Goal: Task Accomplishment & Management: Use online tool/utility

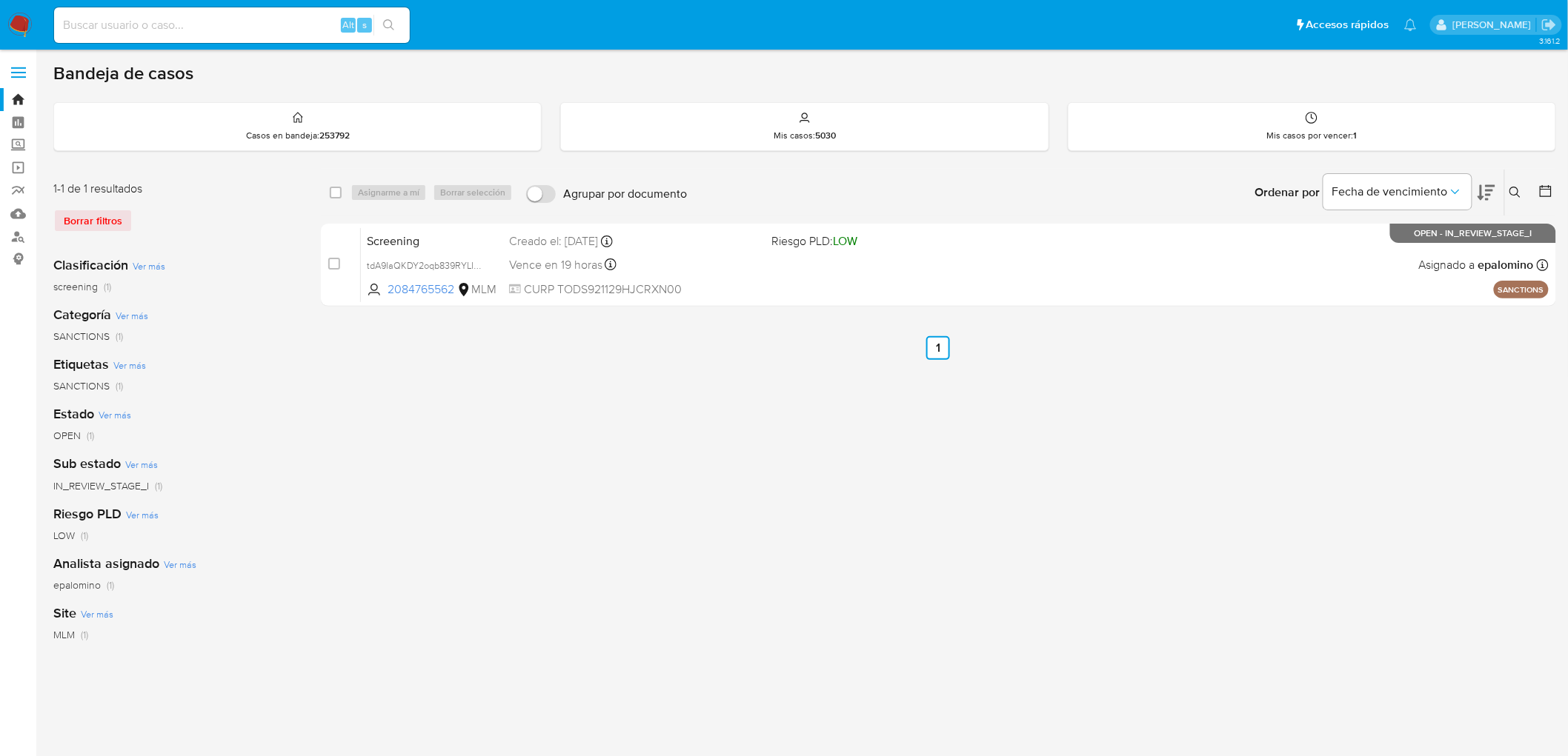
click at [15, 18] on img at bounding box center [20, 25] width 25 height 25
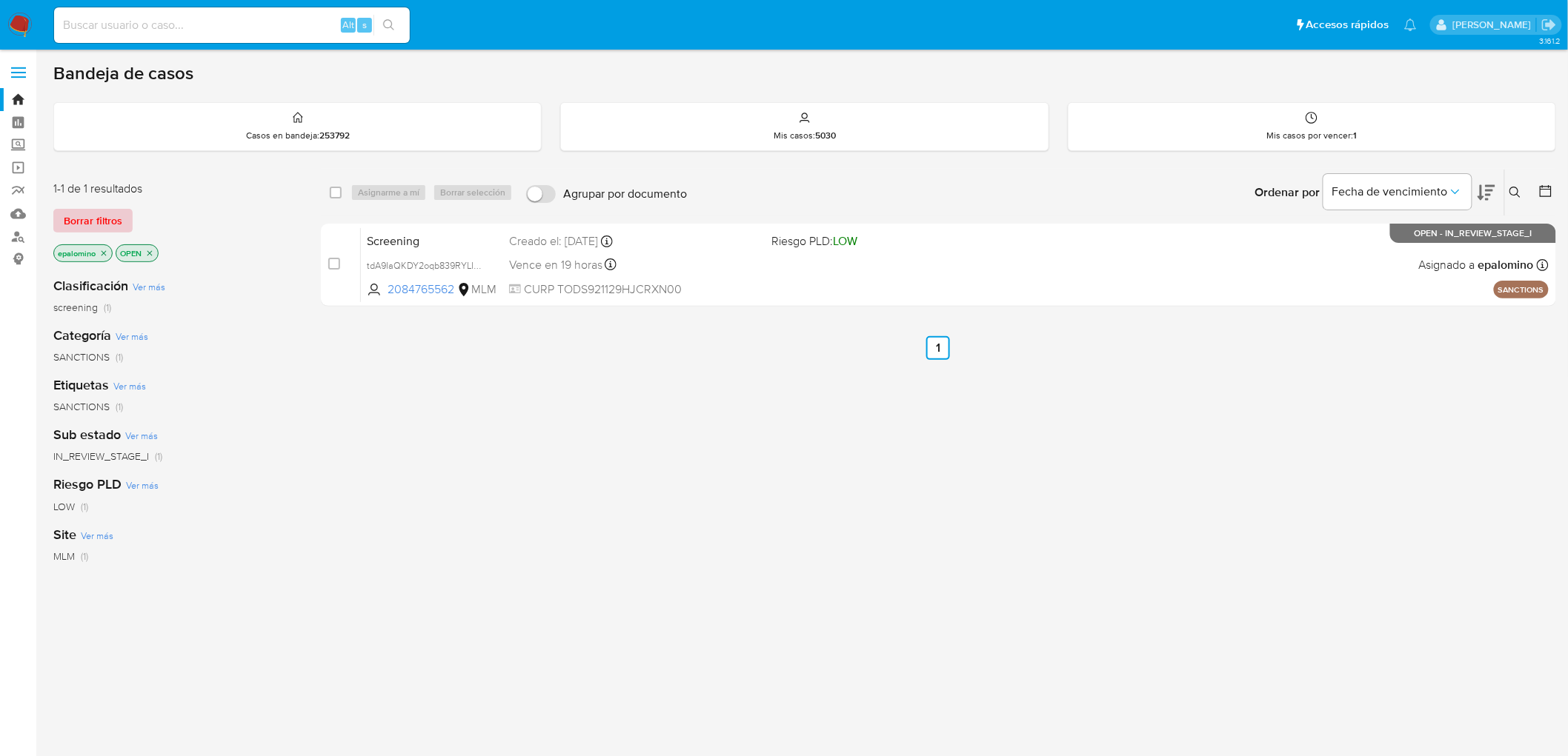
click at [104, 221] on span "Borrar filtros" at bounding box center [93, 221] width 59 height 21
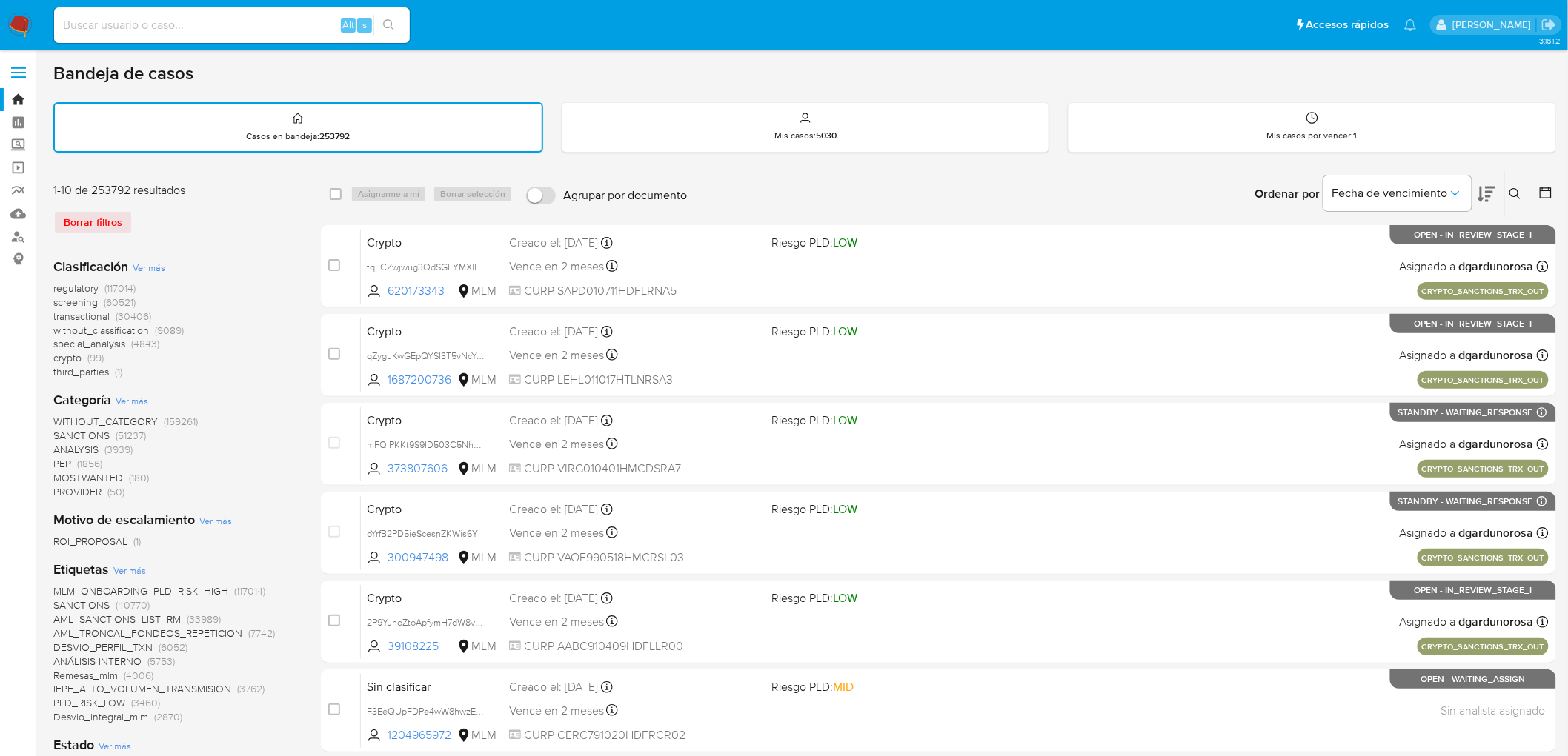
click at [1521, 193] on icon at bounding box center [1515, 194] width 12 height 12
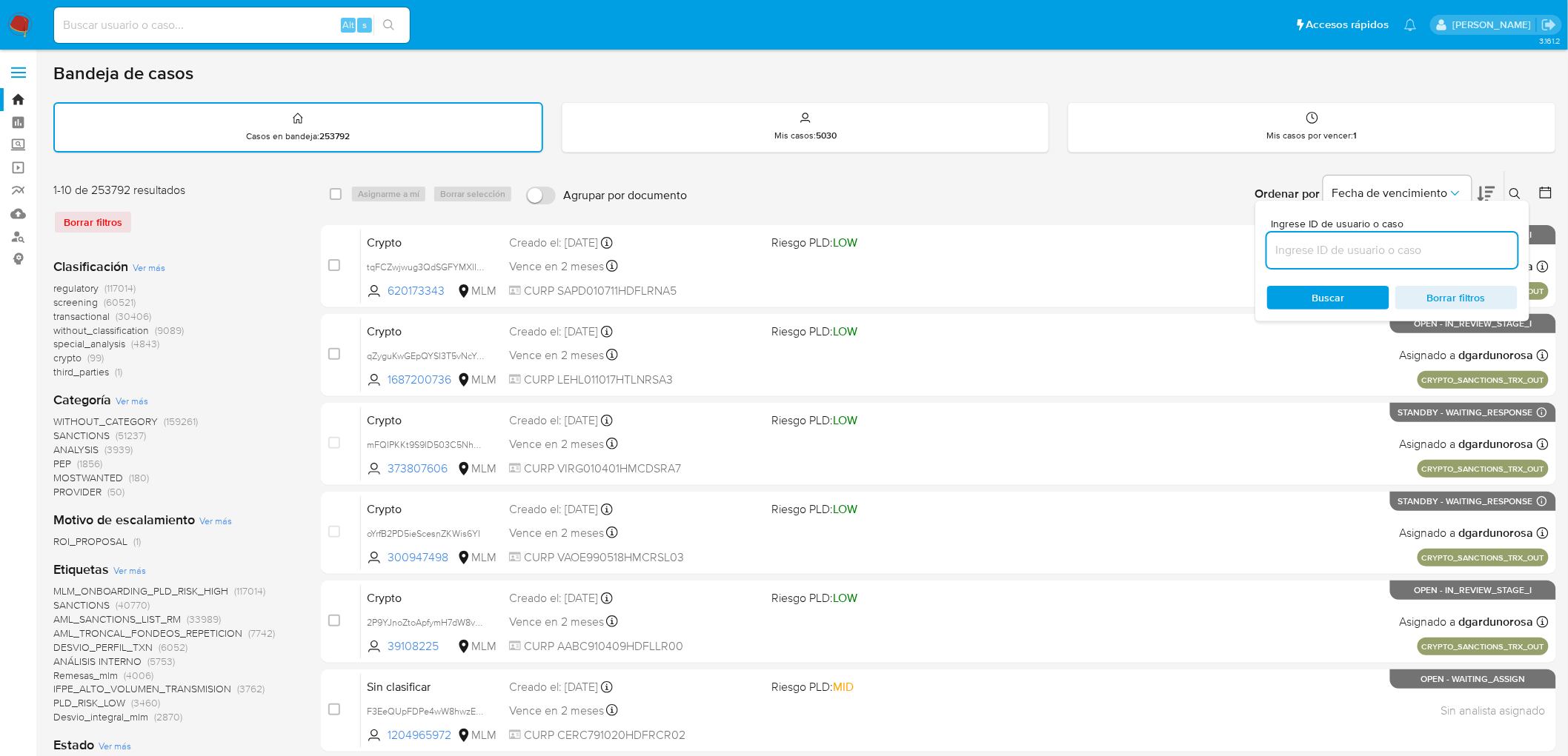
click at [1360, 253] on input at bounding box center [1392, 250] width 250 height 19
type input "2084765562"
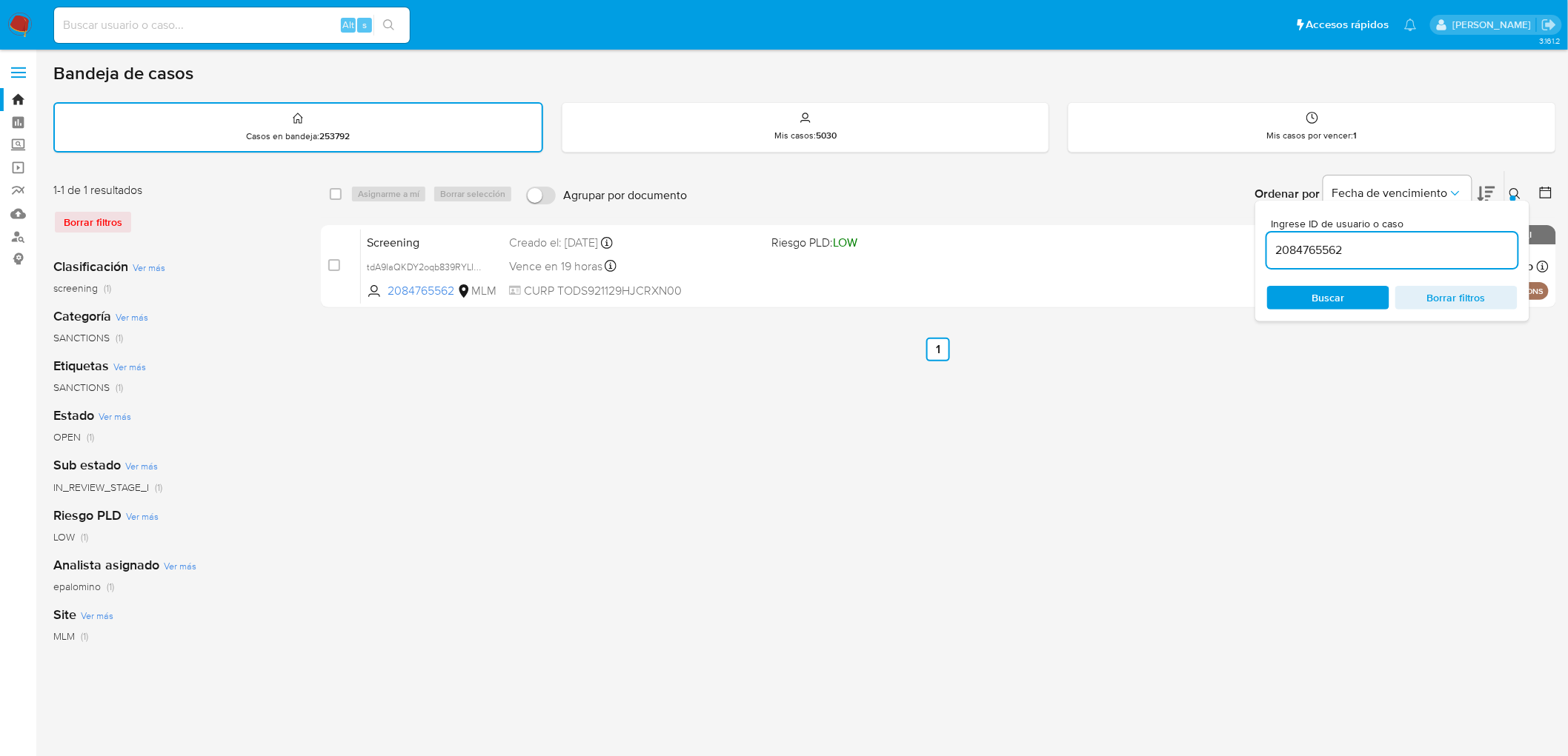
click at [1517, 189] on icon at bounding box center [1515, 194] width 12 height 12
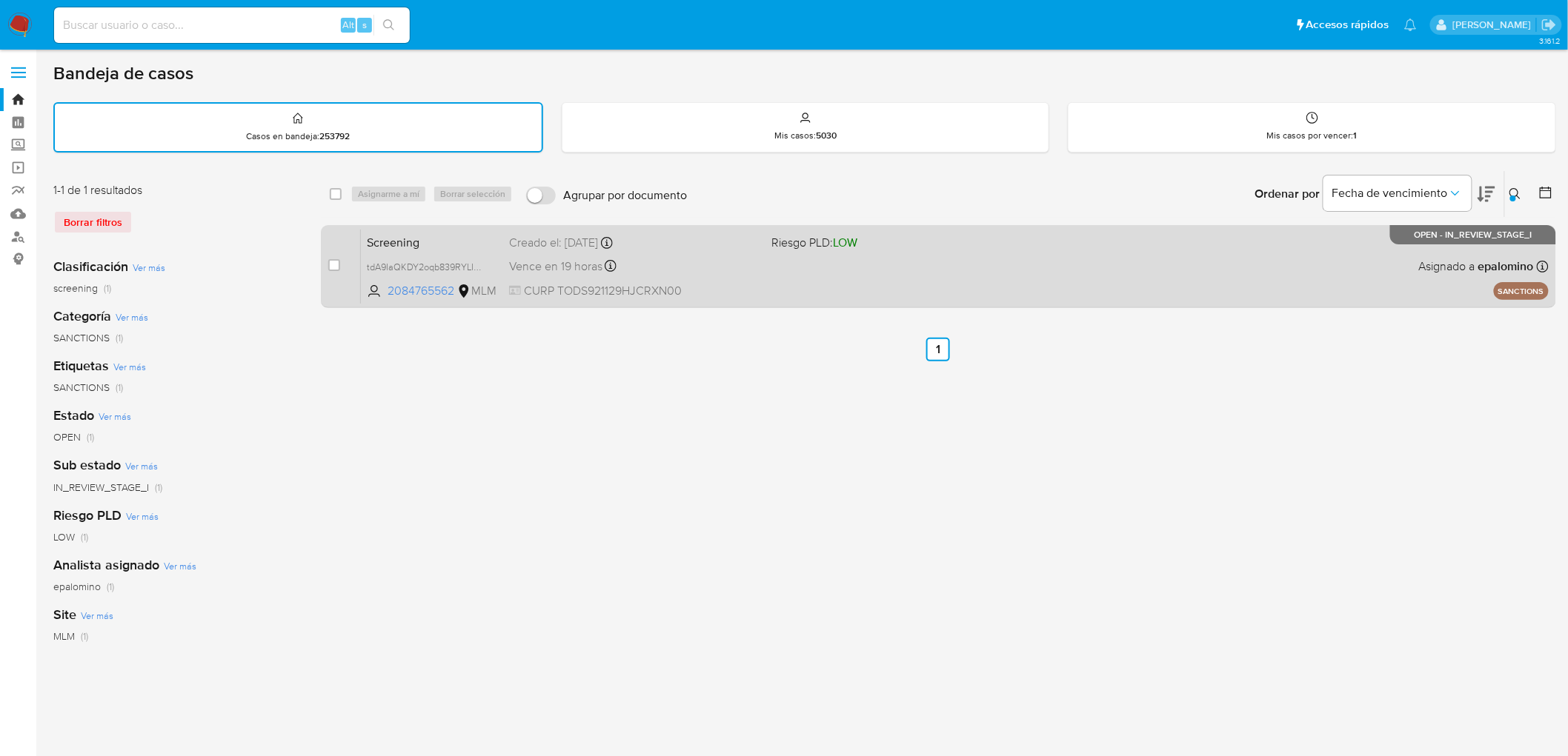
click at [402, 239] on span "Screening" at bounding box center [431, 241] width 130 height 19
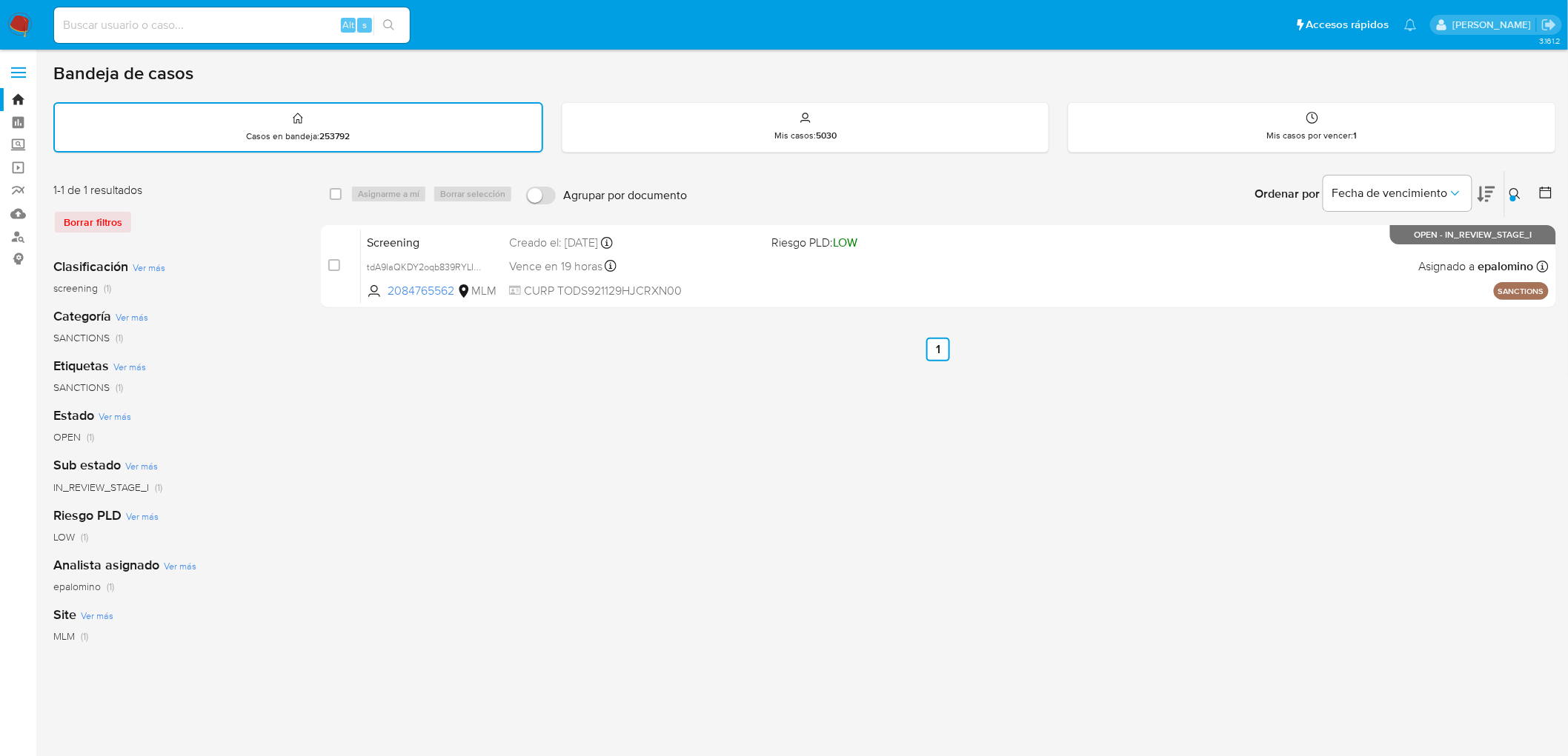
click at [22, 31] on img at bounding box center [20, 25] width 25 height 25
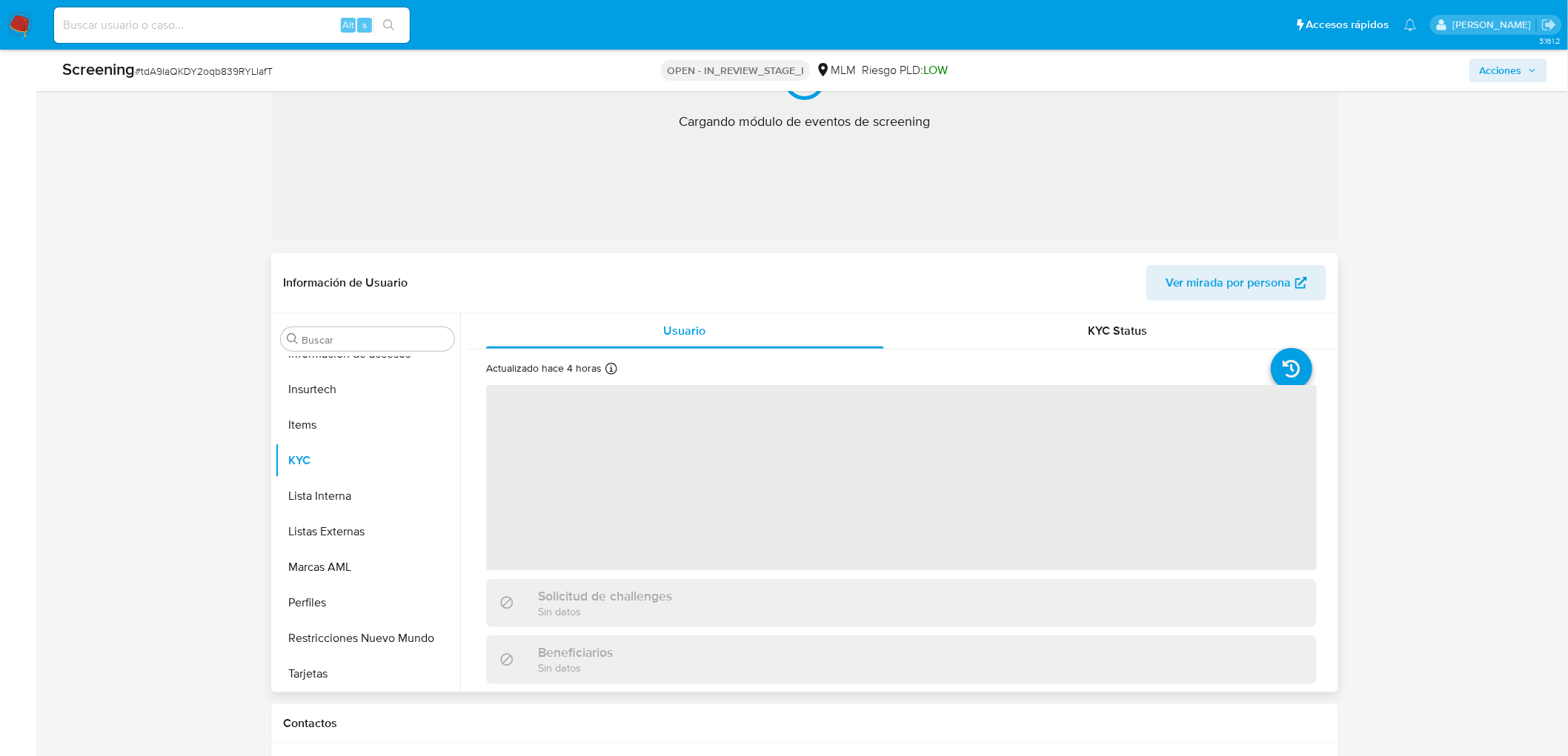
scroll to position [247, 0]
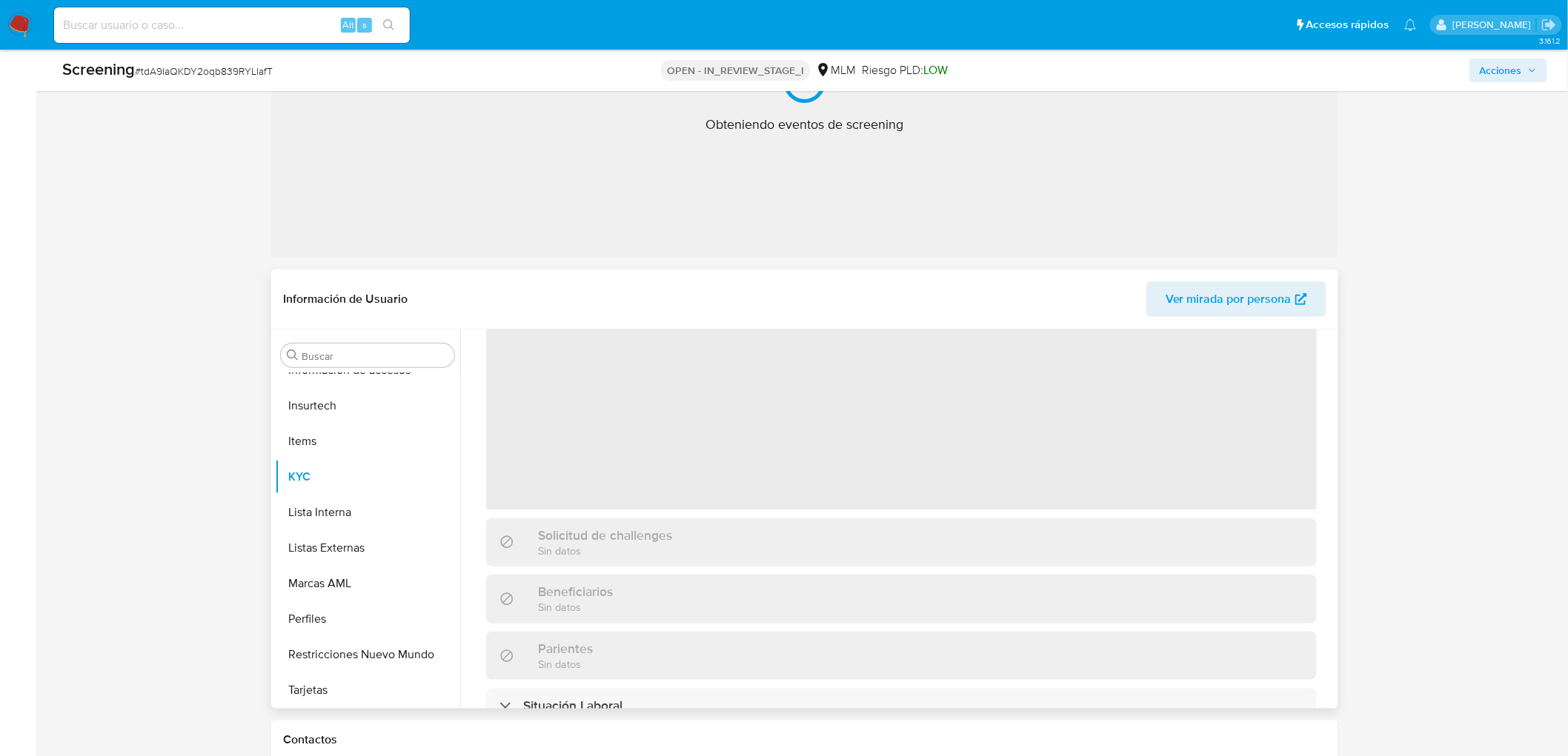
select select "10"
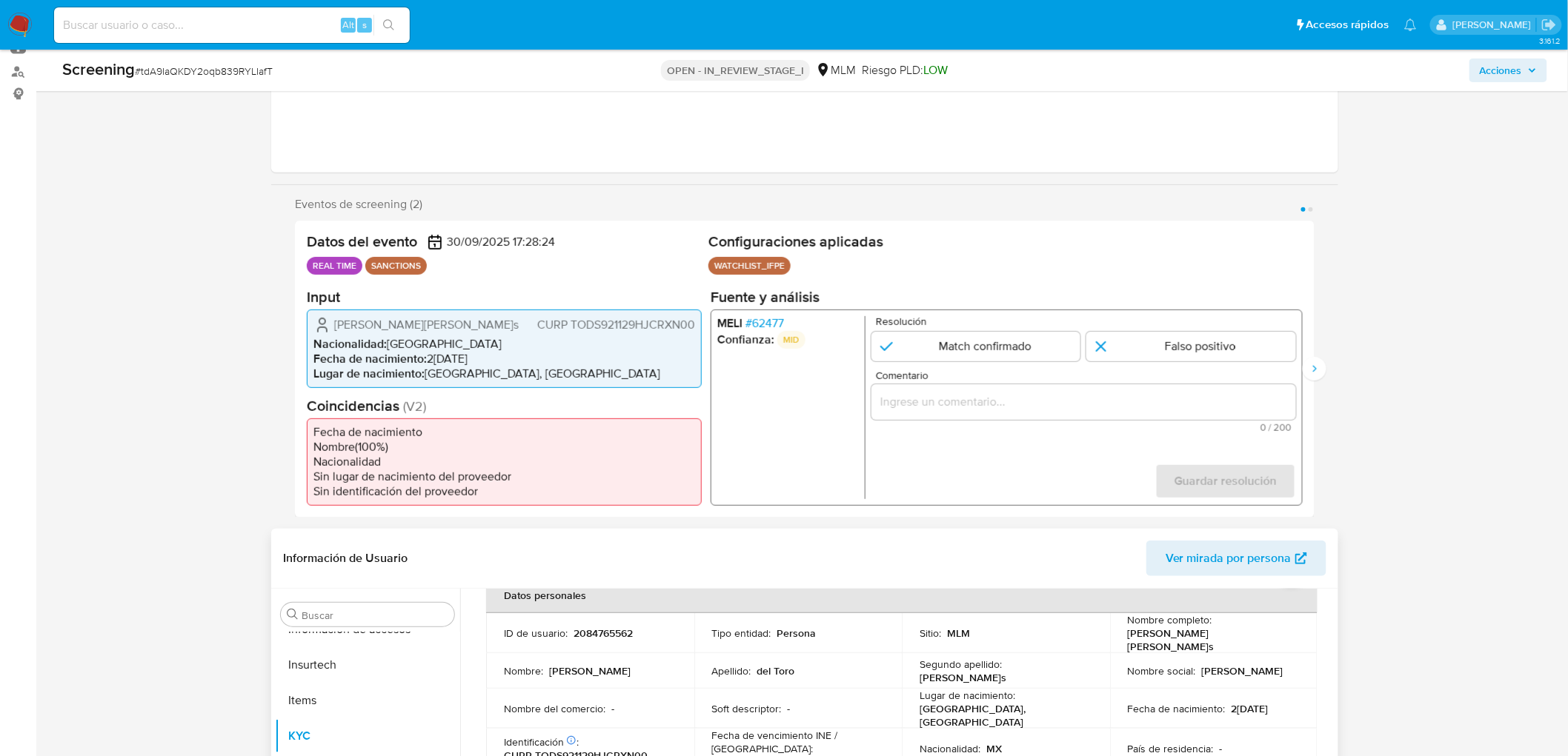
scroll to position [165, 0]
click at [951, 348] on input "1 de 2" at bounding box center [975, 347] width 210 height 29
radio input "true"
click at [954, 398] on input "Comentario" at bounding box center [1083, 402] width 424 height 19
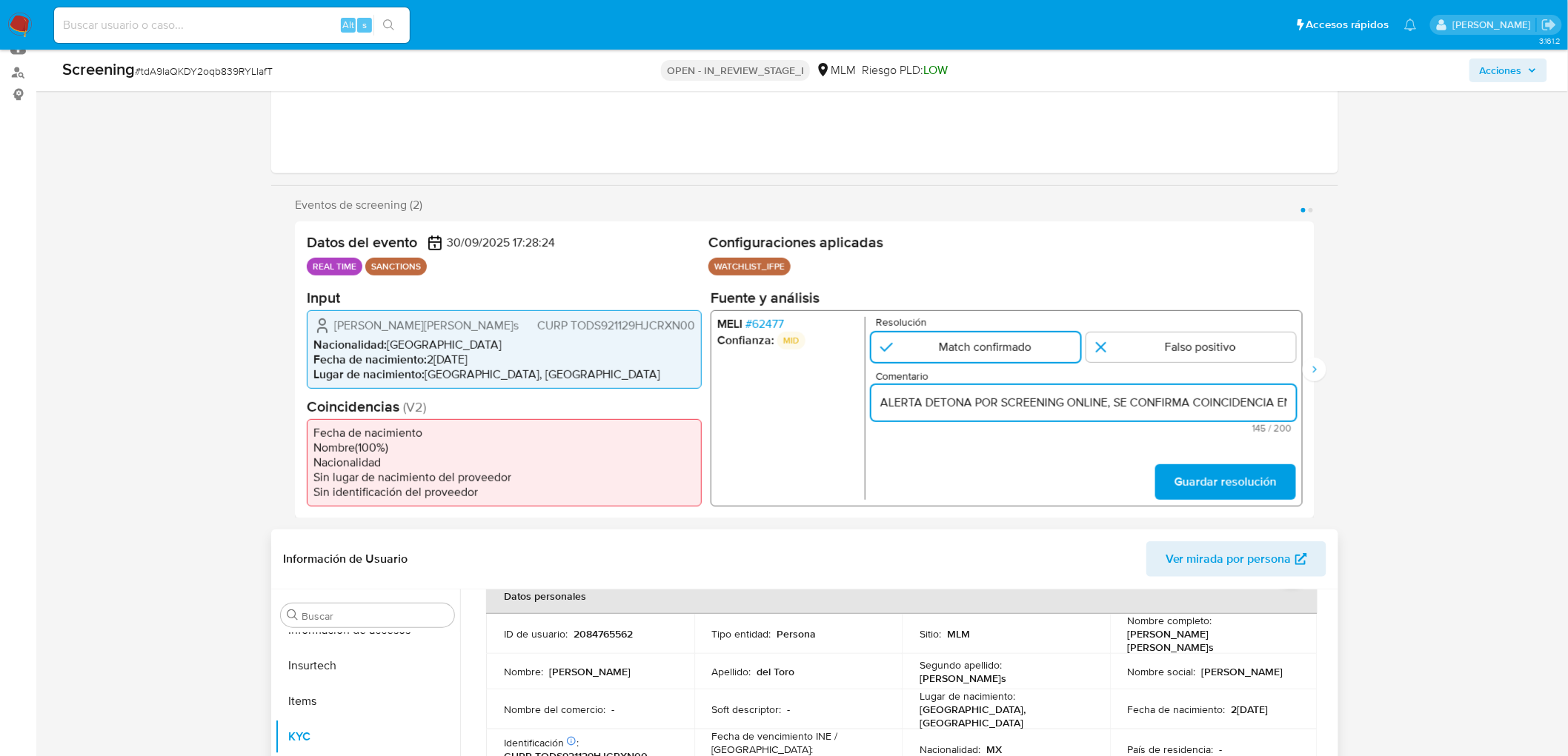
scroll to position [0, 542]
type input "ALERTA DETONA POR SCREENING ONLINE, SE CONFIRMA COINCIDENCIA EN LISTA DE SANCIO…"
click at [1248, 483] on span "Guardar resolución" at bounding box center [1226, 482] width 103 height 33
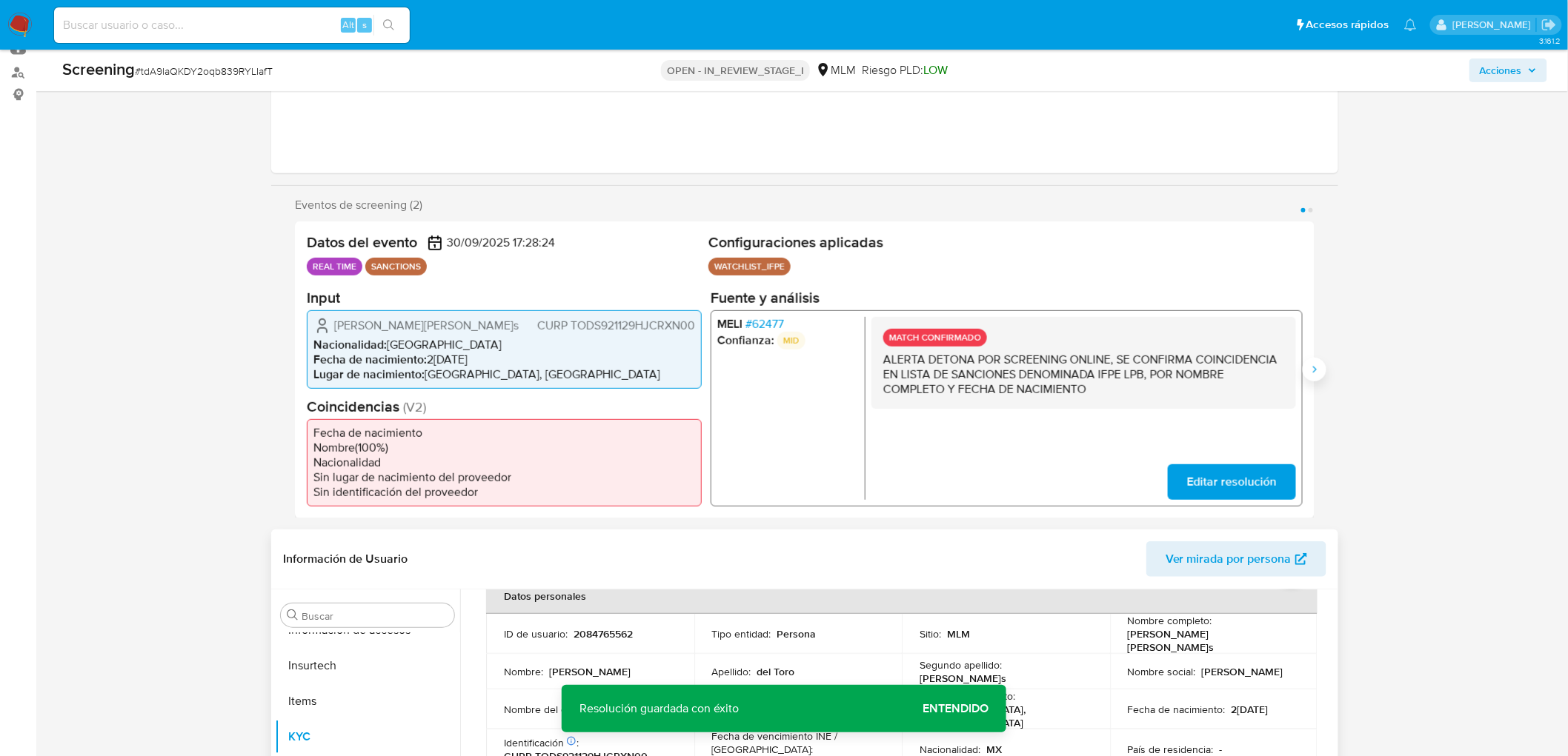
click at [1317, 364] on icon "Siguiente" at bounding box center [1314, 370] width 12 height 12
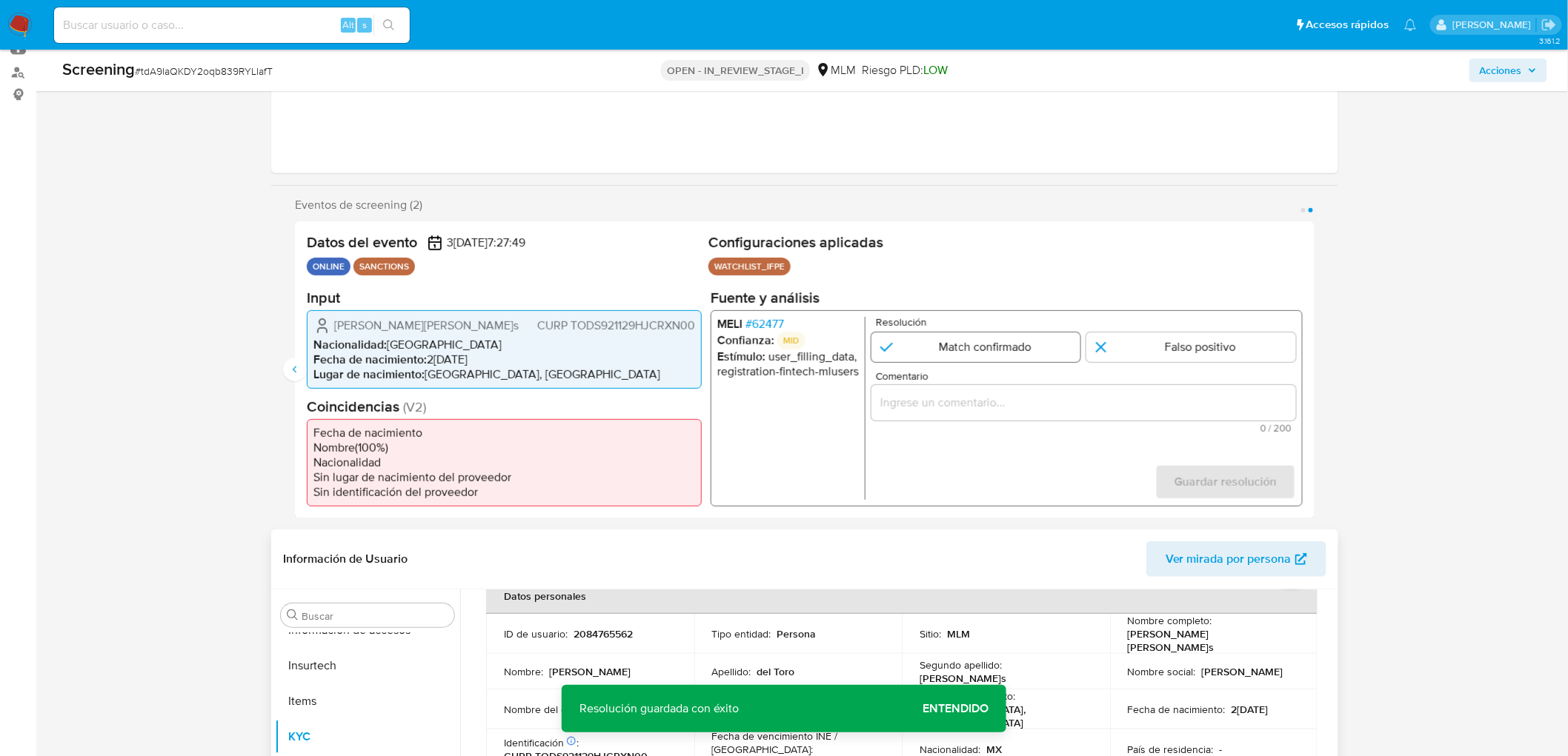
click at [978, 354] on input "2 de 2" at bounding box center [975, 347] width 210 height 29
radio input "true"
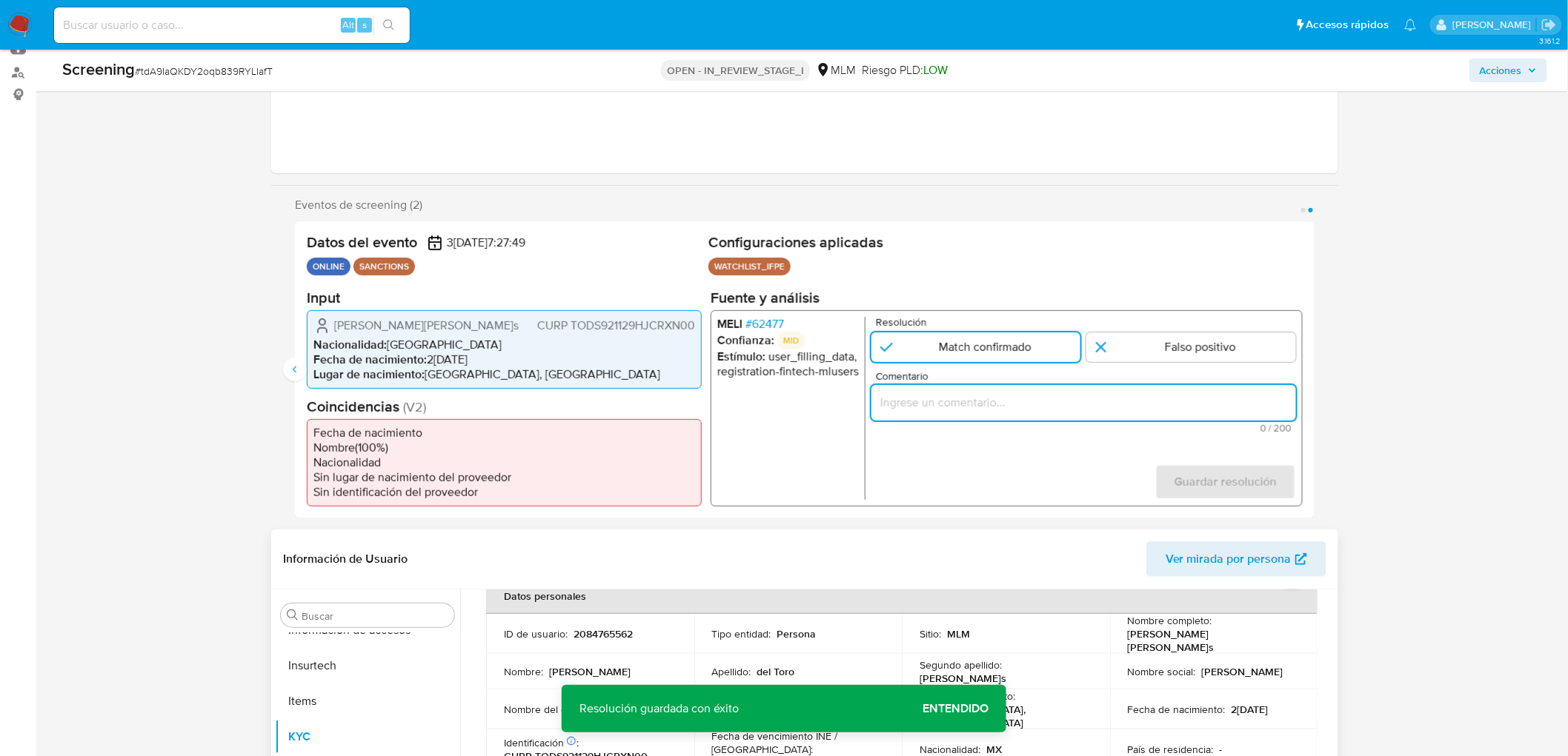
click at [976, 396] on input "Comentario" at bounding box center [1083, 402] width 424 height 19
type input "ALERTA DETONA POR SCREENING ONLINE, SE CONFIRMA COINCIDENCIA EN LISTA DE SANCIO…"
click at [1182, 465] on span "Guardar resolución" at bounding box center [1226, 482] width 103 height 33
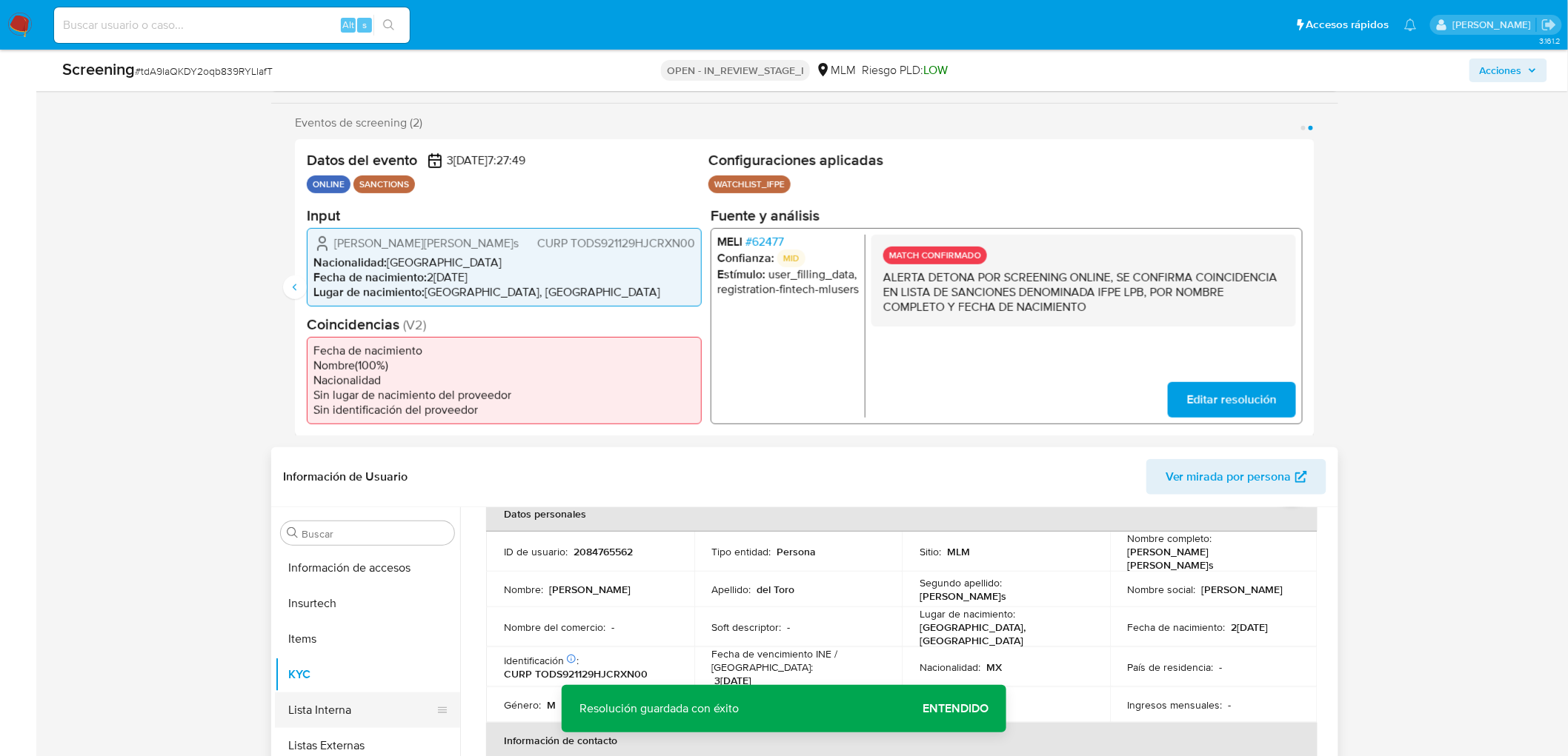
scroll to position [697, 0]
click at [345, 684] on button "Lista Interna" at bounding box center [361, 689] width 173 height 35
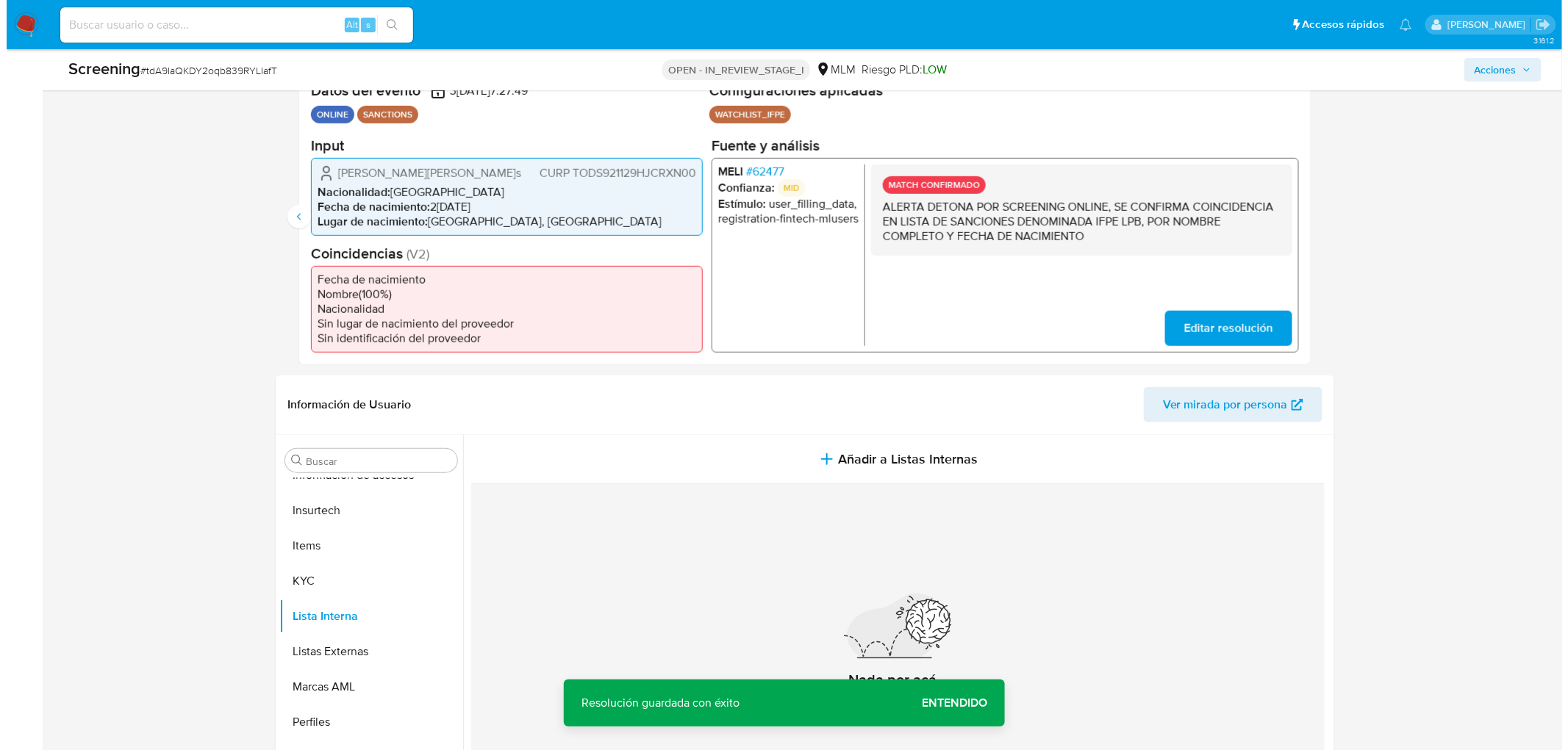
scroll to position [357, 0]
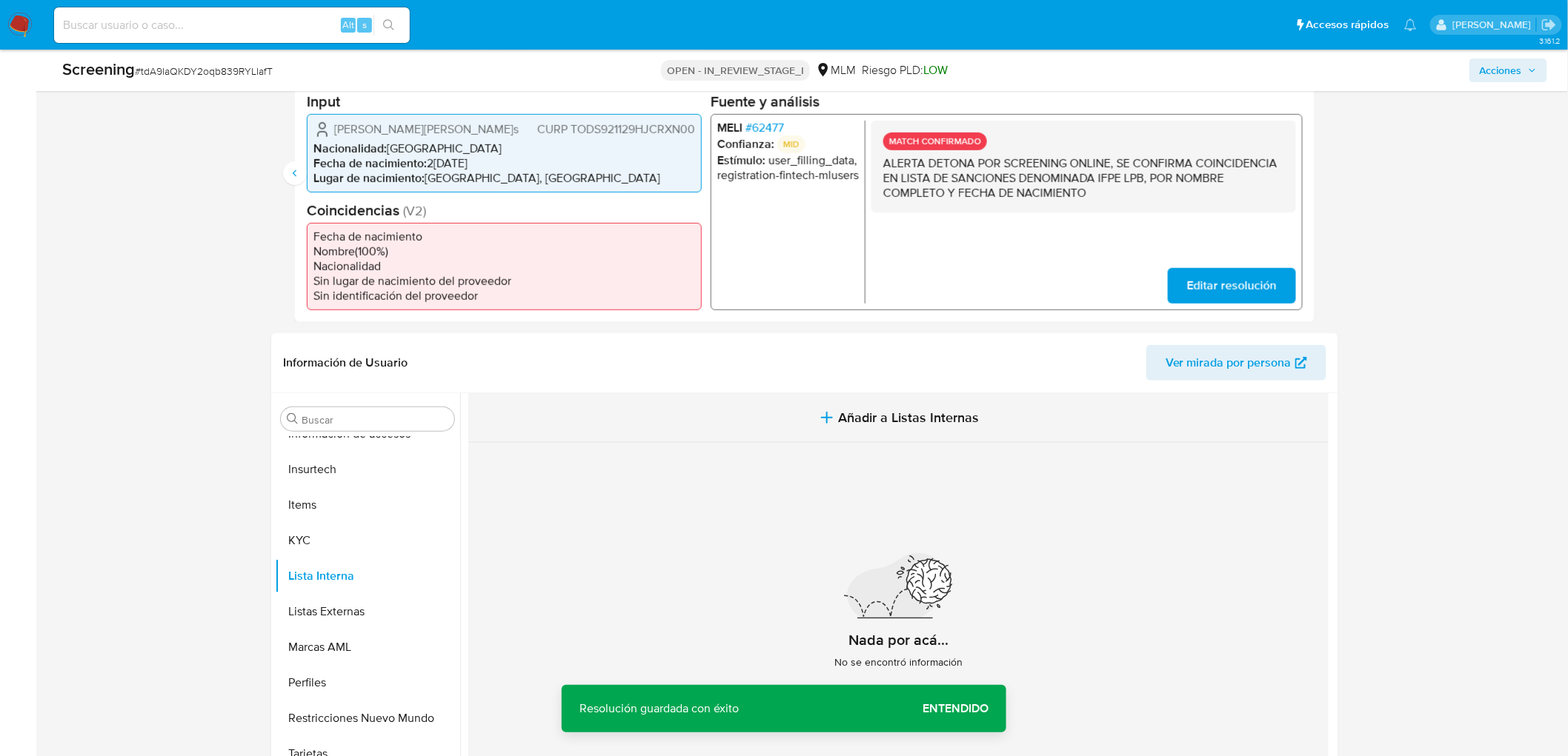
click at [853, 425] on span "Añadir a Listas Internas" at bounding box center [909, 417] width 141 height 16
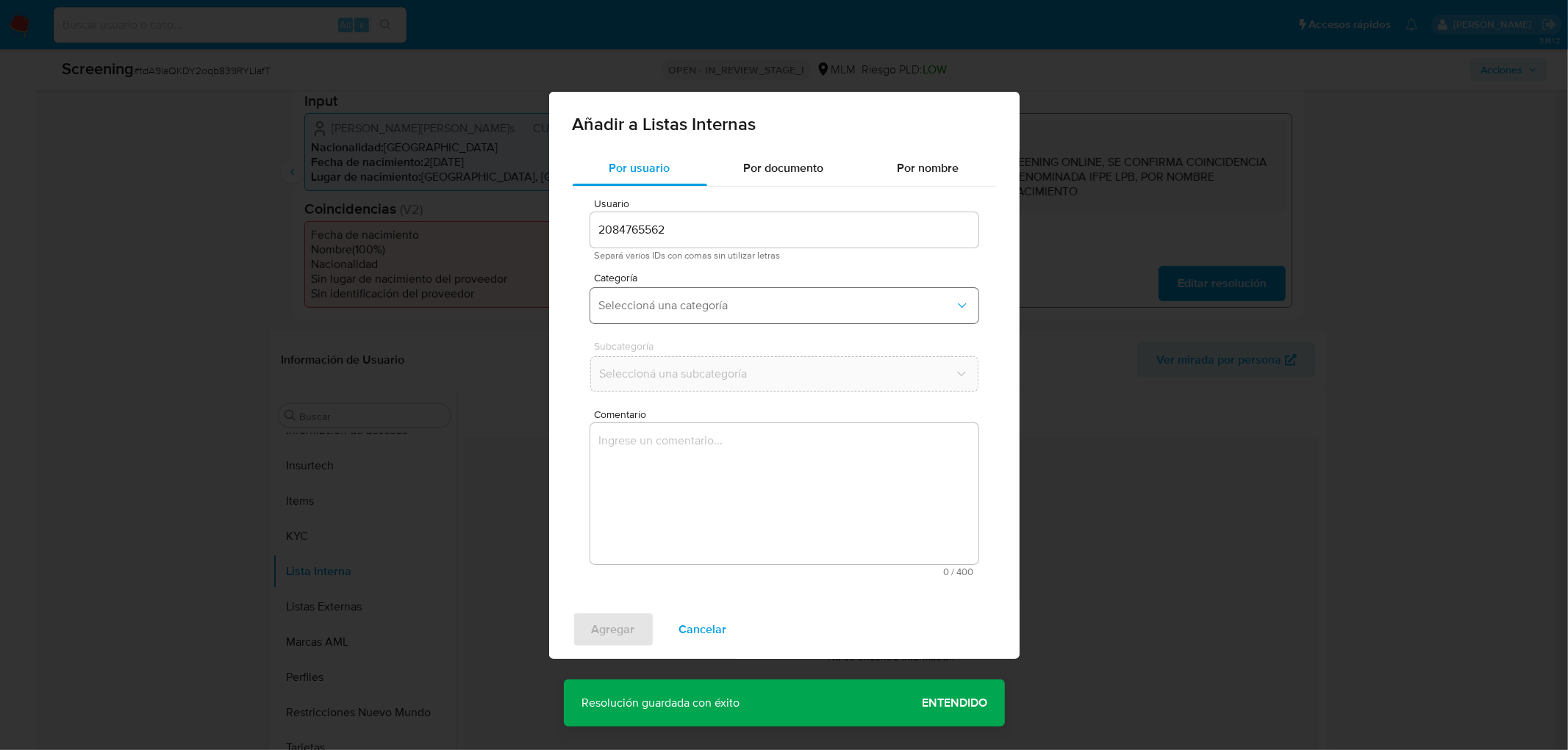
click at [760, 316] on button "Seleccioná una categoría" at bounding box center [784, 305] width 388 height 35
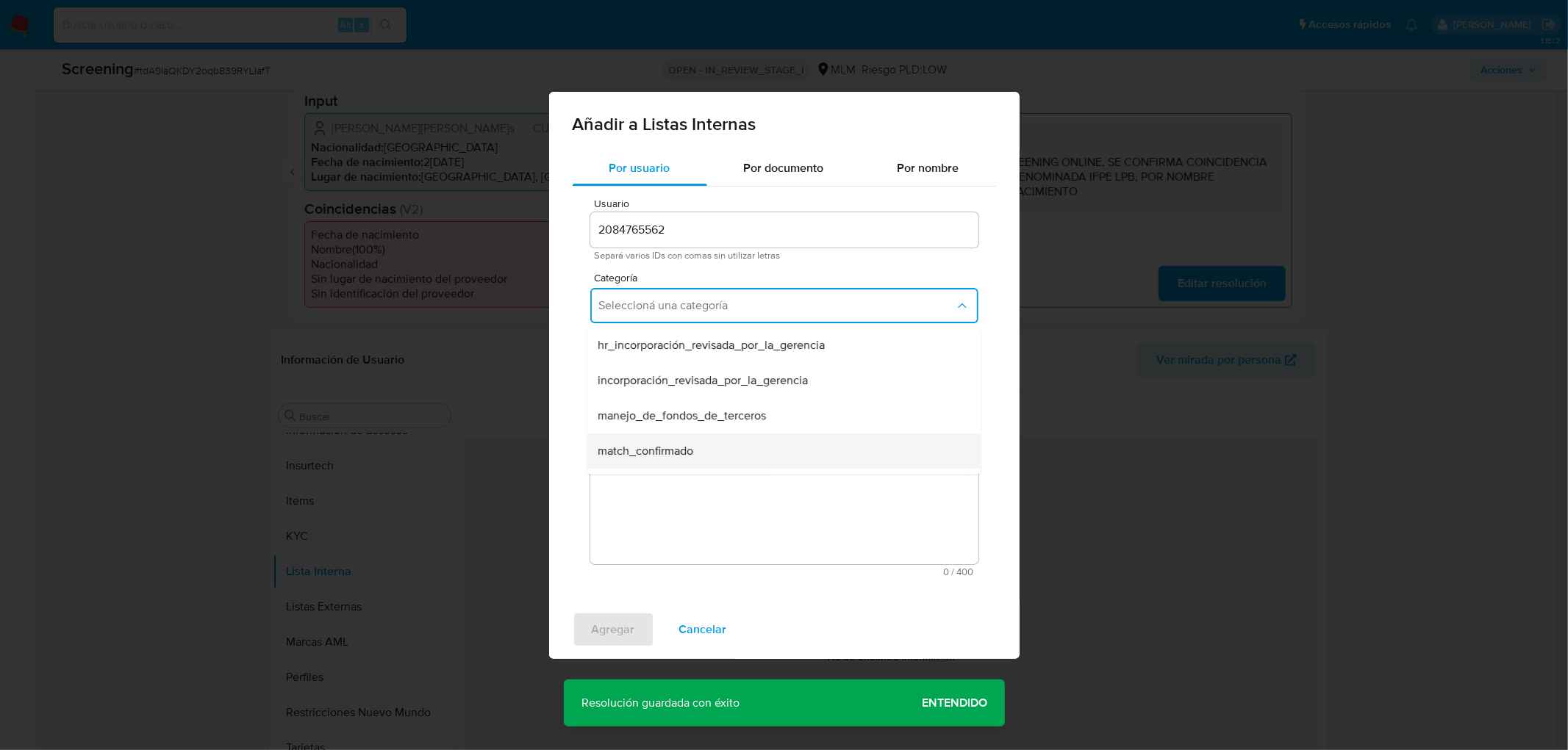
click at [718, 444] on div "match_confirmado" at bounding box center [778, 450] width 362 height 35
click at [709, 386] on button "Seleccioná una subcategoría" at bounding box center [784, 374] width 388 height 35
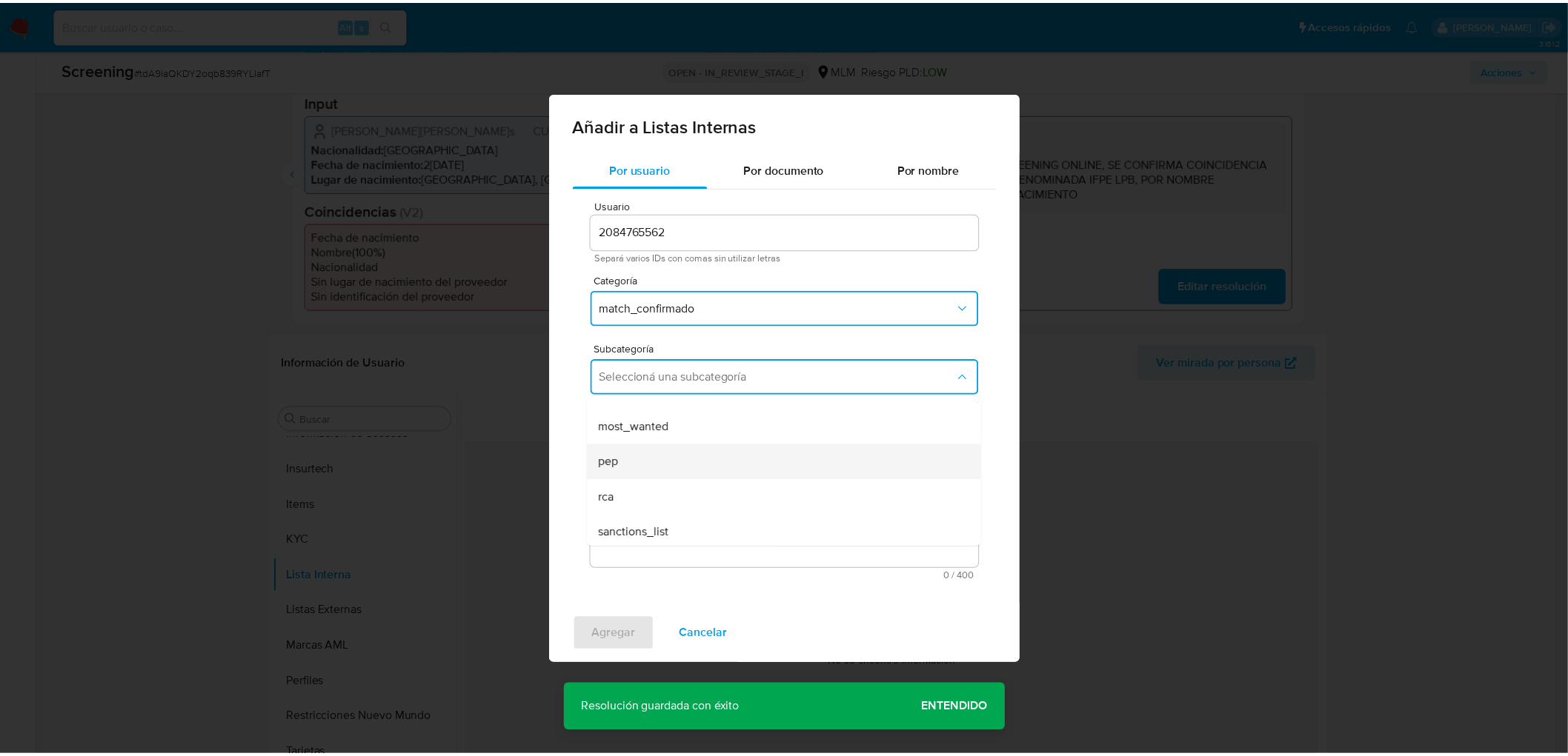
scroll to position [100, 0]
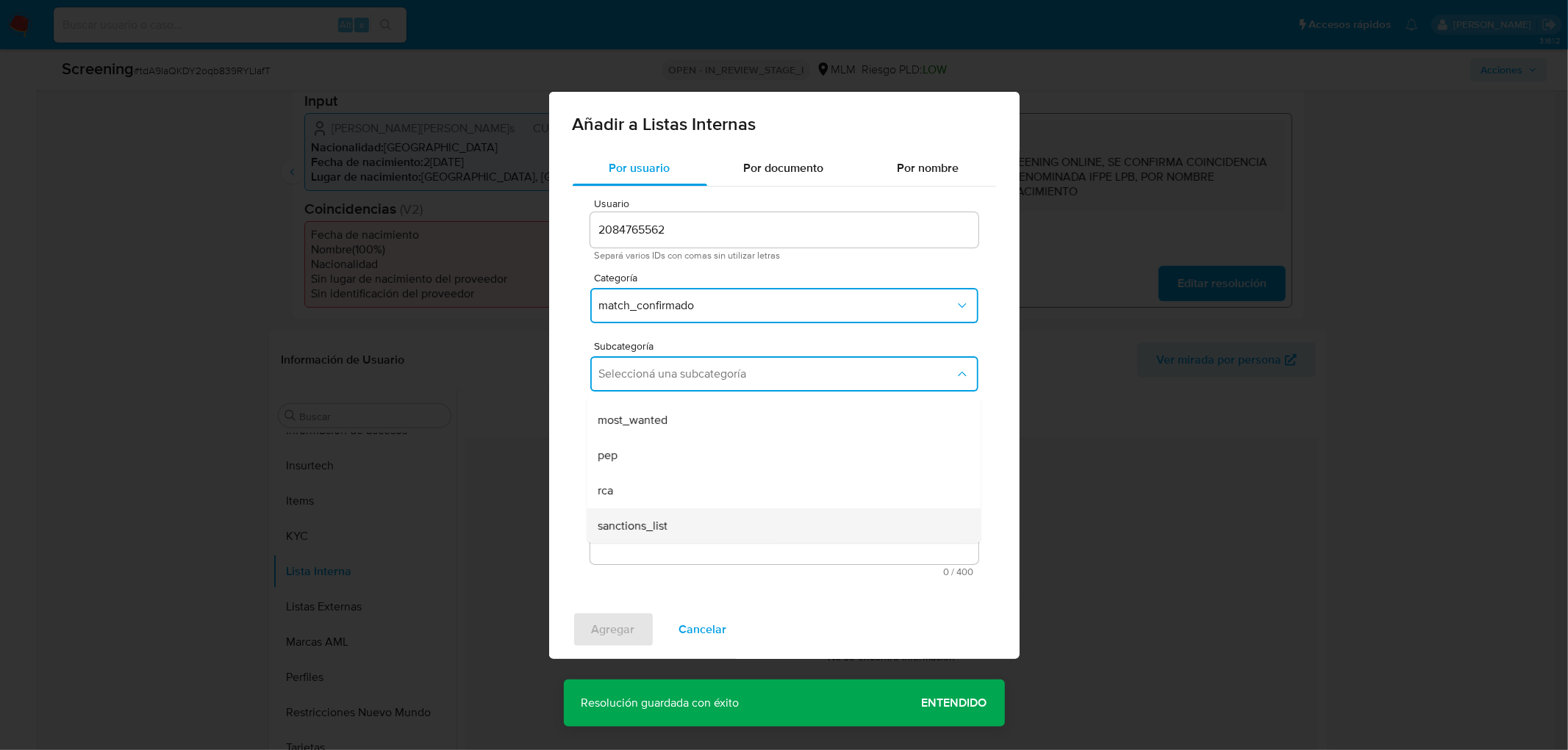
click at [682, 518] on div "sanctions_list" at bounding box center [778, 525] width 362 height 35
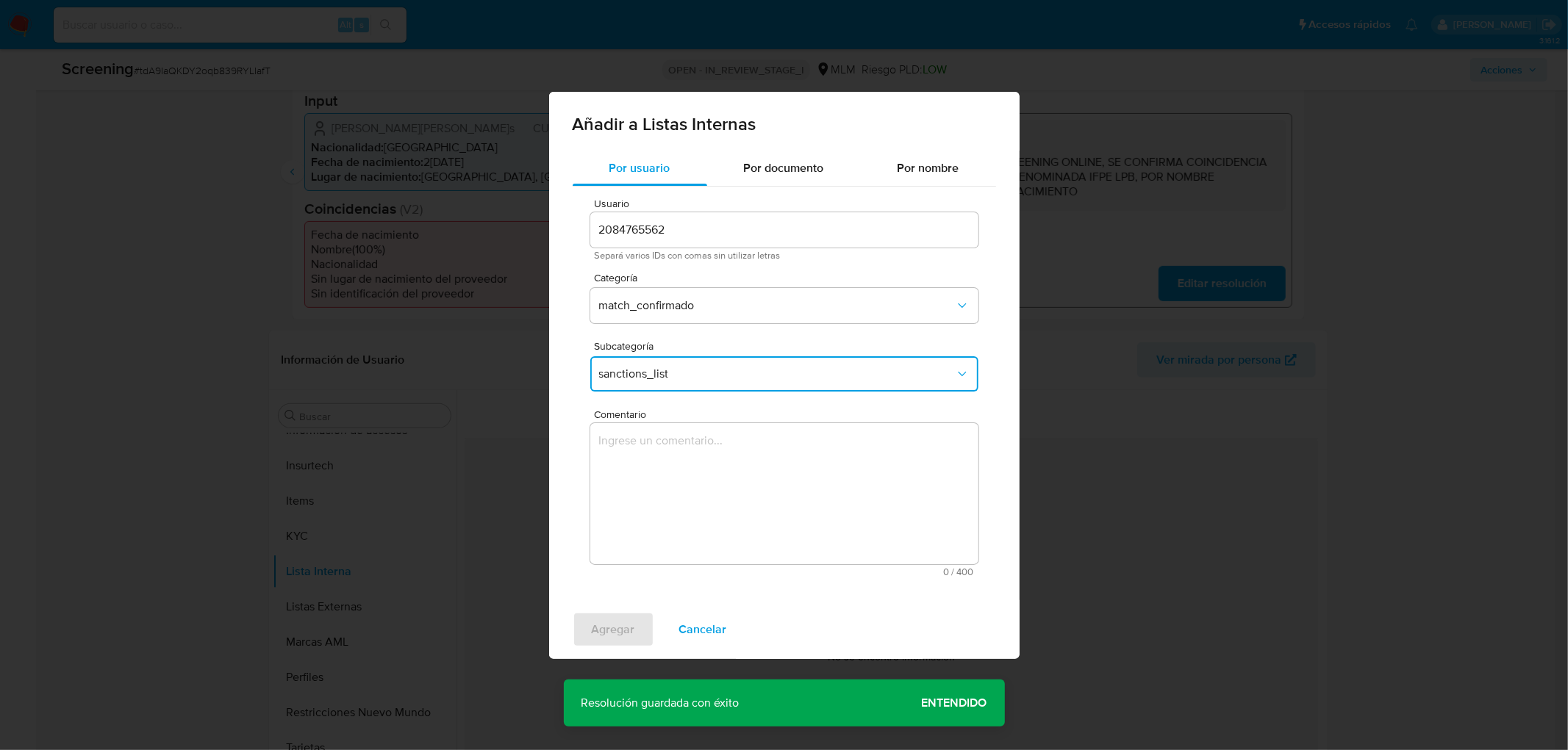
click at [673, 476] on textarea "Comentario" at bounding box center [784, 493] width 388 height 141
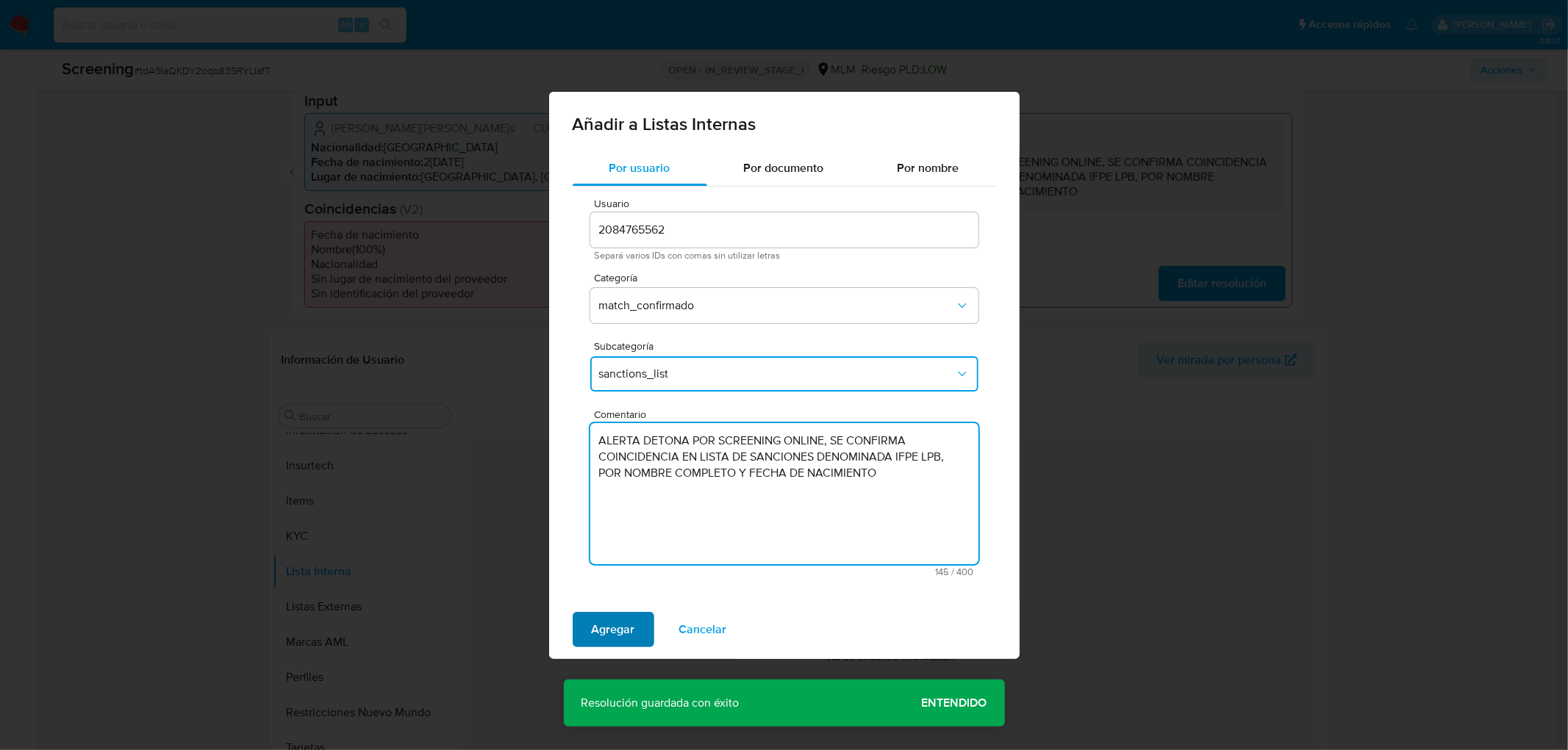
type textarea "ALERTA DETONA POR SCREENING ONLINE, SE CONFIRMA COINCIDENCIA EN LISTA DE SANCIO…"
click at [624, 620] on span "Agregar" at bounding box center [613, 629] width 44 height 32
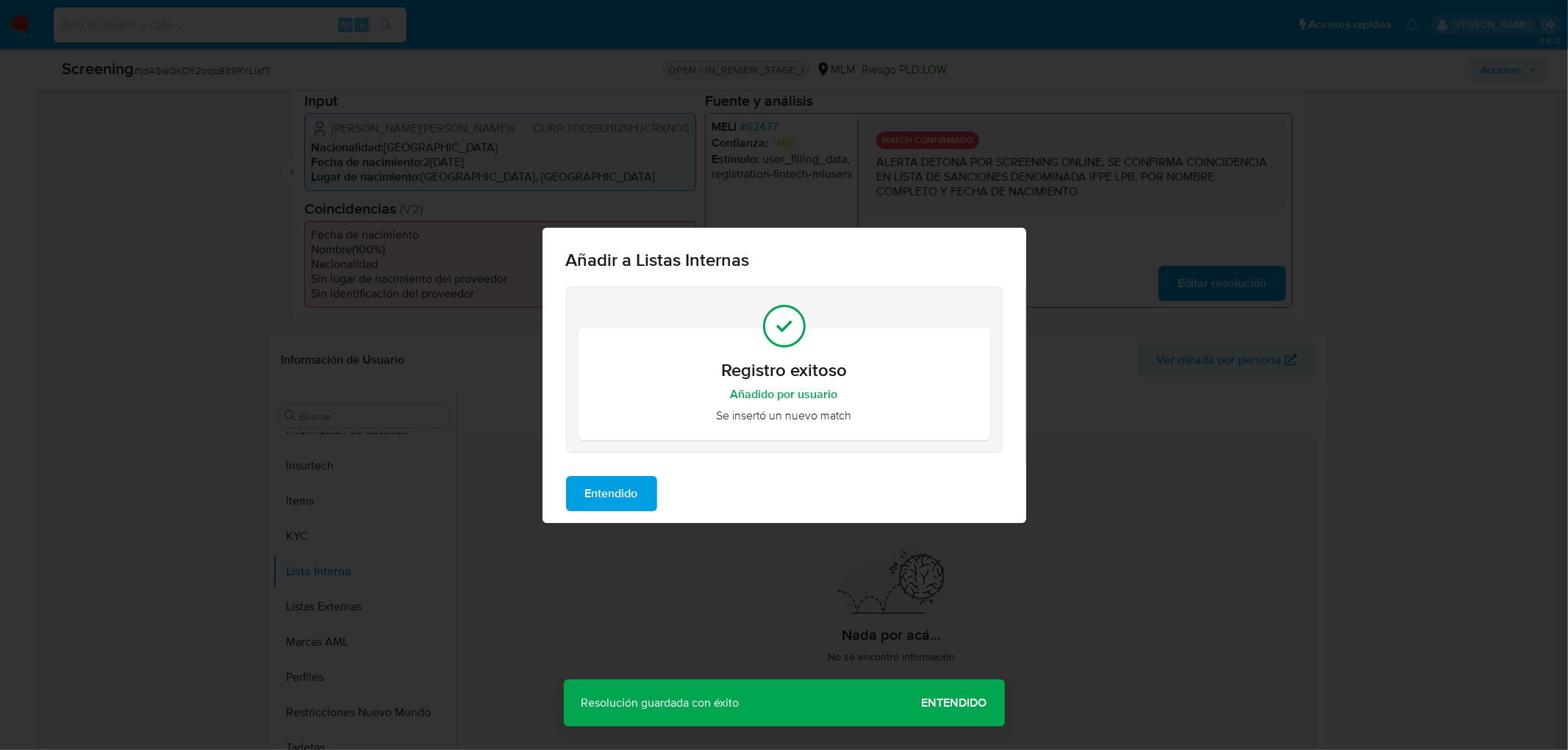
click at [624, 500] on span "Entendido" at bounding box center [612, 493] width 53 height 32
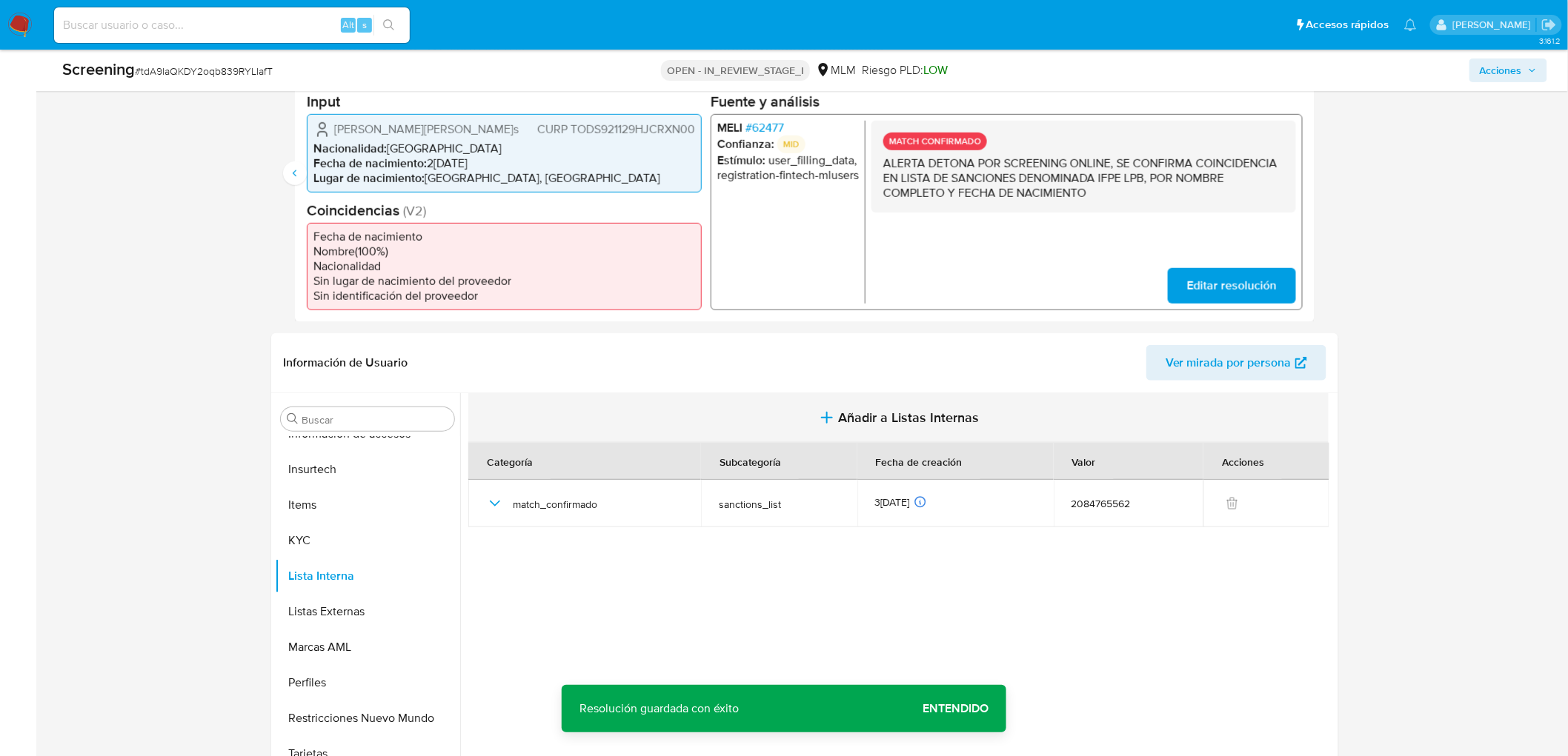
click at [827, 418] on icon "button" at bounding box center [827, 418] width 0 height 10
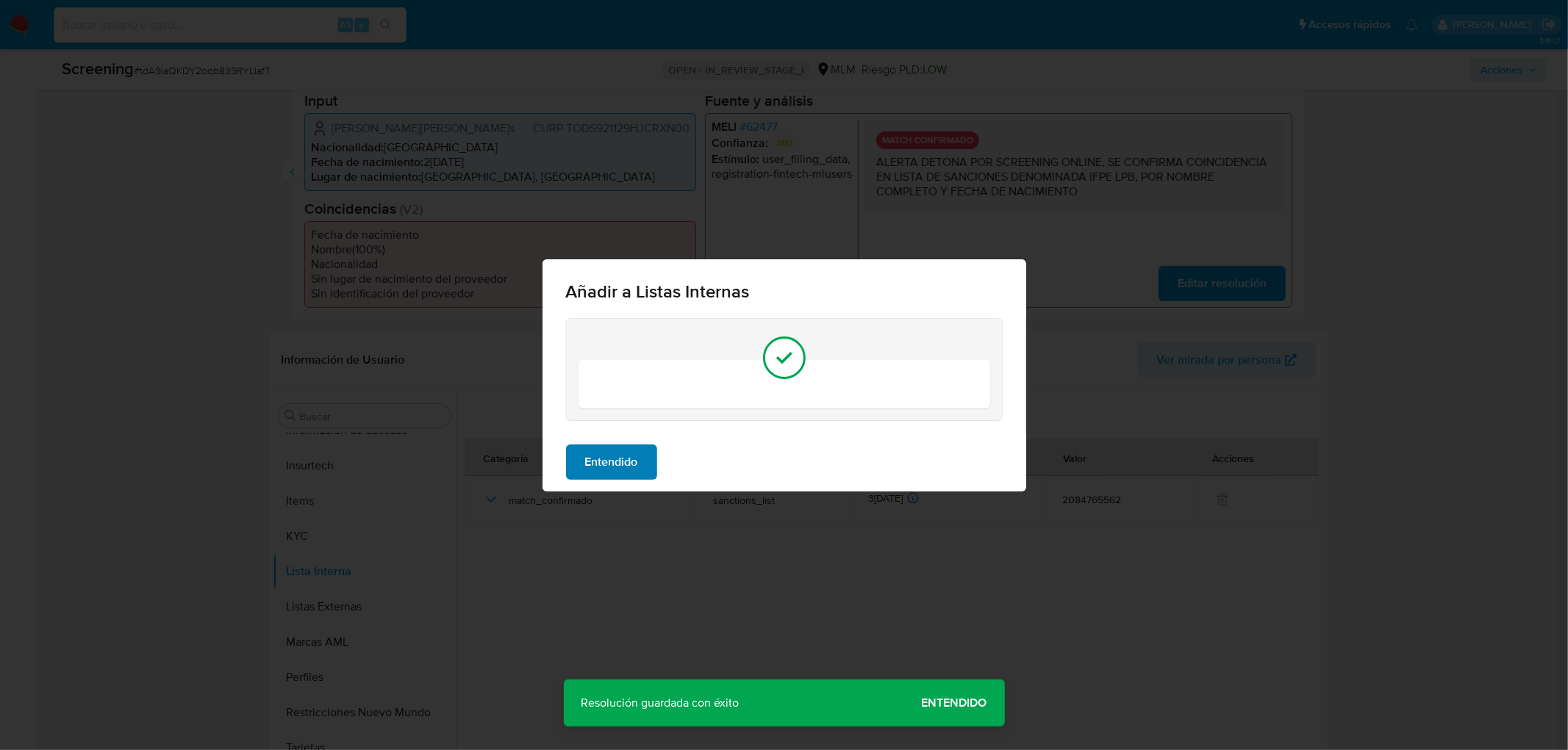
click at [640, 457] on button "Entendido" at bounding box center [612, 462] width 92 height 35
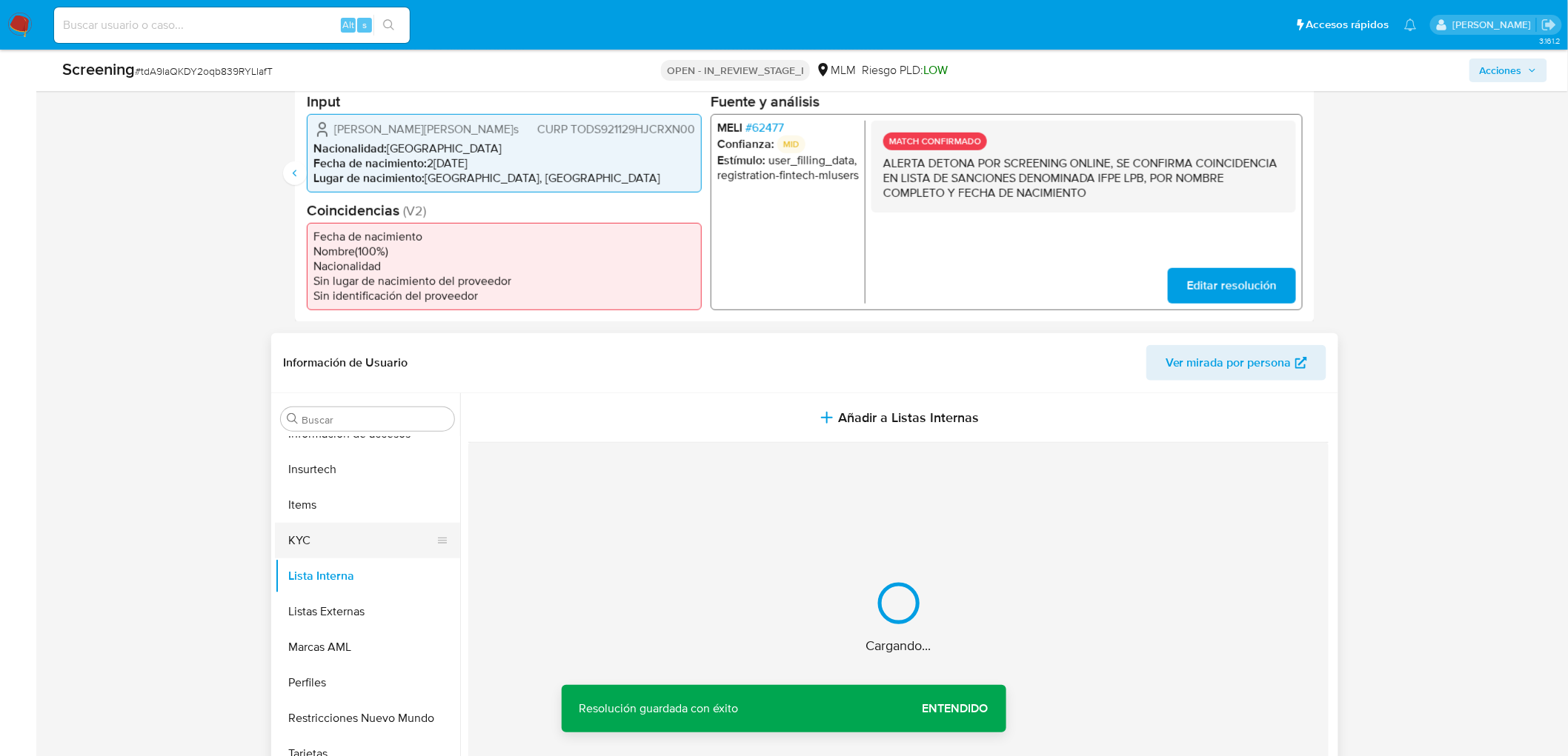
click at [330, 545] on button "KYC" at bounding box center [361, 540] width 173 height 35
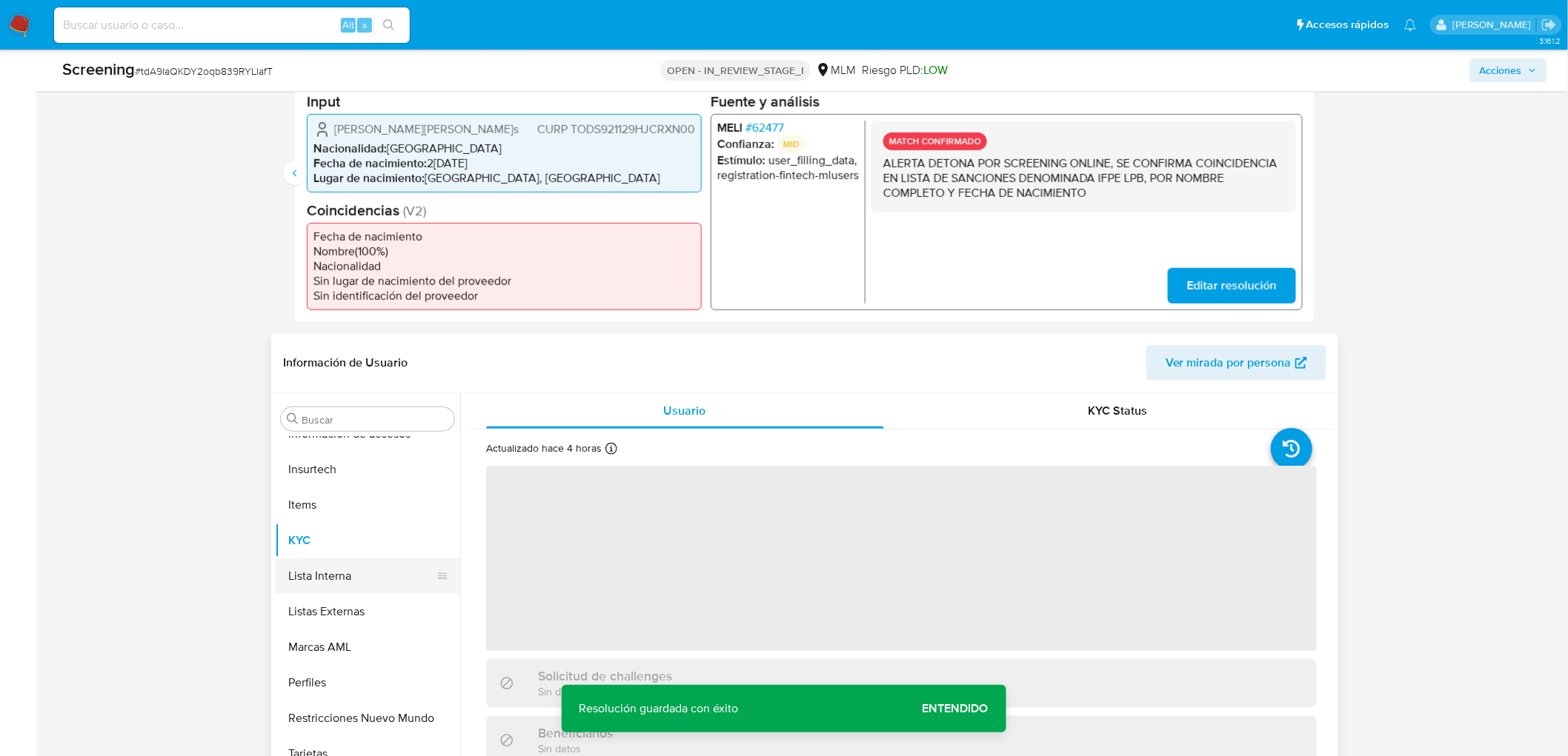
click at [332, 571] on button "Lista Interna" at bounding box center [361, 576] width 173 height 35
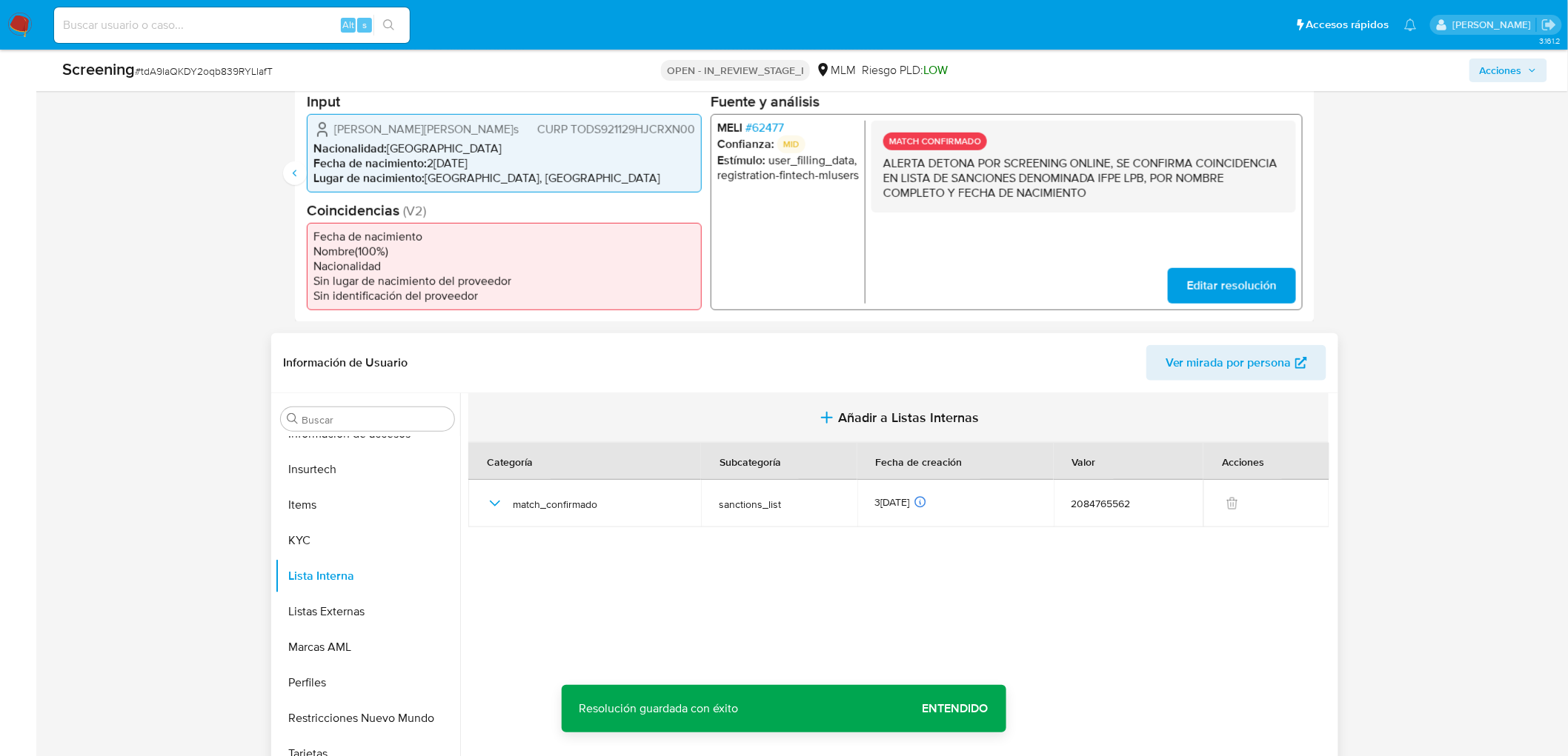
click at [840, 421] on span "Añadir a Listas Internas" at bounding box center [909, 417] width 141 height 16
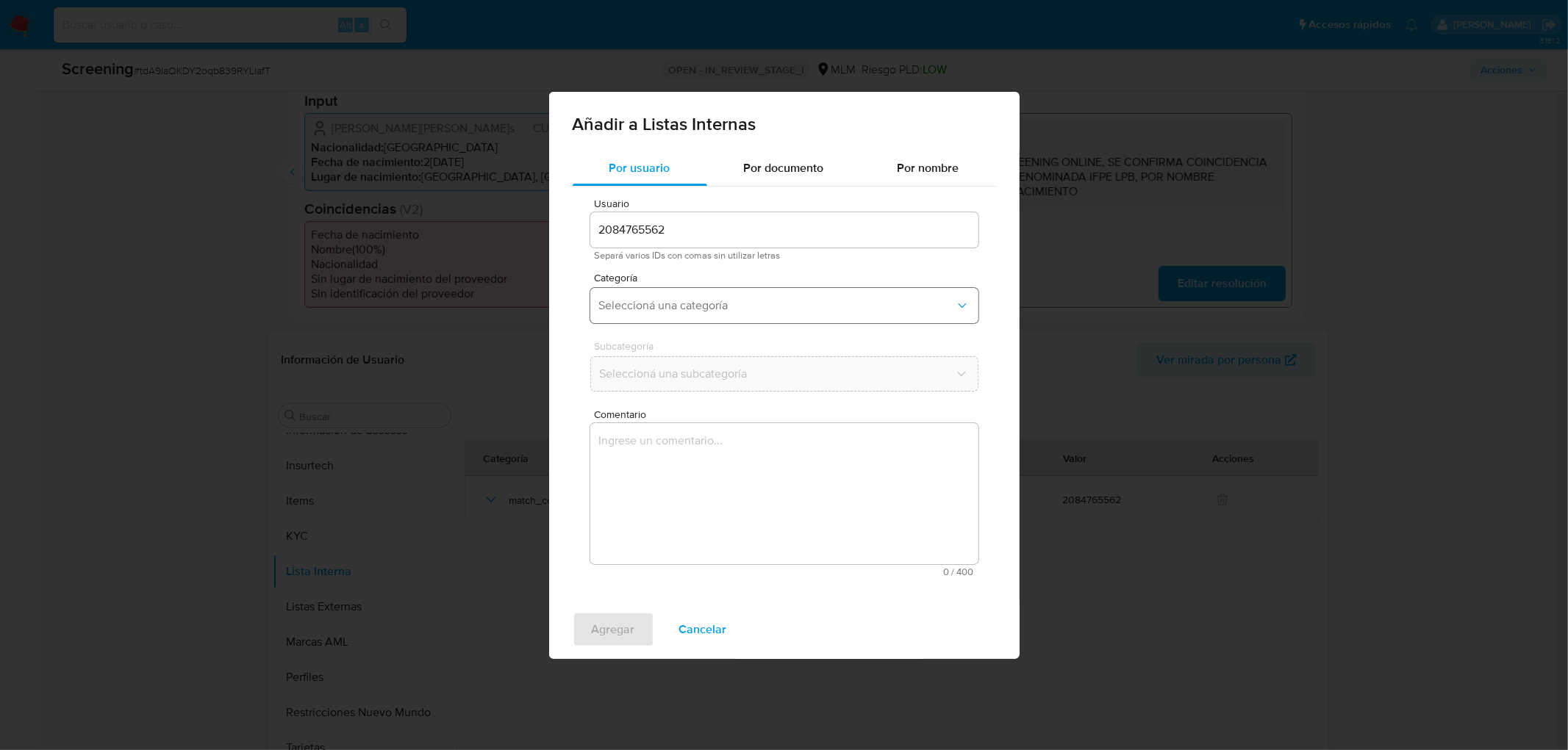
click at [697, 306] on span "Seleccioná una categoría" at bounding box center [777, 305] width 356 height 15
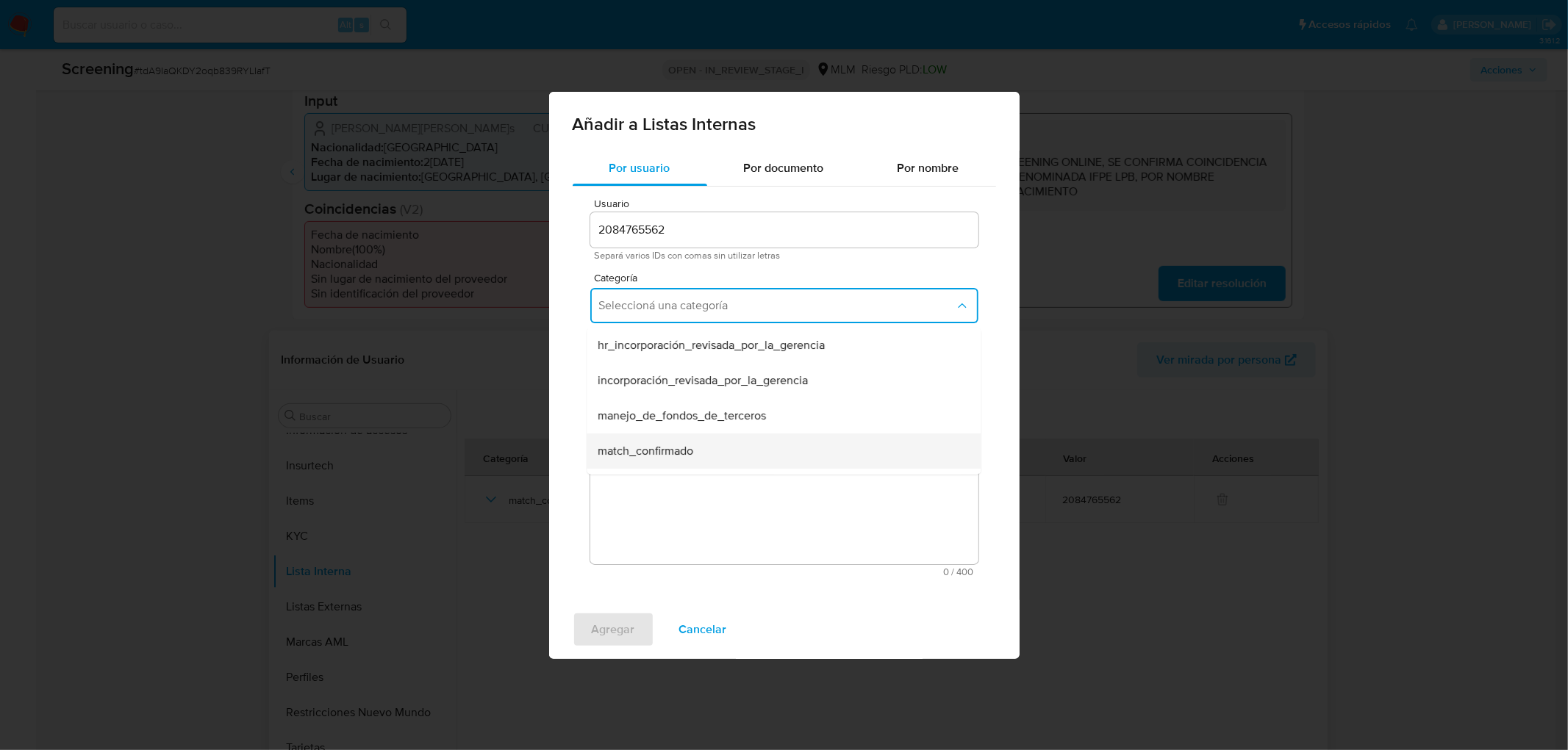
click at [675, 441] on div "match_confirmado" at bounding box center [778, 450] width 362 height 35
click at [695, 385] on button "Seleccioná una subcategoría" at bounding box center [784, 374] width 388 height 35
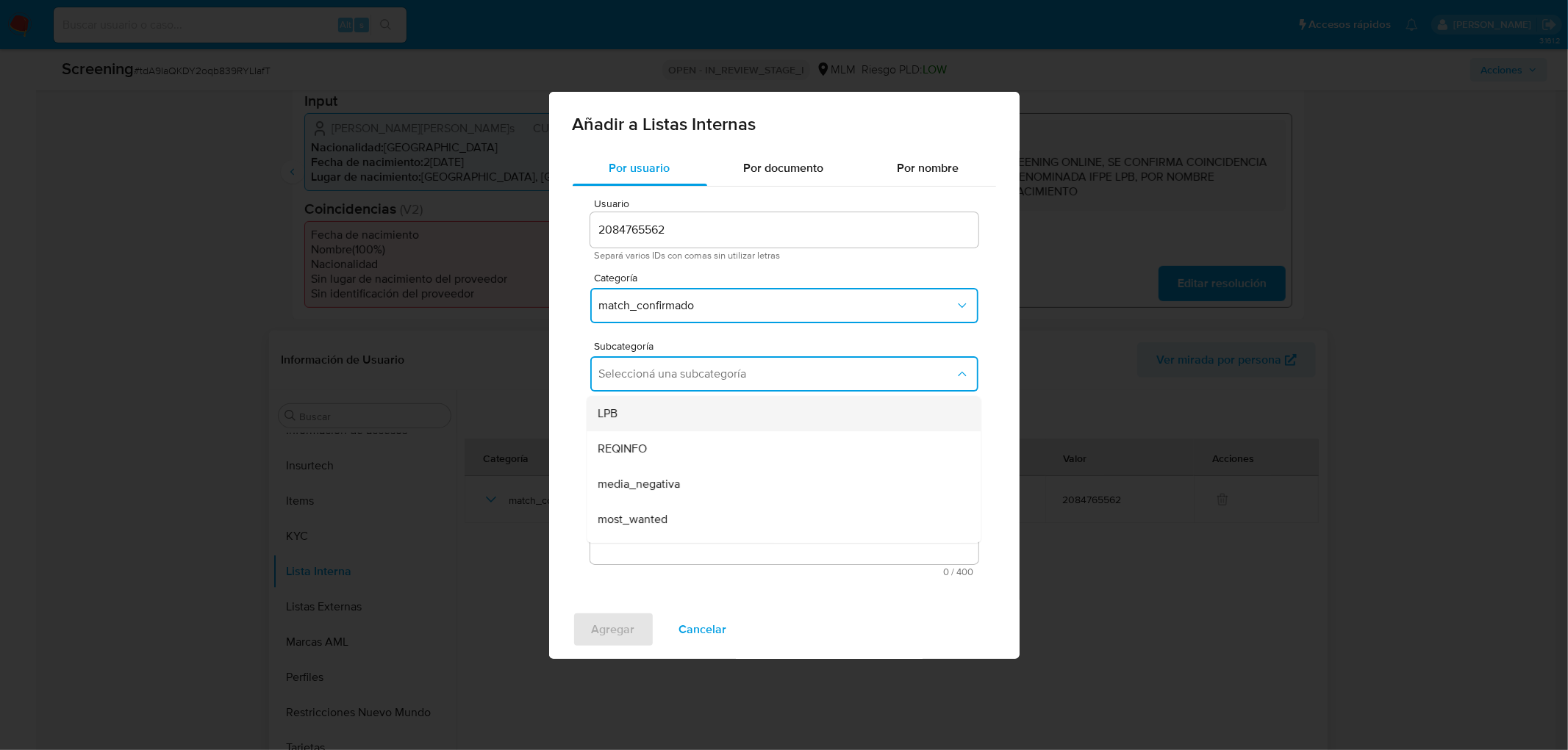
click at [685, 406] on div "LPB" at bounding box center [778, 412] width 362 height 35
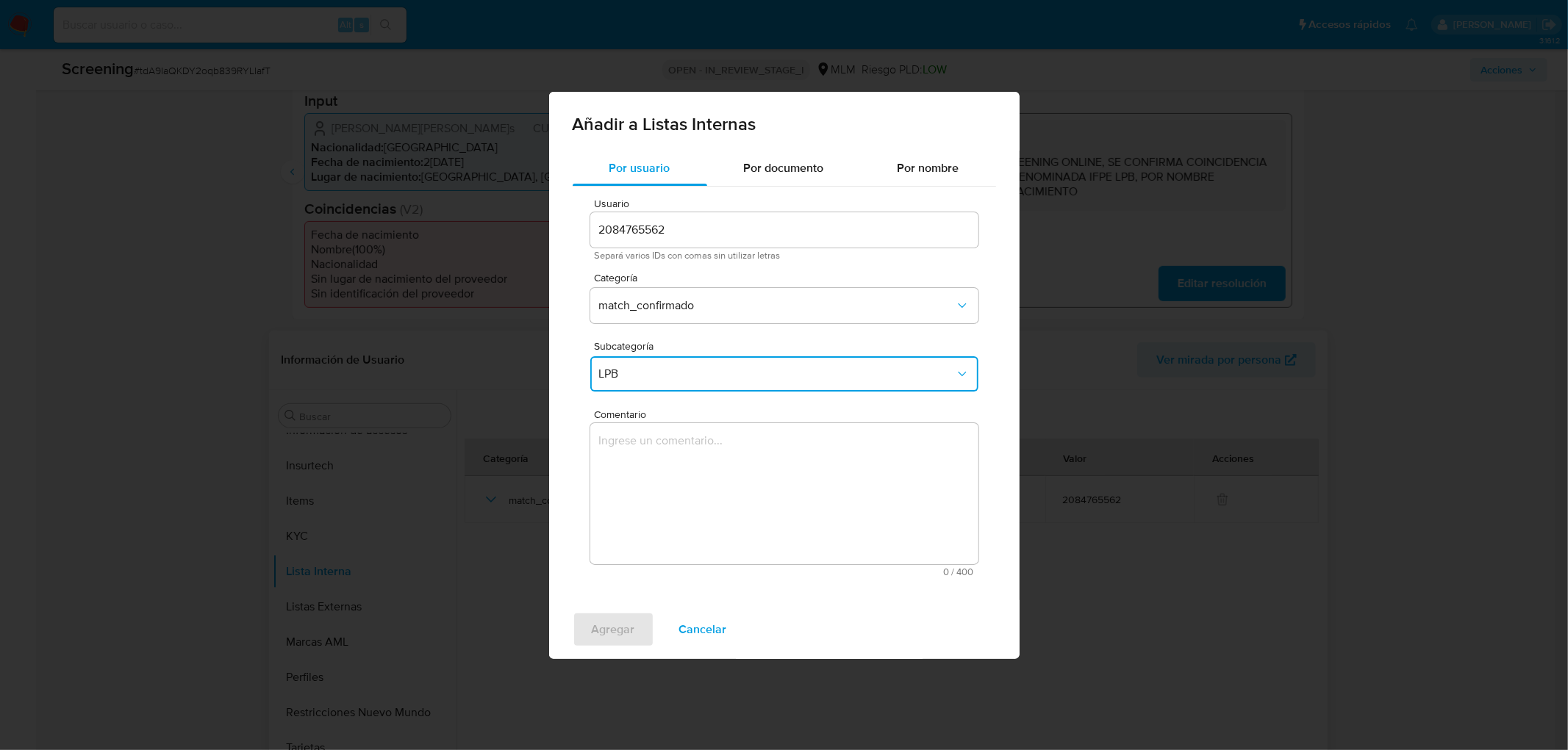
click at [667, 440] on textarea "Comentario" at bounding box center [784, 493] width 388 height 141
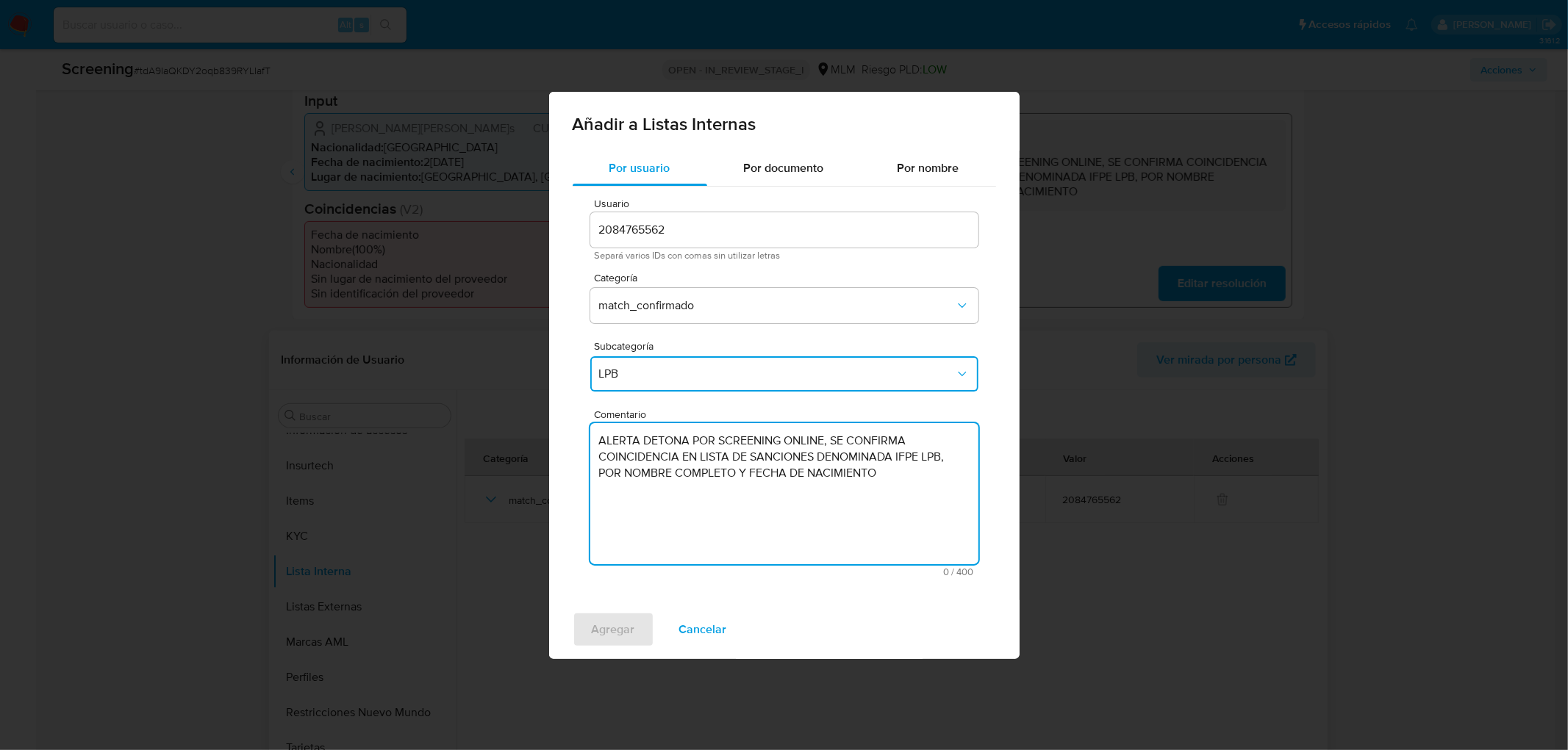
type textarea "ALERTA DETONA POR SCREENING ONLINE, SE CONFIRMA COINCIDENCIA EN LISTA DE SANCIO…"
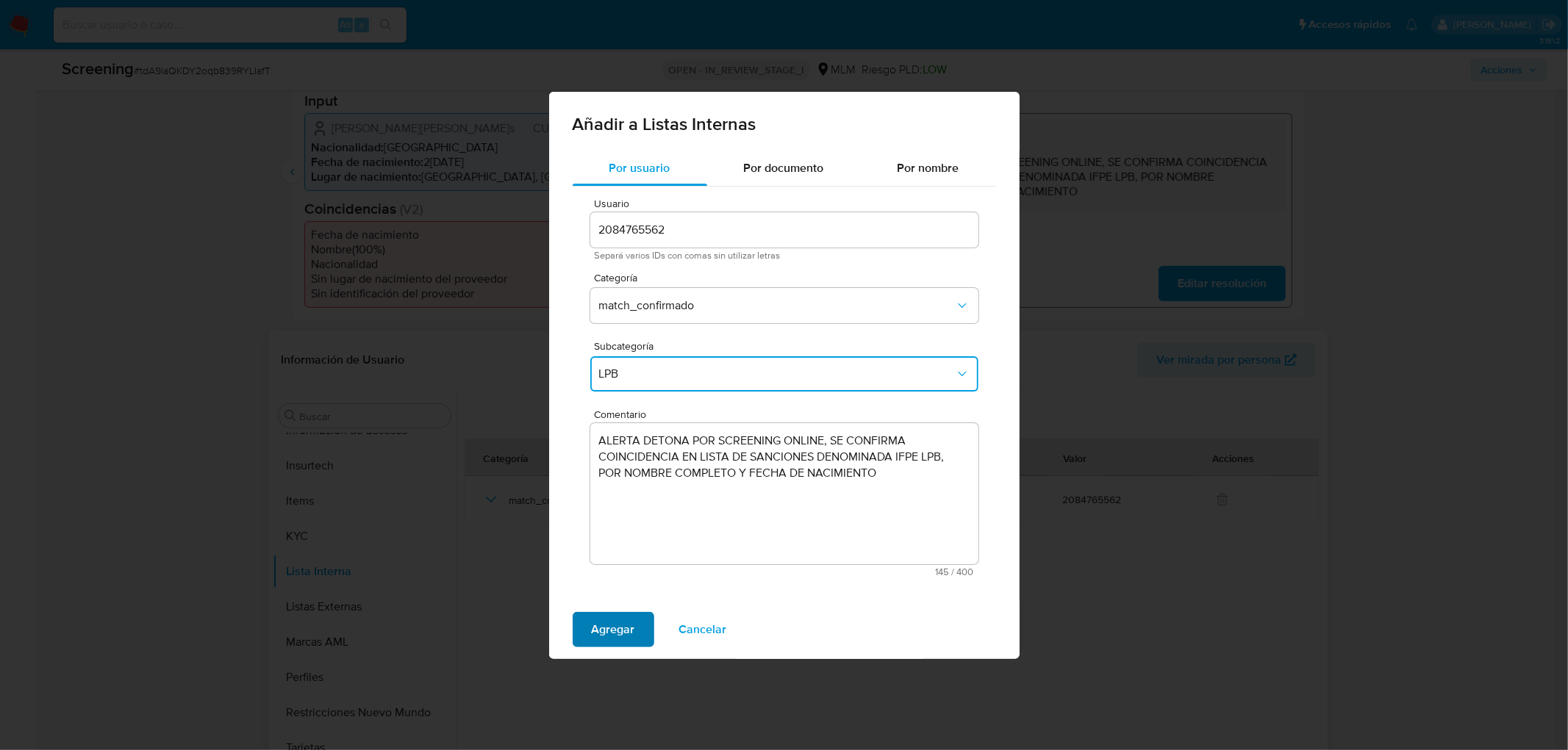
click at [624, 613] on span "Agregar" at bounding box center [613, 629] width 44 height 32
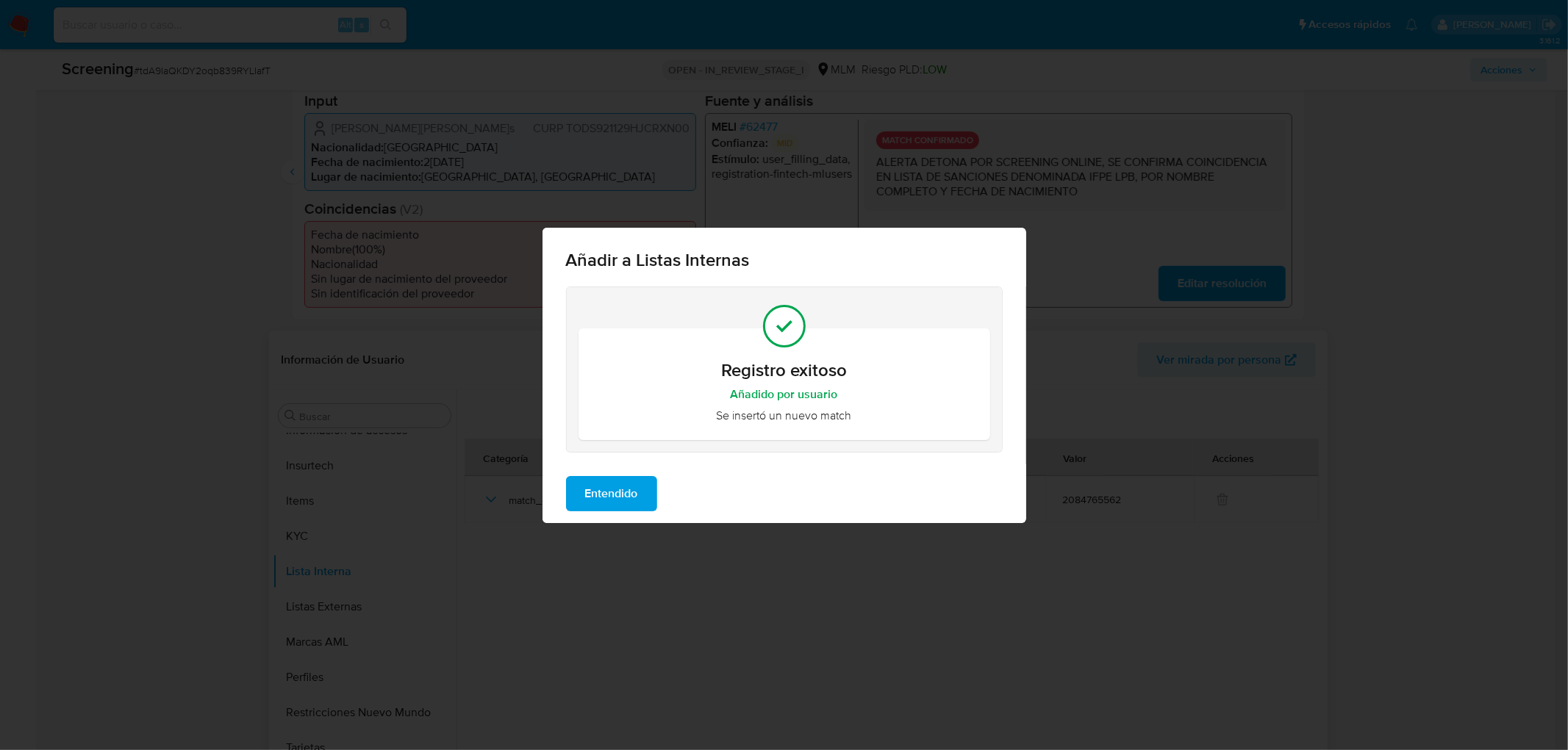
click at [622, 483] on span "Entendido" at bounding box center [612, 493] width 53 height 32
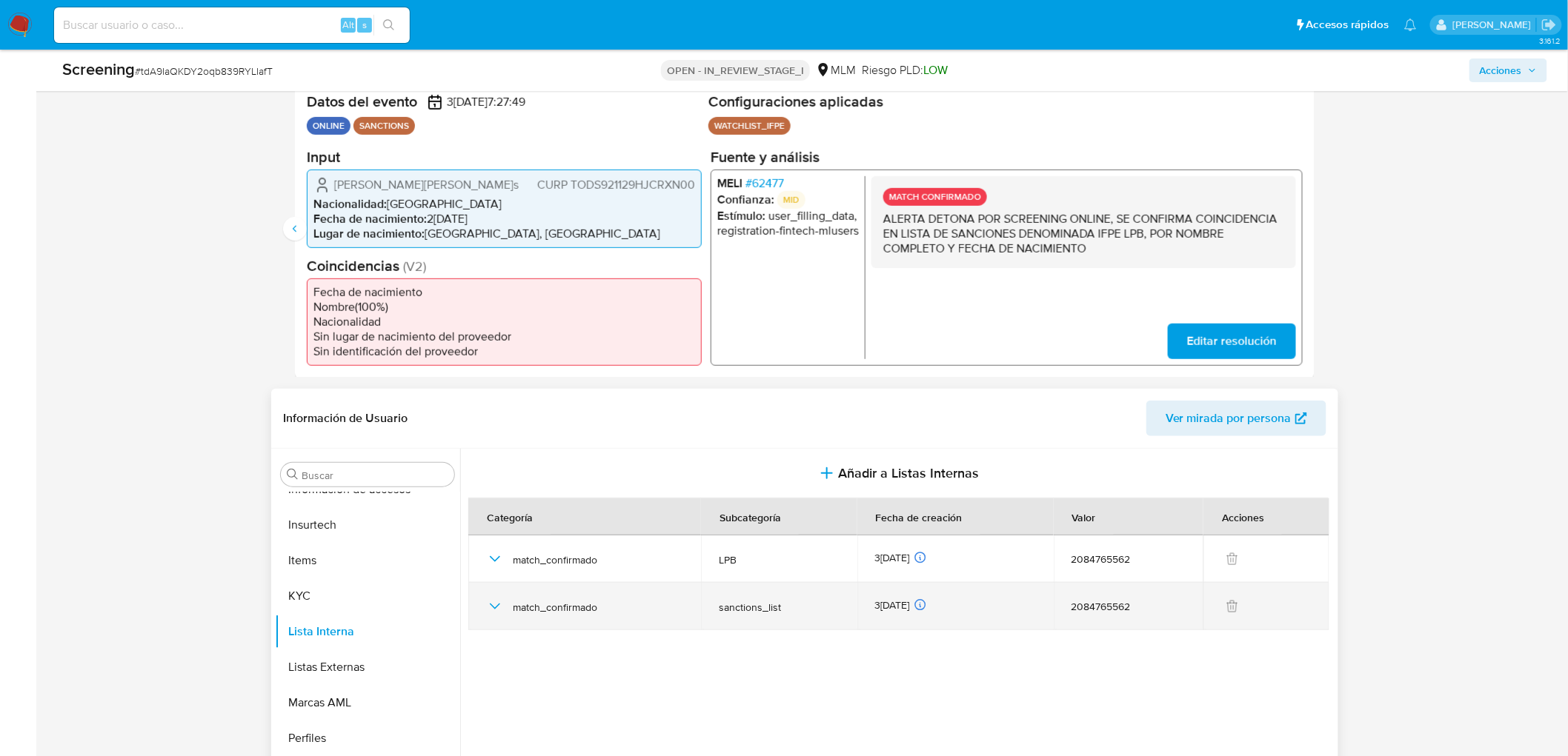
scroll to position [278, 0]
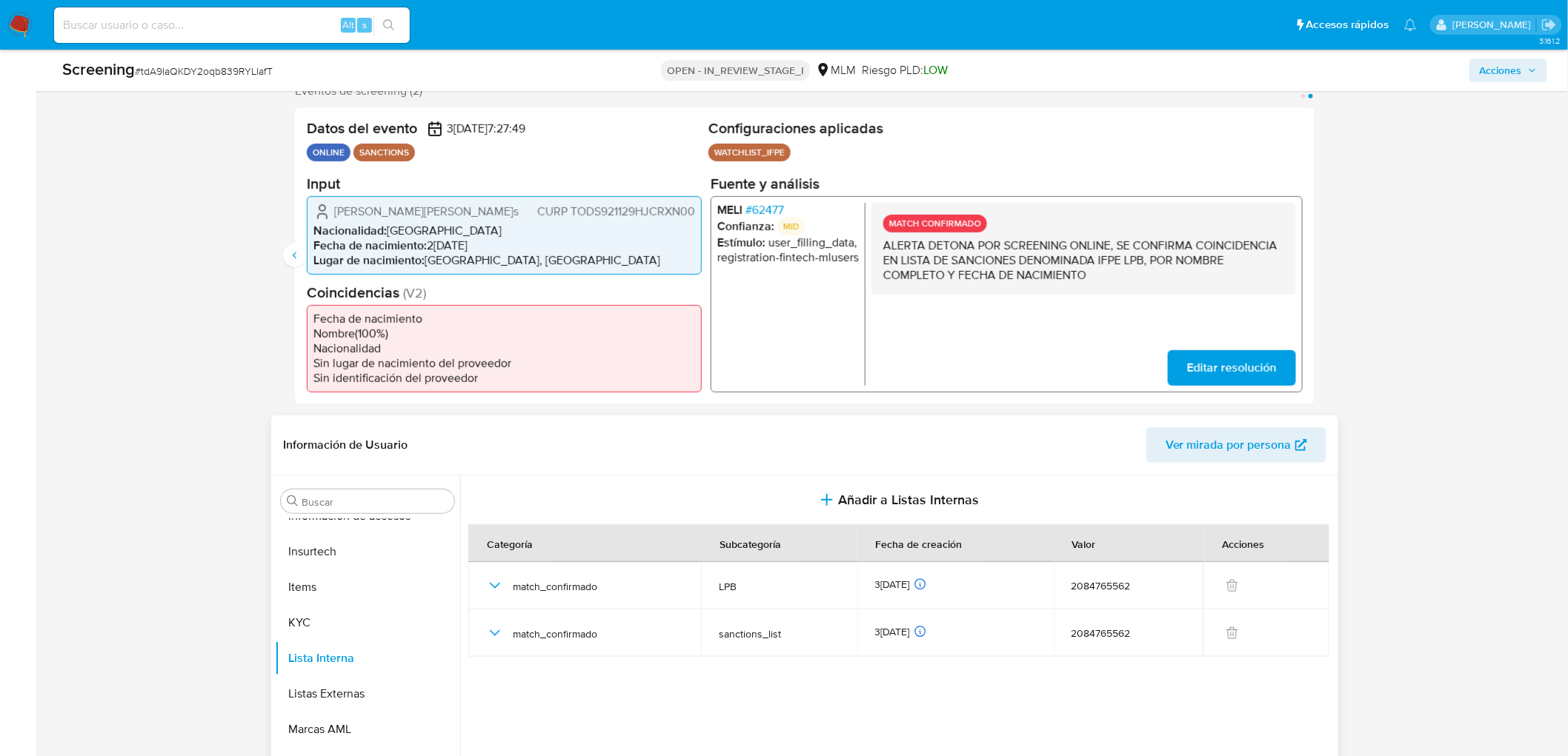
click at [722, 672] on section at bounding box center [901, 661] width 866 height 372
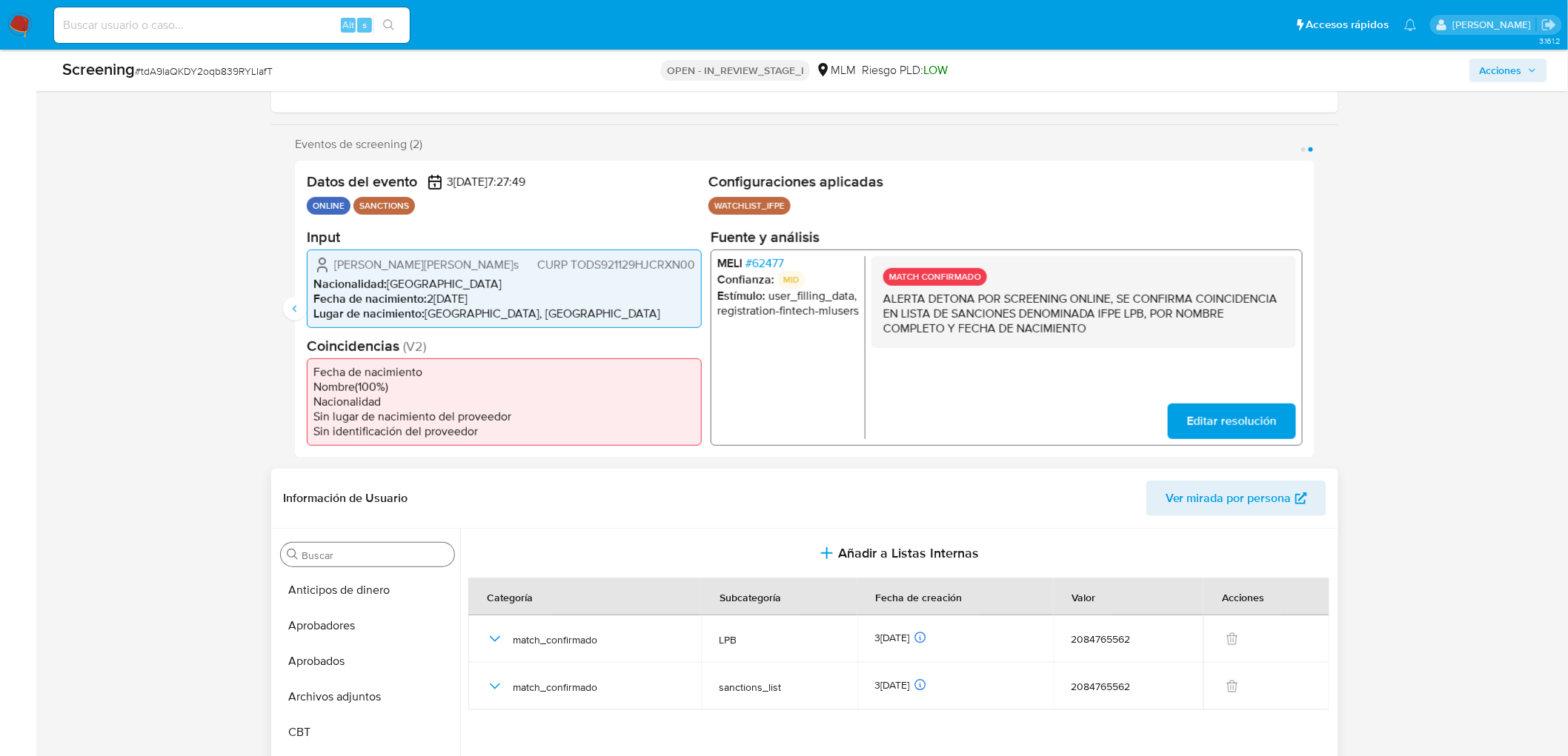
scroll to position [197, 0]
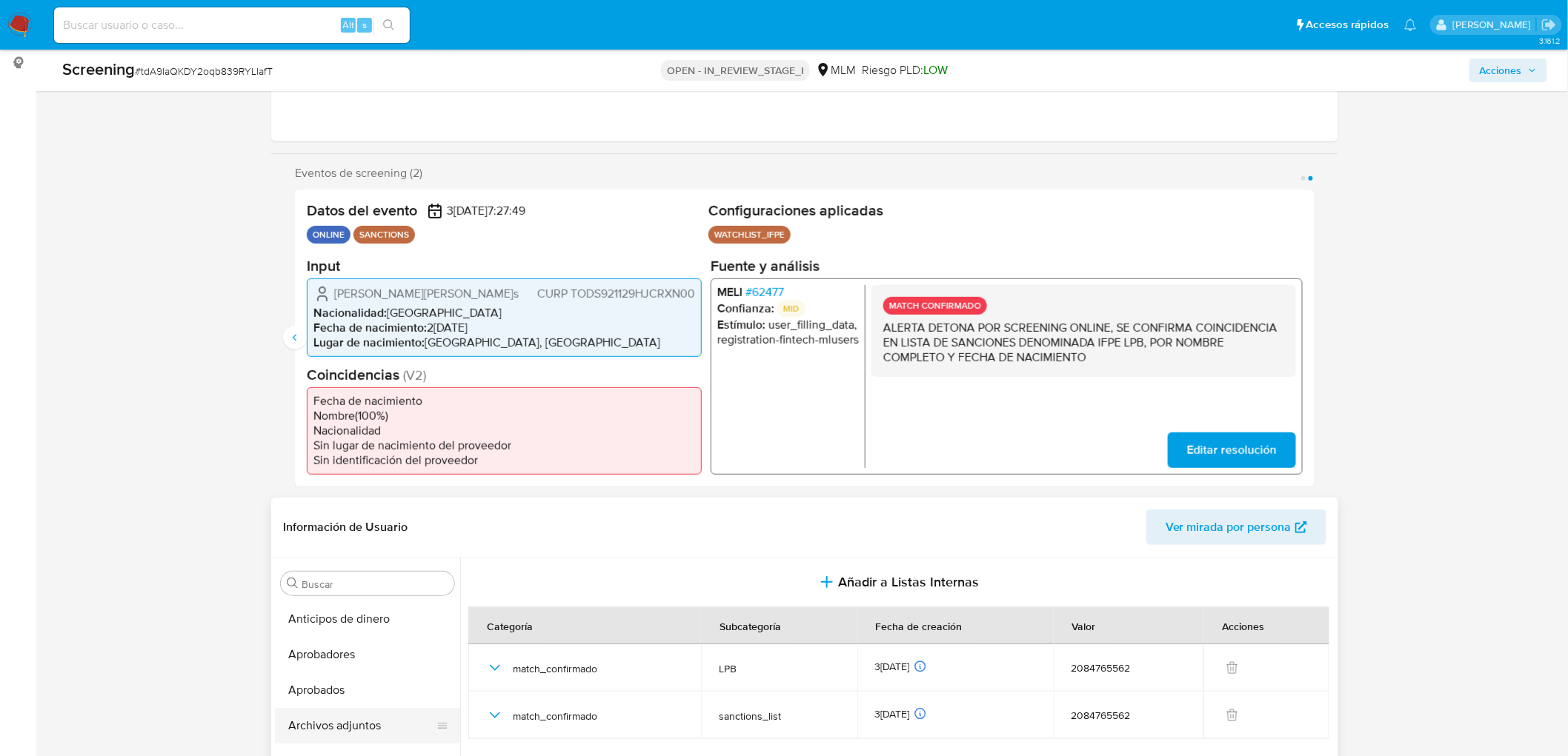
click at [361, 718] on button "Archivos adjuntos" at bounding box center [361, 725] width 173 height 35
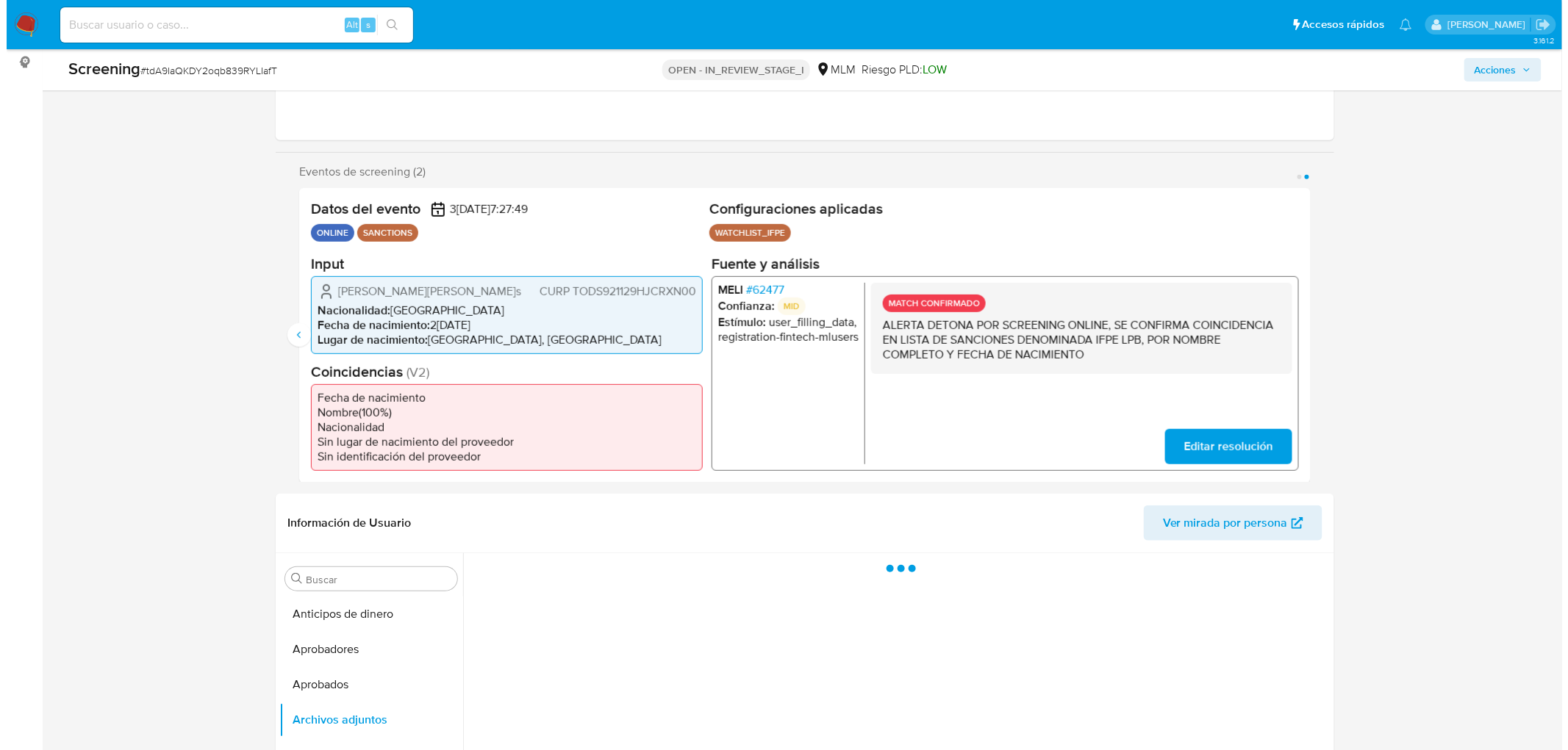
scroll to position [409, 0]
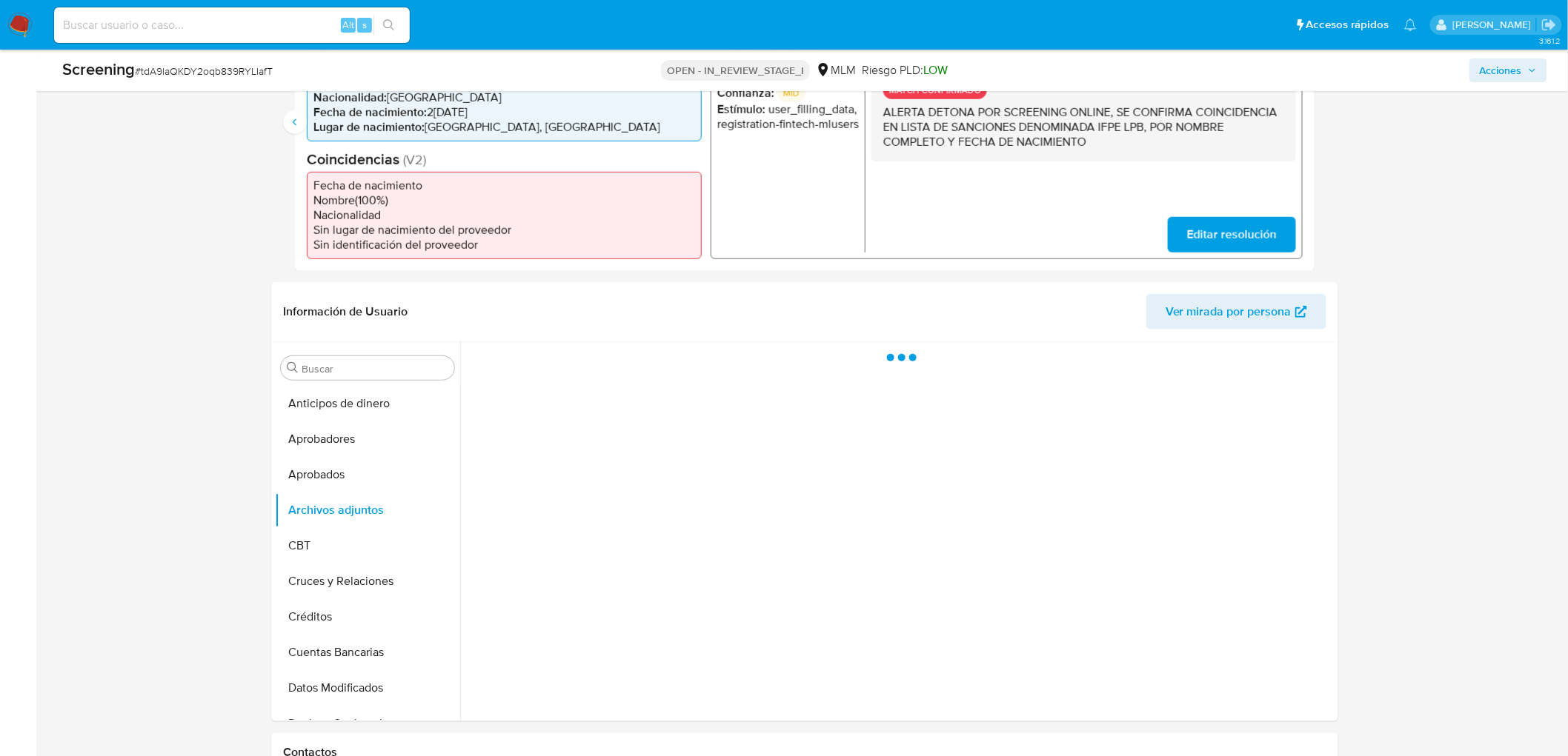
drag, startPoint x: 1572, startPoint y: 234, endPoint x: 1571, endPoint y: 294, distance: 60.0
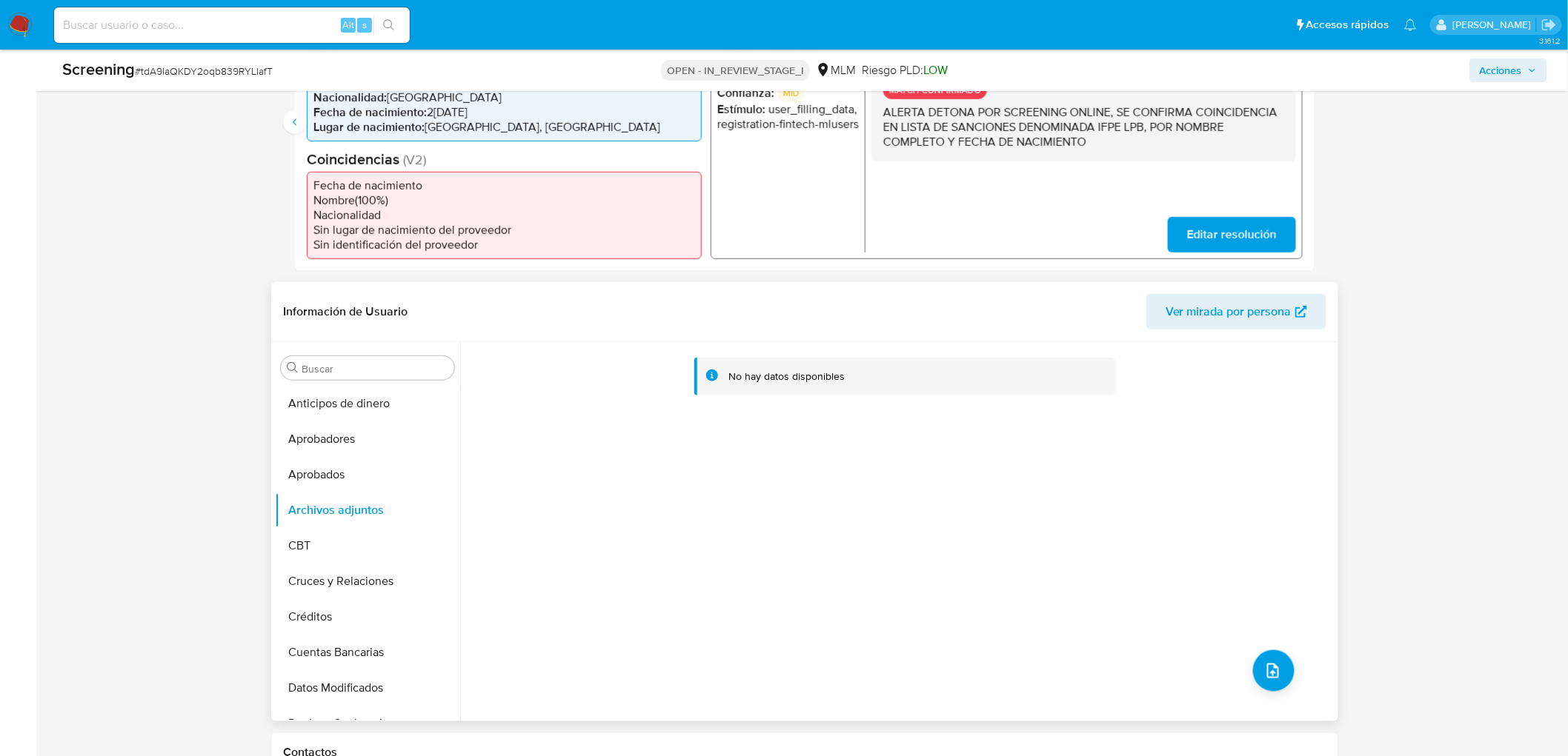
click at [1189, 526] on div "No hay datos disponibles" at bounding box center [898, 532] width 875 height 379
click at [1276, 659] on button "upload-file" at bounding box center [1274, 671] width 41 height 41
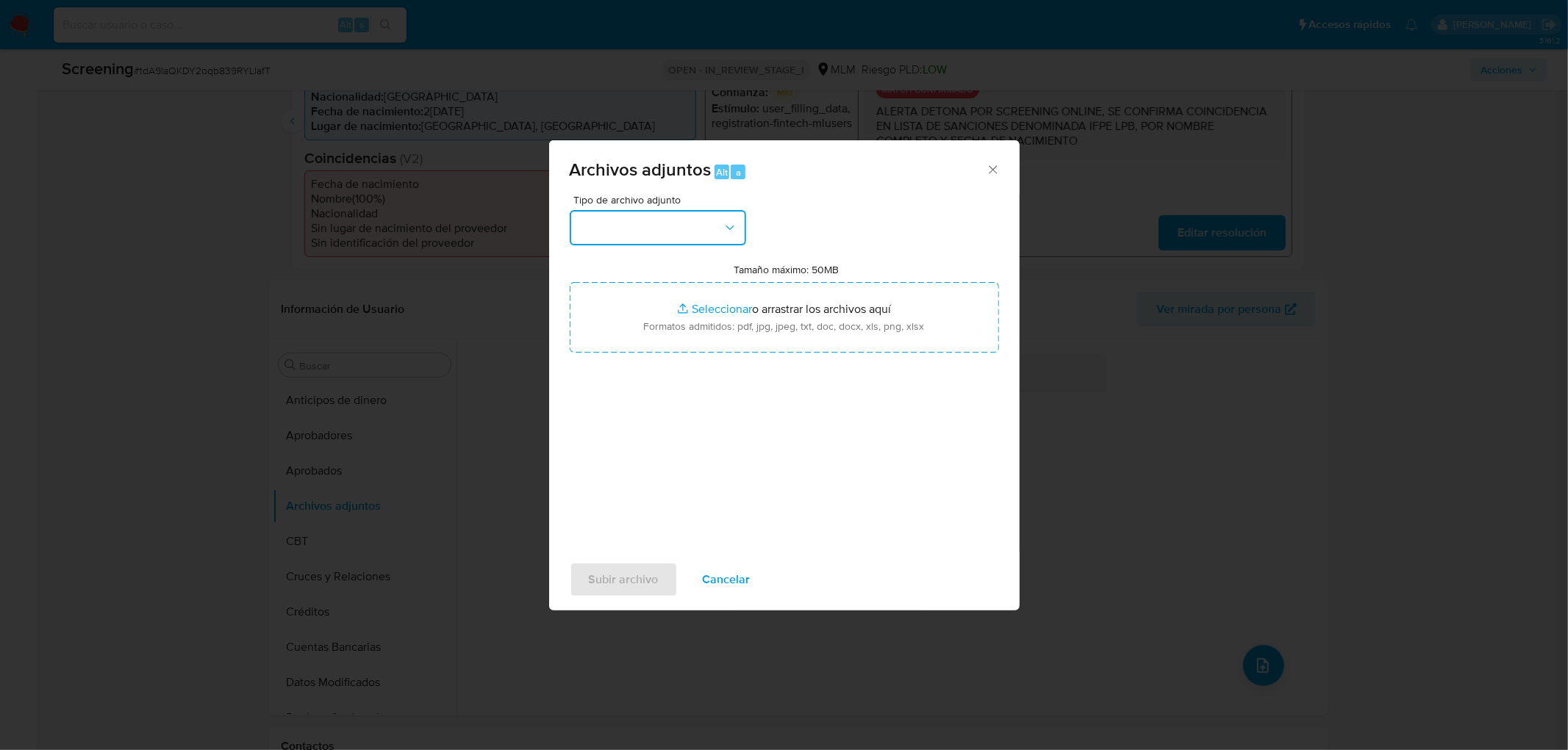
click at [720, 222] on button "button" at bounding box center [658, 227] width 176 height 35
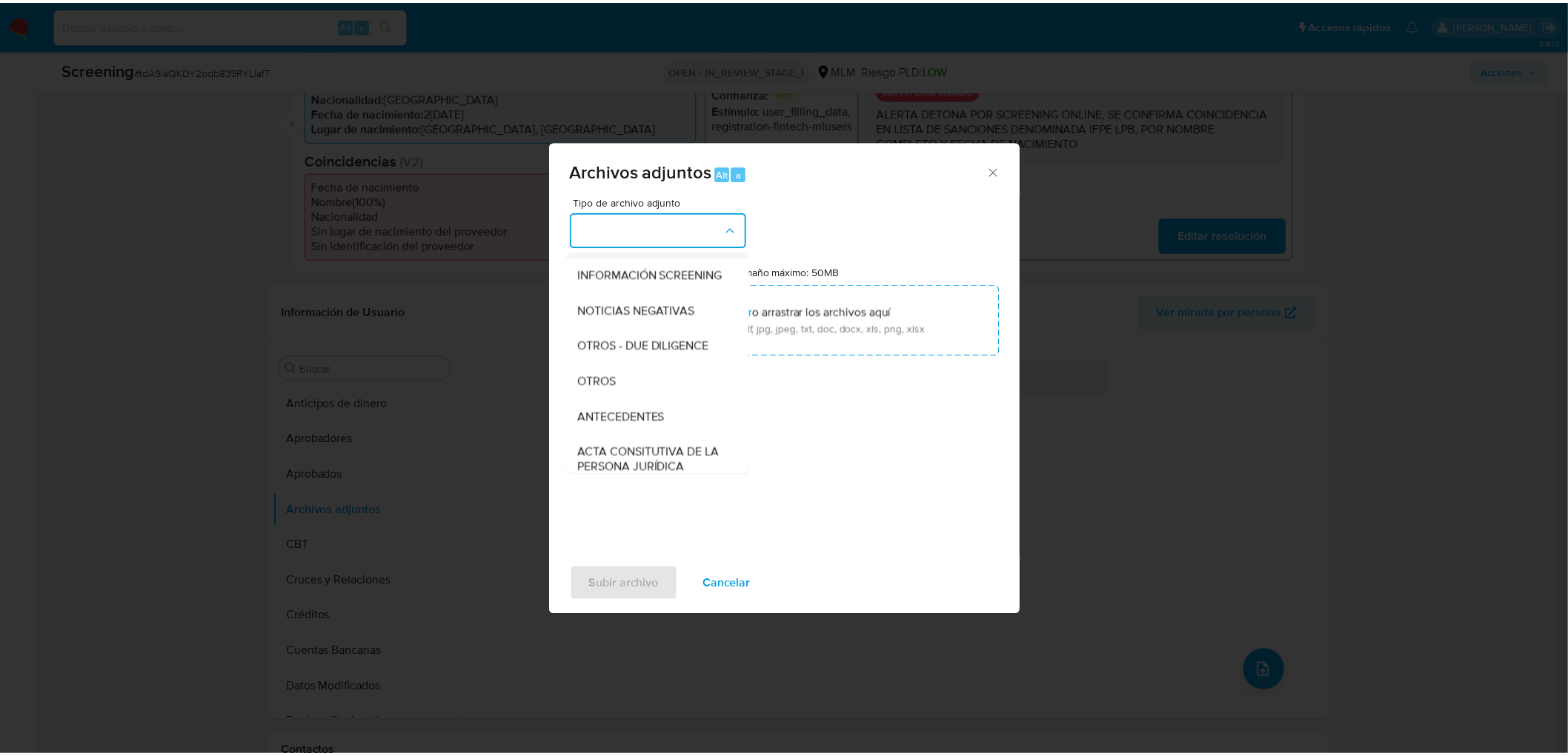
scroll to position [247, 0]
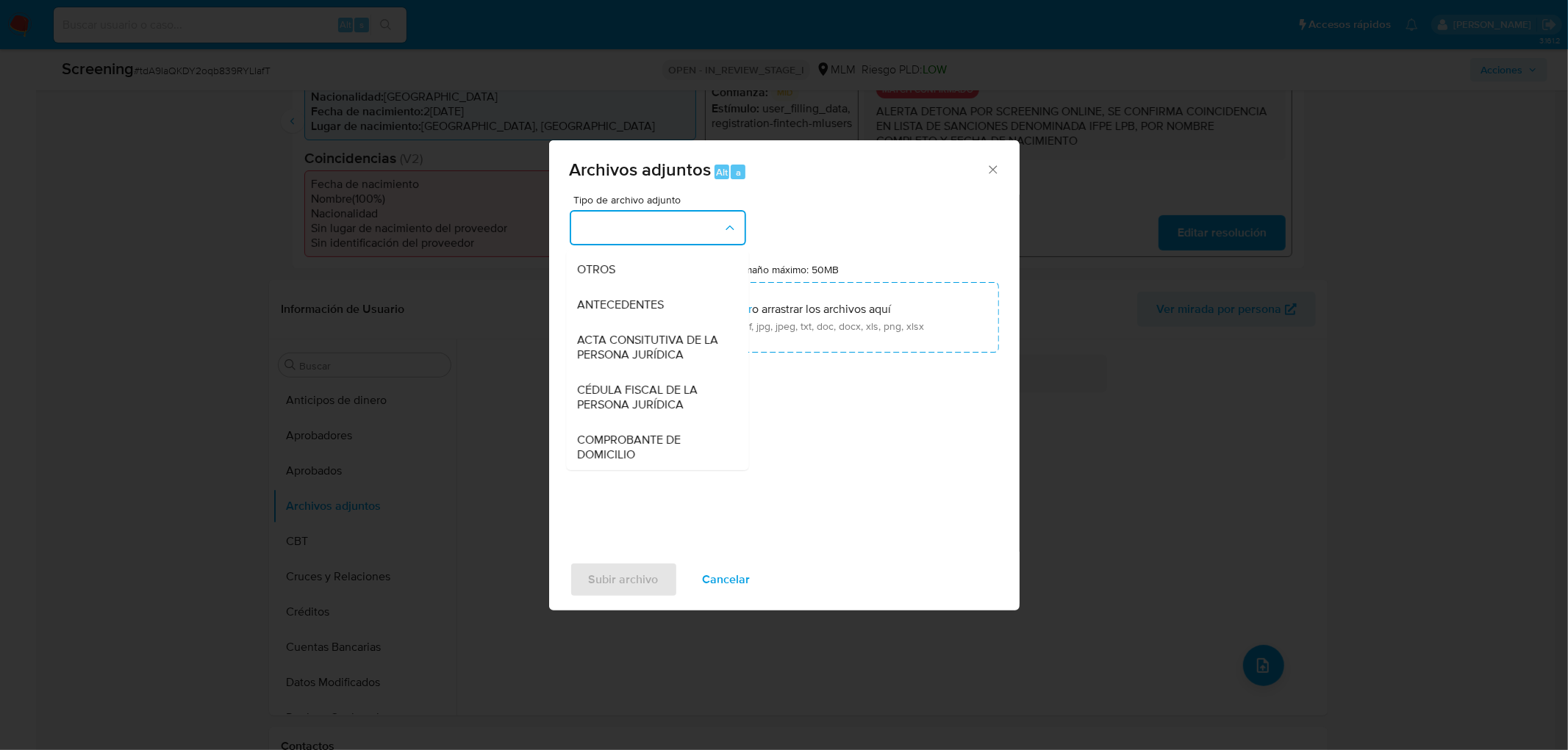
click at [649, 274] on div "OTROS" at bounding box center [652, 269] width 150 height 35
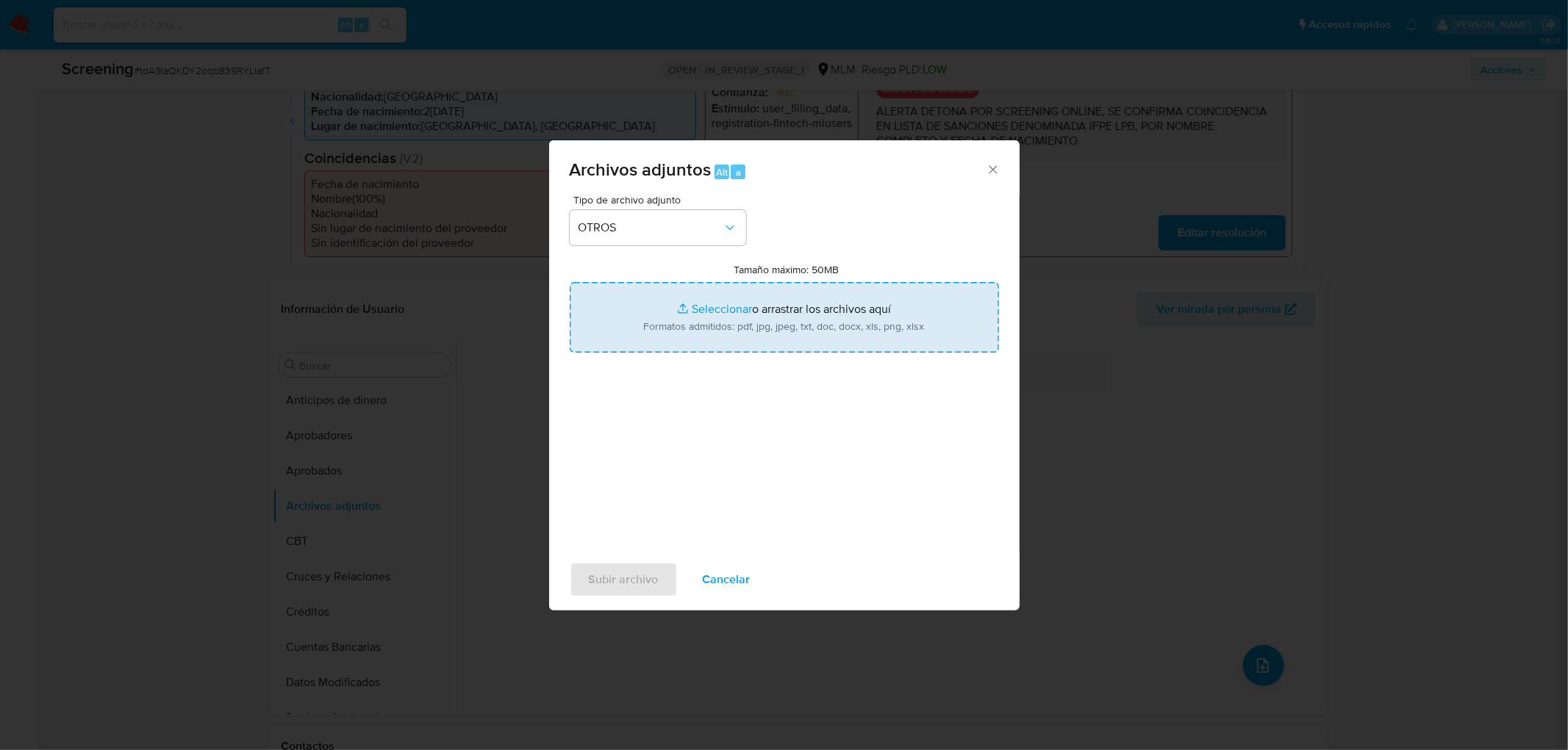
type input "C:\fakepath\2084765562_JOSE SANDRO DEL TORO DUEÑAS.pdf"
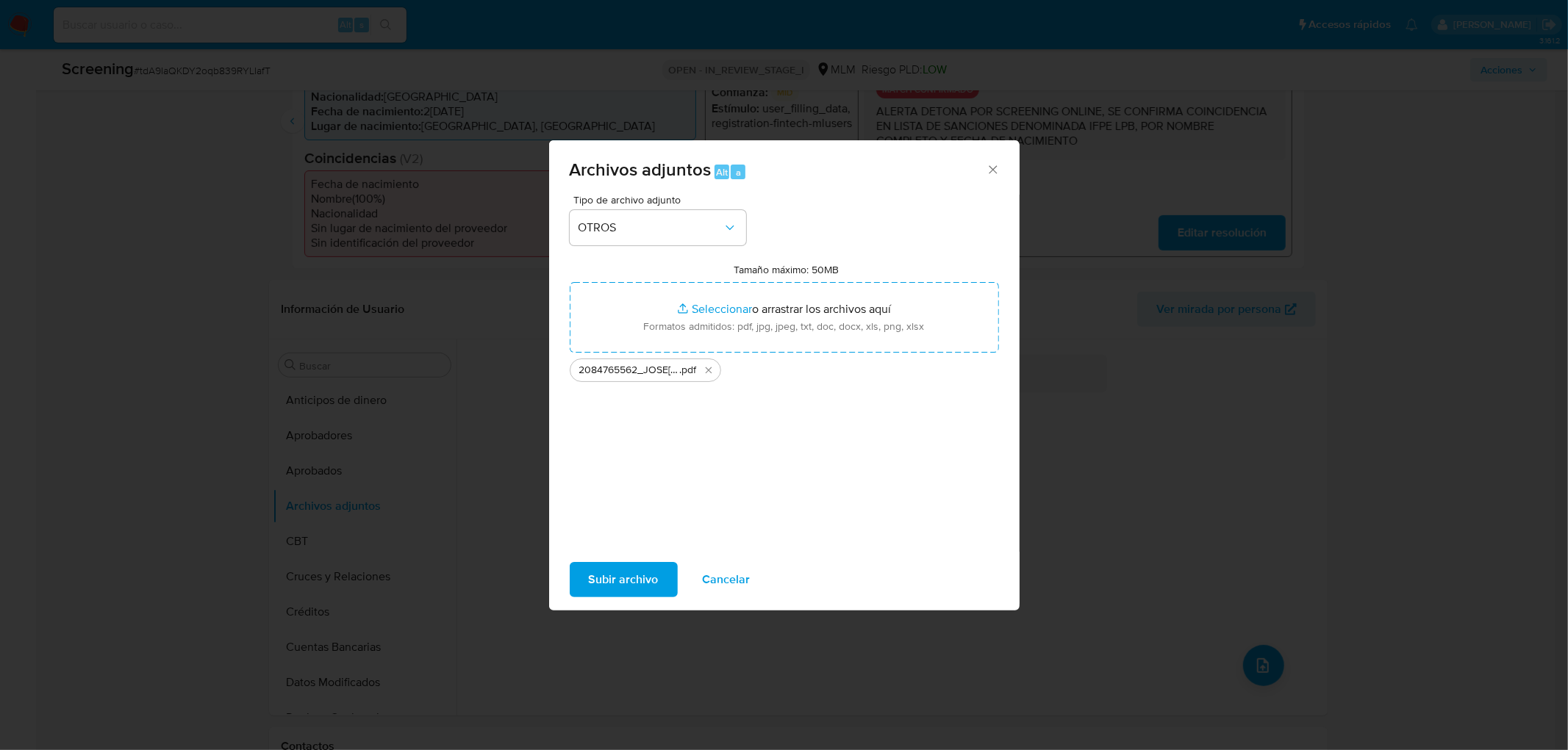
drag, startPoint x: 790, startPoint y: 295, endPoint x: 620, endPoint y: 577, distance: 329.3
click at [620, 577] on span "Subir archivo" at bounding box center [624, 580] width 70 height 32
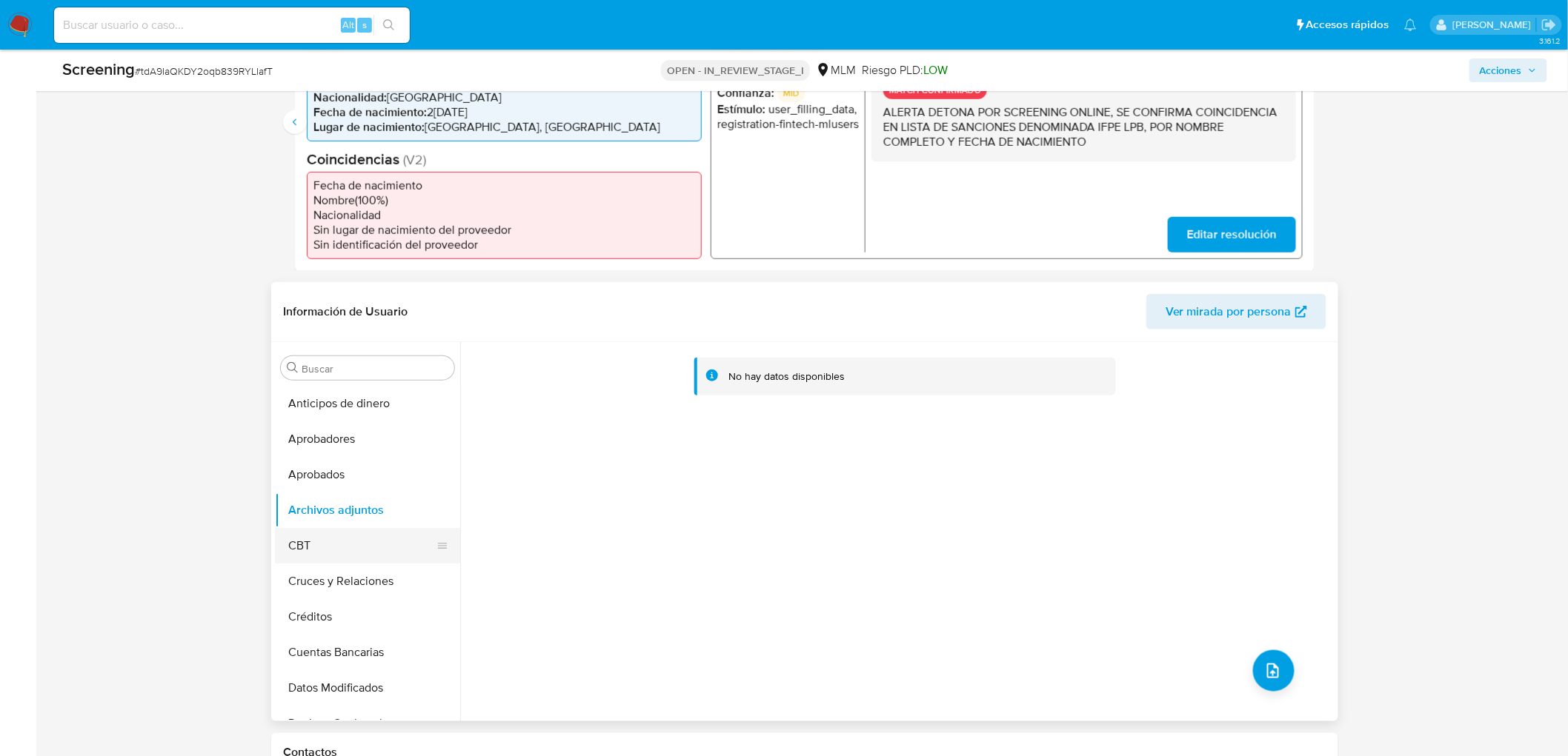
click at [337, 554] on button "CBT" at bounding box center [361, 546] width 173 height 35
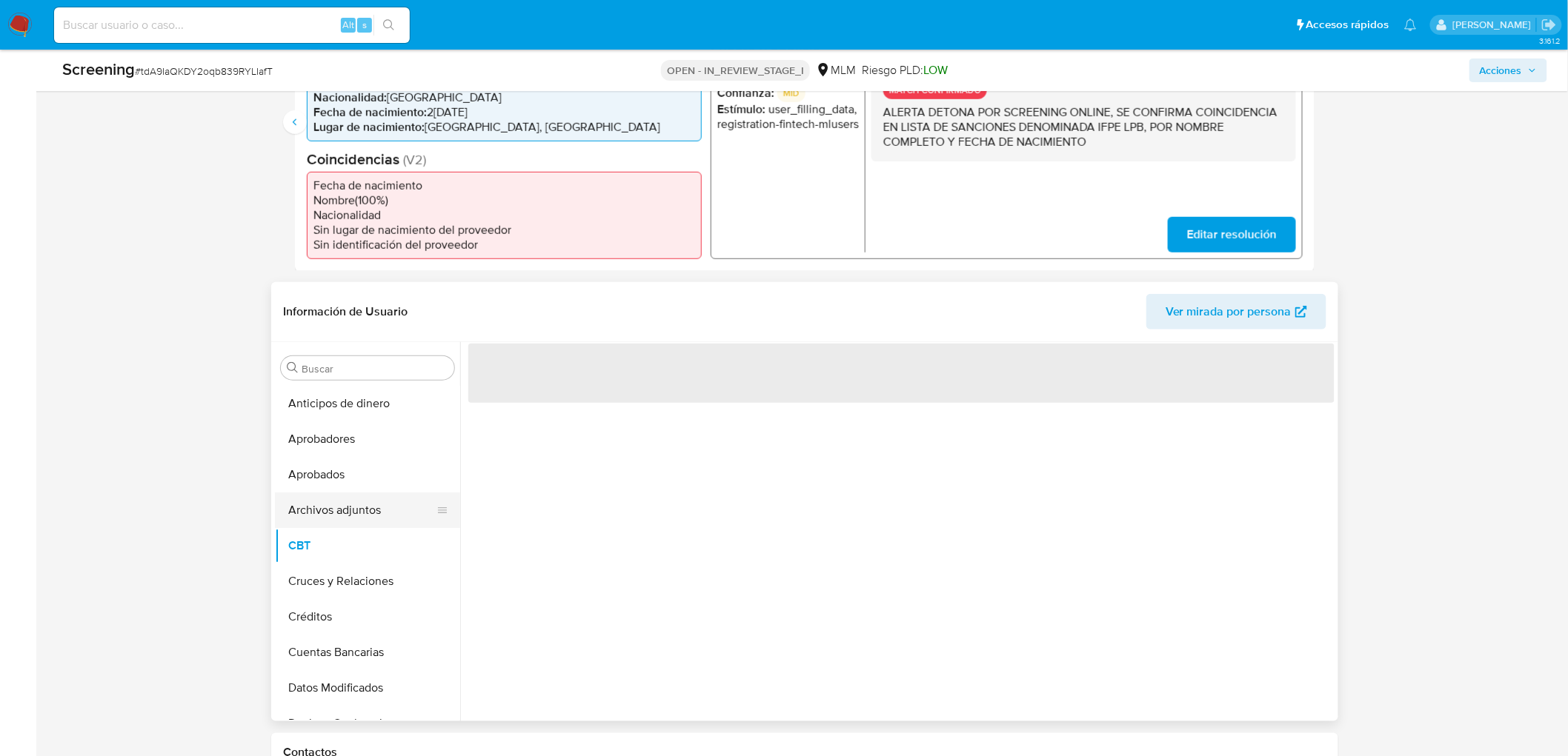
click at [358, 505] on button "Archivos adjuntos" at bounding box center [361, 509] width 173 height 35
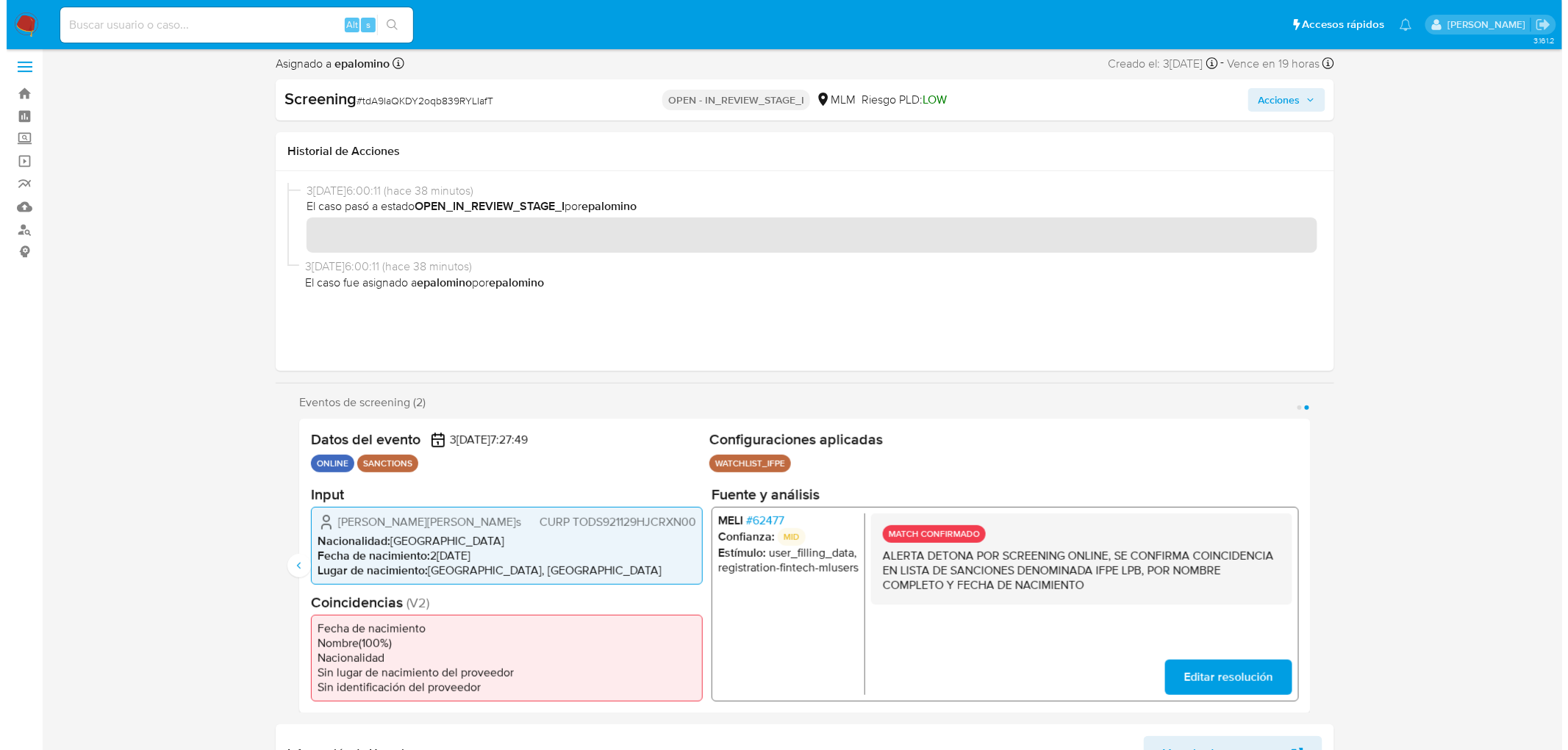
scroll to position [0, 0]
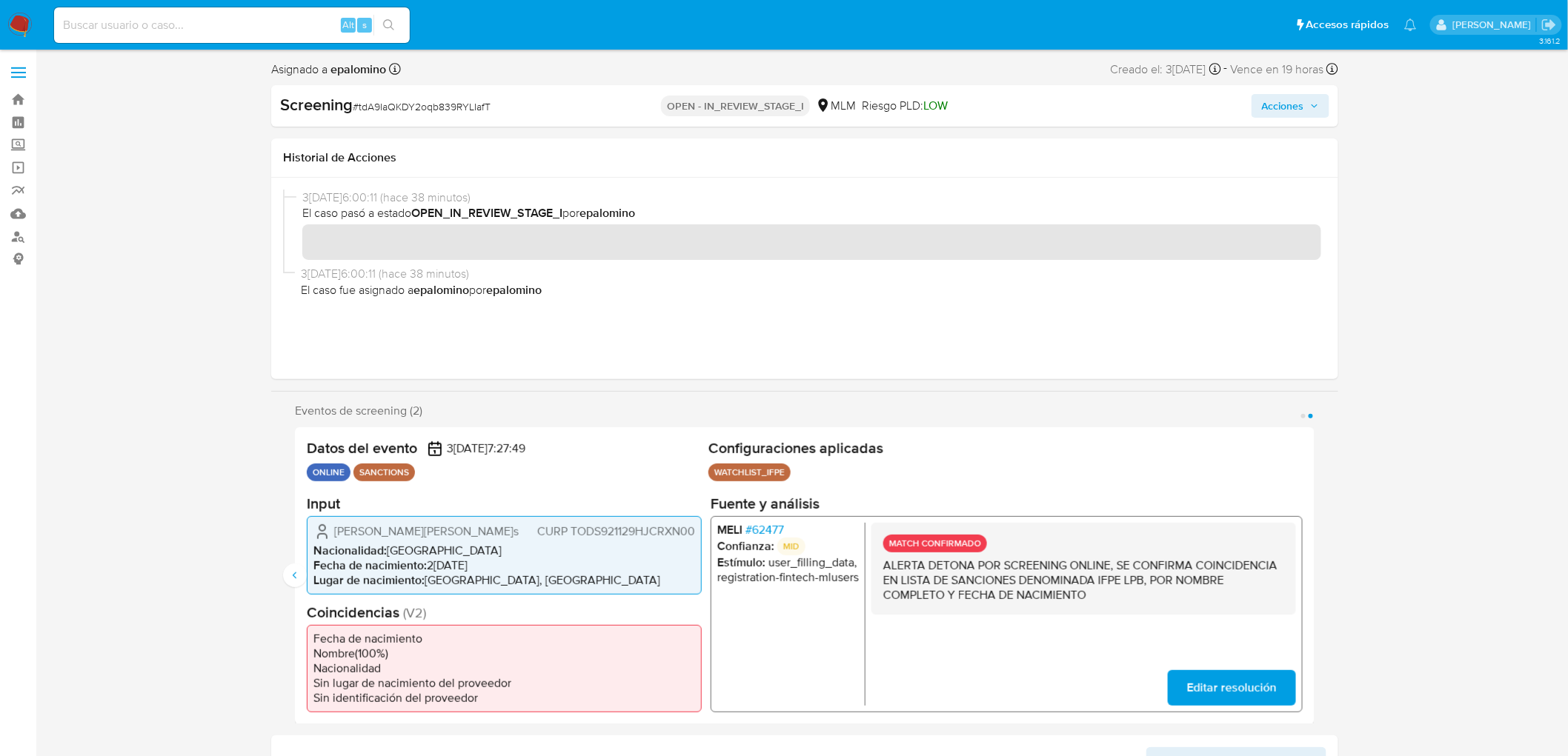
click at [1312, 109] on span "Acciones" at bounding box center [1290, 106] width 57 height 21
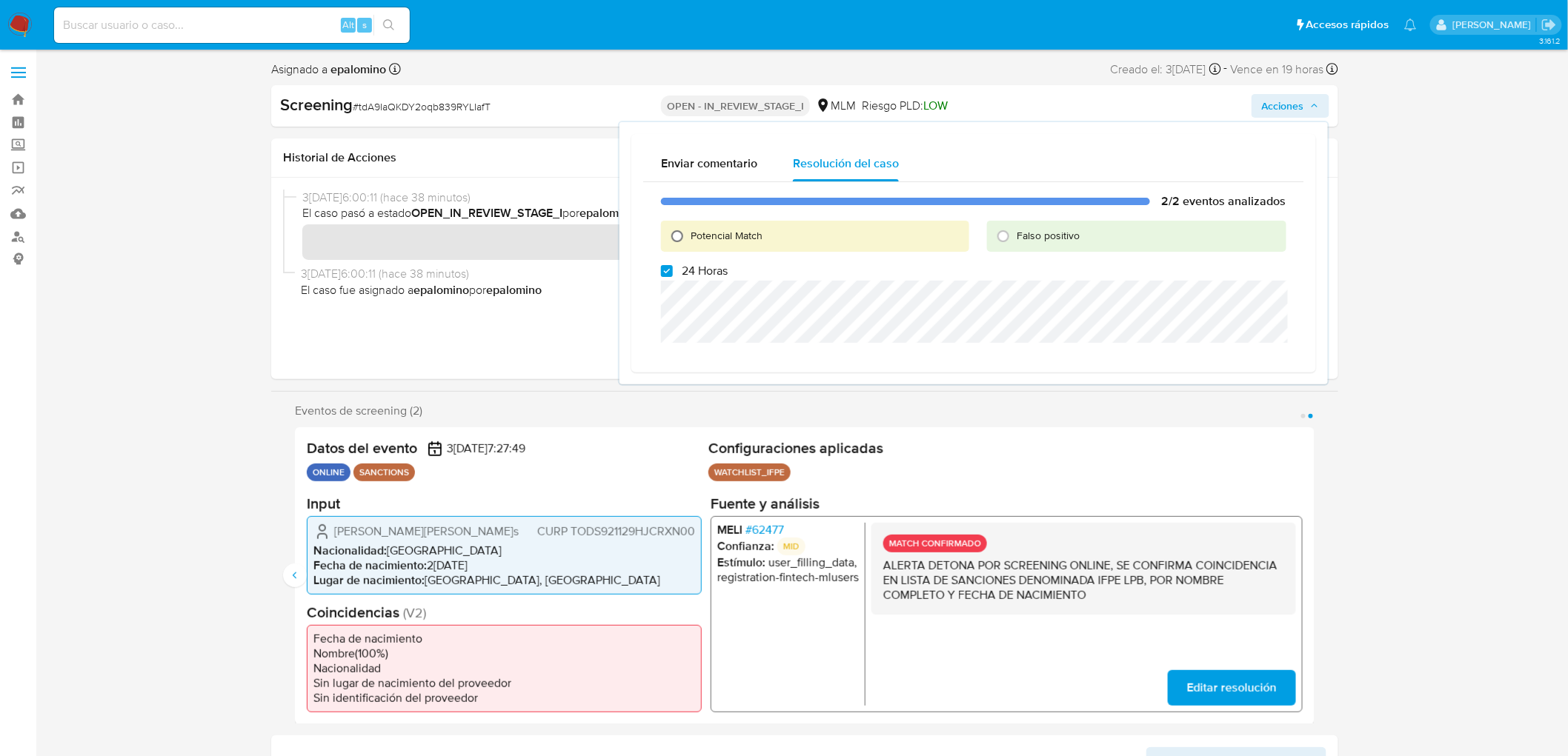
click at [680, 234] on input "Potencial Match" at bounding box center [677, 235] width 23 height 23
radio input "true"
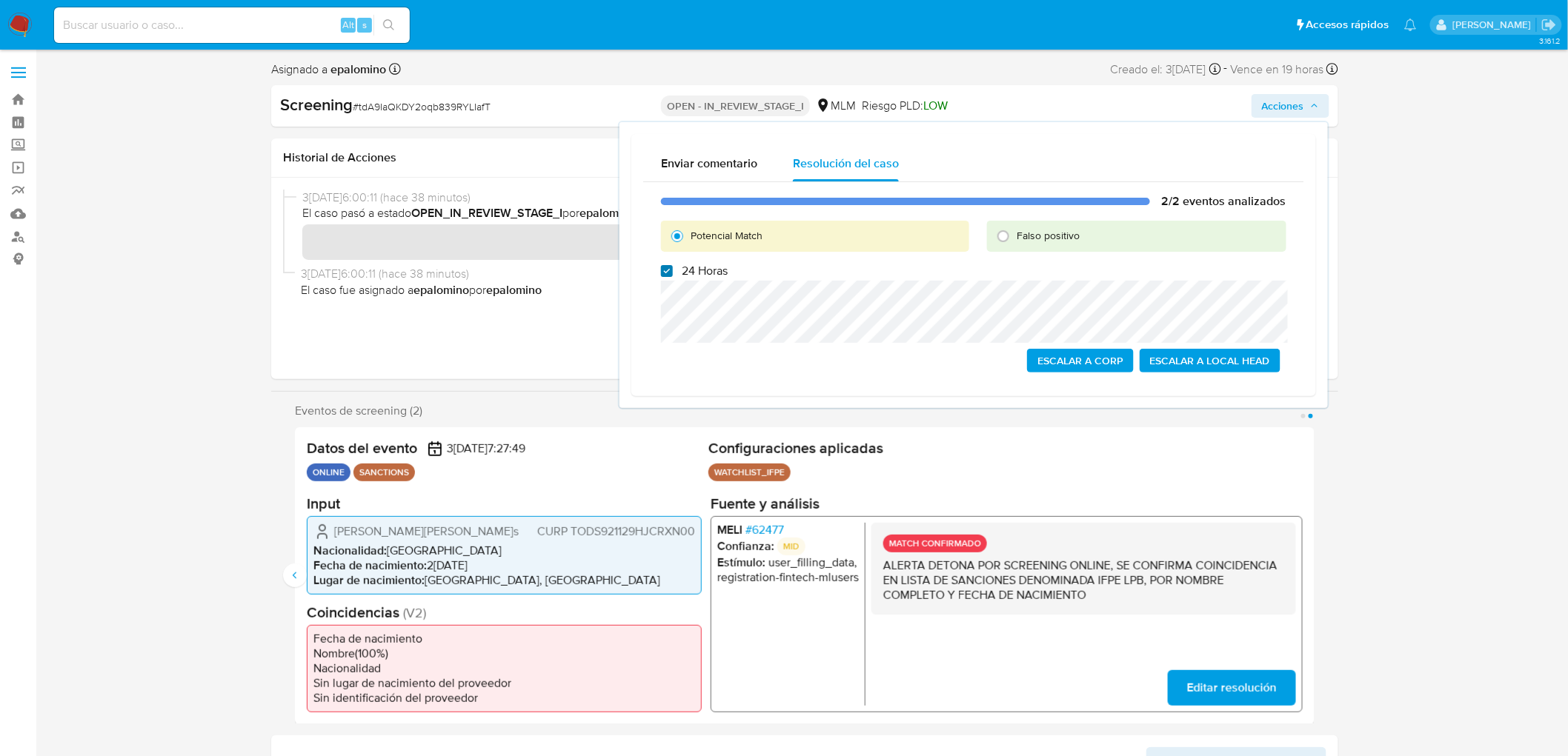
click at [671, 266] on input "24 Horas" at bounding box center [667, 272] width 12 height 12
checkbox input "false"
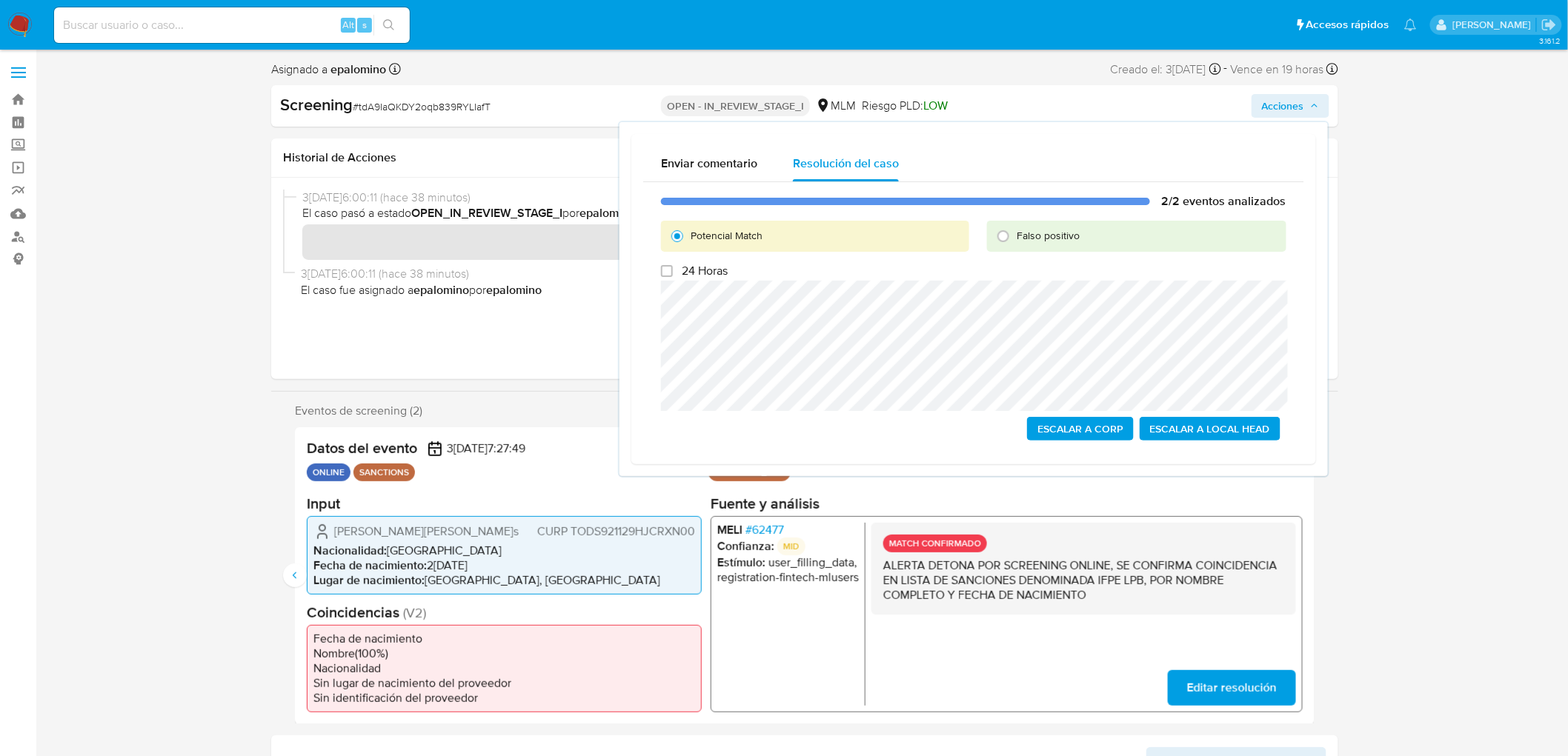
click at [1227, 421] on span "Escalar a Local Head" at bounding box center [1210, 428] width 120 height 21
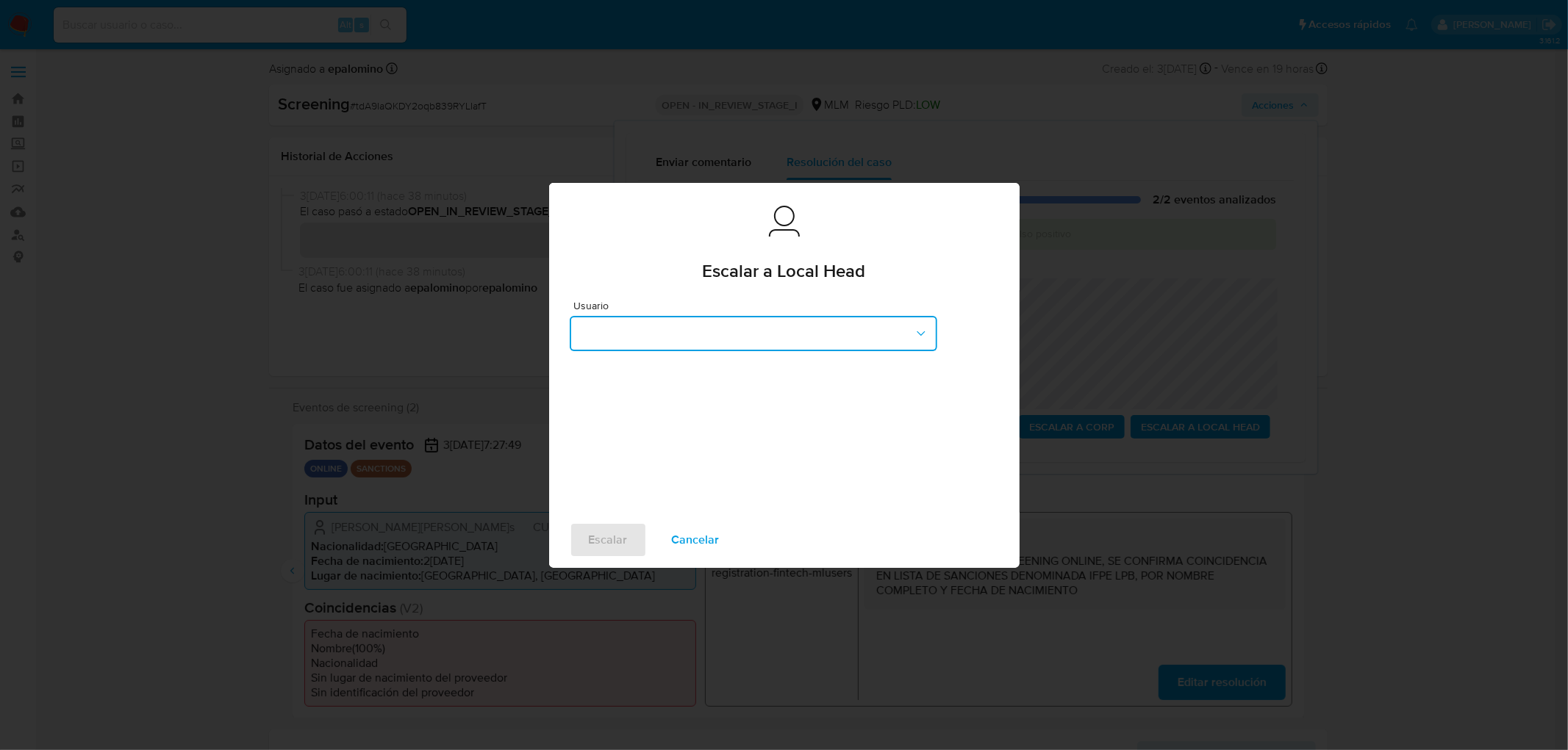
click at [885, 345] on button "button" at bounding box center [754, 333] width 368 height 35
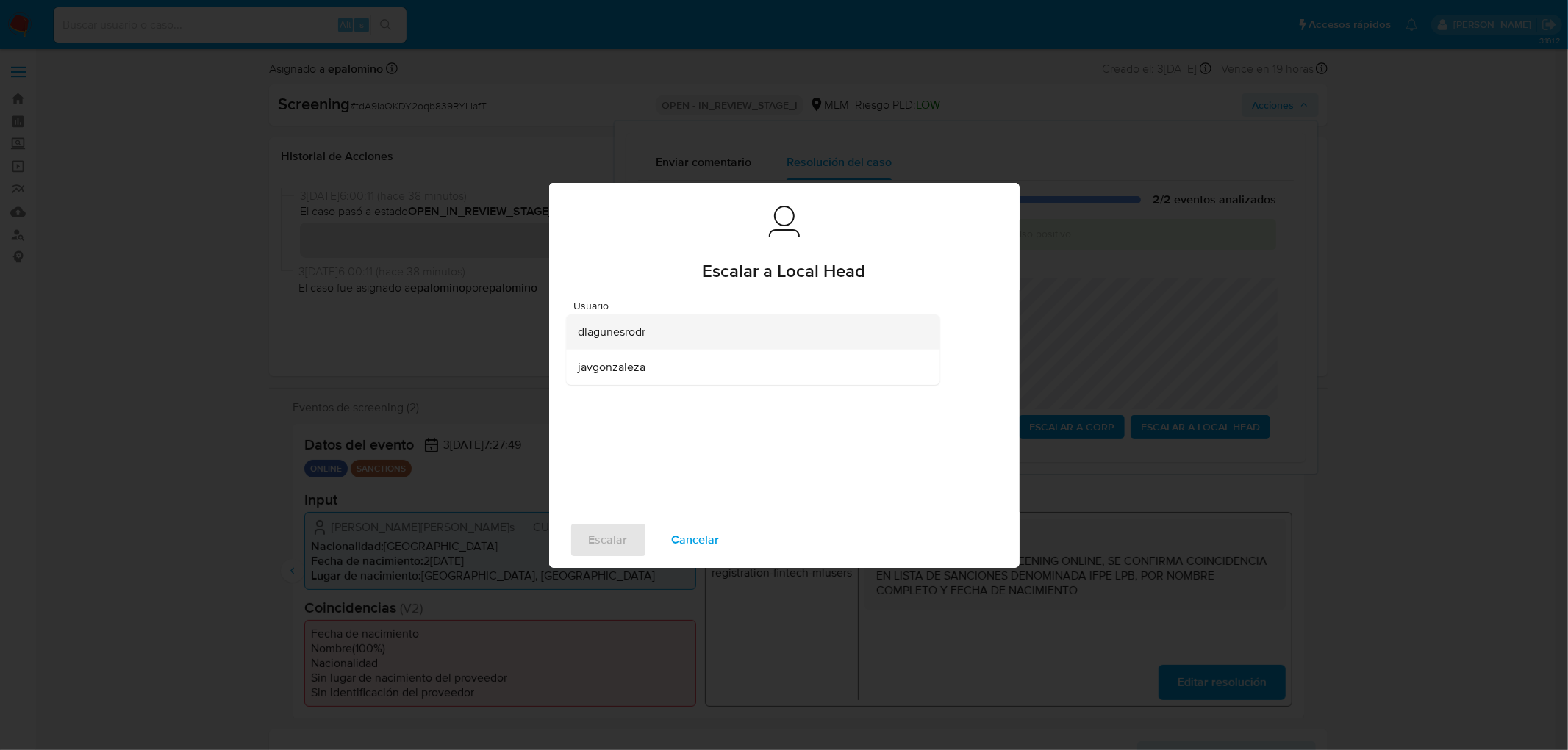
click at [777, 342] on div "dlagunesrodr" at bounding box center [748, 331] width 341 height 35
click at [606, 540] on span "Escalar" at bounding box center [608, 540] width 39 height 32
click at [618, 536] on span "Escalar" at bounding box center [608, 540] width 39 height 32
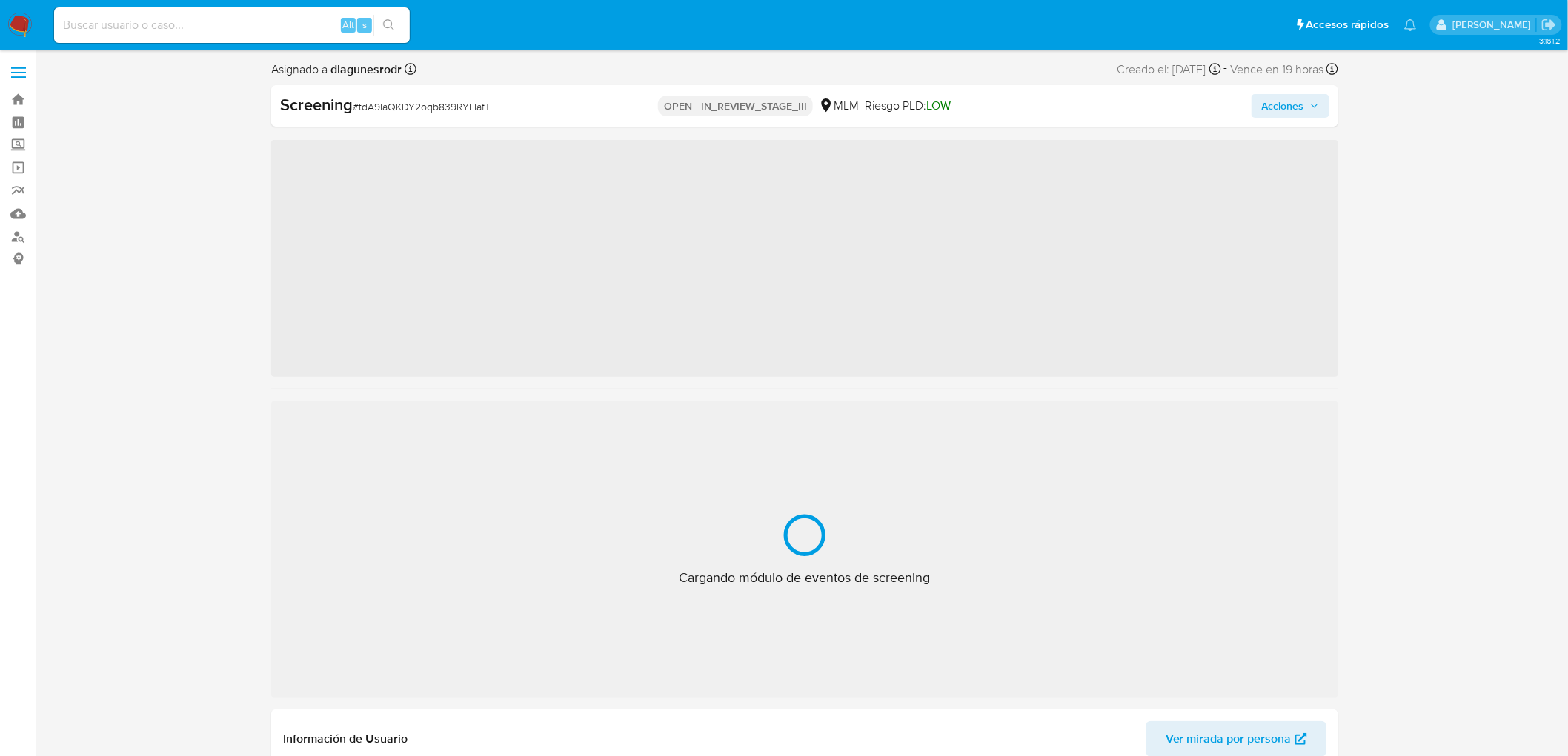
scroll to position [697, 0]
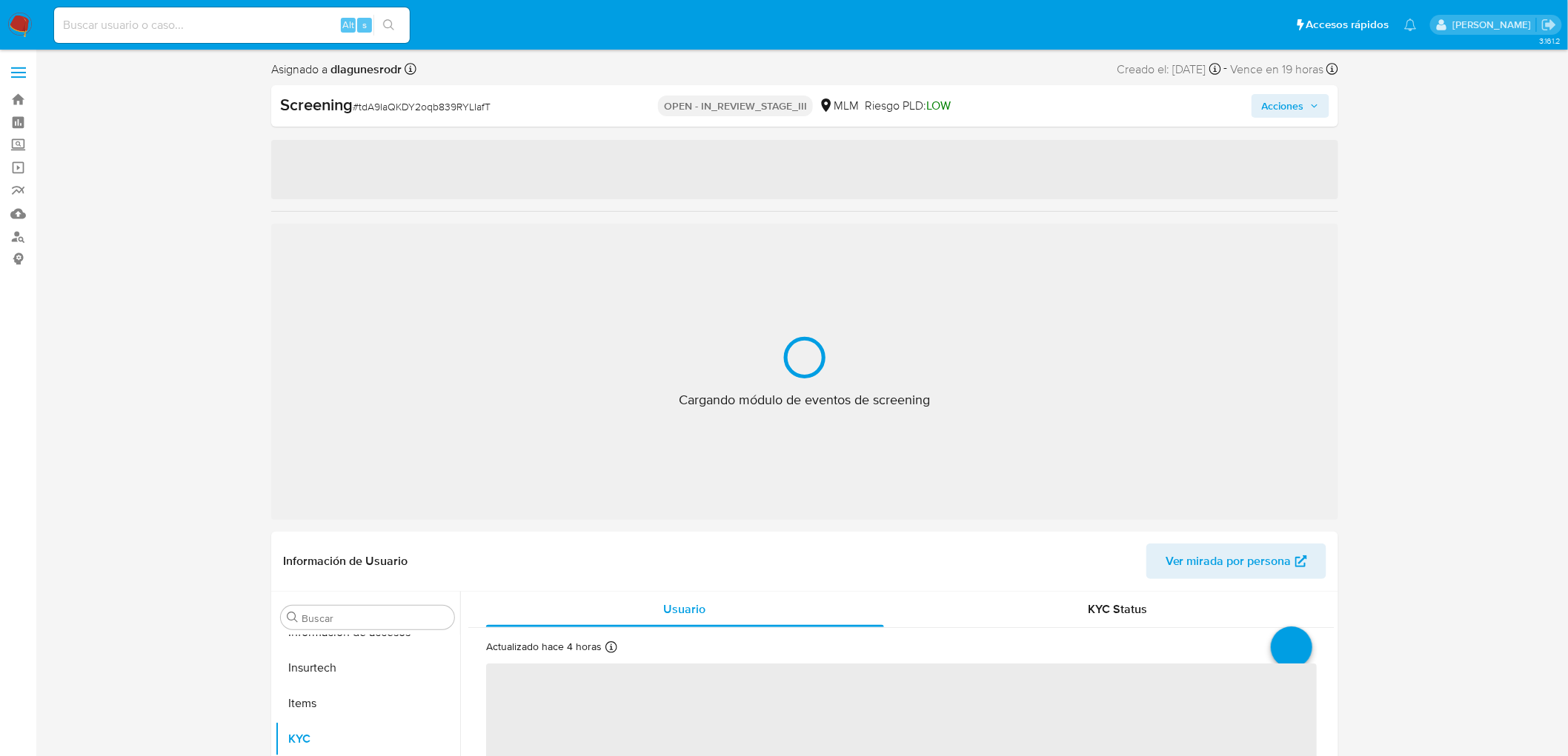
select select "10"
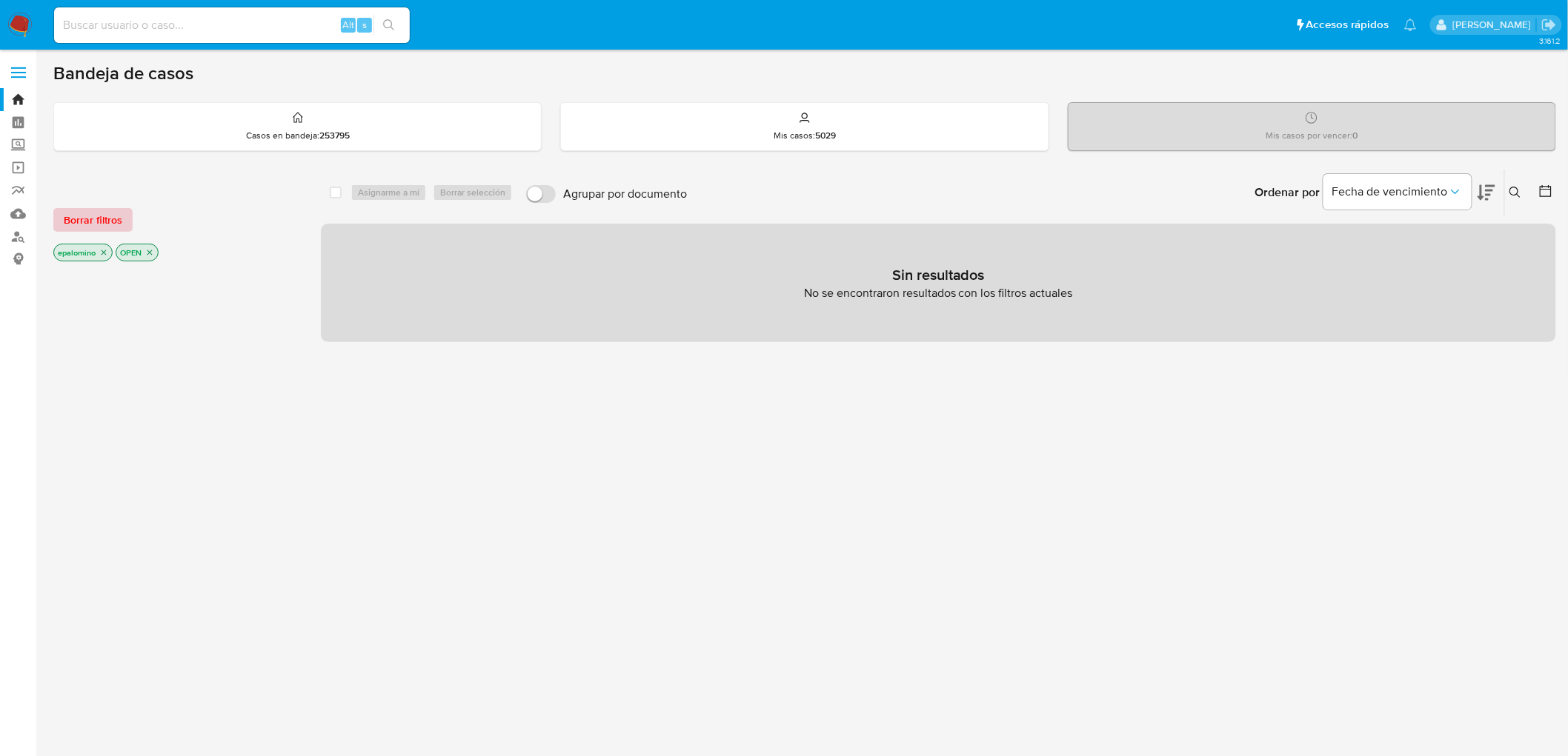
click at [119, 221] on span "Borrar filtros" at bounding box center [93, 220] width 59 height 21
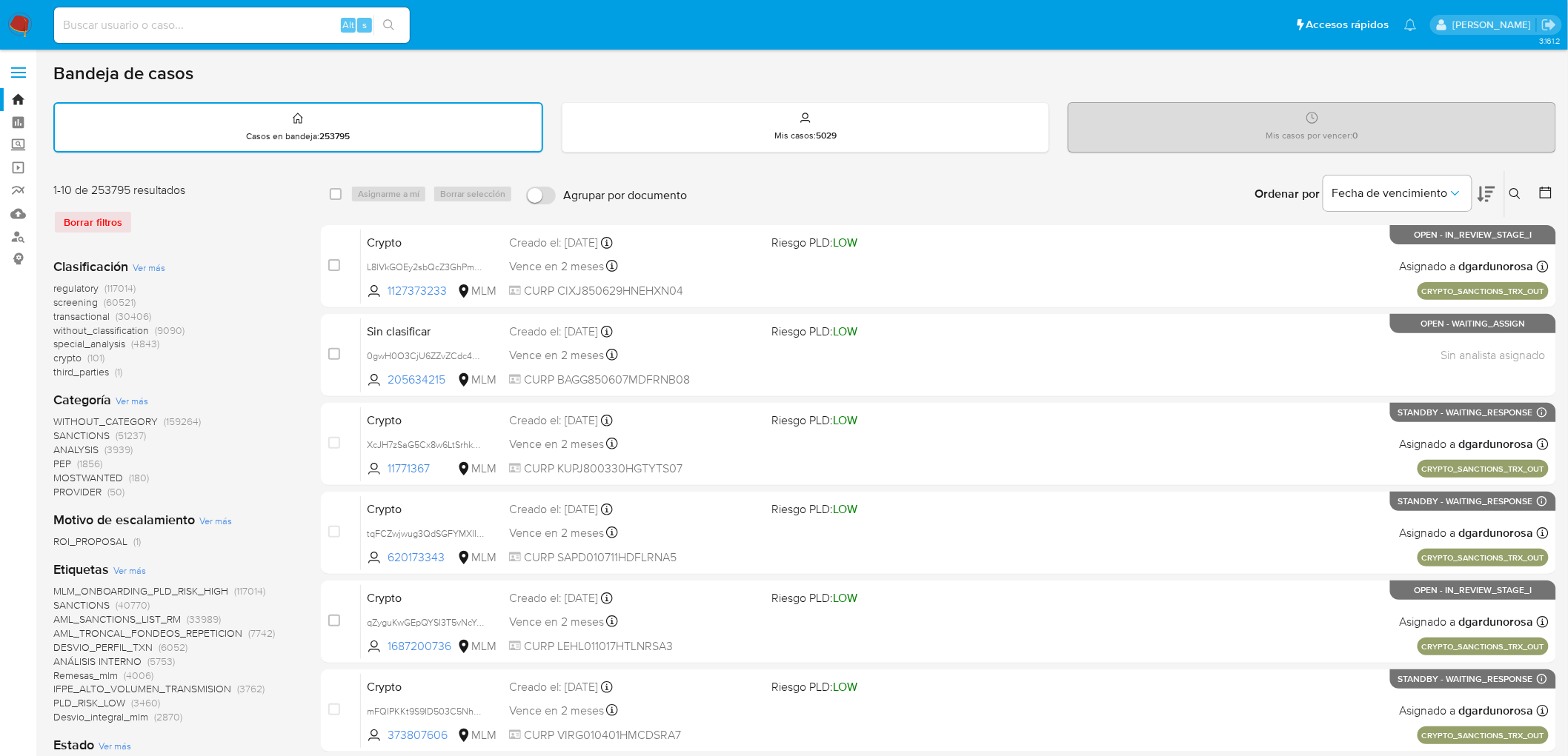
click at [1514, 188] on icon at bounding box center [1515, 193] width 11 height 11
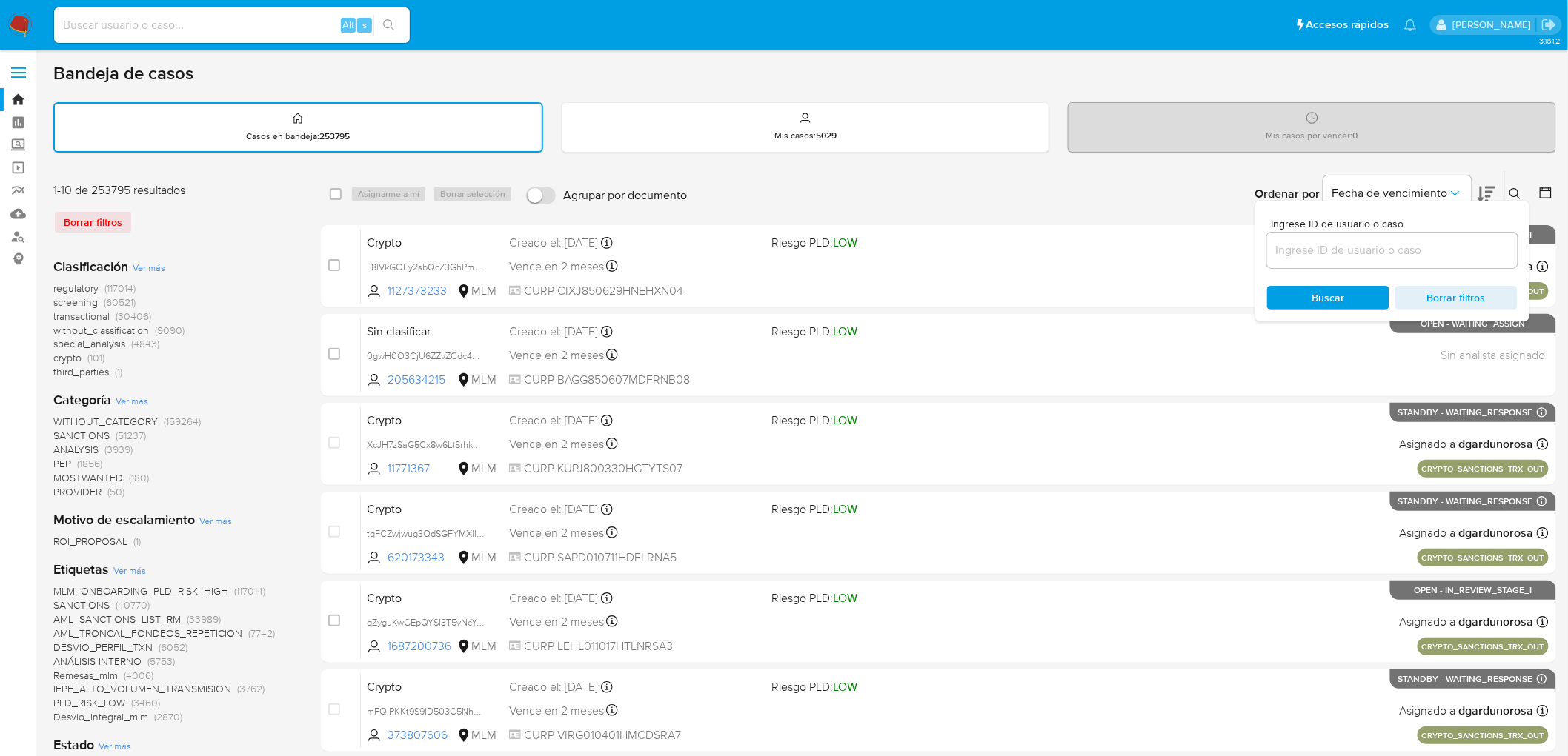
click at [1314, 272] on div "Ingrese ID de usuario o caso Buscar Borrar filtros" at bounding box center [1393, 261] width 274 height 121
click at [1318, 247] on input at bounding box center [1392, 250] width 250 height 19
paste input "301303752"
type input "301303752"
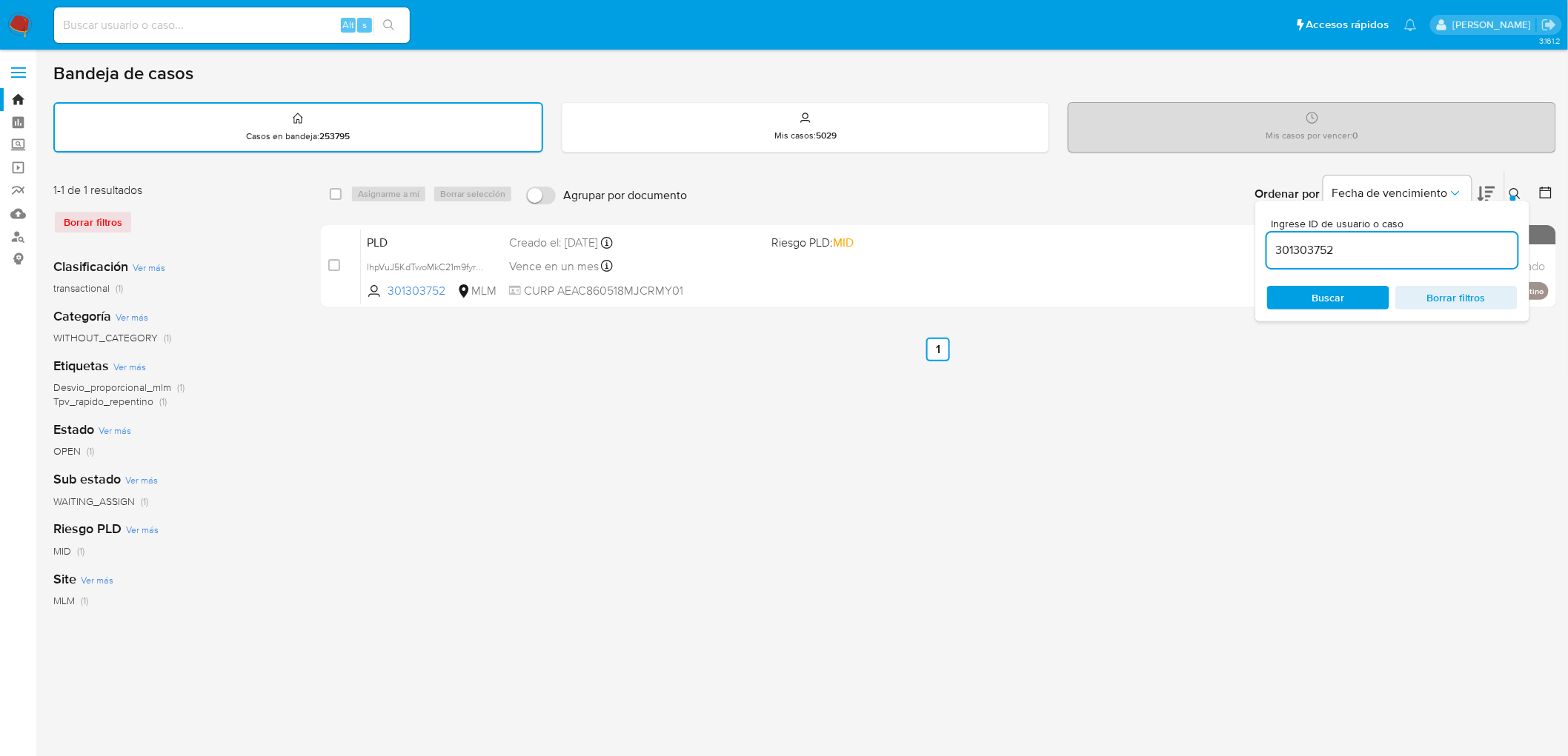
click at [1515, 196] on div at bounding box center [1513, 198] width 6 height 6
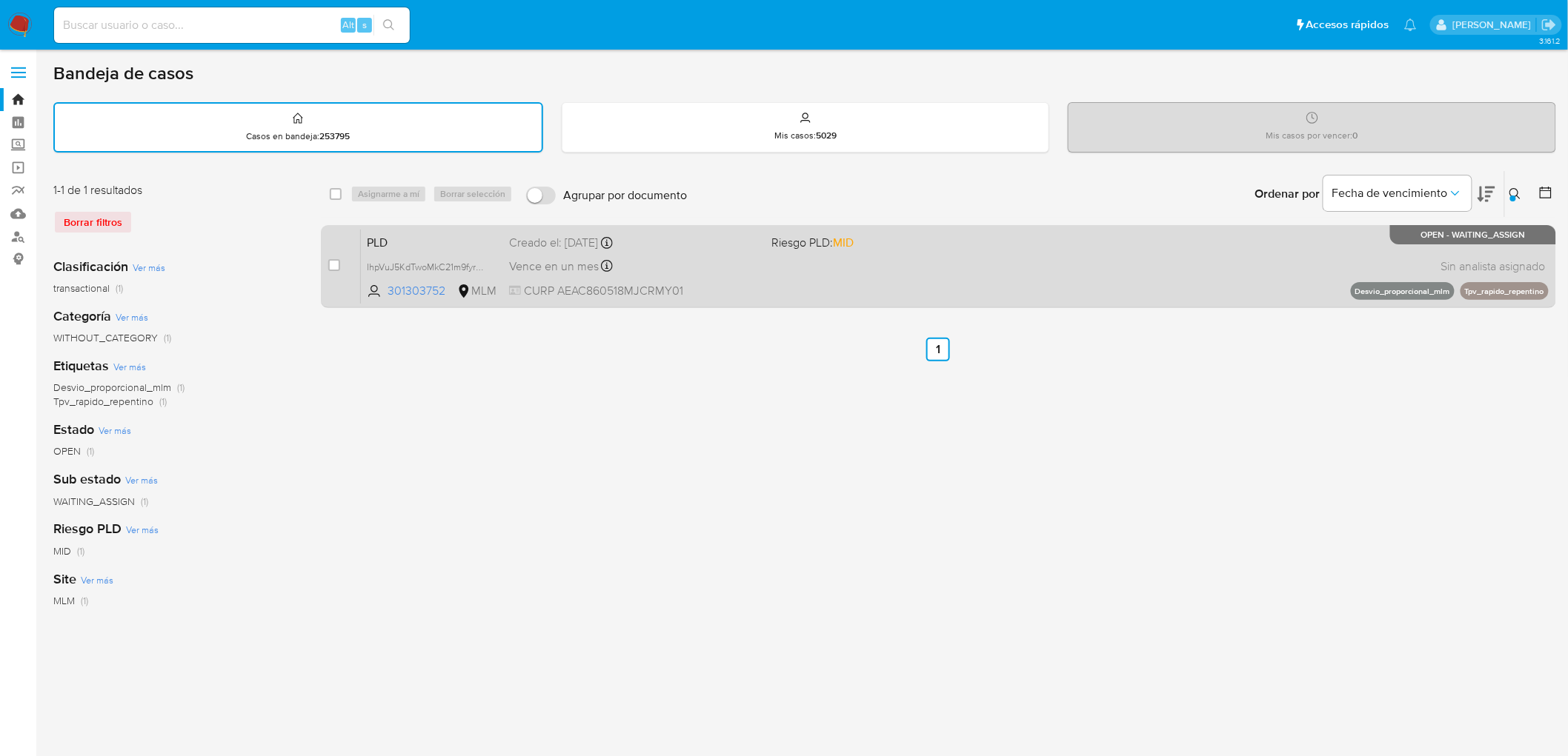
click at [398, 234] on span "PLD" at bounding box center [431, 241] width 130 height 19
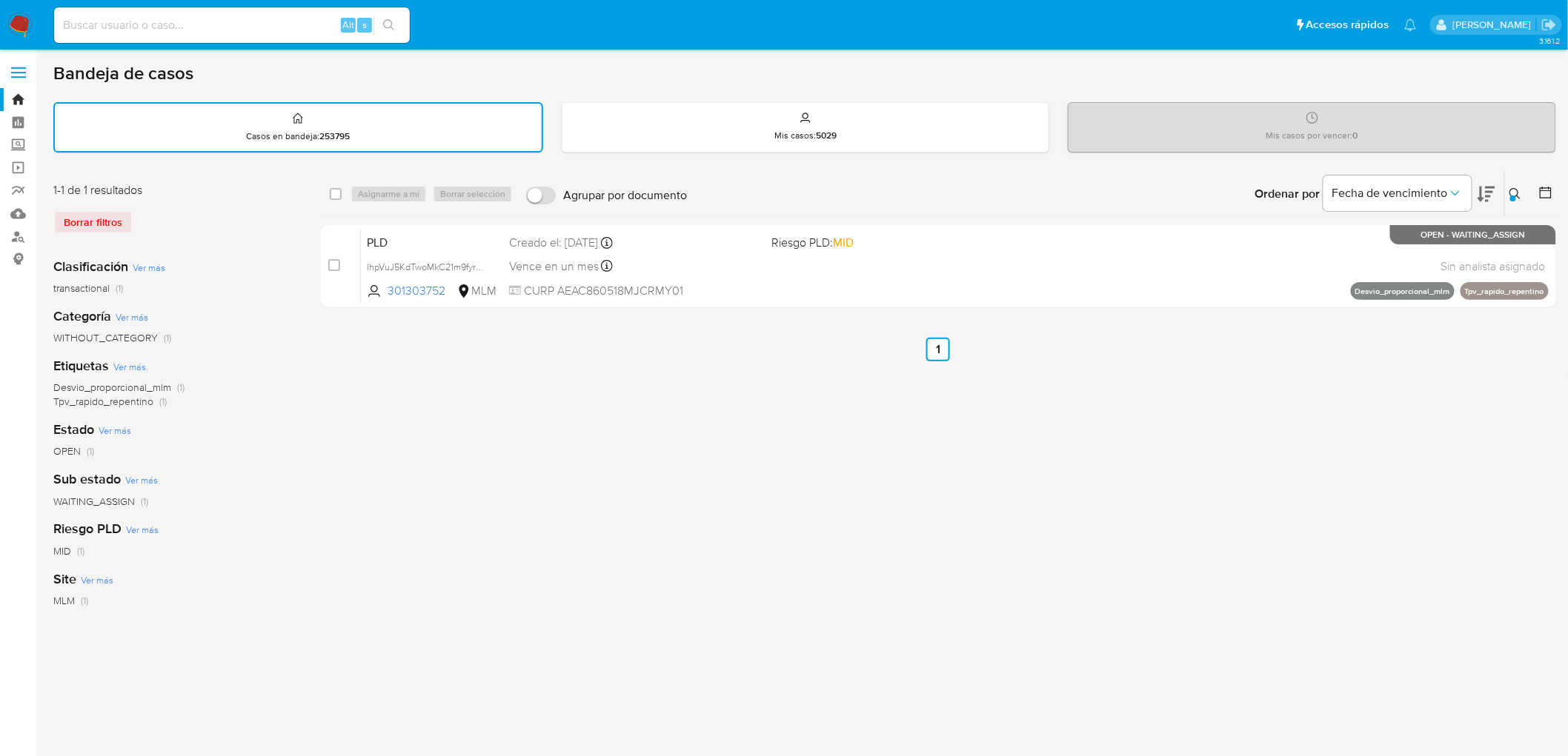
click at [1517, 191] on icon at bounding box center [1515, 194] width 12 height 12
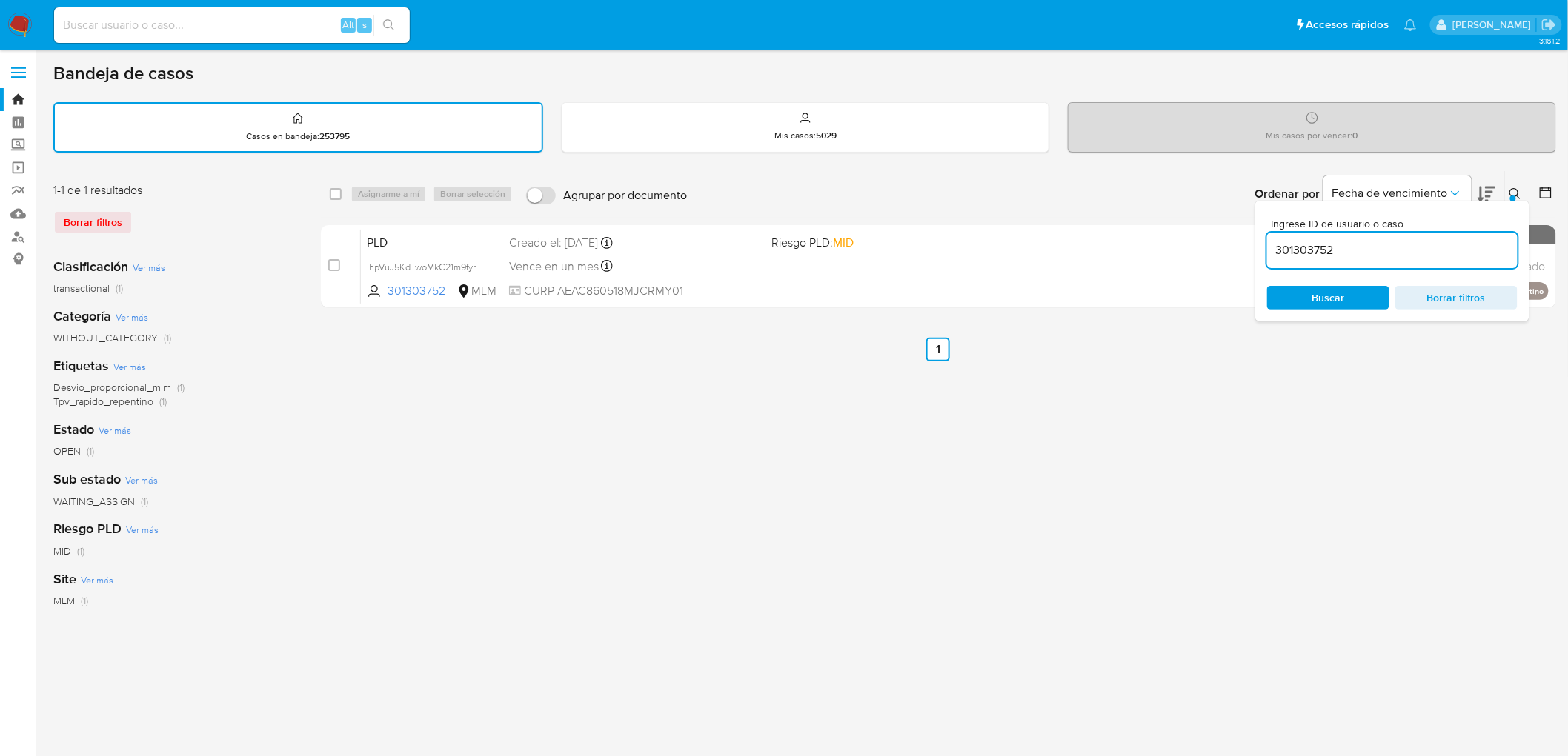
click at [1287, 249] on input "301303752" at bounding box center [1392, 250] width 250 height 19
type input "227616829"
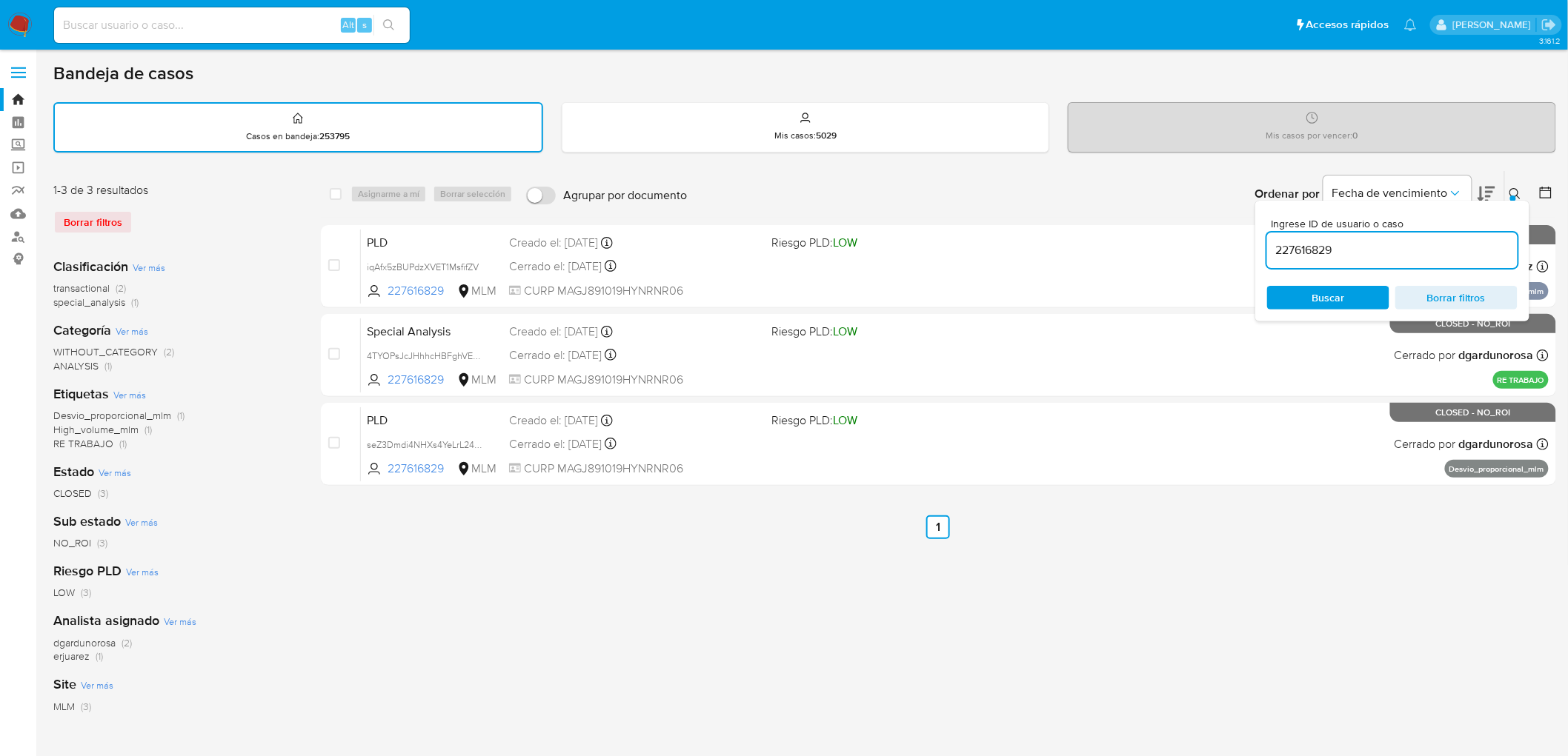
click at [1512, 188] on icon at bounding box center [1515, 193] width 11 height 11
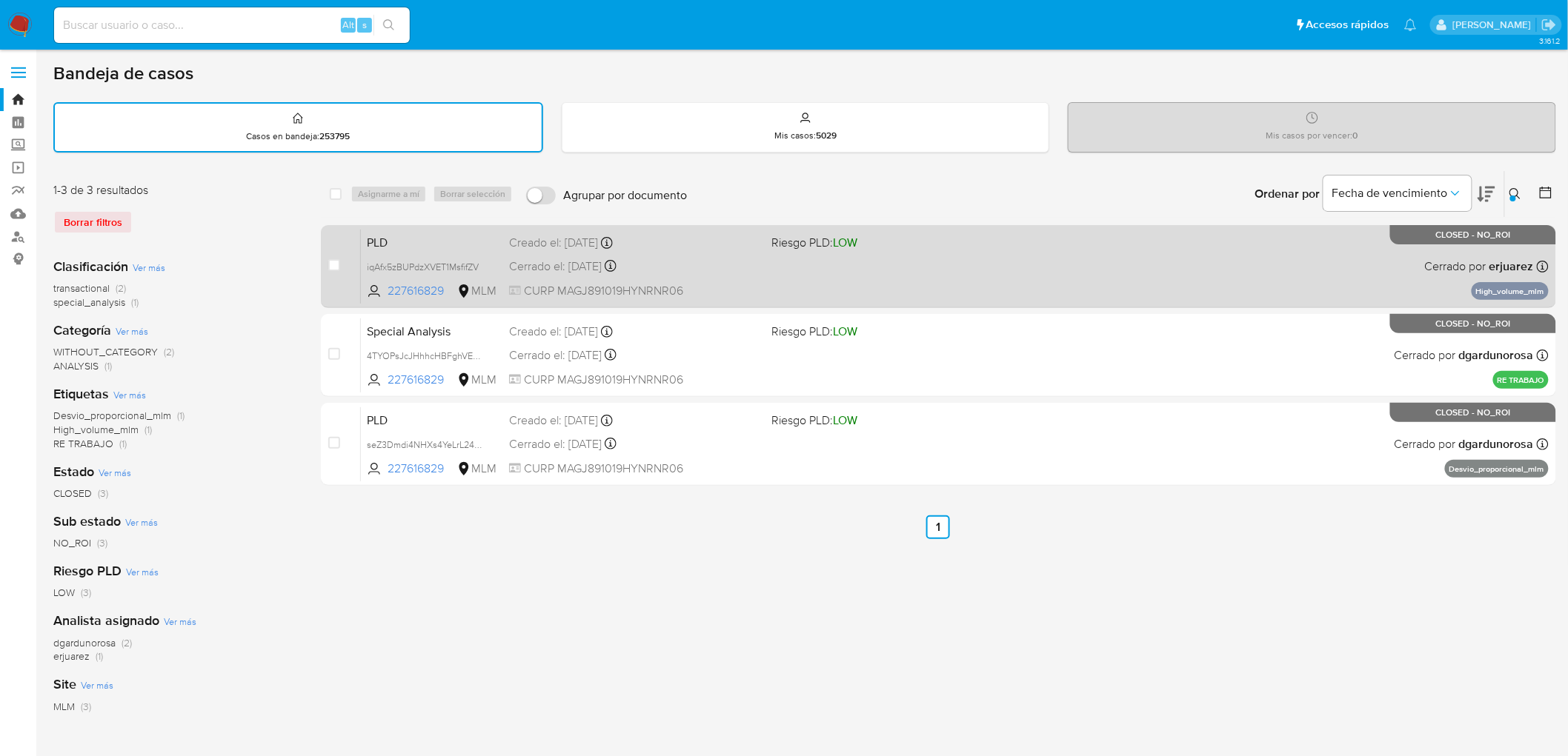
click at [386, 234] on span "PLD" at bounding box center [431, 241] width 130 height 19
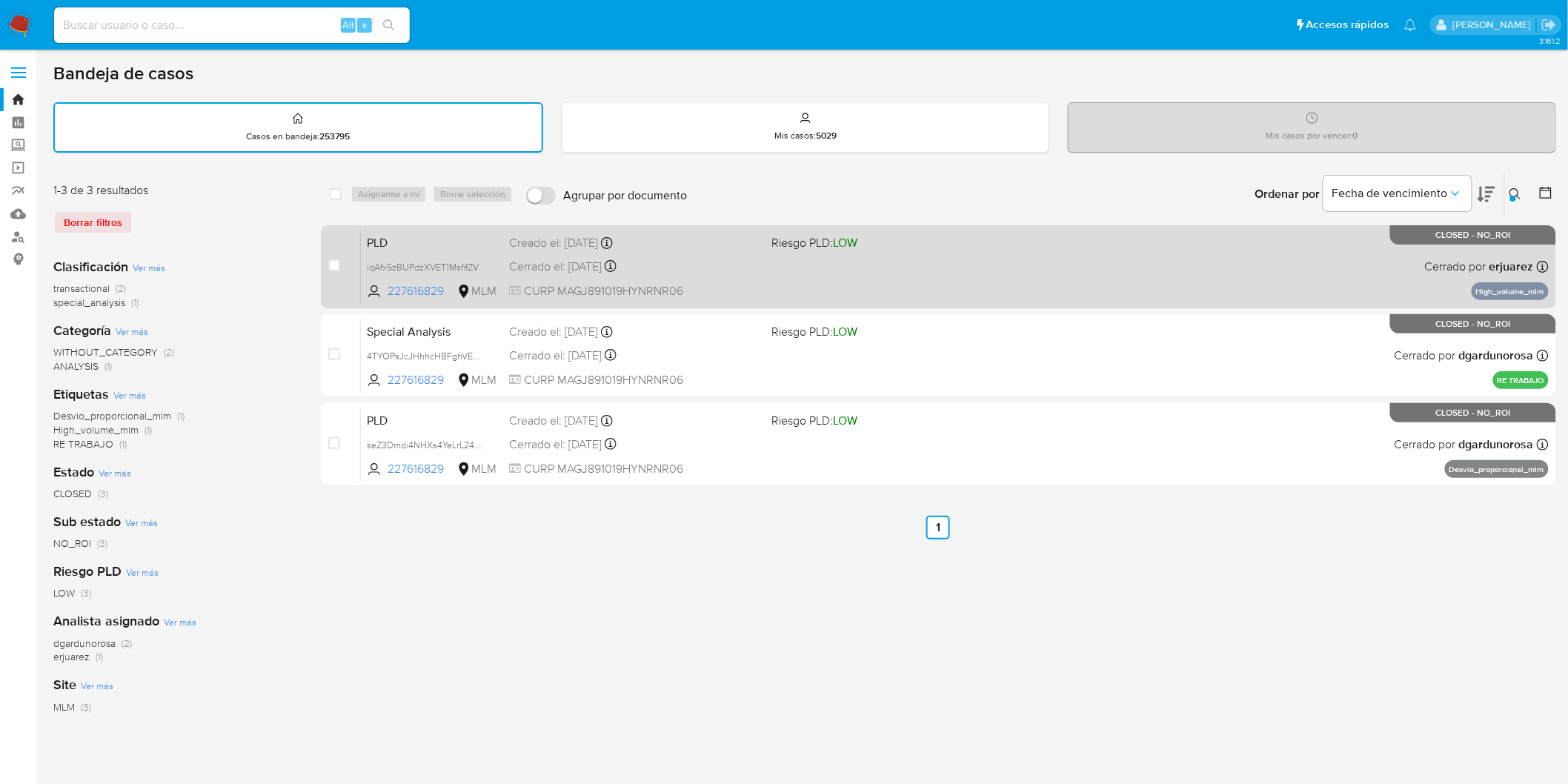
click at [395, 233] on span "PLD" at bounding box center [431, 241] width 130 height 19
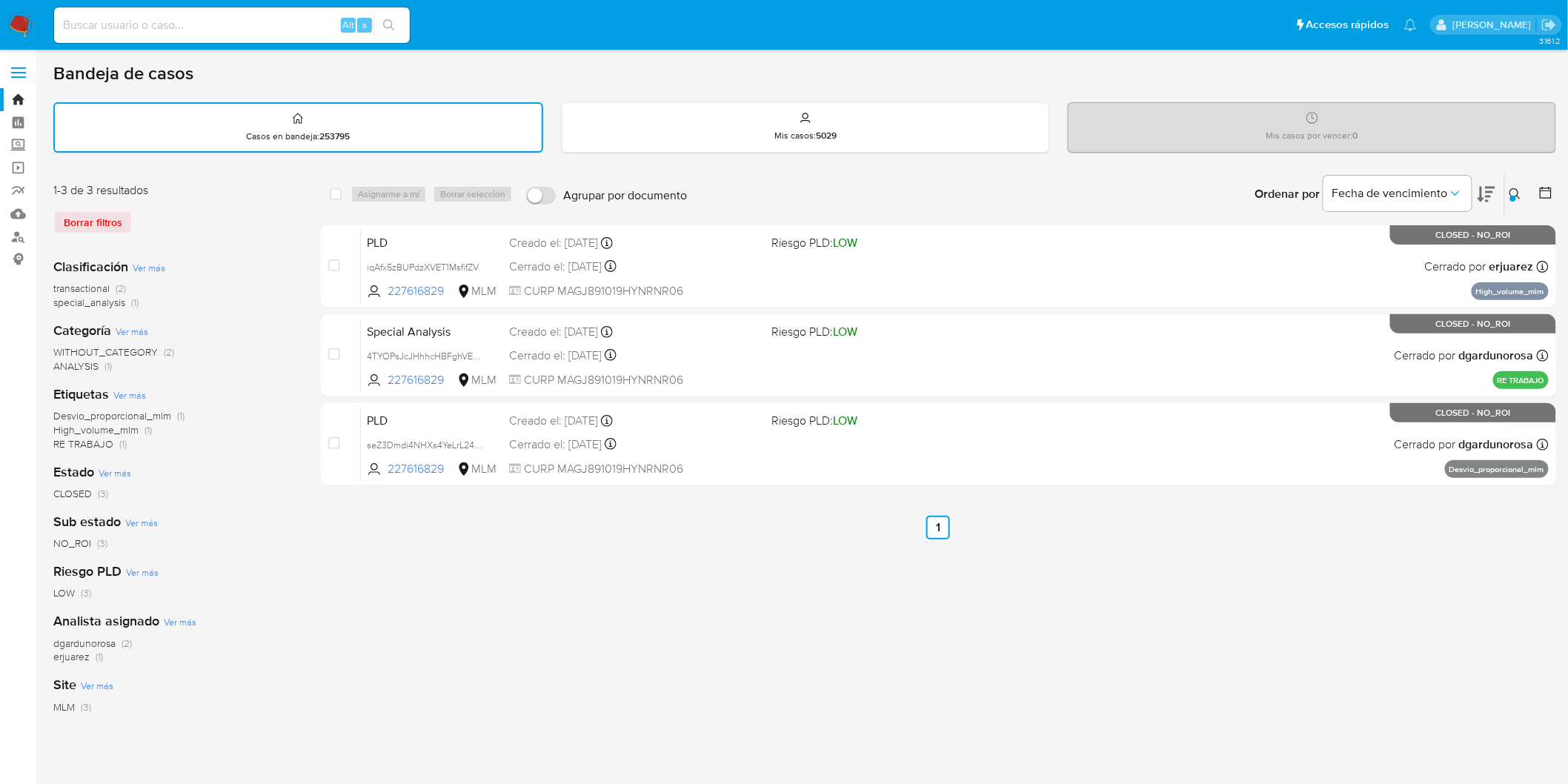
click at [18, 23] on img at bounding box center [20, 25] width 25 height 25
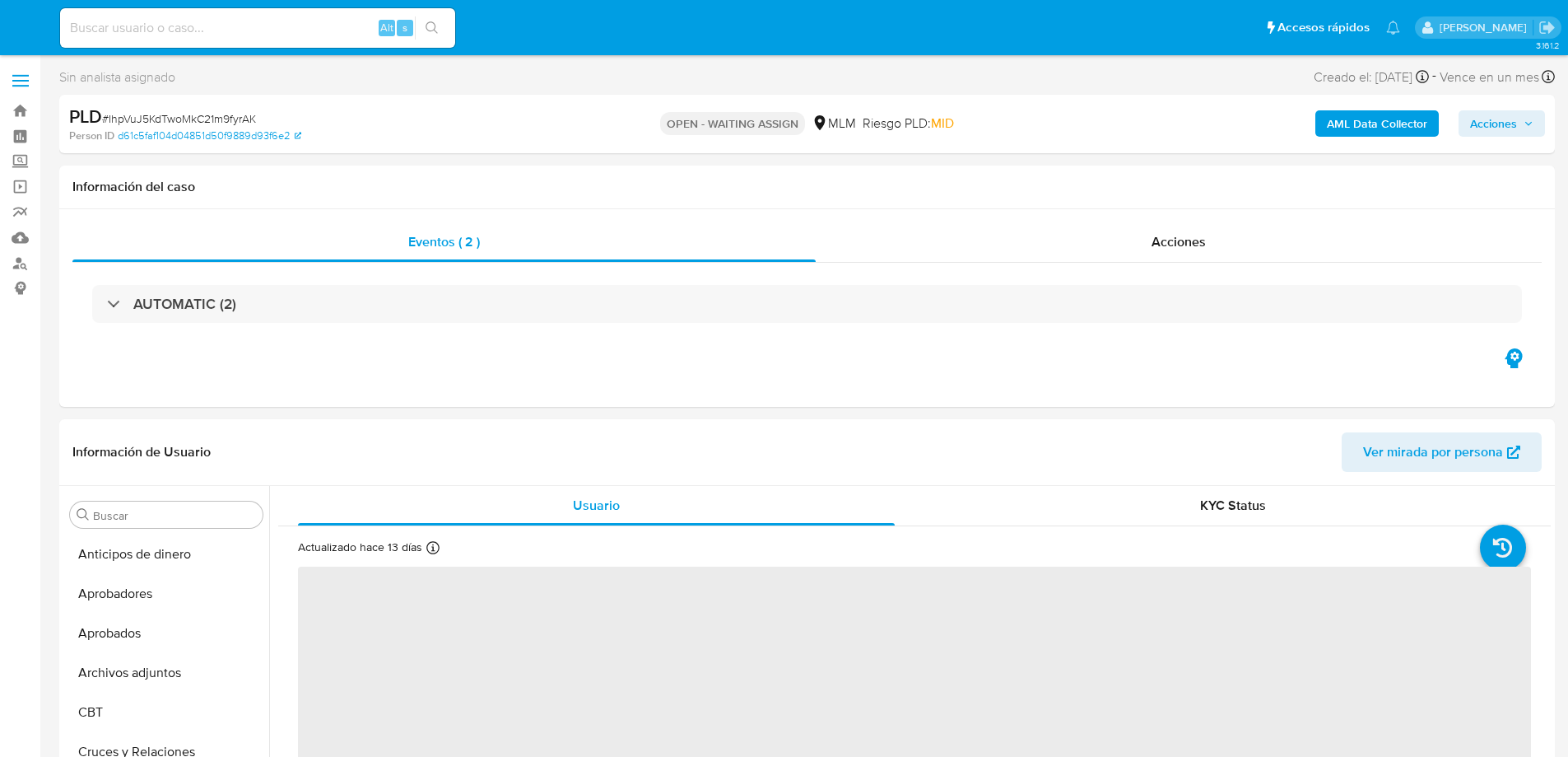
select select "10"
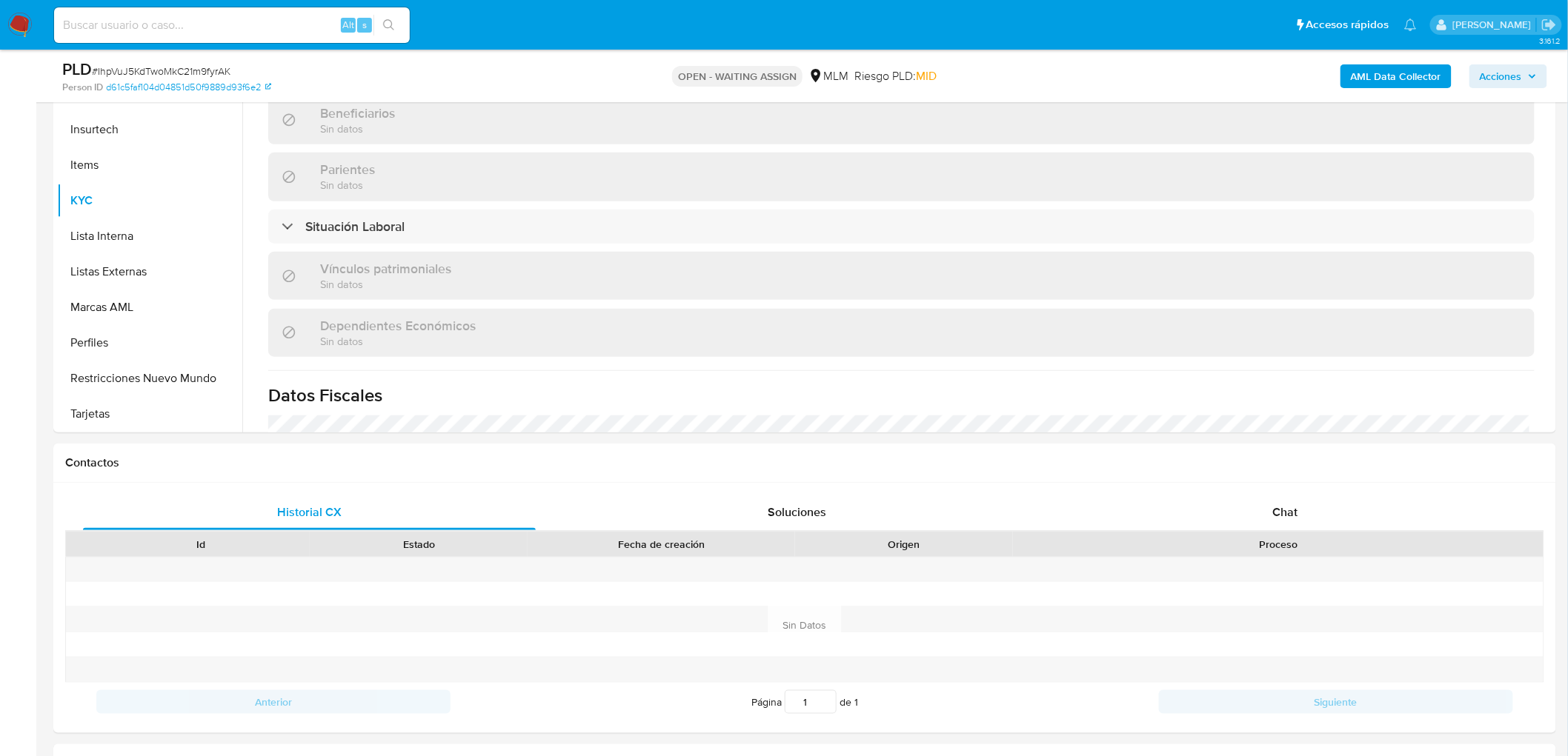
scroll to position [334, 0]
drag, startPoint x: 1546, startPoint y: 300, endPoint x: 1549, endPoint y: 403, distance: 103.0
click at [1411, 403] on div "Usuario KYC Status Actualizado hace 13 días Creado: 12/05/2021 21:31:24 Actuali…" at bounding box center [897, 240] width 1310 height 379
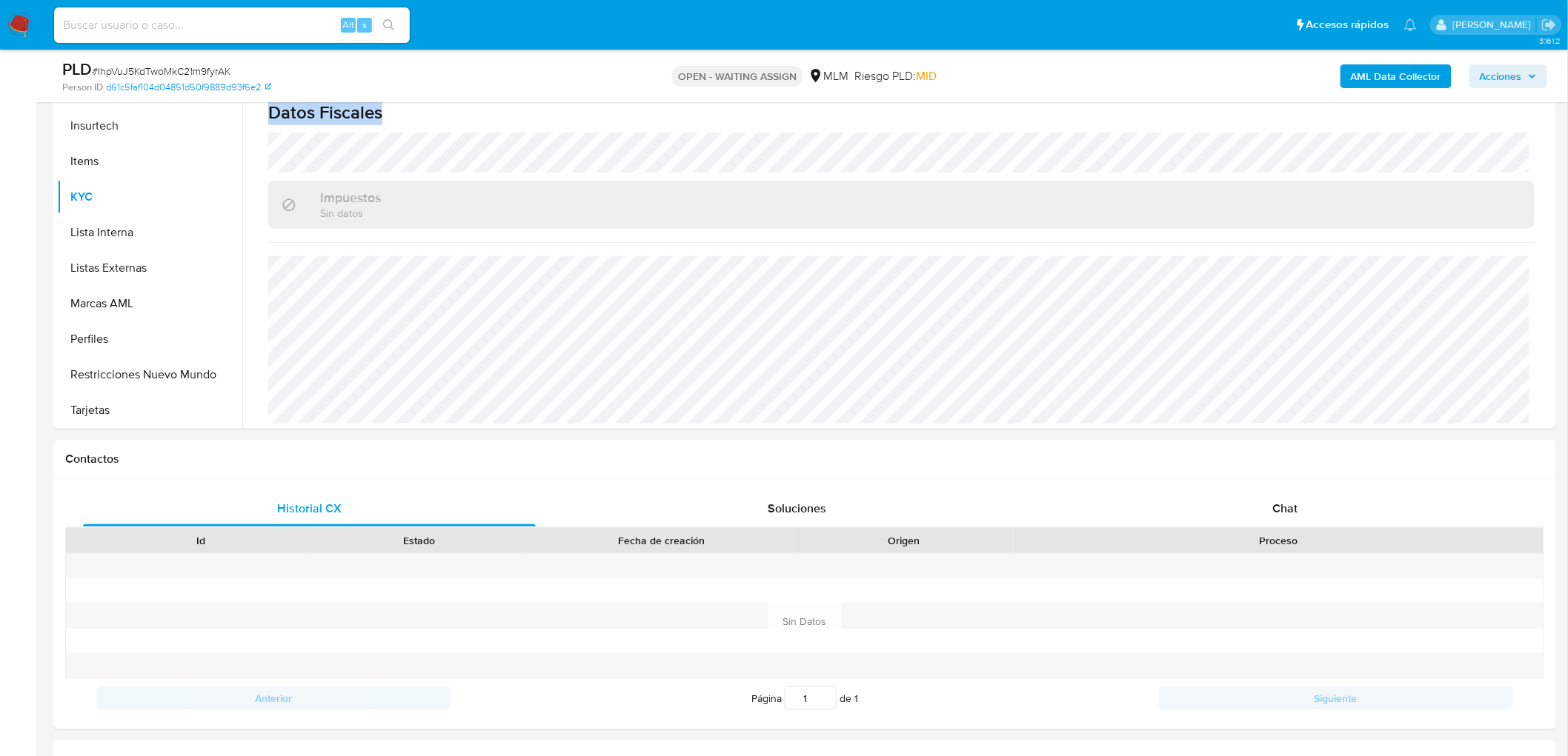
scroll to position [76, 0]
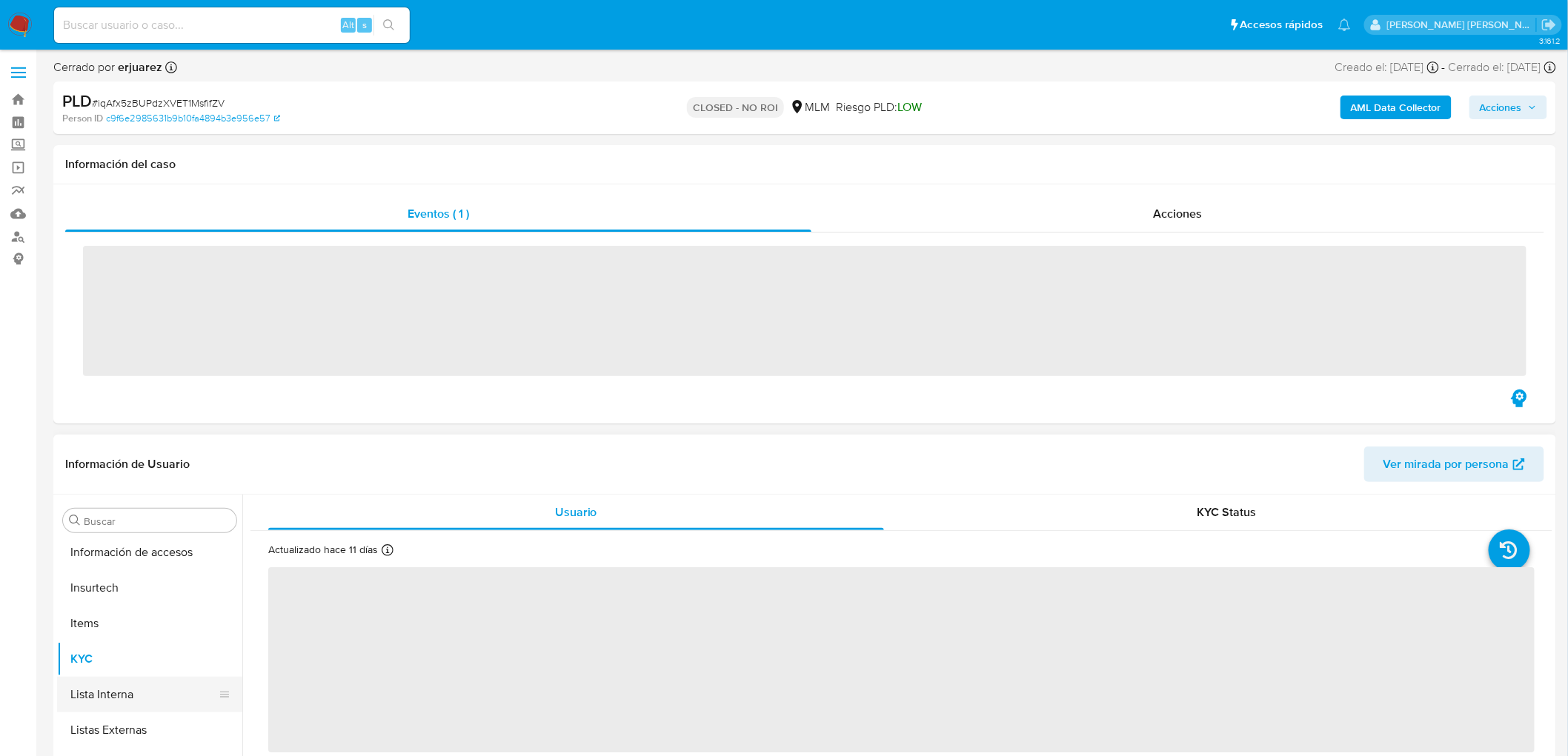
scroll to position [697, 0]
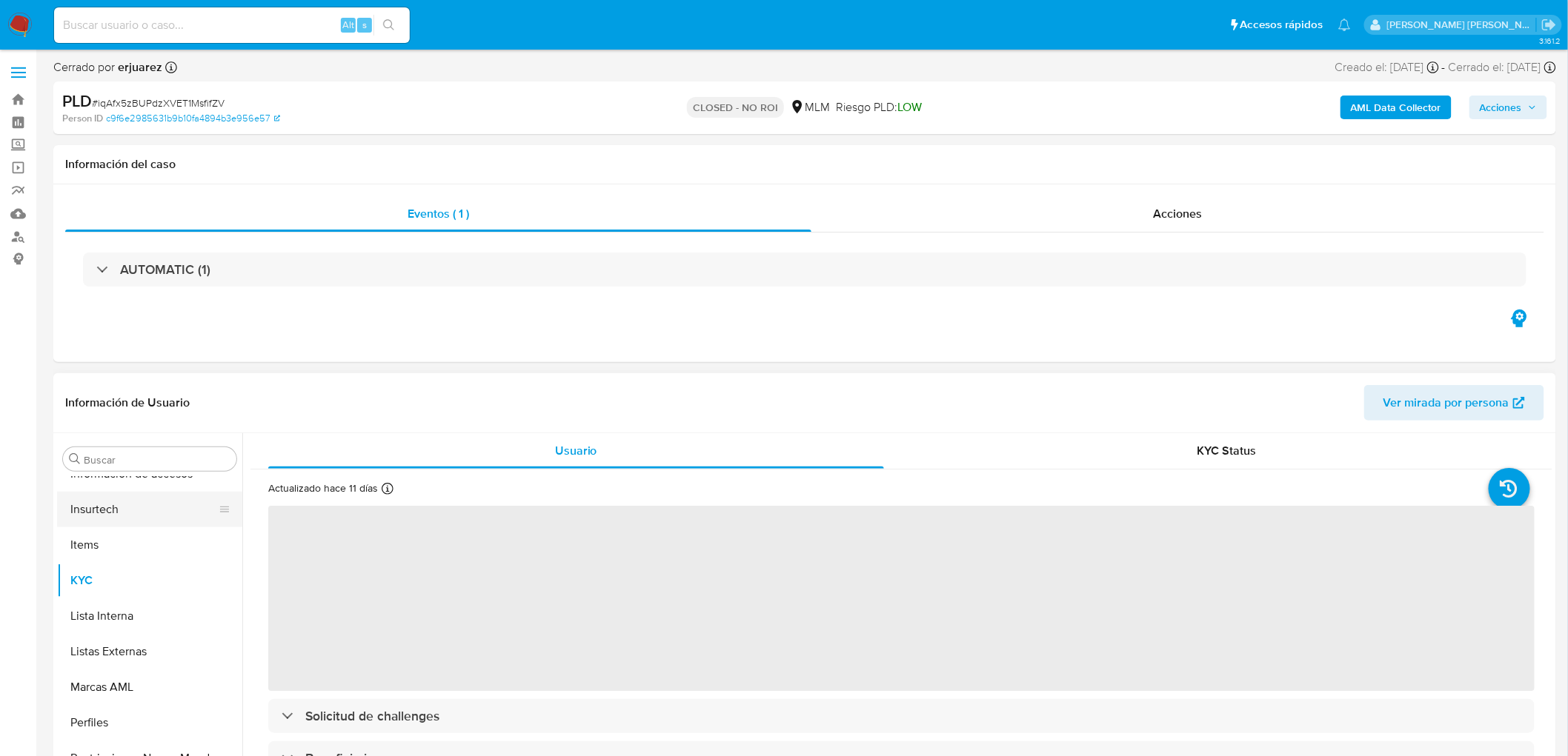
select select "10"
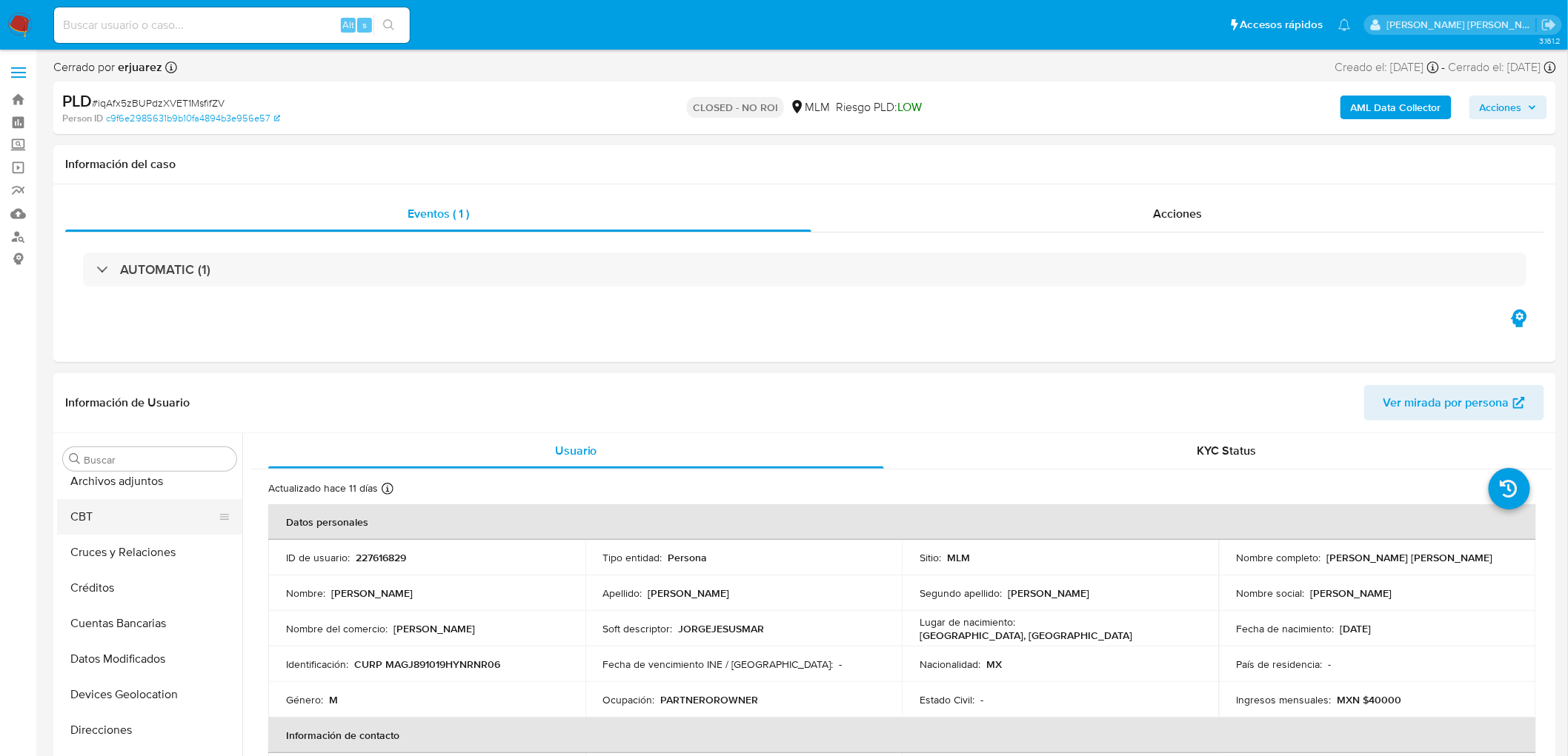
scroll to position [38, 0]
click at [144, 565] on button "Archivos adjuntos" at bounding box center [143, 563] width 173 height 35
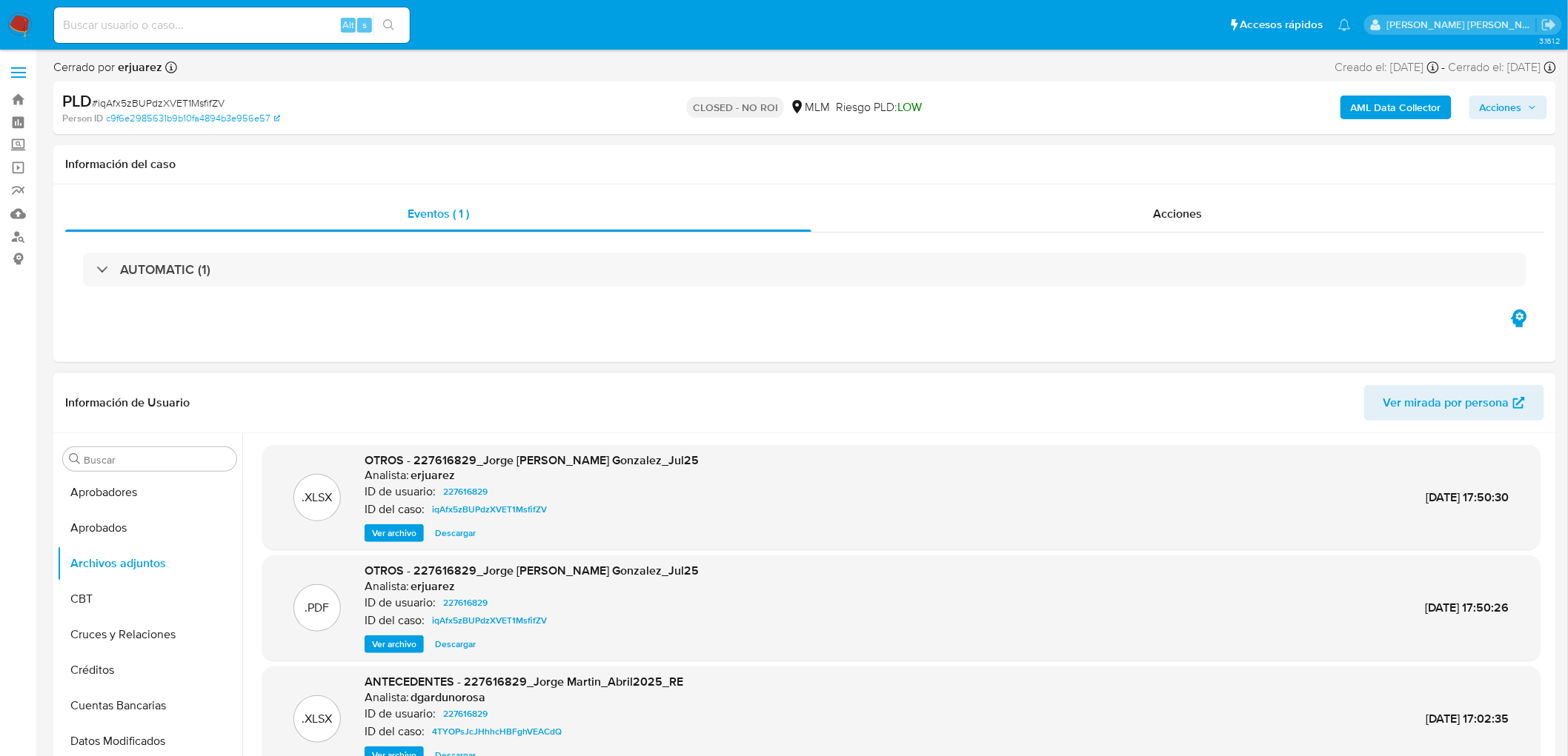
click at [454, 639] on span "Descargar" at bounding box center [455, 644] width 41 height 15
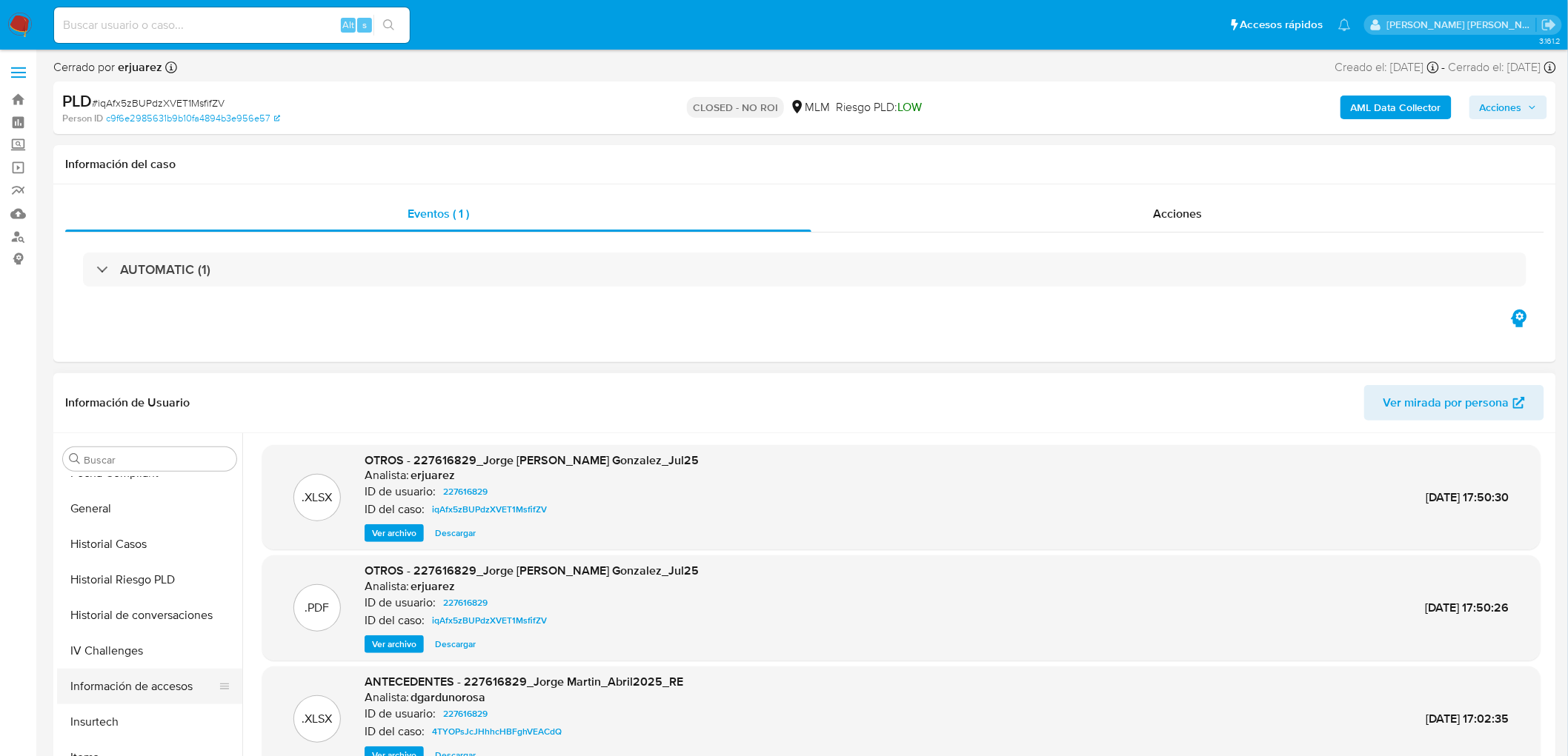
scroll to position [574, 0]
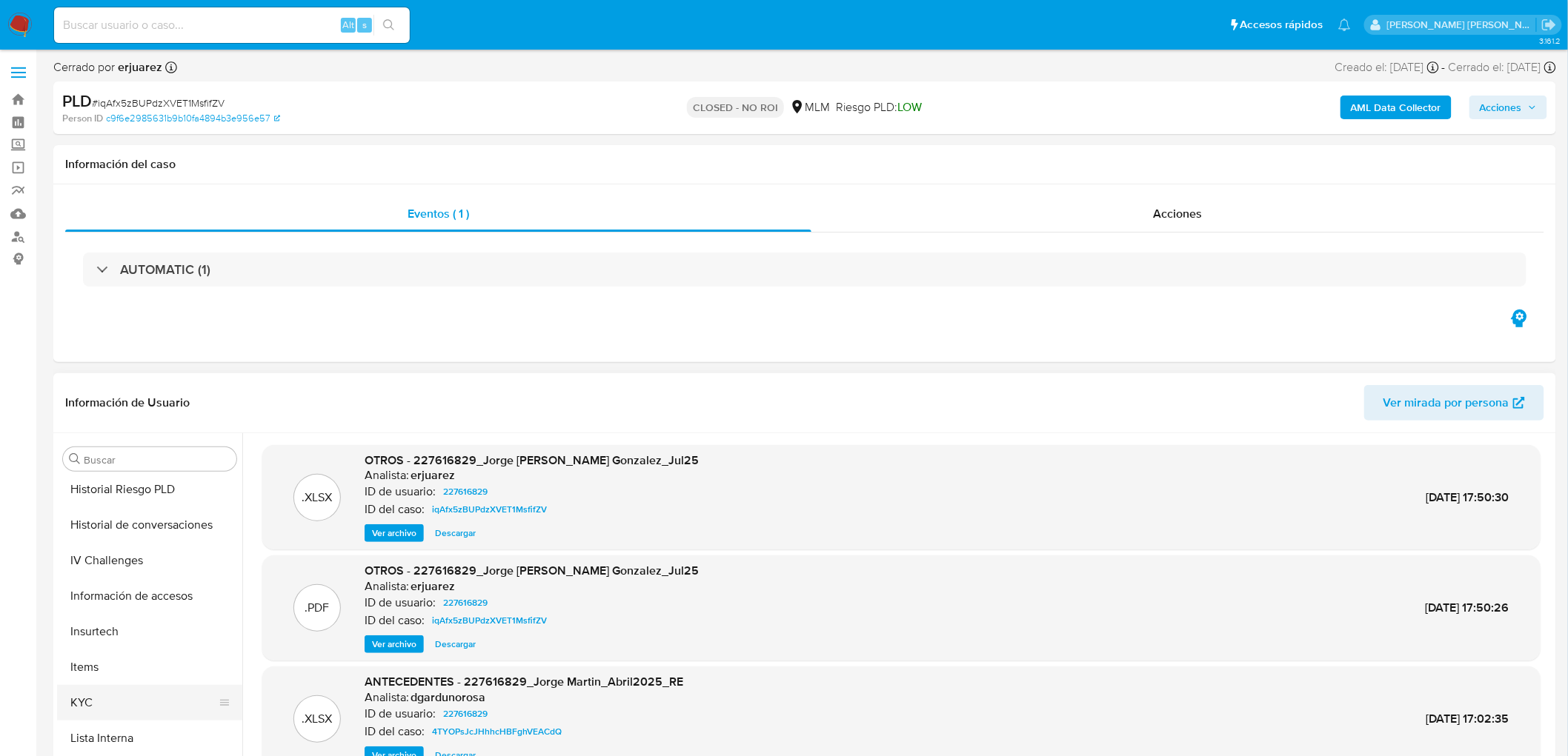
click at [91, 703] on button "KYC" at bounding box center [143, 703] width 173 height 35
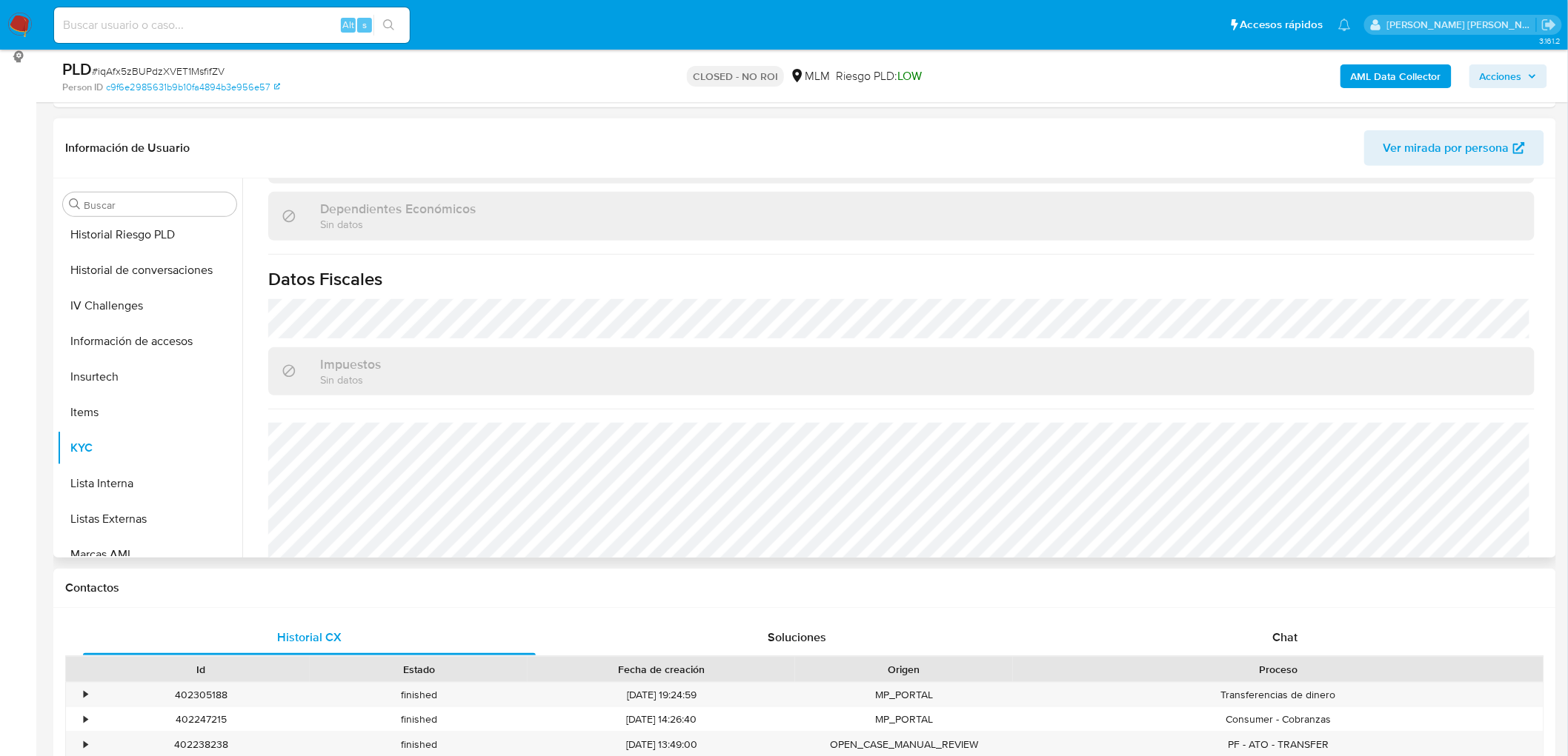
scroll to position [848, 0]
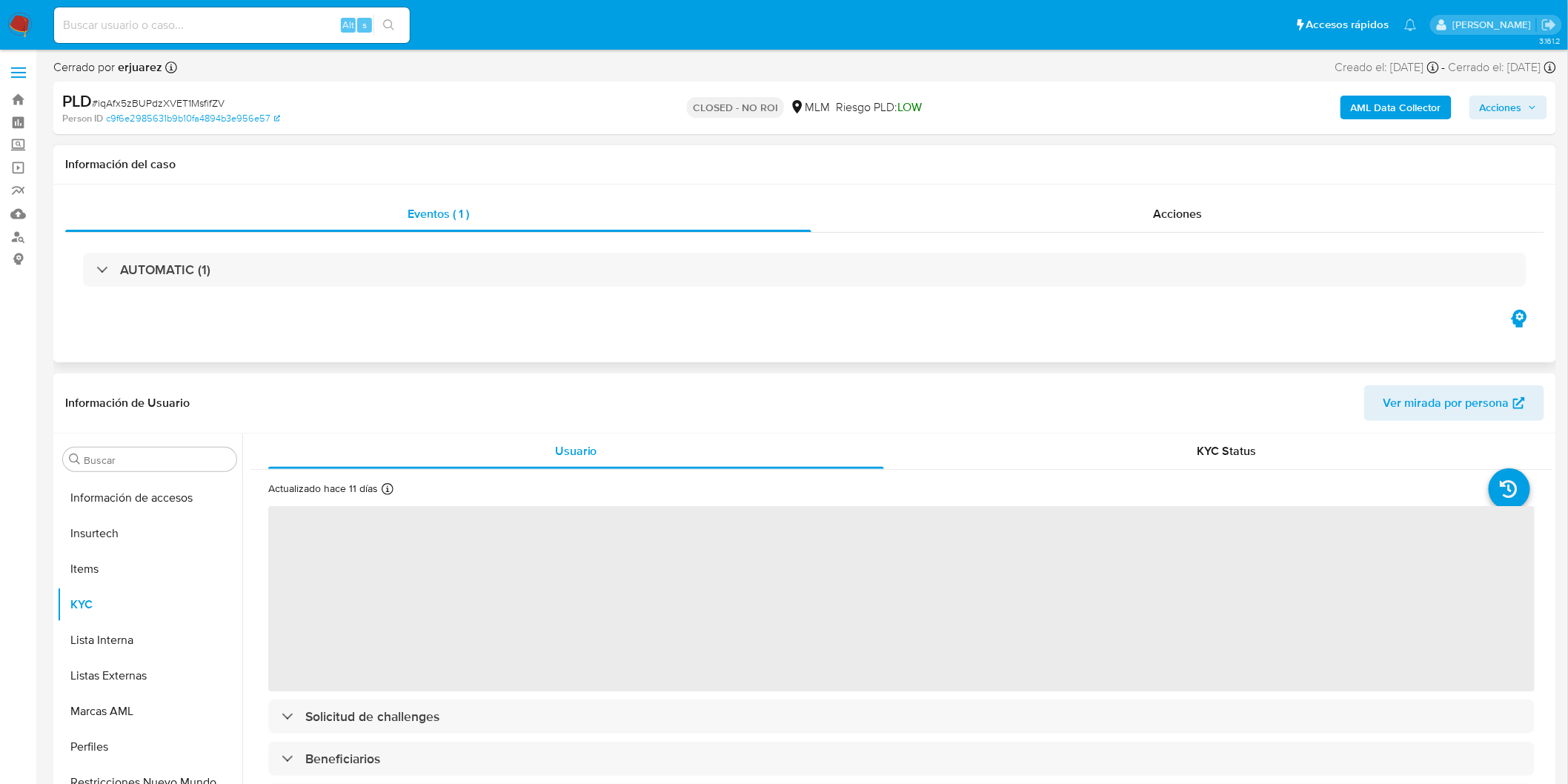
select select "10"
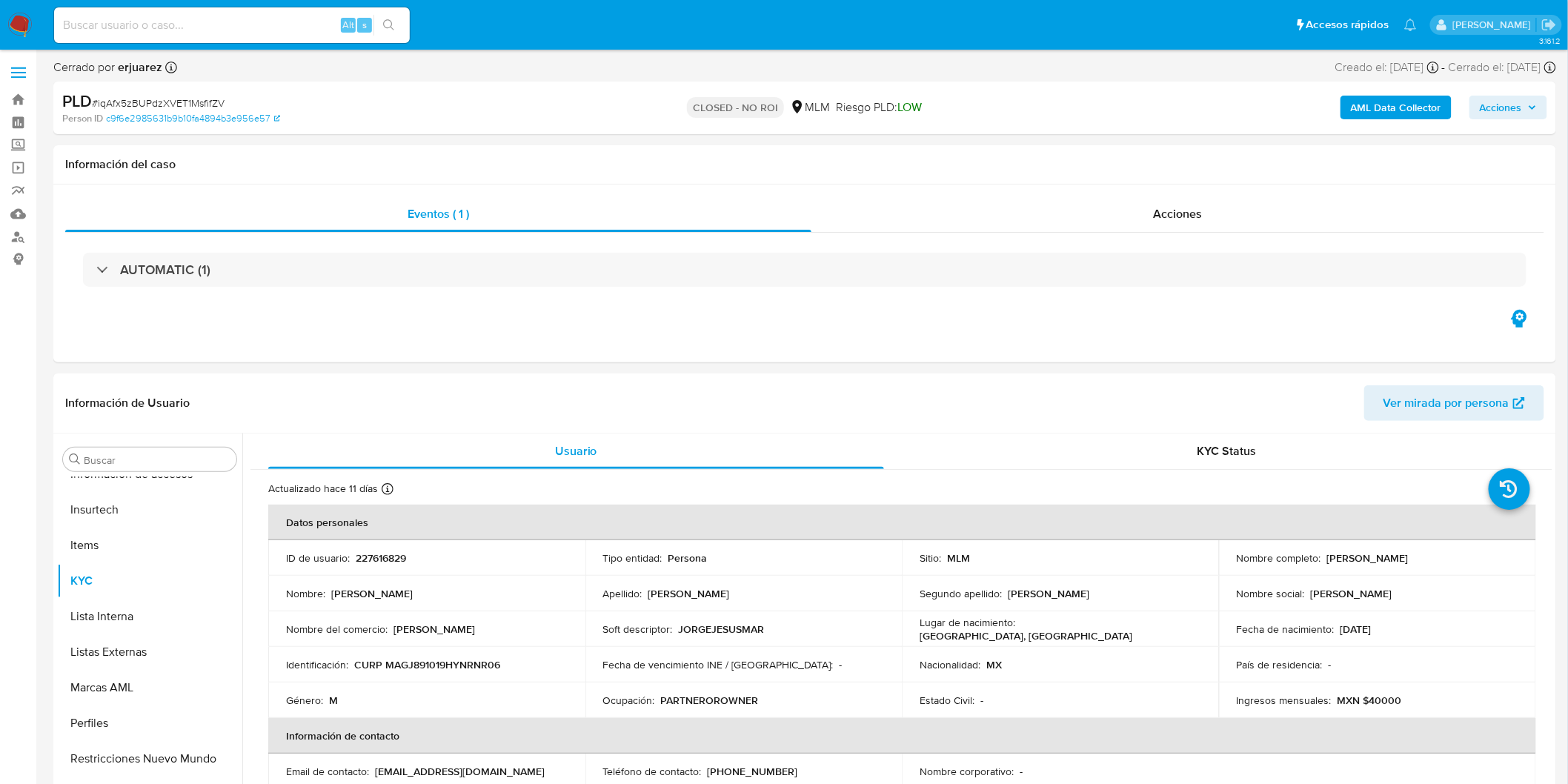
scroll to position [166, 0]
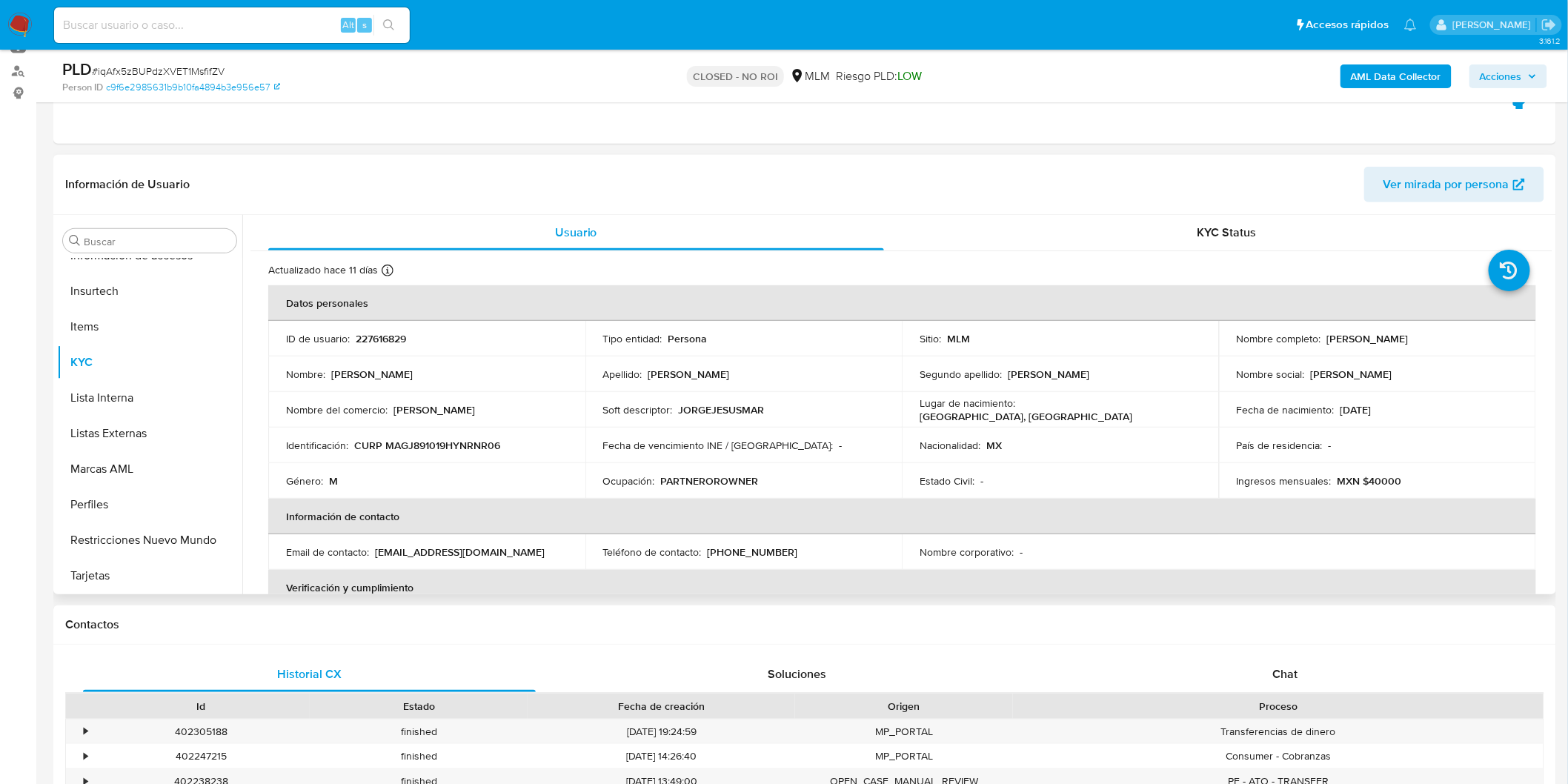
click at [879, 382] on td "Apellido : [PERSON_NAME]" at bounding box center [744, 373] width 317 height 35
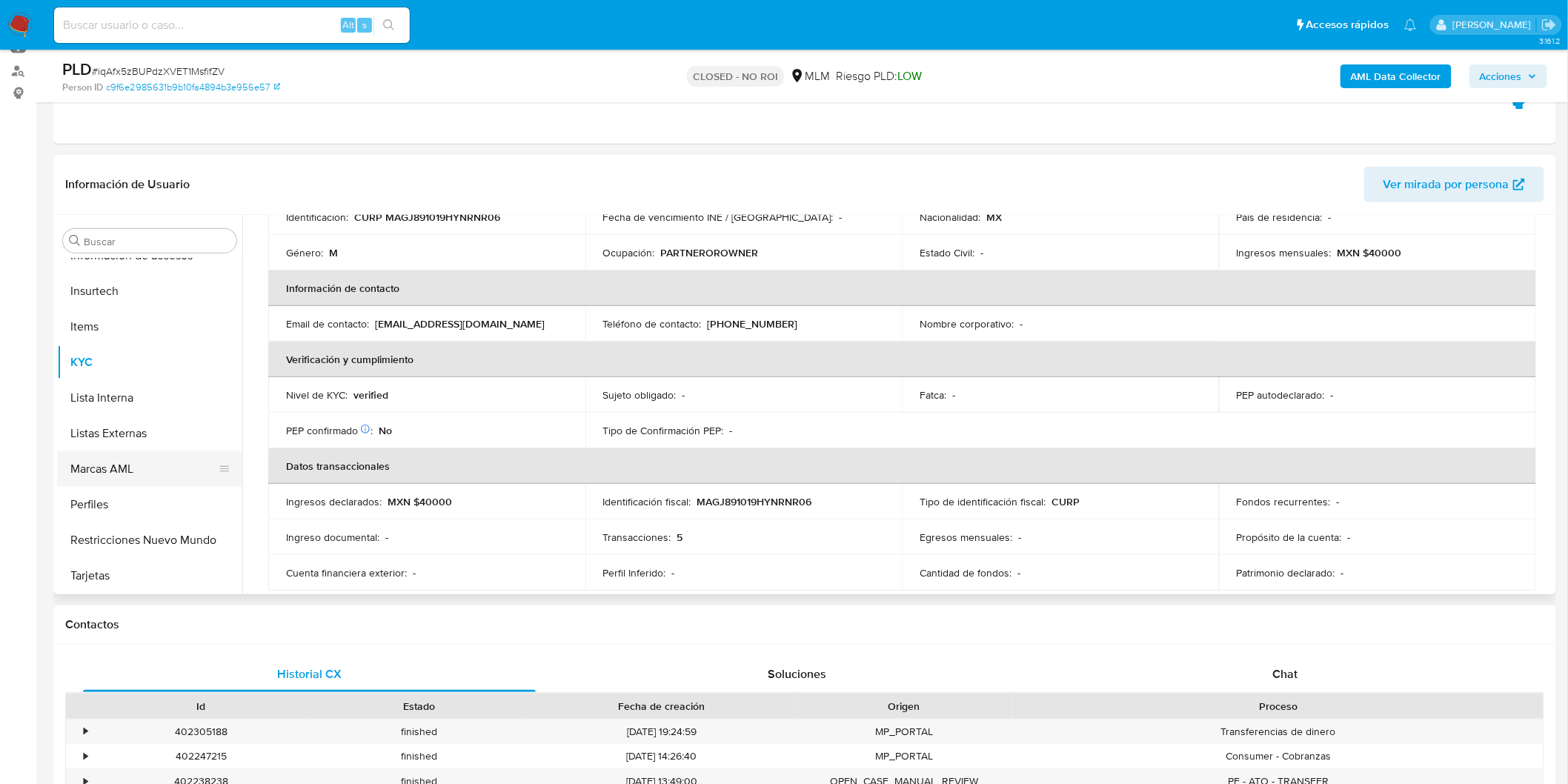
scroll to position [698, 0]
click at [166, 524] on button "Restricciones Nuevo Mundo" at bounding box center [143, 539] width 173 height 35
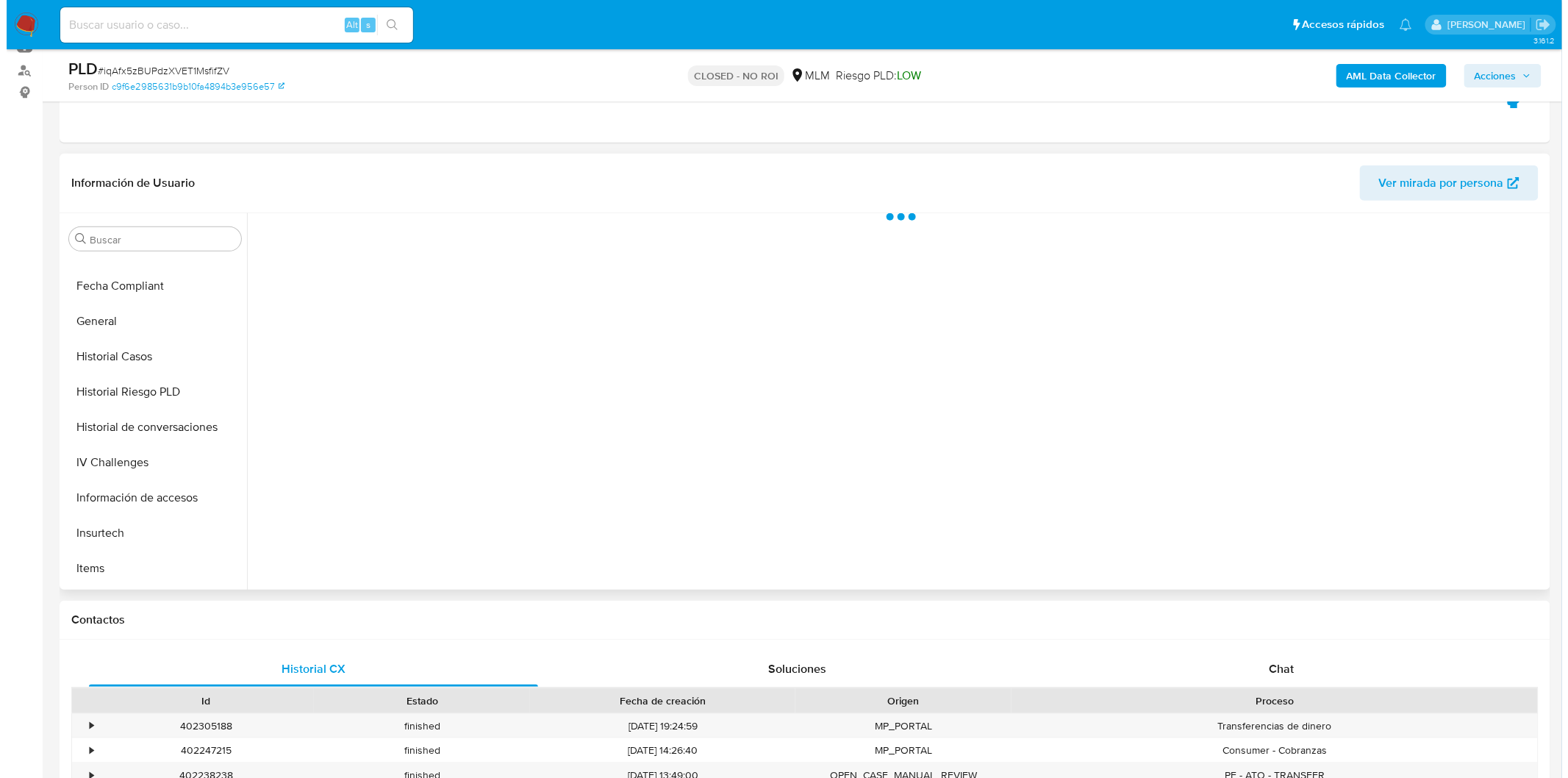
scroll to position [447, 0]
click at [177, 432] on button "Historial de conversaciones" at bounding box center [142, 427] width 172 height 35
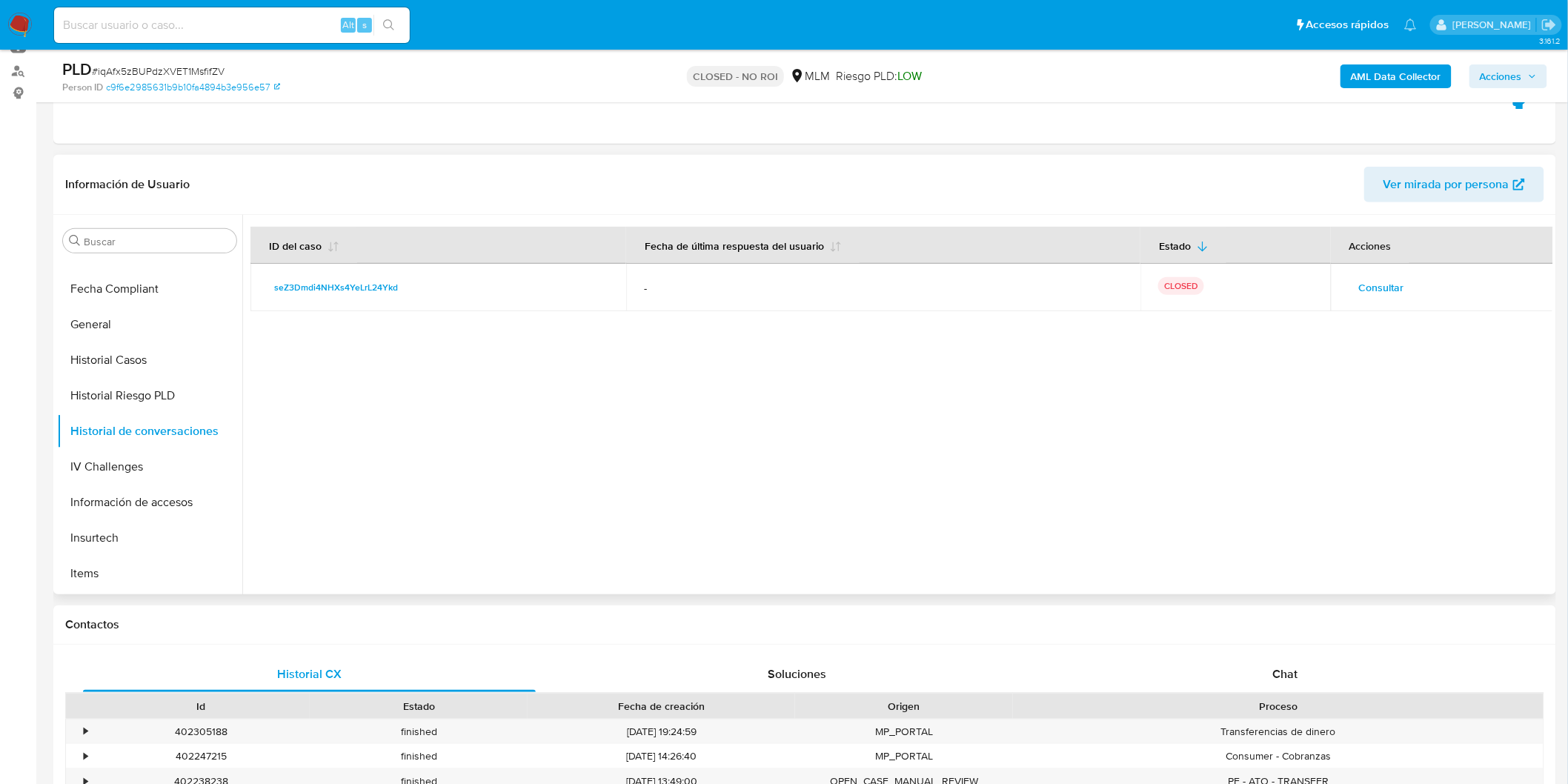
click at [1382, 285] on span "Consultar" at bounding box center [1382, 287] width 45 height 21
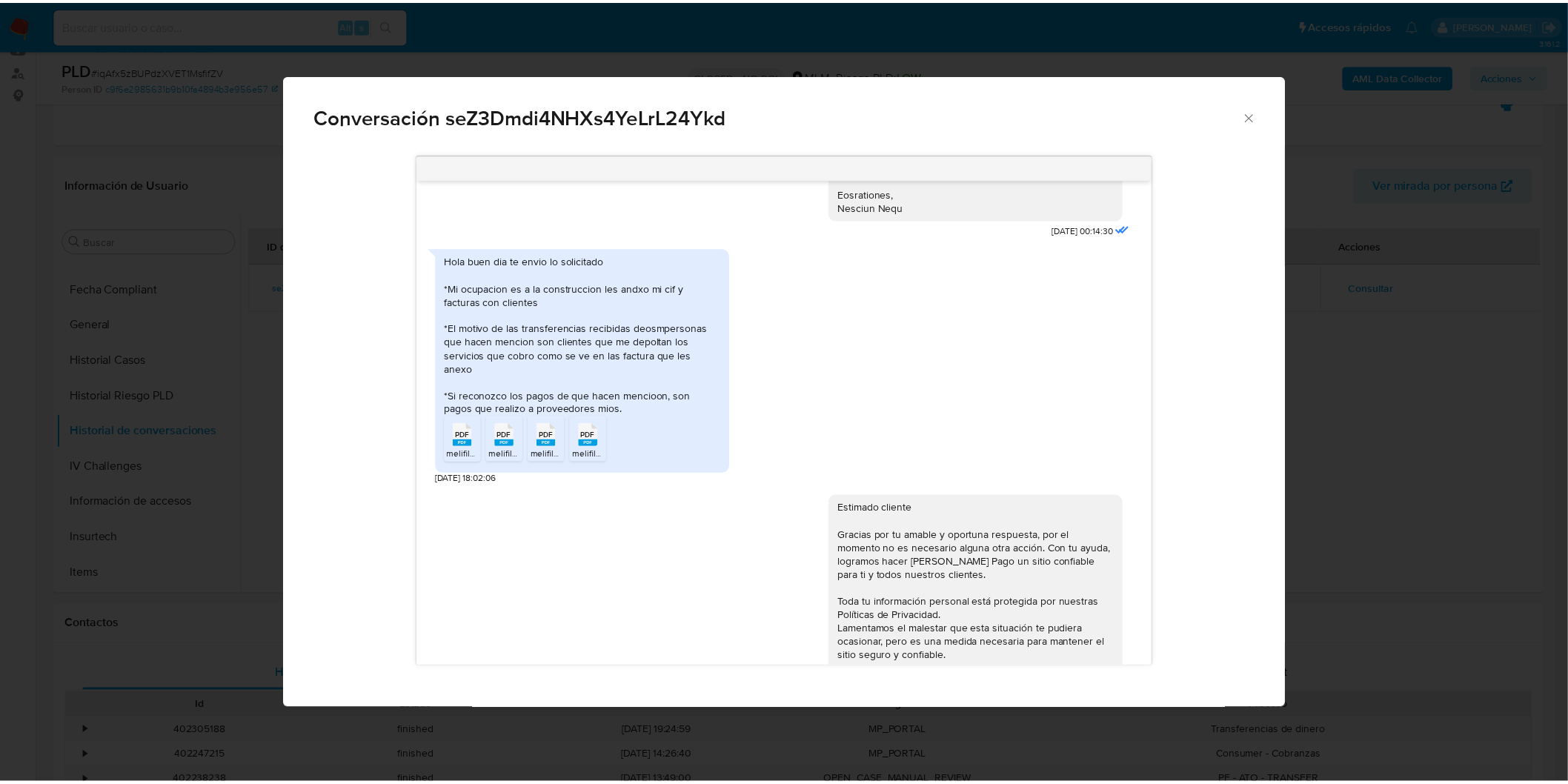
scroll to position [583, 0]
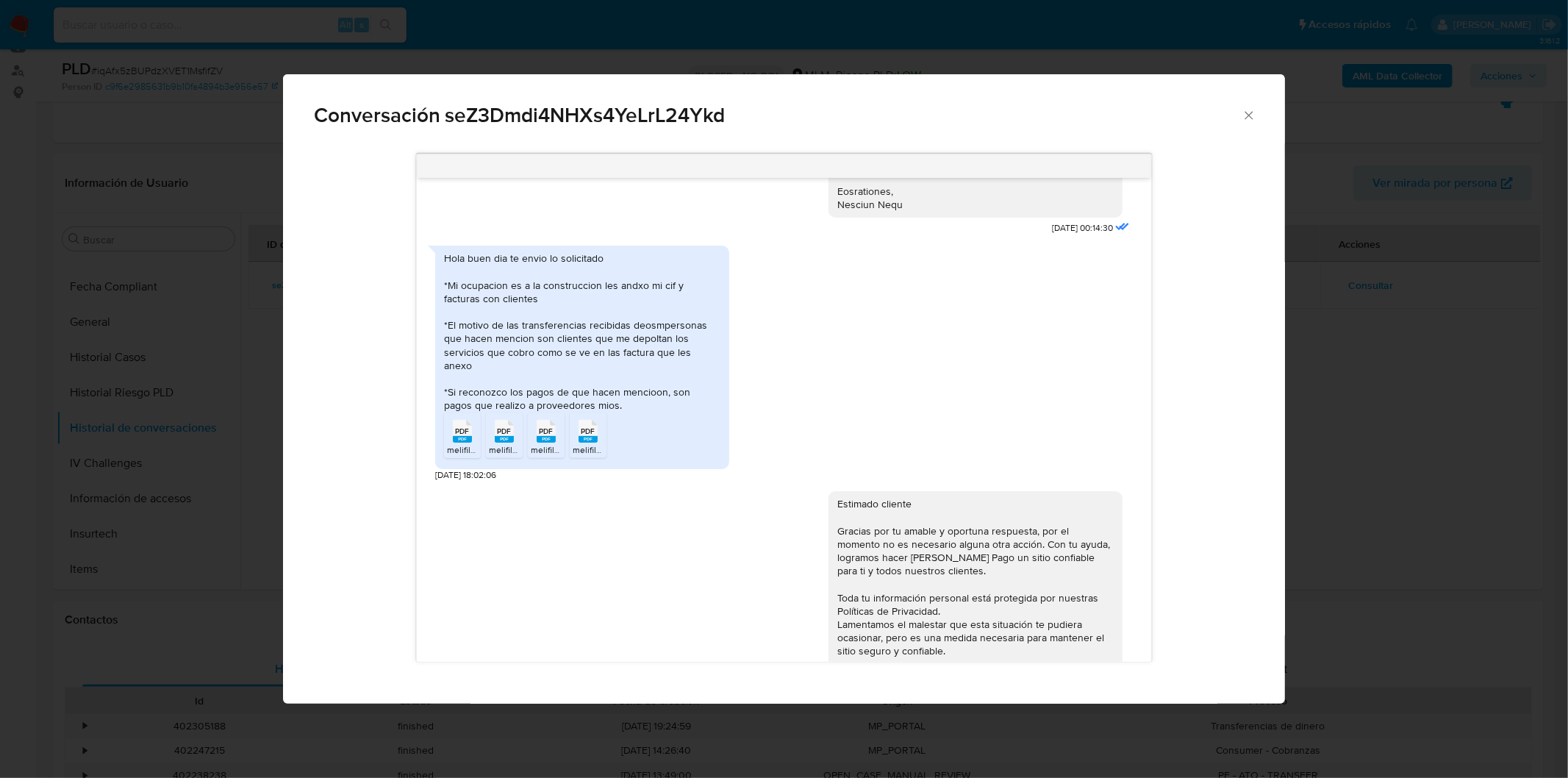
click at [457, 426] on span "PDF" at bounding box center [462, 431] width 14 height 9
click at [498, 426] on span "PDF" at bounding box center [504, 431] width 14 height 9
click at [546, 437] on rect "Comunicación" at bounding box center [546, 440] width 19 height 7
click at [587, 426] on span "PDF" at bounding box center [588, 431] width 14 height 9
click at [1242, 120] on icon "Cerrar" at bounding box center [1248, 115] width 15 height 15
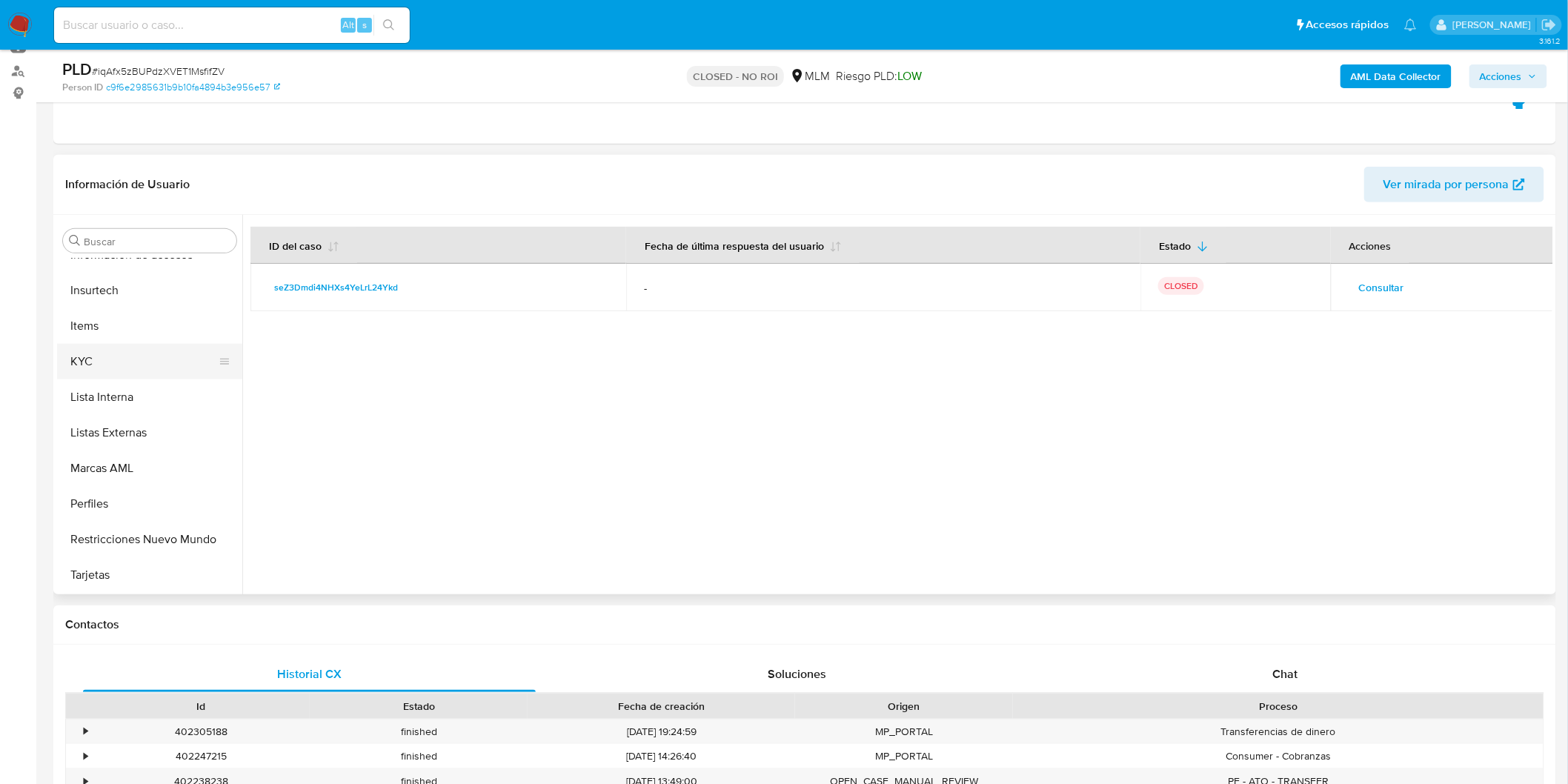
click at [135, 356] on button "KYC" at bounding box center [143, 361] width 173 height 35
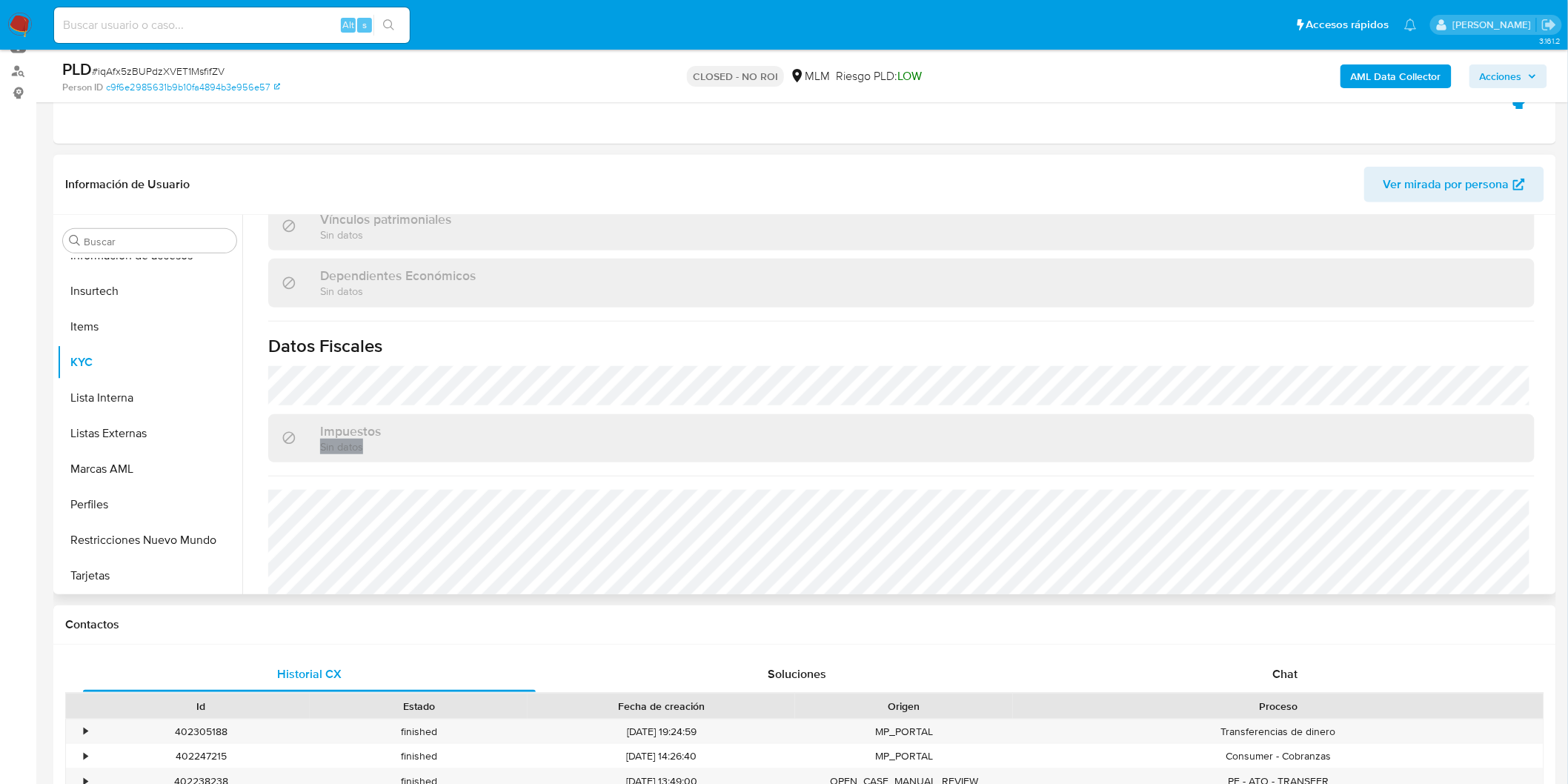
scroll to position [887, 0]
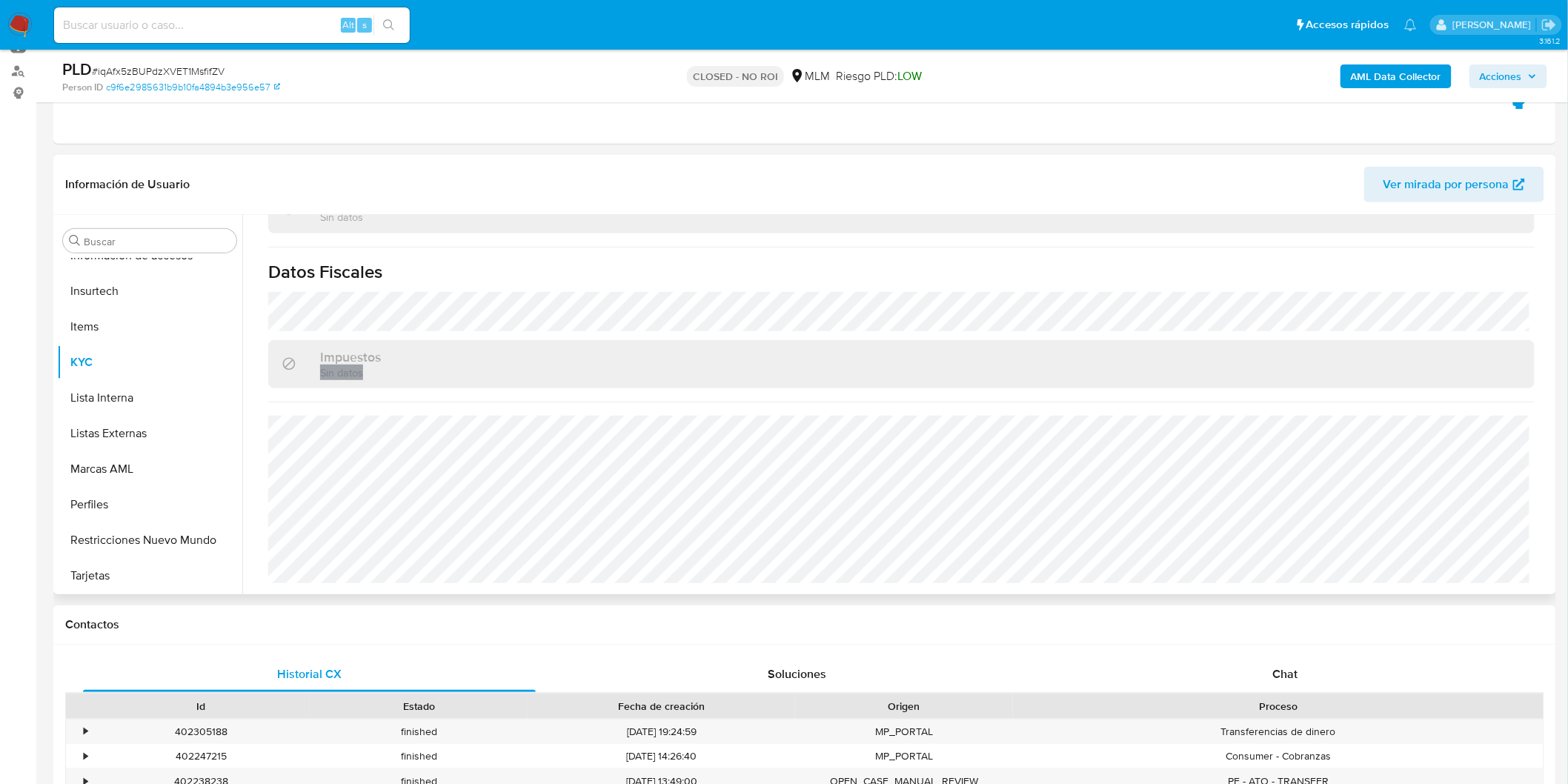
drag, startPoint x: 1546, startPoint y: 483, endPoint x: 913, endPoint y: 587, distance: 641.5
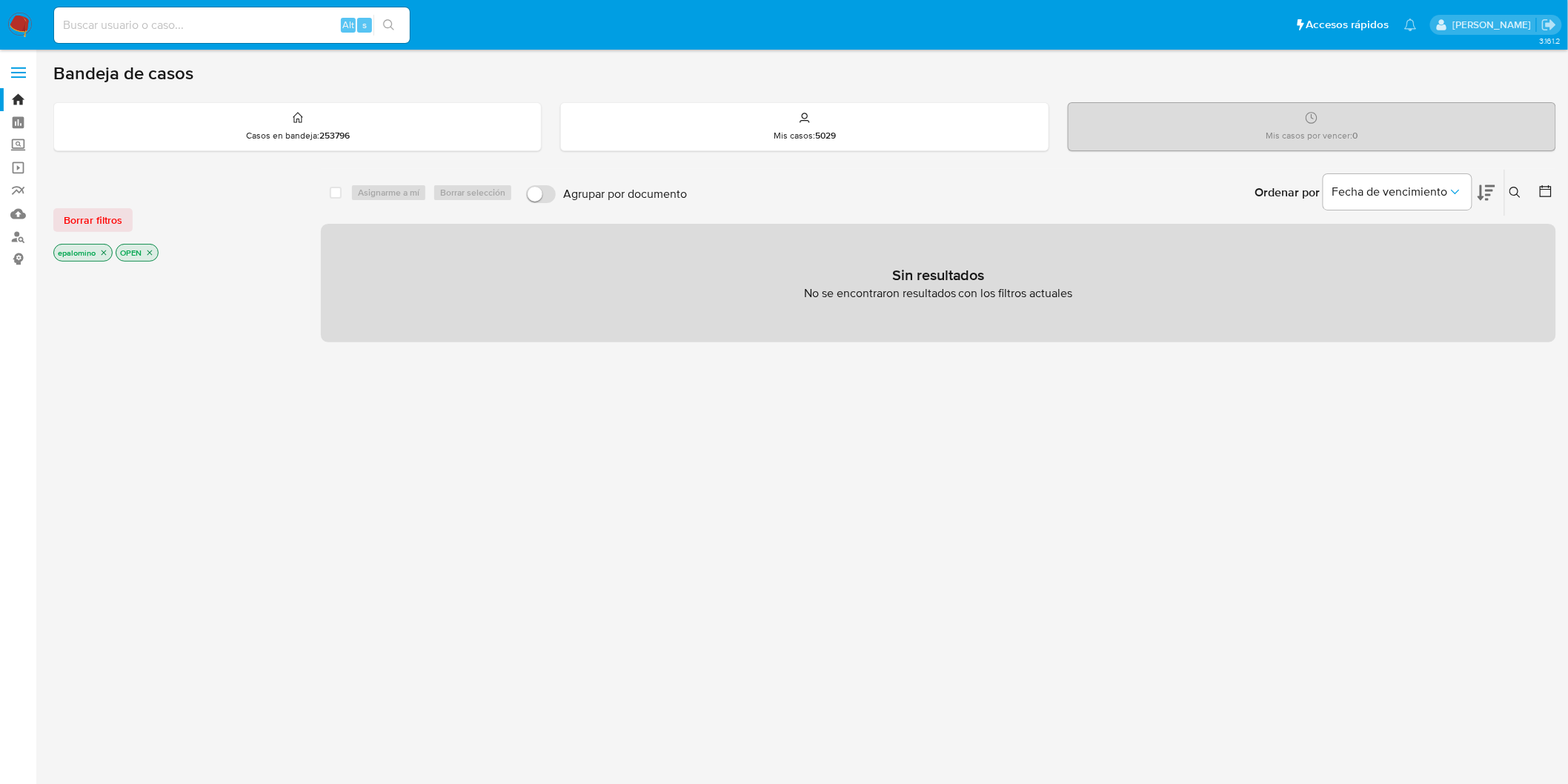
click at [79, 223] on span "Borrar filtros" at bounding box center [93, 220] width 59 height 21
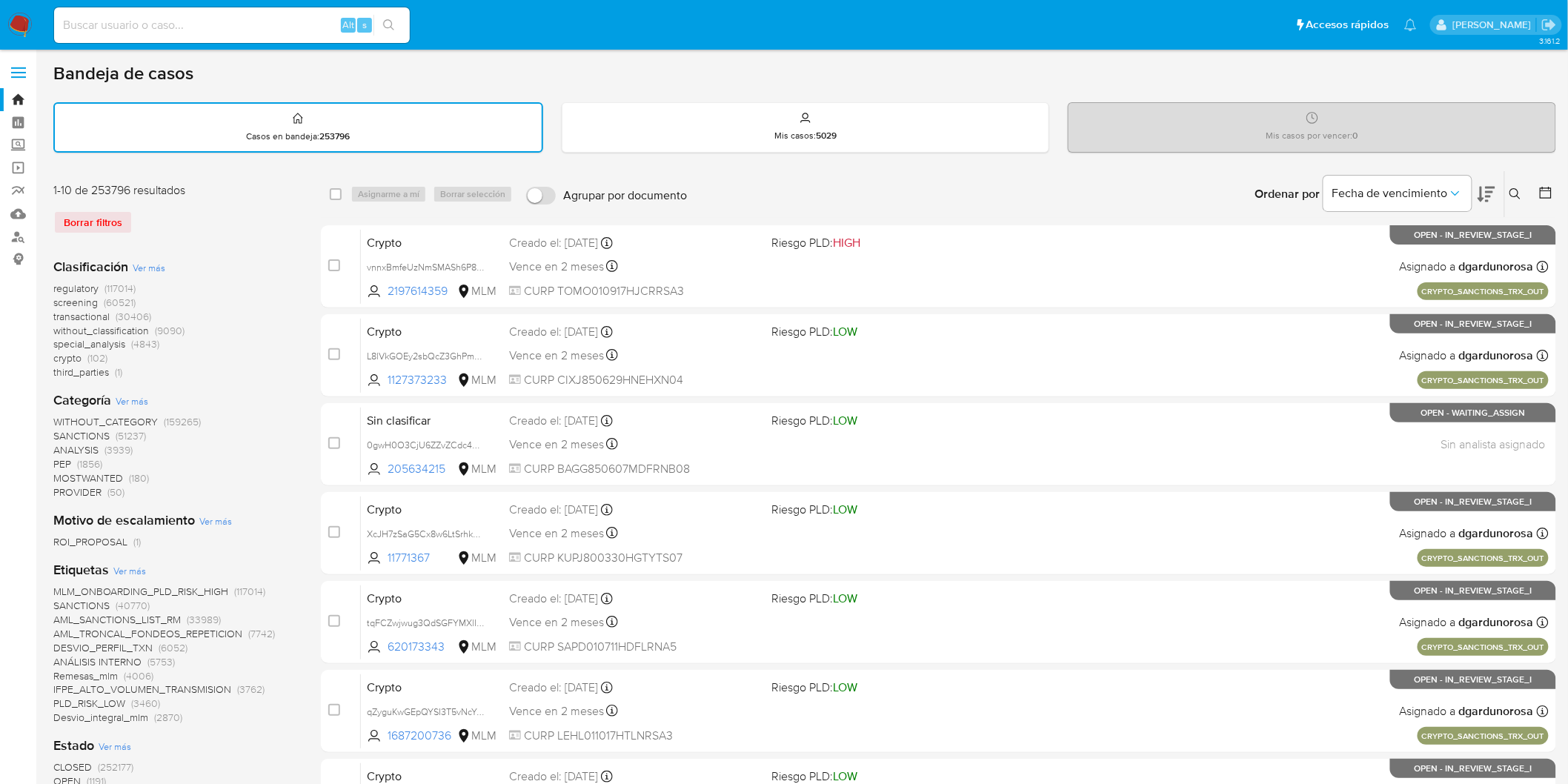
click at [1510, 185] on button at bounding box center [1517, 194] width 24 height 18
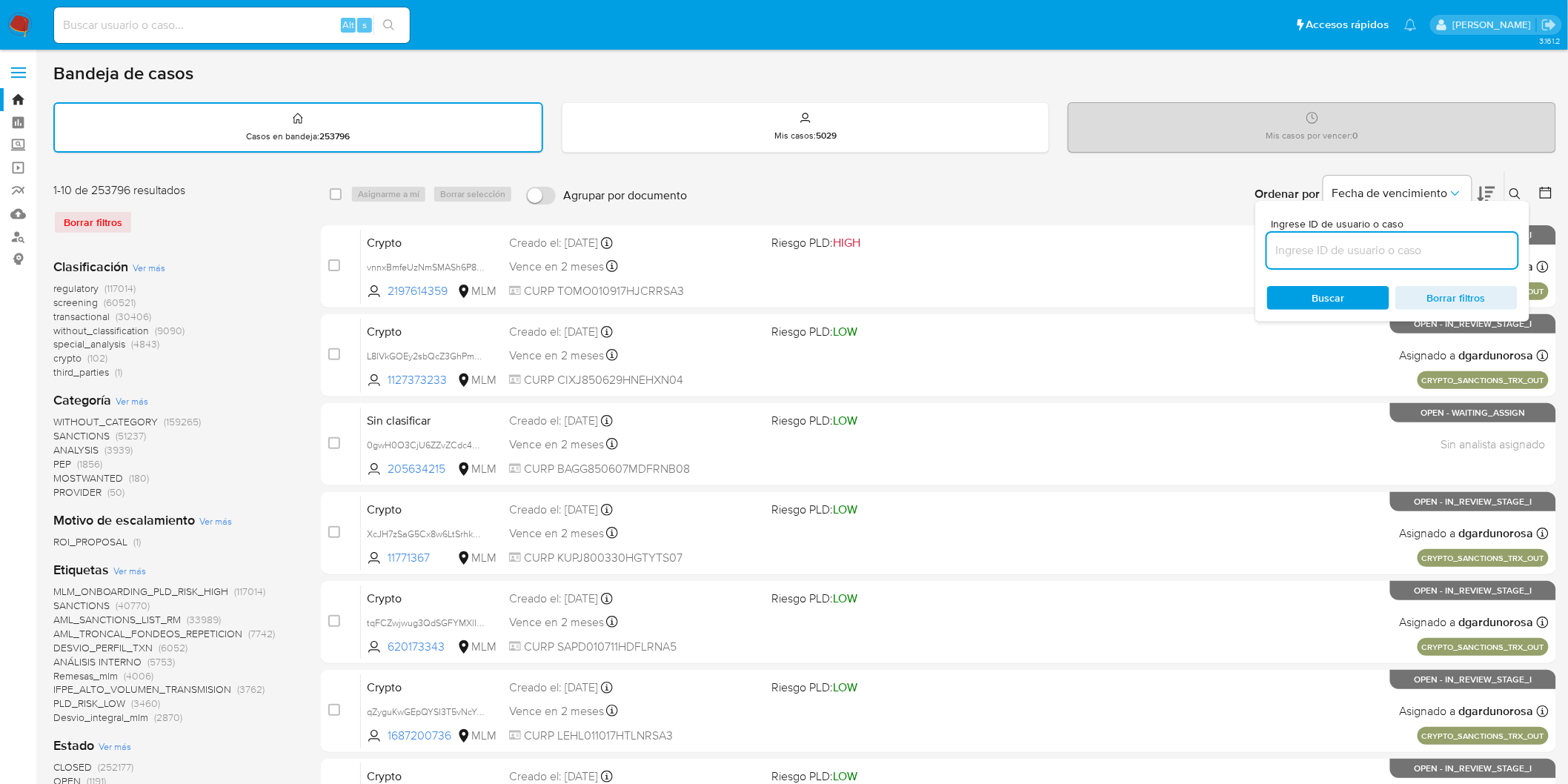
click at [1366, 252] on input at bounding box center [1392, 250] width 250 height 19
type input "301303752"
click at [1324, 292] on span "Buscar" at bounding box center [1329, 298] width 33 height 23
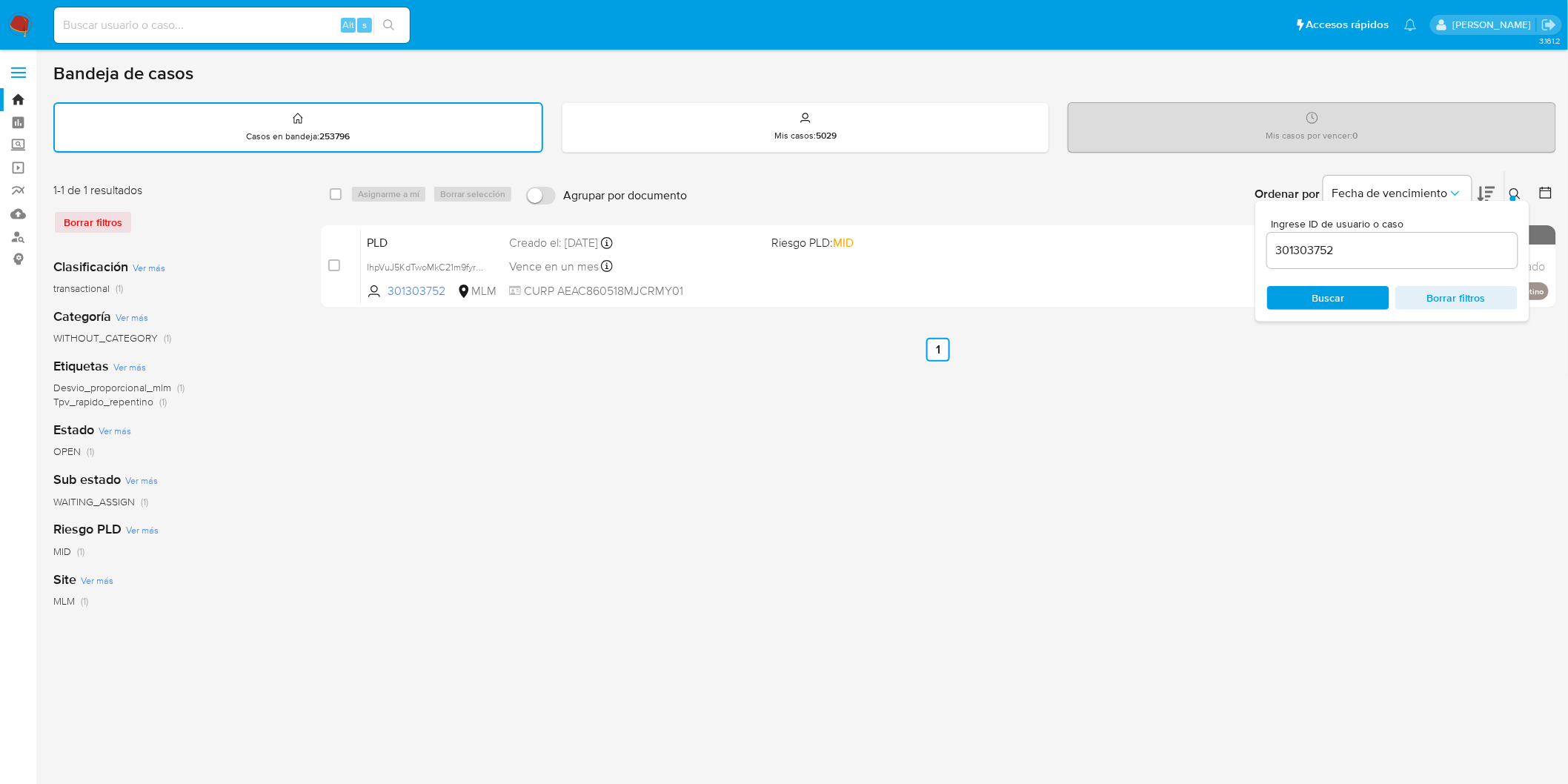
click at [1520, 188] on icon at bounding box center [1515, 194] width 12 height 12
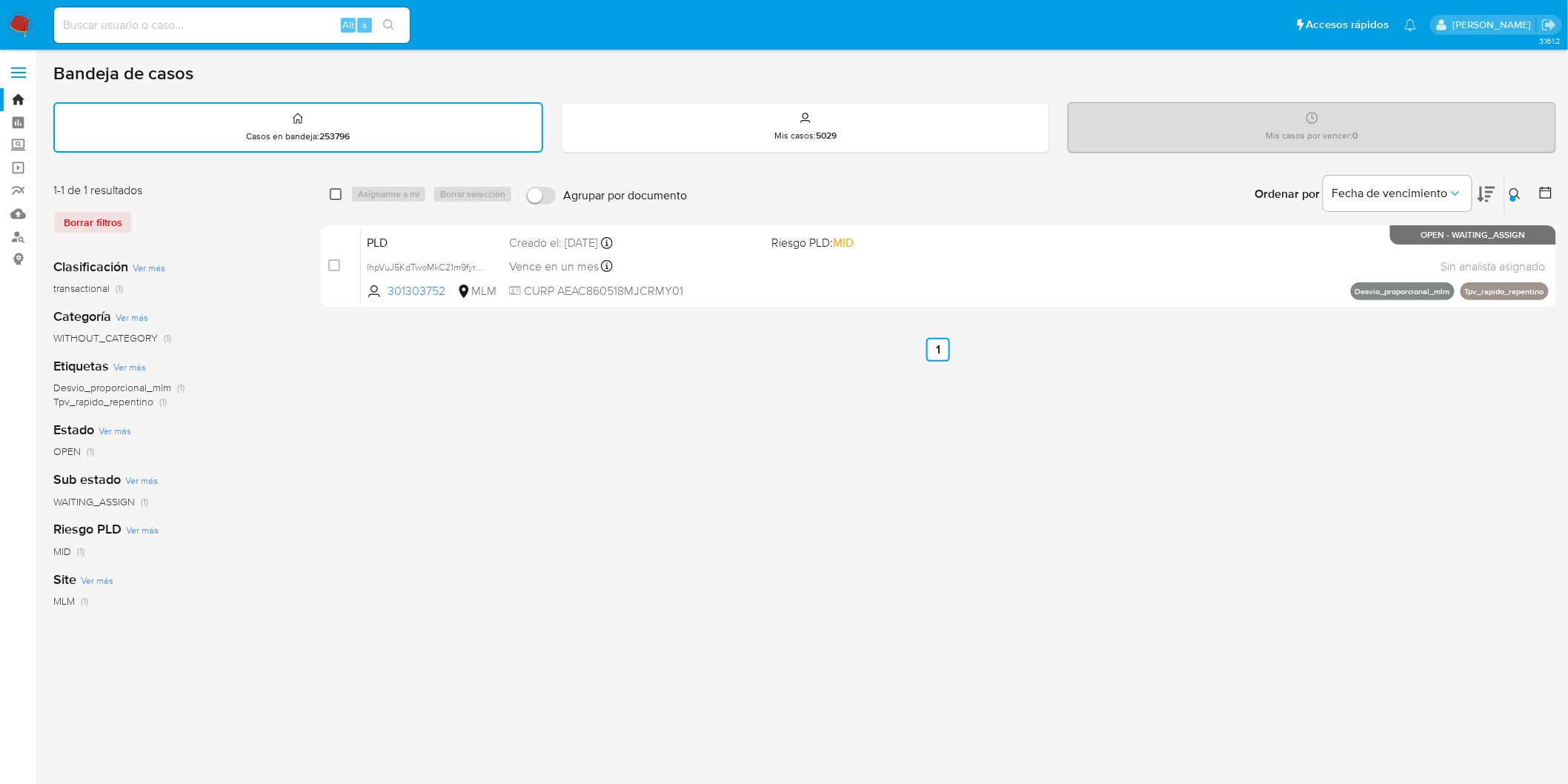
click at [340, 193] on input "checkbox" at bounding box center [336, 194] width 12 height 12
checkbox input "true"
click at [398, 195] on span "Asignarme a mí" at bounding box center [388, 194] width 61 height 15
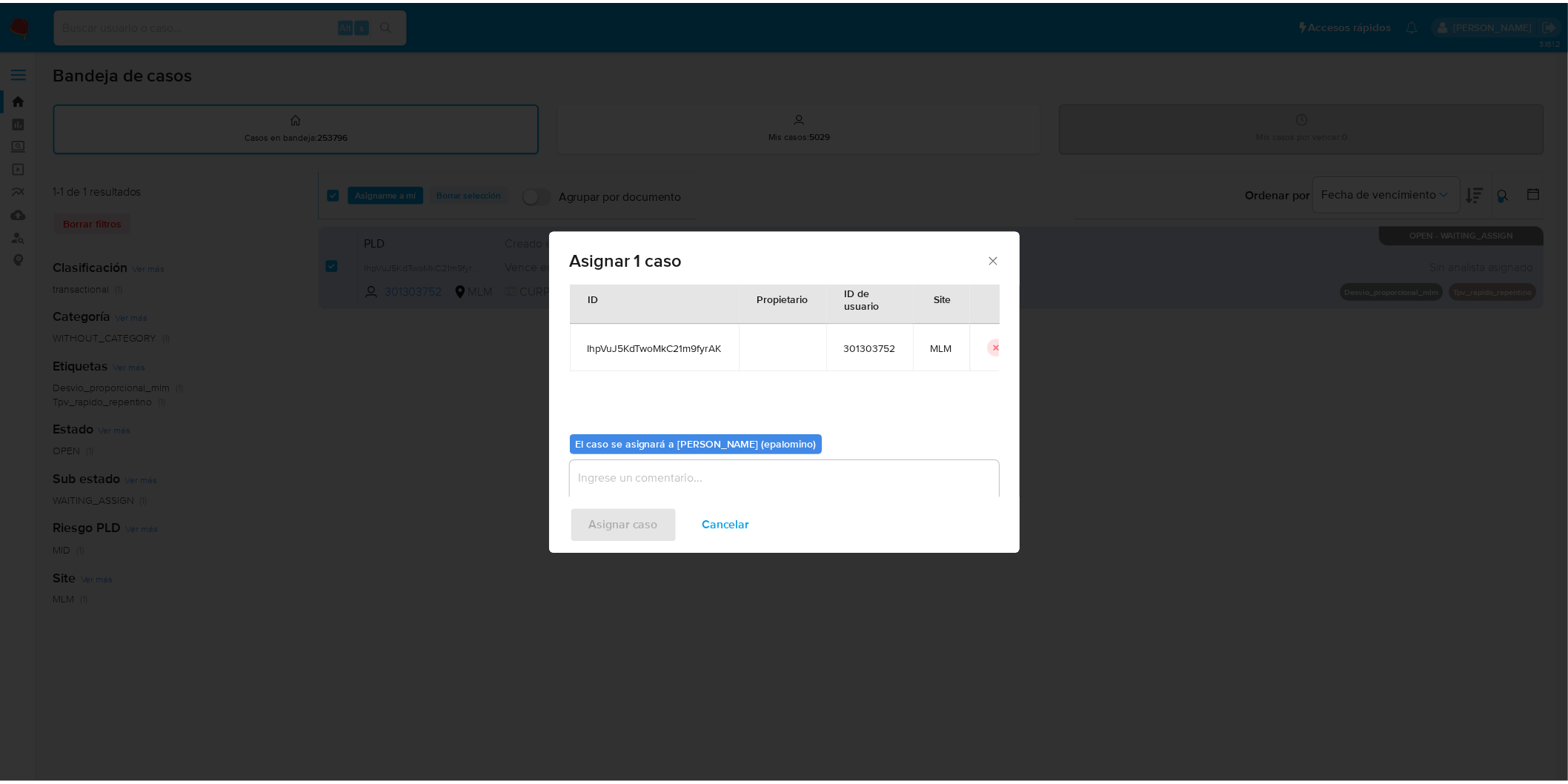
scroll to position [77, 0]
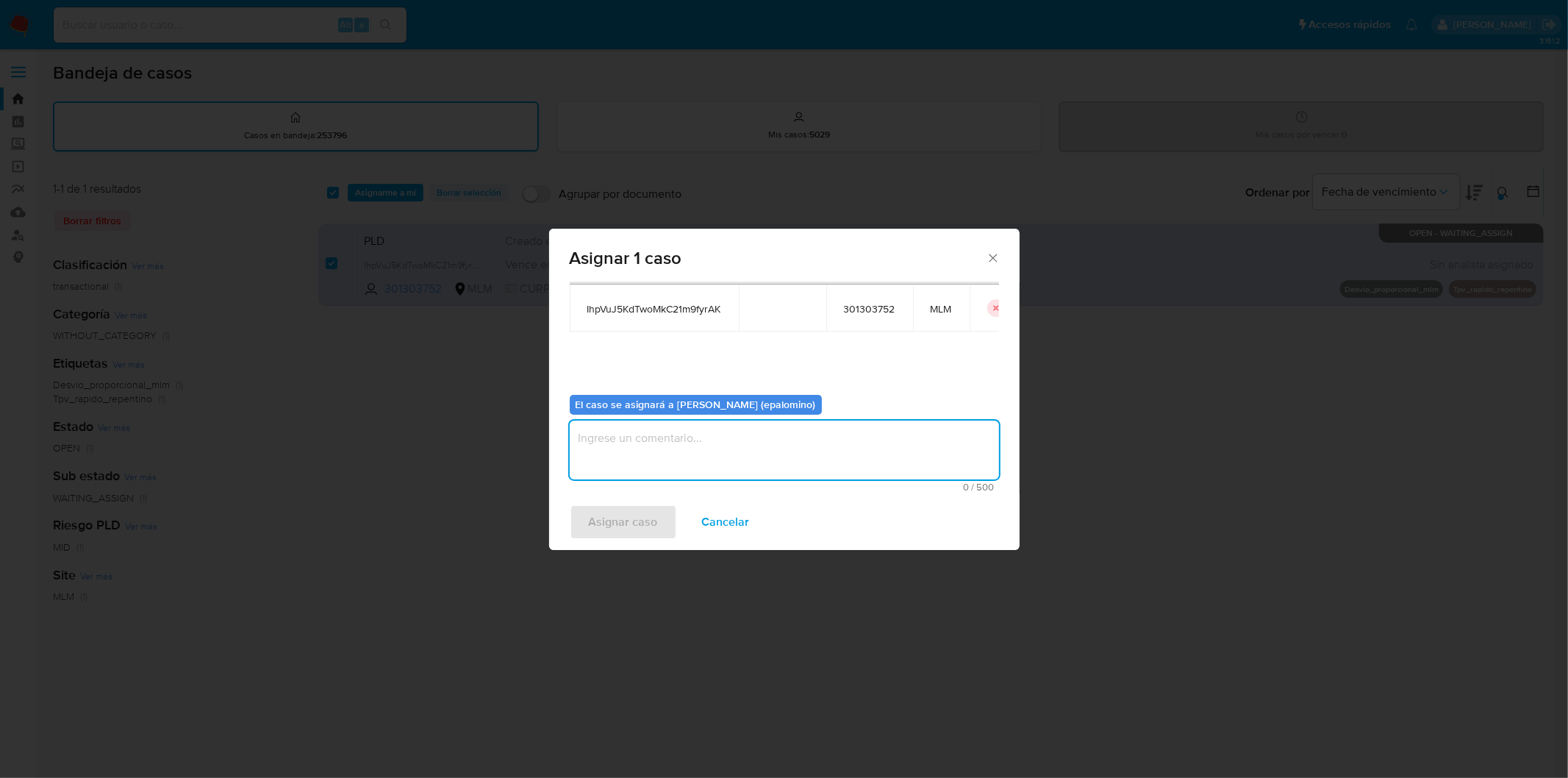
click at [643, 472] on textarea "assign-modal" at bounding box center [784, 449] width 429 height 59
type textarea "AS"
click at [620, 514] on span "Asignar caso" at bounding box center [623, 522] width 69 height 33
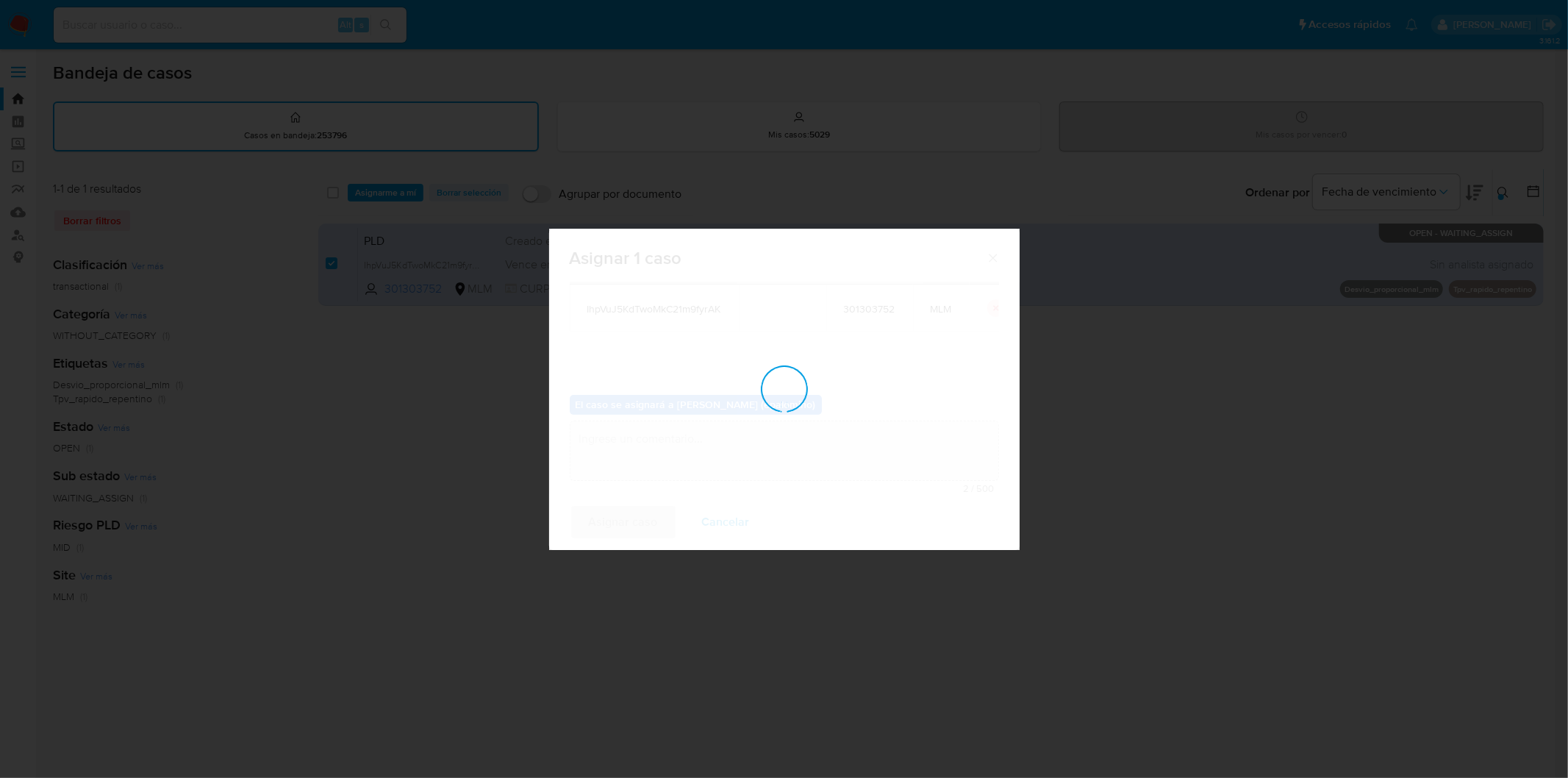
checkbox input "false"
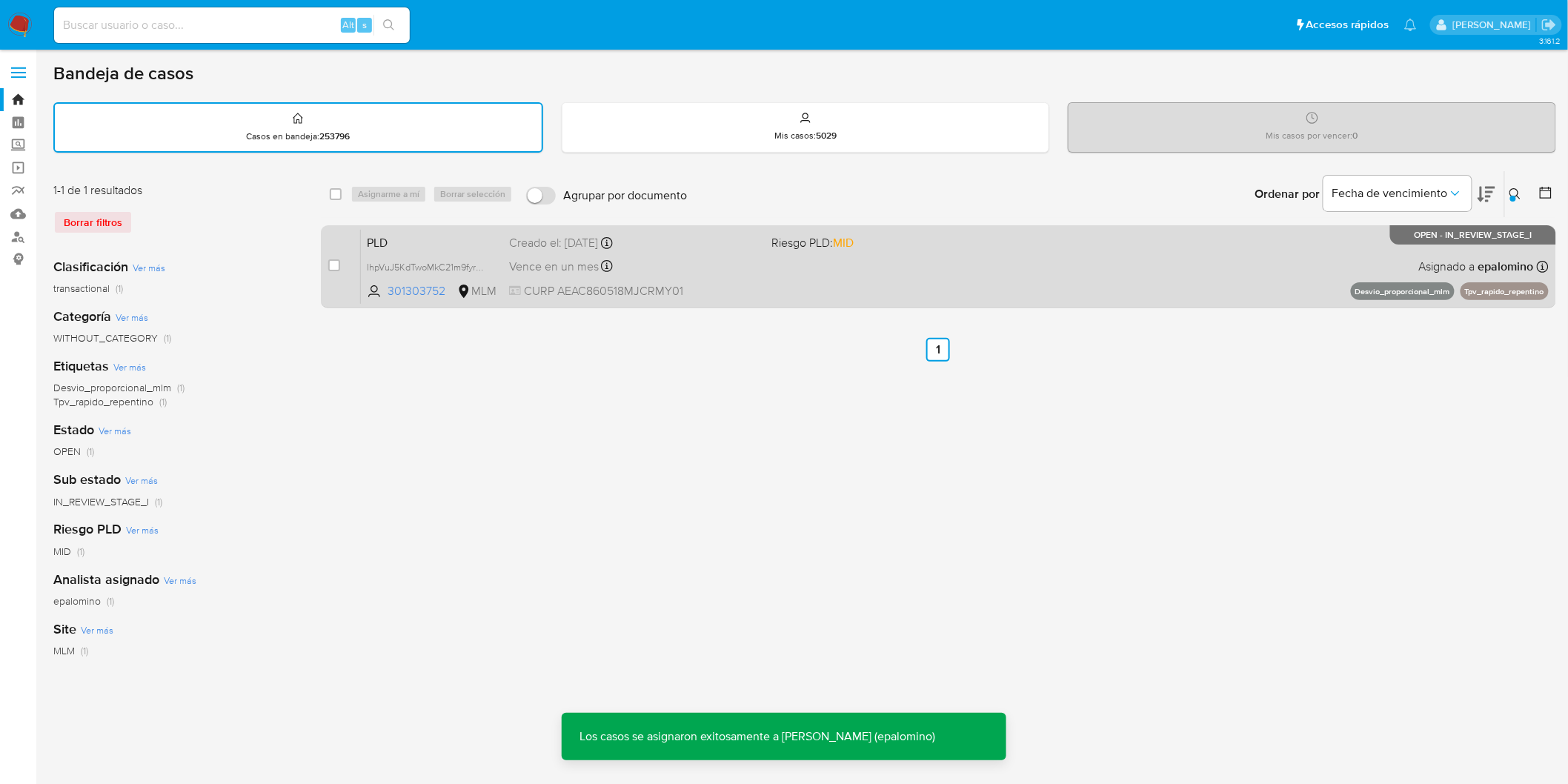
click at [373, 240] on span "PLD" at bounding box center [431, 241] width 130 height 19
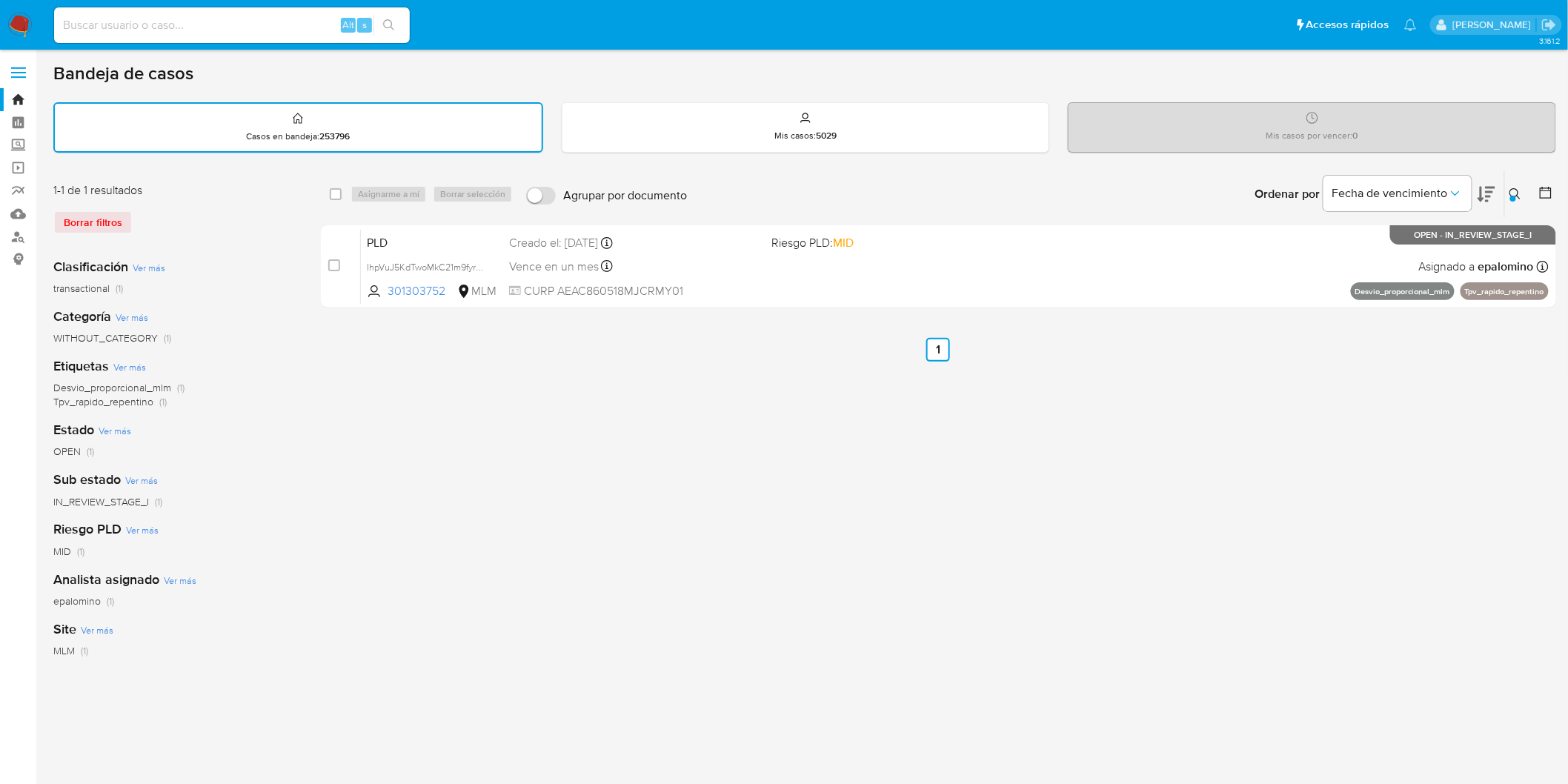
click at [12, 34] on img at bounding box center [20, 25] width 25 height 25
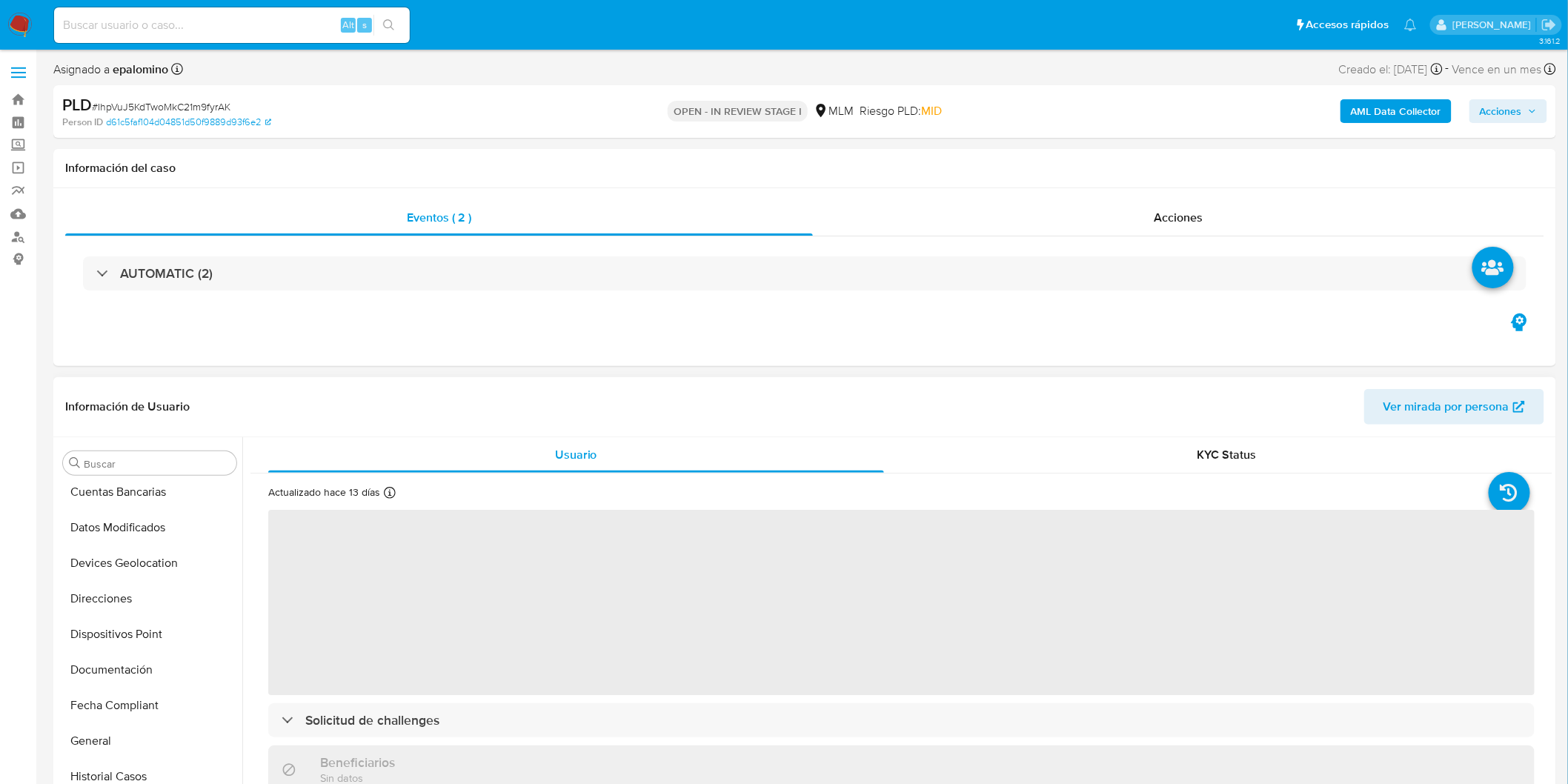
select select "10"
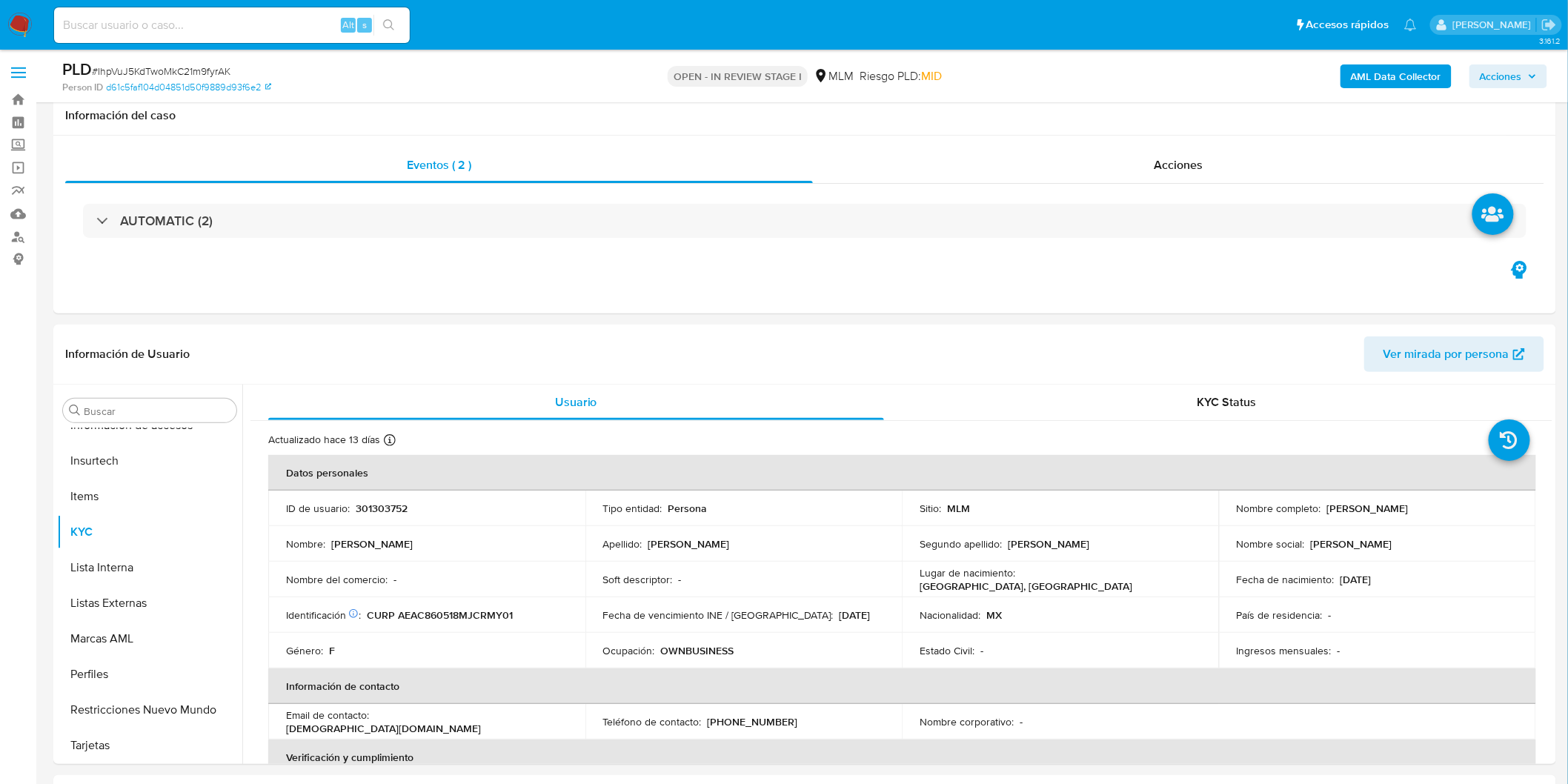
scroll to position [182, 0]
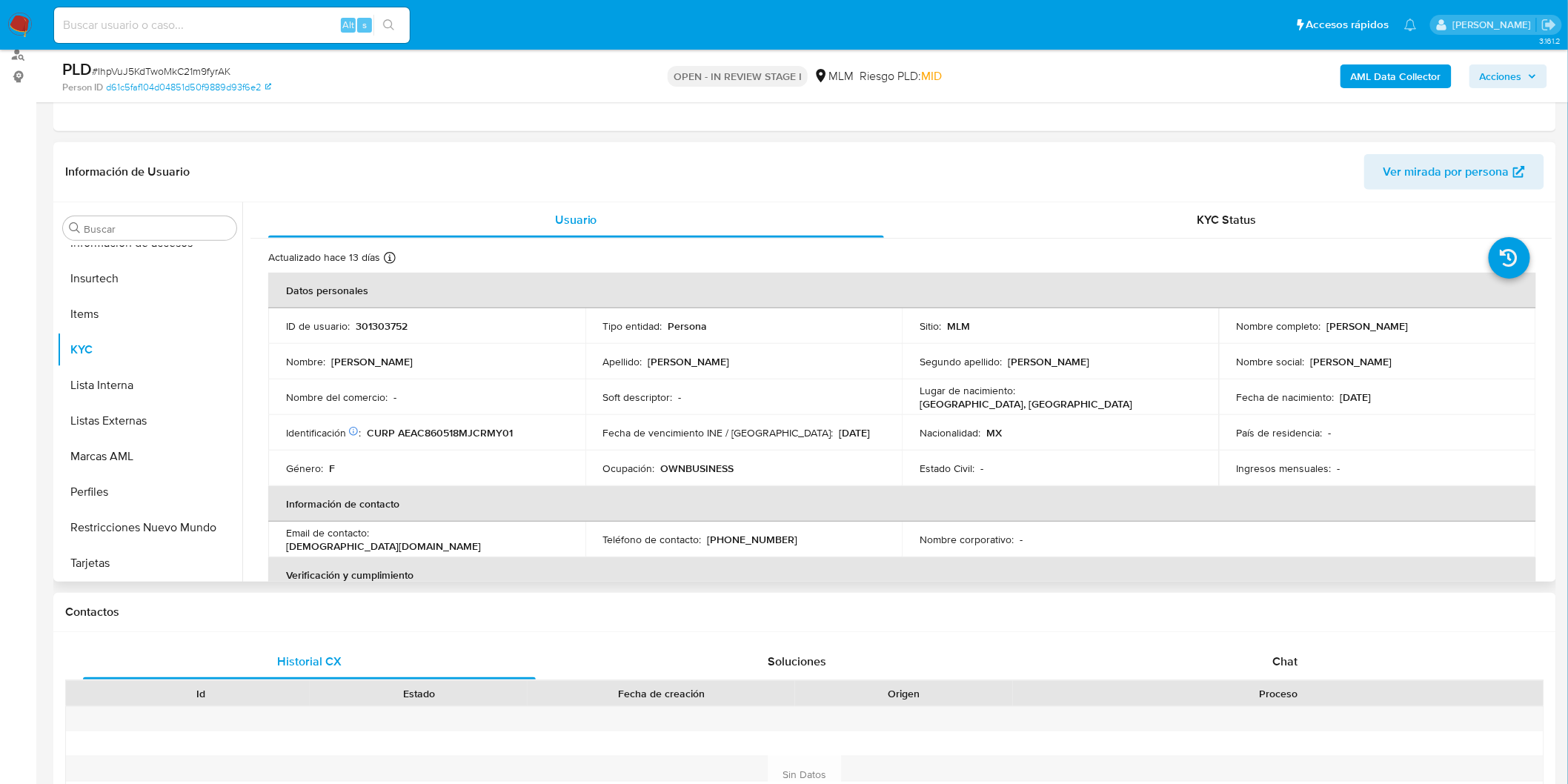
click at [886, 373] on td "Apellido : [PERSON_NAME]" at bounding box center [744, 361] width 317 height 35
drag, startPoint x: 1545, startPoint y: 292, endPoint x: 1552, endPoint y: 315, distance: 24.0
click at [1552, 315] on div "Usuario KYC Status Actualizado [DATE] Creado: [DATE] 21:31:24 Actualizado: [DAT…" at bounding box center [897, 392] width 1310 height 379
drag, startPoint x: 1552, startPoint y: 304, endPoint x: 1542, endPoint y: 464, distance: 160.3
click at [1538, 499] on div "Usuario KYC Status Actualizado [DATE] Creado: [DATE] 21:31:24 Actualizado: [DAT…" at bounding box center [897, 392] width 1310 height 379
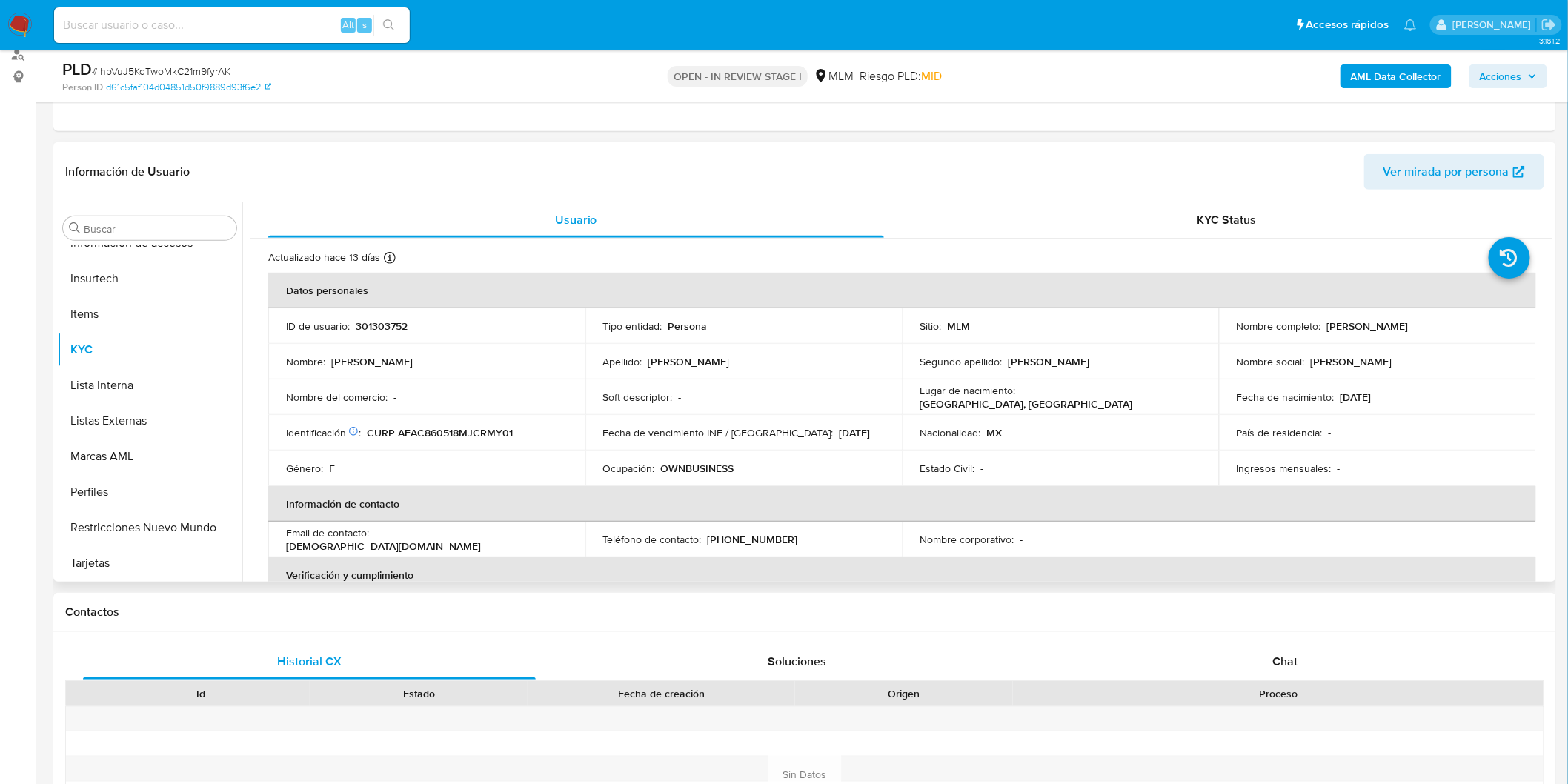
drag, startPoint x: 1543, startPoint y: 295, endPoint x: 1553, endPoint y: 367, distance: 72.7
click at [1553, 367] on div "Buscar Anticipos de dinero Aprobadores Aprobados Archivos adjuntos CBT Cruces y…" at bounding box center [805, 392] width 1503 height 379
drag, startPoint x: 1545, startPoint y: 292, endPoint x: 1553, endPoint y: 311, distance: 20.6
click at [1553, 311] on div "Buscar Anticipos de dinero Aprobadores Aprobados Archivos adjuntos CBT Cruces y…" at bounding box center [805, 392] width 1503 height 379
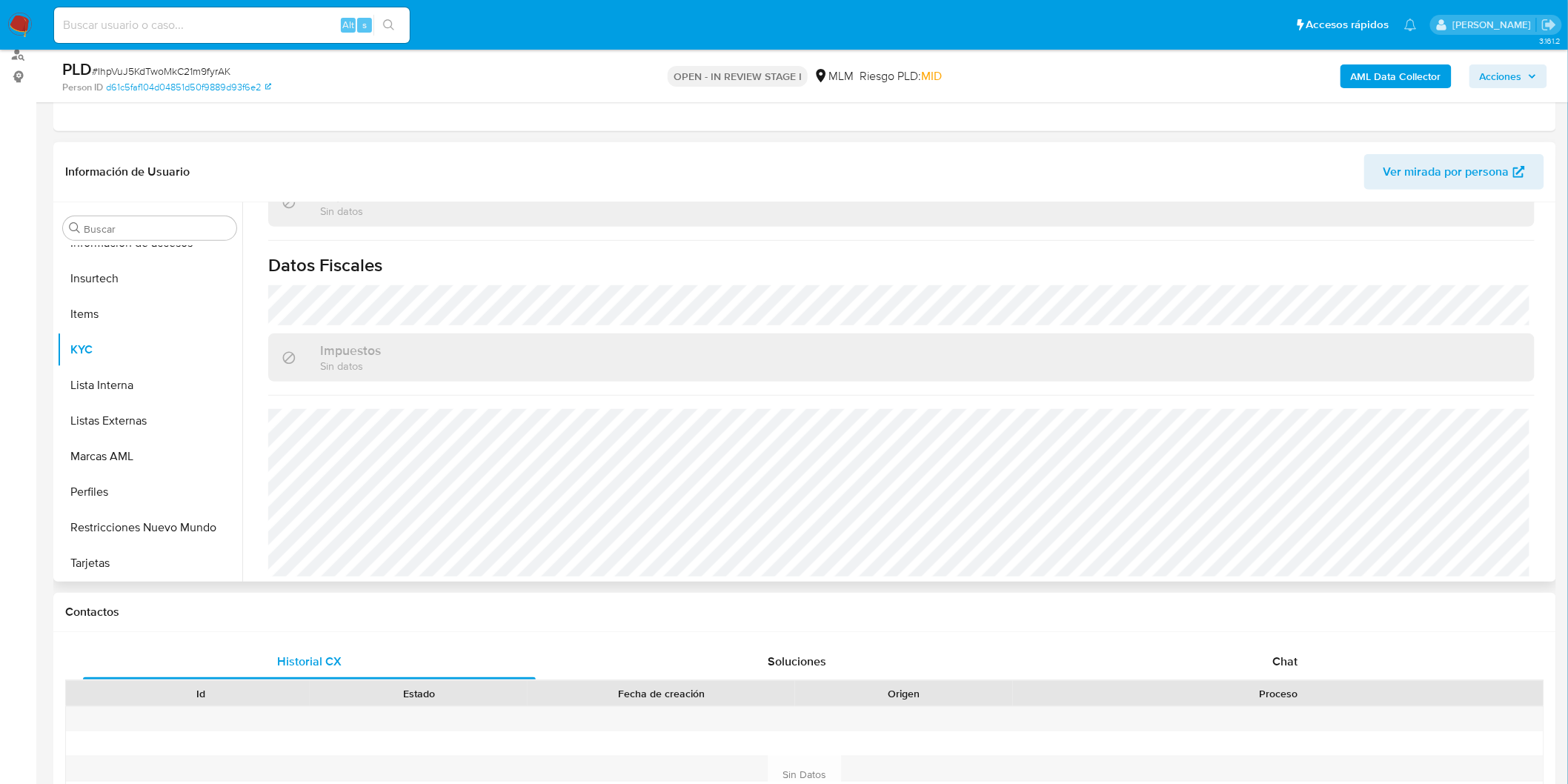
scroll to position [901, 0]
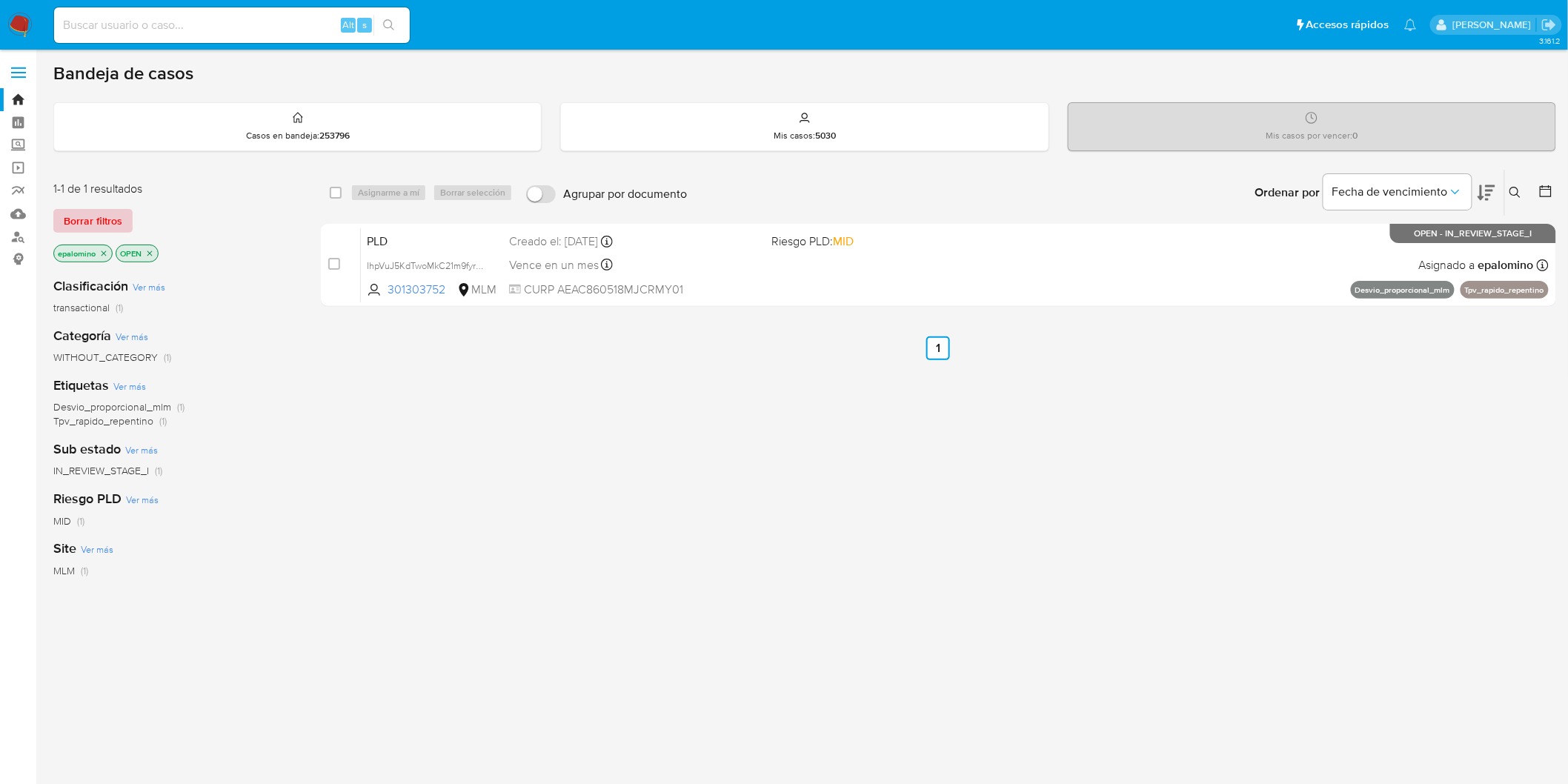
click at [120, 217] on span "Borrar filtros" at bounding box center [93, 221] width 59 height 21
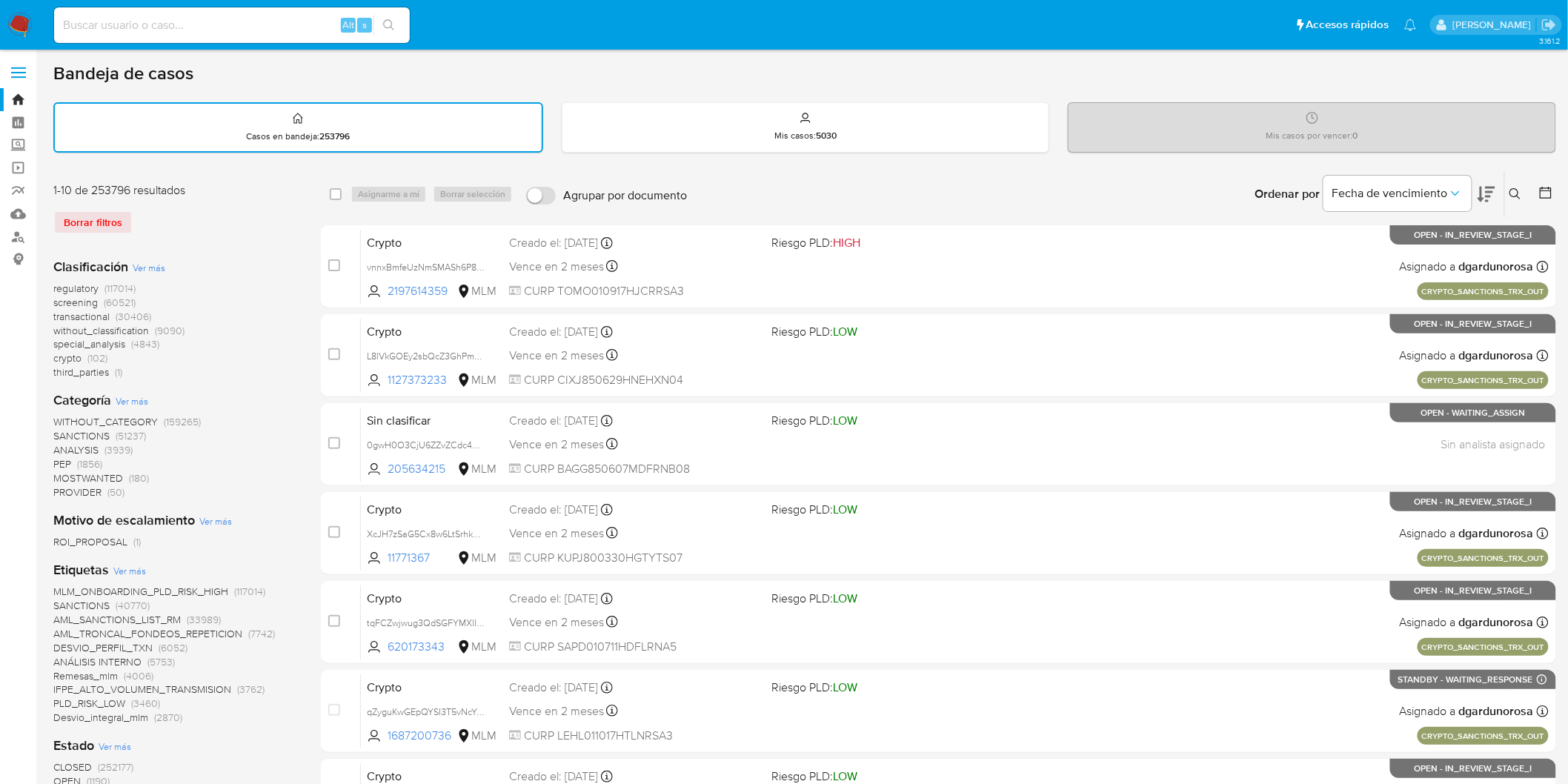
drag, startPoint x: 23, startPoint y: 23, endPoint x: 47, endPoint y: 29, distance: 24.7
click at [23, 23] on img at bounding box center [20, 25] width 25 height 25
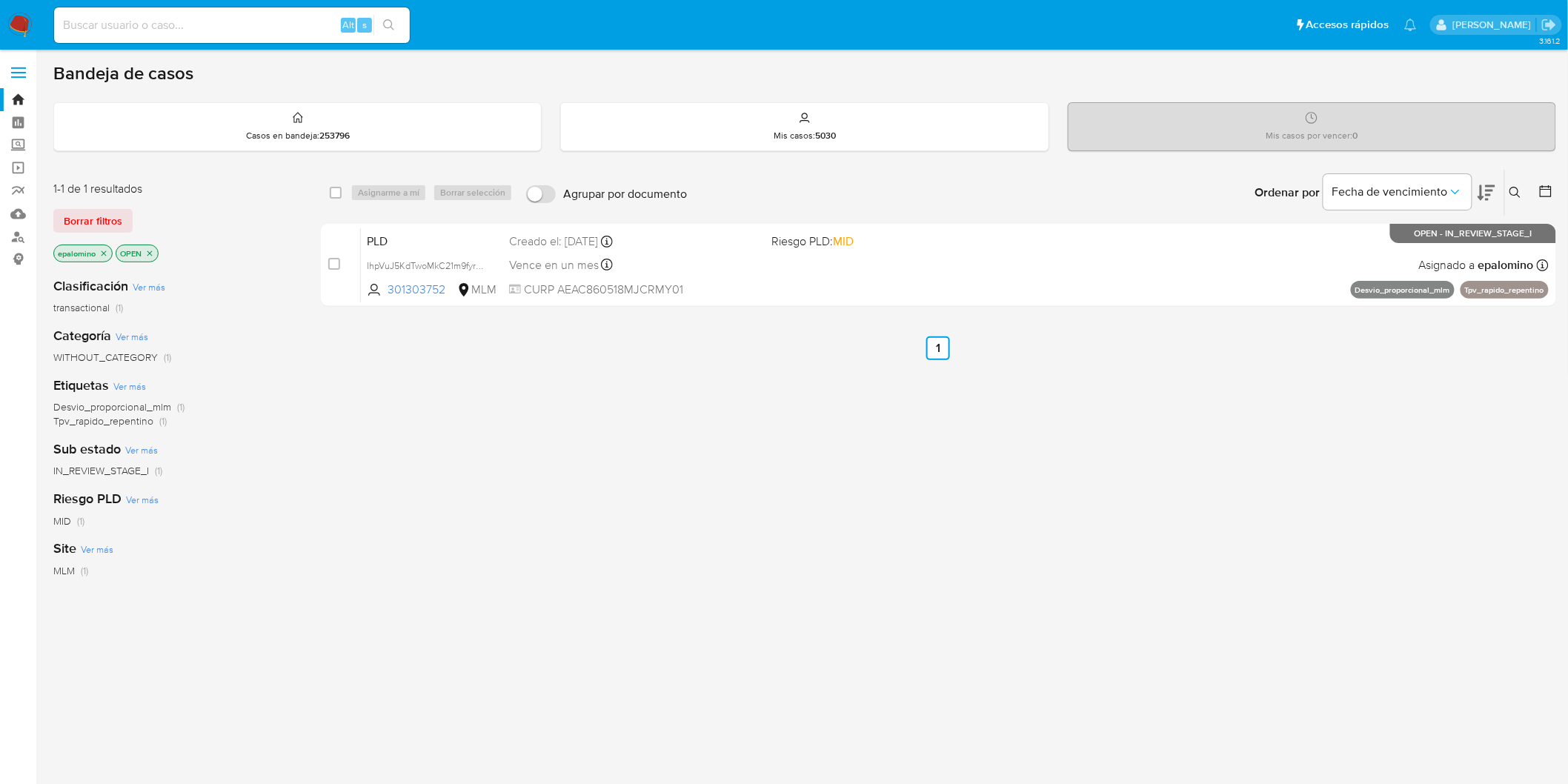
click at [141, 34] on input at bounding box center [232, 25] width 355 height 19
paste input "227616829"
type input "227616829"
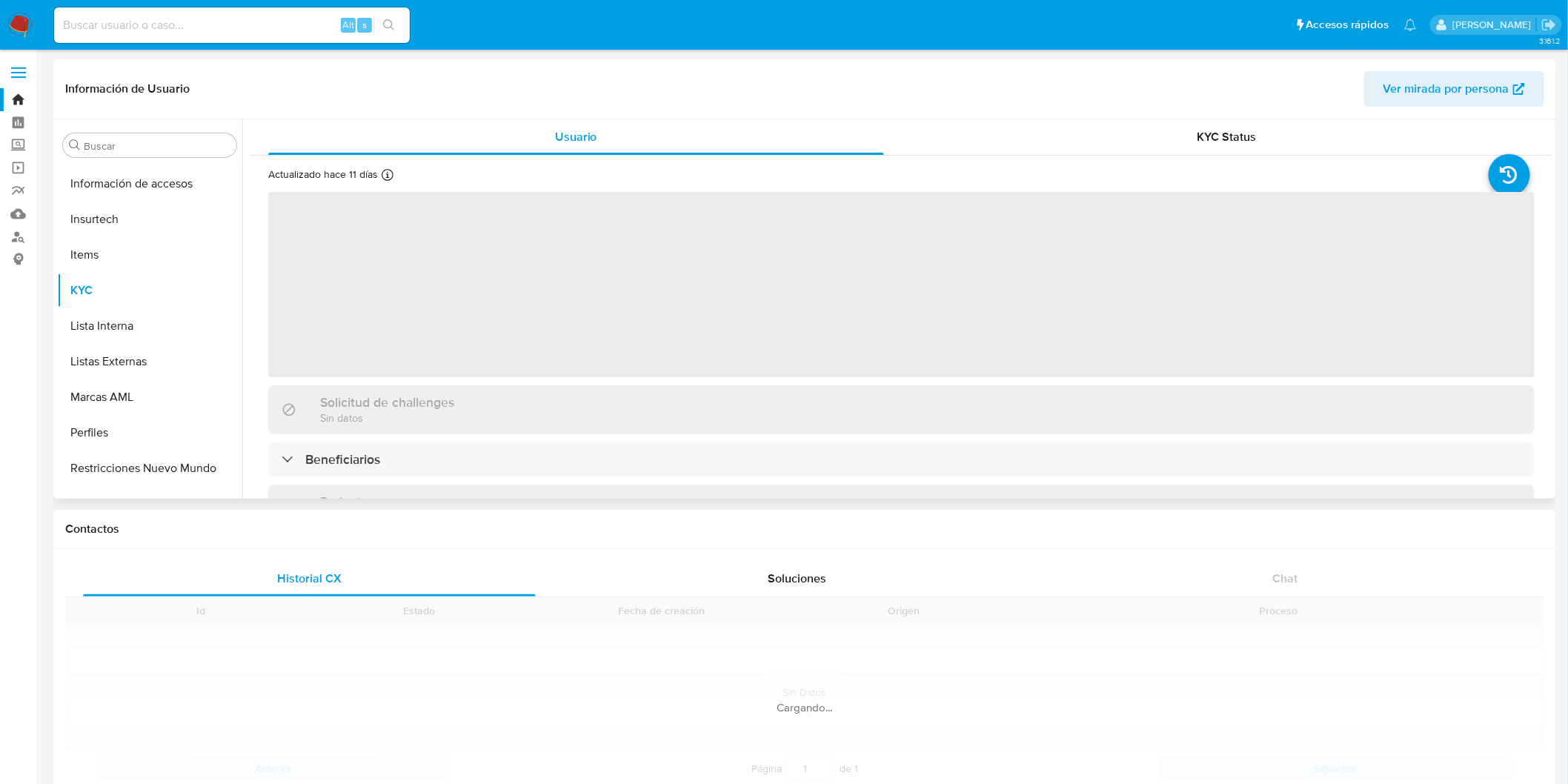
scroll to position [697, 0]
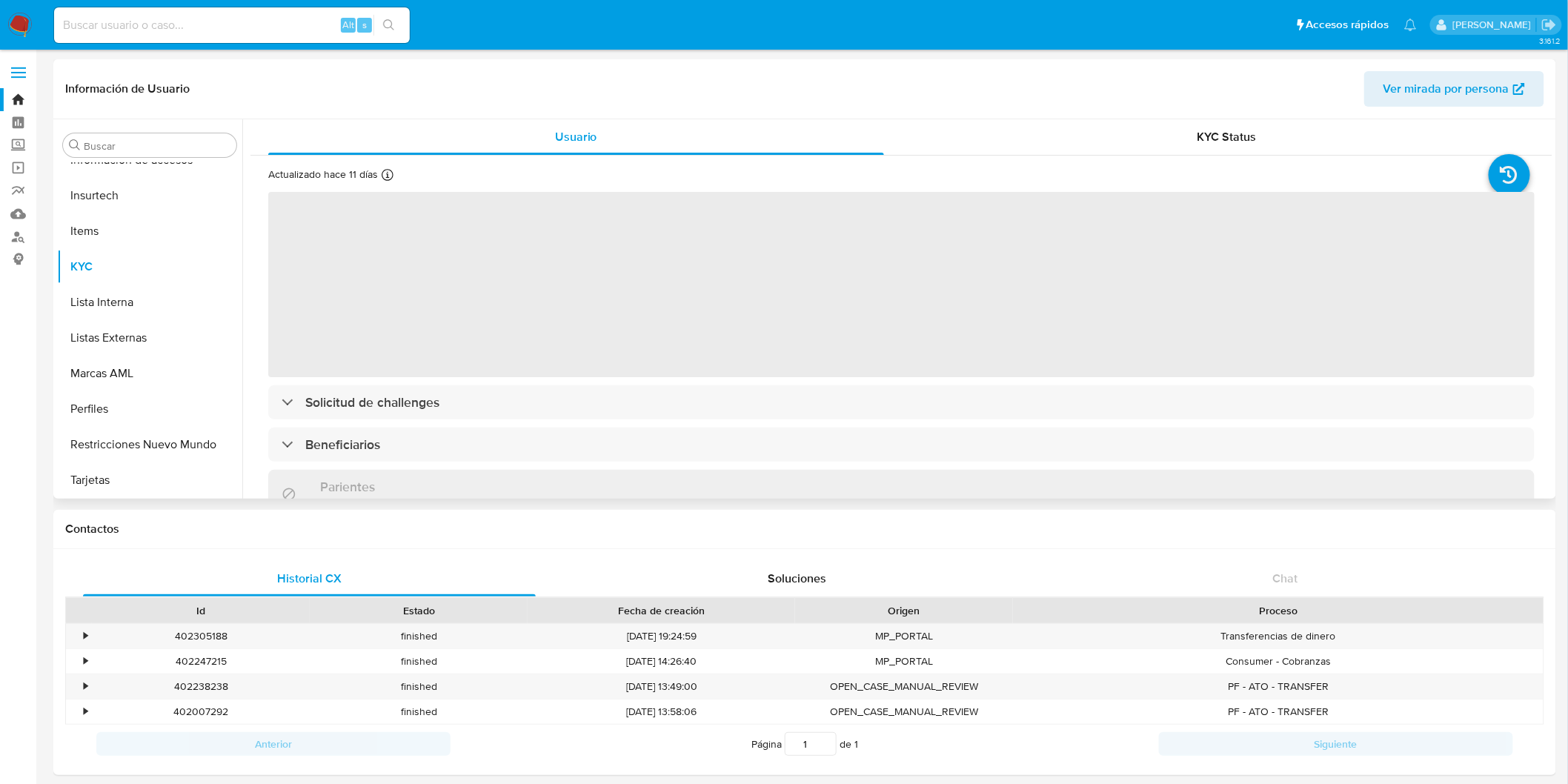
select select "10"
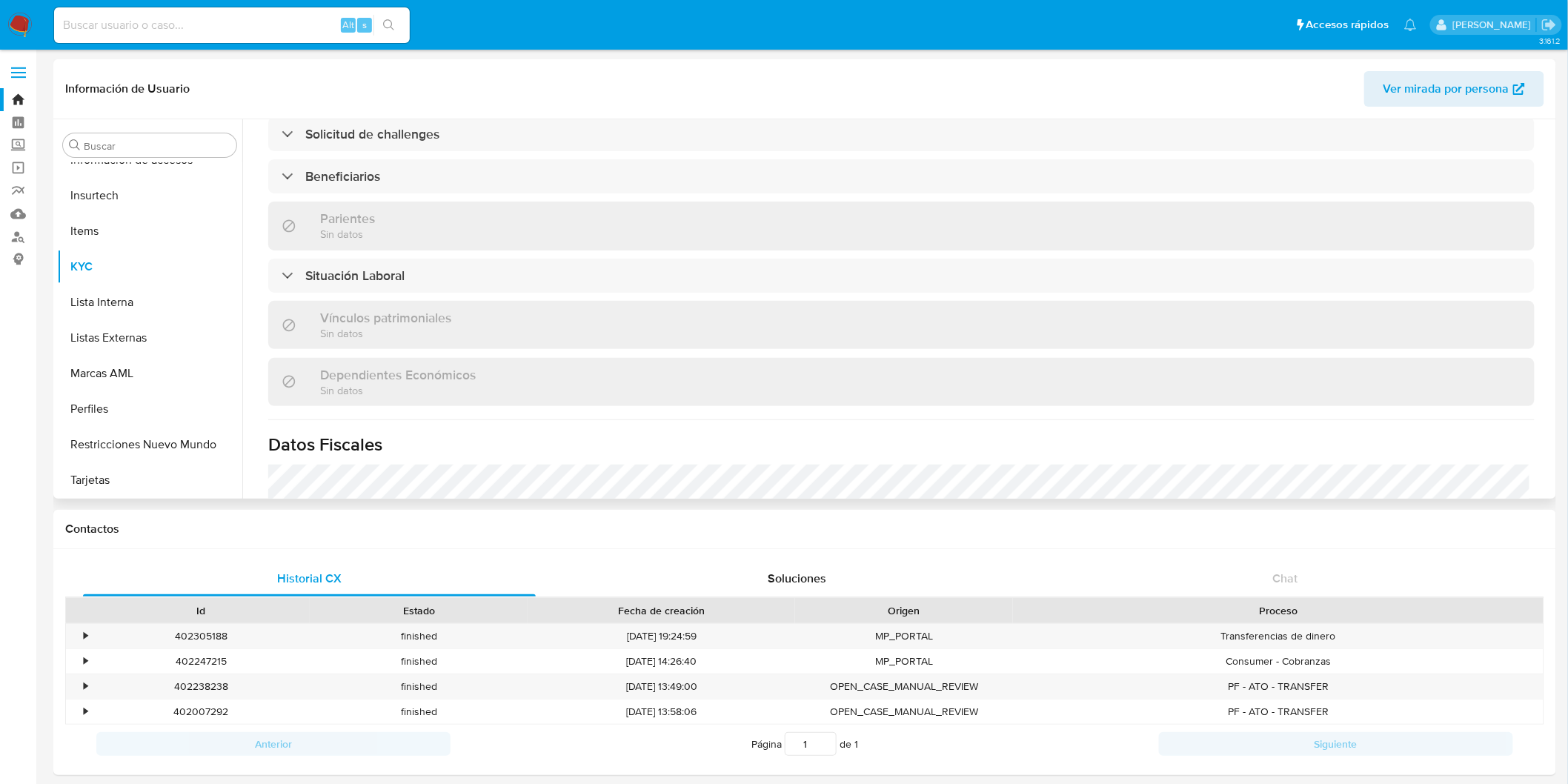
scroll to position [558, 0]
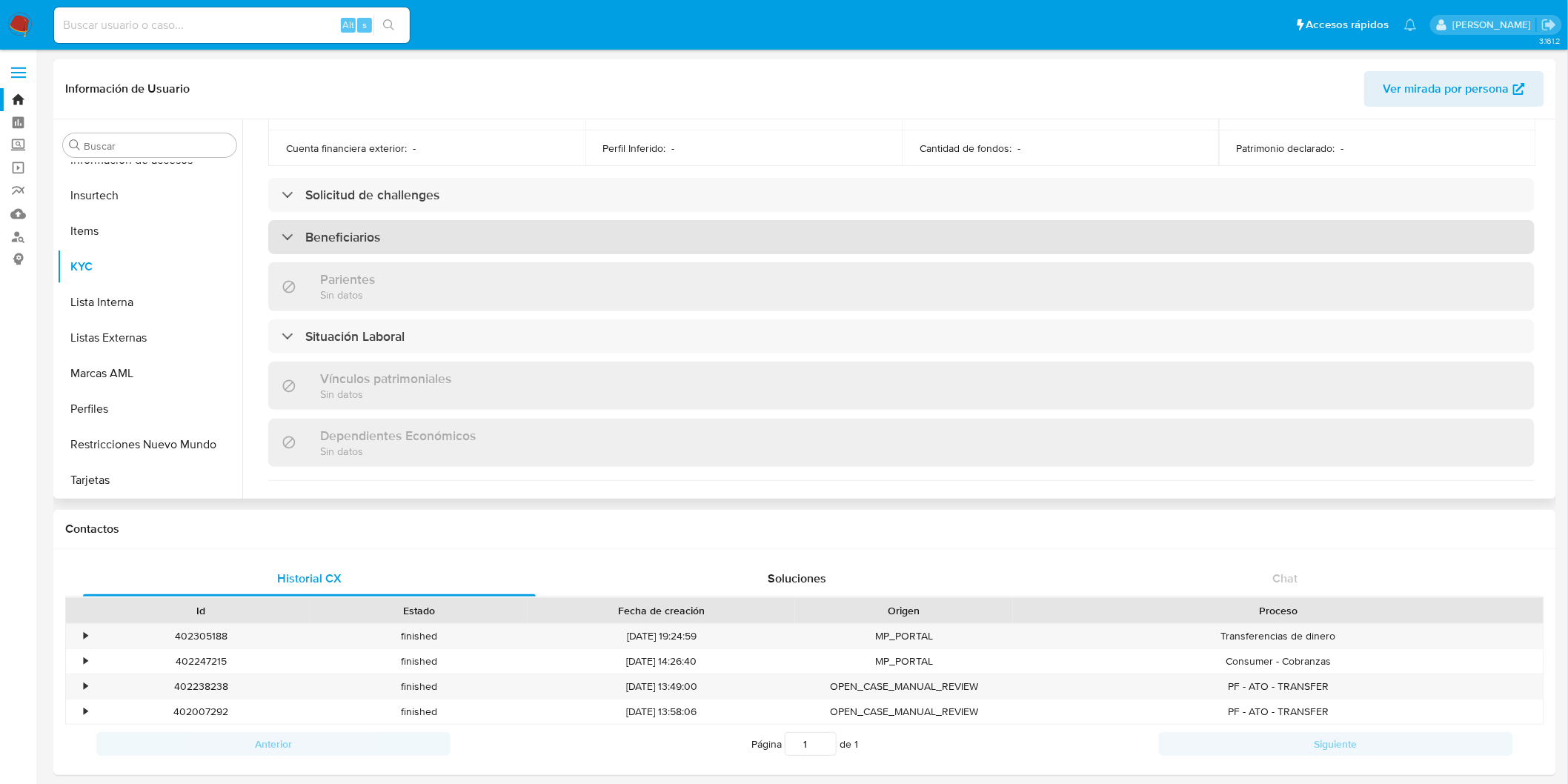
click at [336, 230] on h3 "Beneficiarios" at bounding box center [342, 237] width 75 height 16
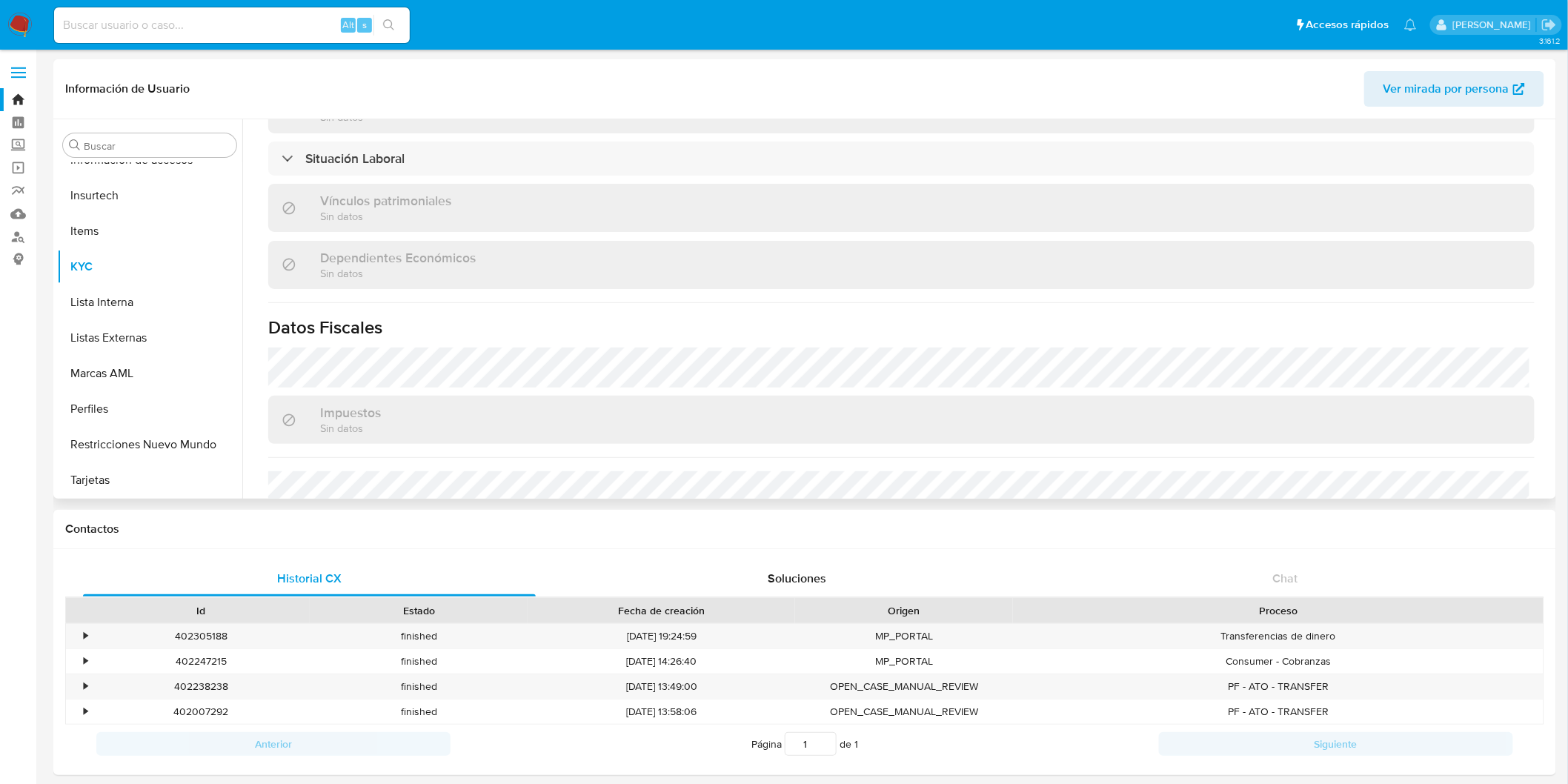
scroll to position [699, 0]
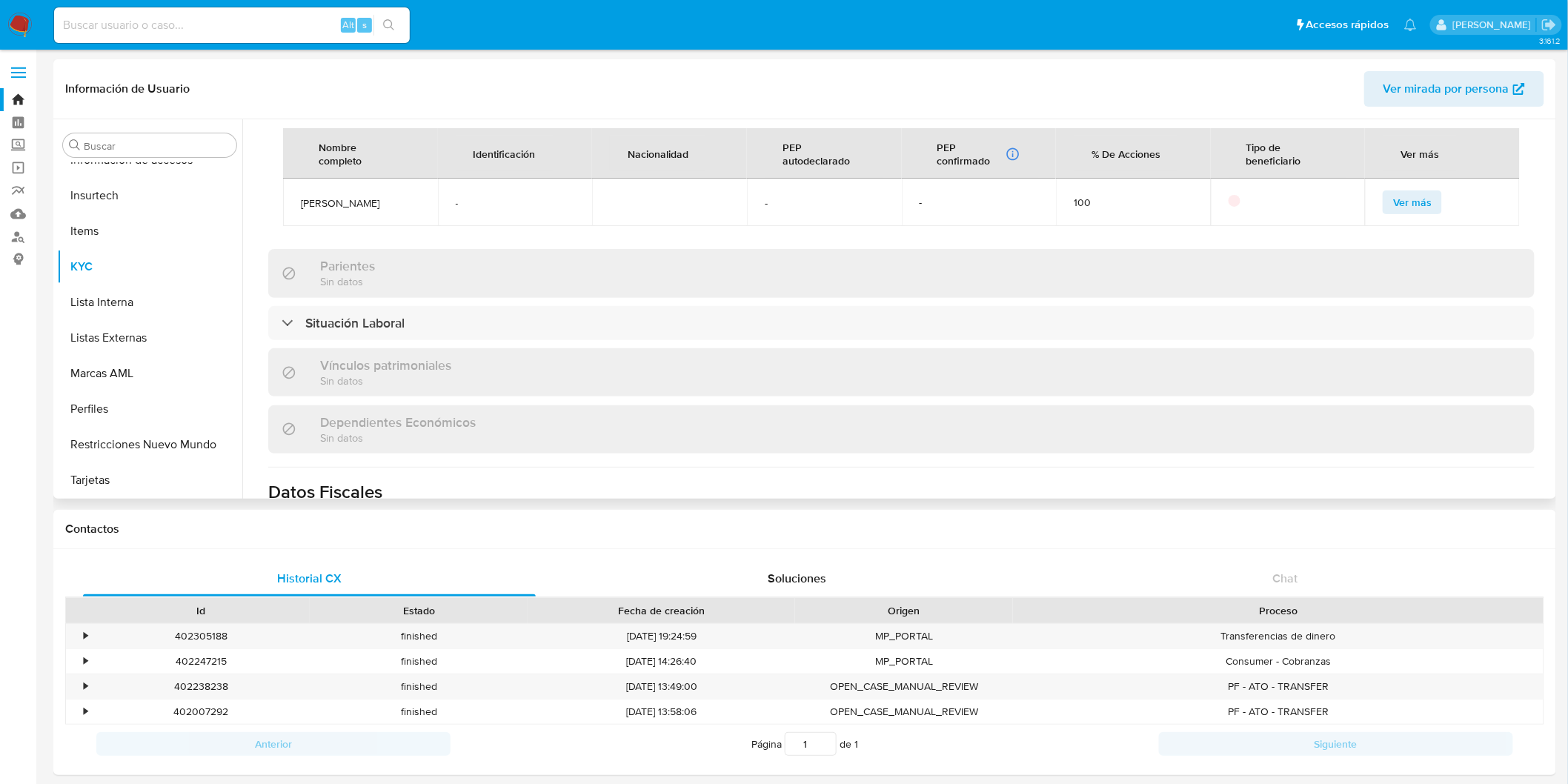
click at [389, 210] on span "Cynthia yelitza Armendariz amaro" at bounding box center [361, 203] width 119 height 13
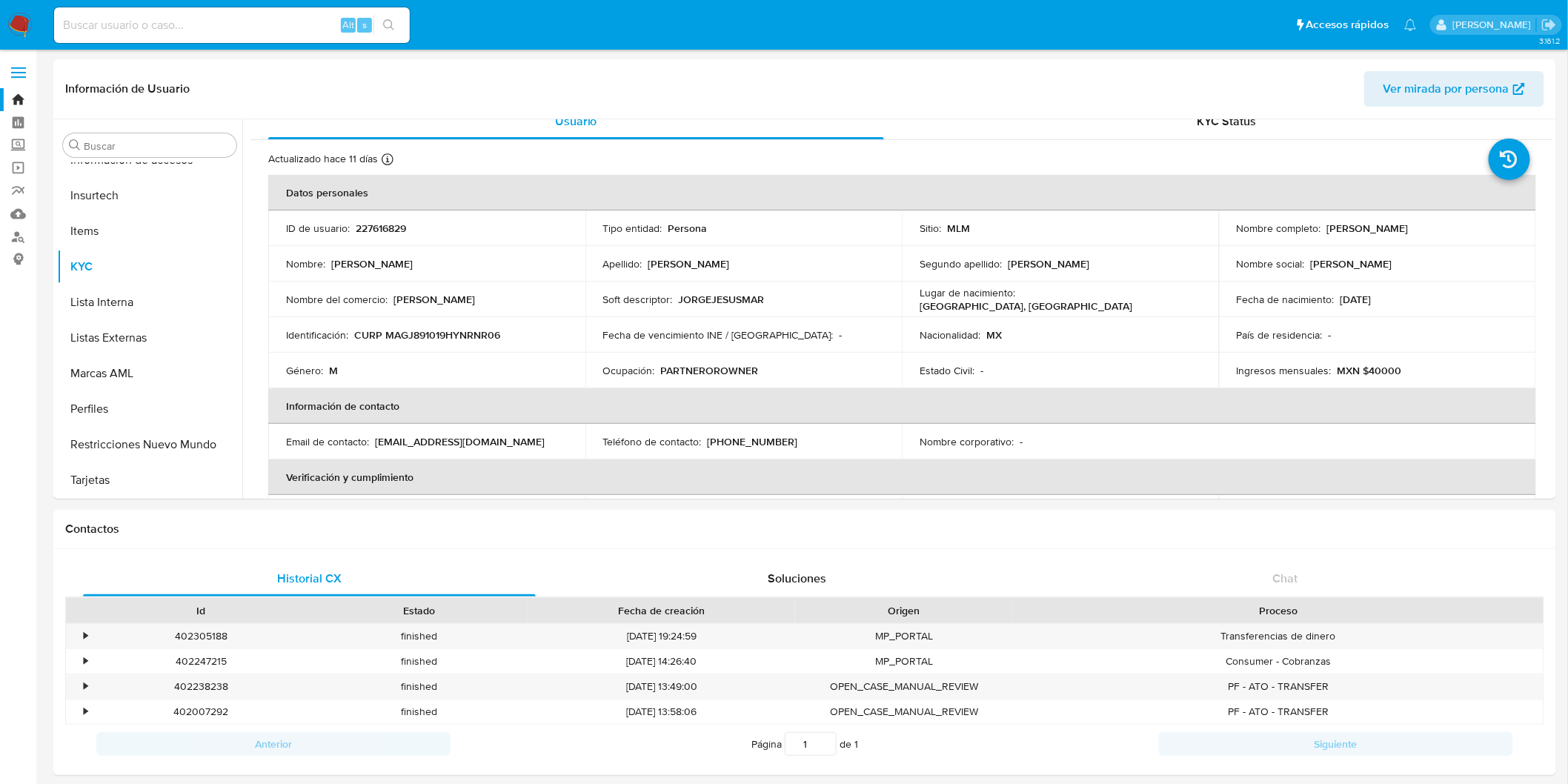
scroll to position [0, 0]
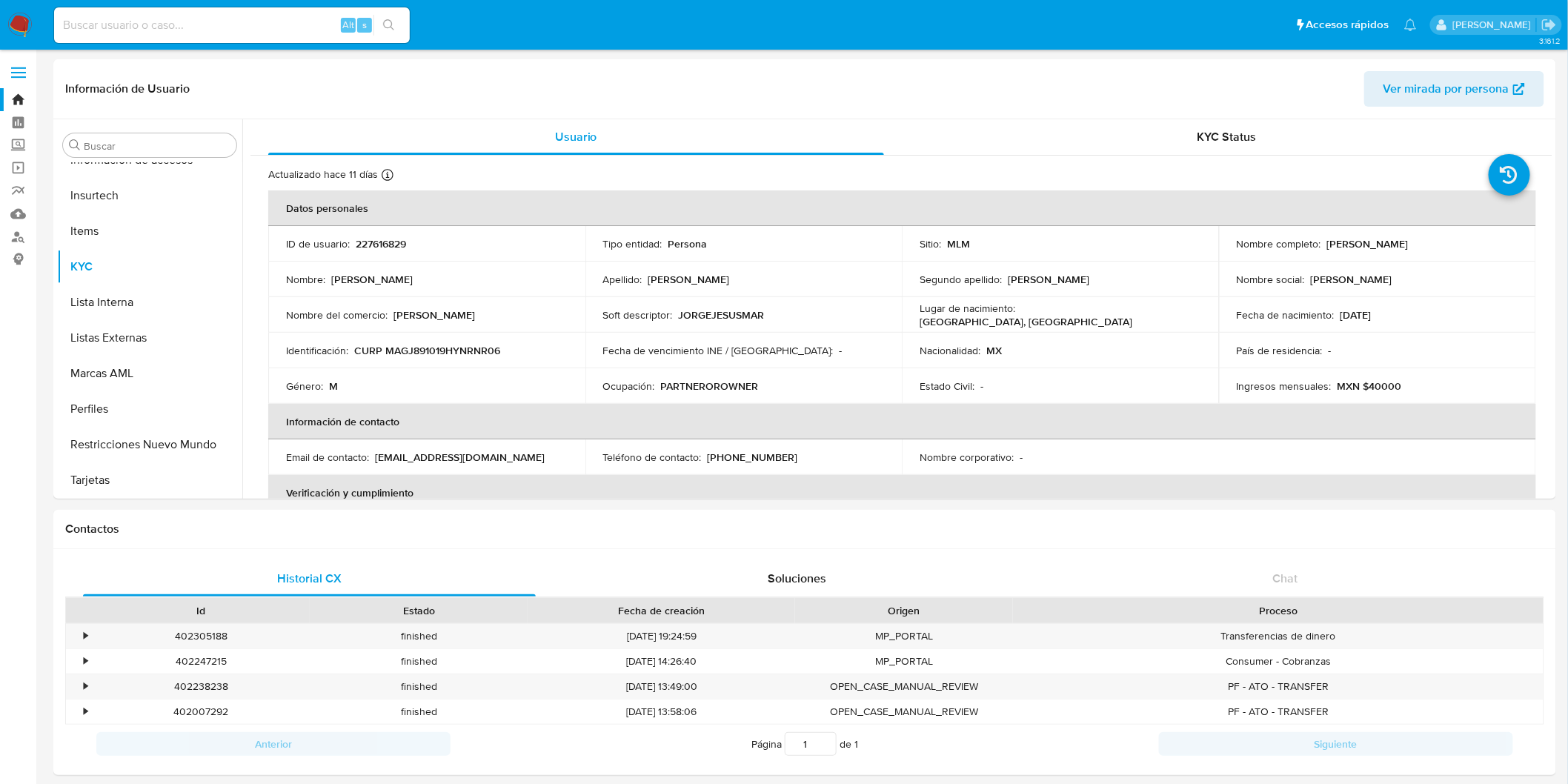
click at [461, 358] on td "Identificación : CURP MAGJ891019HYNRNR06" at bounding box center [427, 350] width 317 height 35
click at [461, 351] on p "CURP MAGJ891019HYNRNR06" at bounding box center [427, 350] width 146 height 13
copy p "MAGJ891019HYNRNR06"
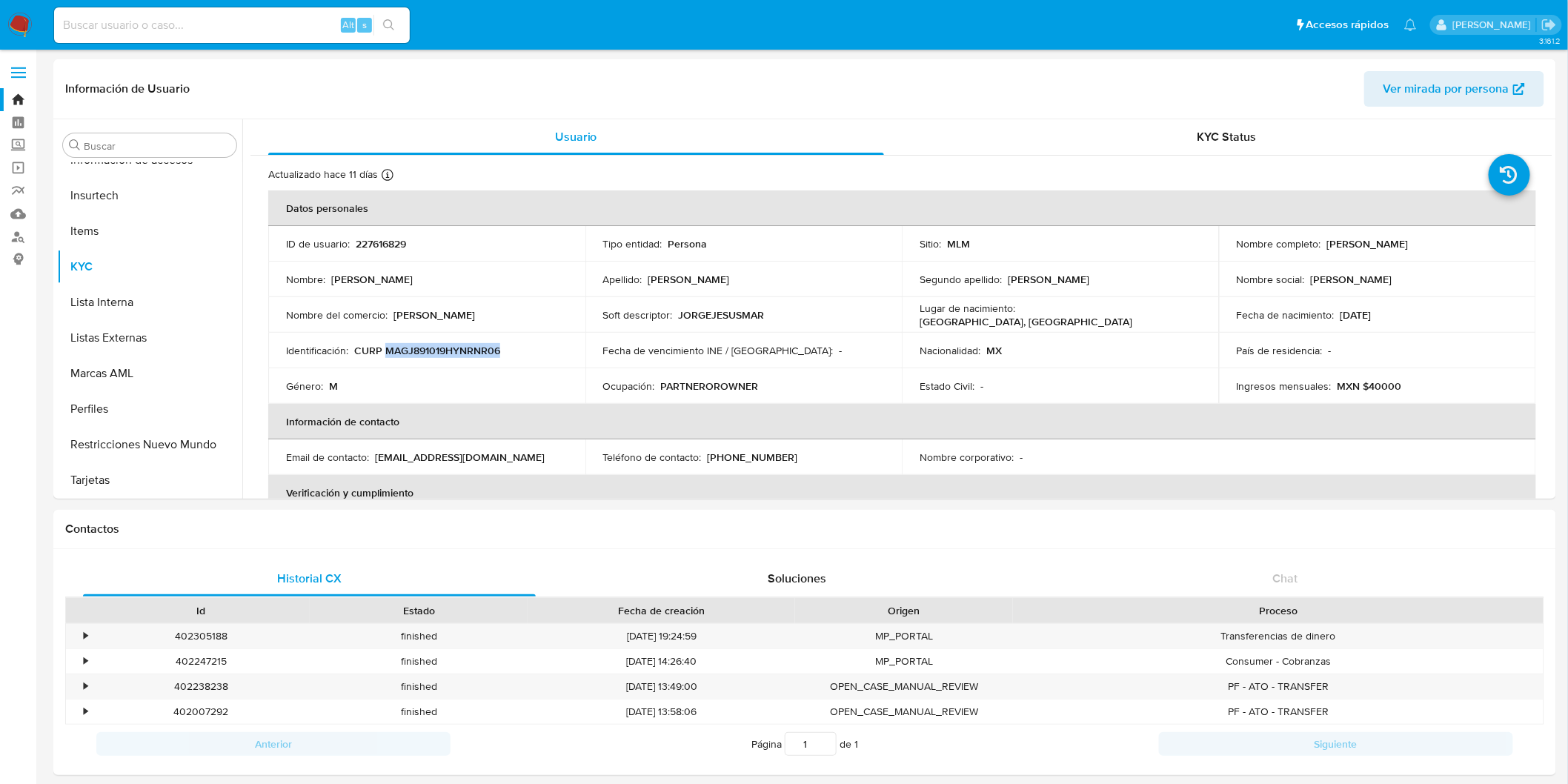
click at [24, 24] on img at bounding box center [20, 25] width 25 height 25
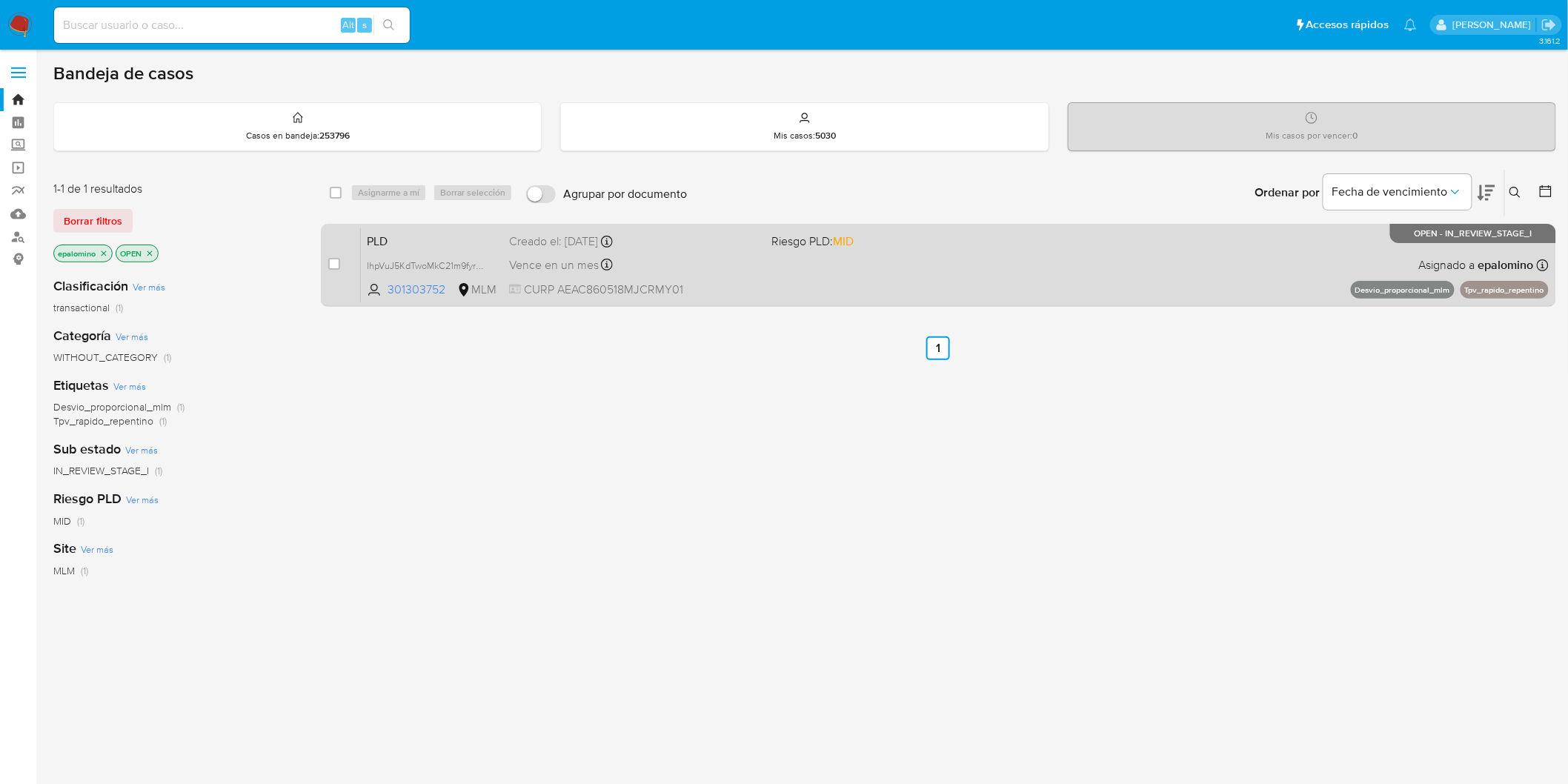
click at [398, 233] on span "PLD" at bounding box center [431, 240] width 130 height 19
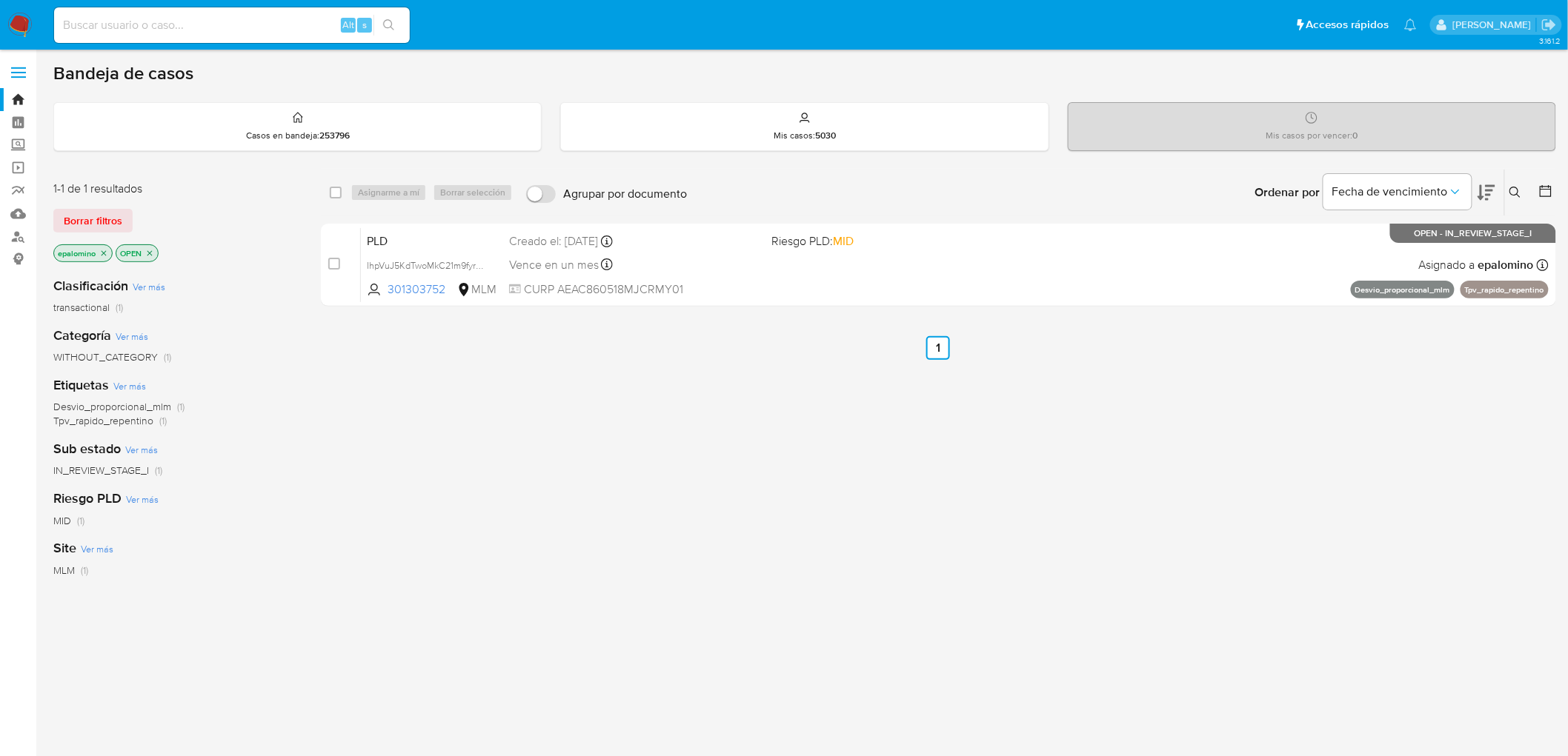
click at [23, 22] on img at bounding box center [20, 25] width 25 height 25
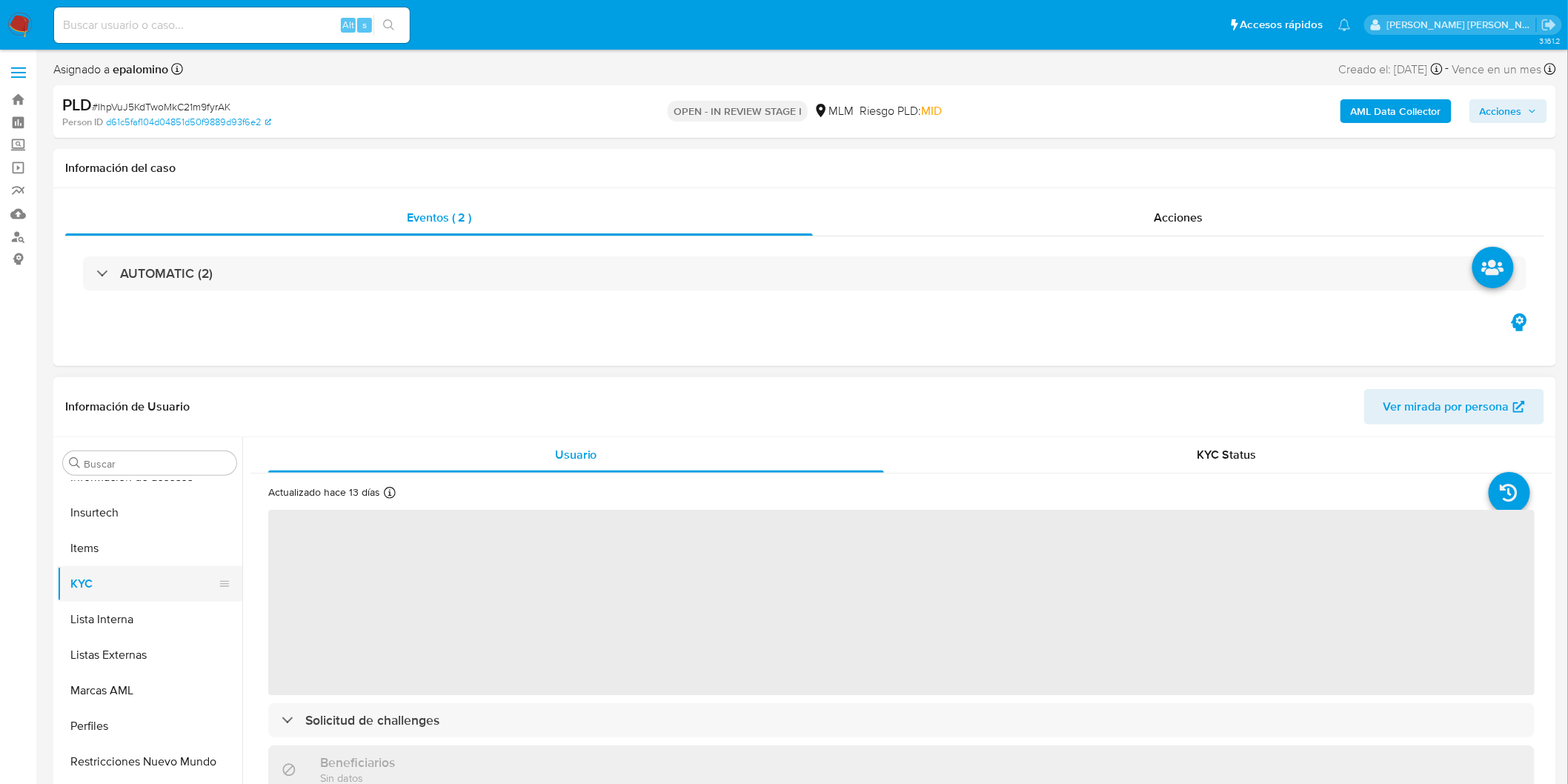
select select "10"
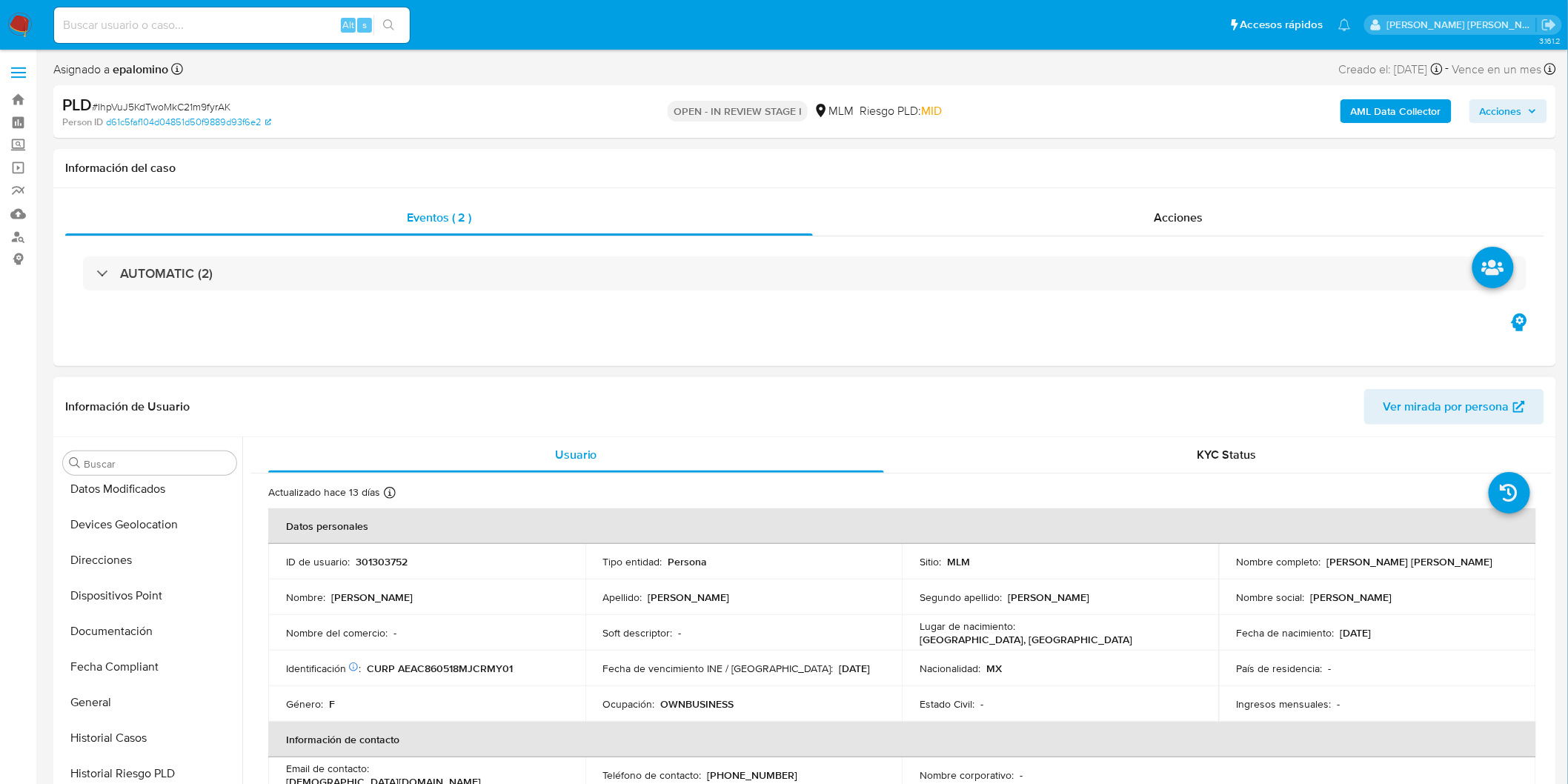
scroll to position [285, 0]
click at [176, 535] on button "Devices Geolocation" at bounding box center [143, 533] width 173 height 35
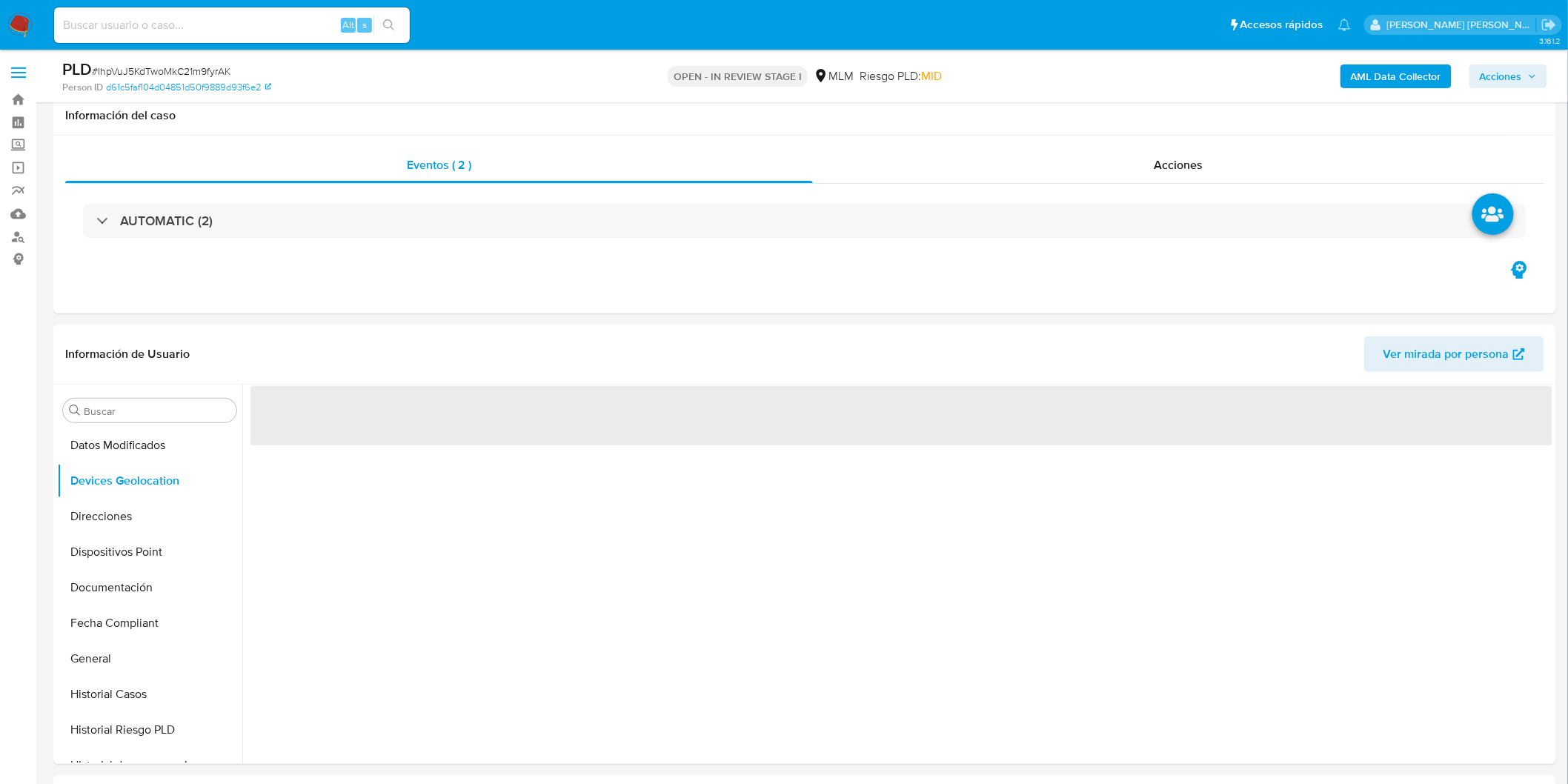
scroll to position [135, 0]
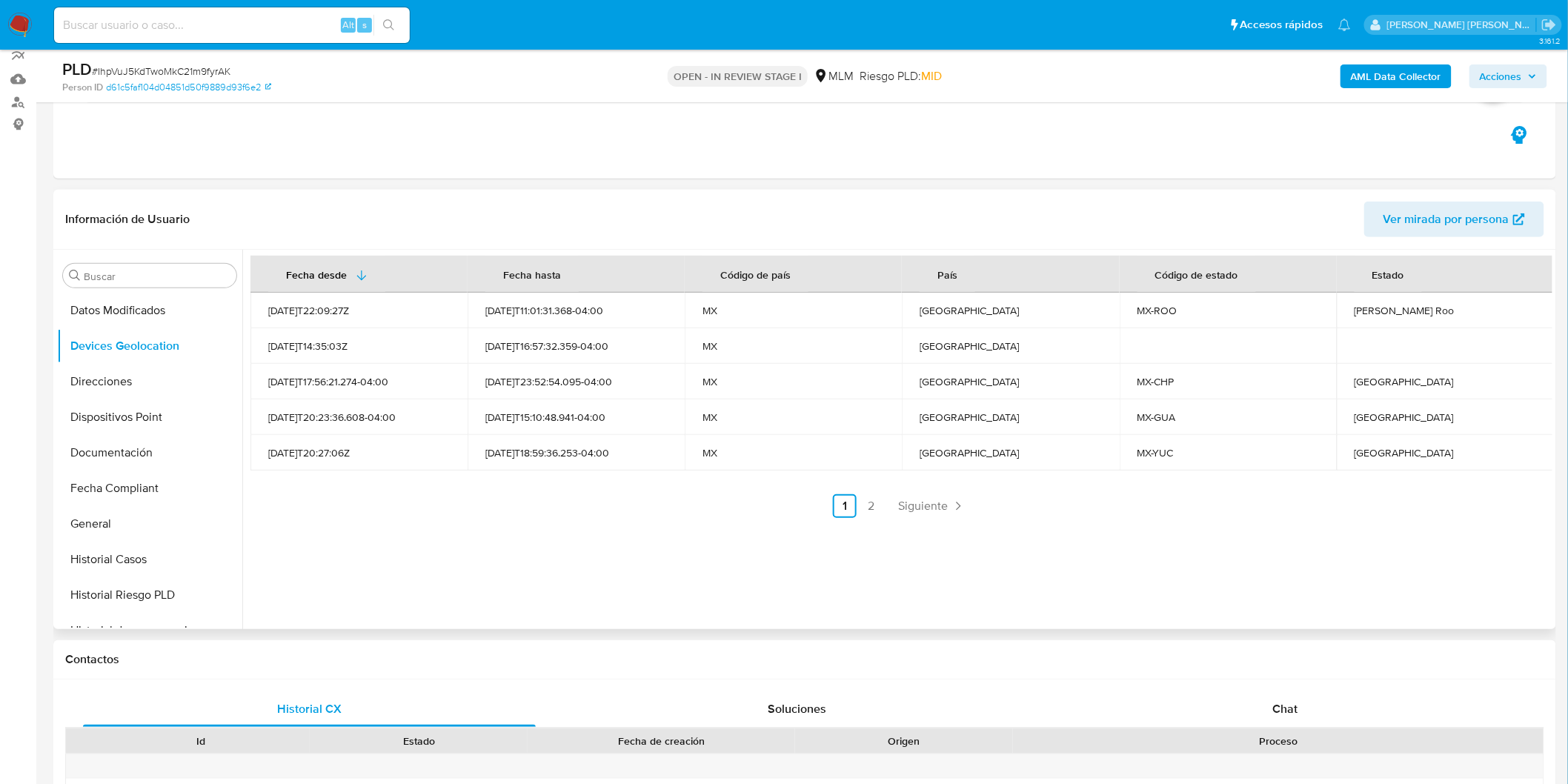
click at [661, 510] on ul "Anterior 1 2 Siguiente" at bounding box center [901, 505] width 1302 height 23
click at [900, 505] on span "Siguiente" at bounding box center [923, 506] width 50 height 12
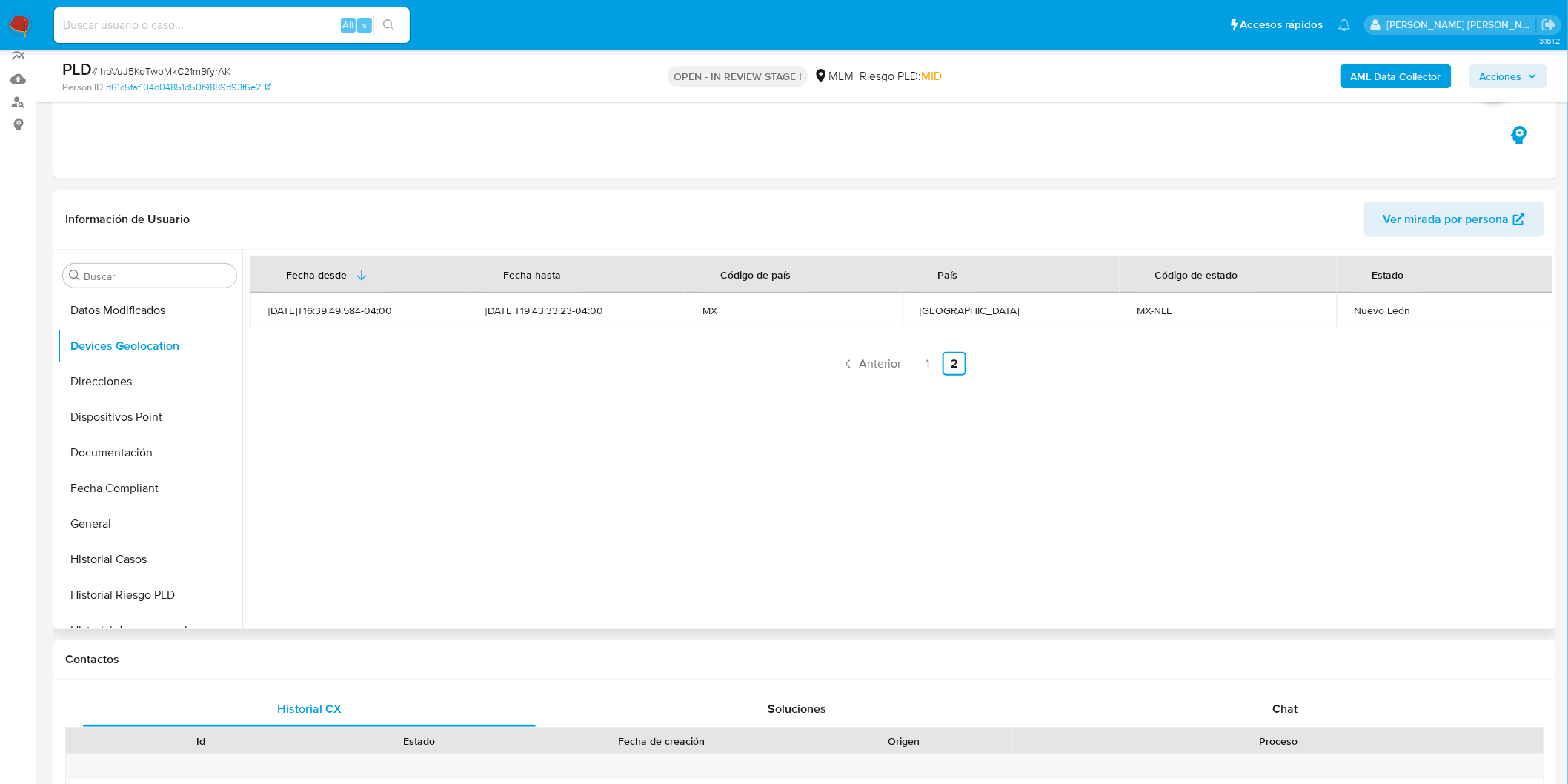
click at [679, 514] on div "Fecha desde [GEOGRAPHIC_DATA] hasta Código de país País Código de estado Estado…" at bounding box center [897, 440] width 1310 height 379
click at [926, 357] on link "1" at bounding box center [927, 363] width 23 height 23
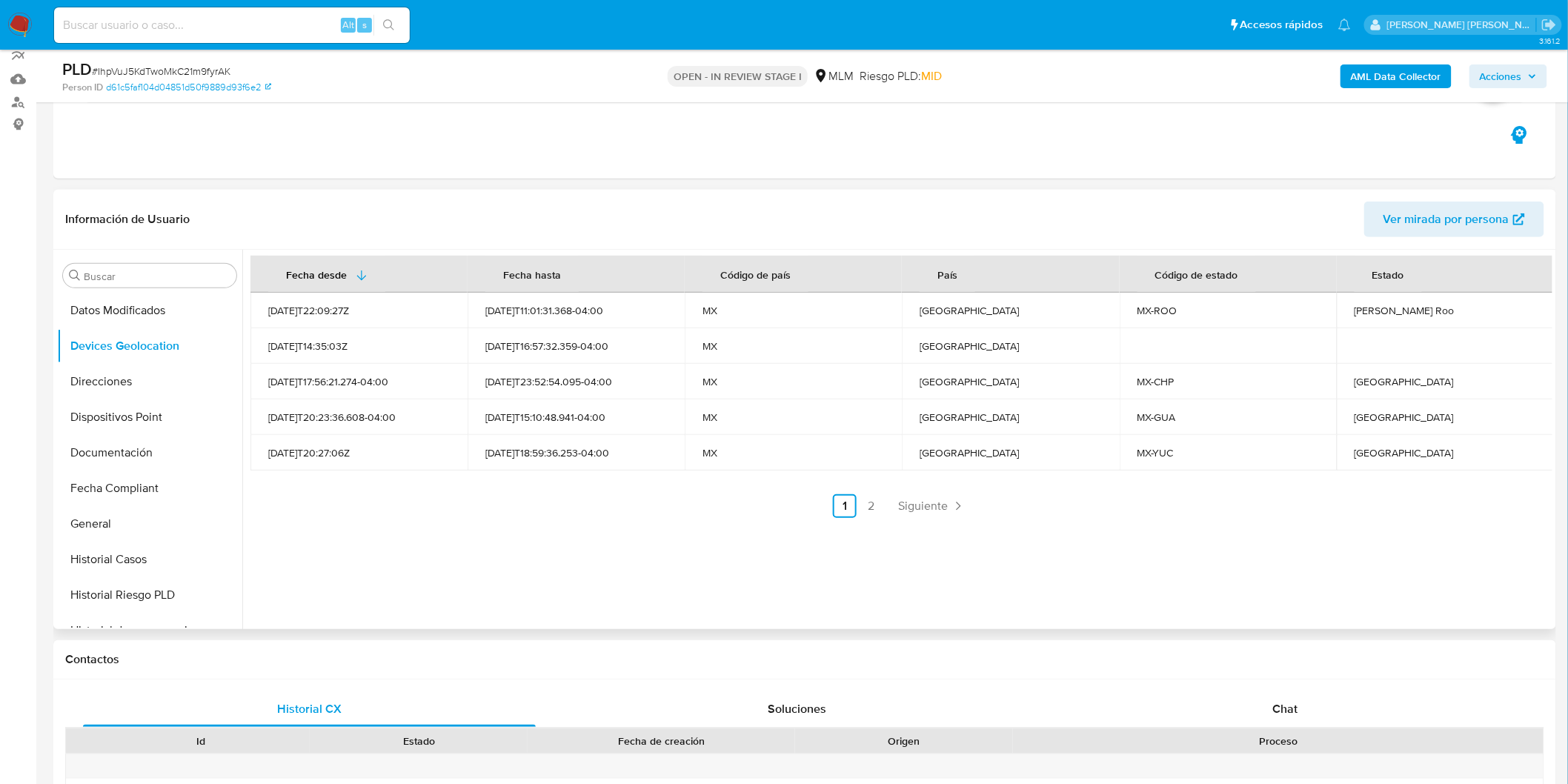
click at [1410, 313] on div "Quintana Roo" at bounding box center [1446, 310] width 182 height 13
copy div "Quintana Roo"
click at [1361, 386] on div "Chiapas" at bounding box center [1446, 381] width 182 height 13
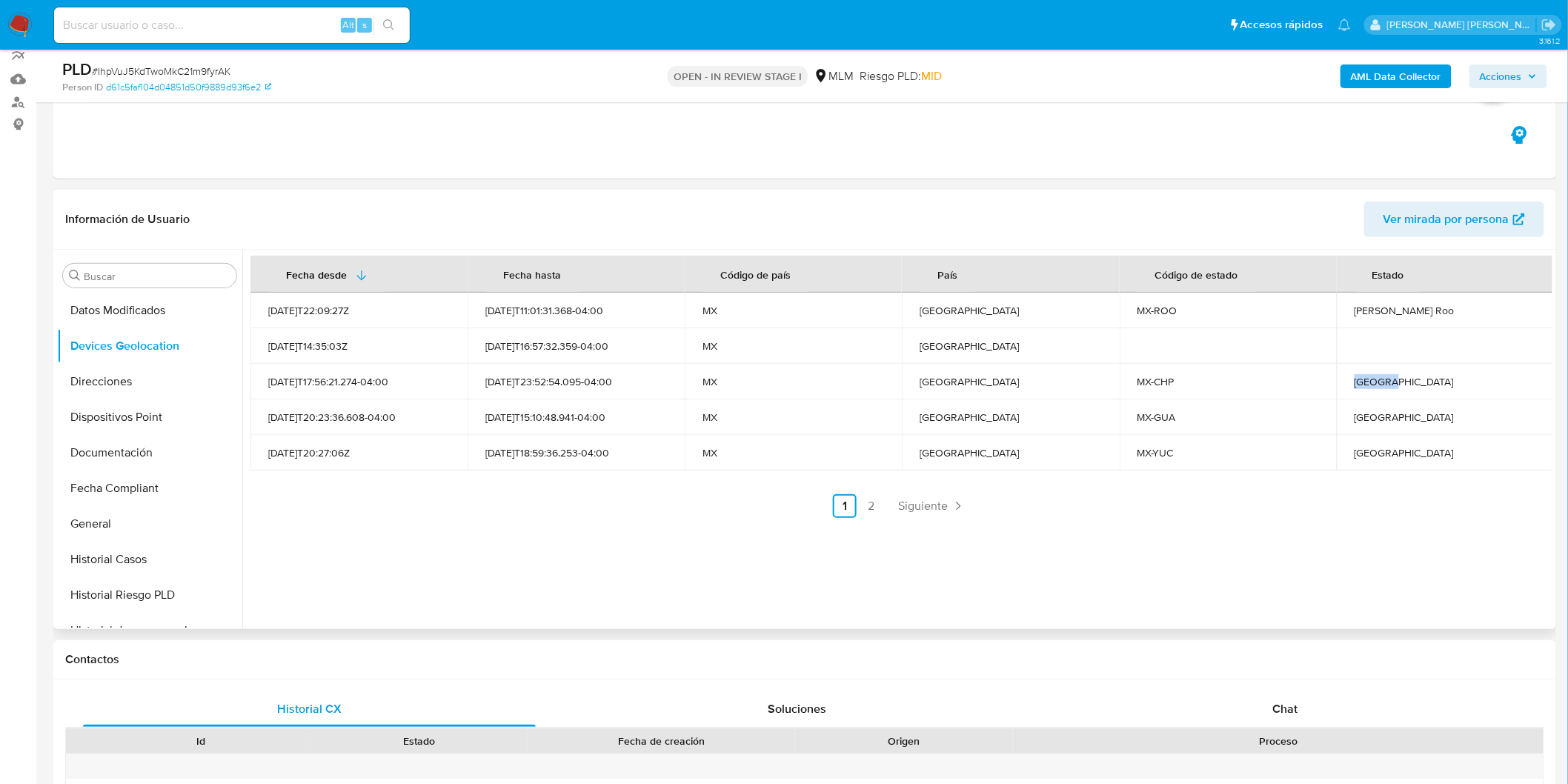
click at [1361, 386] on div "Chiapas" at bounding box center [1446, 381] width 182 height 13
copy div "Chiapas"
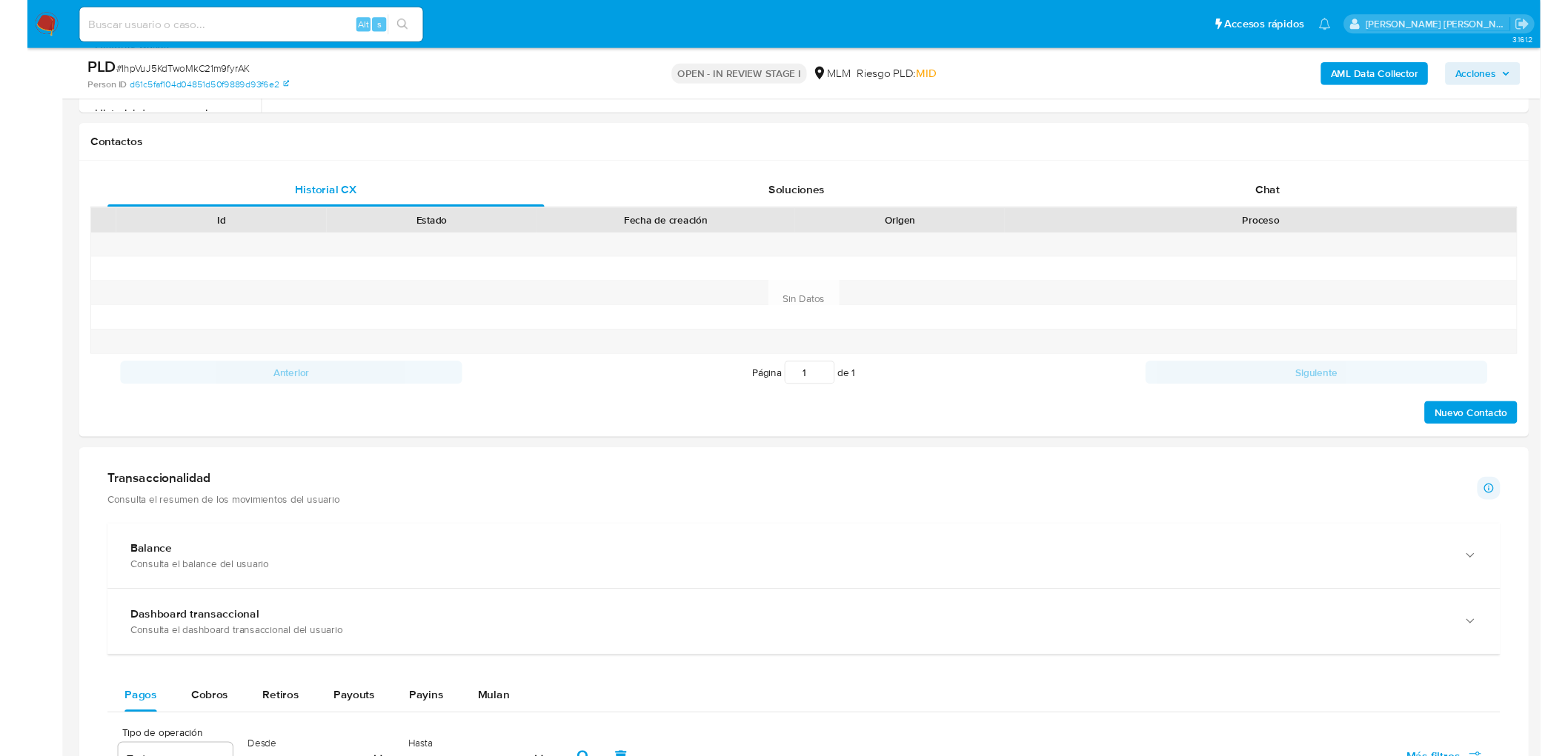
scroll to position [864, 0]
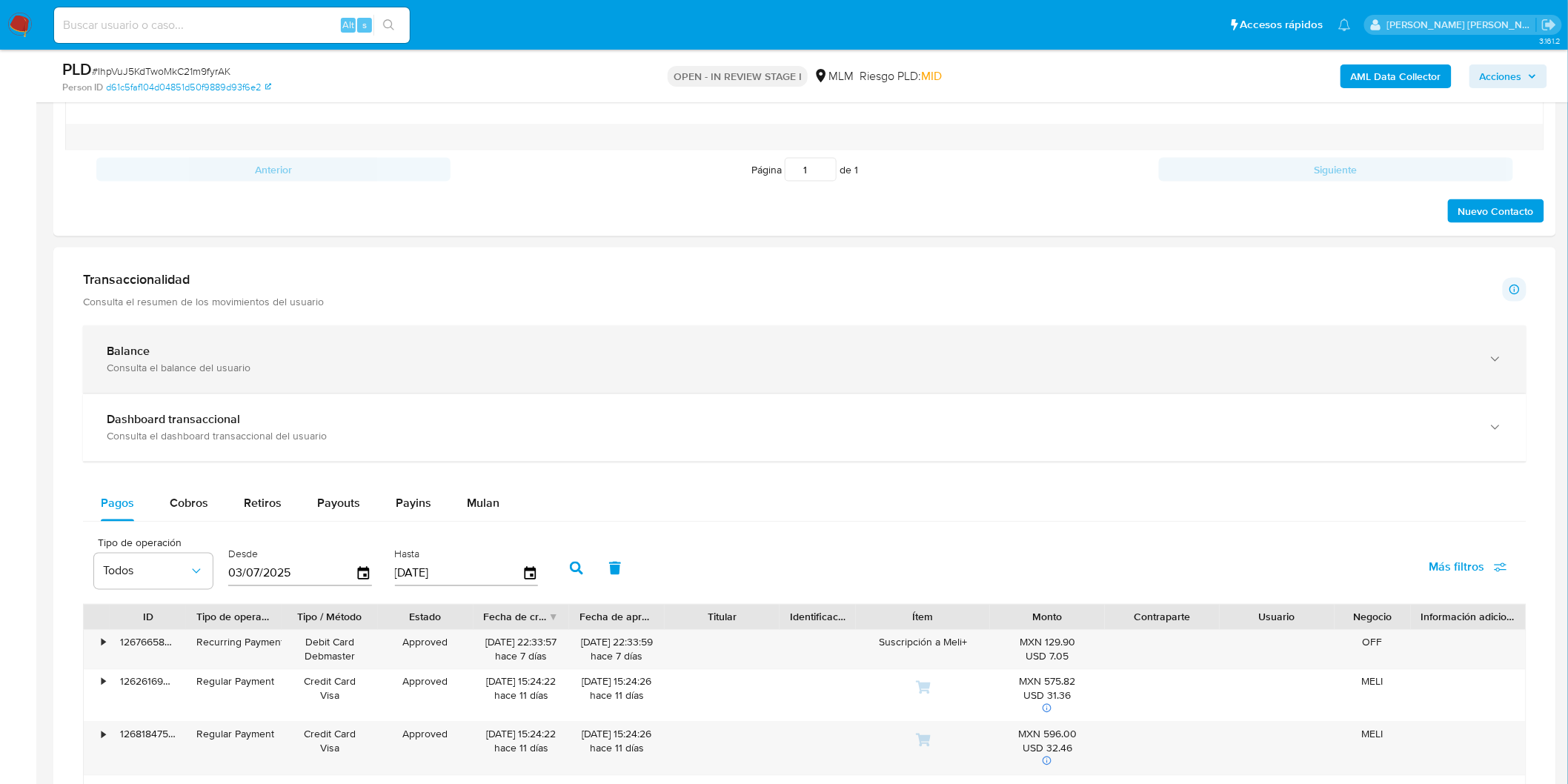
click at [187, 364] on div "Consulta el balance del usuario" at bounding box center [790, 367] width 1366 height 13
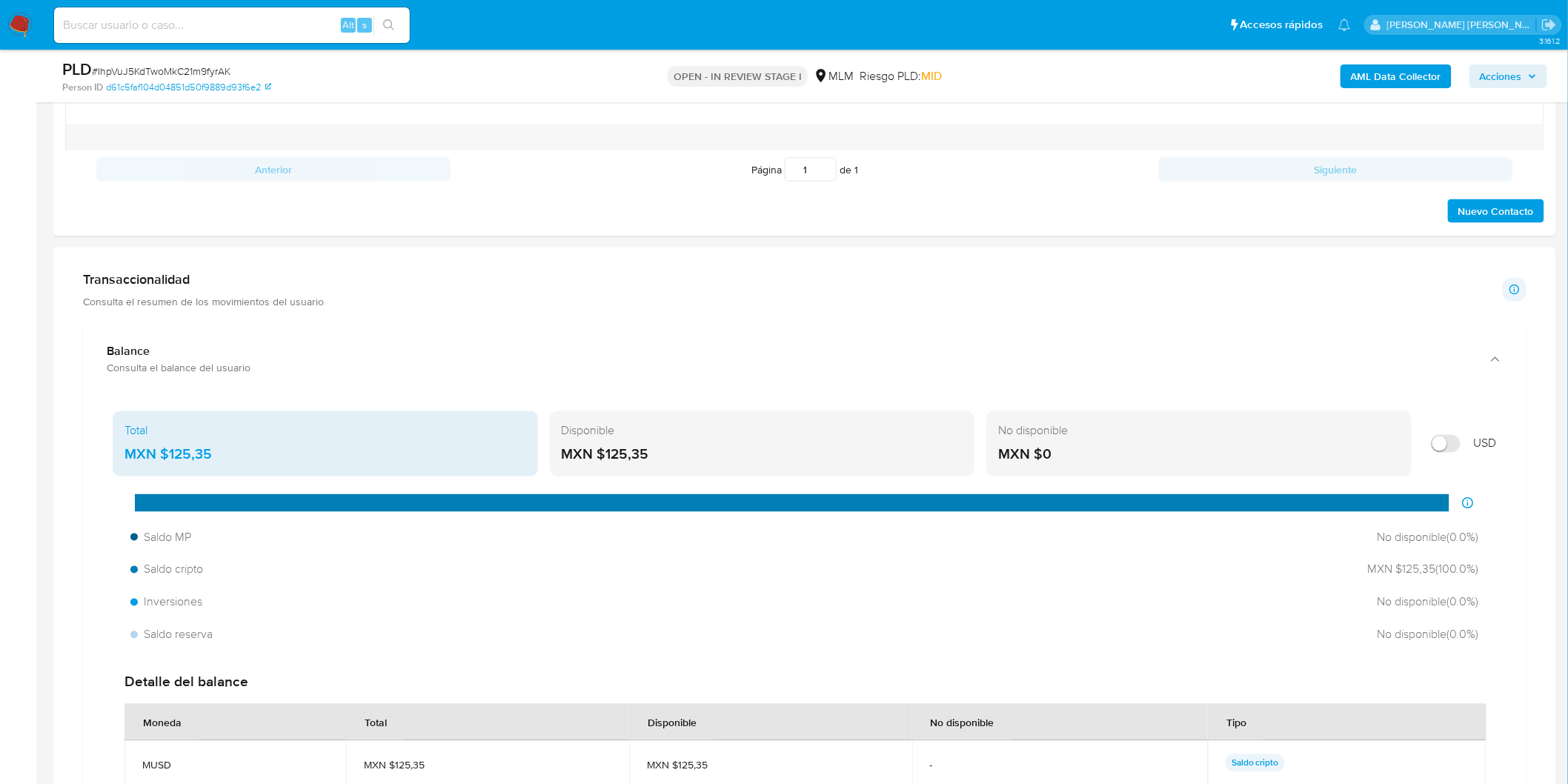
drag, startPoint x: 676, startPoint y: 449, endPoint x: 608, endPoint y: 455, distance: 68.3
click at [608, 455] on div "MXN $125,35" at bounding box center [762, 455] width 402 height 19
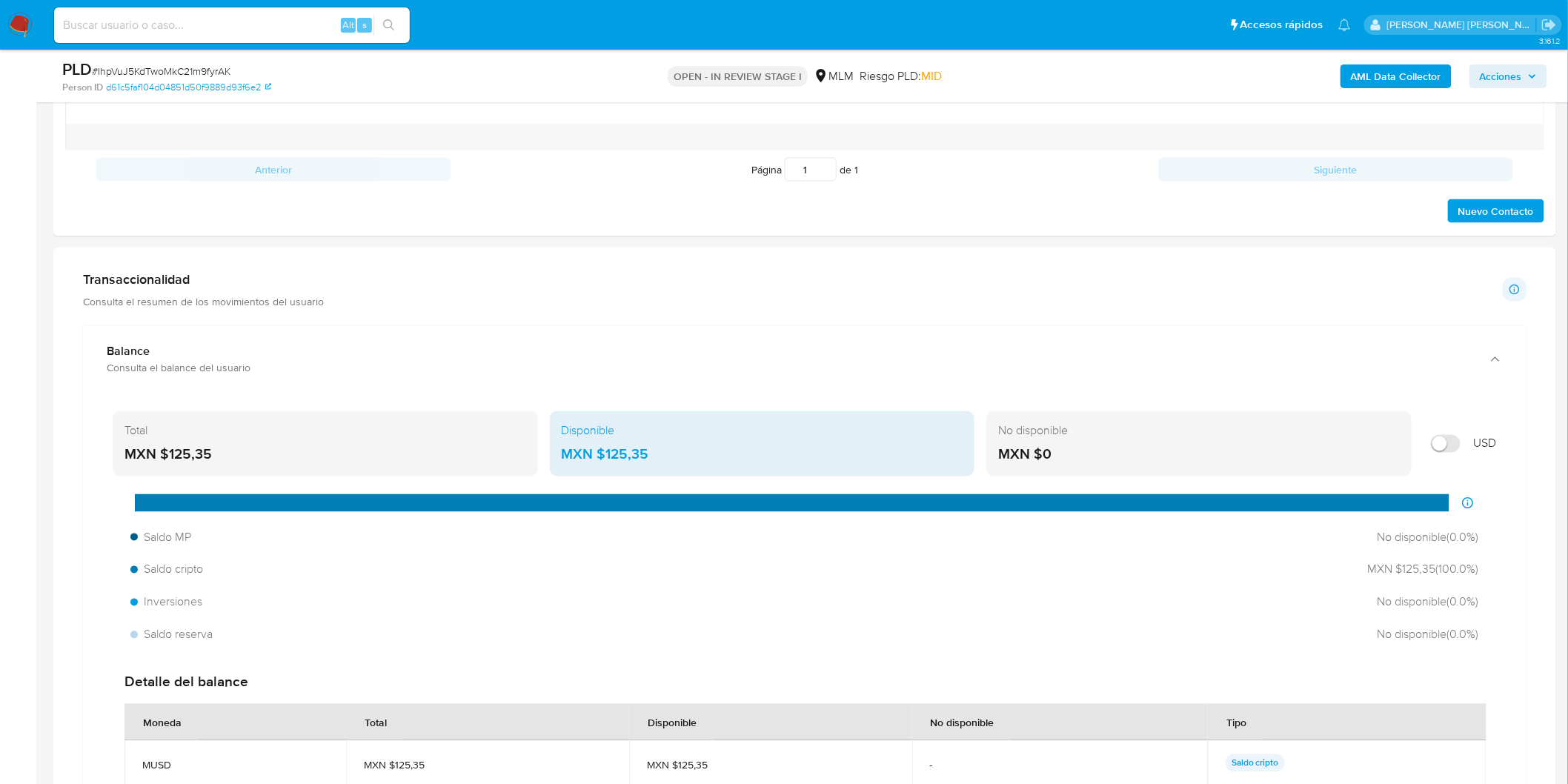
drag, startPoint x: 605, startPoint y: 455, endPoint x: 645, endPoint y: 457, distance: 40.0
click at [645, 457] on div "MXN $125,35" at bounding box center [762, 455] width 402 height 19
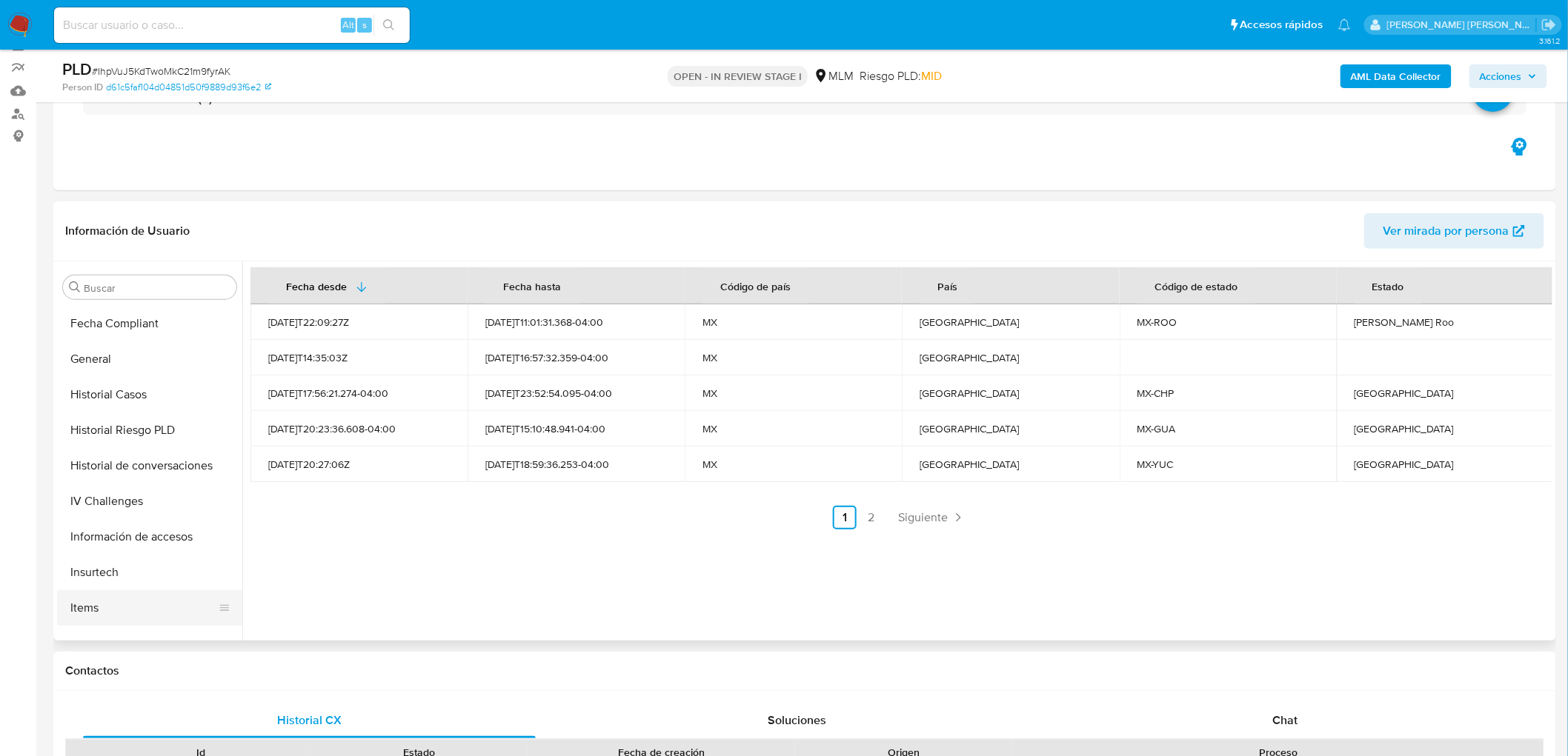
scroll to position [615, 0]
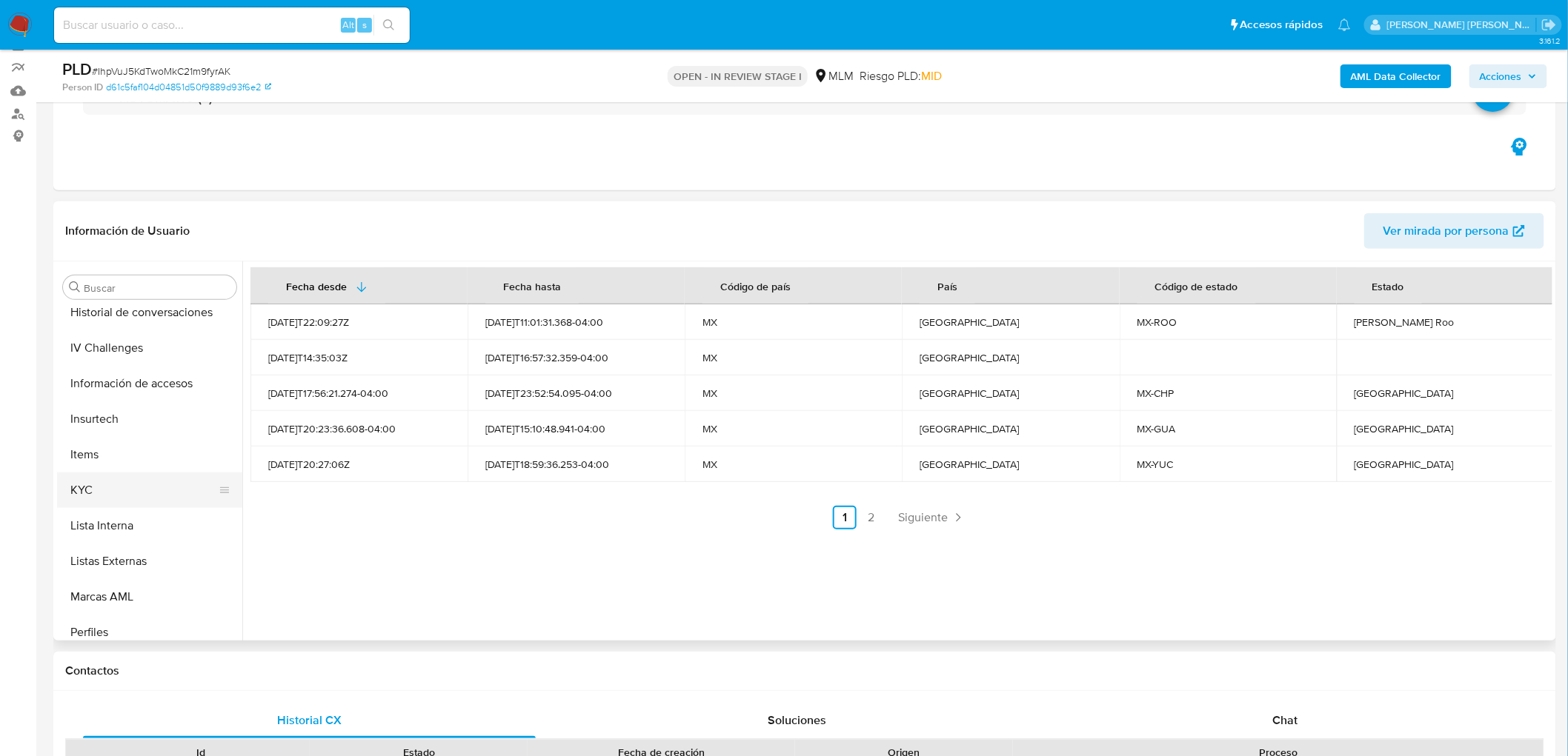
click at [108, 487] on button "KYC" at bounding box center [143, 490] width 173 height 35
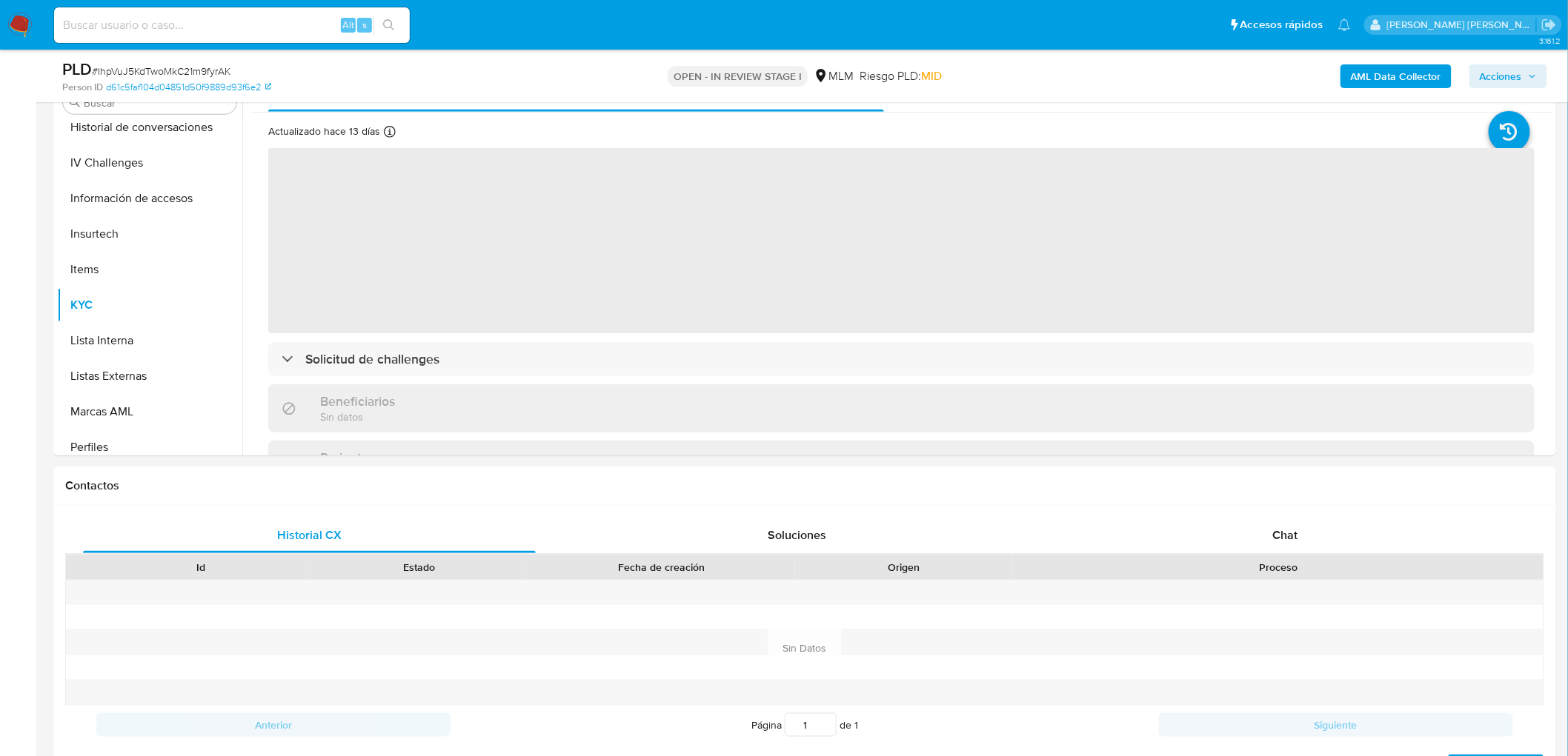
scroll to position [312, 0]
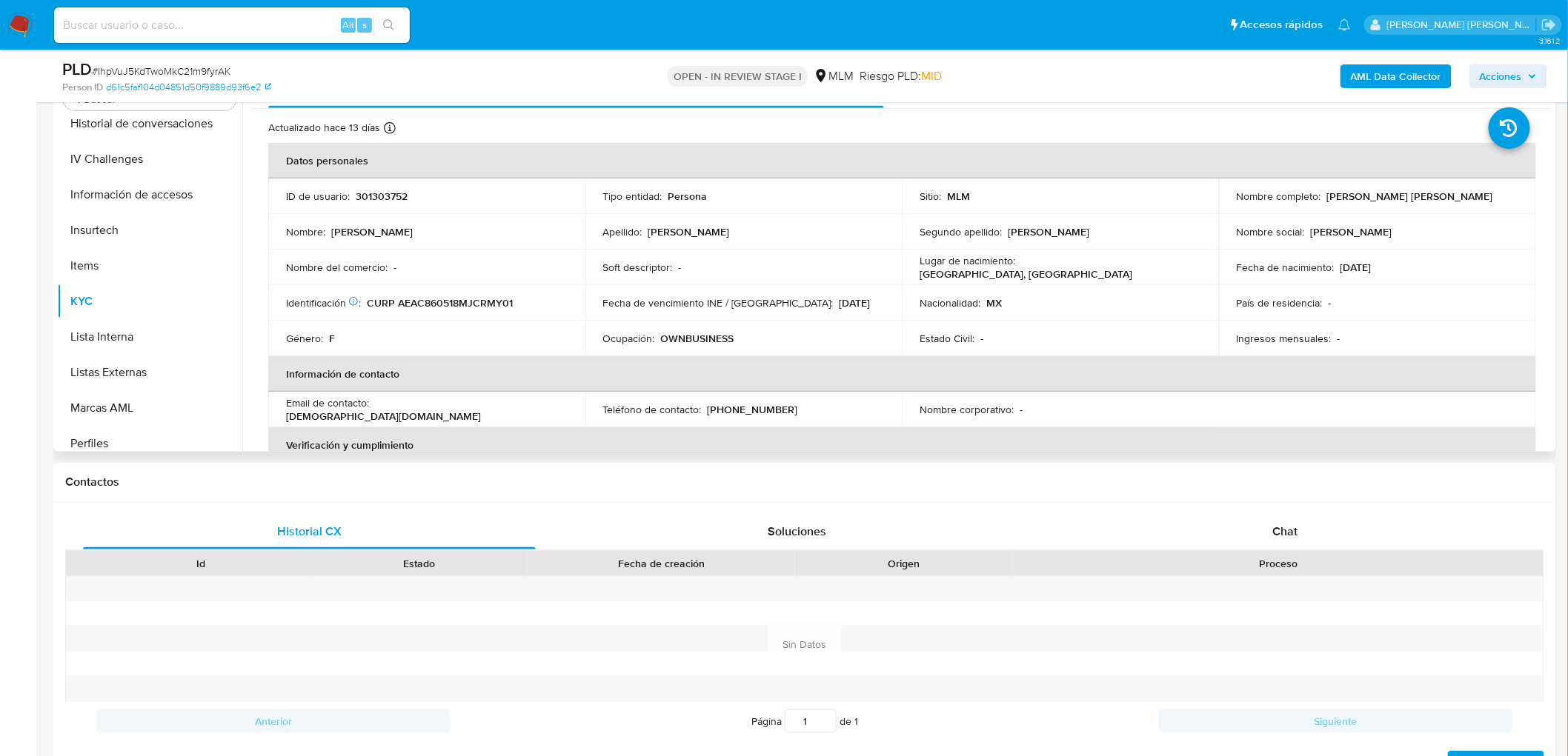
click at [840, 336] on div "Ocupación : OWNBUSINESS" at bounding box center [743, 338] width 282 height 13
click at [712, 387] on th "Información de contacto" at bounding box center [902, 373] width 1268 height 35
click at [593, 290] on td "Fecha de vencimiento INE / Pasaporte : 31/12/2026" at bounding box center [744, 303] width 317 height 35
click at [477, 322] on td "Género : F" at bounding box center [427, 338] width 317 height 35
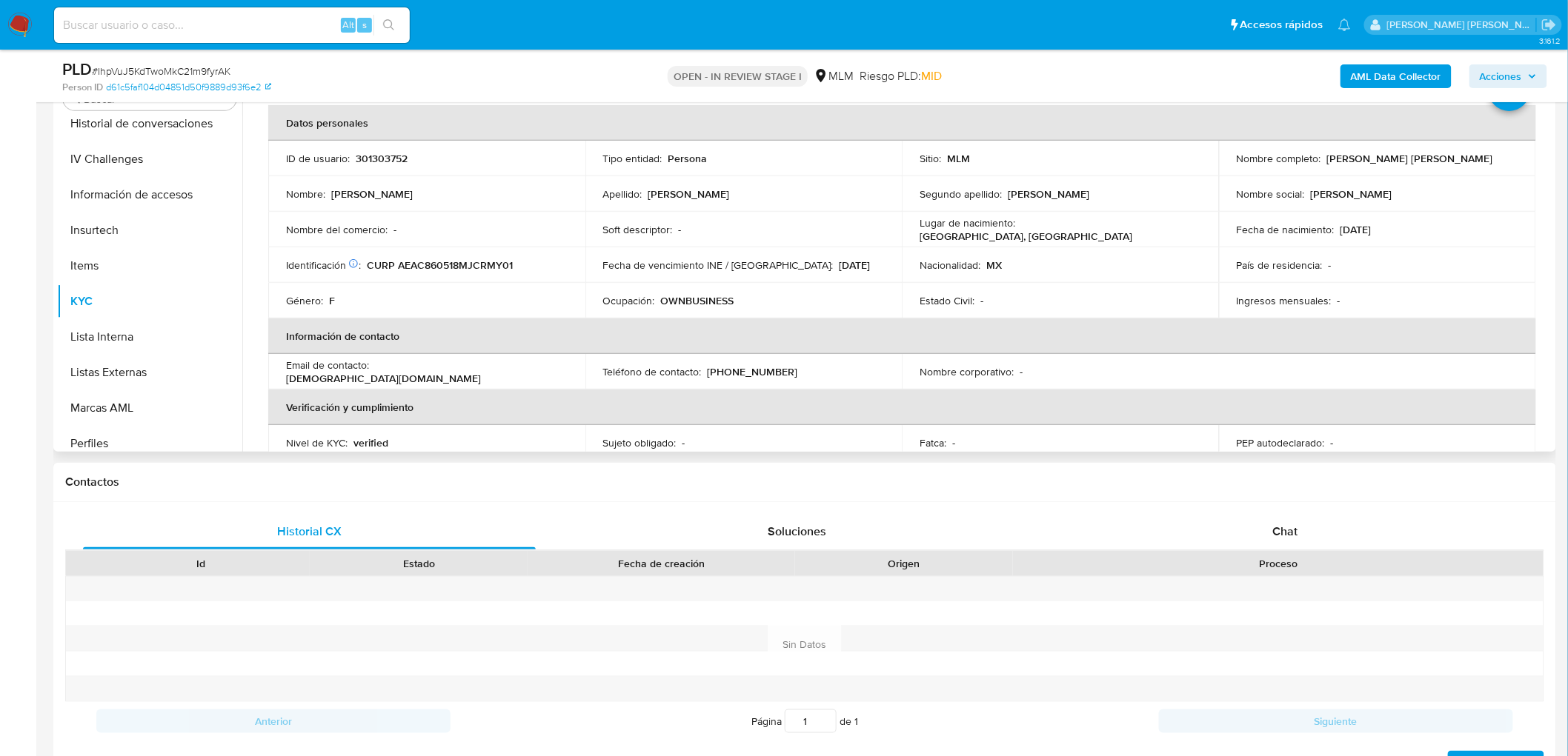
scroll to position [0, 0]
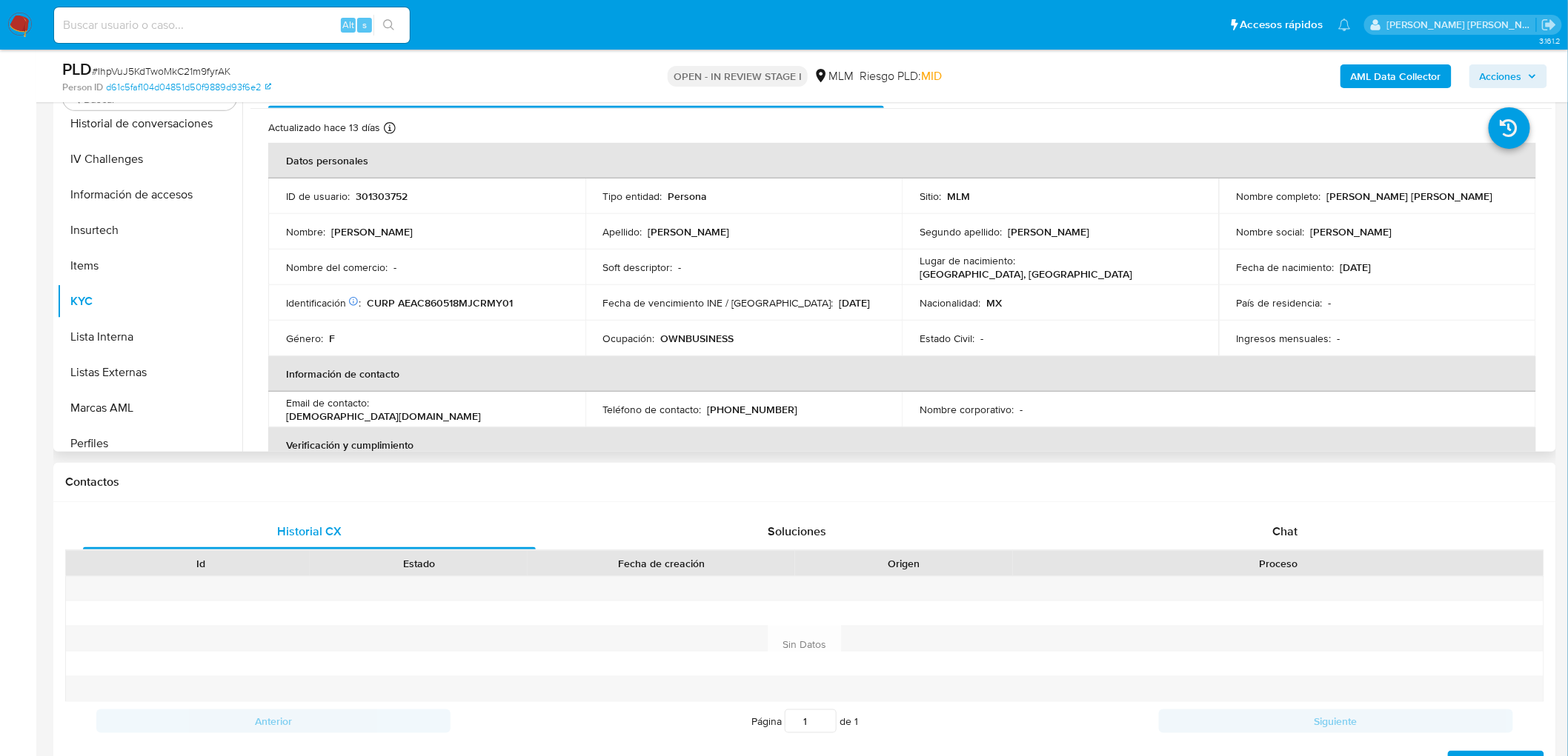
drag, startPoint x: 1477, startPoint y: 191, endPoint x: 1322, endPoint y: 193, distance: 155.0
click at [1327, 193] on p "Cynthia Yelitza Armendariz Amaro" at bounding box center [1410, 196] width 166 height 13
copy p "Cynthia Yelitza Armendariz Amaro"
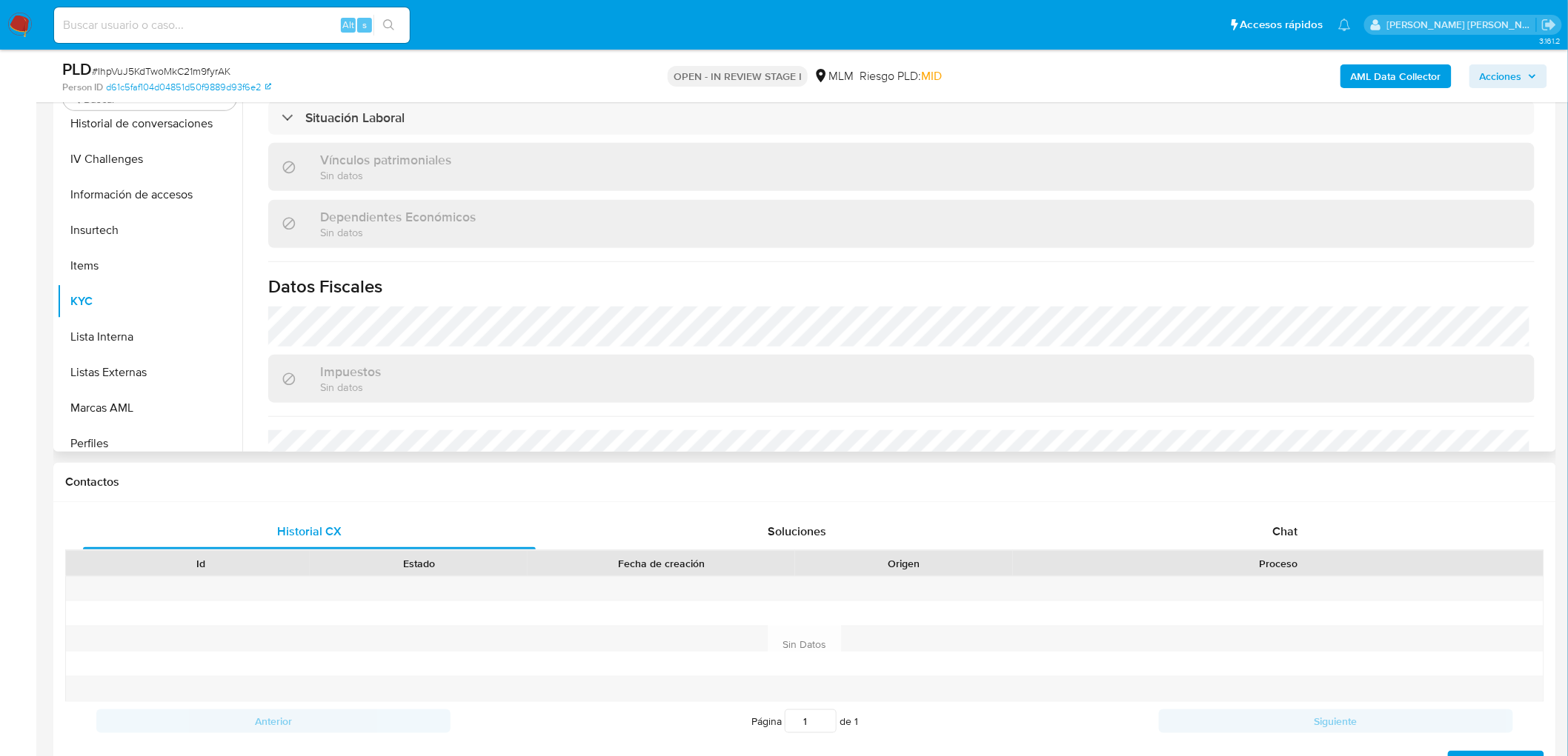
scroll to position [901, 0]
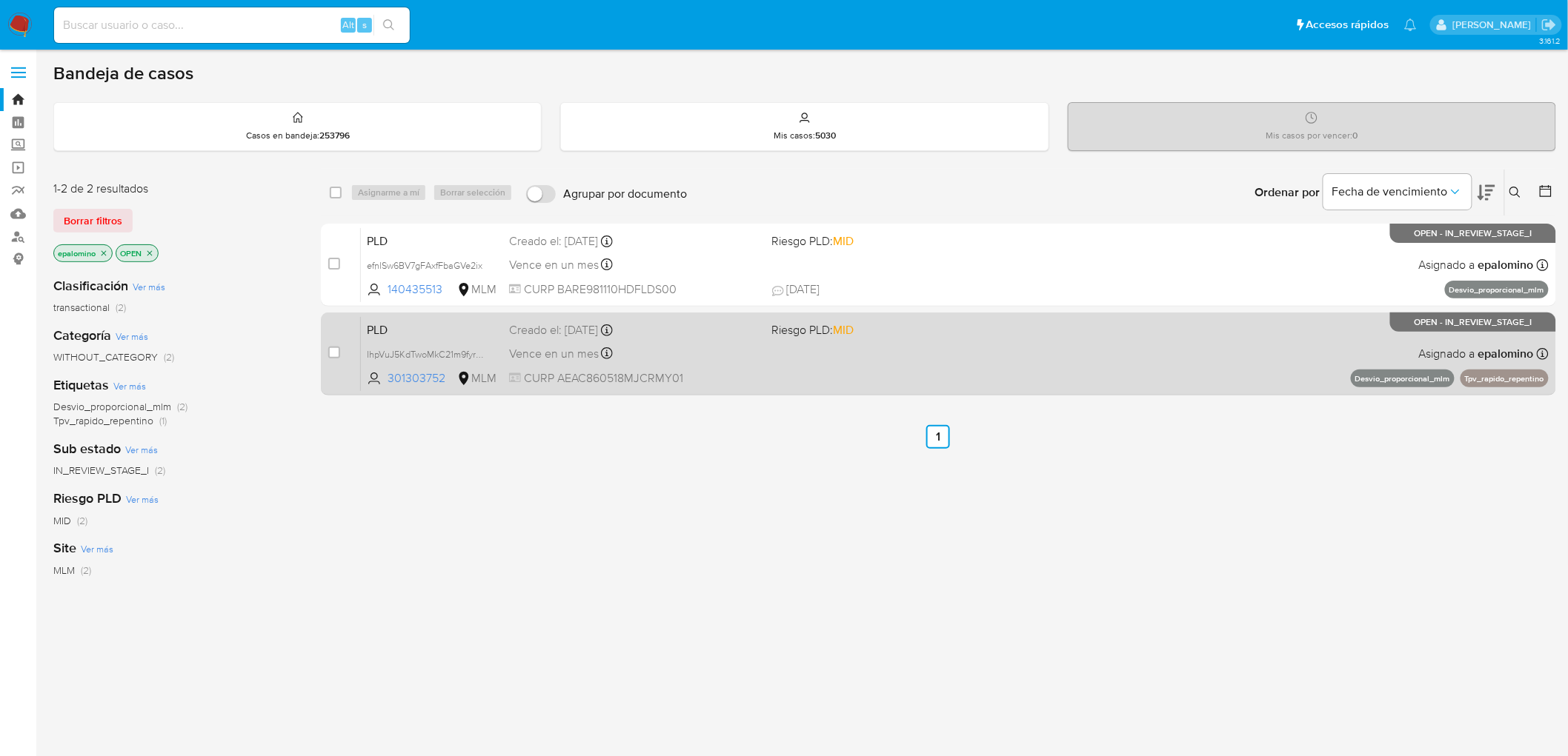
click at [396, 322] on span "PLD" at bounding box center [431, 328] width 130 height 19
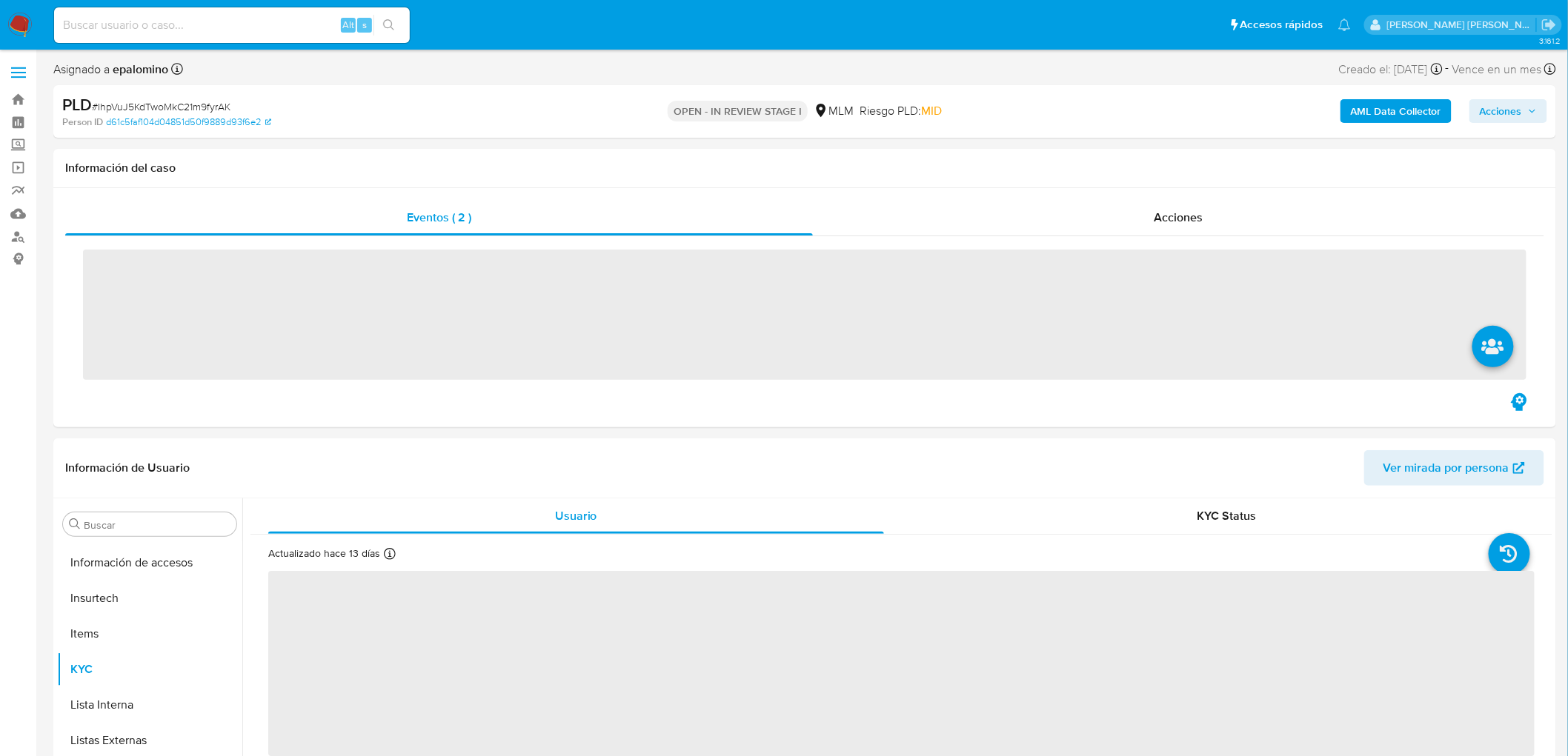
scroll to position [697, 0]
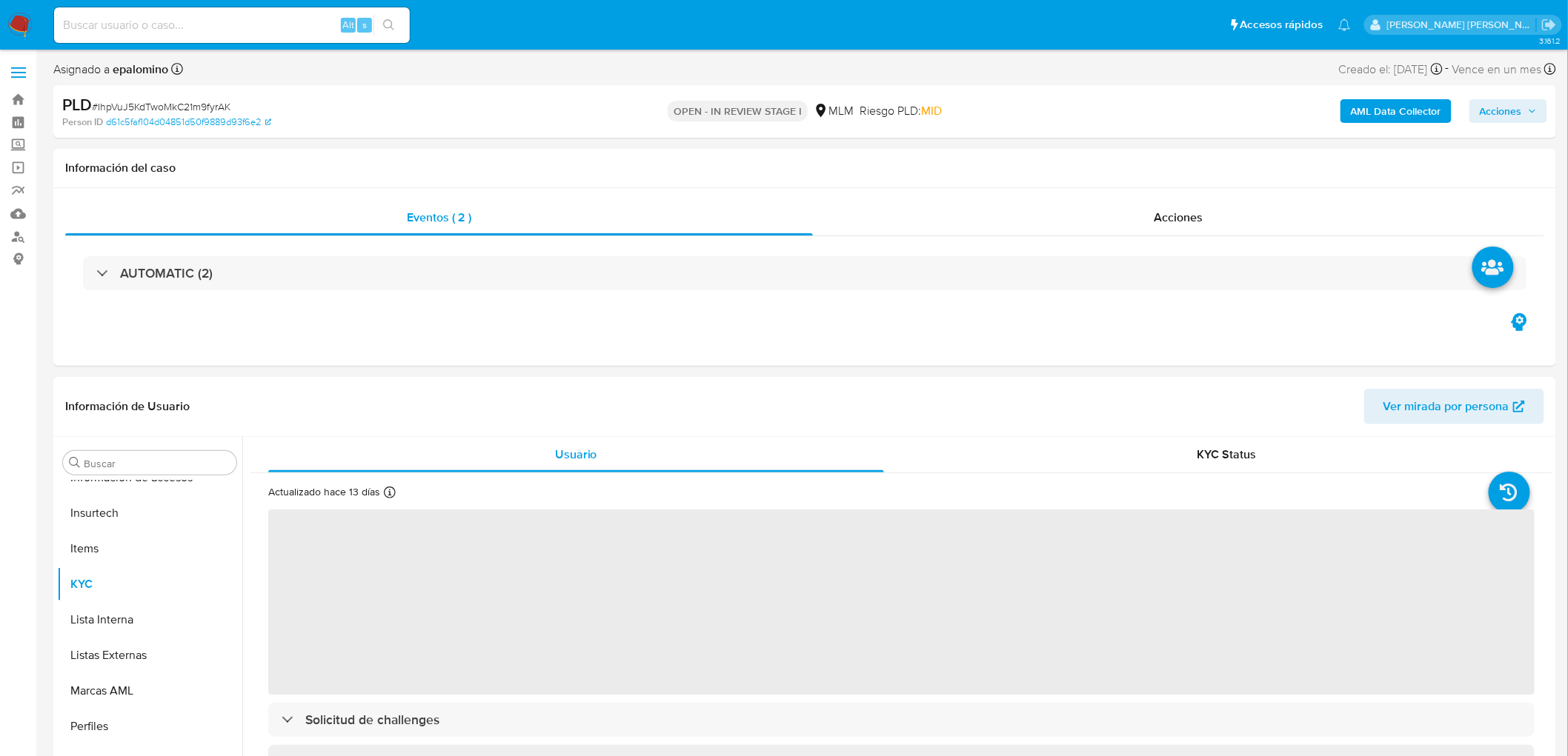
select select "10"
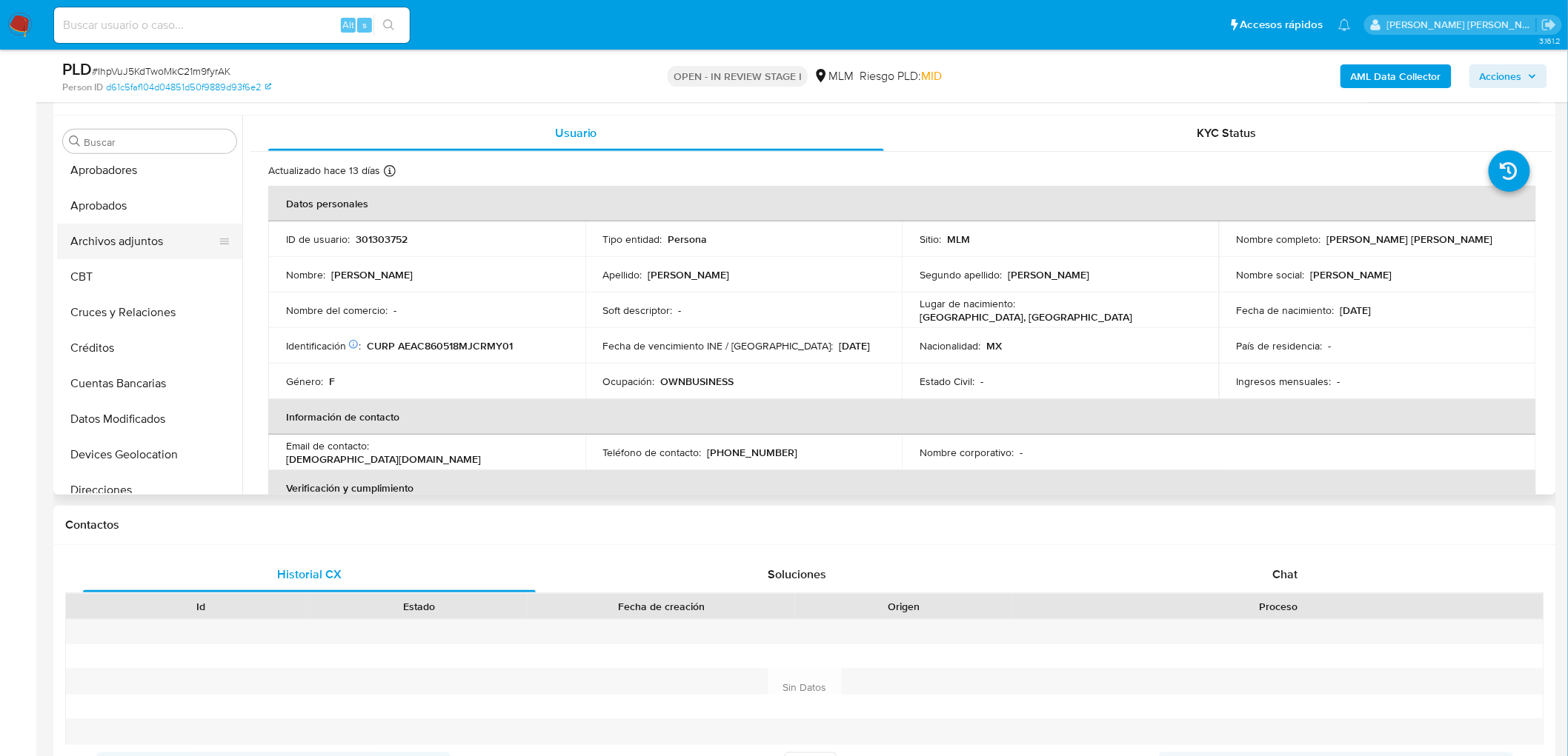
scroll to position [38, 0]
click at [143, 248] on button "Archivos adjuntos" at bounding box center [143, 246] width 173 height 35
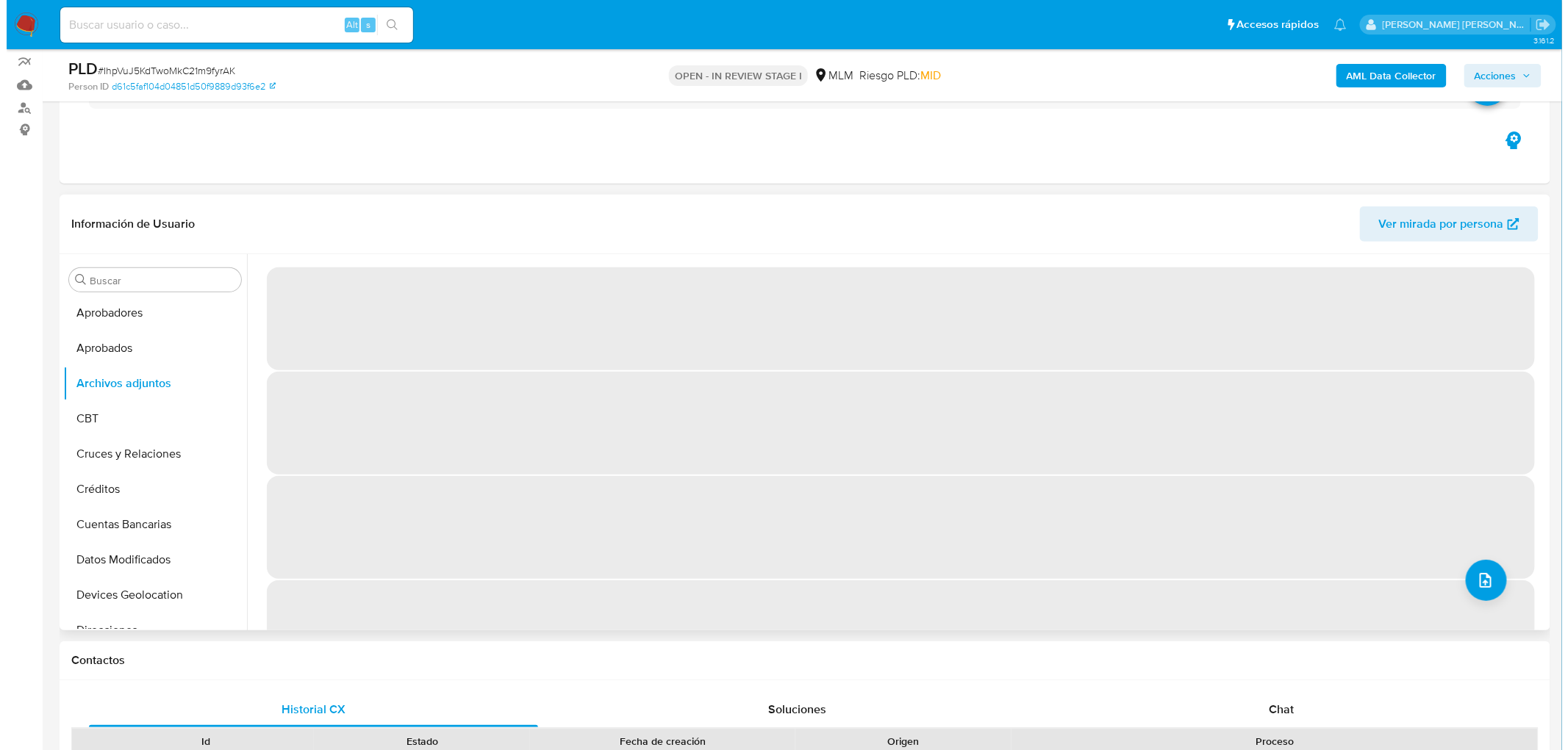
scroll to position [103, 0]
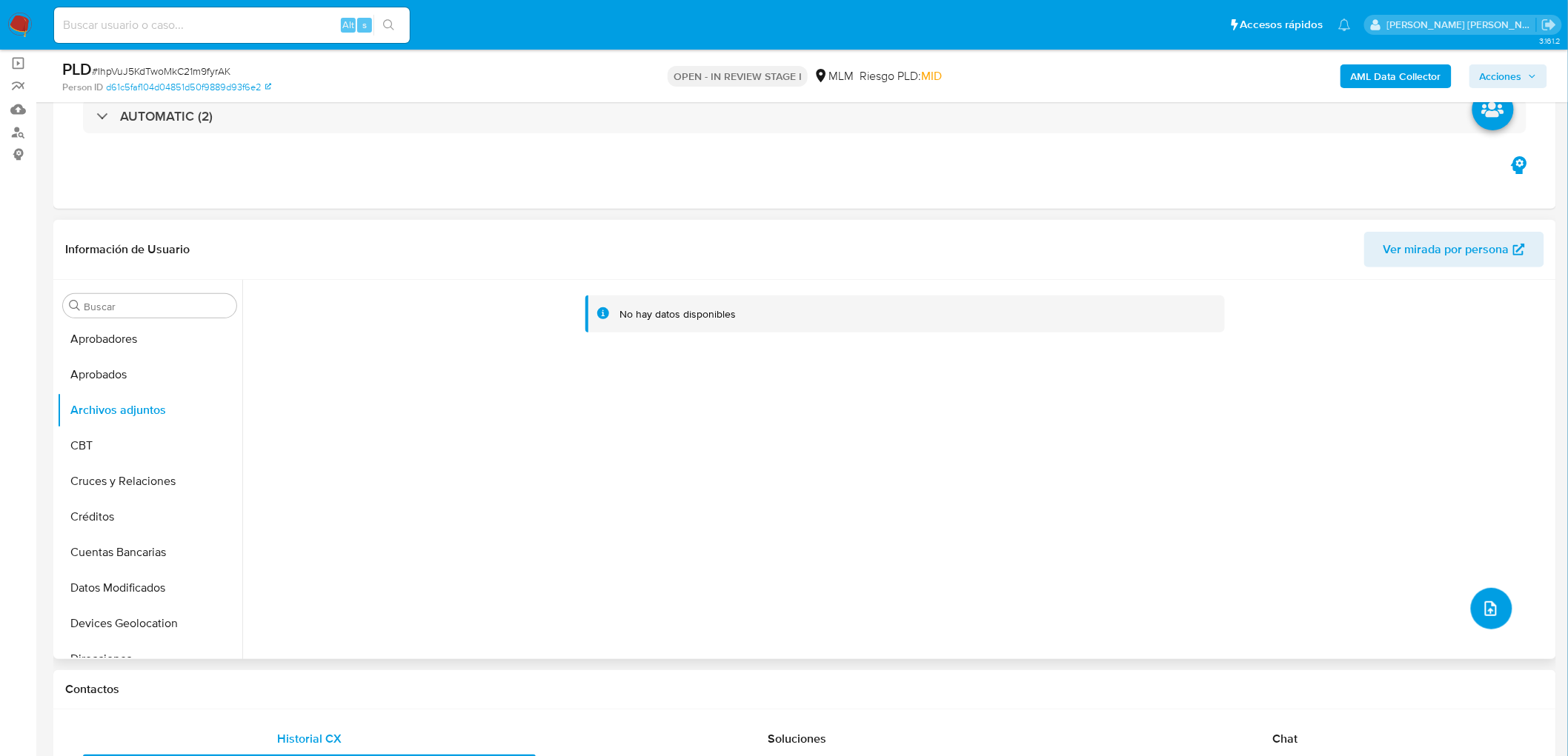
click at [1482, 613] on icon "upload-file" at bounding box center [1490, 609] width 18 height 18
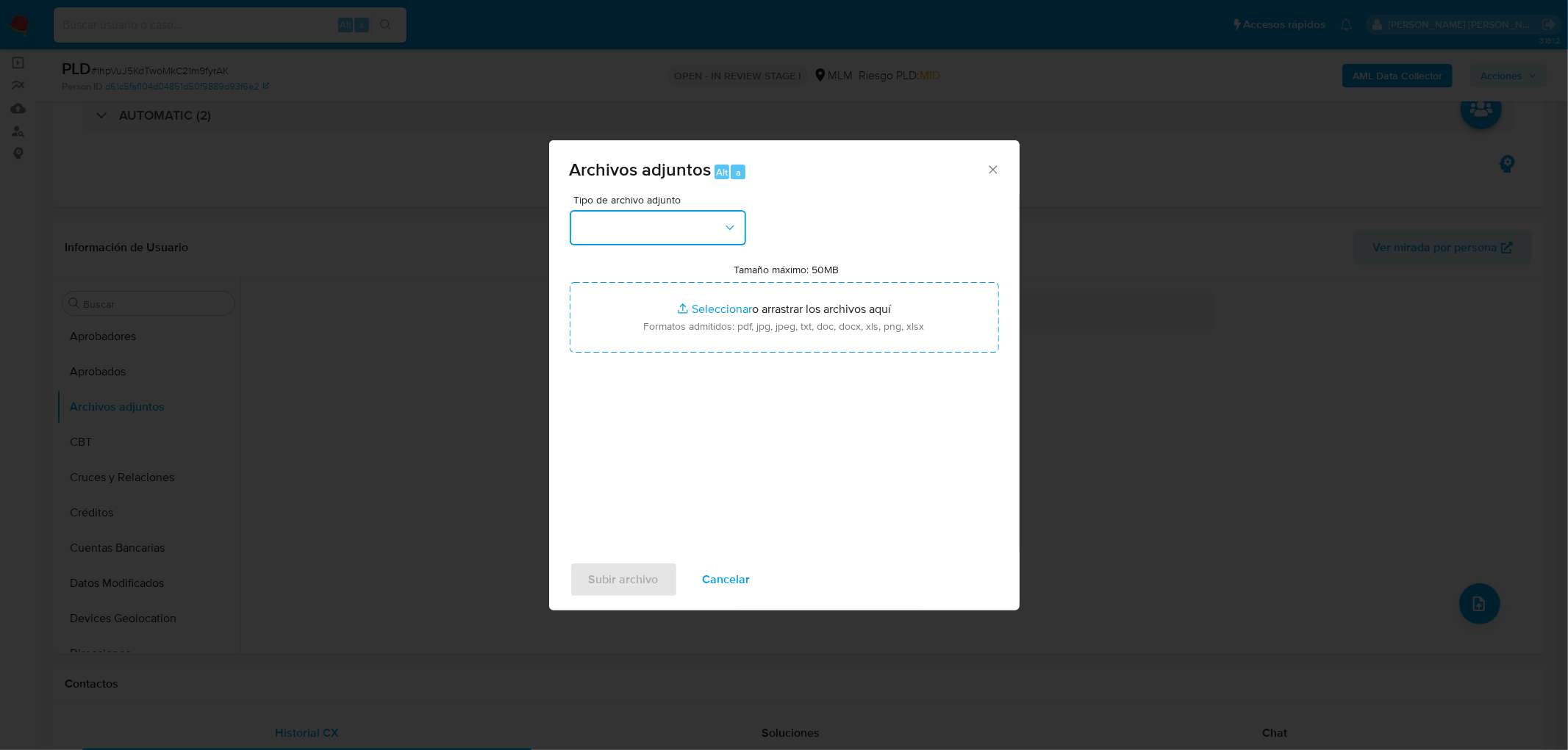
click at [725, 228] on icon "button" at bounding box center [730, 227] width 15 height 15
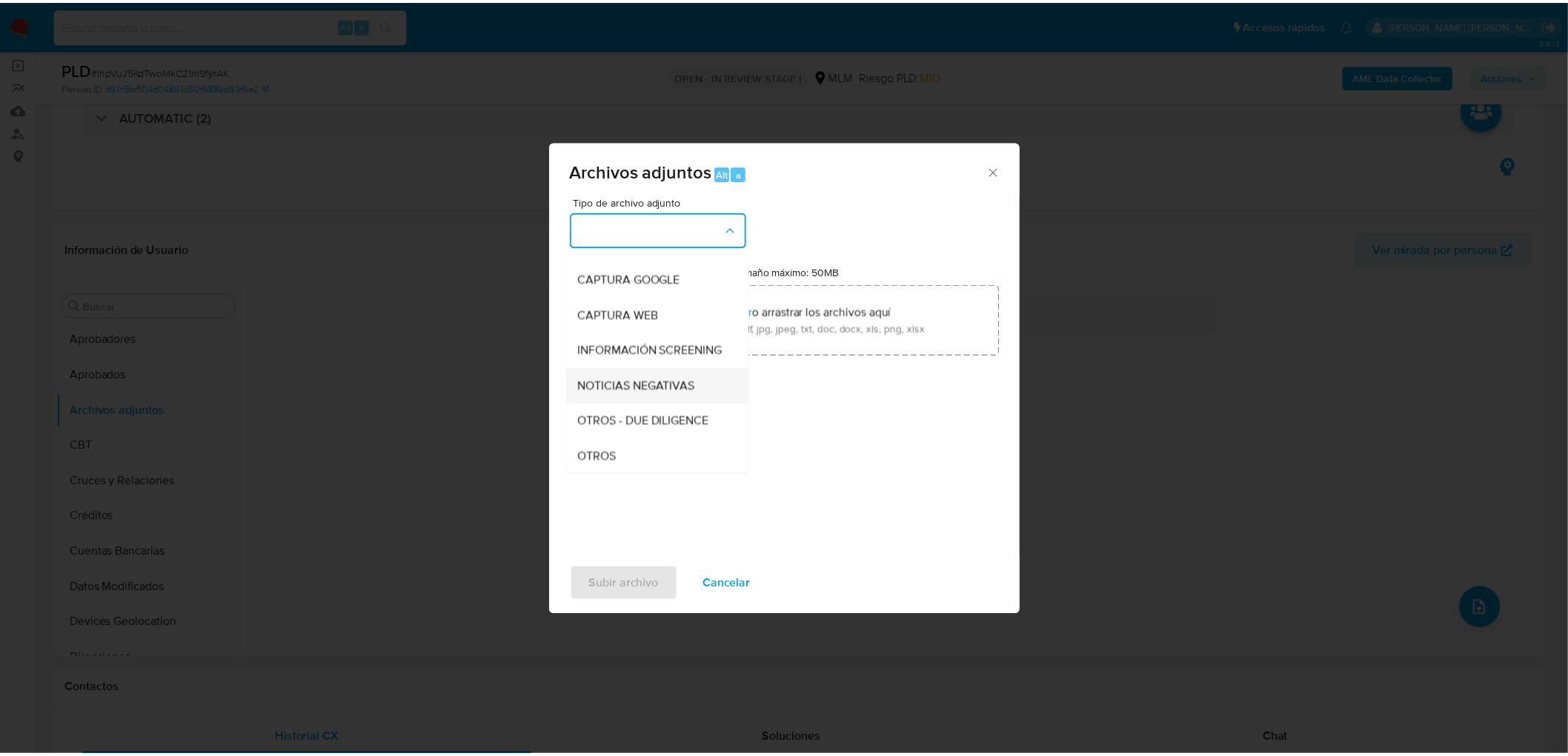
scroll to position [165, 0]
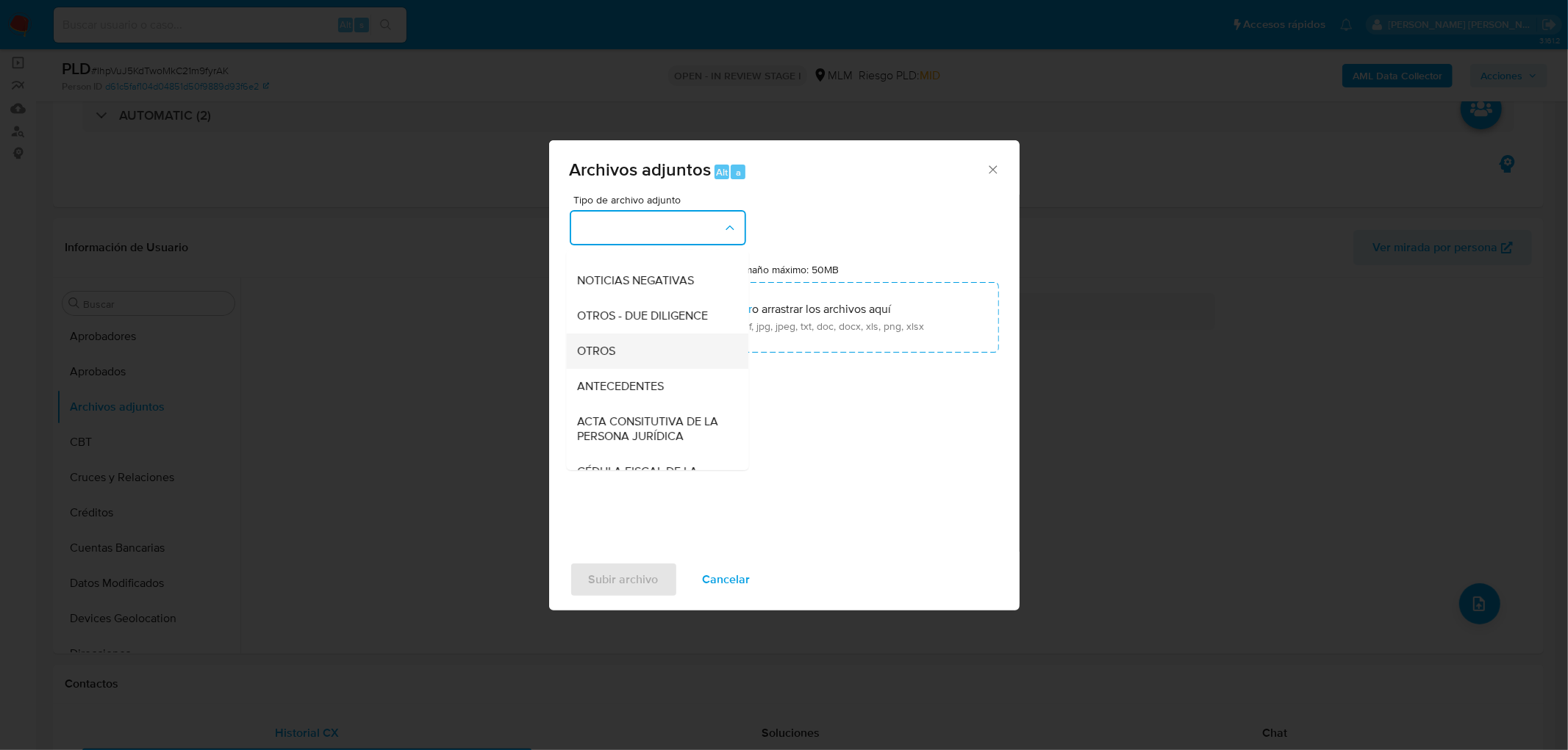
click at [638, 364] on div "OTROS" at bounding box center [652, 351] width 150 height 35
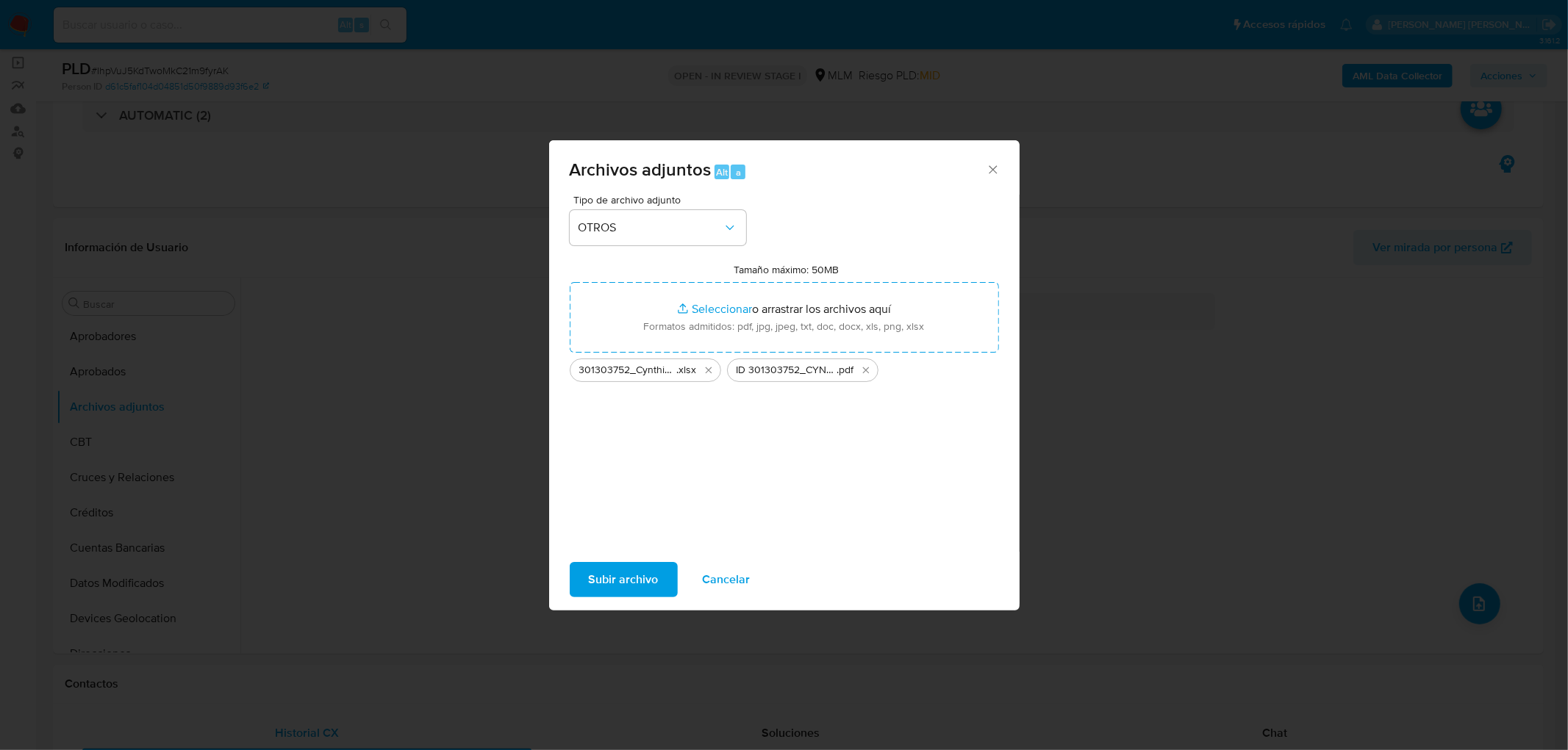
click at [615, 575] on span "Subir archivo" at bounding box center [624, 580] width 70 height 32
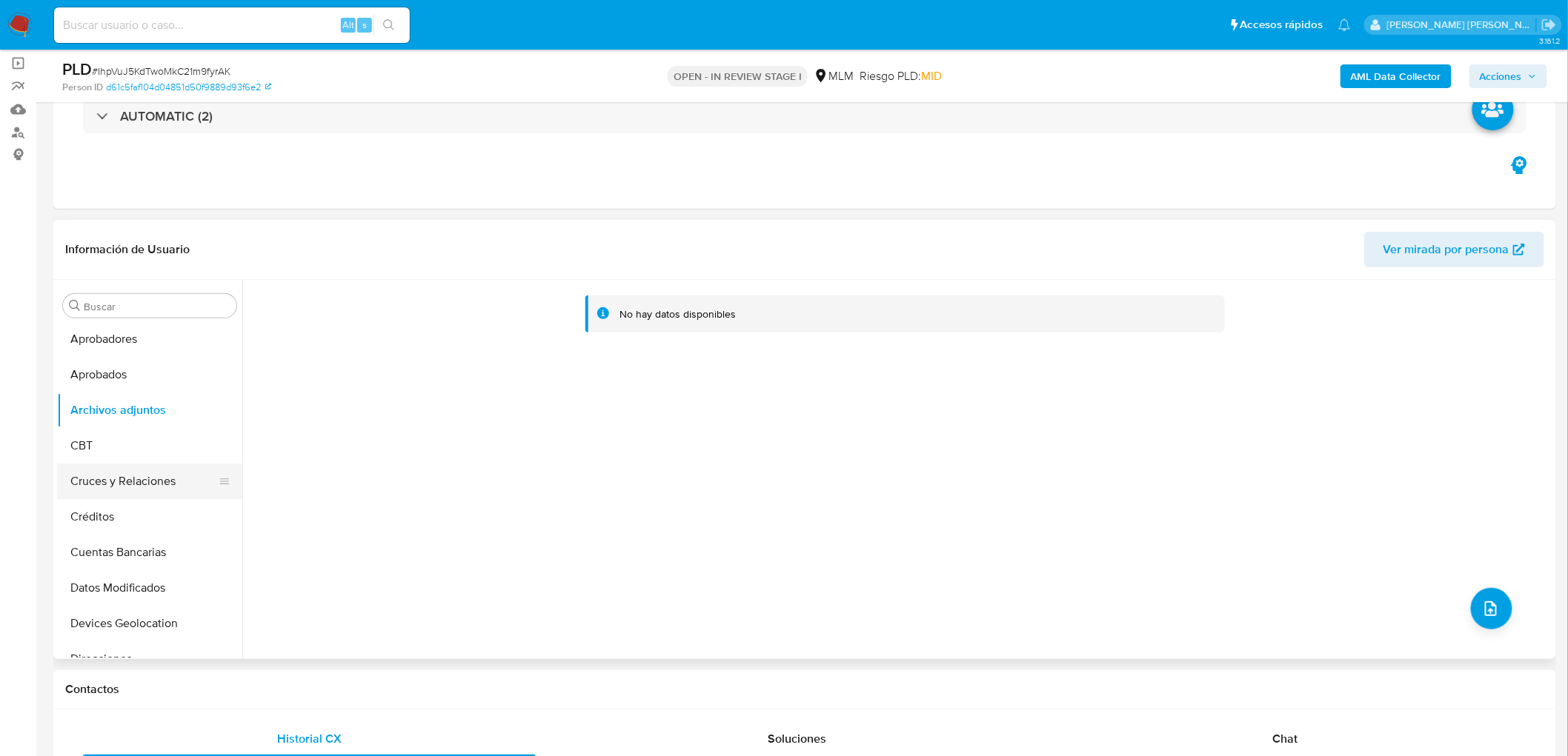
click at [115, 465] on button "Cruces y Relaciones" at bounding box center [143, 481] width 173 height 35
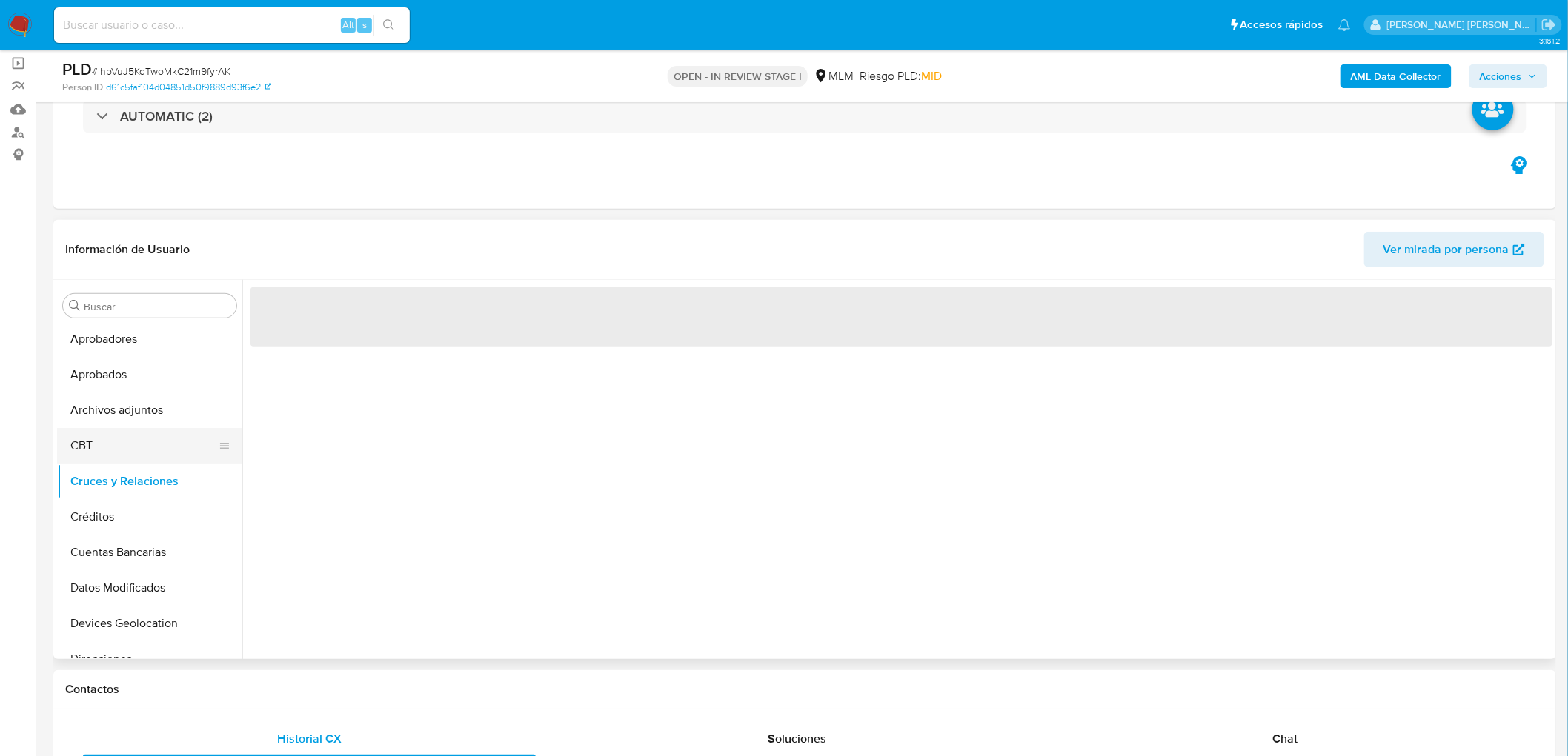
click at [112, 446] on button "CBT" at bounding box center [143, 446] width 173 height 35
click at [126, 406] on button "Archivos adjuntos" at bounding box center [143, 409] width 173 height 35
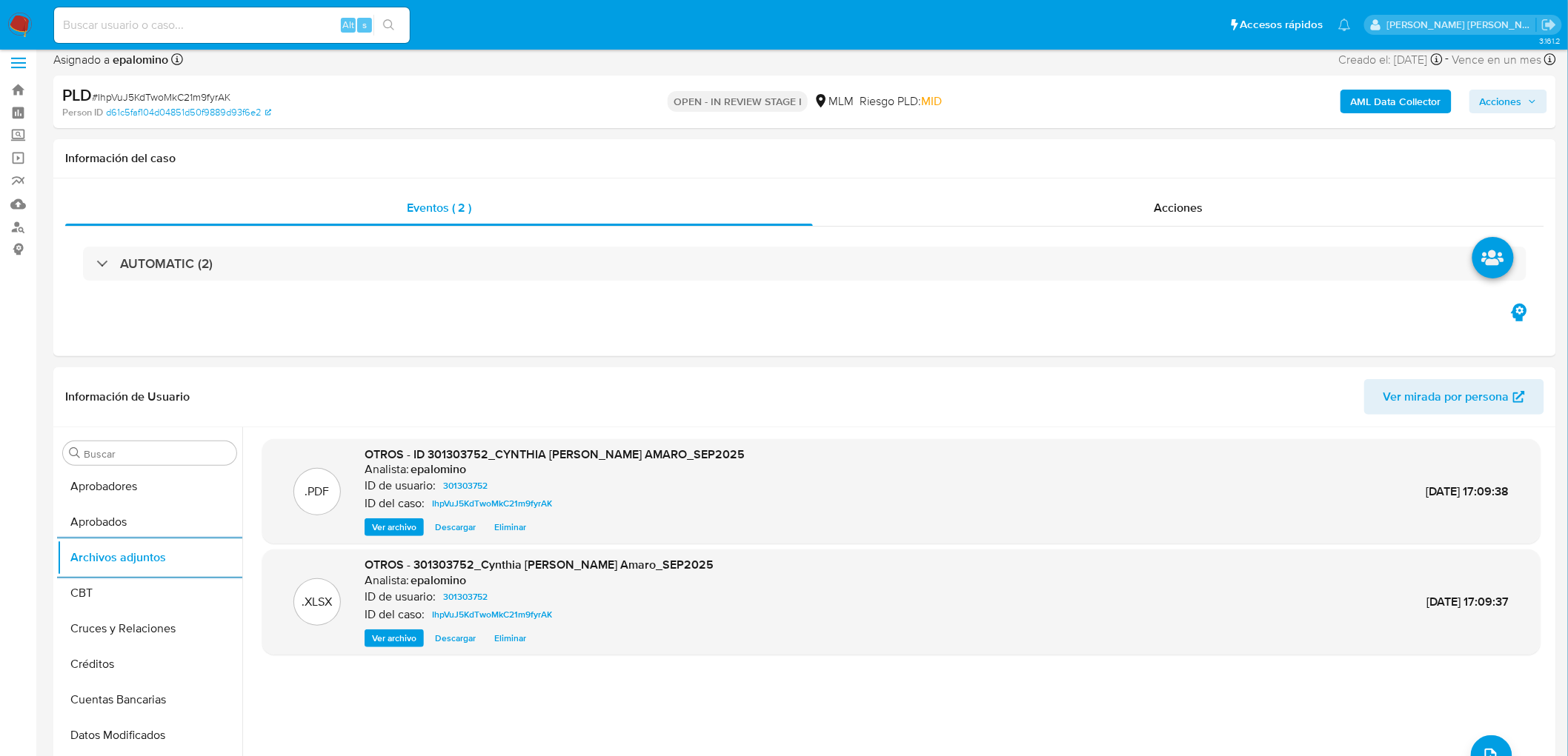
scroll to position [0, 0]
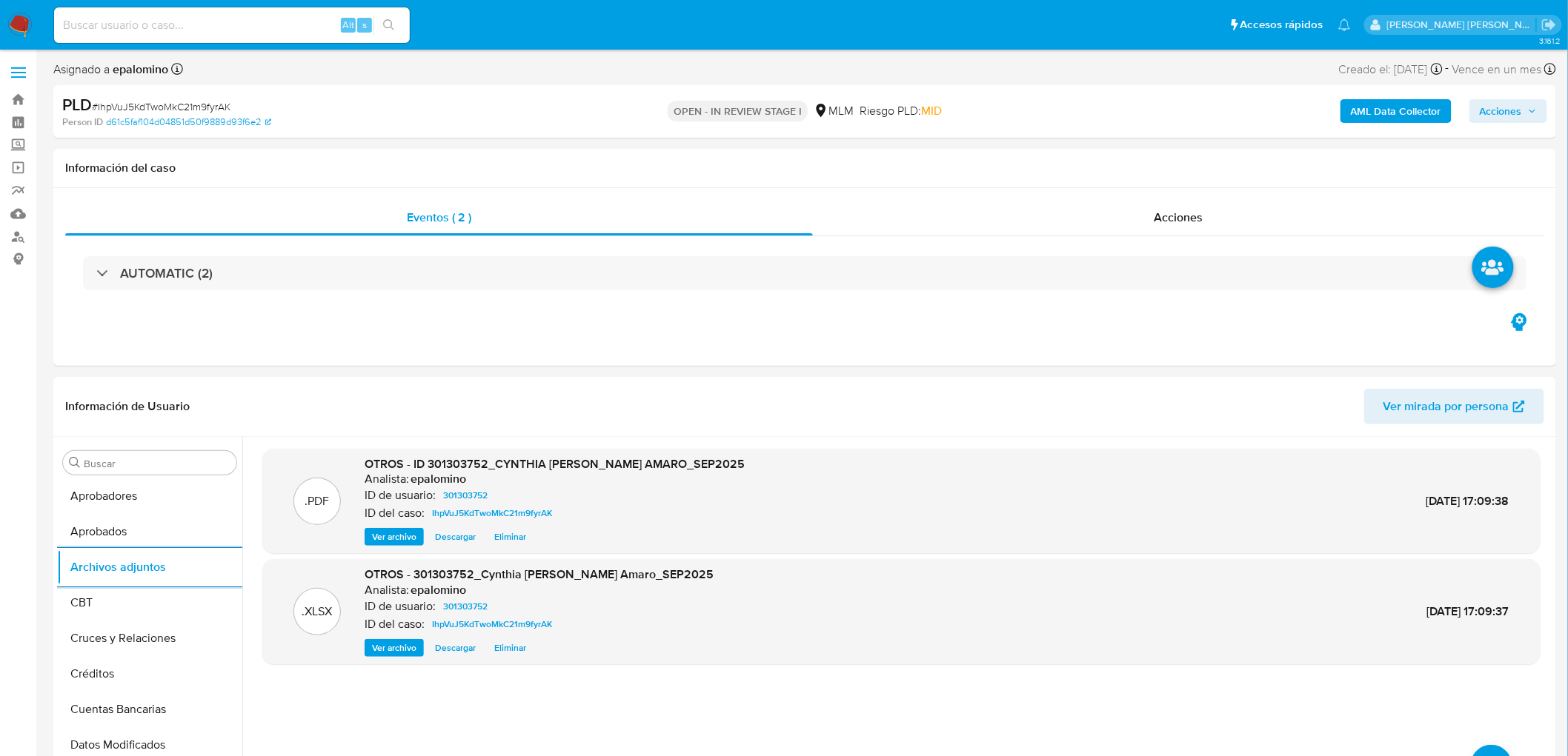
drag, startPoint x: 1524, startPoint y: 112, endPoint x: 1509, endPoint y: 116, distance: 15.5
click at [1524, 112] on span "Acciones" at bounding box center [1508, 111] width 57 height 21
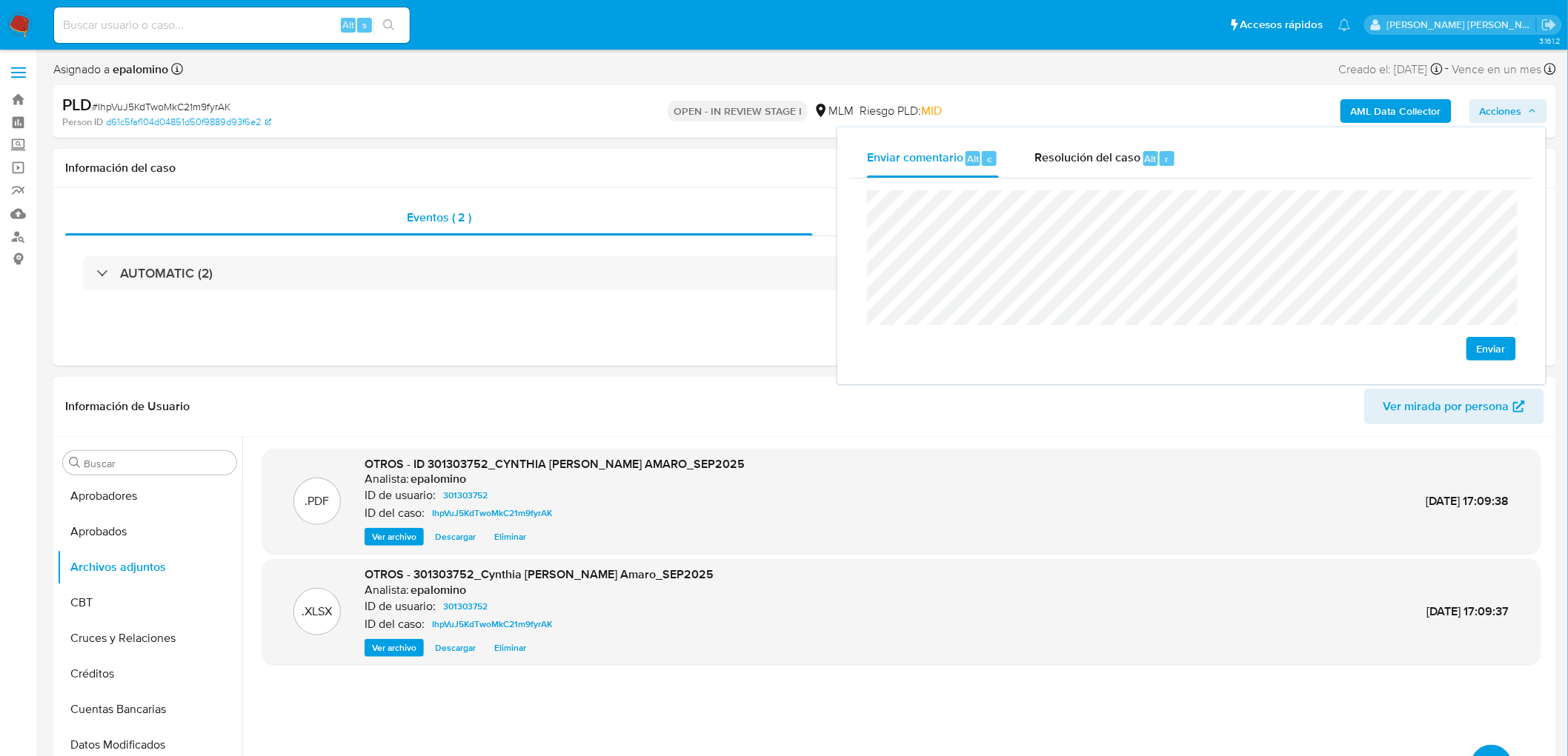
drag, startPoint x: 1516, startPoint y: 343, endPoint x: 1497, endPoint y: 343, distance: 19.0
click at [1514, 343] on button "Enviar" at bounding box center [1491, 348] width 50 height 23
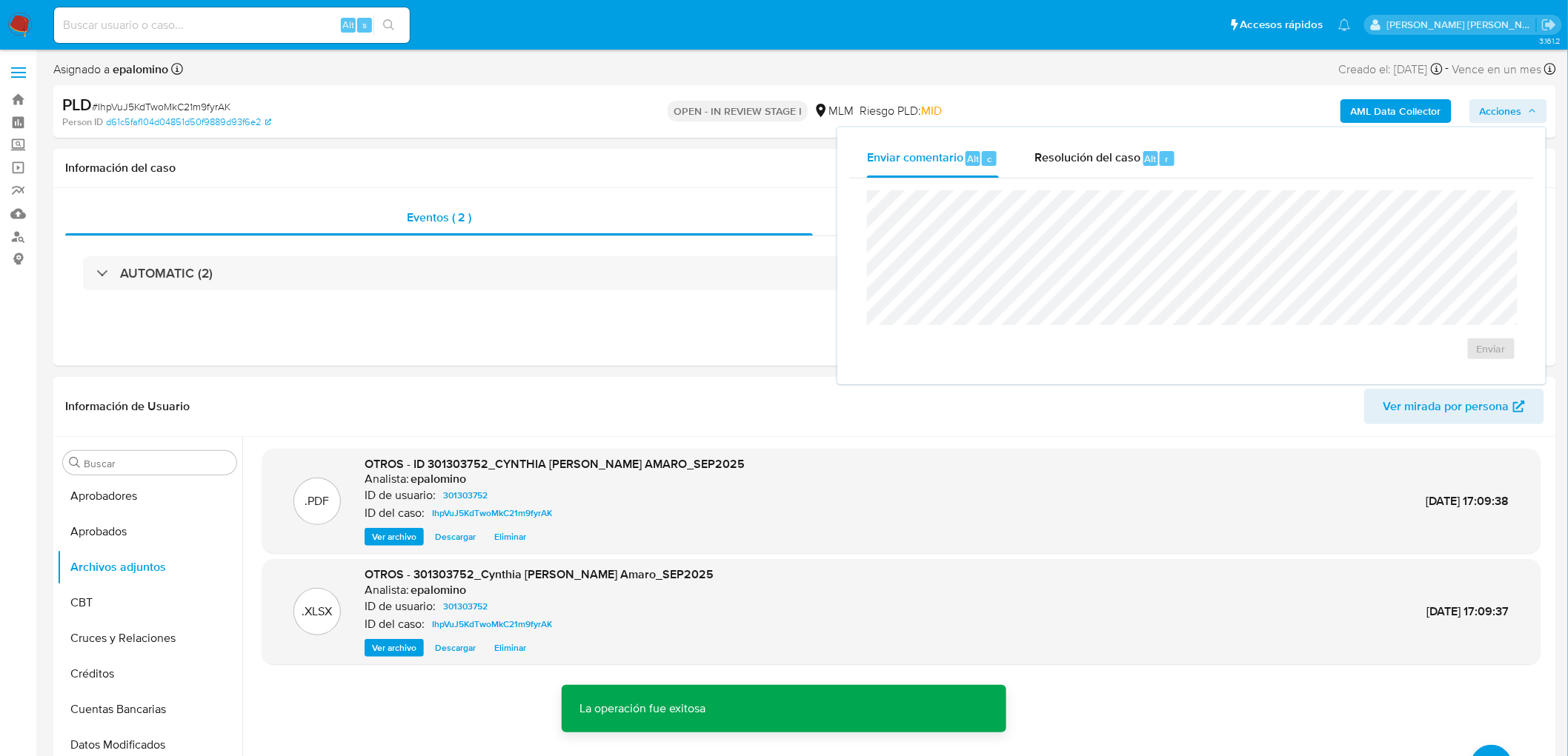
drag, startPoint x: 1144, startPoint y: 168, endPoint x: 1142, endPoint y: 184, distance: 16.1
click at [1143, 168] on div "Resolución del caso Alt r" at bounding box center [1105, 159] width 141 height 39
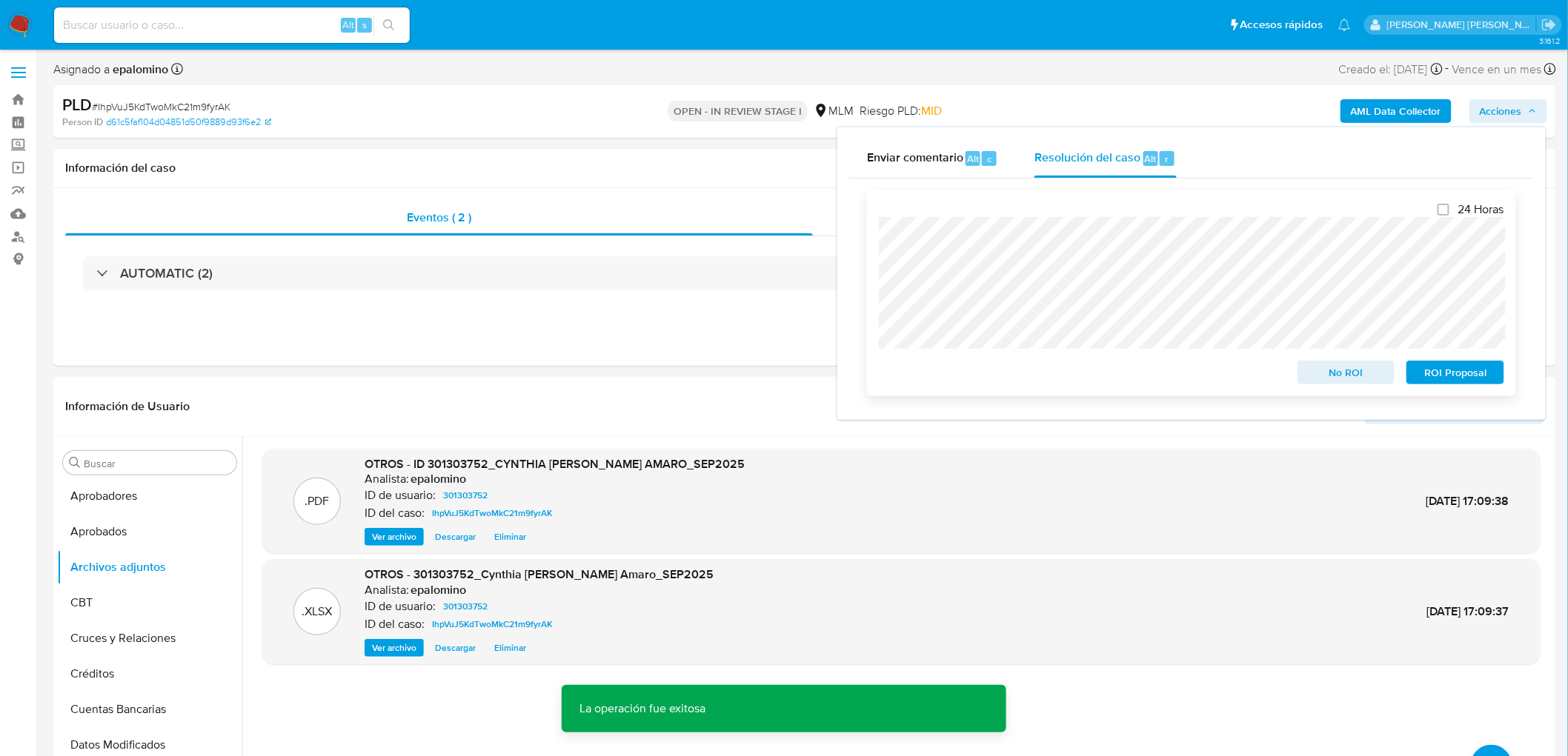
click at [1336, 382] on span "No ROI" at bounding box center [1346, 372] width 77 height 21
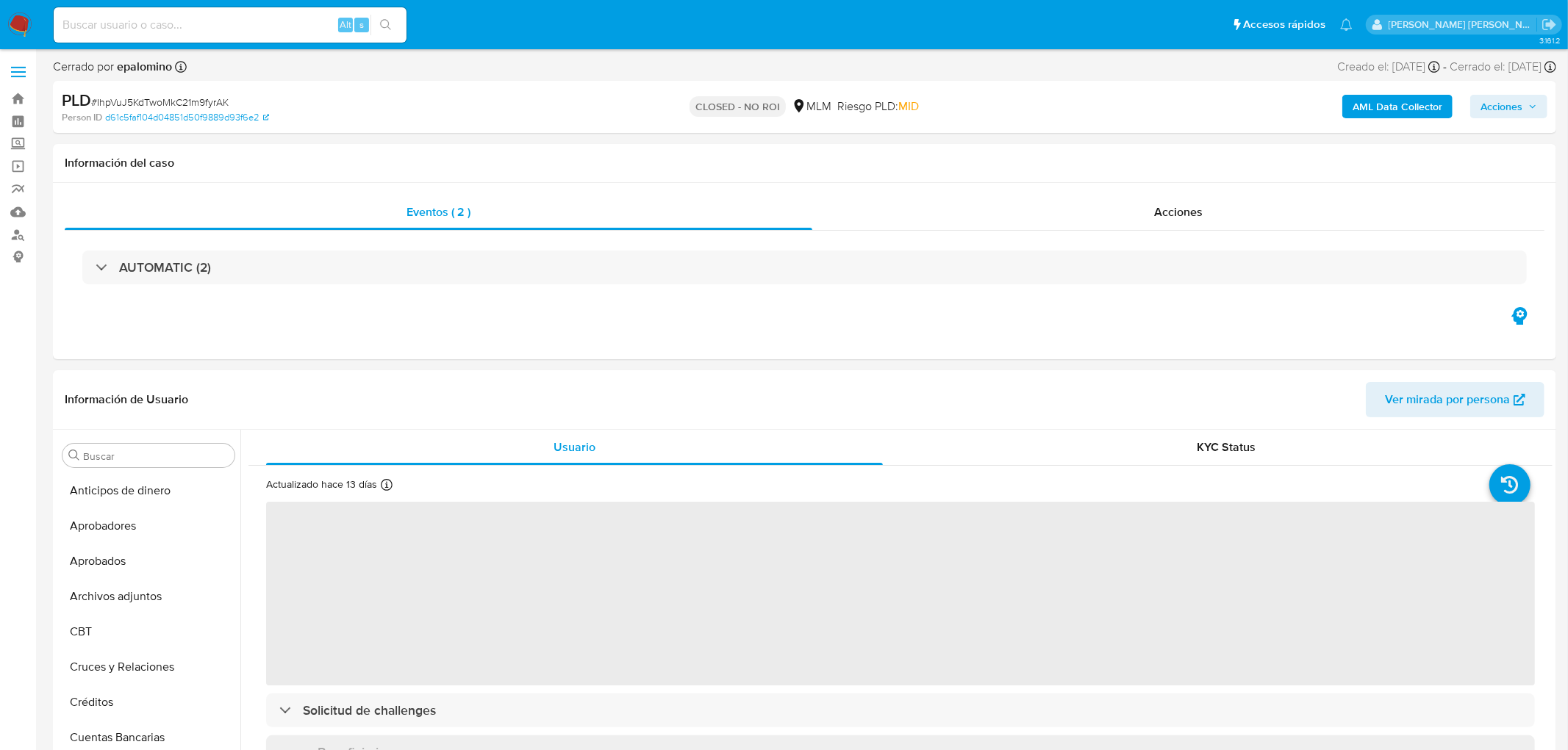
select select "10"
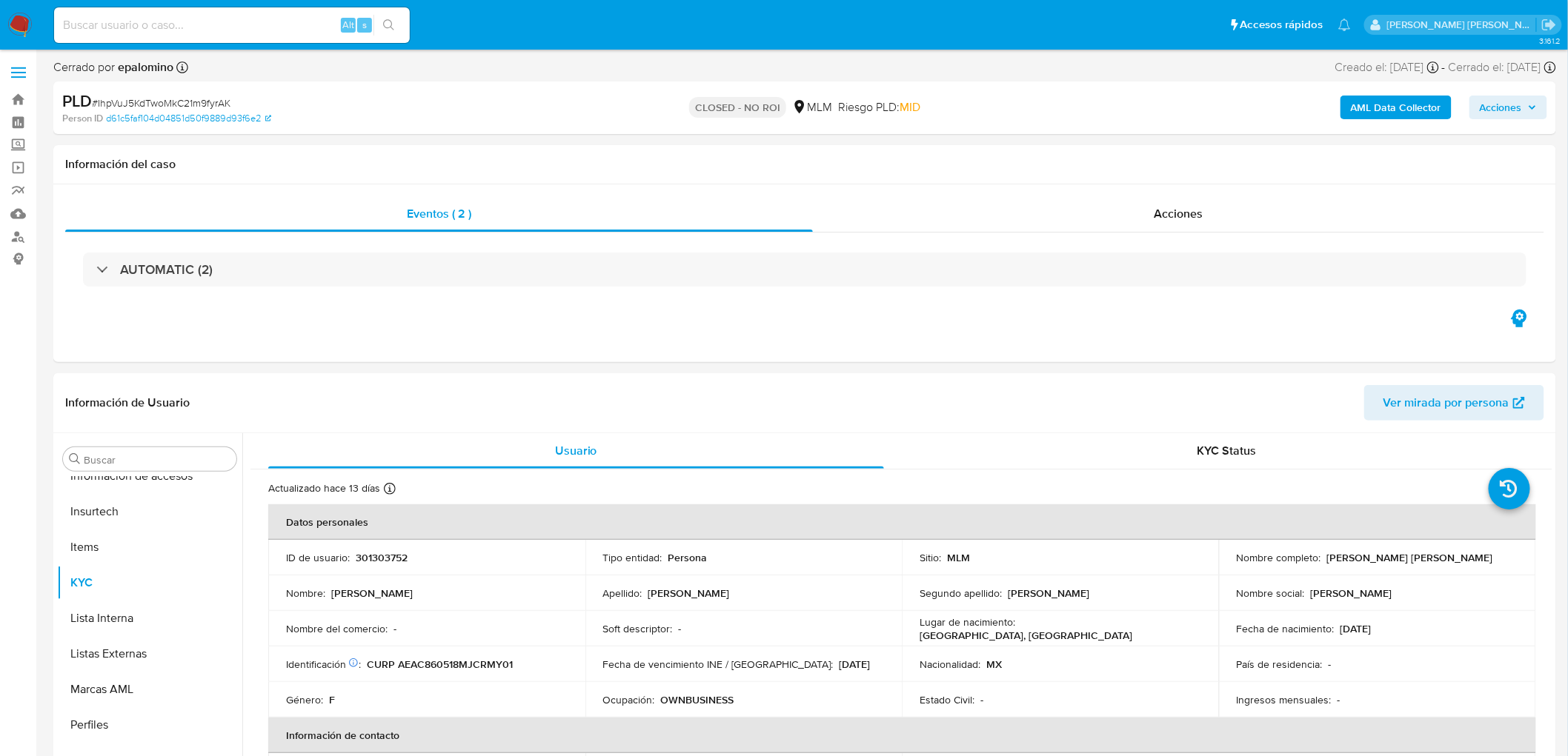
scroll to position [697, 0]
click at [208, 99] on span "# IhpVuJ5KdTwoMkC21m9fyrAK" at bounding box center [161, 103] width 139 height 15
copy span "IhpVuJ5KdTwoMkC21m9fyrAK"
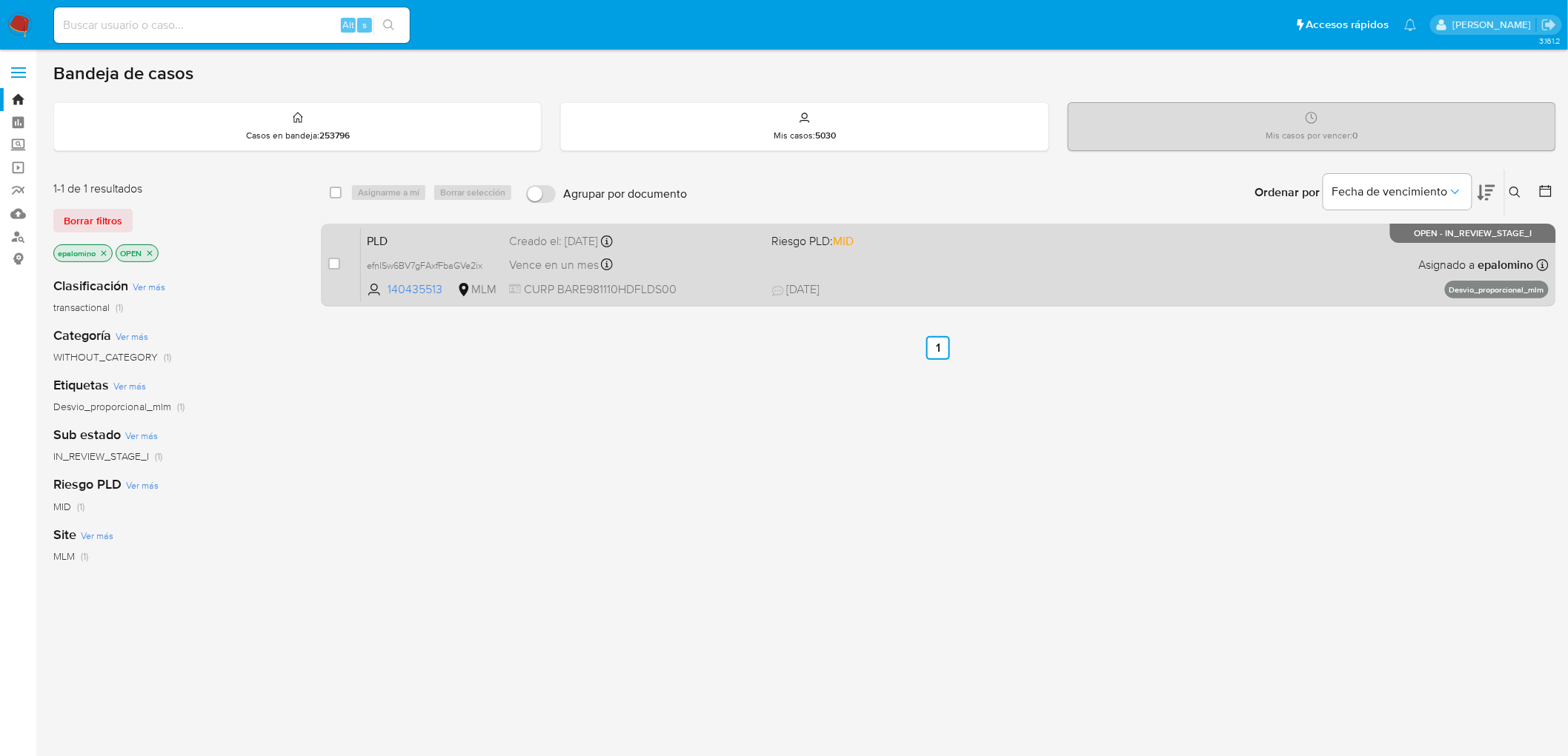
click at [375, 240] on span "PLD" at bounding box center [431, 240] width 130 height 19
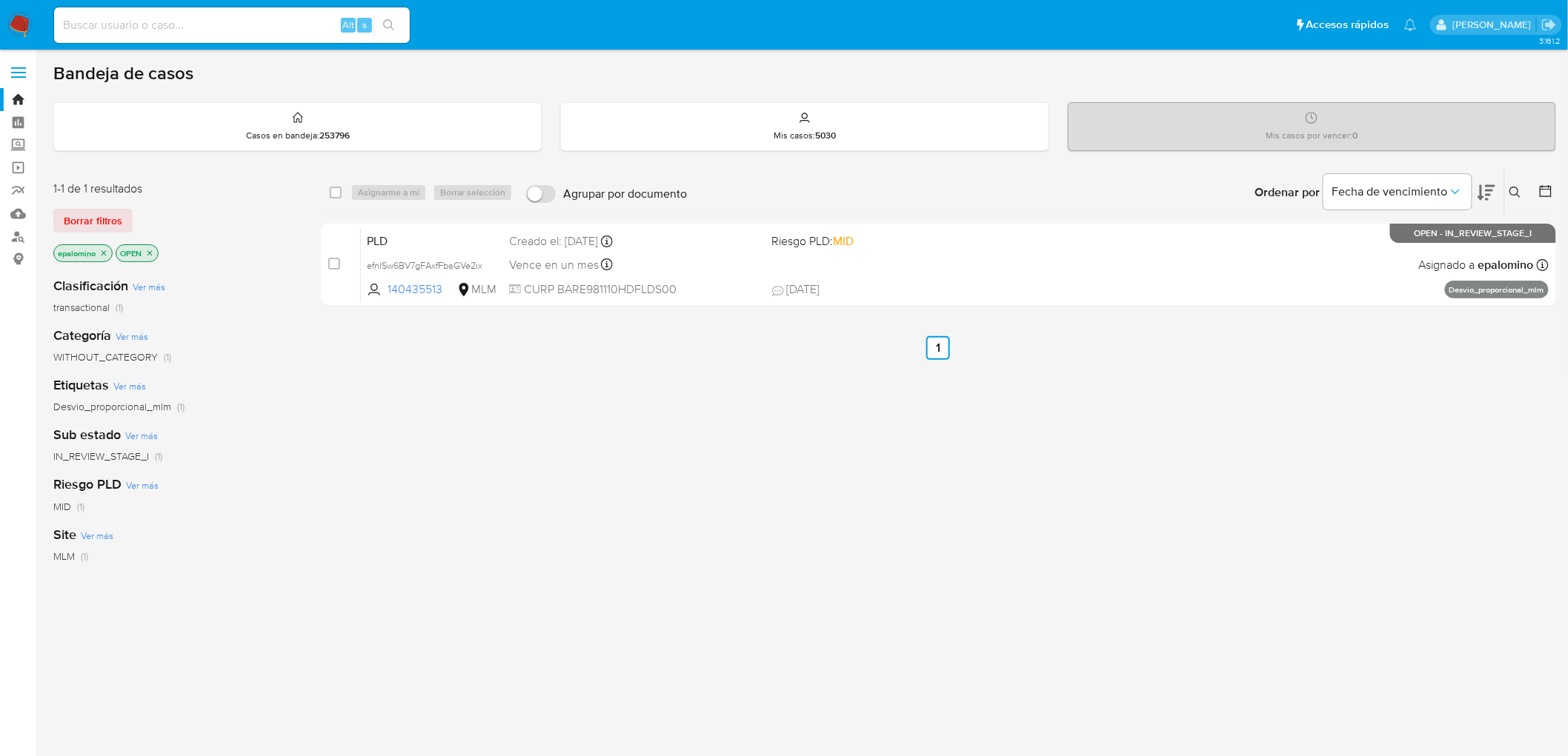
click at [27, 23] on img at bounding box center [20, 25] width 25 height 25
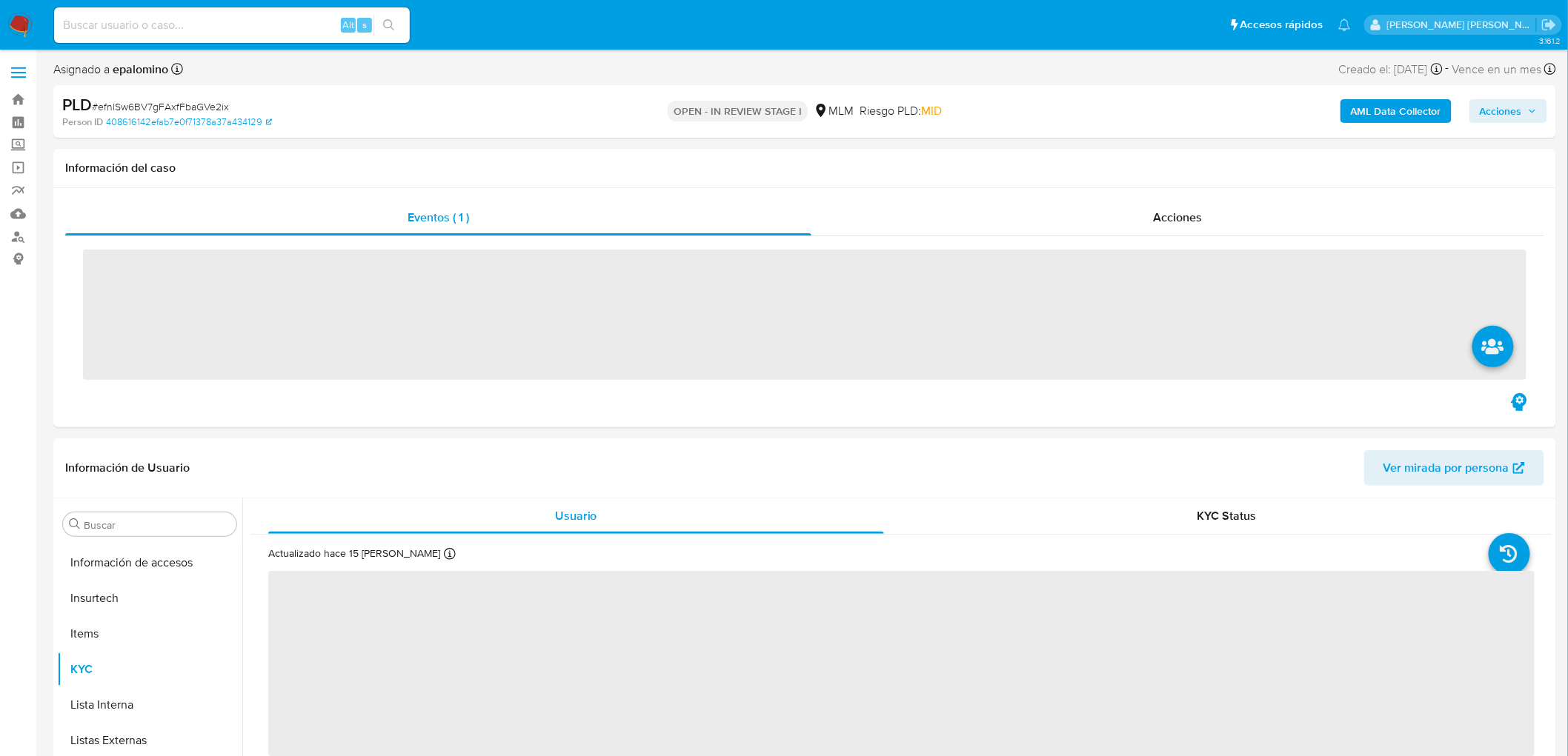
scroll to position [697, 0]
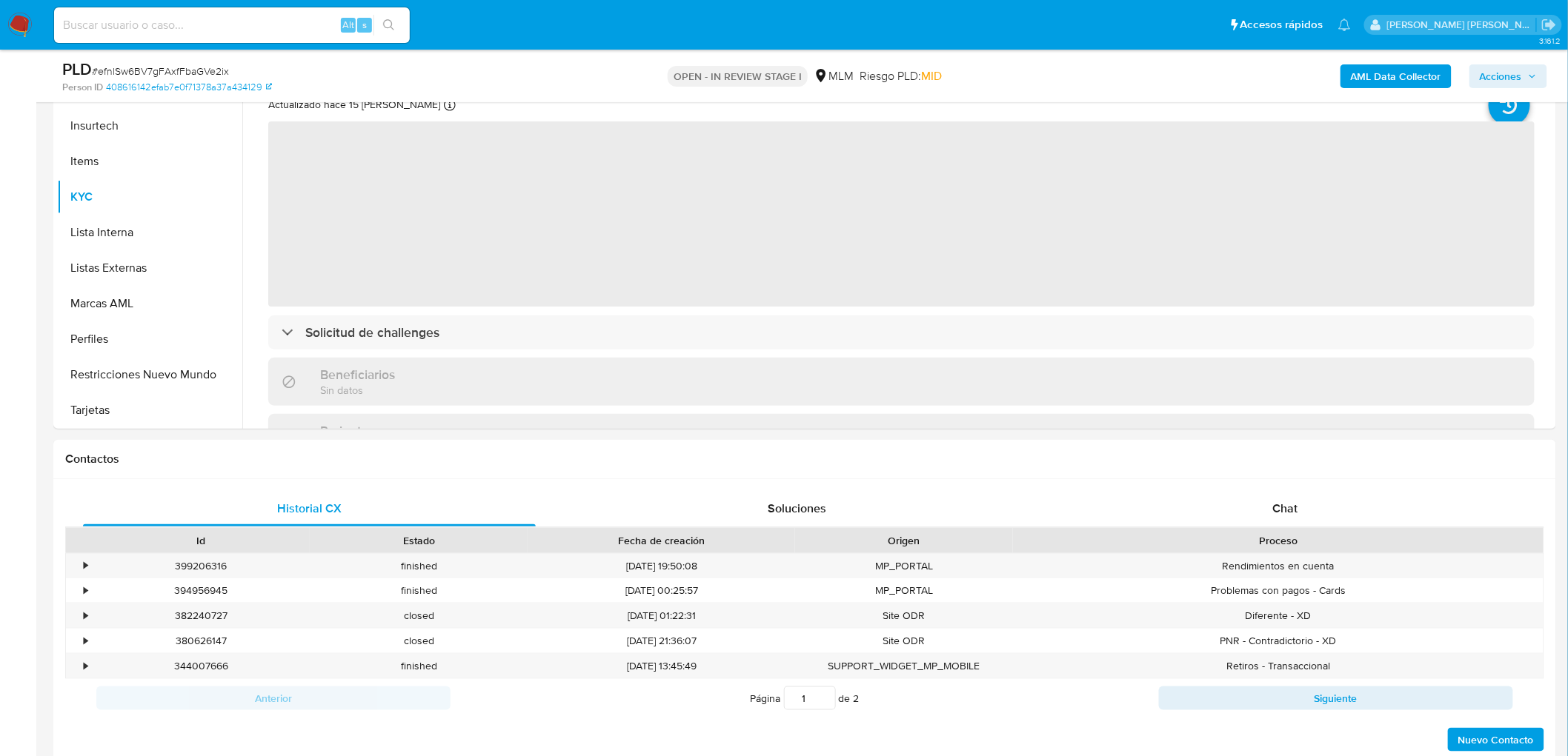
select select "10"
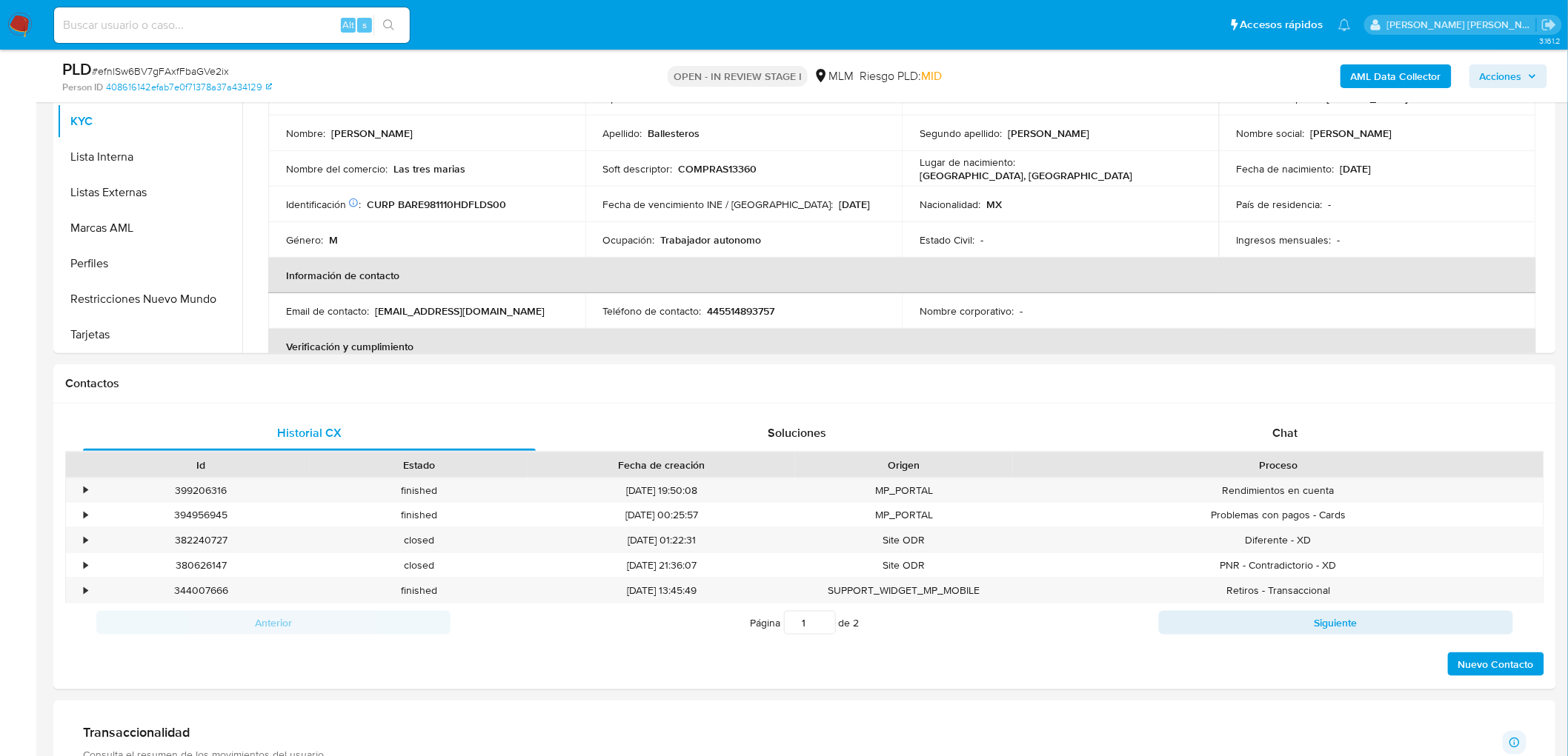
scroll to position [470, 0]
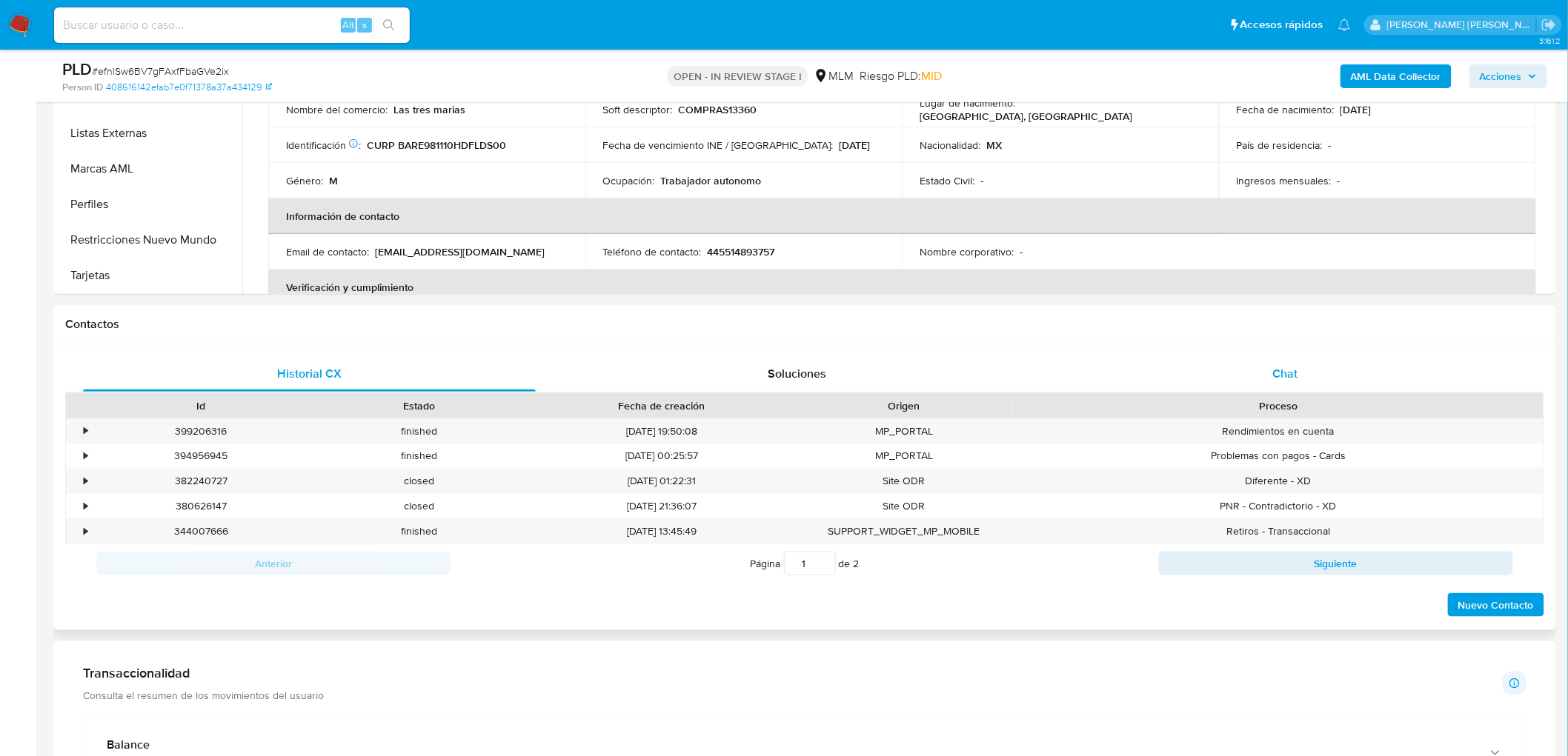
drag, startPoint x: 1252, startPoint y: 384, endPoint x: 1273, endPoint y: 383, distance: 21.0
click at [1256, 384] on div "Chat" at bounding box center [1285, 373] width 453 height 35
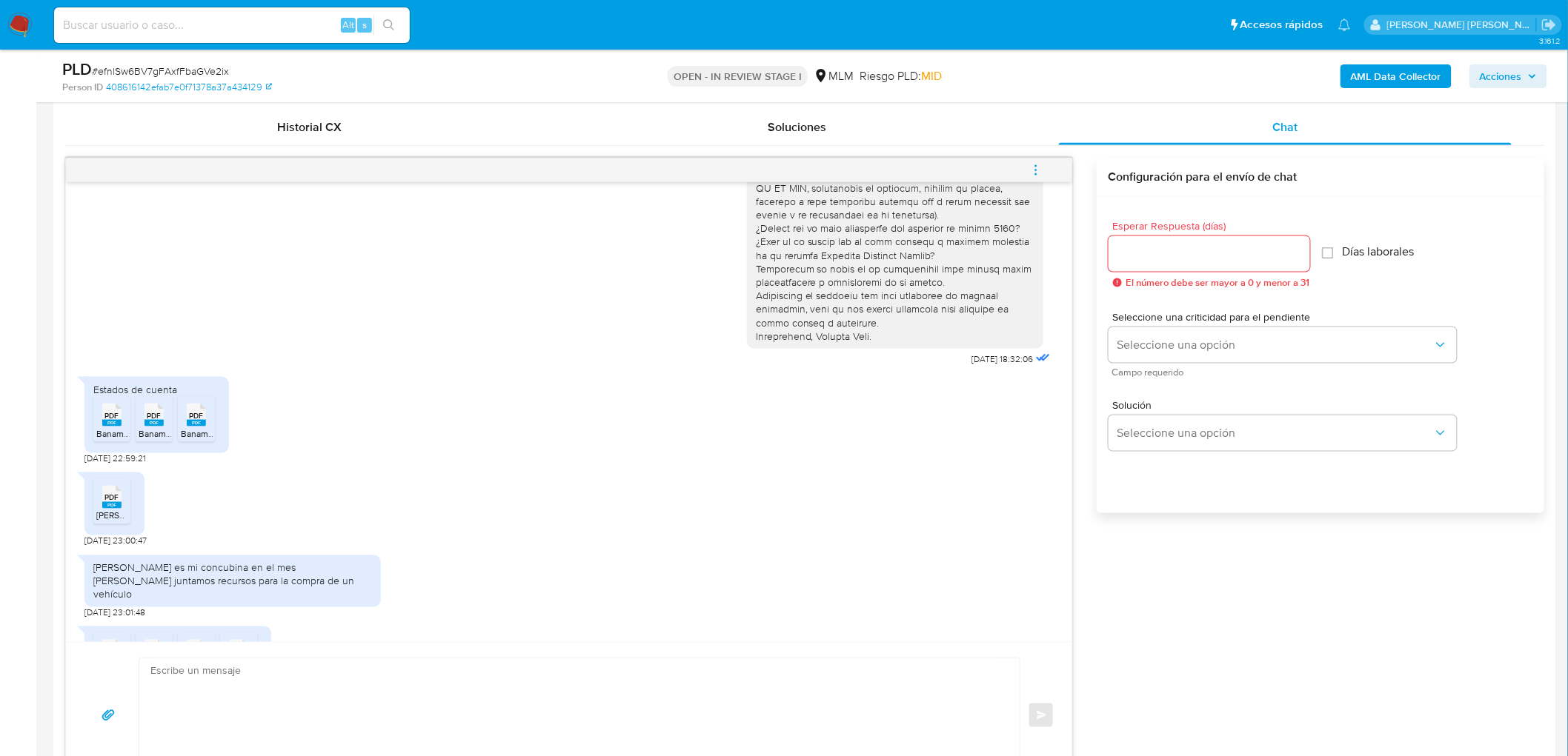
scroll to position [284, 0]
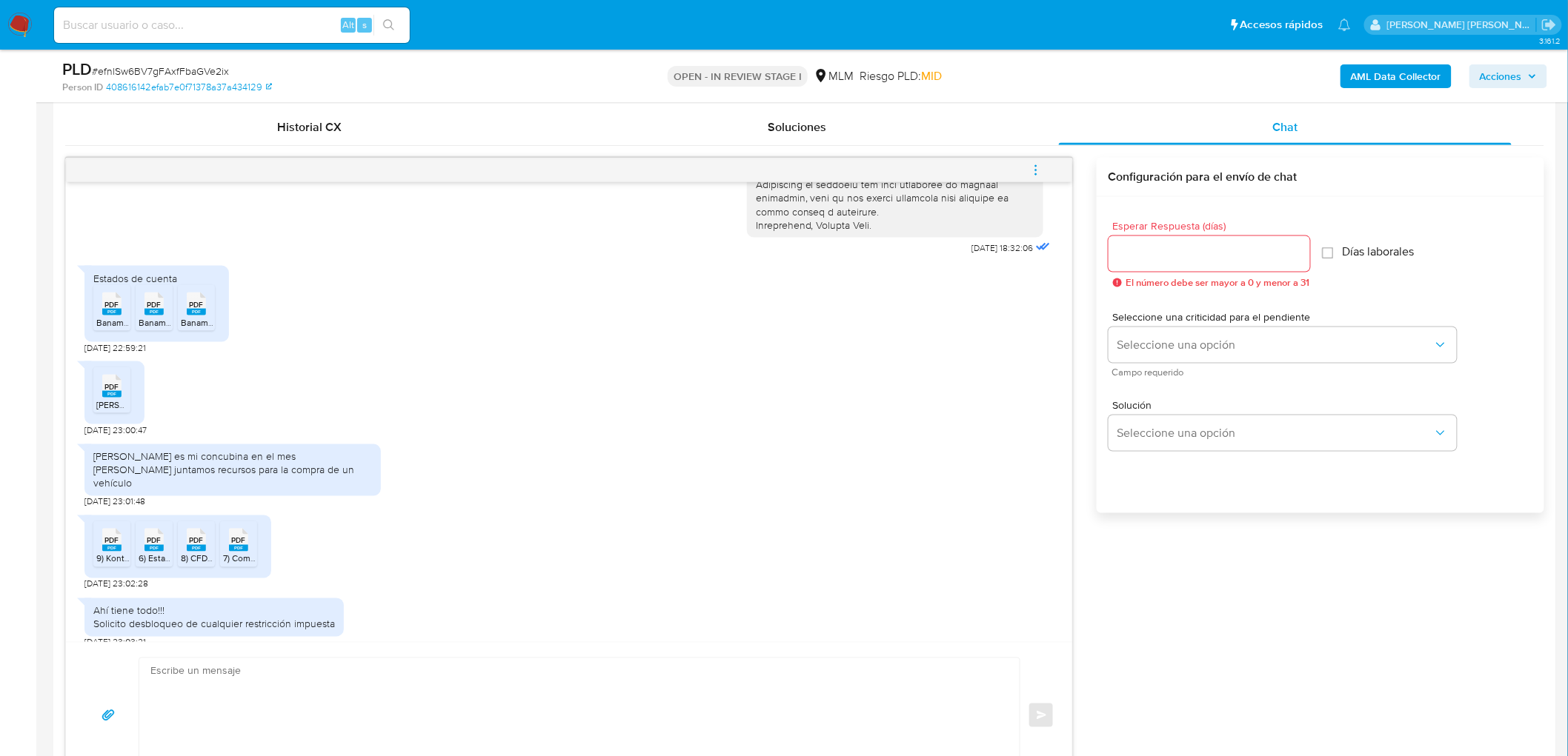
click at [106, 324] on span "Banamex 3.pdf" at bounding box center [126, 322] width 60 height 13
click at [160, 315] on icon "PDF" at bounding box center [154, 304] width 19 height 26
click at [204, 313] on rect at bounding box center [197, 312] width 19 height 7
click at [103, 390] on icon at bounding box center [112, 386] width 19 height 23
click at [110, 536] on span "PDF" at bounding box center [112, 540] width 14 height 9
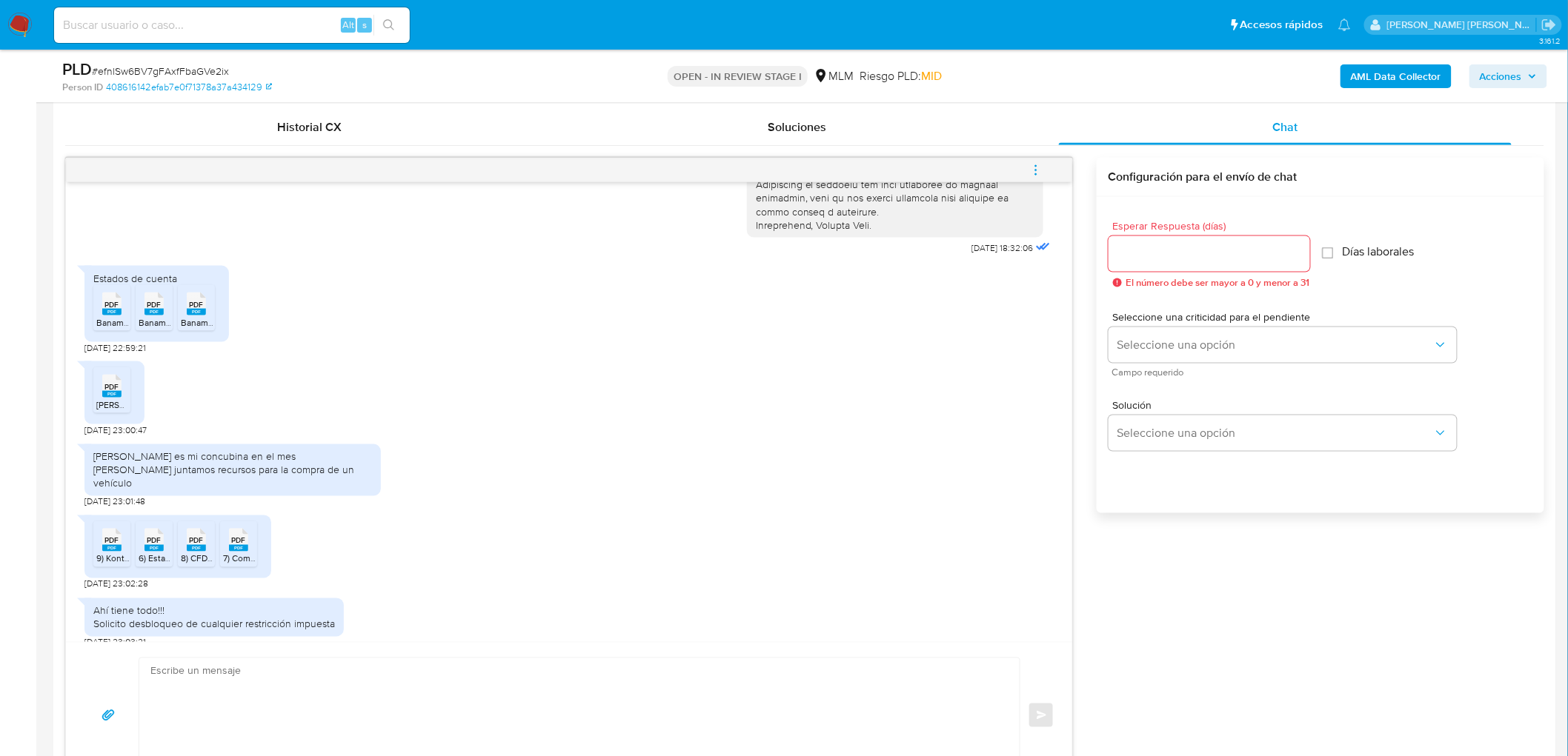
click at [164, 531] on div "PDF PDF" at bounding box center [154, 539] width 31 height 29
click at [181, 537] on div "PDF PDF" at bounding box center [197, 539] width 31 height 29
click at [250, 535] on div "PDF PDF" at bounding box center [239, 539] width 31 height 29
click at [1178, 245] on input "Esperar Respuesta (días)" at bounding box center [1209, 254] width 202 height 19
type input "0"
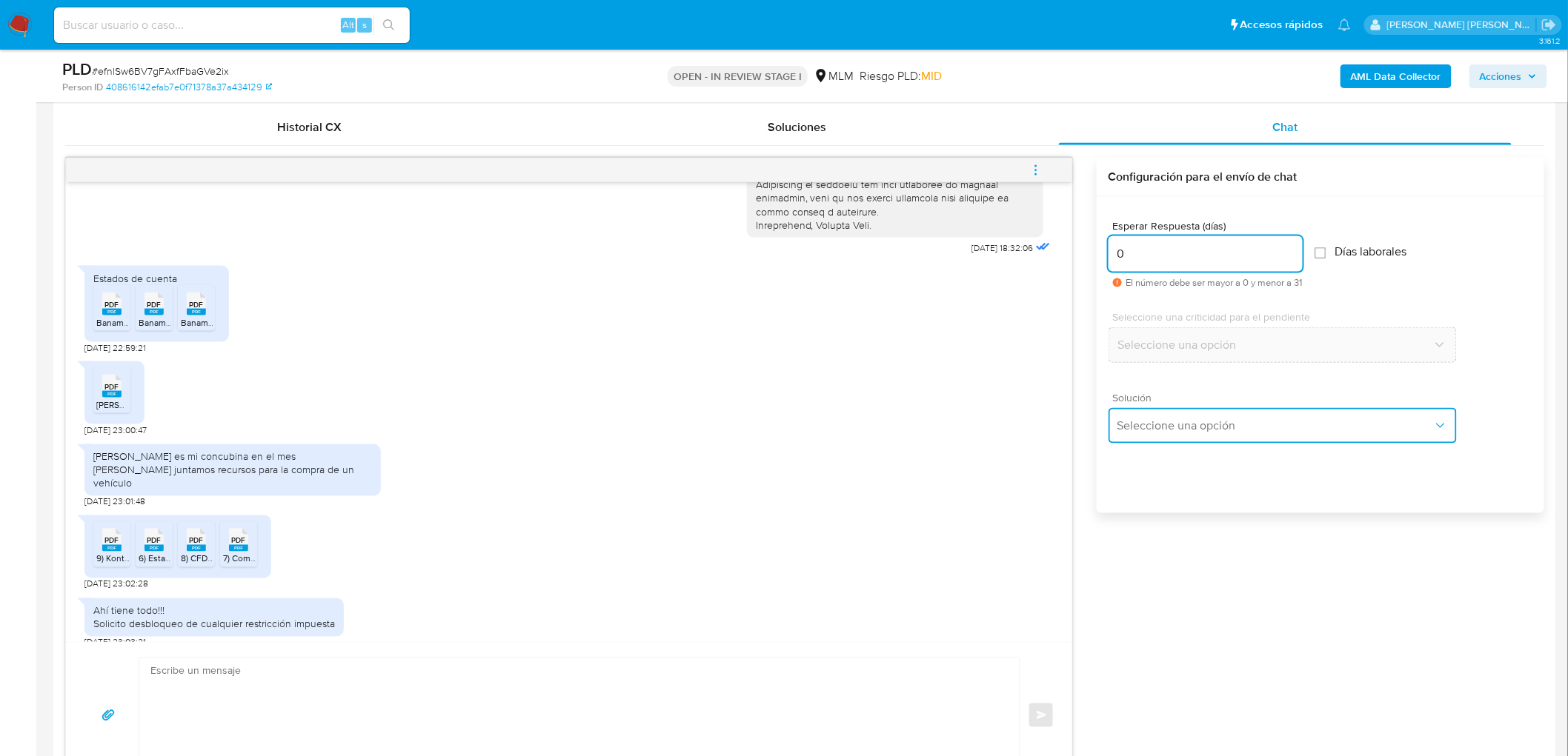
click at [1189, 428] on span "Seleccione una opción" at bounding box center [1276, 425] width 316 height 15
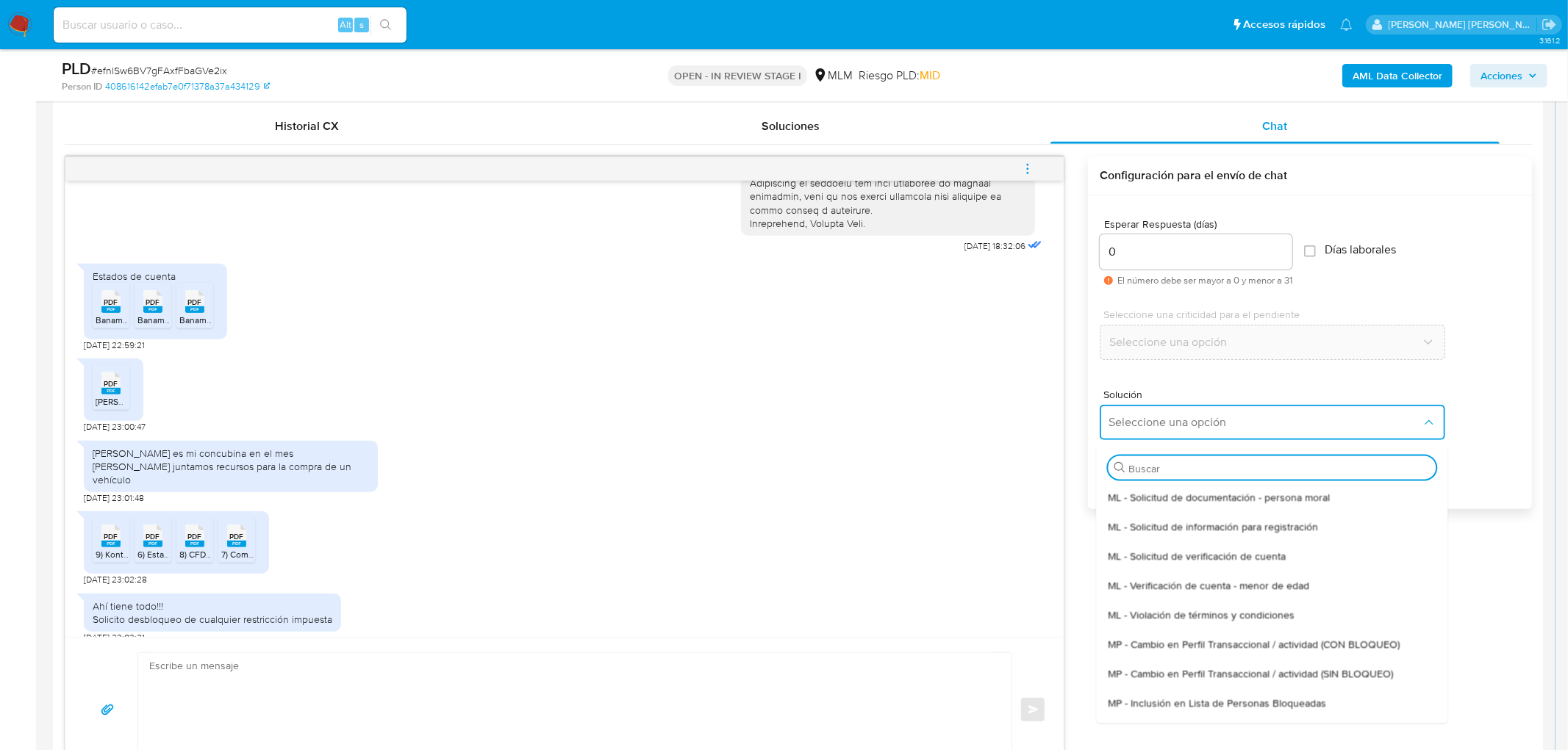
drag, startPoint x: 1199, startPoint y: 546, endPoint x: 1157, endPoint y: 561, distance: 44.6
click at [1198, 546] on div "ML - Solicitud de verificación de cuenta" at bounding box center [1271, 555] width 328 height 29
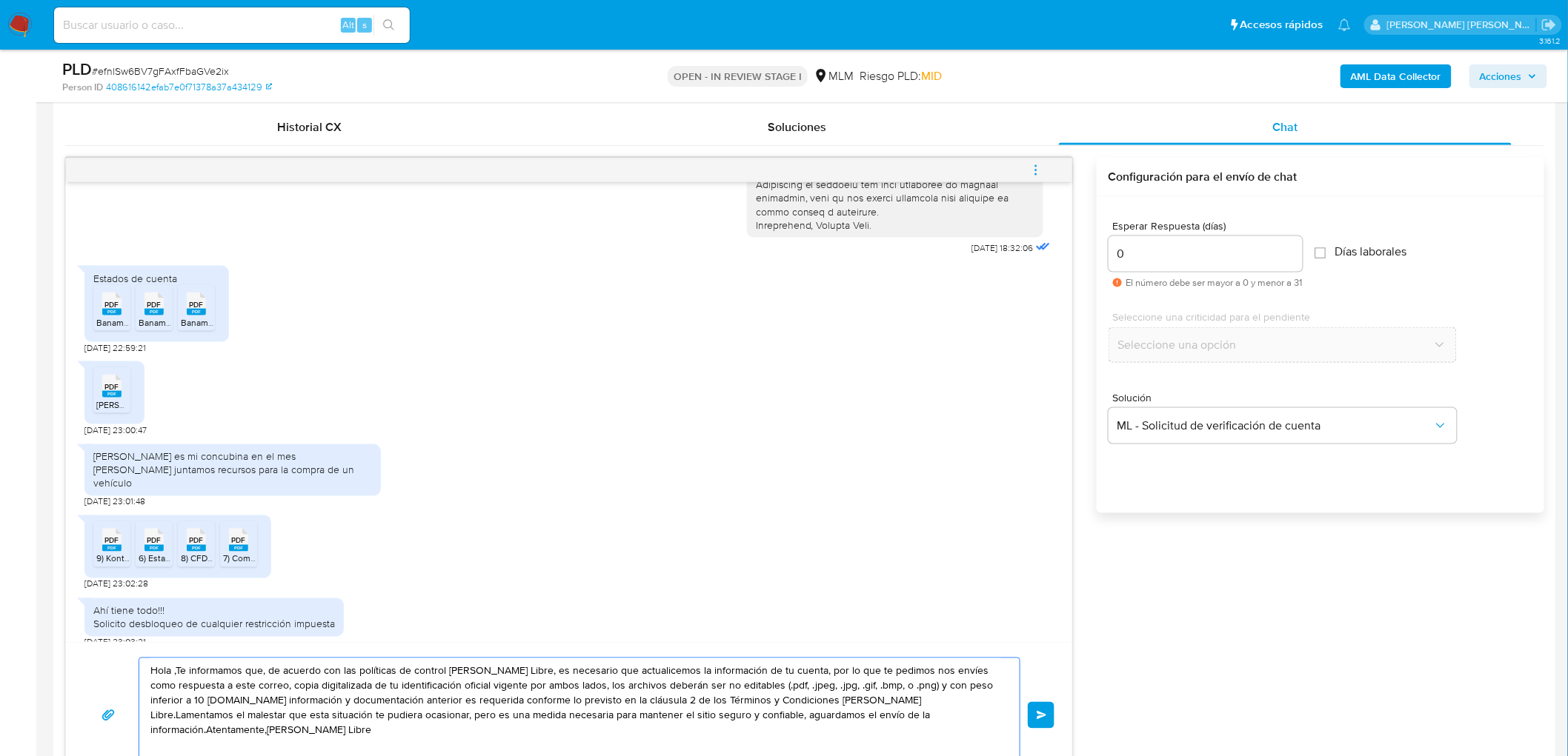
drag, startPoint x: 971, startPoint y: 724, endPoint x: 97, endPoint y: 672, distance: 875.5
click at [97, 672] on div "Hola ,Te informamos que, de acuerdo con las políticas de control de Mercado Lib…" at bounding box center [569, 715] width 971 height 116
paste textarea "Agradecemos mucho tus respuestas. Para la institución es importante conocer a s…"
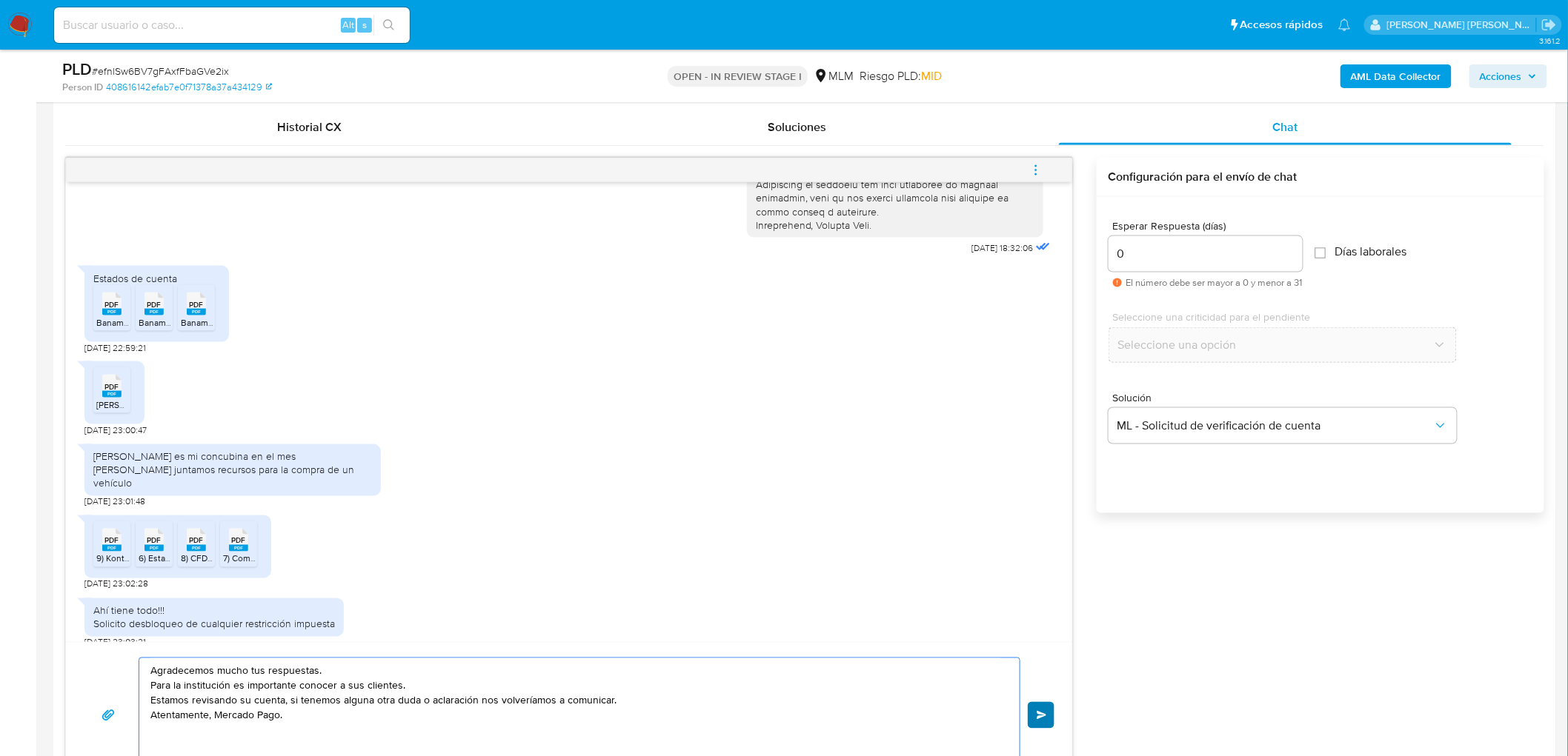
type textarea "Agradecemos mucho tus respuestas. Para la institución es importante conocer a s…"
click at [1044, 711] on span "Enviar" at bounding box center [1042, 715] width 10 height 9
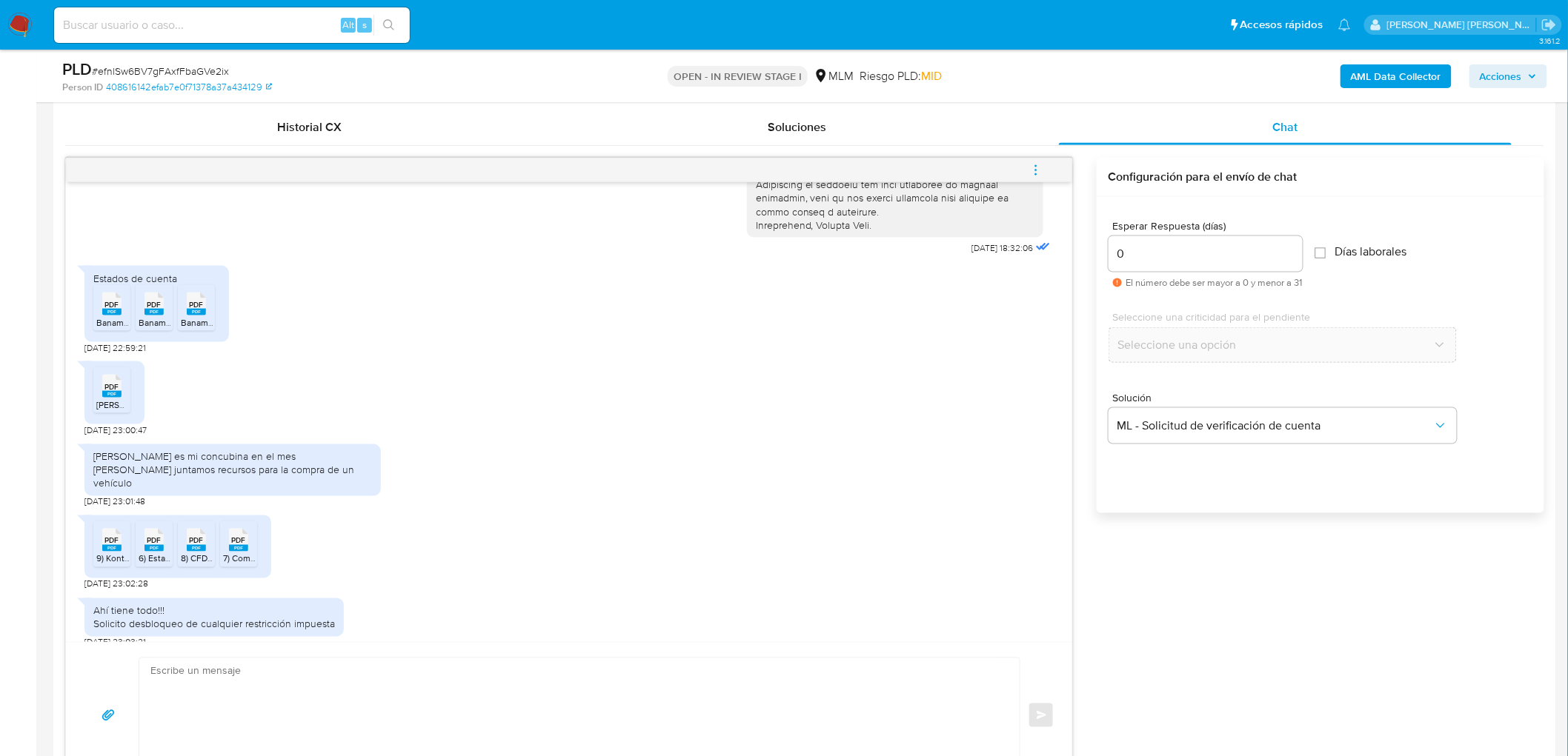
scroll to position [394, 0]
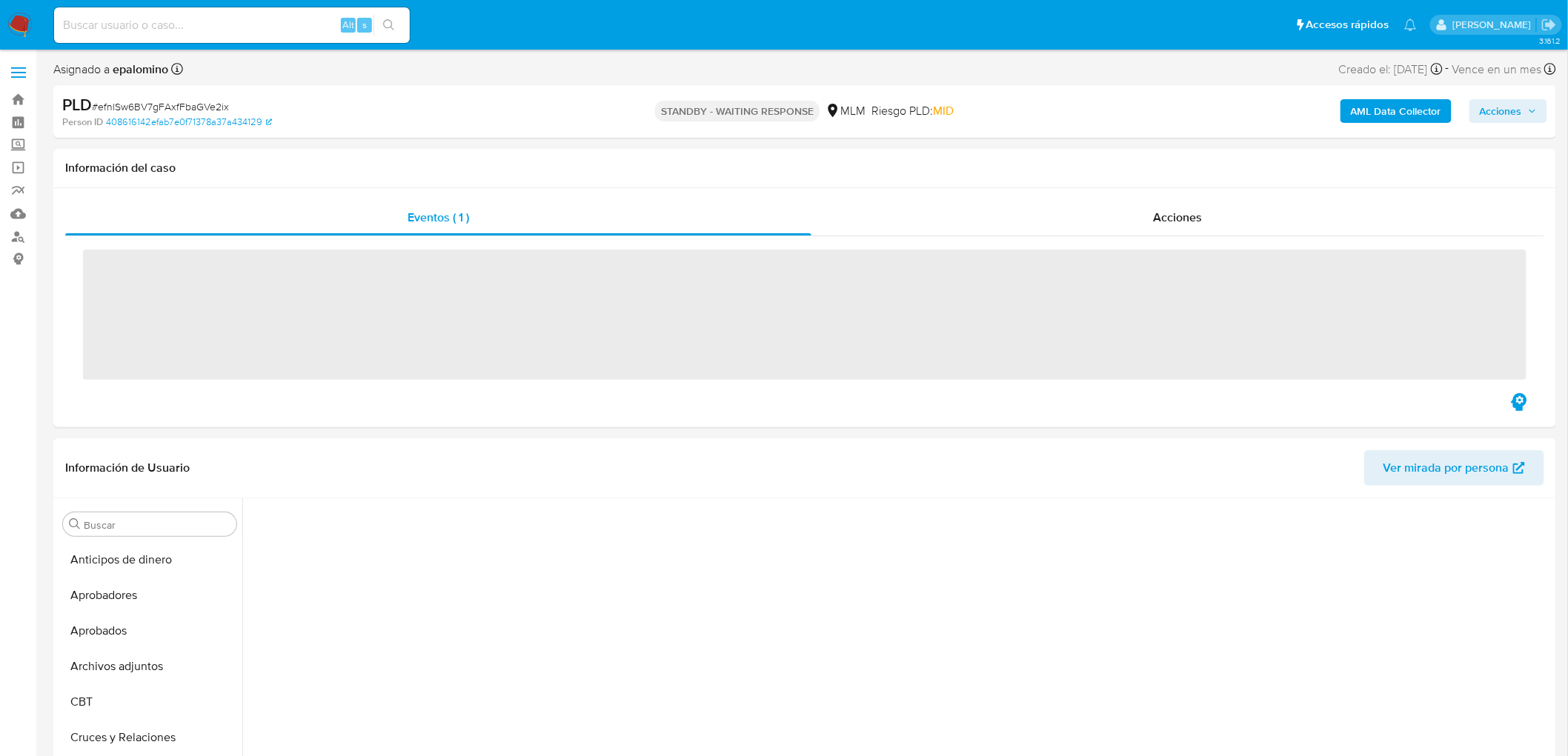
scroll to position [608, 0]
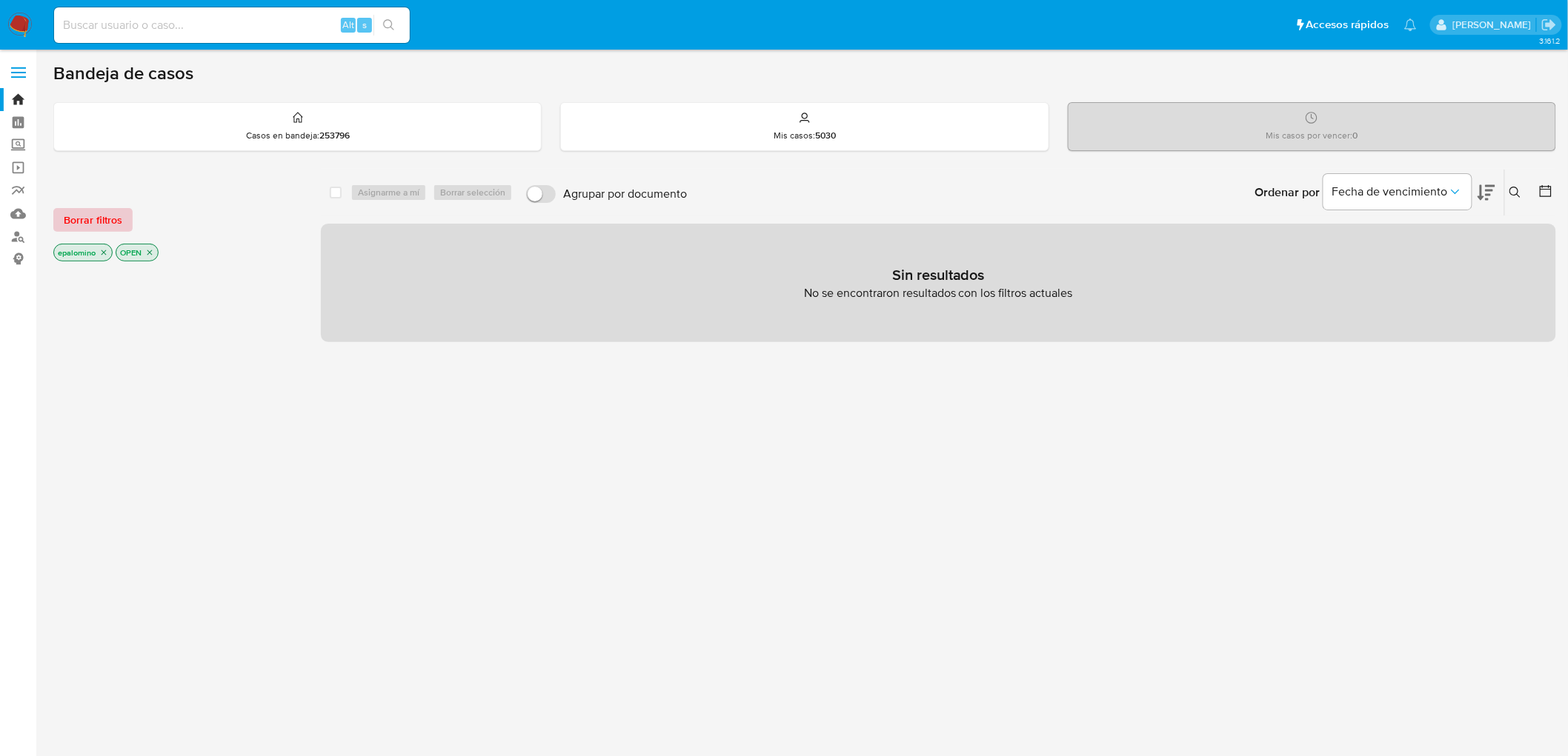
click at [105, 216] on span "Borrar filtros" at bounding box center [93, 220] width 59 height 21
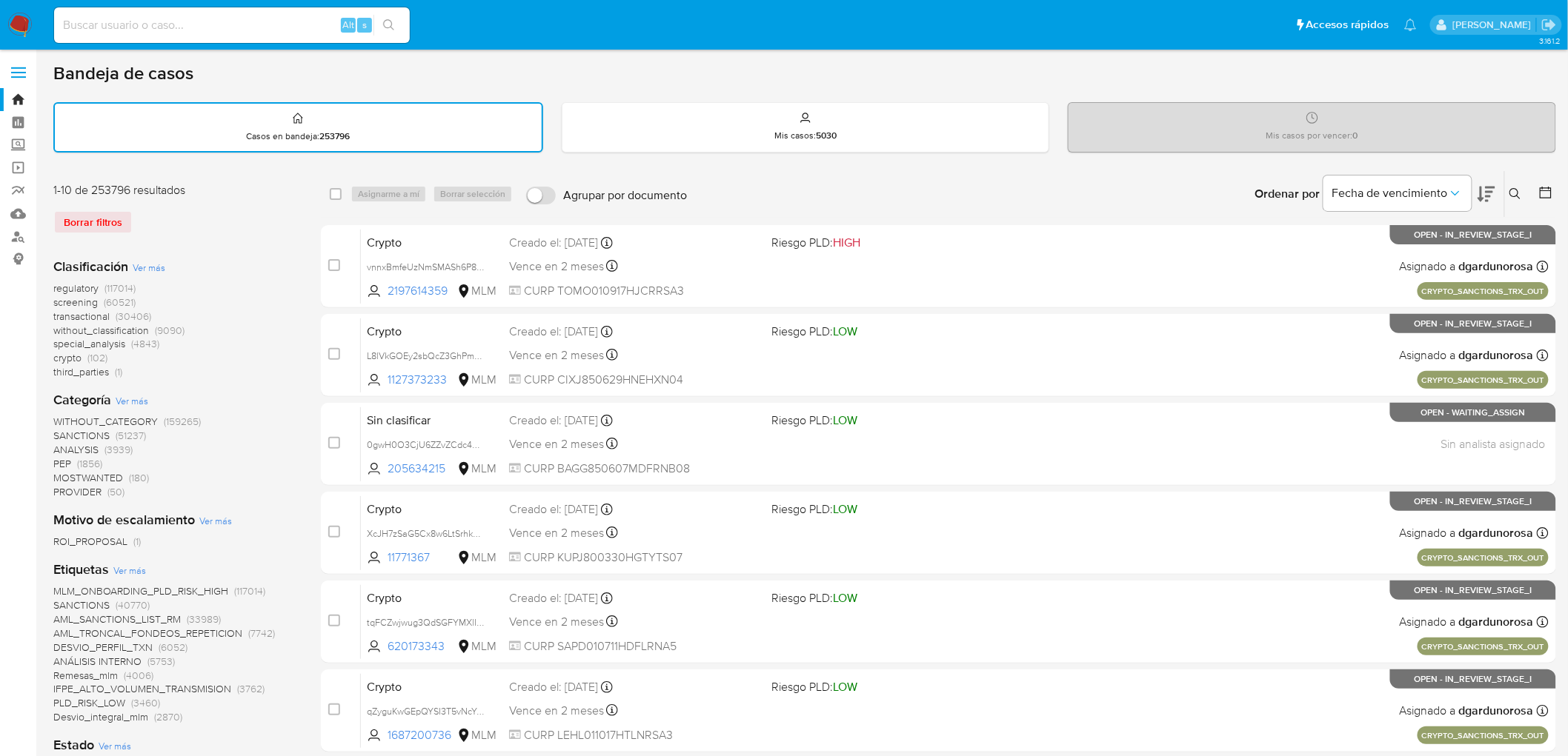
click at [1517, 188] on icon at bounding box center [1515, 194] width 12 height 12
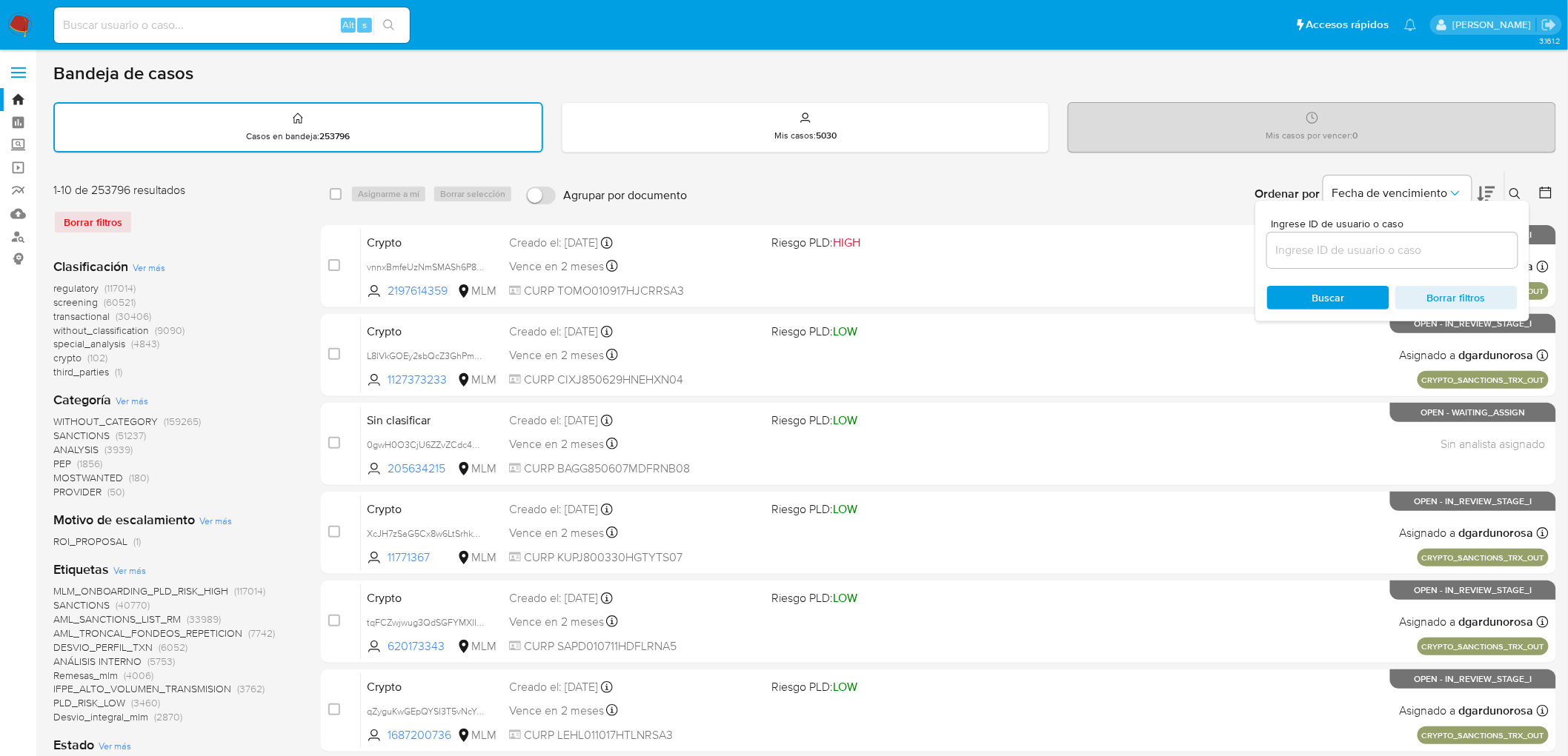
click at [1332, 245] on input at bounding box center [1392, 250] width 250 height 19
type input "667401855"
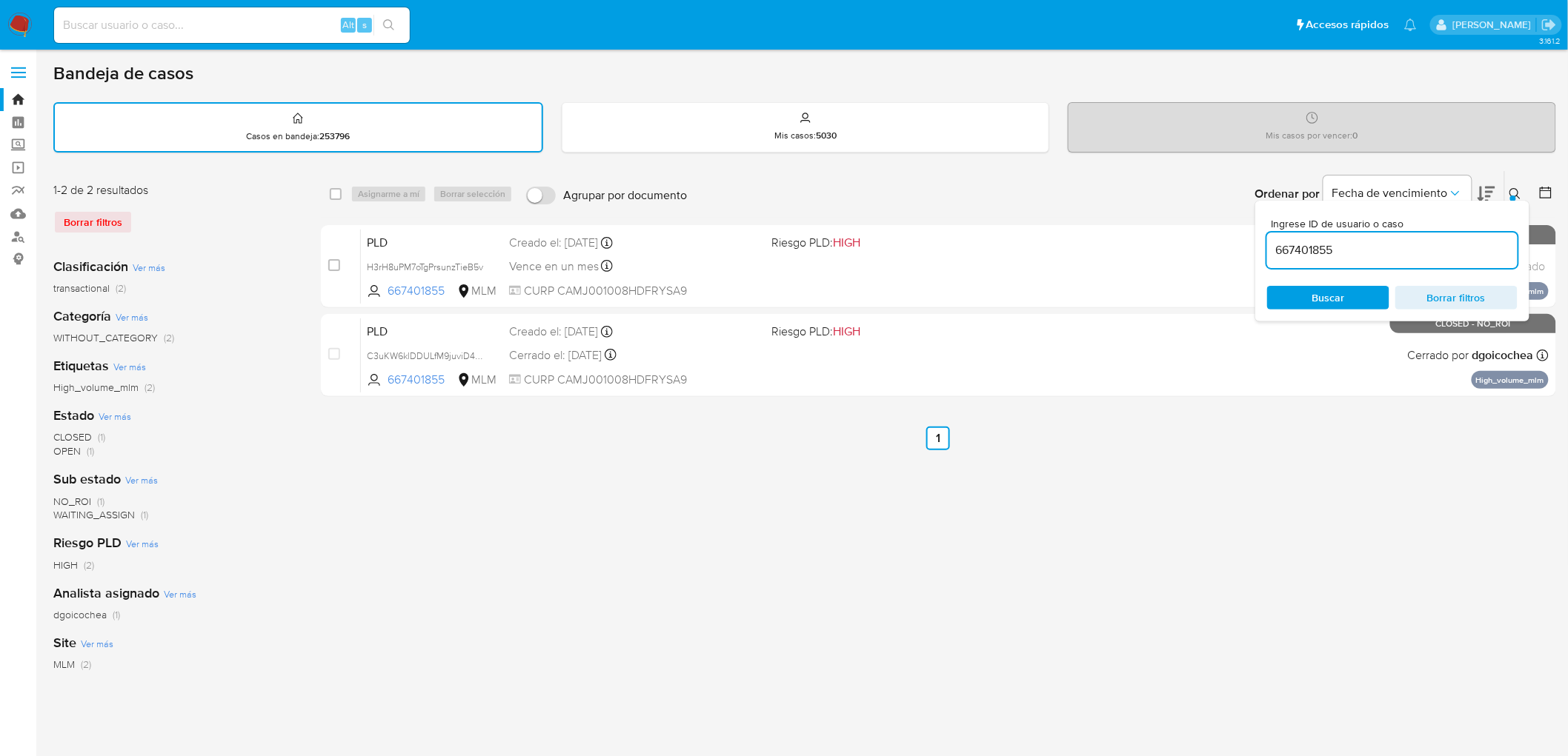
click at [1519, 201] on div "Ingrese ID de usuario o caso 667401855 Buscar Borrar filtros" at bounding box center [1393, 261] width 274 height 121
click at [1515, 191] on icon at bounding box center [1515, 194] width 12 height 12
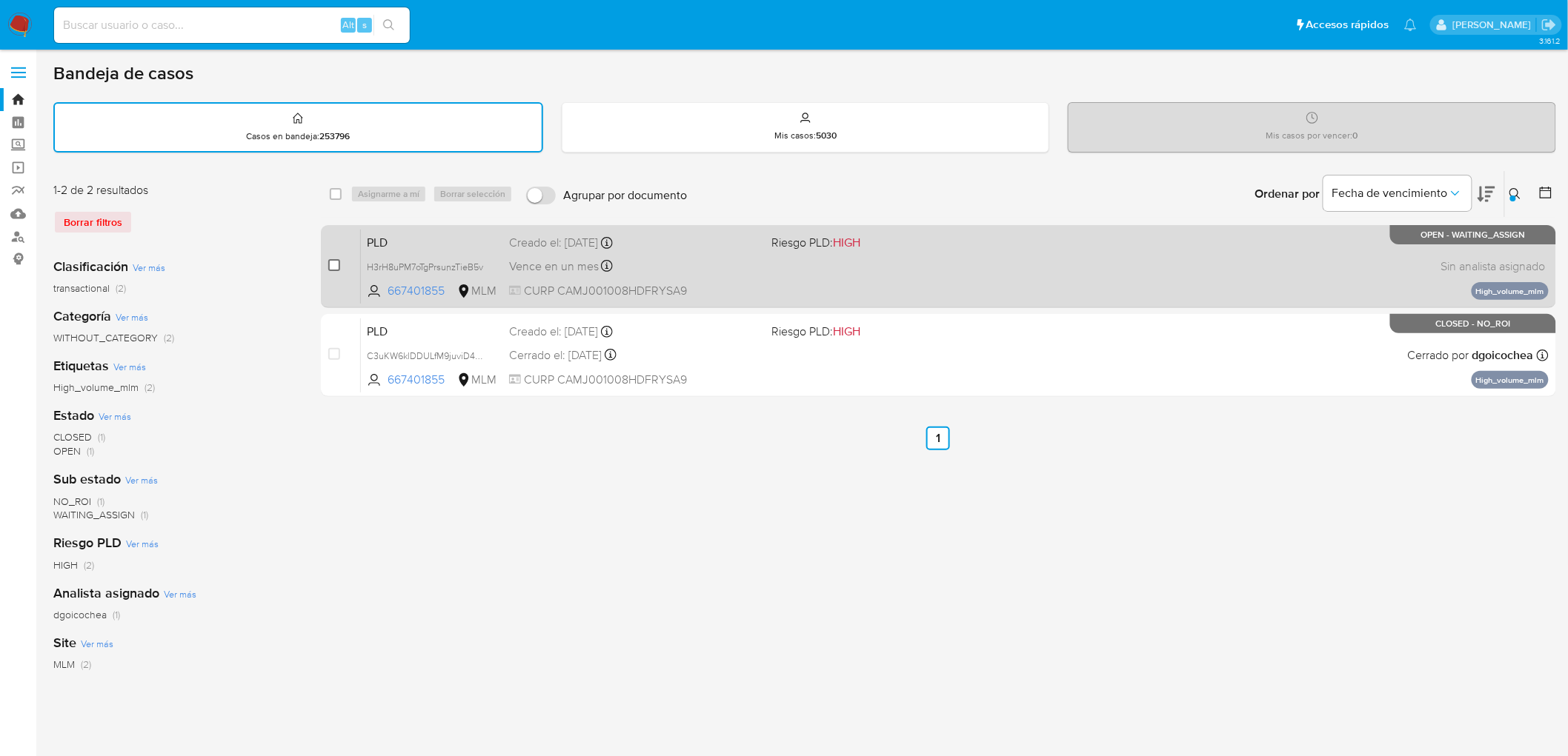
click at [336, 264] on input "checkbox" at bounding box center [335, 266] width 12 height 12
checkbox input "true"
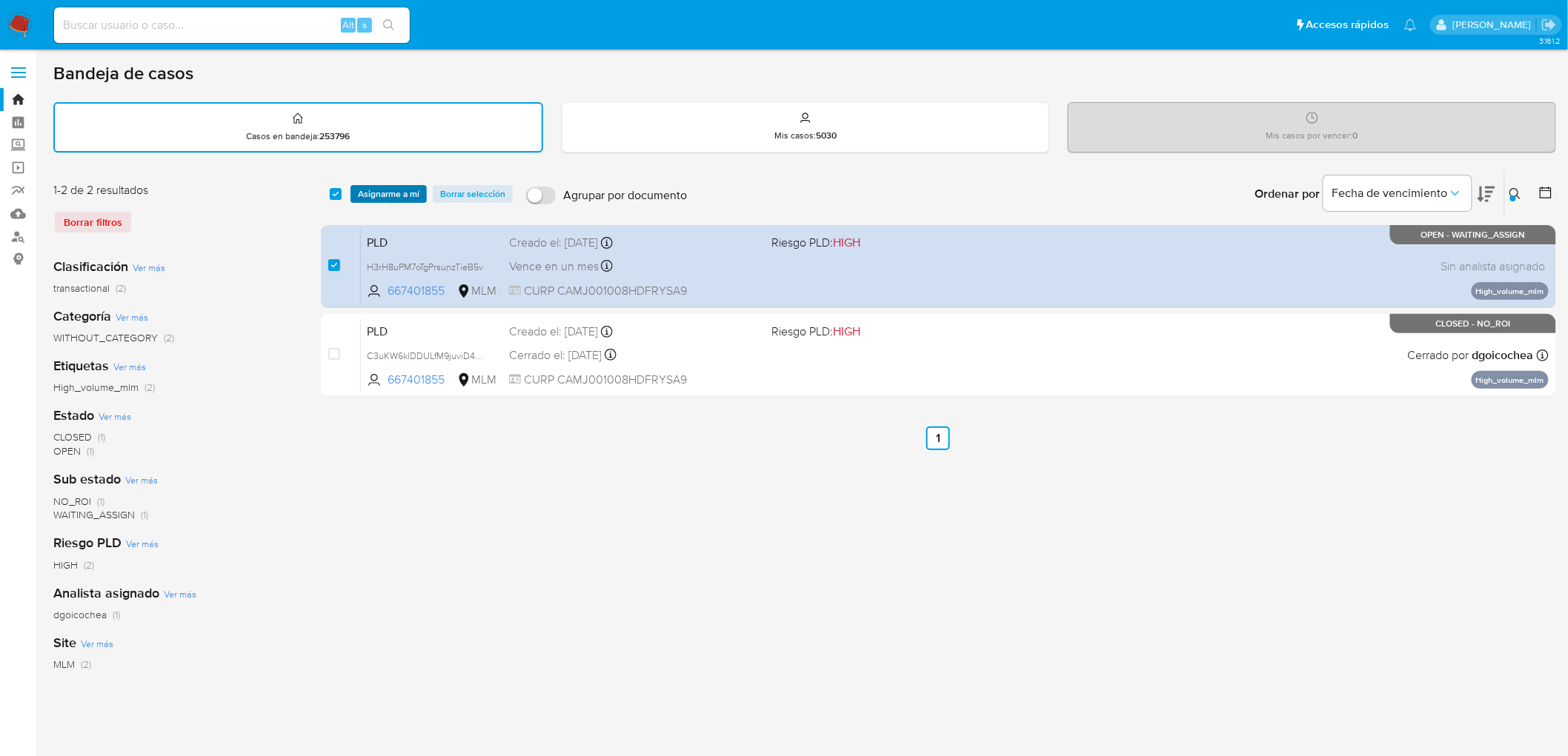
click at [393, 192] on span "Asignarme a mí" at bounding box center [388, 194] width 61 height 15
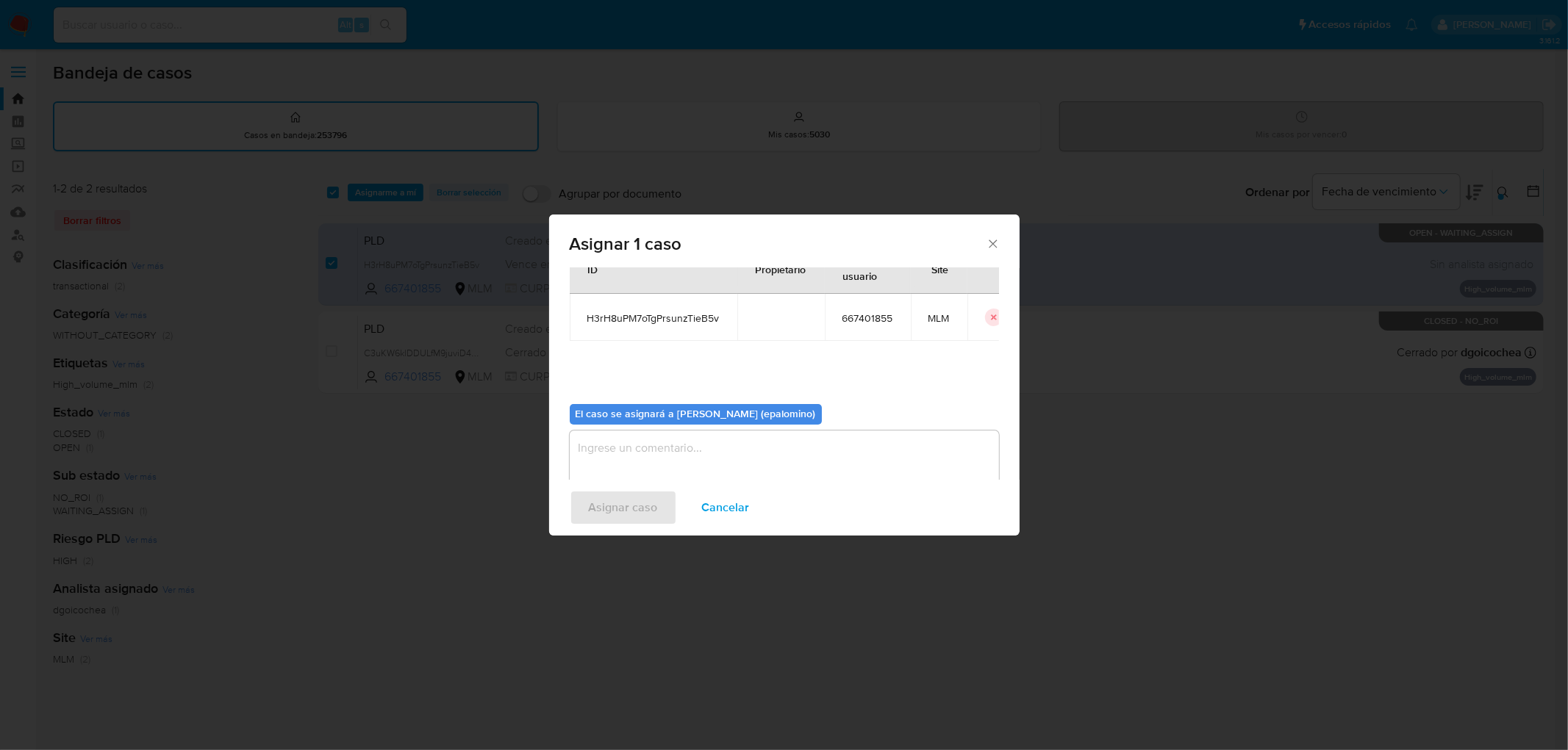
scroll to position [76, 0]
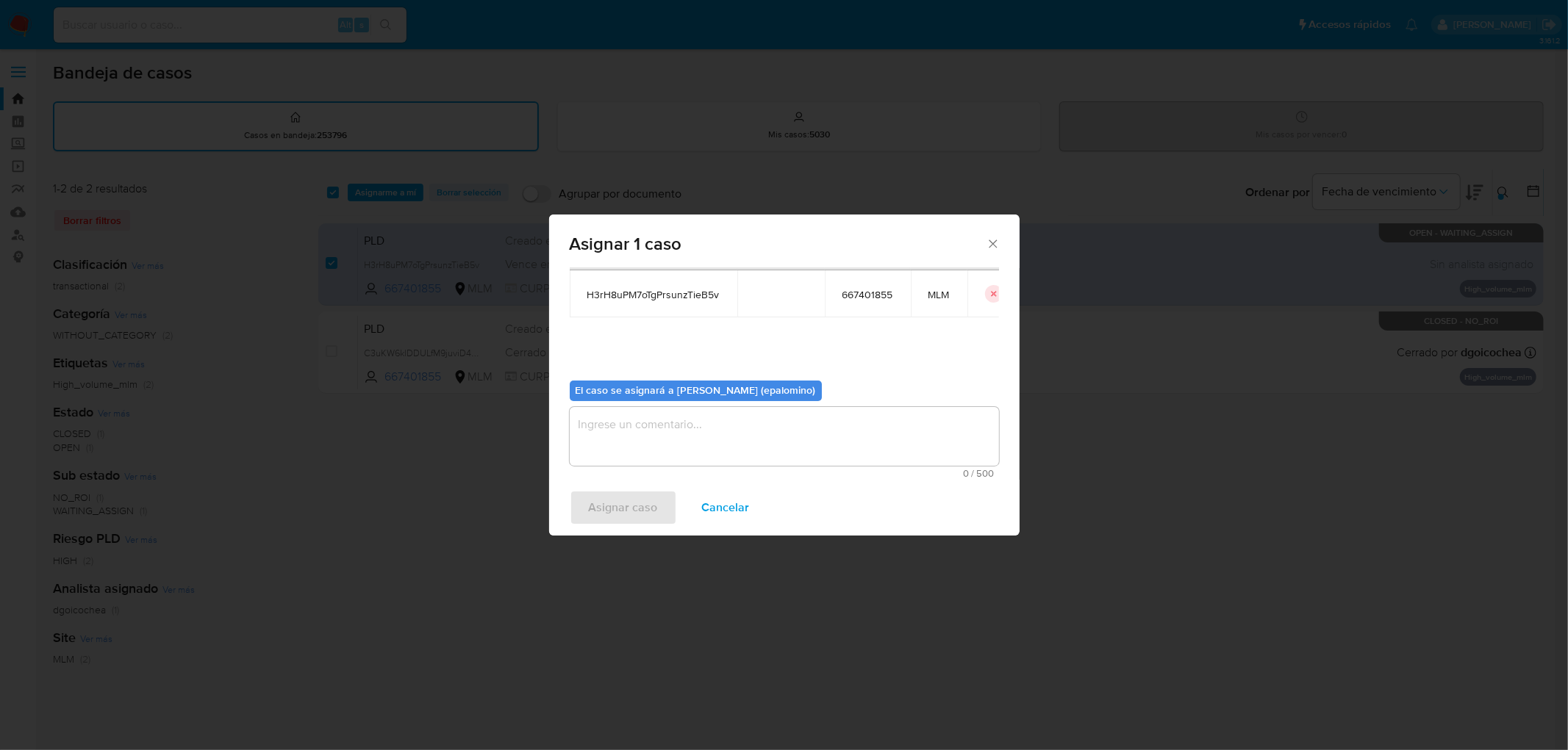
click at [702, 435] on textarea "assign-modal" at bounding box center [784, 436] width 429 height 59
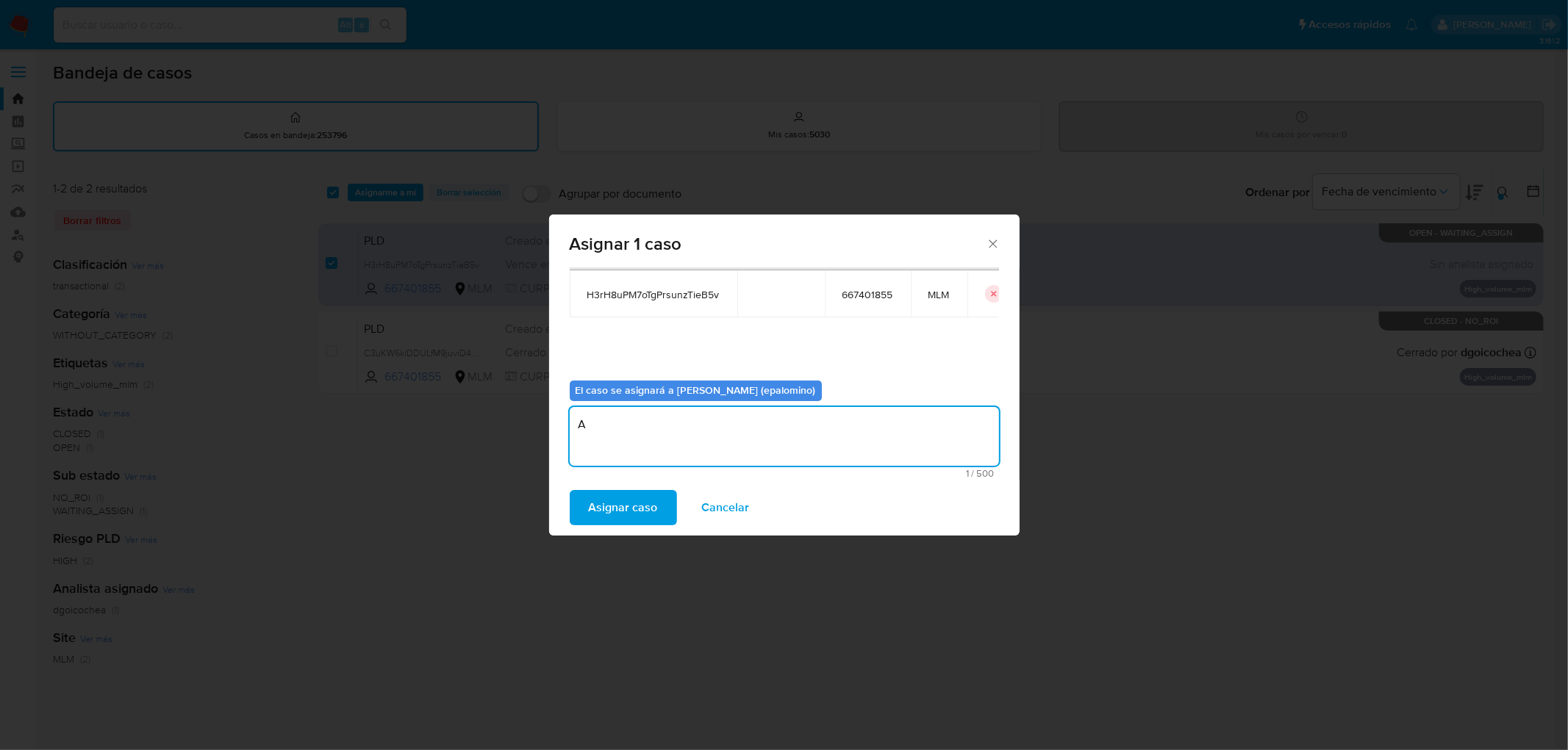
type textarea "AS"
click at [634, 540] on div "Asignar 1 caso Casos a asignar: ID Propietario ID de usuario Site H3rH8uPM7oTgP…" at bounding box center [784, 375] width 1568 height 750
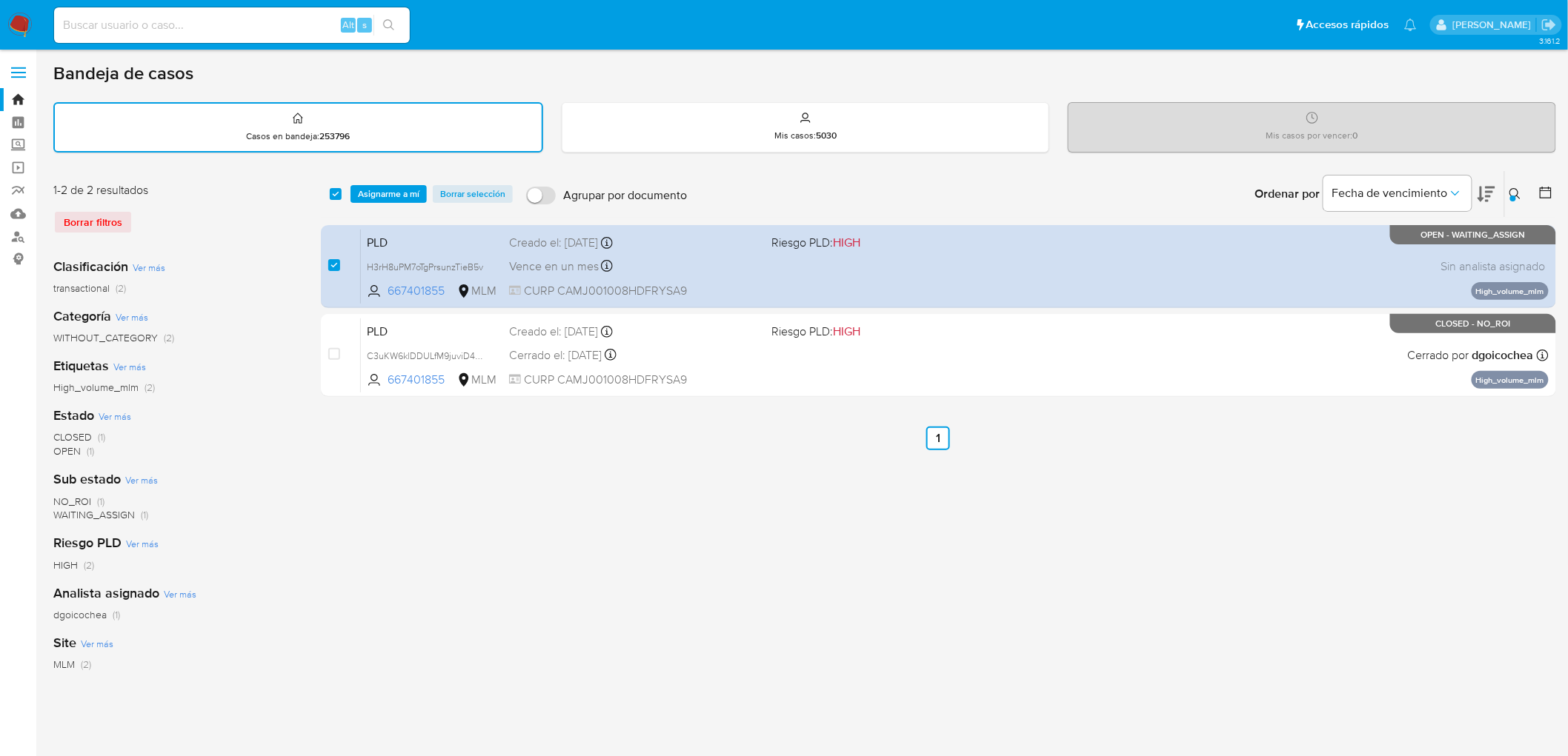
click at [636, 503] on div "select-all-cases-checkbox Asignarme a mí Borrar selección Agrupar por documento…" at bounding box center [938, 496] width 1235 height 650
click at [372, 187] on span "Asignarme a mí" at bounding box center [388, 194] width 61 height 15
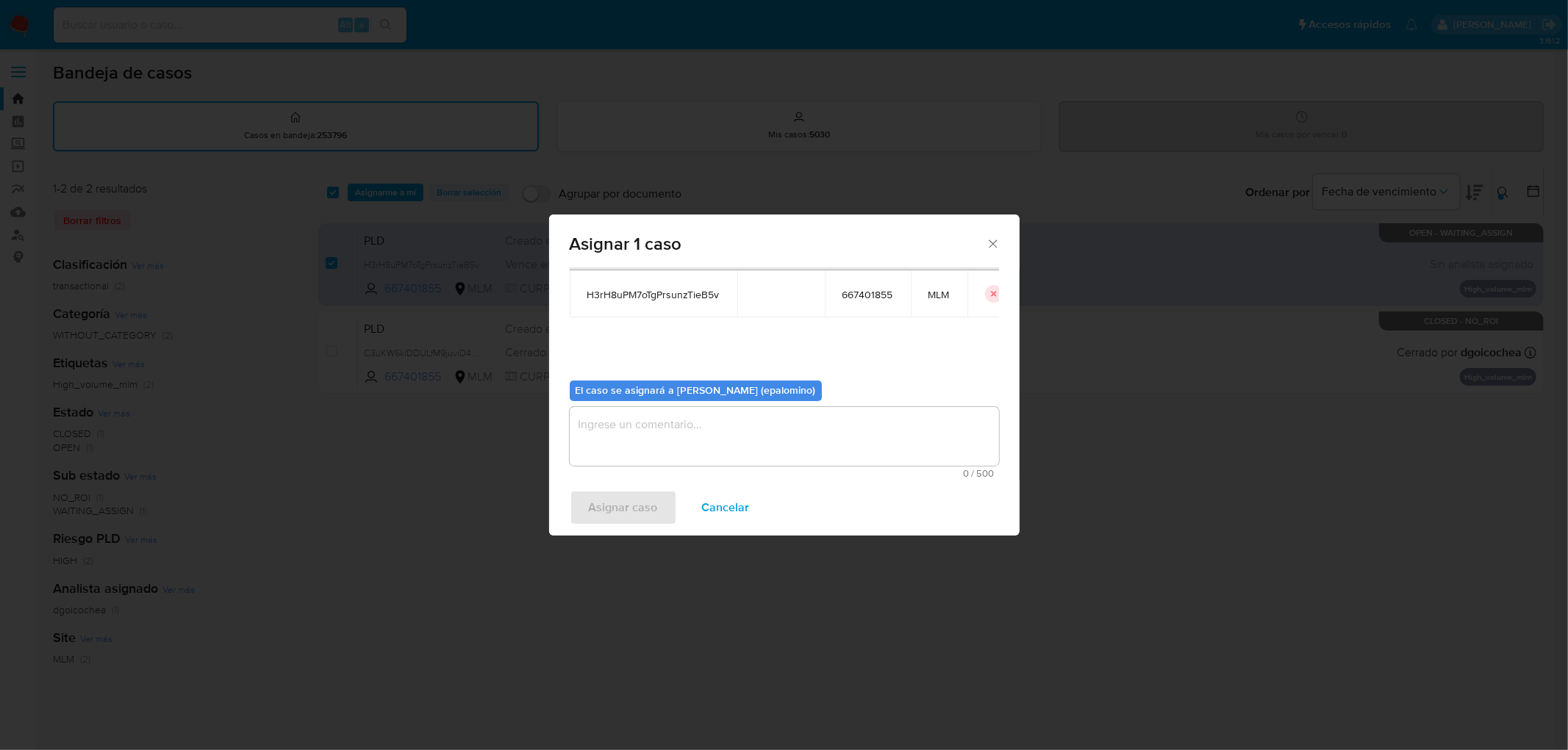
click at [613, 443] on textarea "assign-modal" at bounding box center [784, 436] width 429 height 59
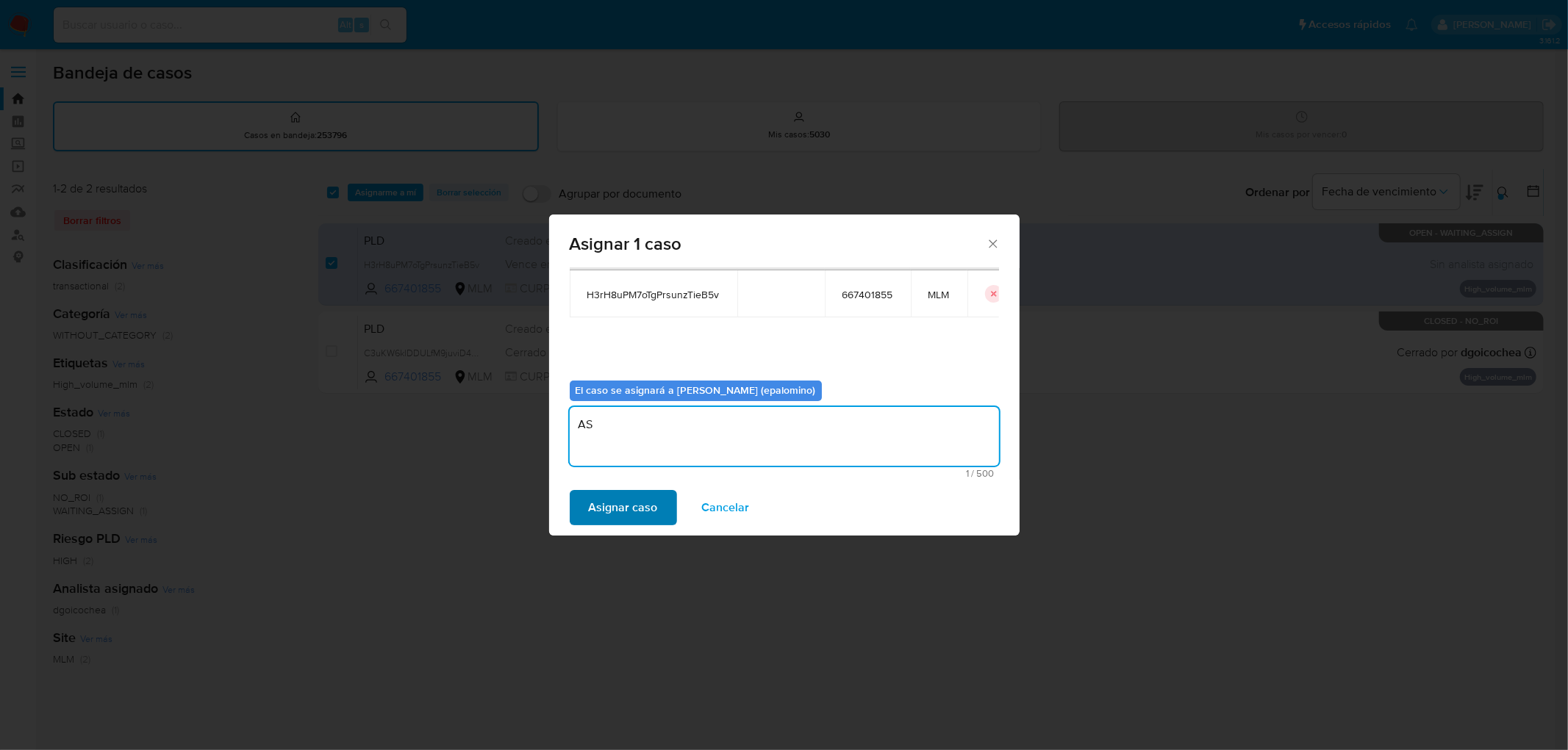
type textarea "AS"
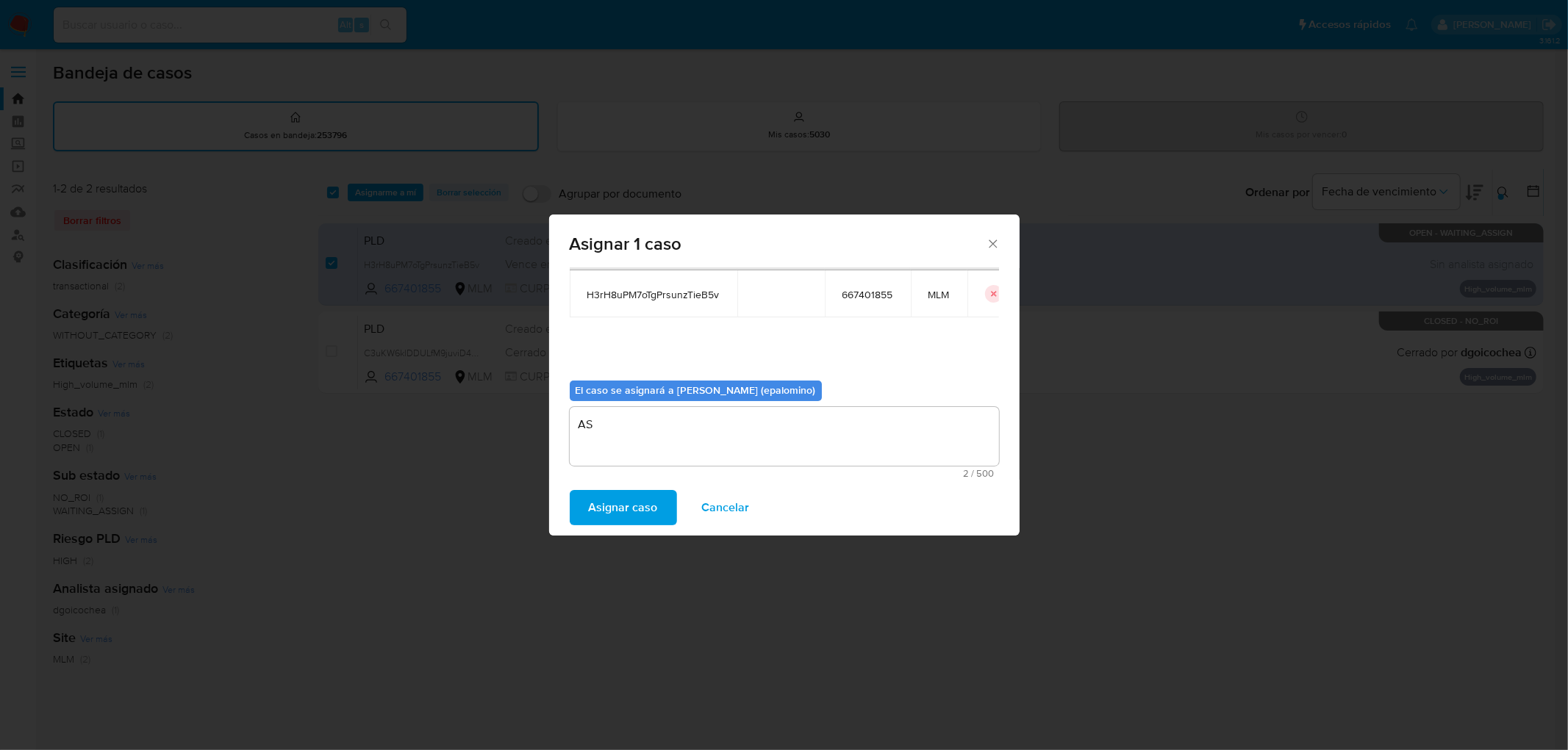
click at [627, 512] on span "Asignar caso" at bounding box center [623, 508] width 69 height 32
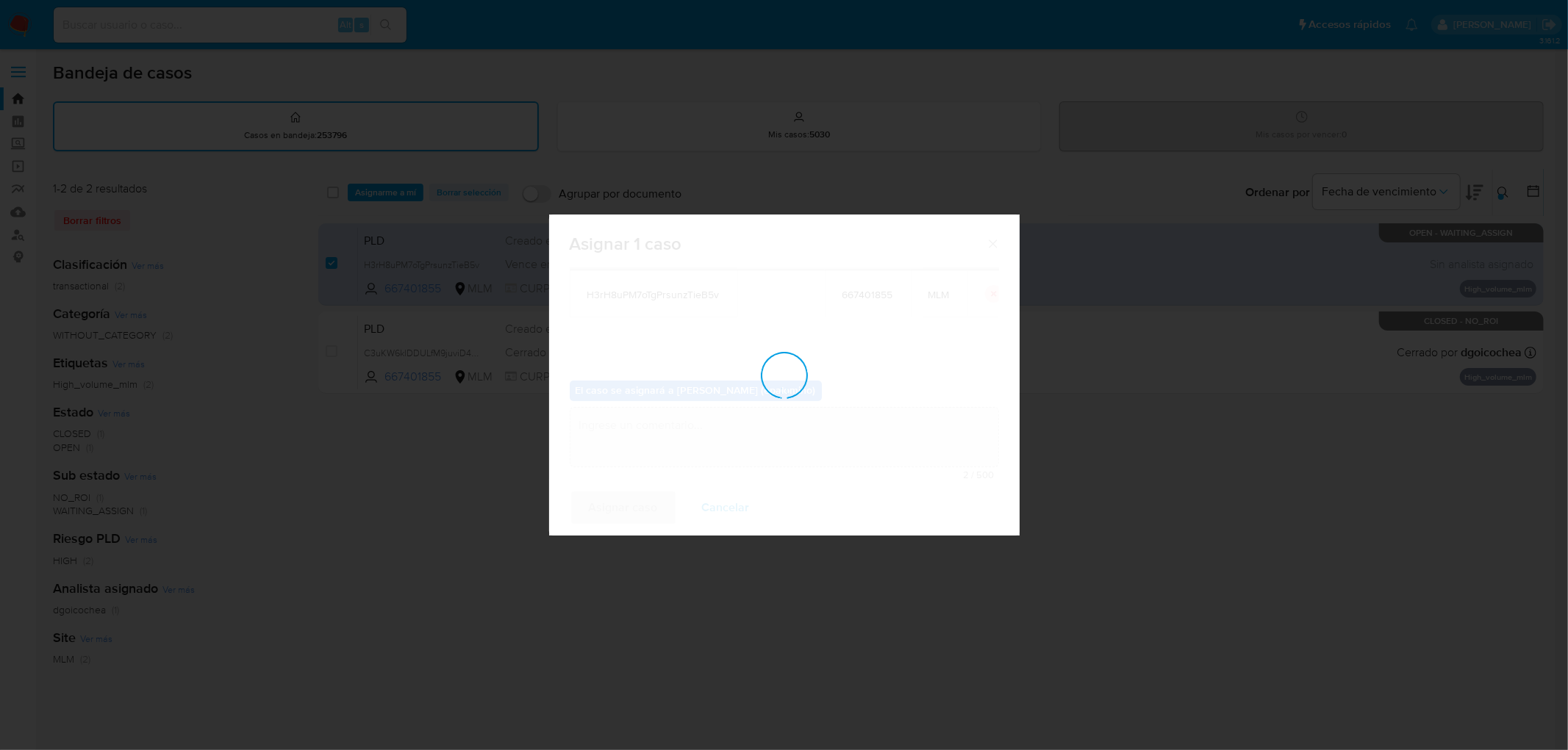
checkbox input "false"
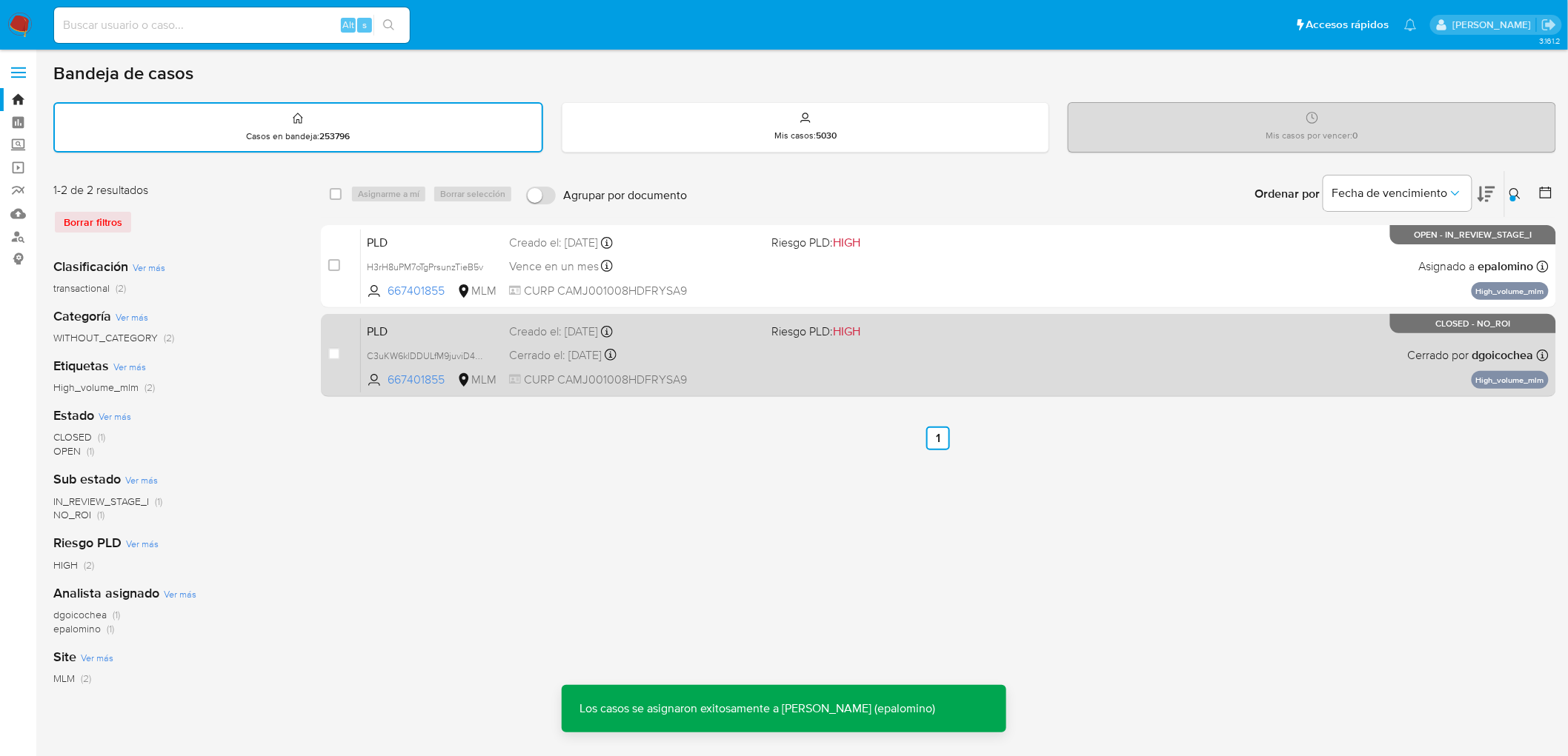
click at [380, 321] on span "PLD" at bounding box center [431, 330] width 130 height 19
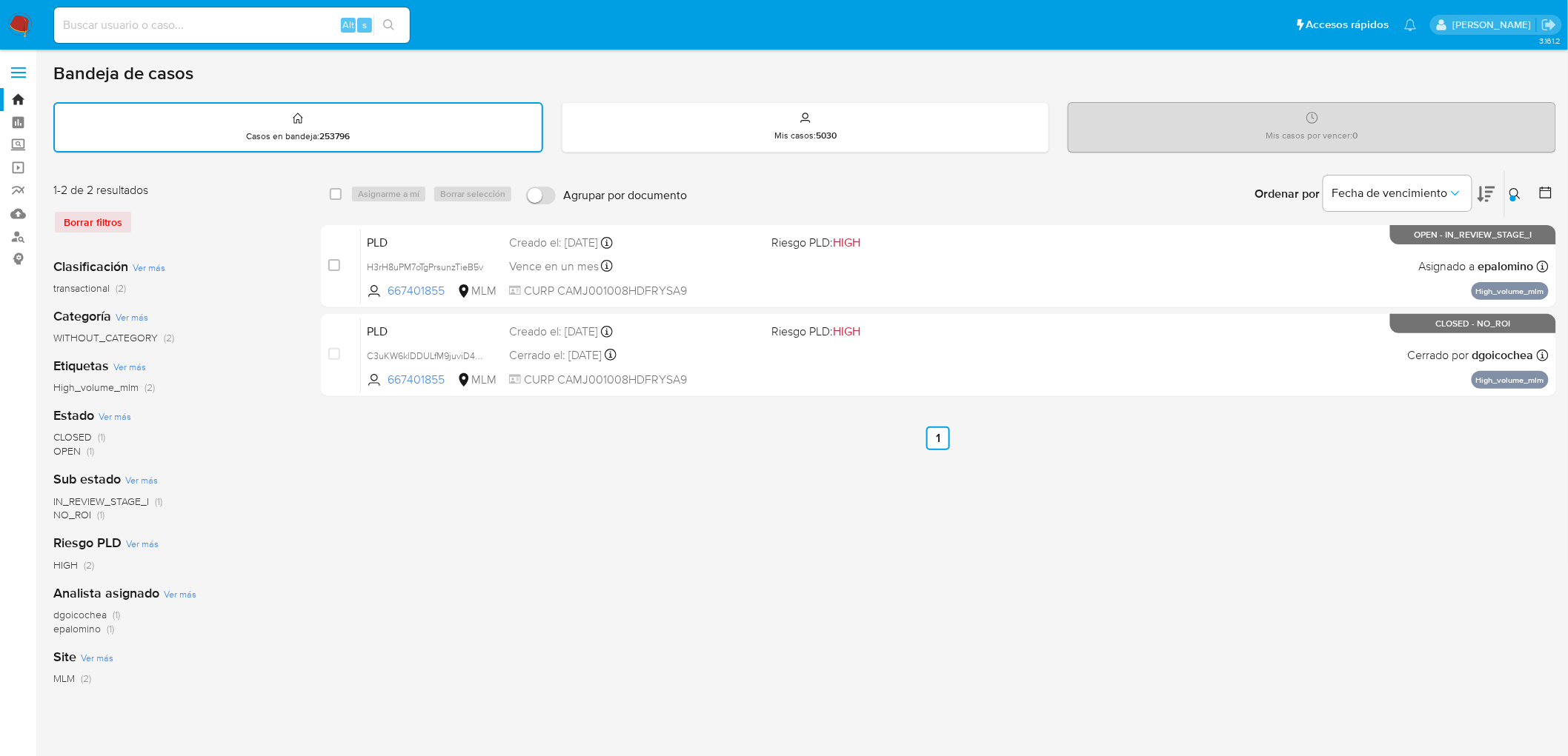
click at [20, 25] on img at bounding box center [20, 25] width 25 height 25
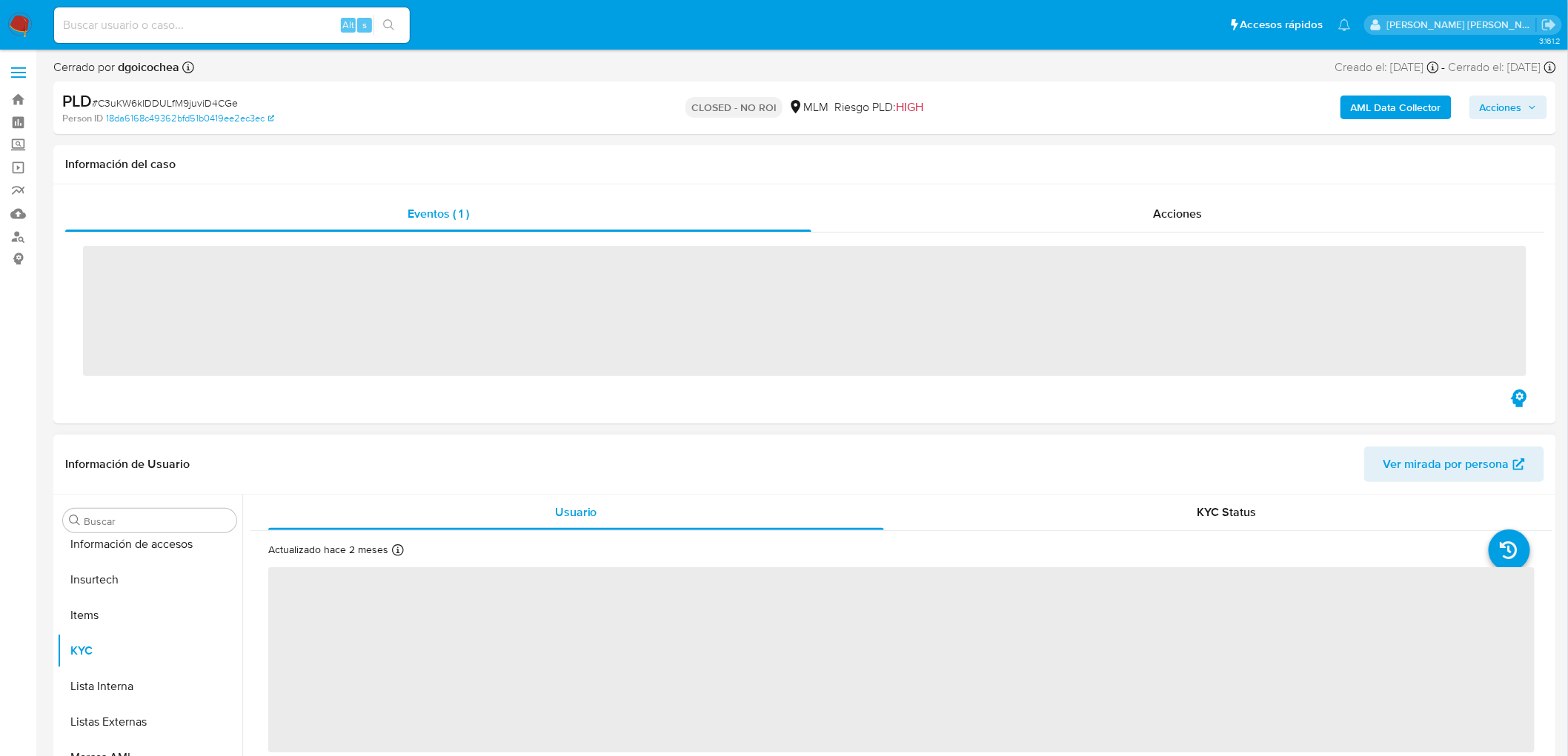
scroll to position [697, 0]
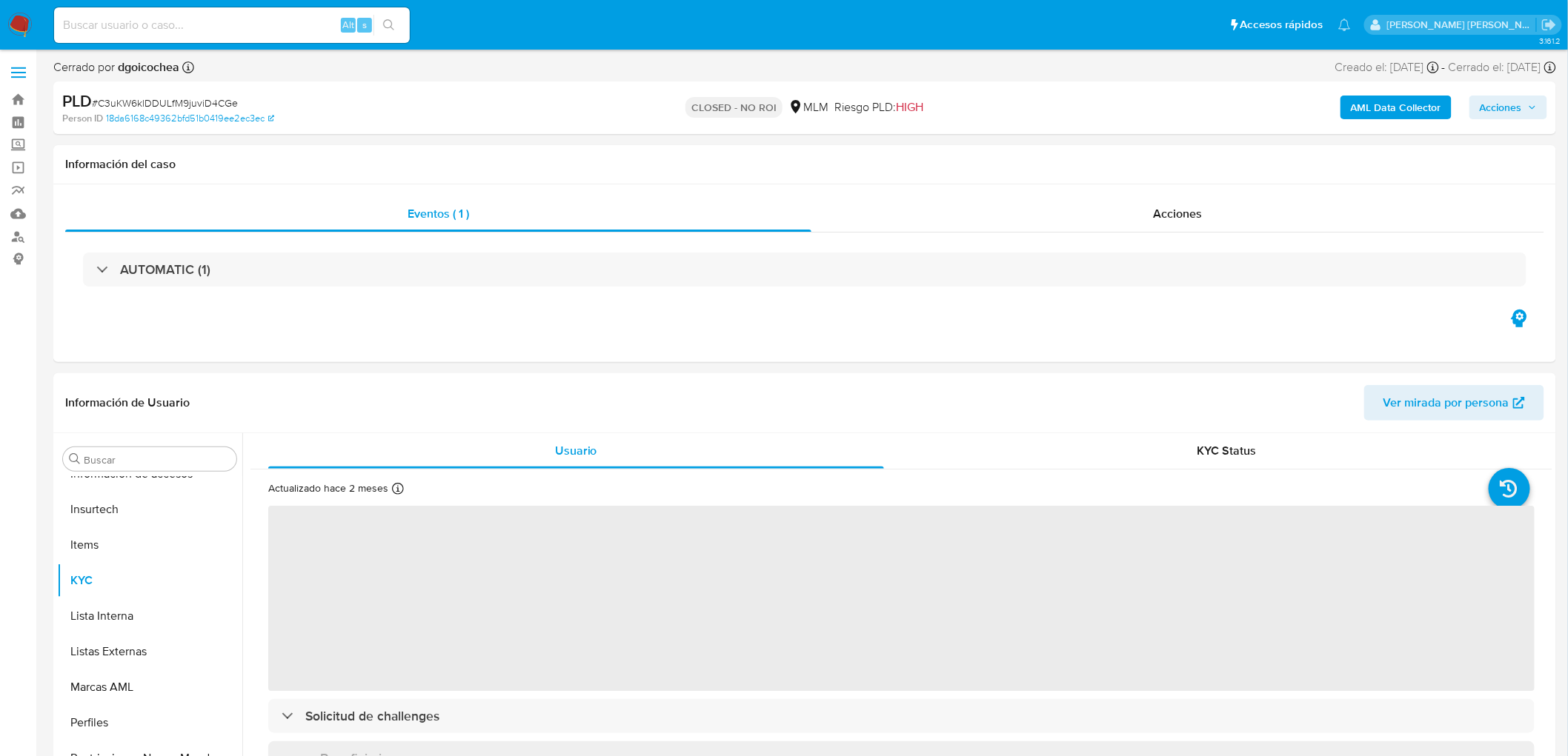
select select "10"
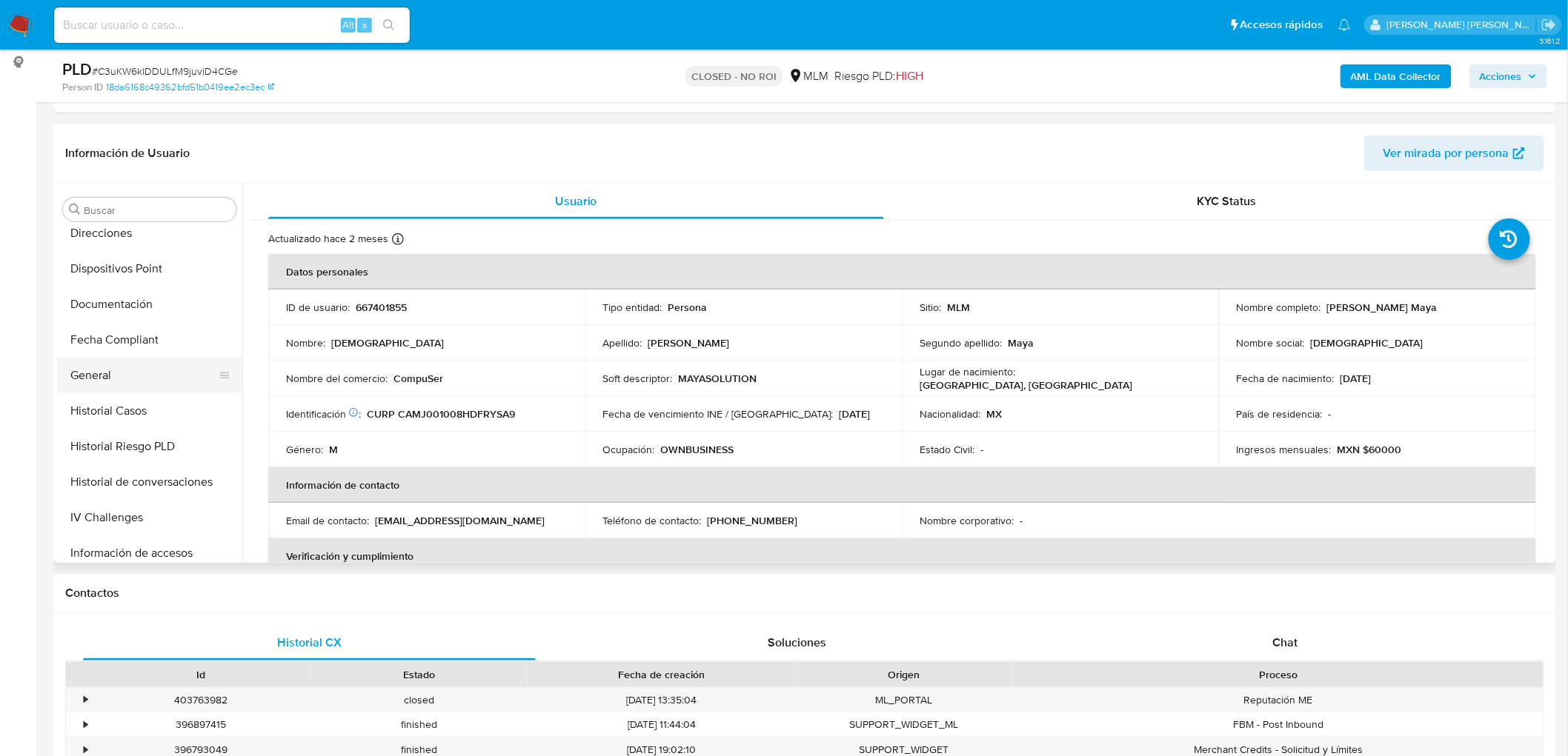
scroll to position [285, 0]
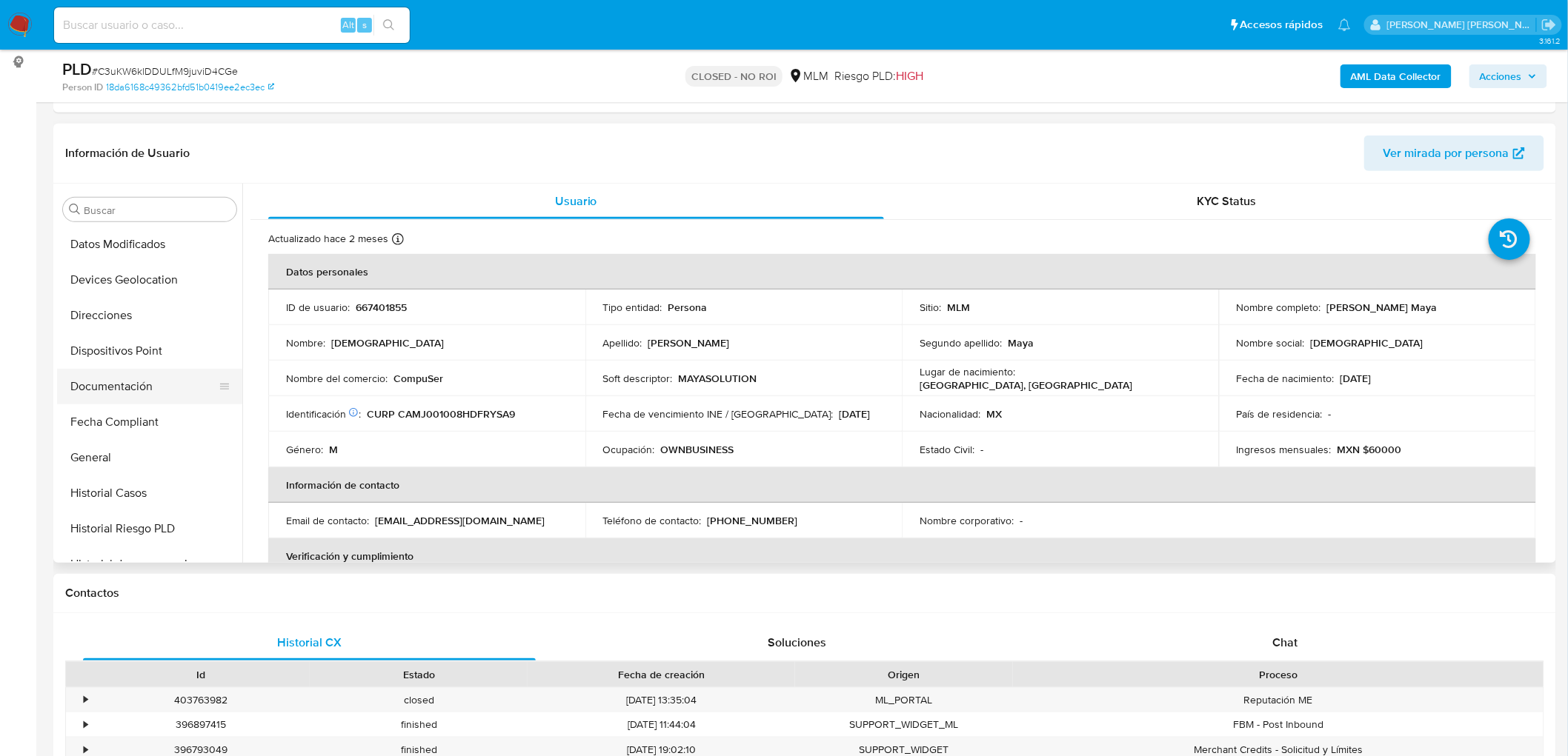
click at [165, 386] on button "Documentación" at bounding box center [143, 386] width 173 height 35
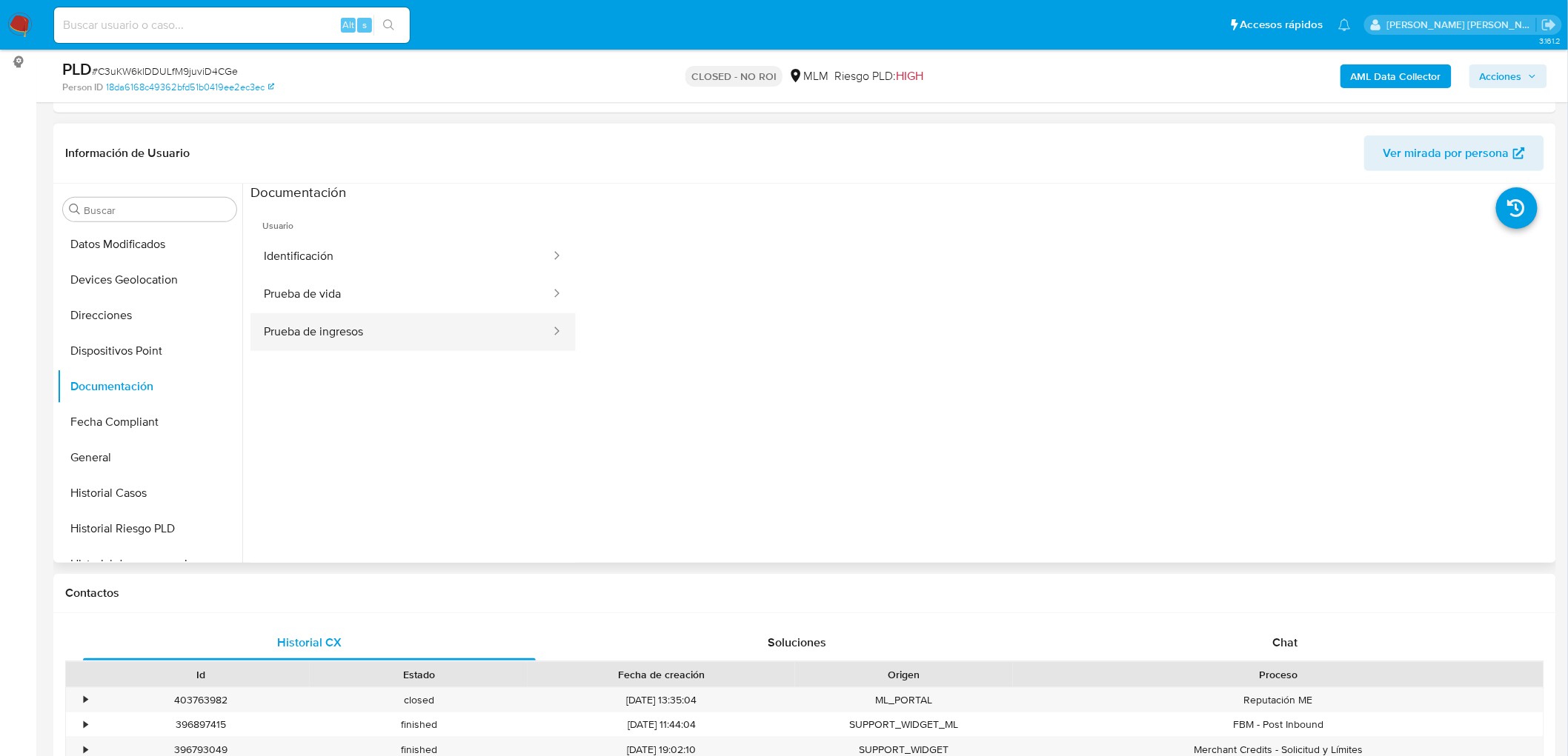
click at [398, 332] on button "Prueba de ingresos" at bounding box center [401, 332] width 302 height 38
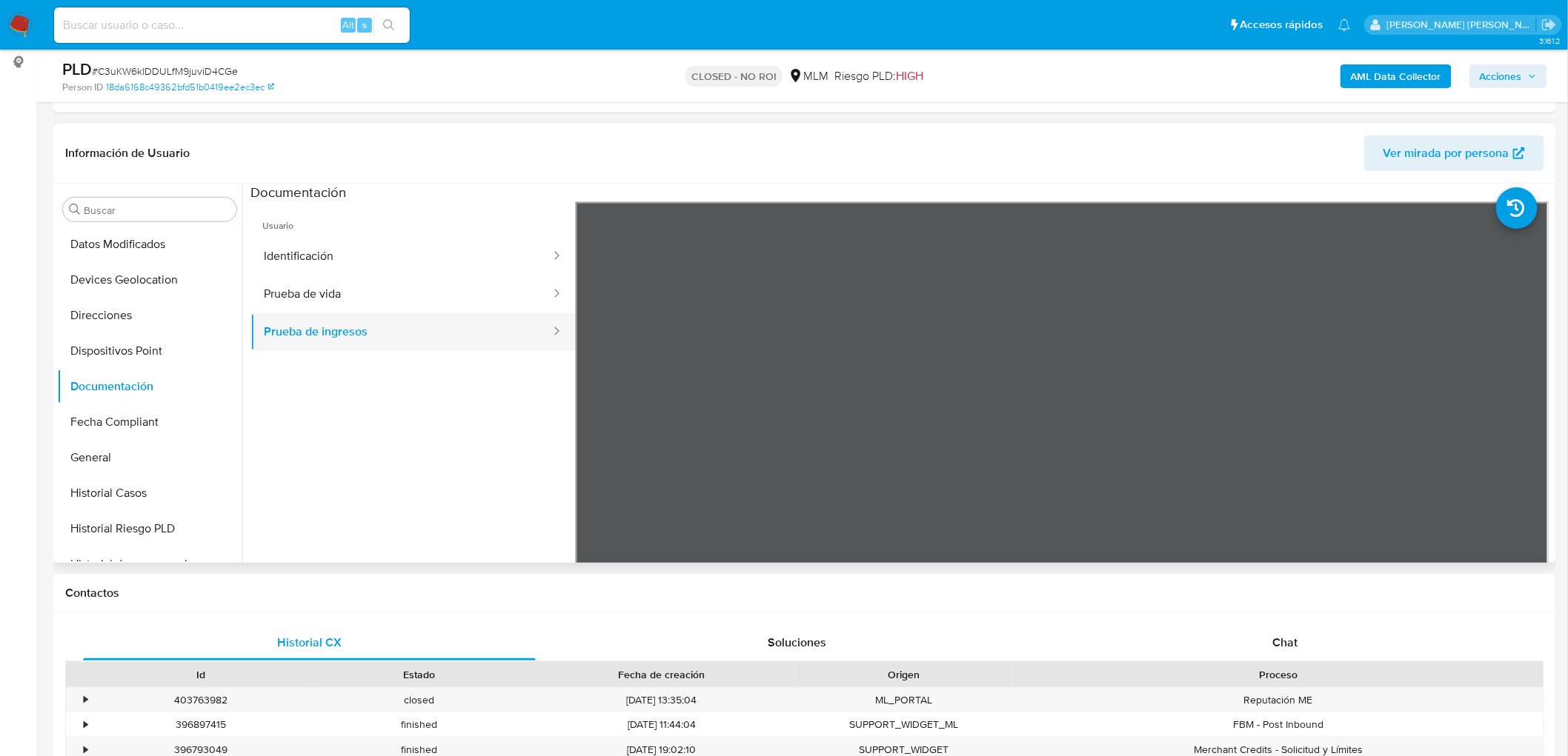
scroll to position [279, 0]
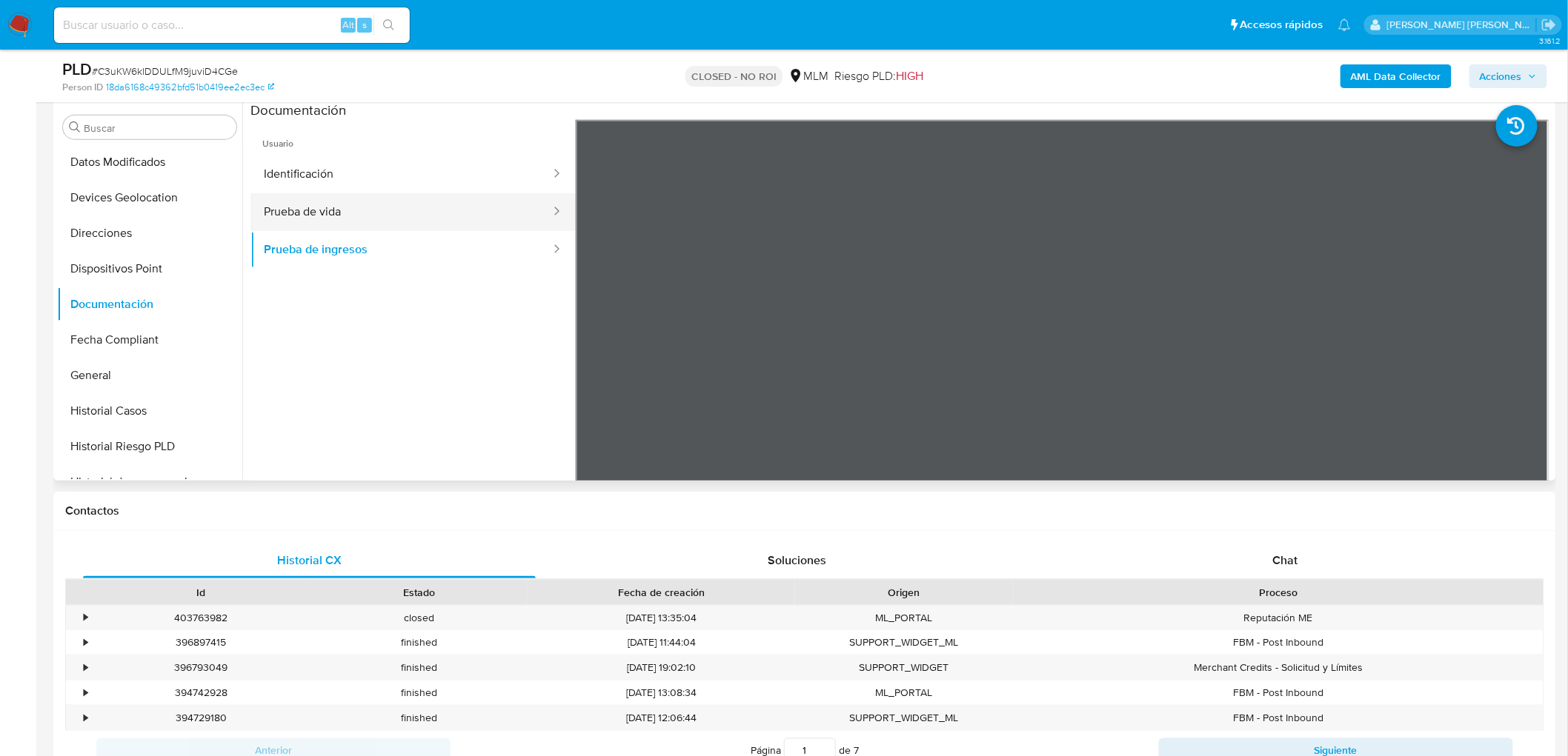
click at [435, 208] on button "Prueba de vida" at bounding box center [401, 212] width 302 height 38
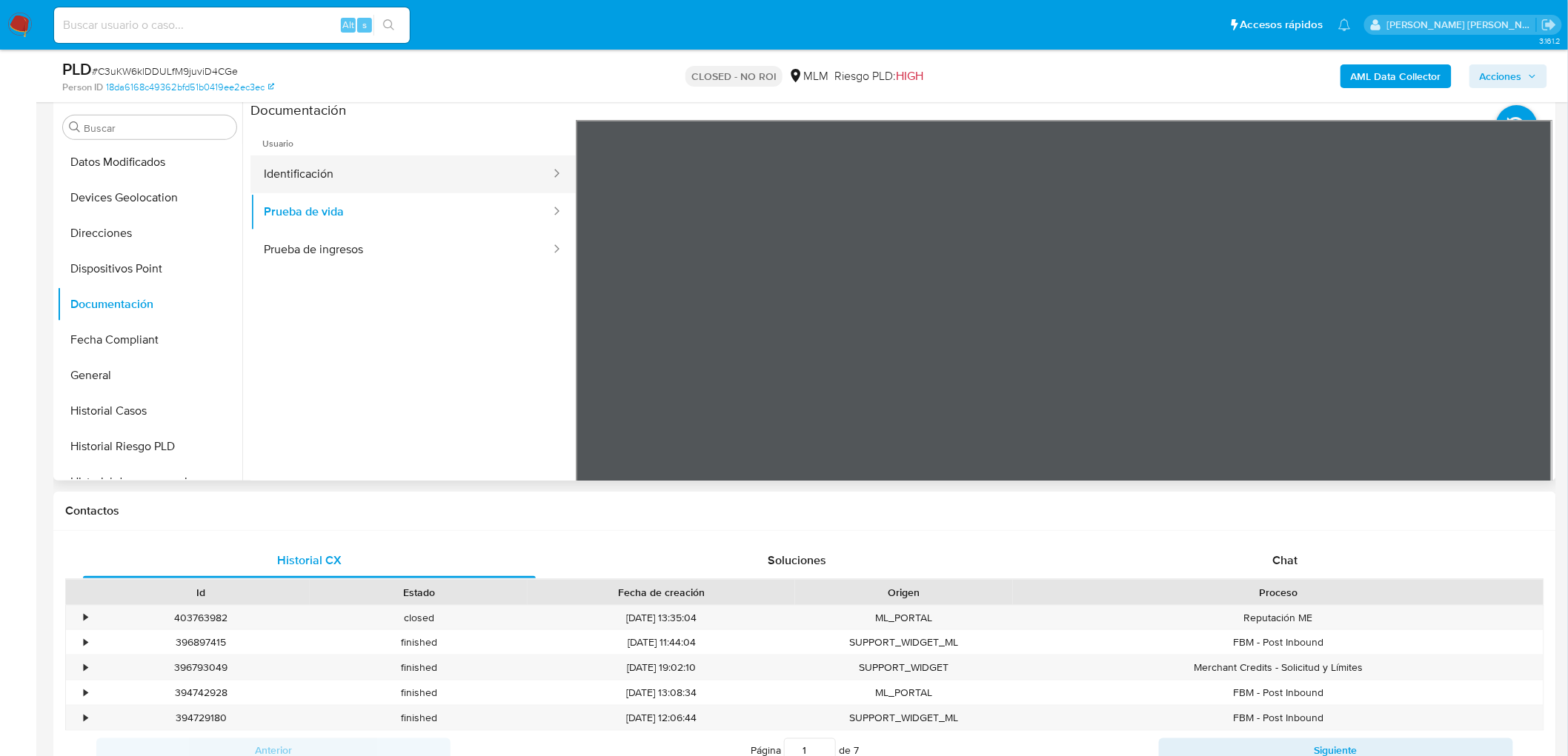
click at [478, 174] on button "Identificación" at bounding box center [401, 174] width 302 height 38
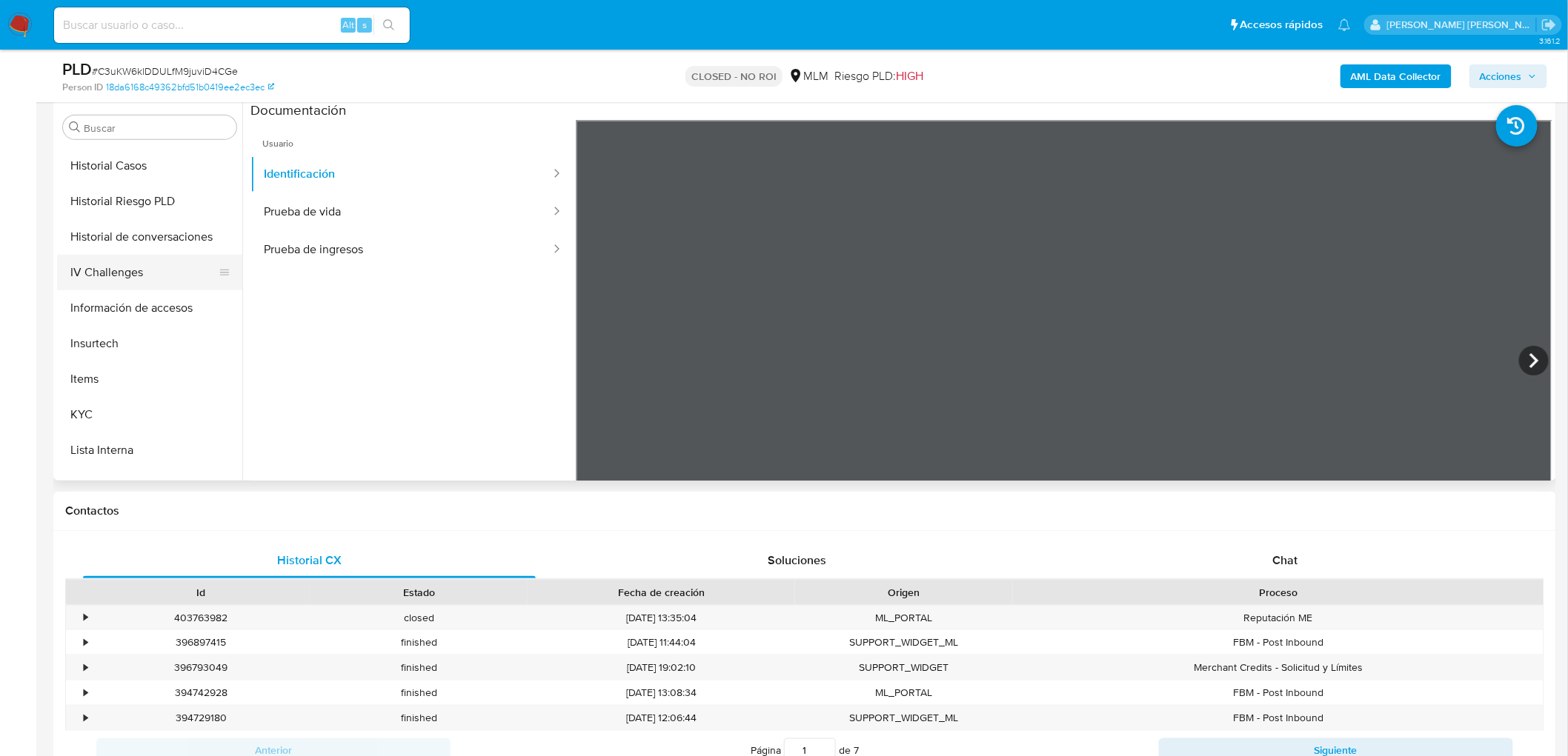
scroll to position [532, 0]
click at [91, 405] on button "KYC" at bounding box center [143, 413] width 173 height 35
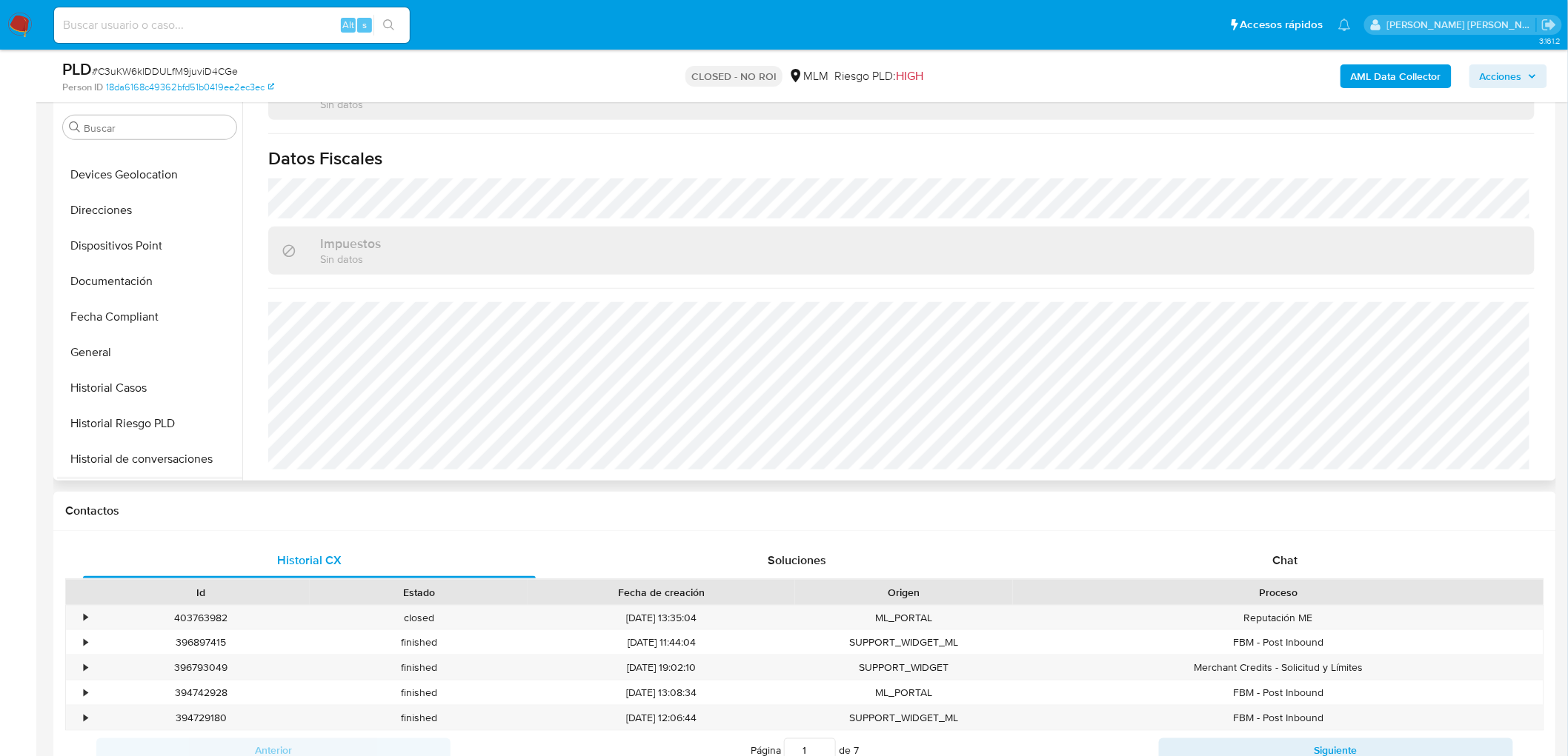
scroll to position [450, 0]
click at [179, 318] on button "Historial de conversaciones" at bounding box center [143, 317] width 173 height 35
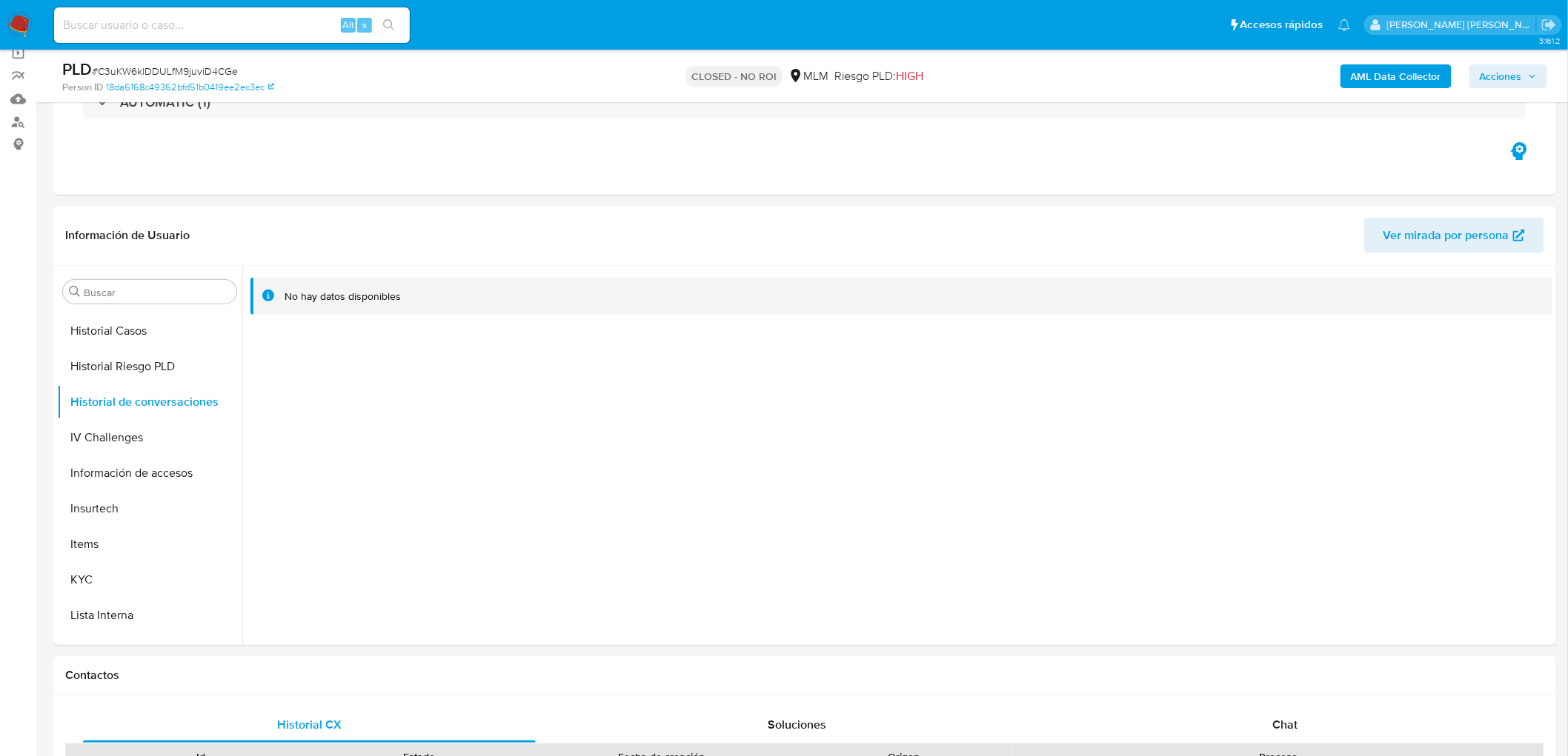
scroll to position [532, 0]
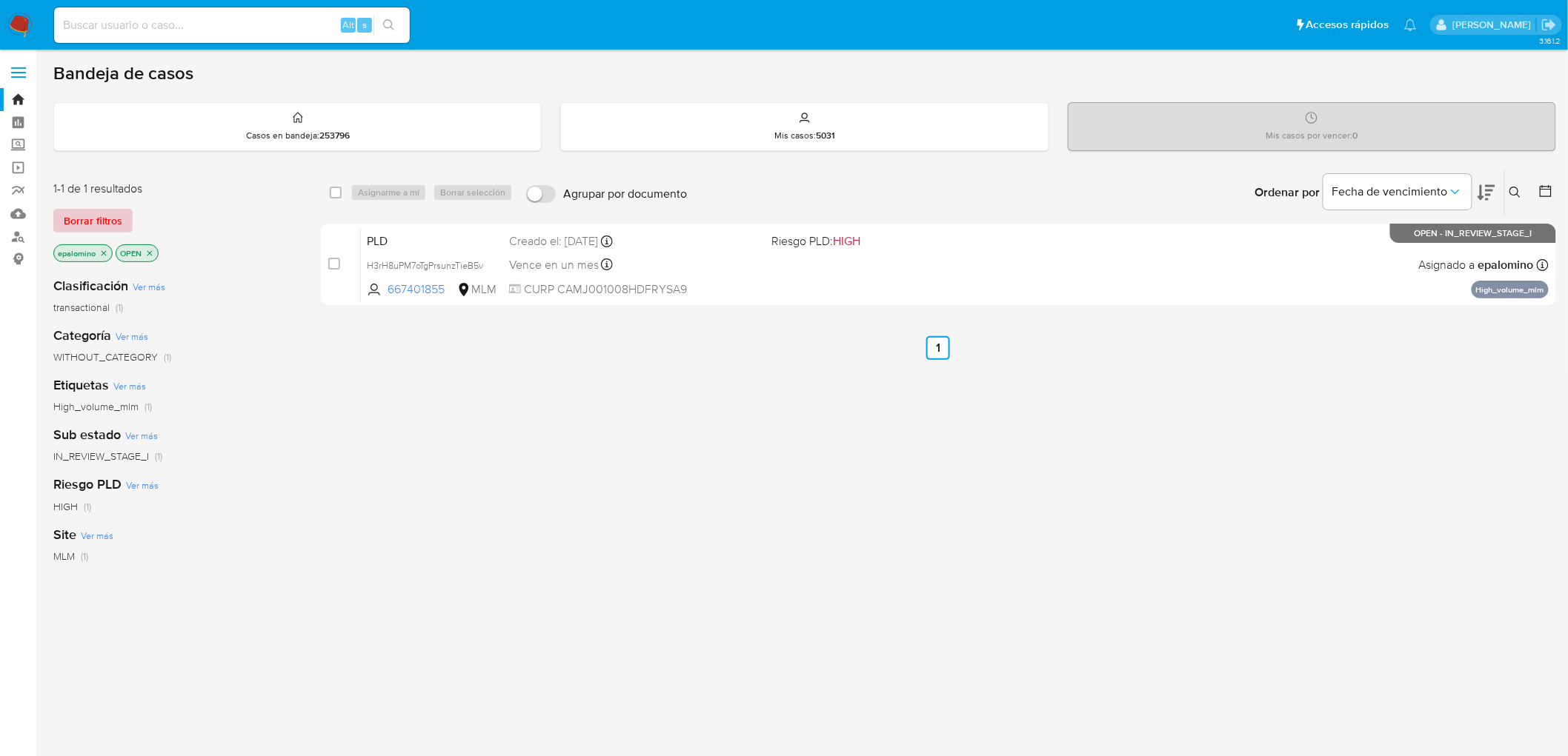
click at [97, 220] on span "Borrar filtros" at bounding box center [93, 221] width 59 height 21
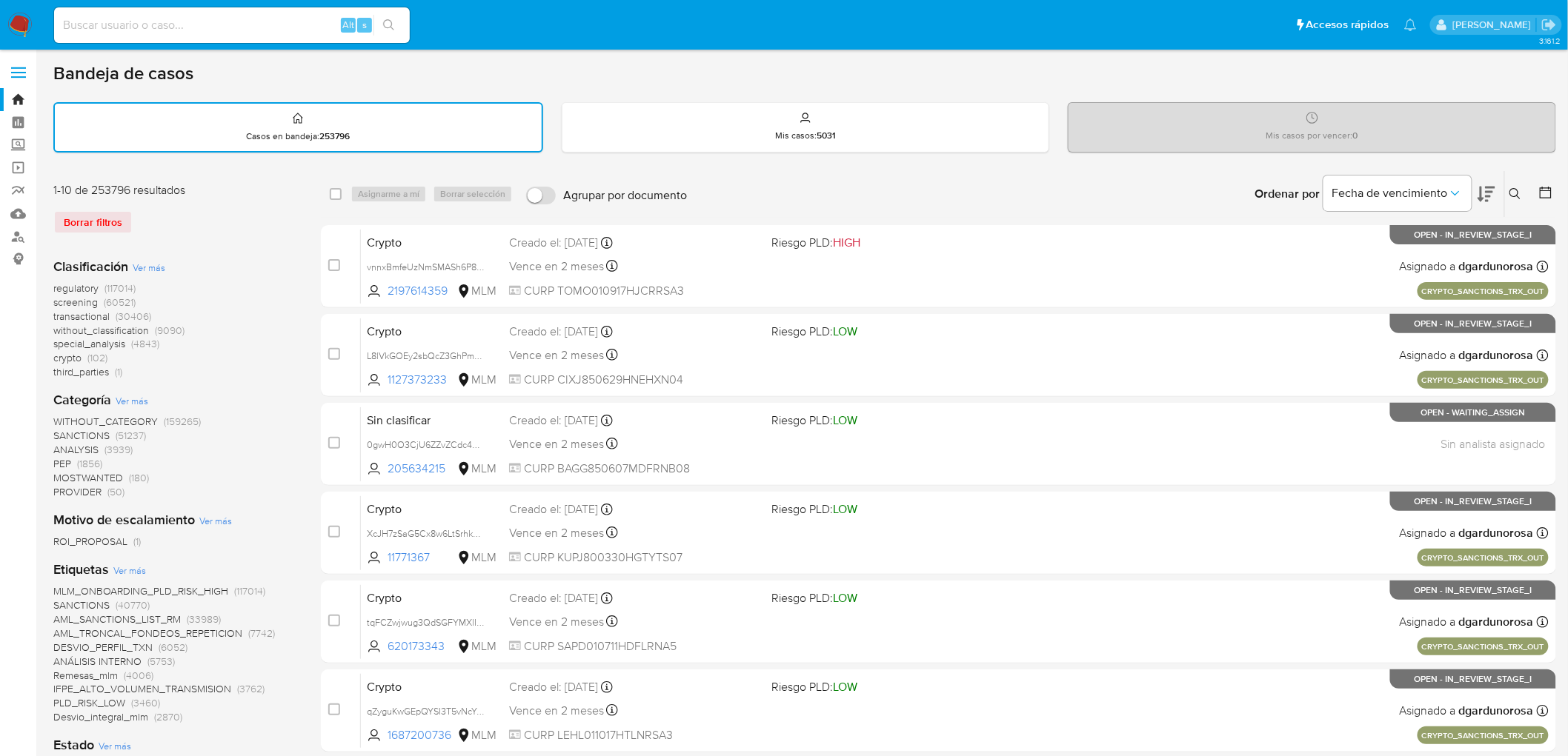
click at [1512, 202] on div "Ingrese ID de usuario o caso Buscar Borrar filtros" at bounding box center [1516, 193] width 25 height 46
click at [1514, 192] on icon at bounding box center [1515, 194] width 12 height 12
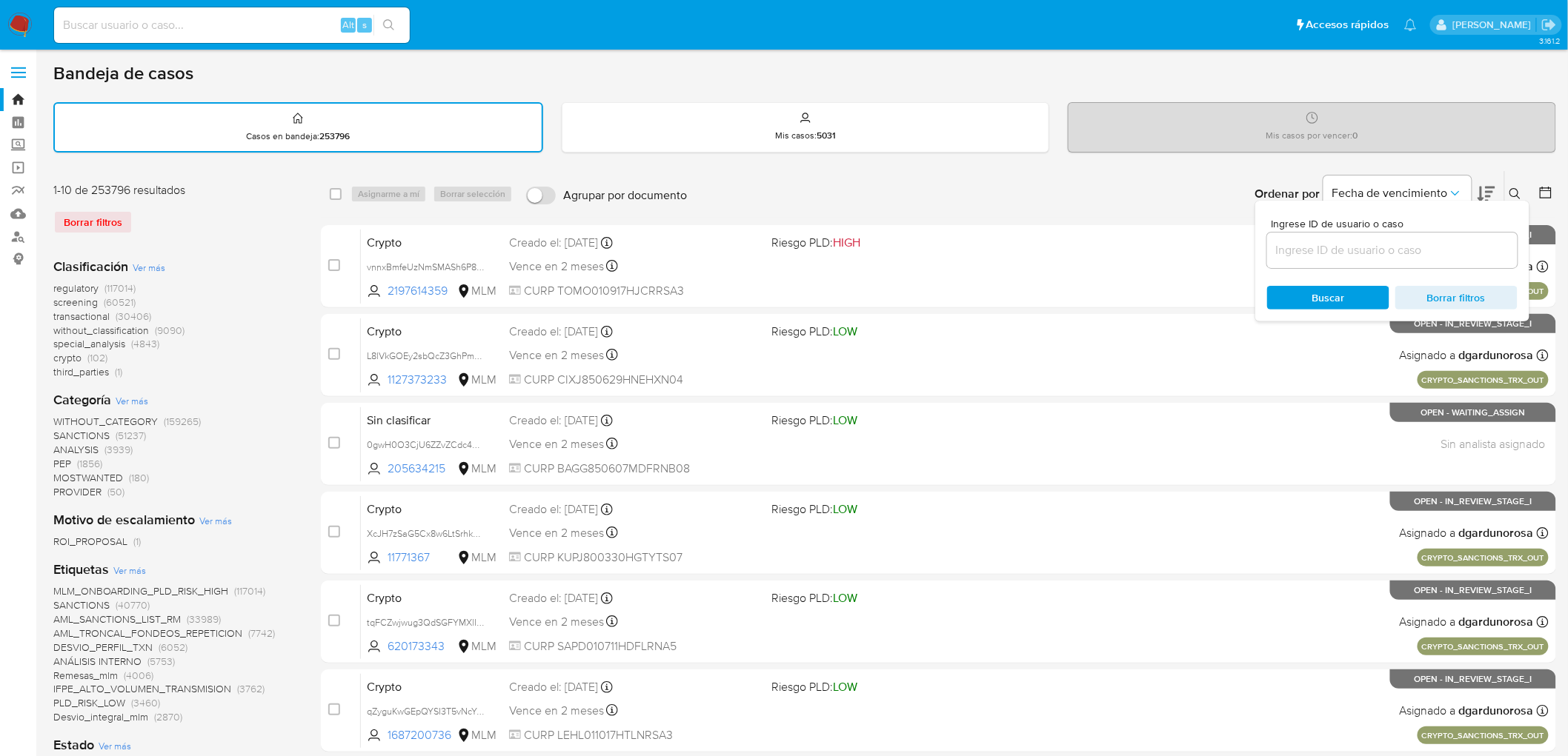
click at [1308, 255] on input at bounding box center [1392, 250] width 250 height 19
click at [1317, 287] on span "Buscar" at bounding box center [1329, 297] width 33 height 23
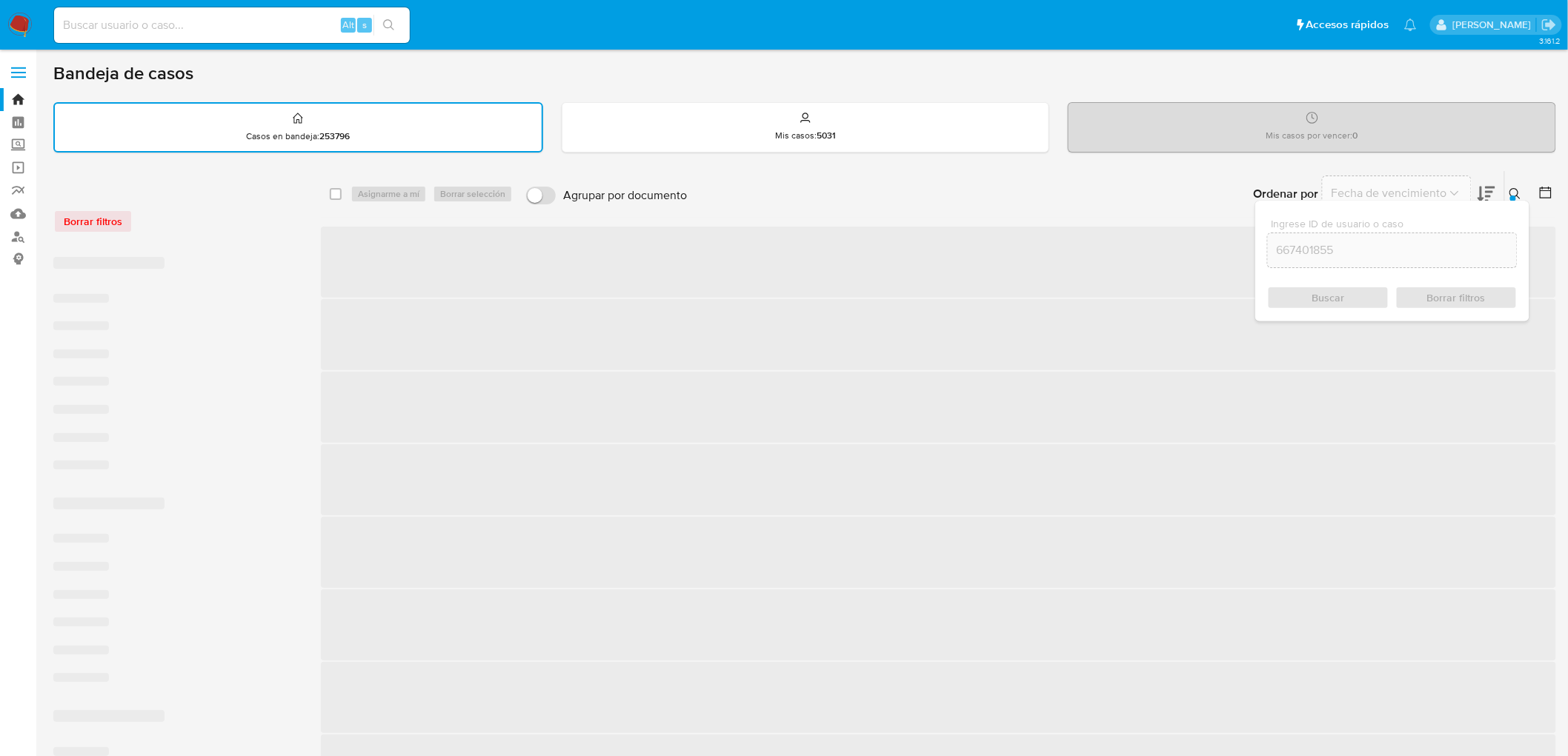
click at [1518, 191] on icon at bounding box center [1515, 193] width 11 height 11
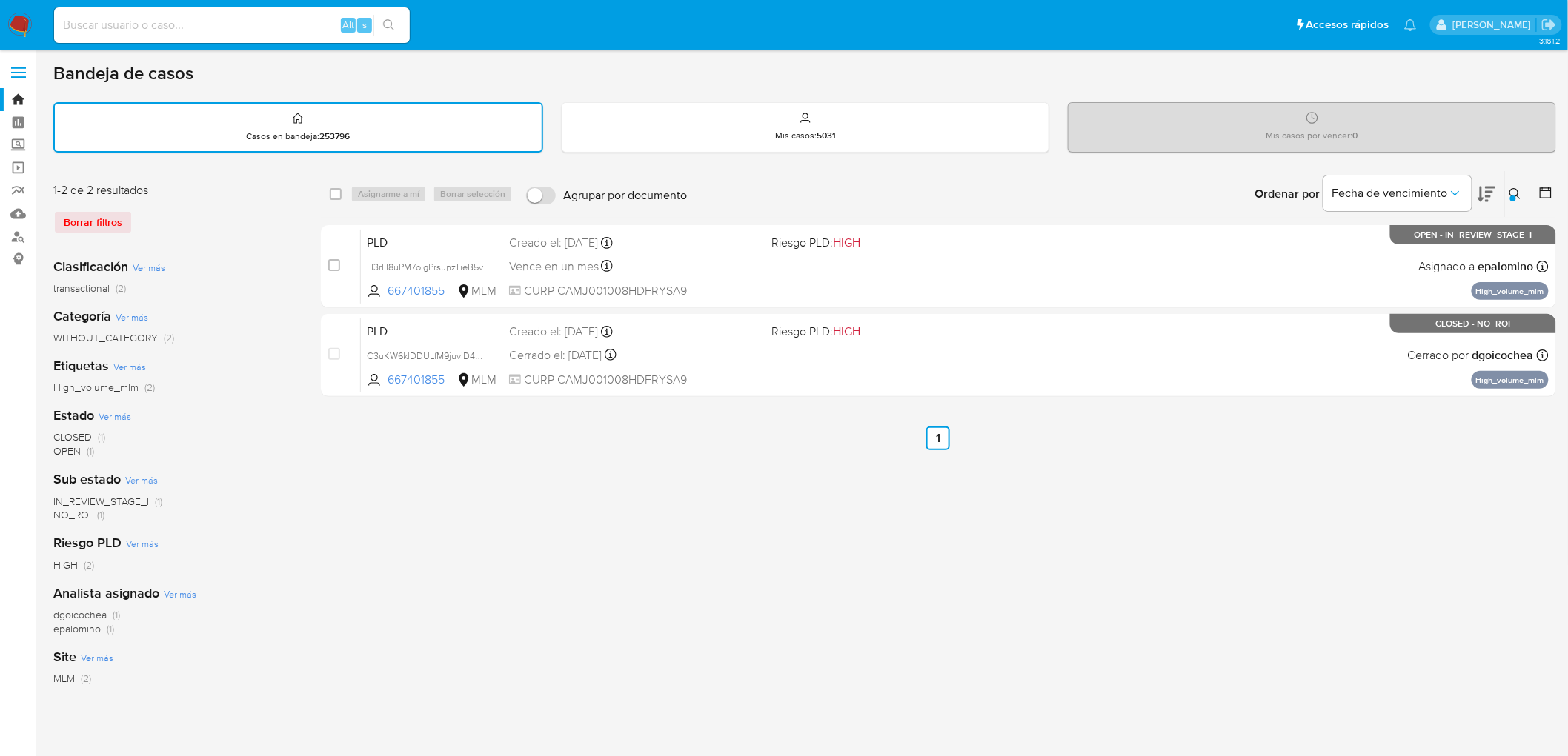
click at [1127, 491] on div "select-all-cases-checkbox Asignarme a mí Borrar selección Agrupar por documento…" at bounding box center [938, 496] width 1235 height 650
click at [1512, 196] on div at bounding box center [1513, 198] width 6 height 6
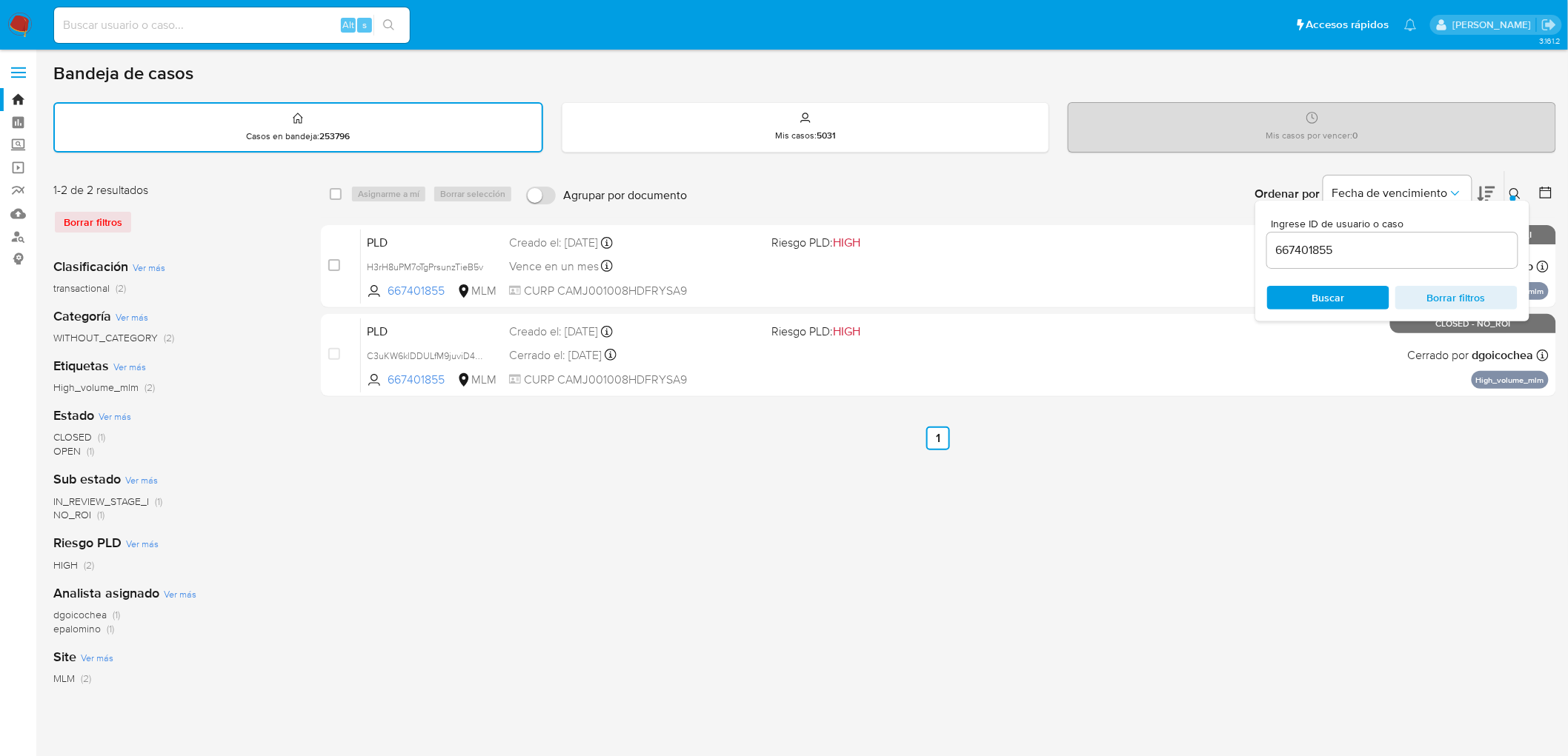
click at [1321, 247] on input "667401855" at bounding box center [1392, 250] width 250 height 19
type input "1438203764"
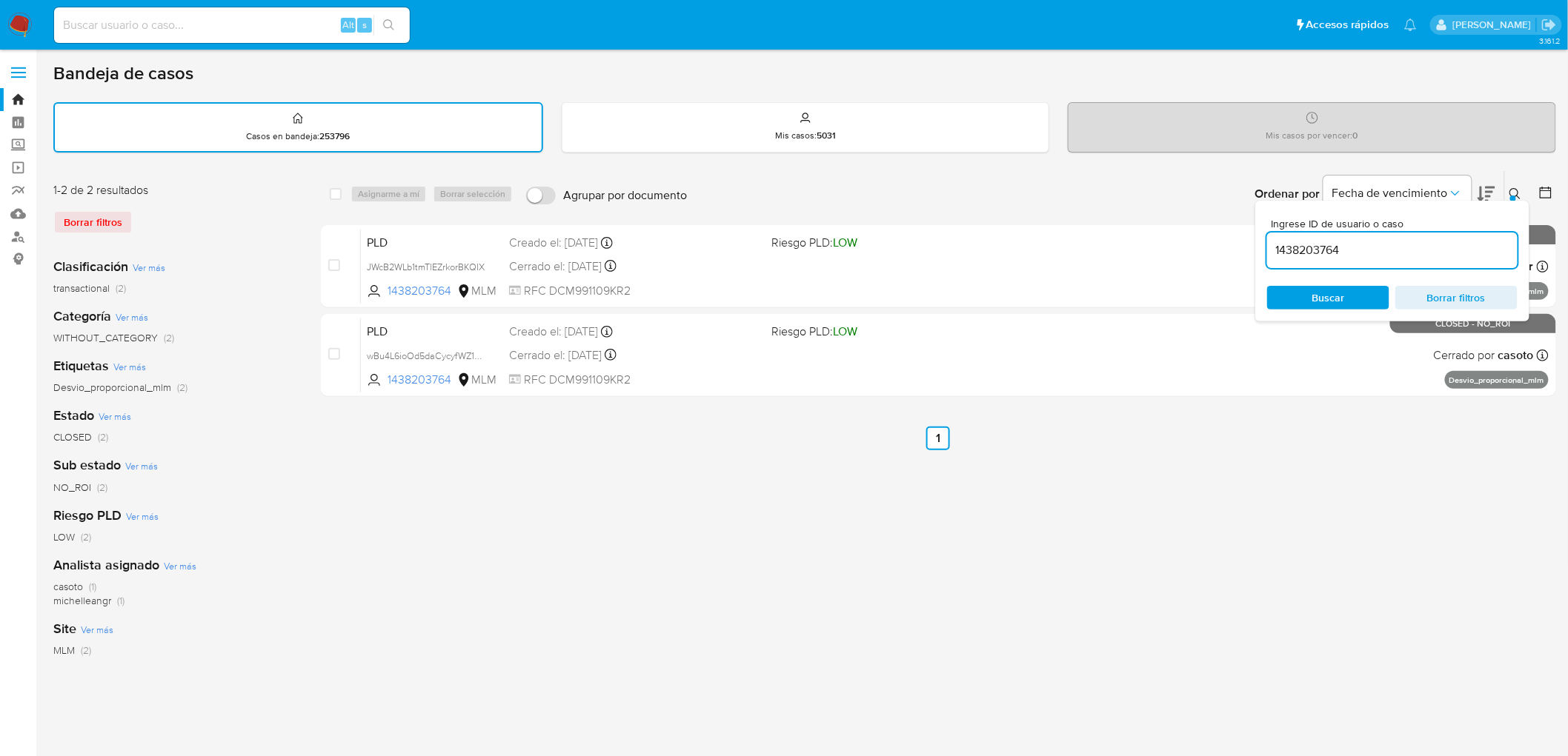
click at [1514, 188] on icon at bounding box center [1515, 194] width 12 height 12
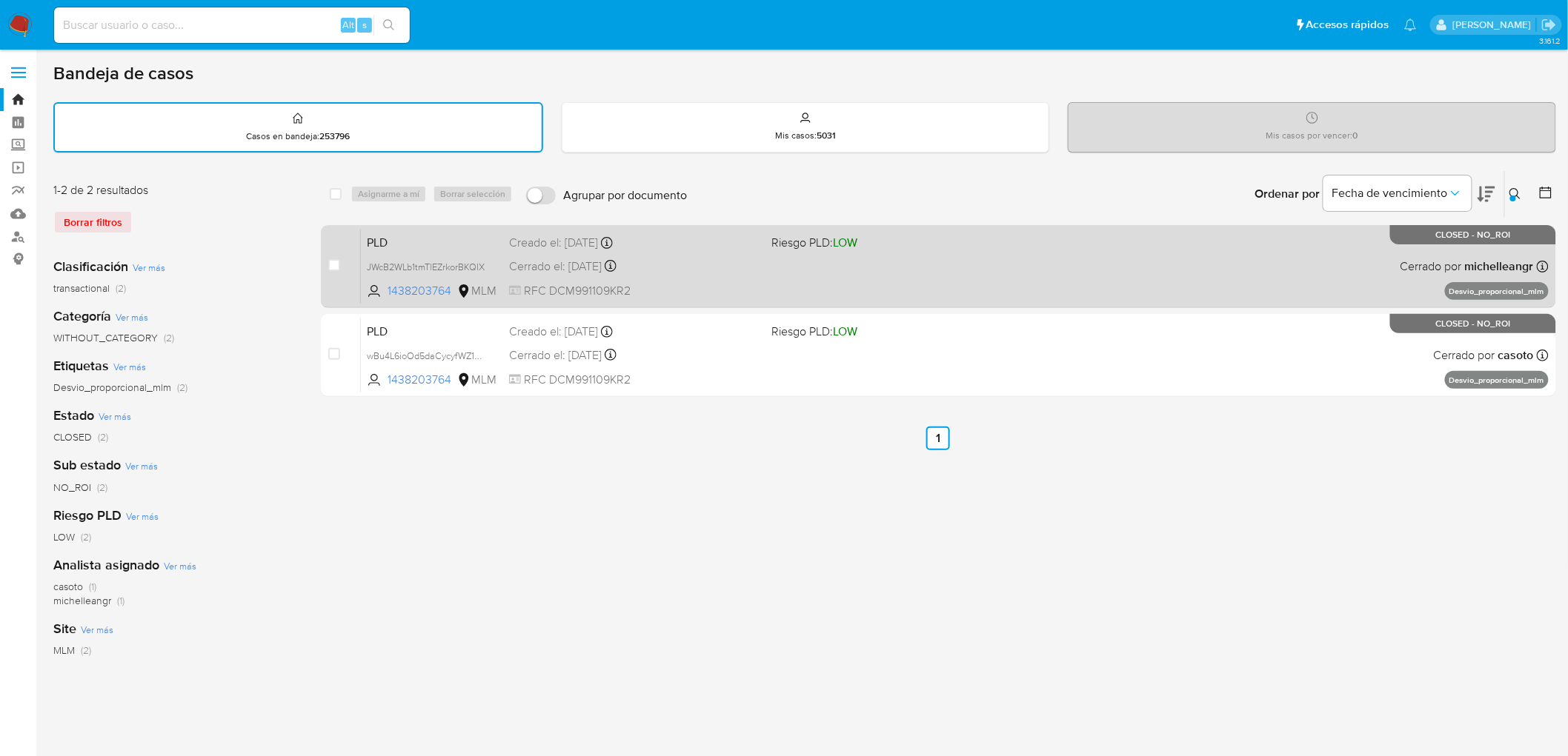
click at [396, 241] on span "PLD" at bounding box center [431, 241] width 130 height 19
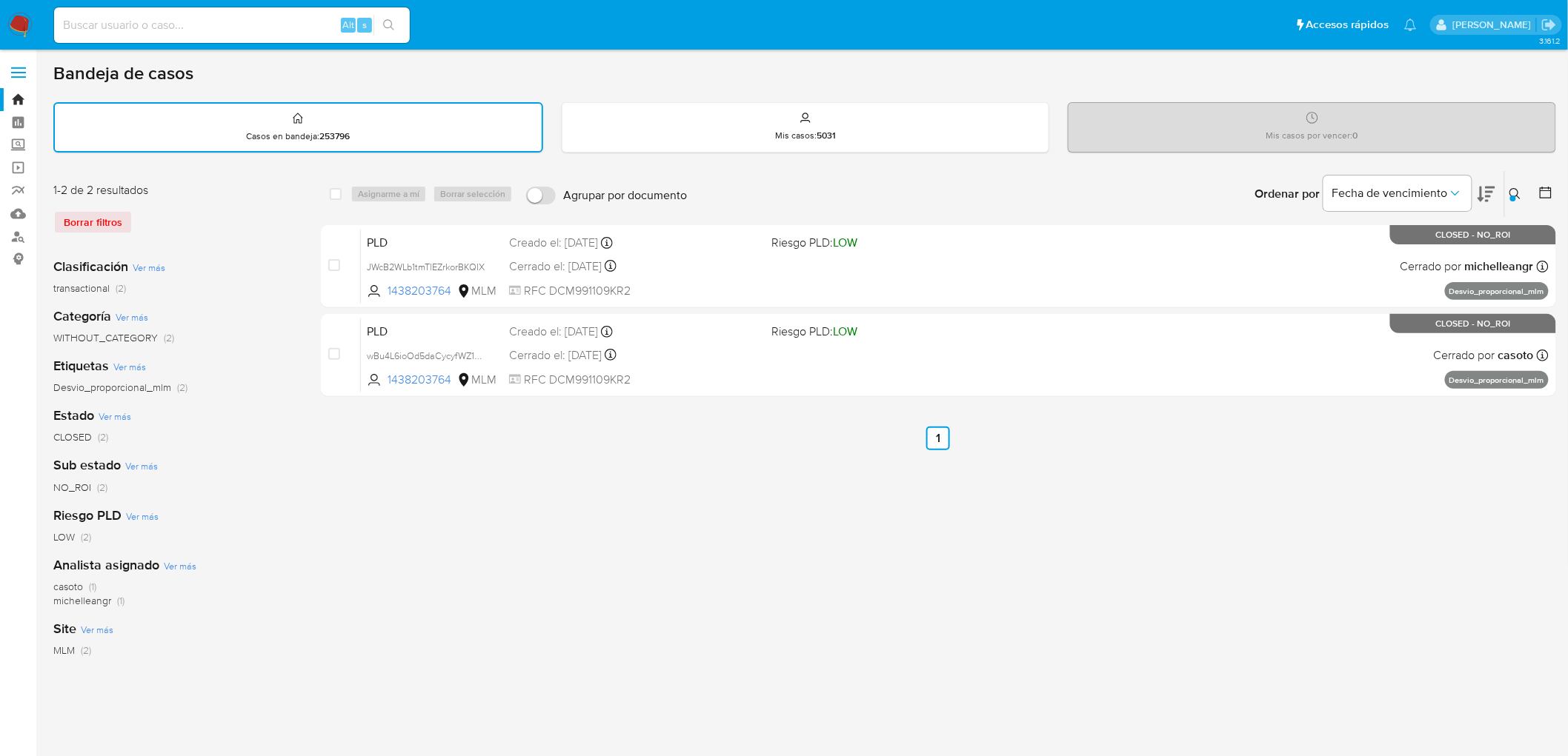
click at [16, 28] on img at bounding box center [20, 25] width 25 height 25
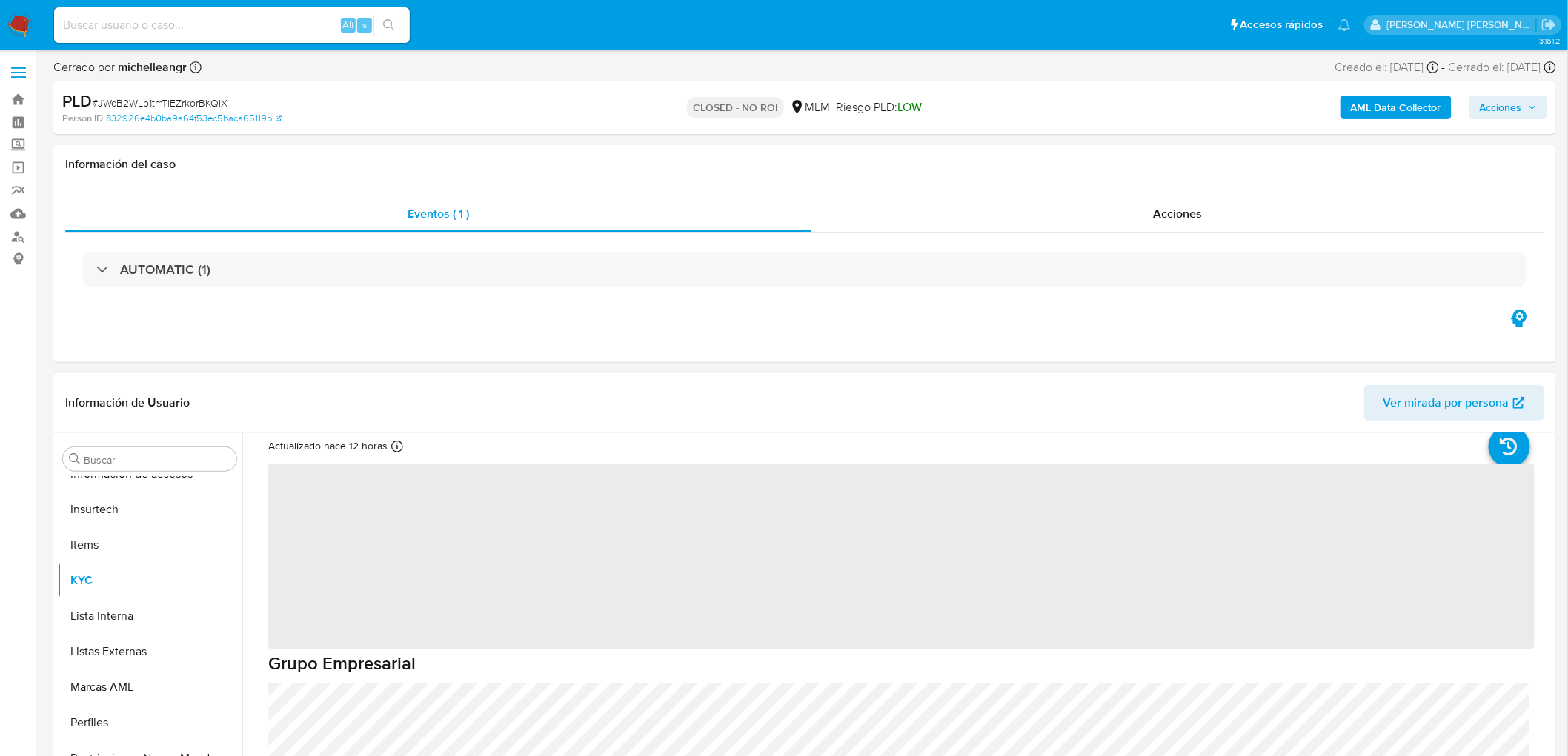
scroll to position [82, 0]
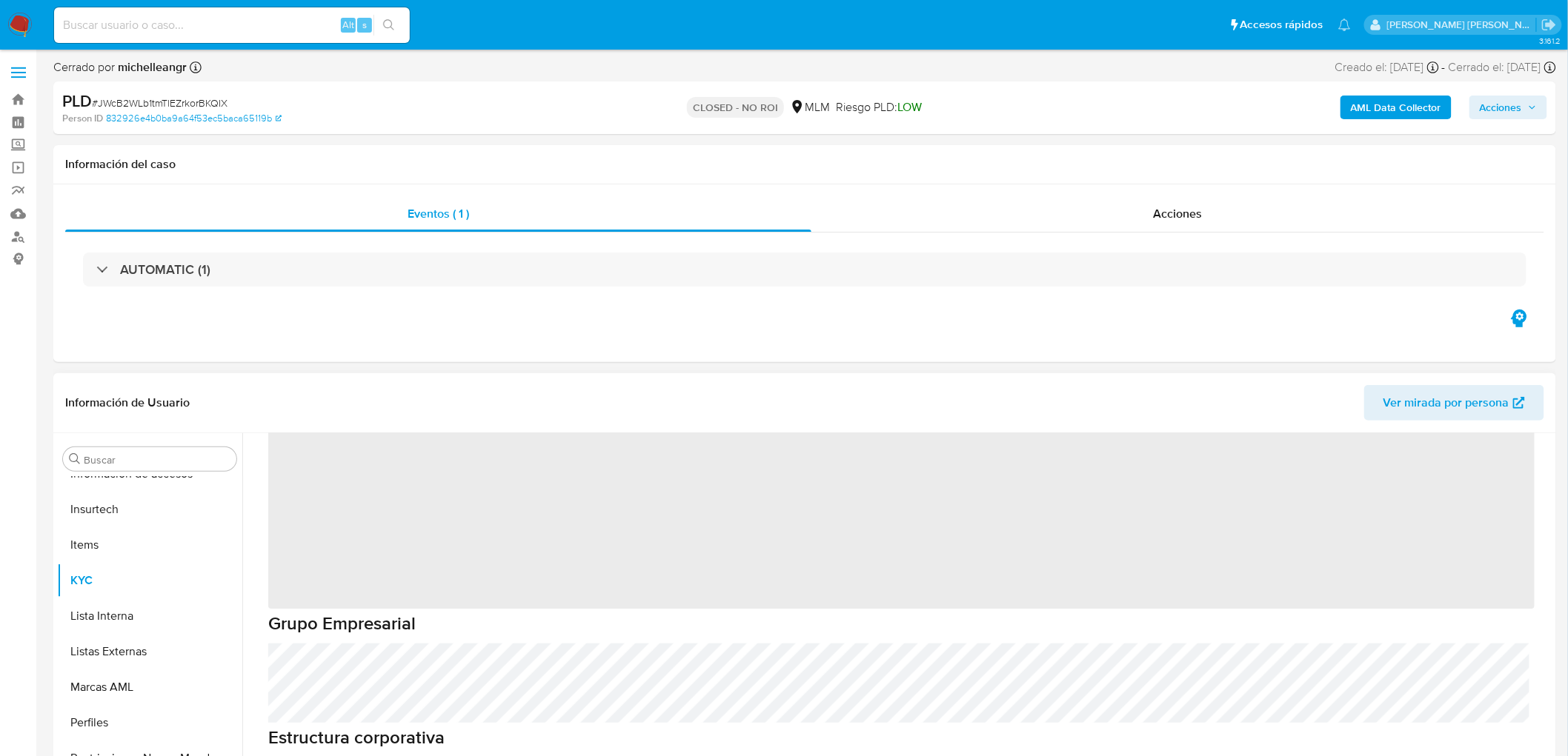
select select "10"
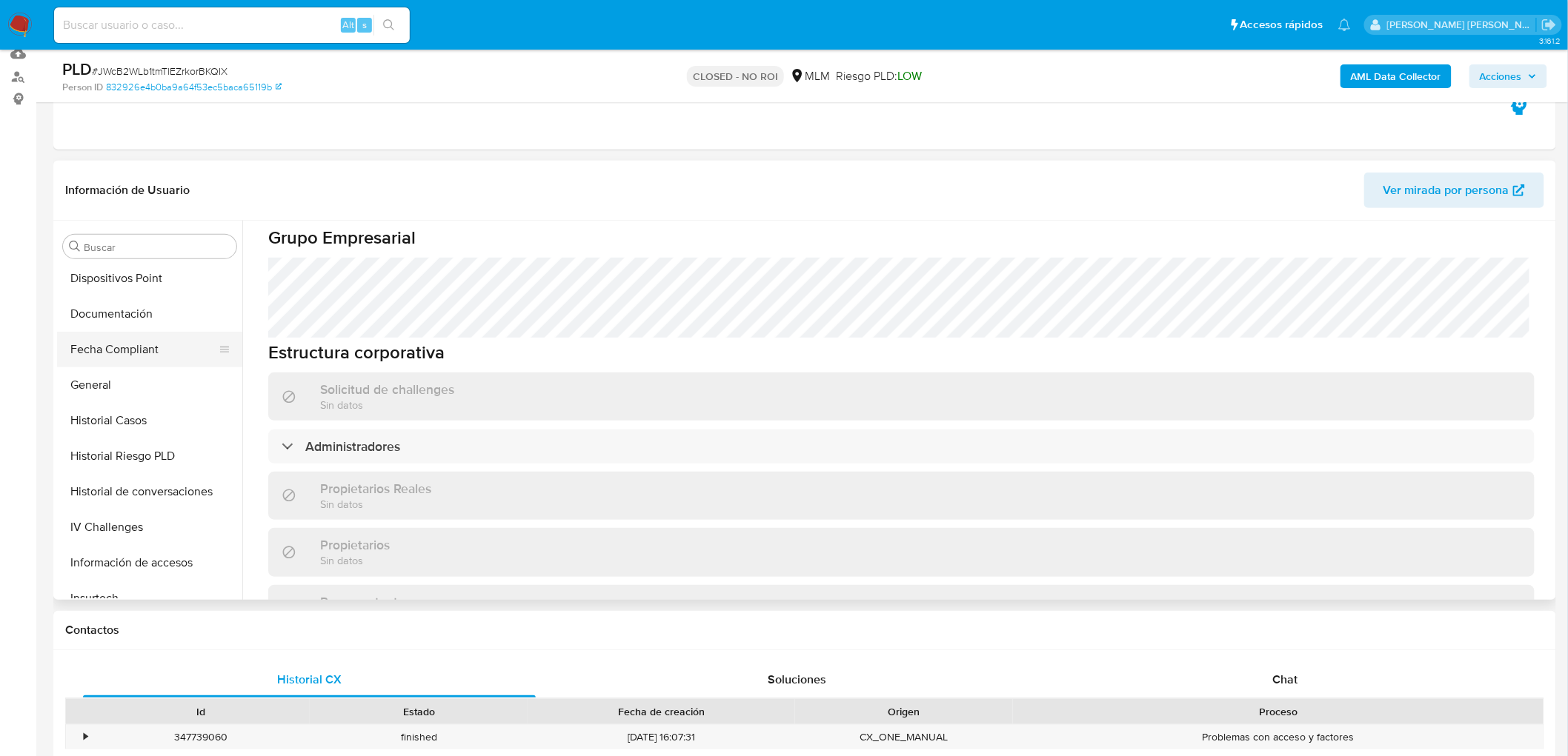
scroll to position [366, 0]
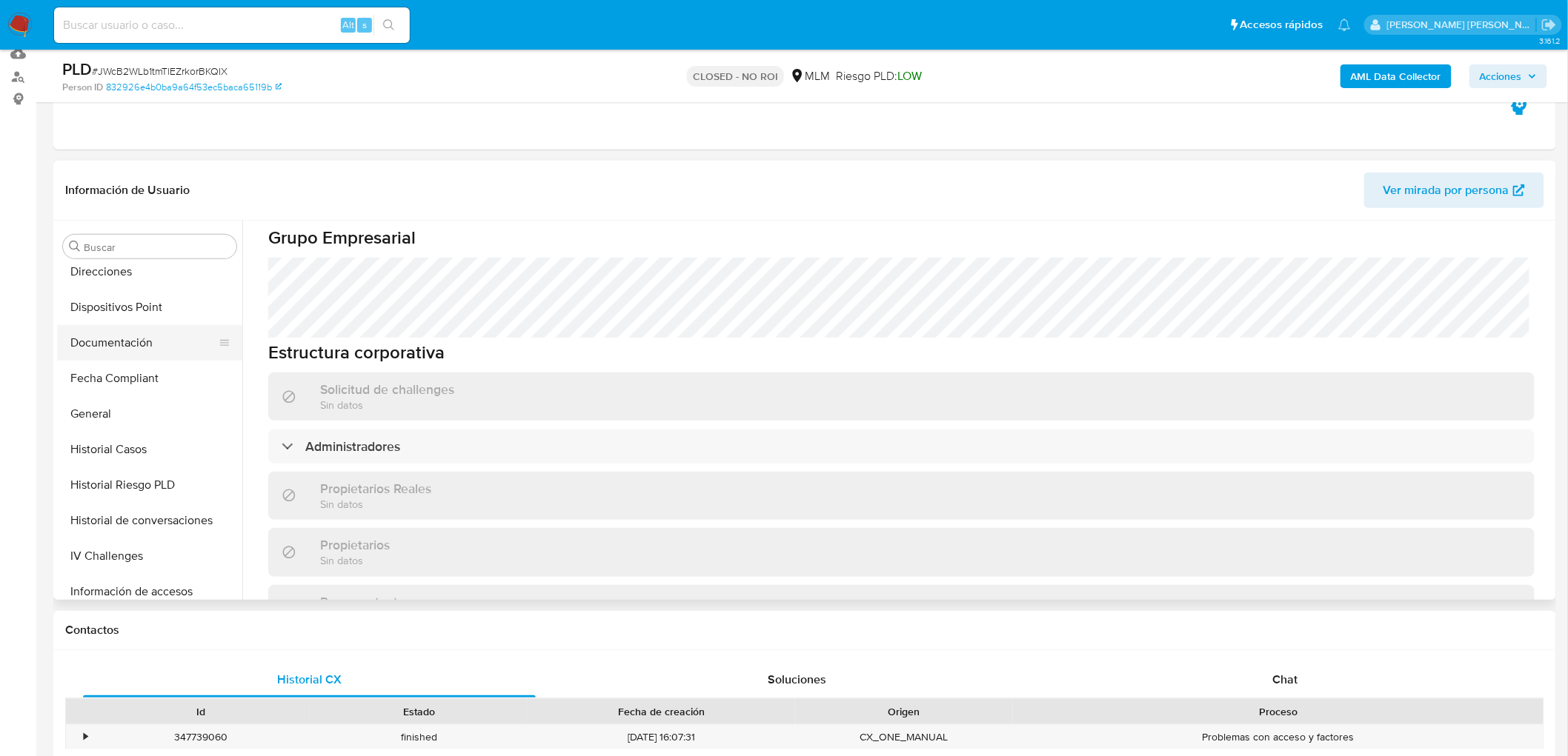
click at [154, 346] on button "Documentación" at bounding box center [143, 342] width 173 height 35
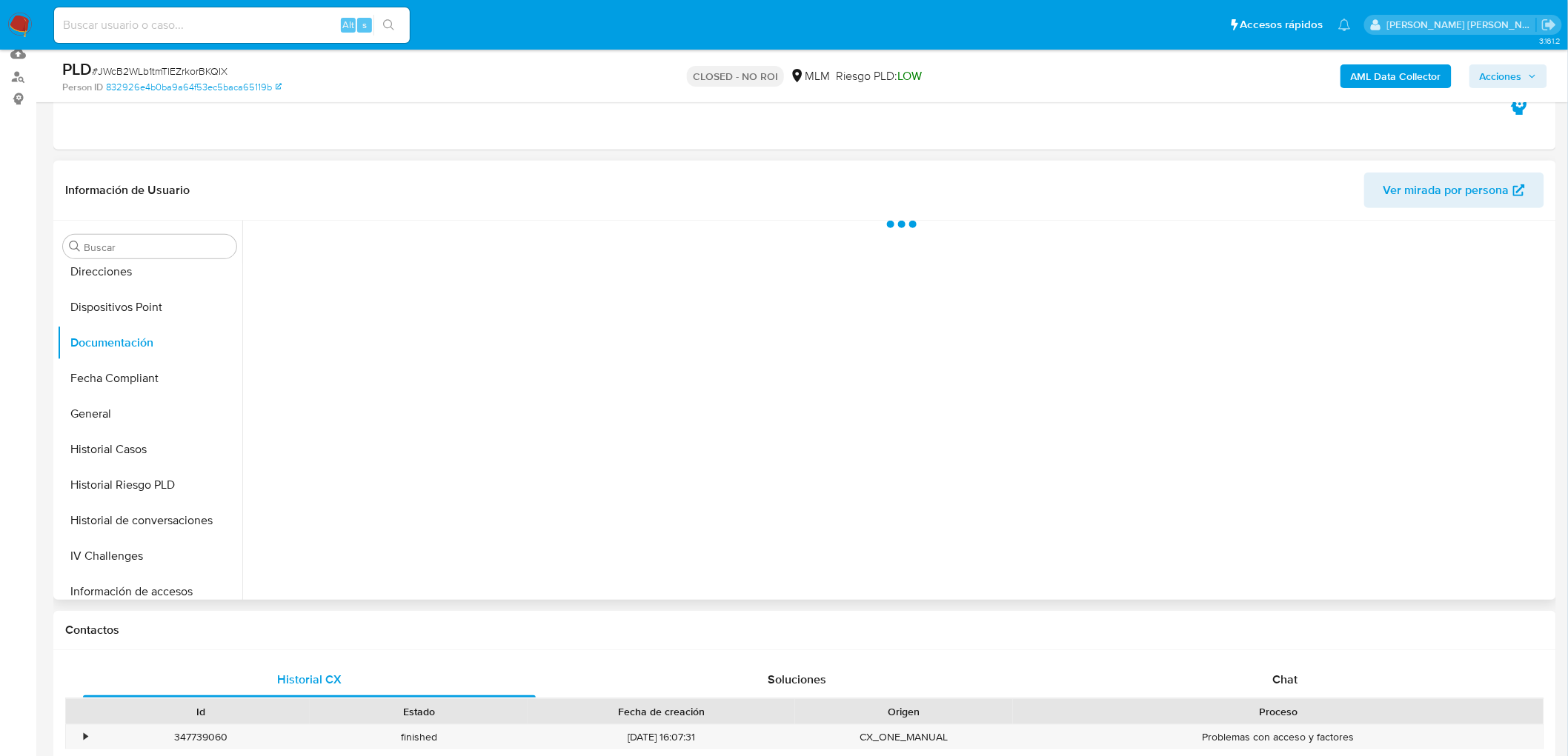
scroll to position [0, 0]
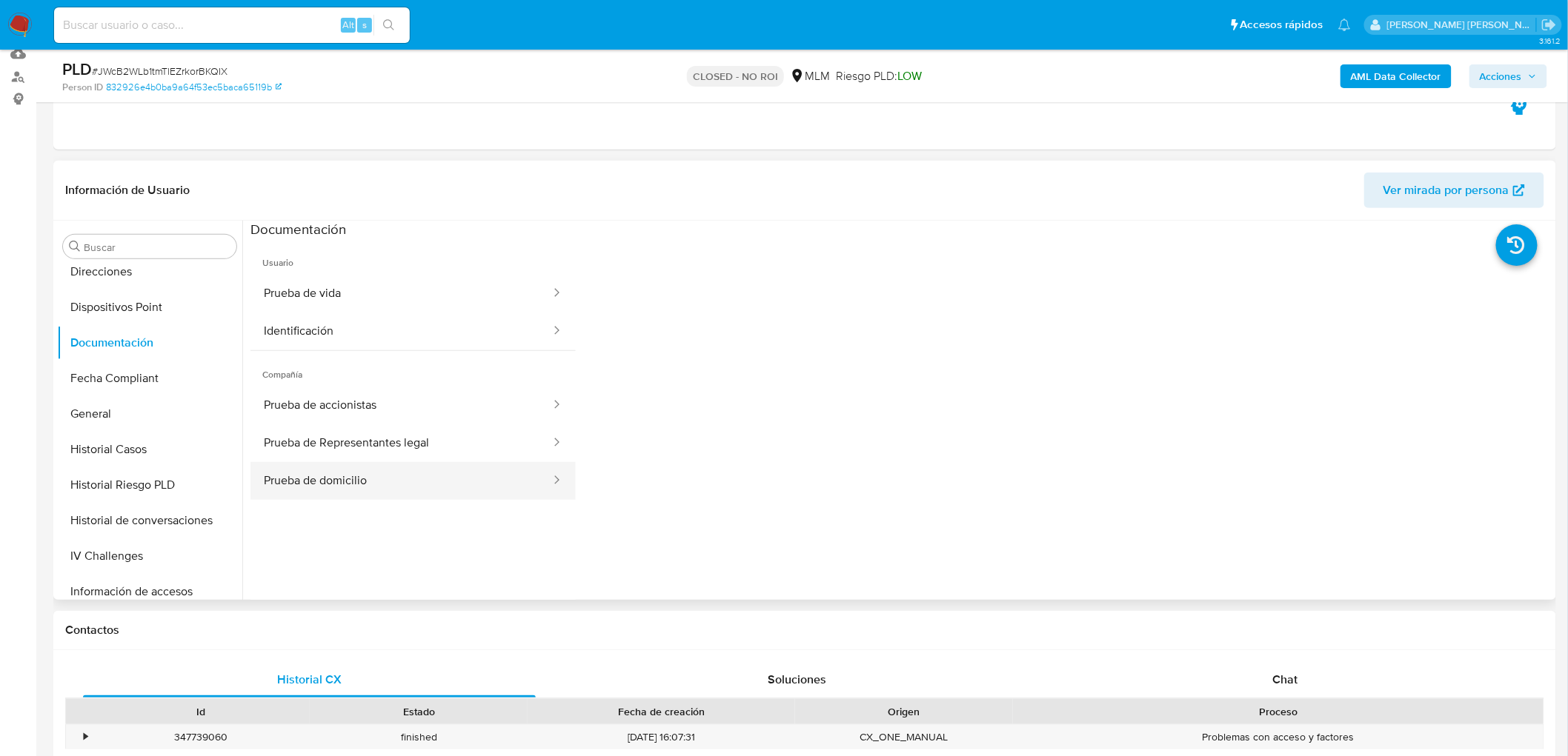
click at [408, 494] on button "Prueba de domicilio" at bounding box center [401, 481] width 302 height 38
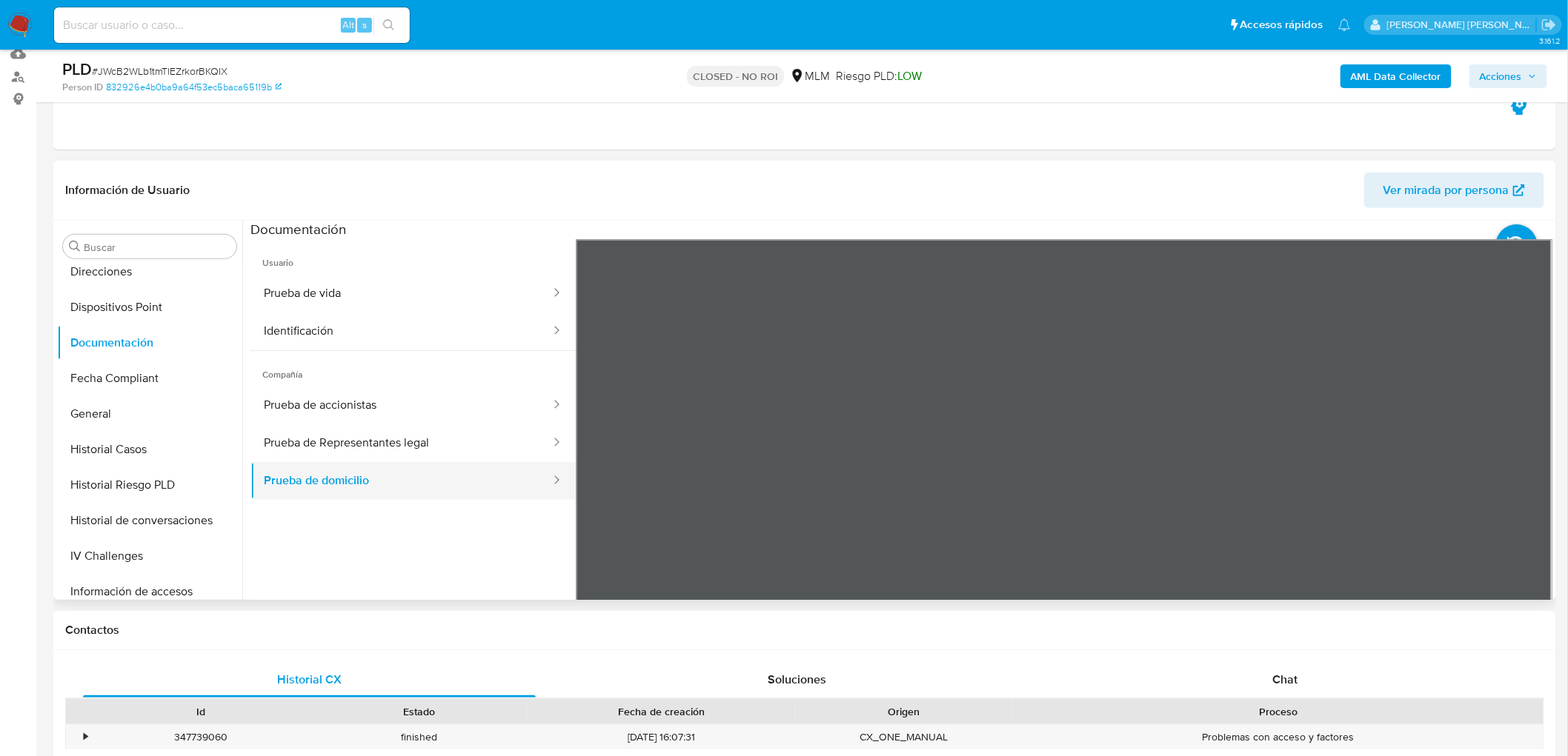
click at [390, 467] on button "Prueba de domicilio" at bounding box center [401, 481] width 302 height 38
click at [403, 443] on button "Prueba de Representantes legal" at bounding box center [401, 443] width 302 height 38
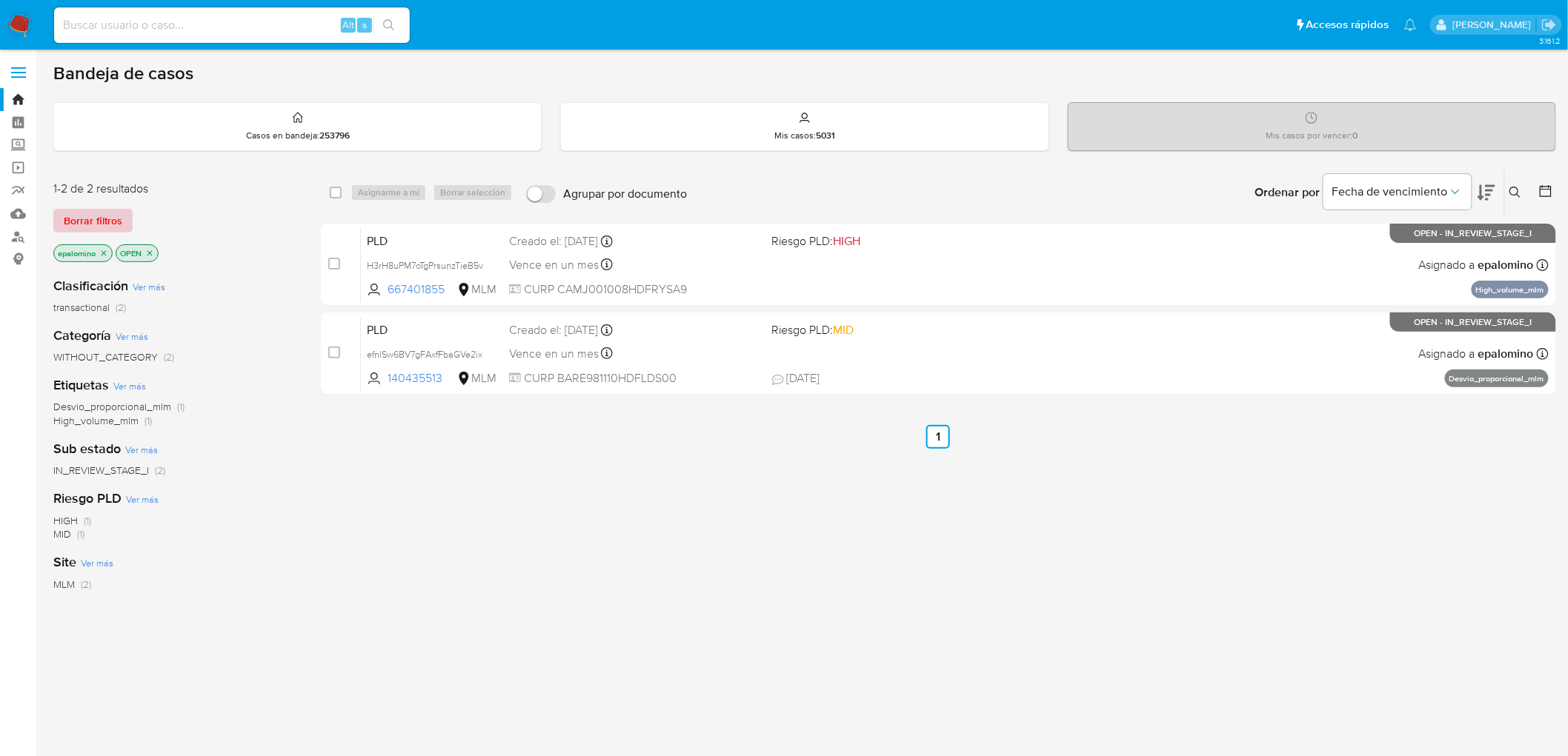
click at [121, 223] on button "Borrar filtros" at bounding box center [93, 220] width 79 height 23
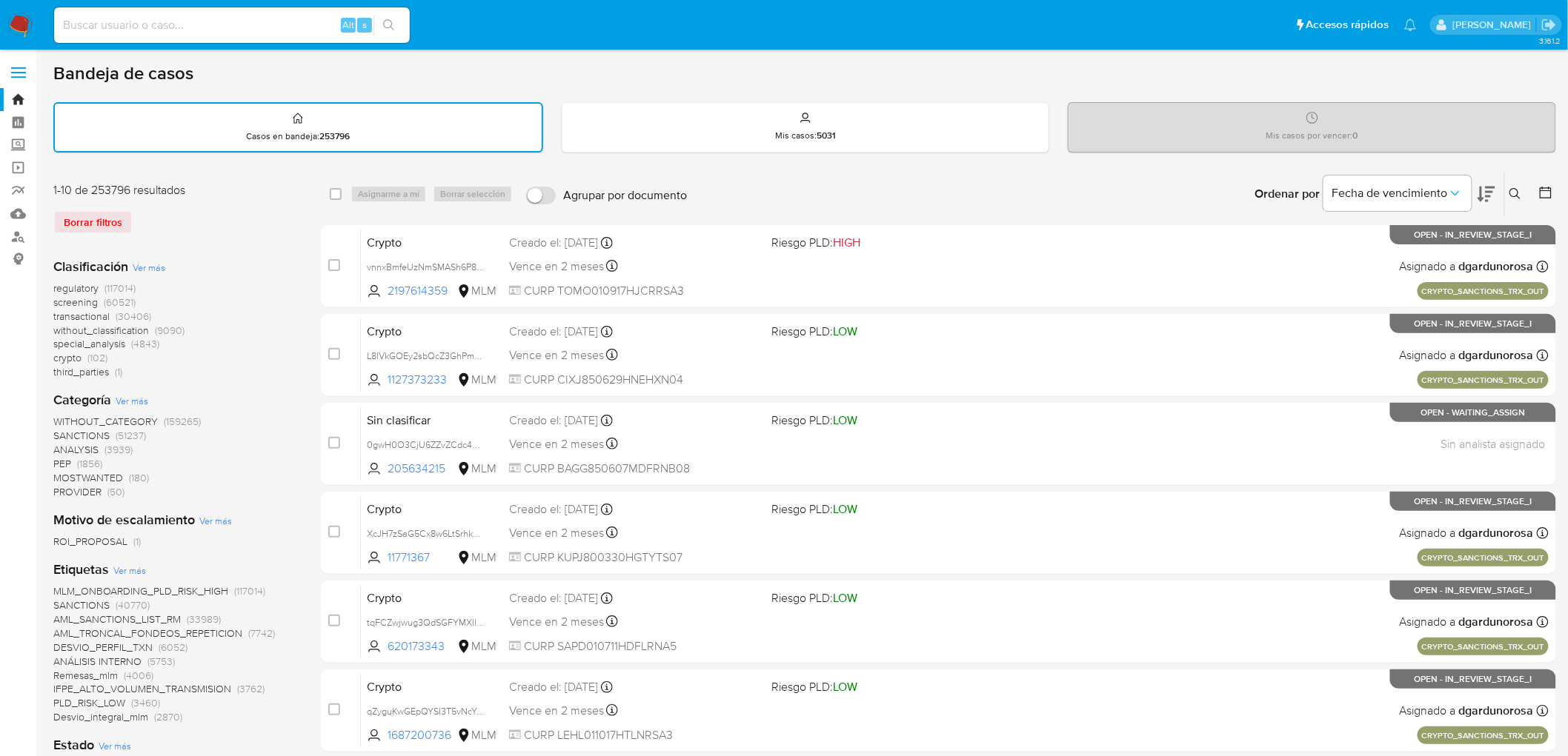
click at [1510, 192] on icon at bounding box center [1515, 193] width 11 height 11
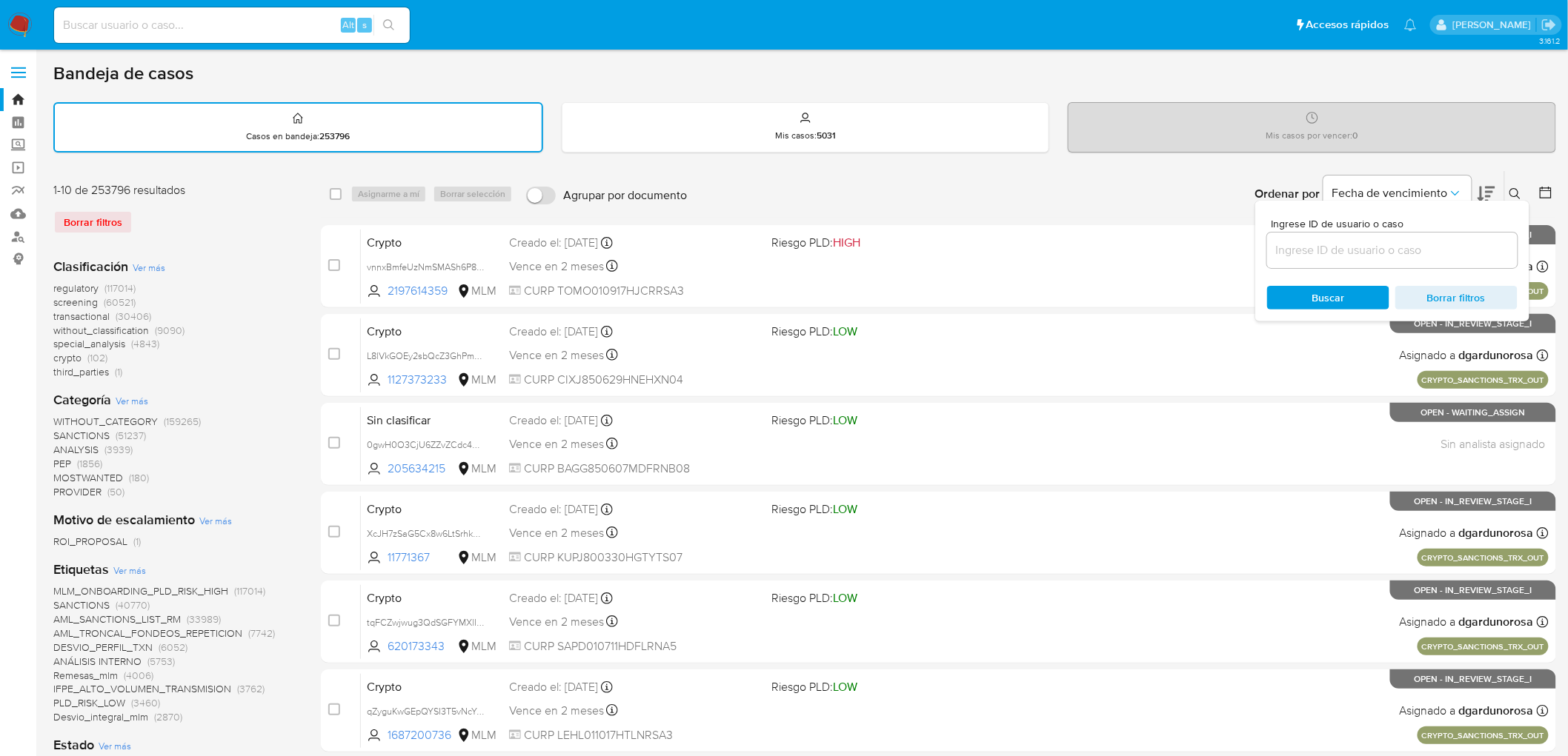
click at [1301, 252] on input at bounding box center [1392, 250] width 250 height 19
type input "1438203764"
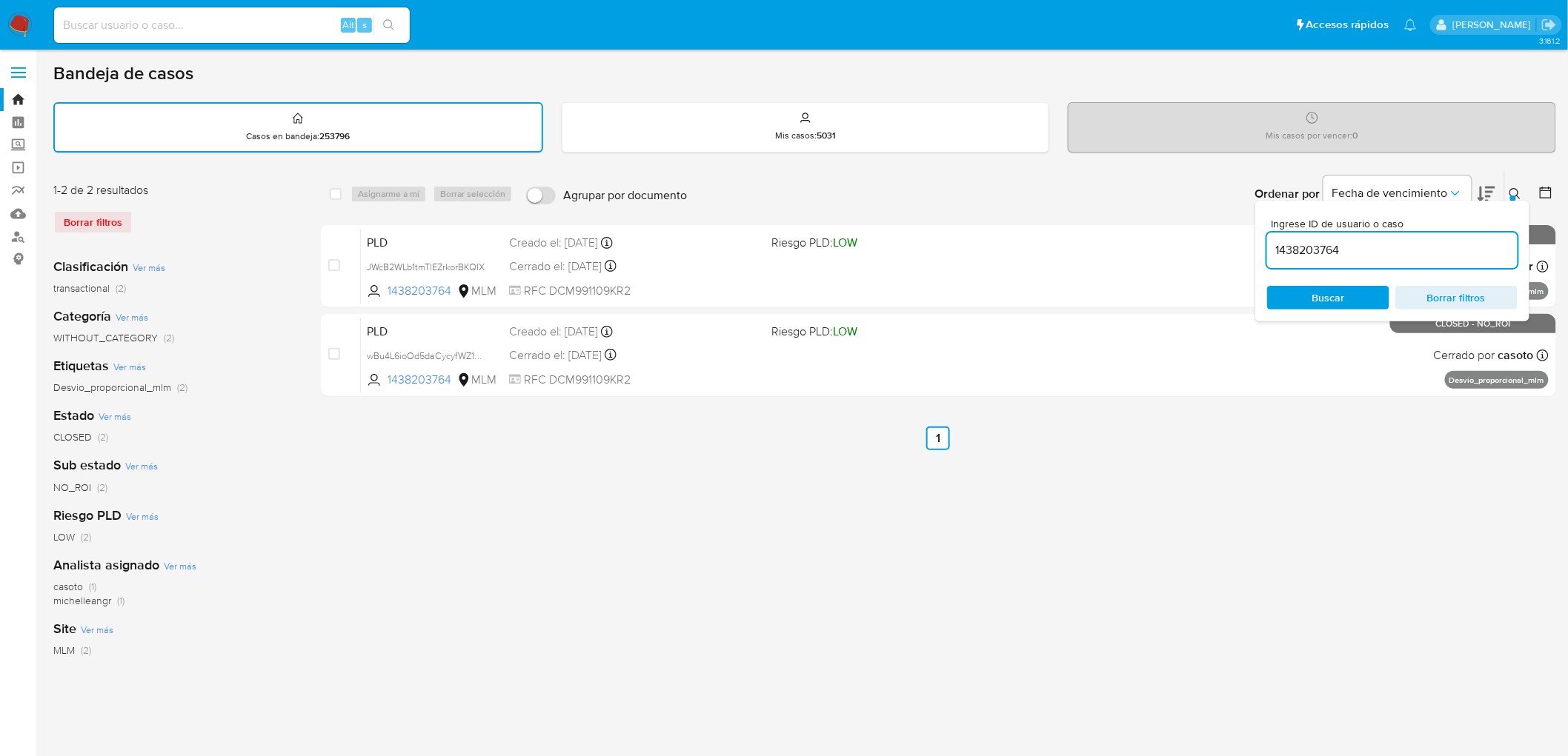
click at [1518, 191] on icon at bounding box center [1515, 193] width 11 height 11
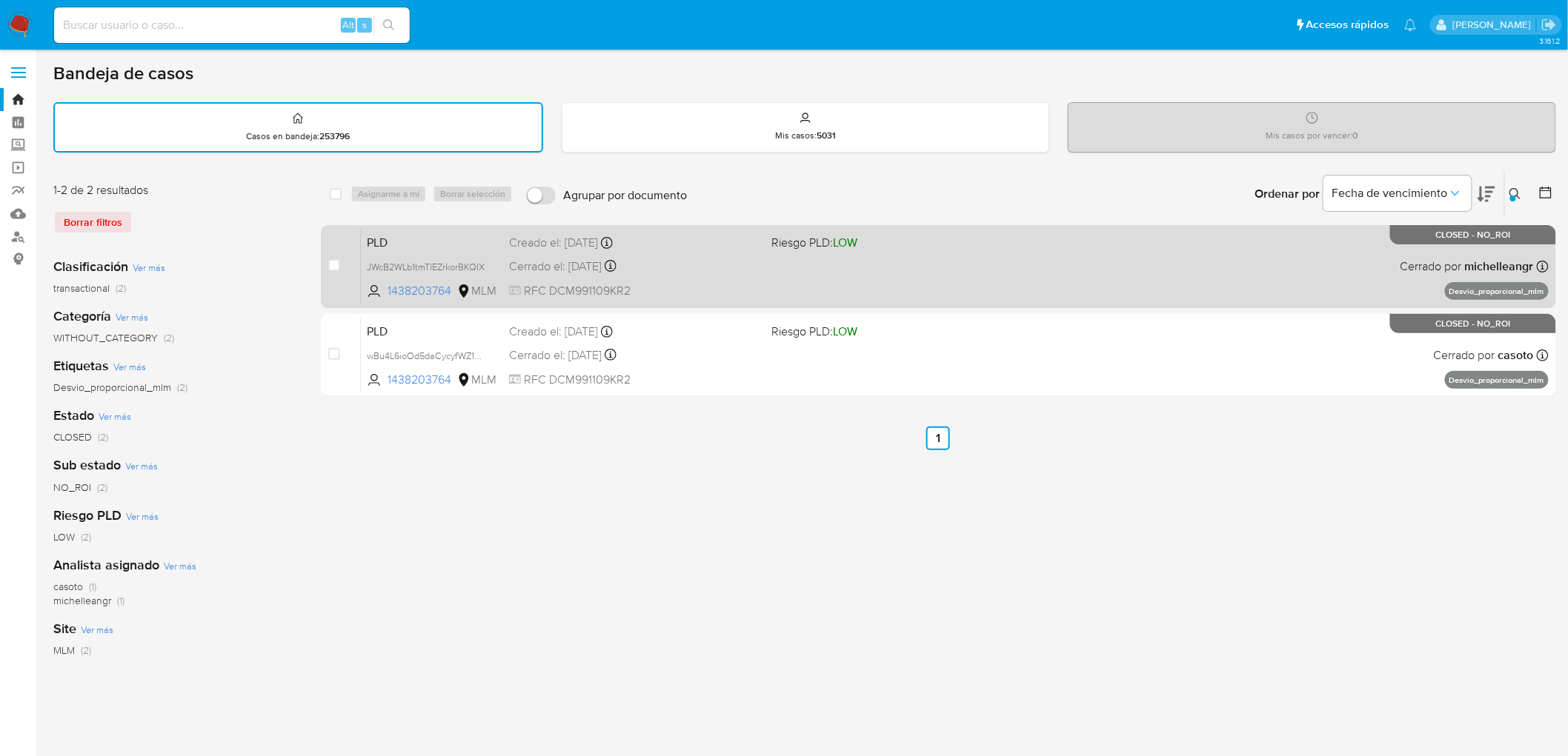
click at [382, 242] on span "PLD" at bounding box center [431, 241] width 130 height 19
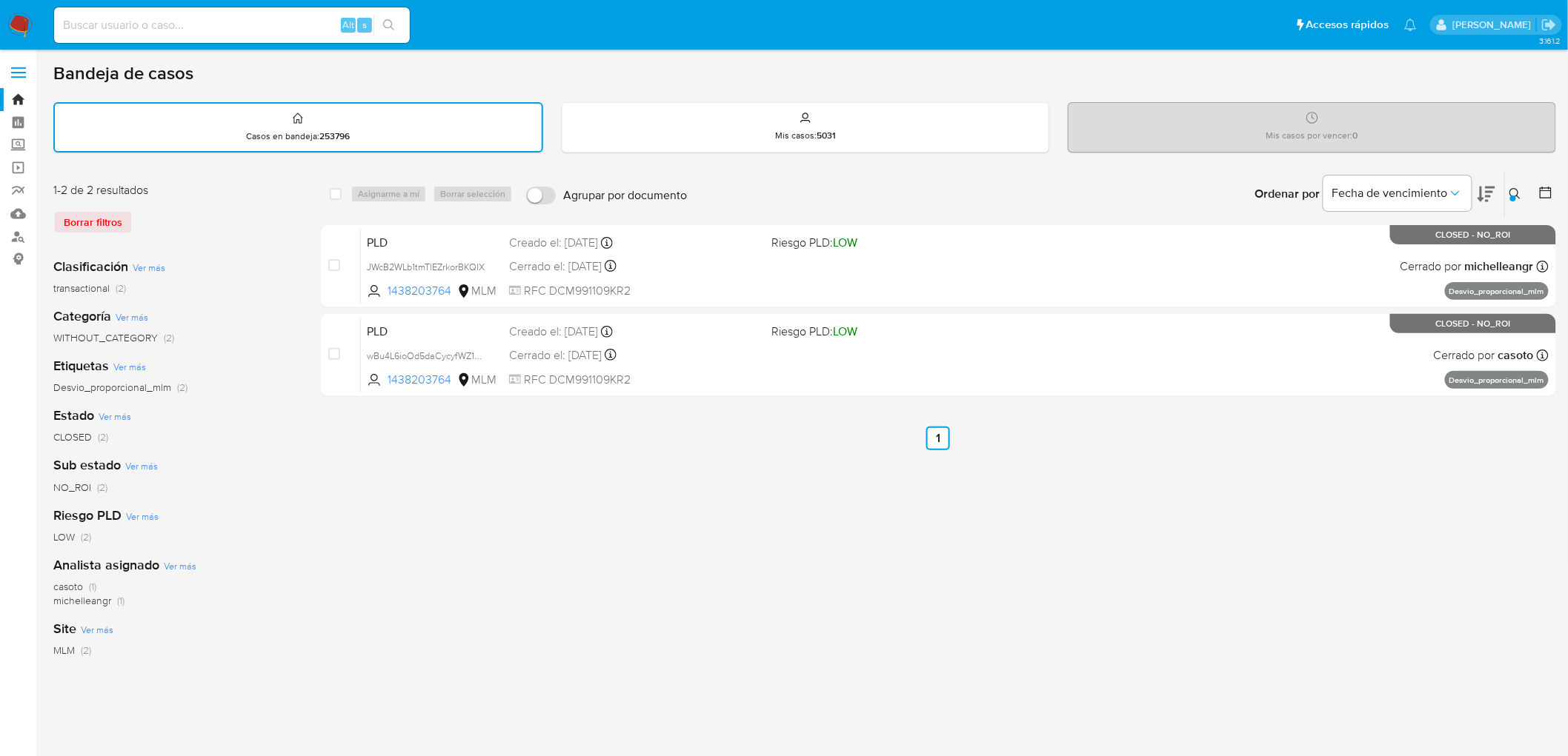
click at [18, 28] on img at bounding box center [20, 25] width 25 height 25
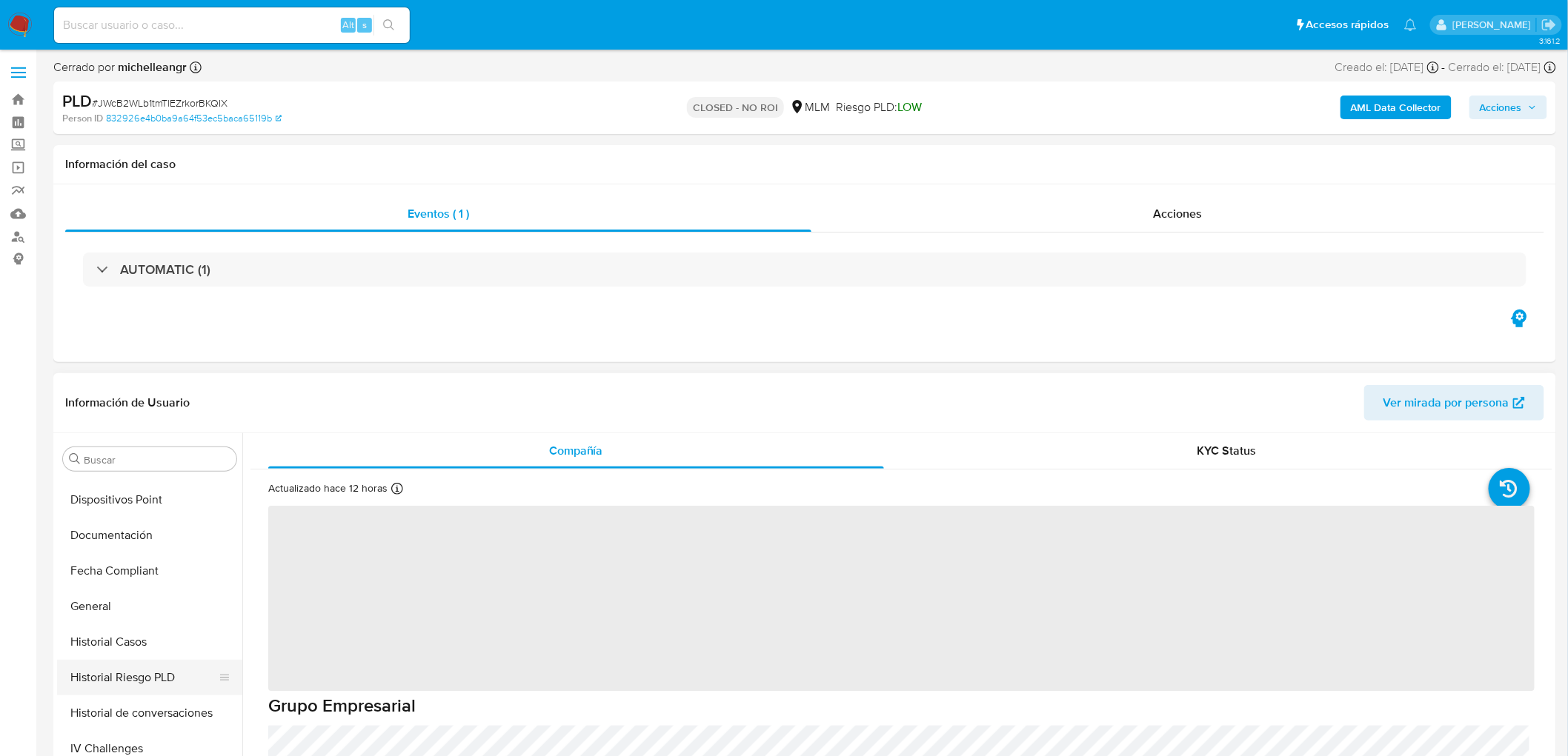
scroll to position [367, 0]
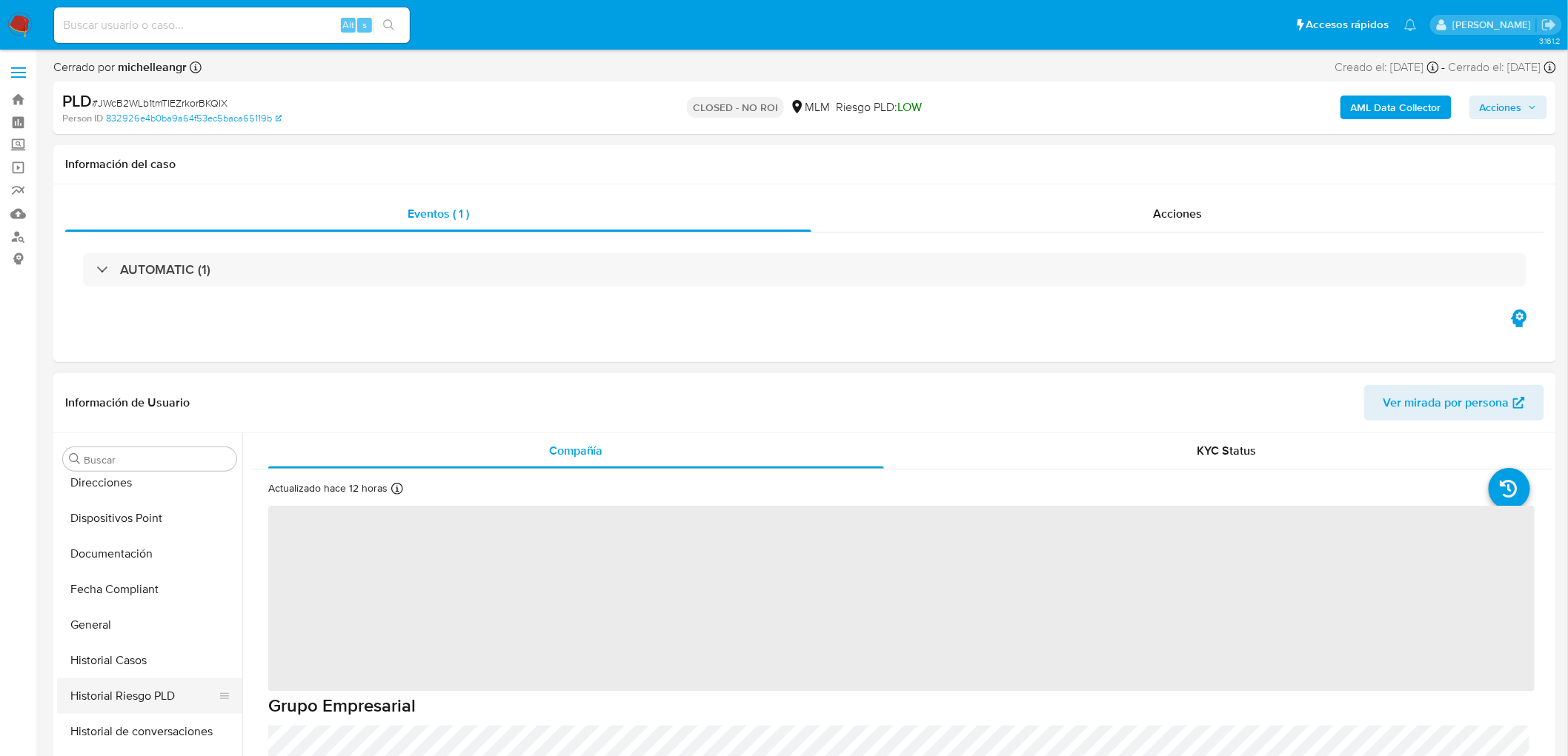
select select "10"
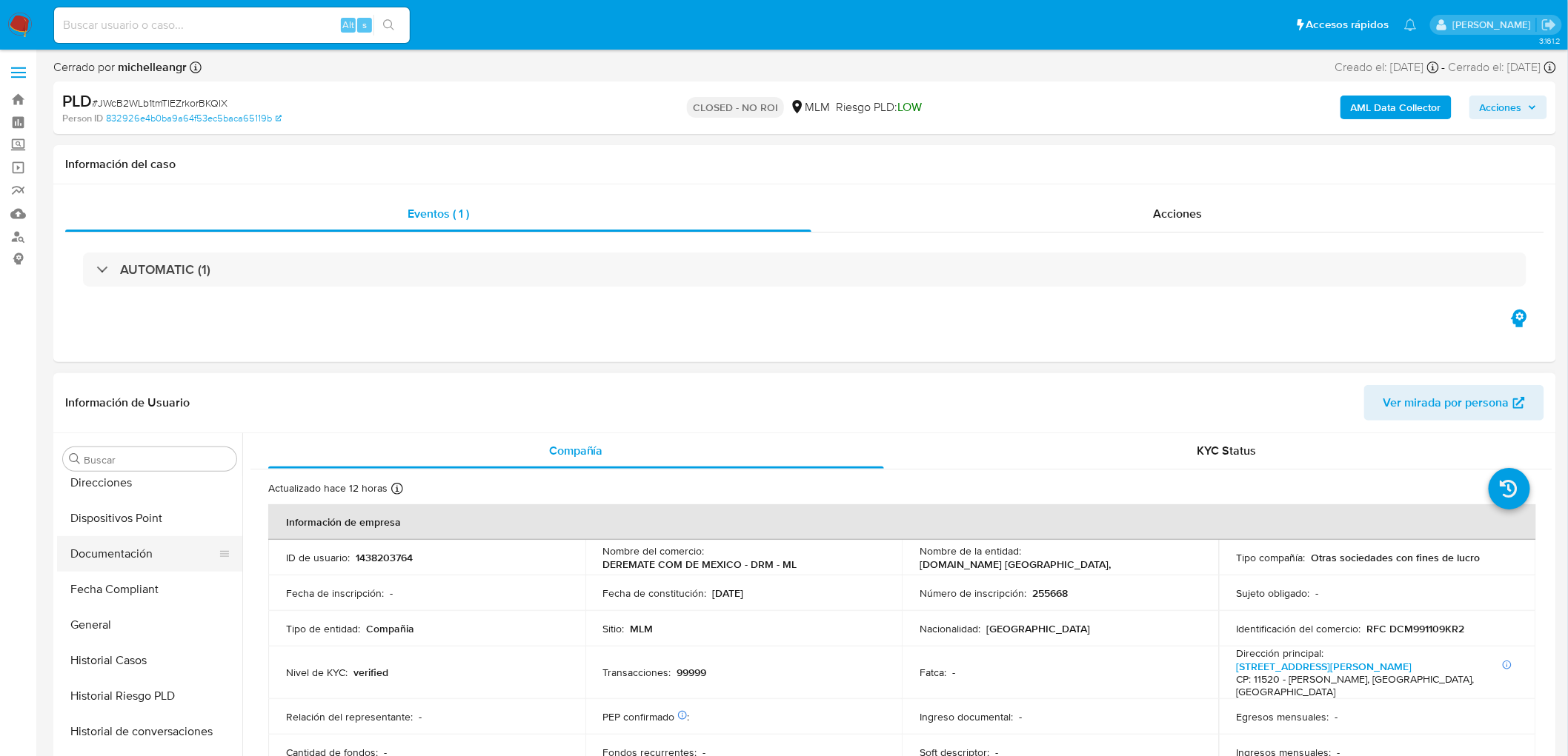
click at [172, 553] on button "Documentación" at bounding box center [143, 553] width 173 height 35
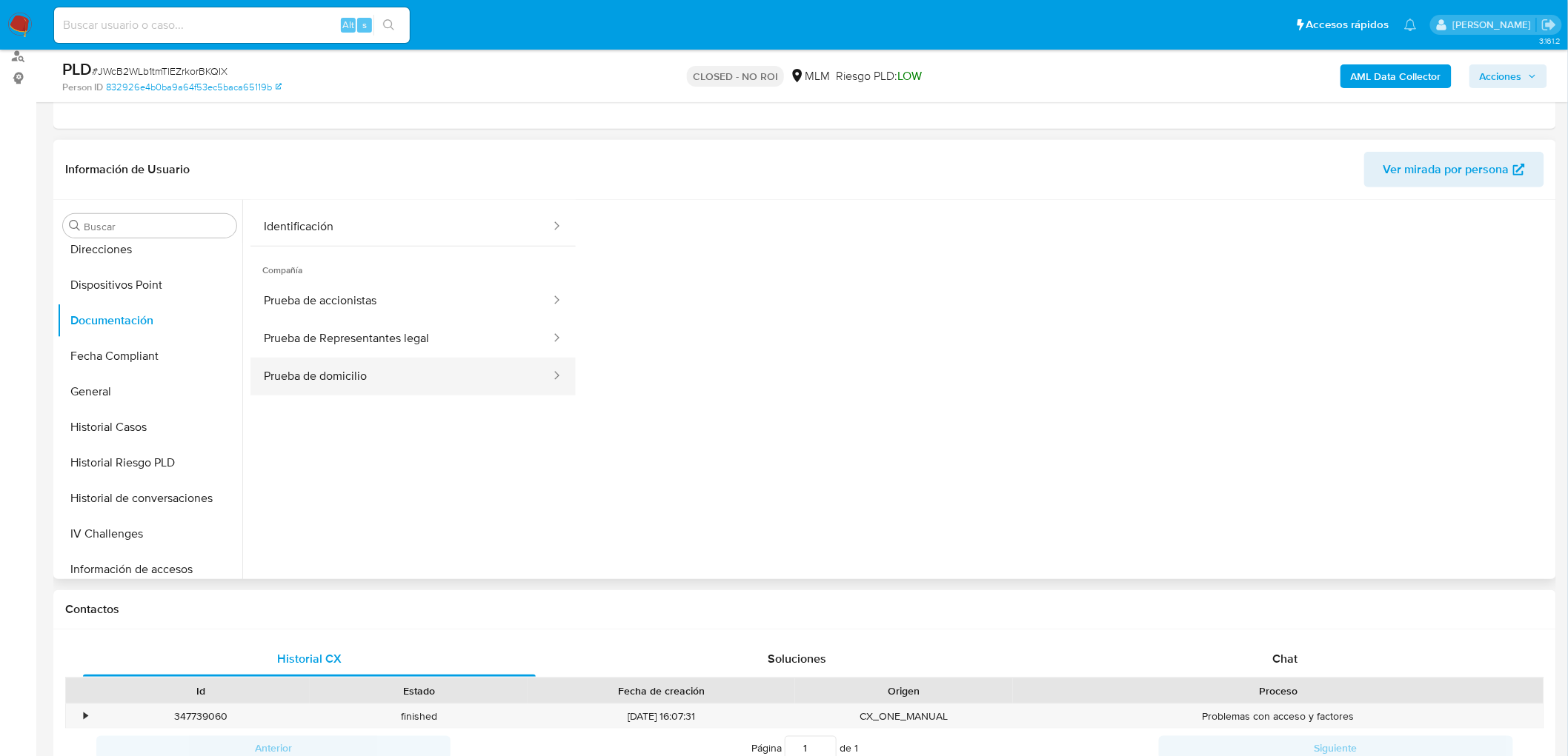
scroll to position [121, 0]
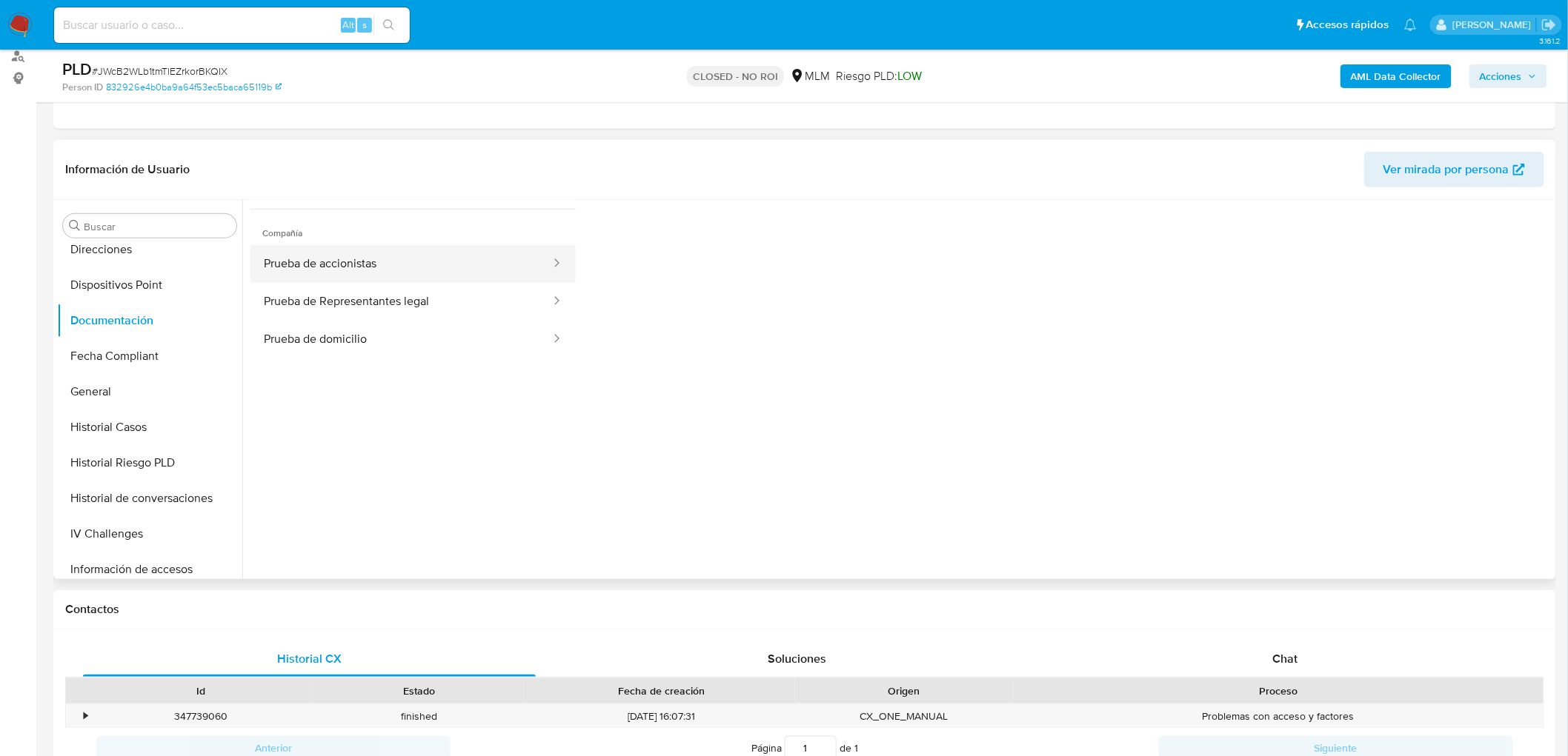
click at [480, 270] on button "Prueba de accionistas" at bounding box center [401, 264] width 302 height 38
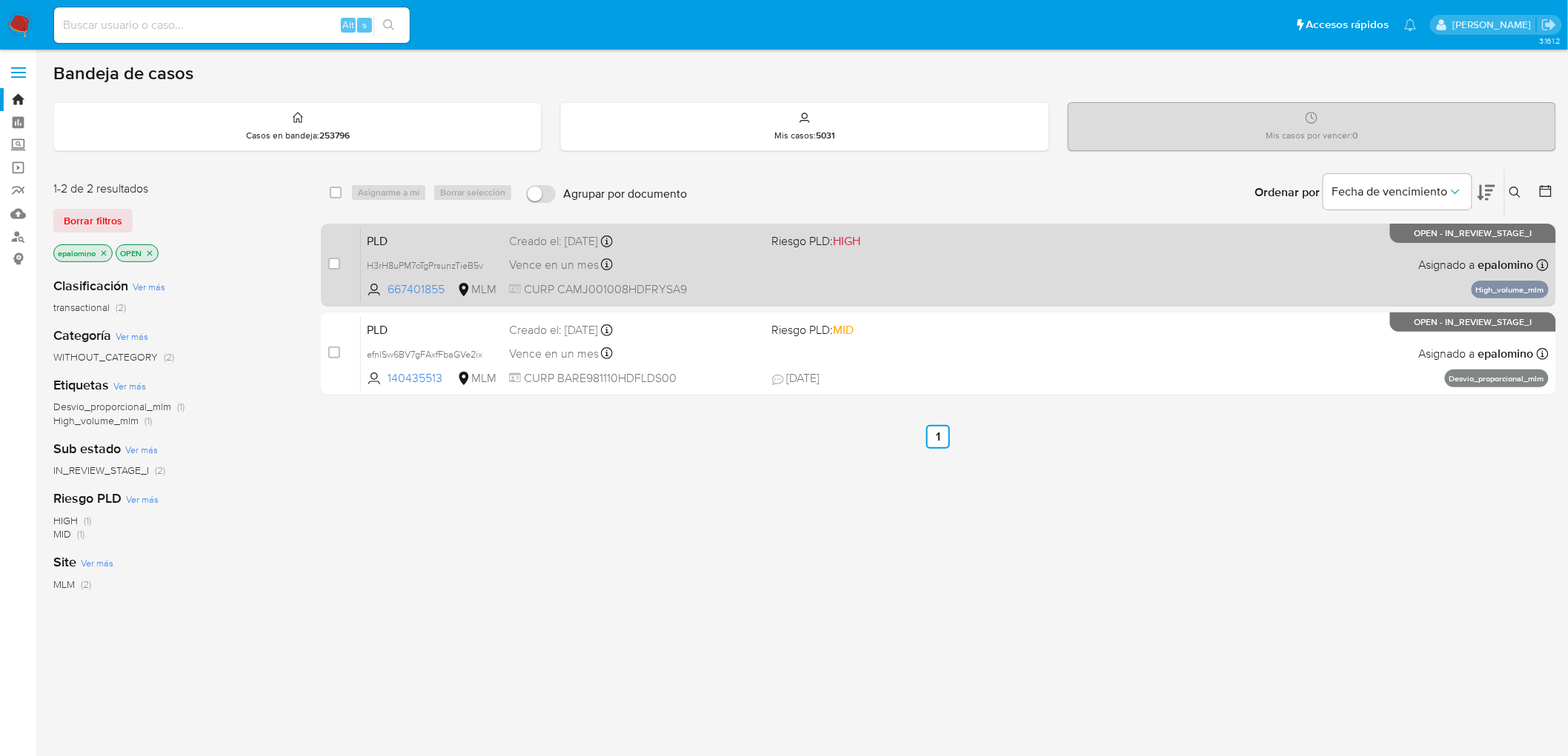
click at [386, 240] on span "PLD" at bounding box center [431, 240] width 130 height 19
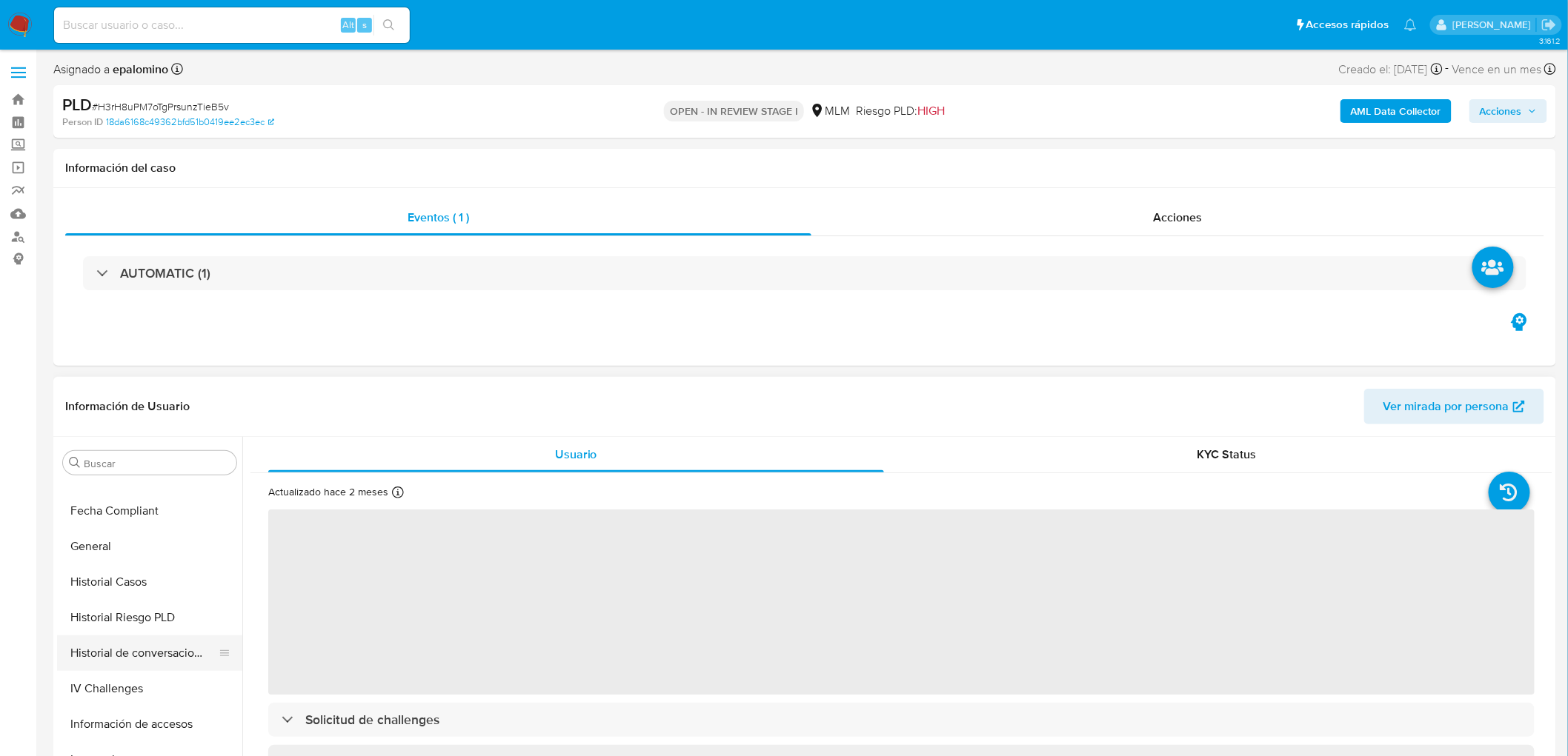
select select "10"
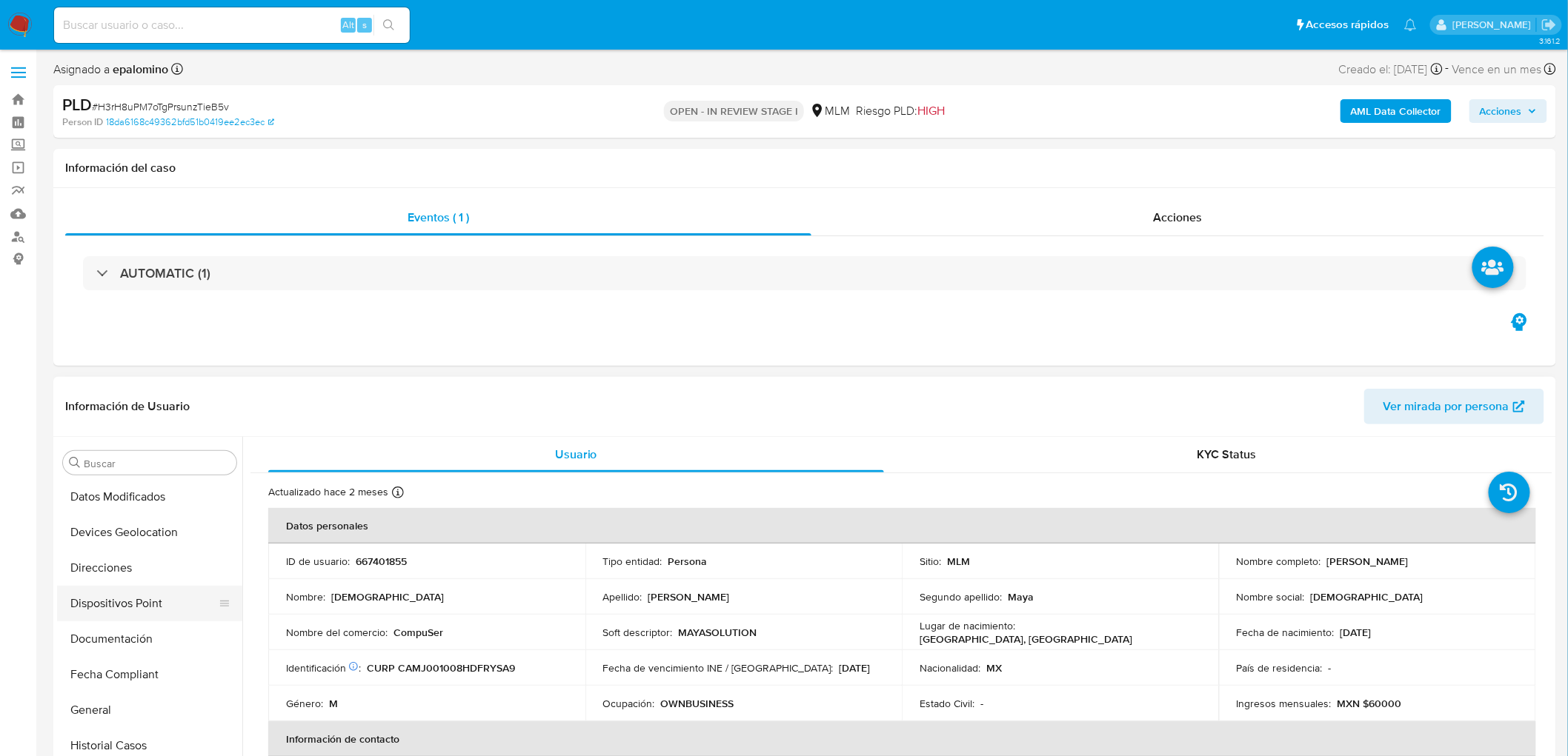
scroll to position [284, 0]
click at [176, 514] on button "Datos Modificados" at bounding box center [143, 498] width 173 height 35
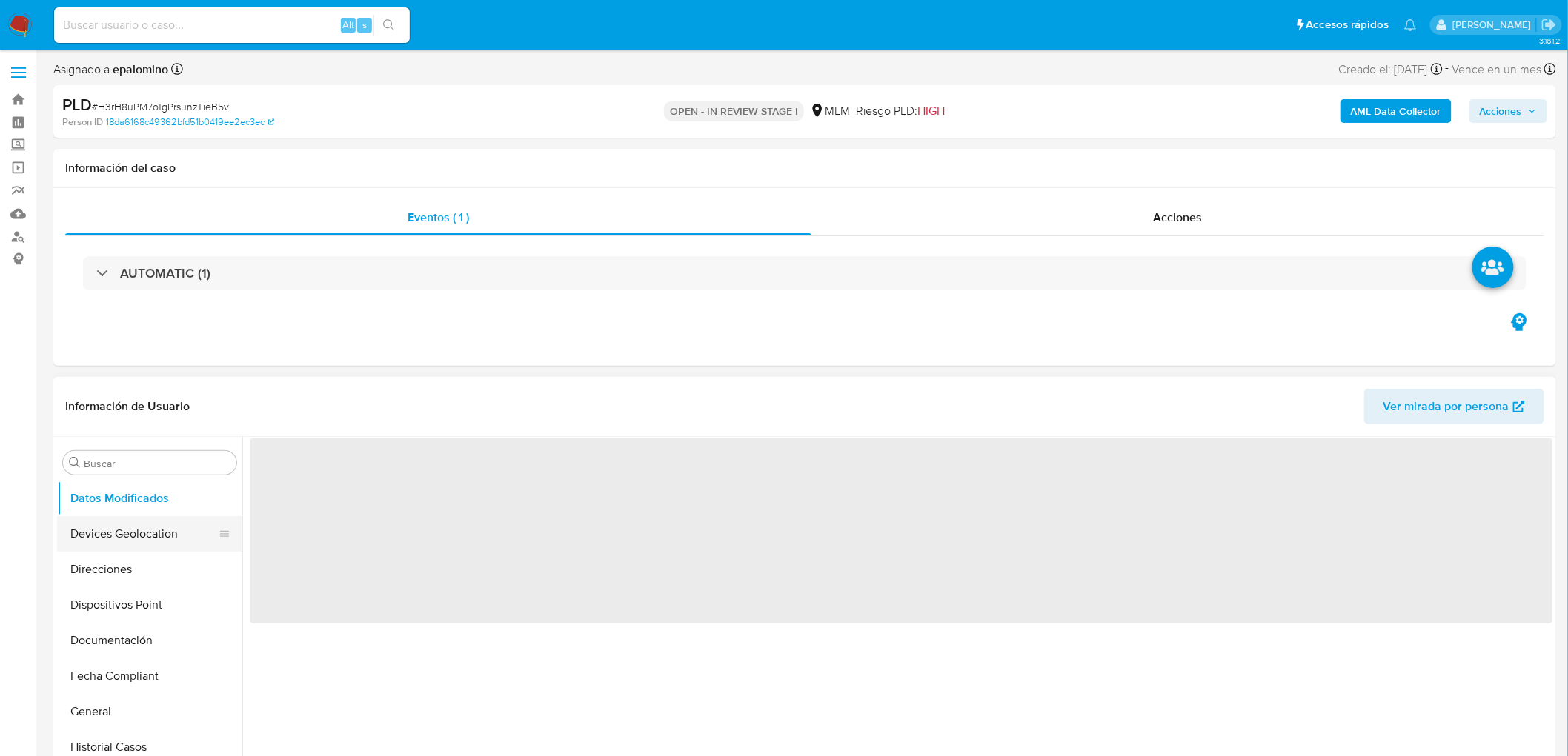
click at [163, 536] on button "Devices Geolocation" at bounding box center [143, 534] width 173 height 35
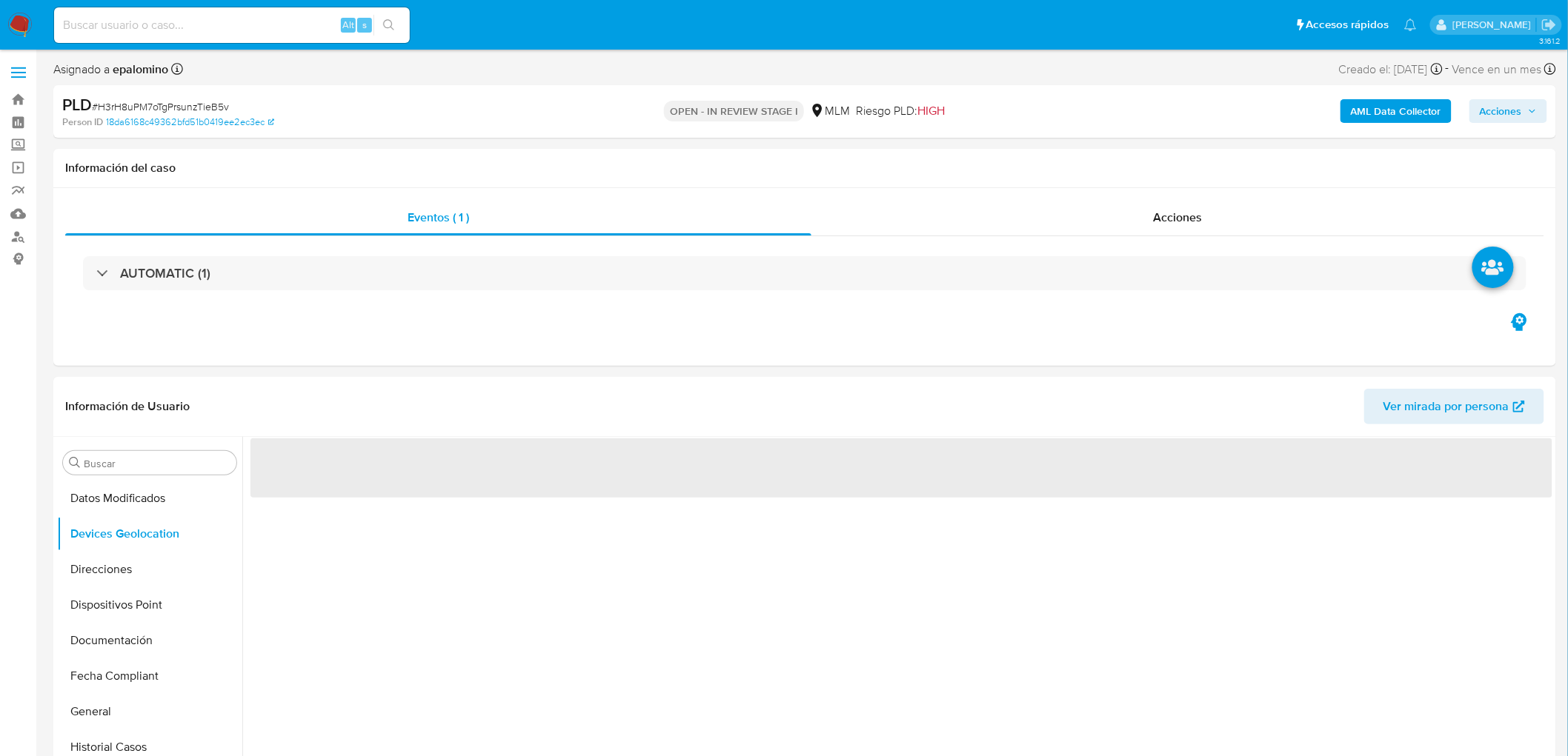
scroll to position [97, 0]
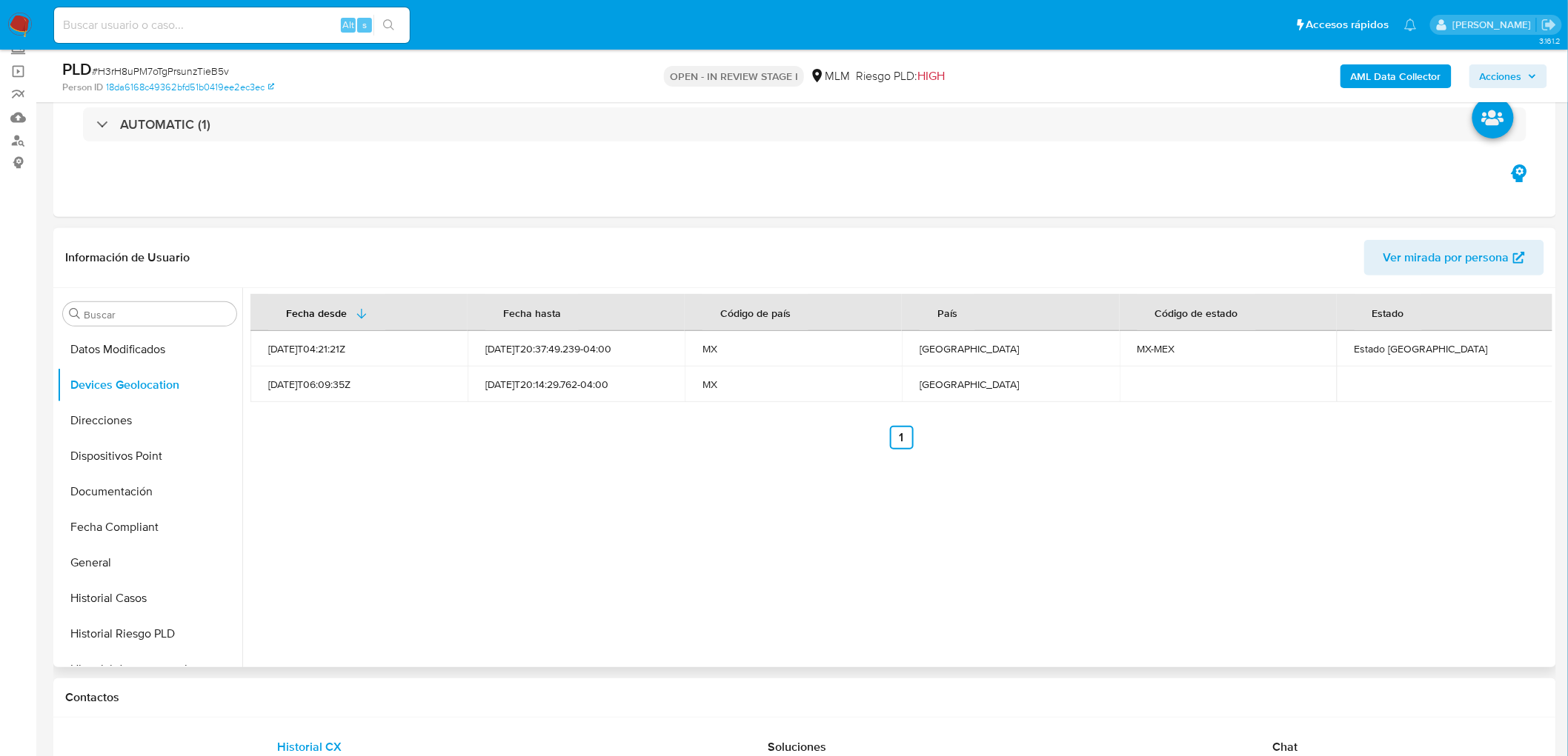
click at [563, 474] on div "Fecha desde Fecha hasta Código de país País Código de estado Estado 2021-11-21T…" at bounding box center [897, 478] width 1310 height 379
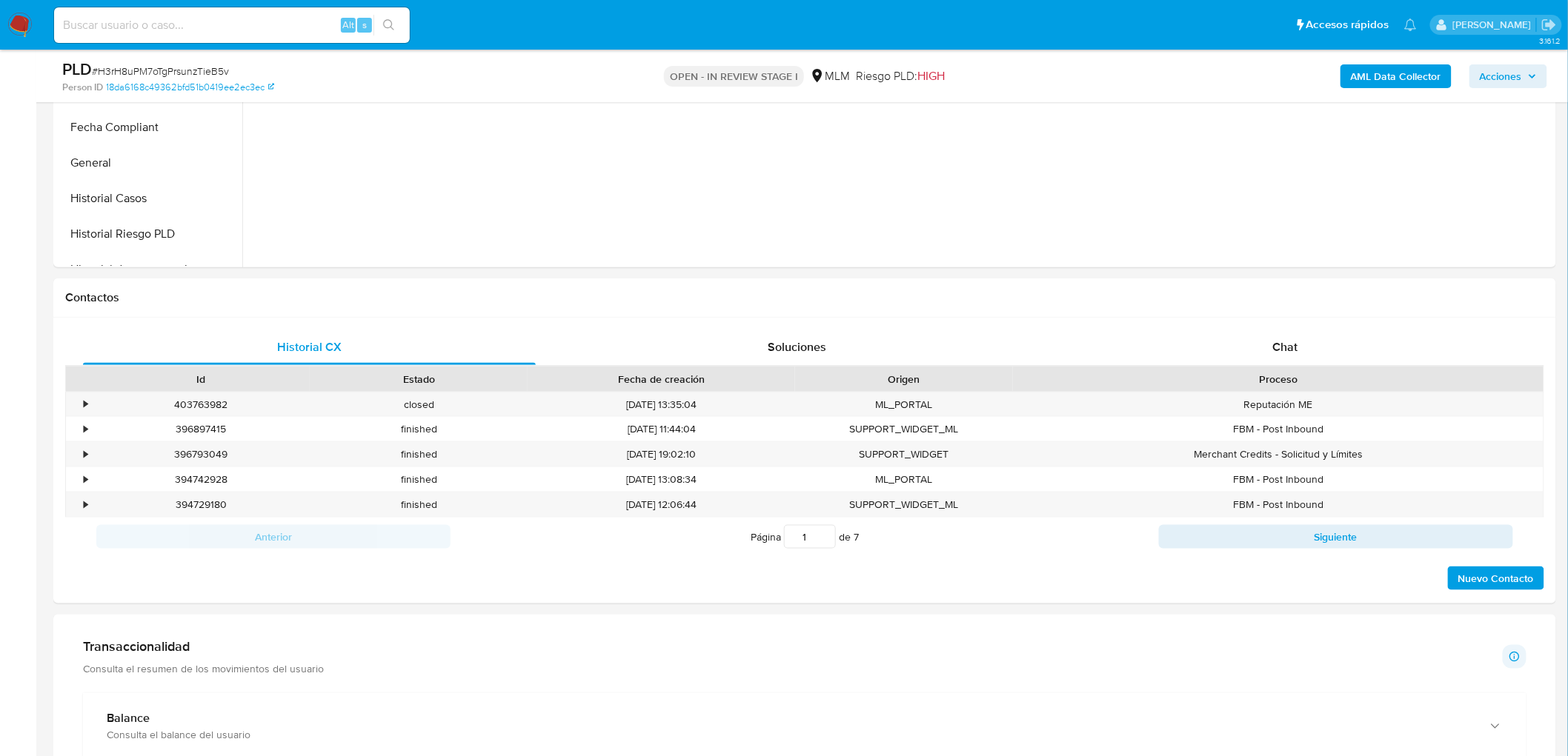
click at [235, 650] on h1 "Transaccionalidad" at bounding box center [203, 647] width 241 height 16
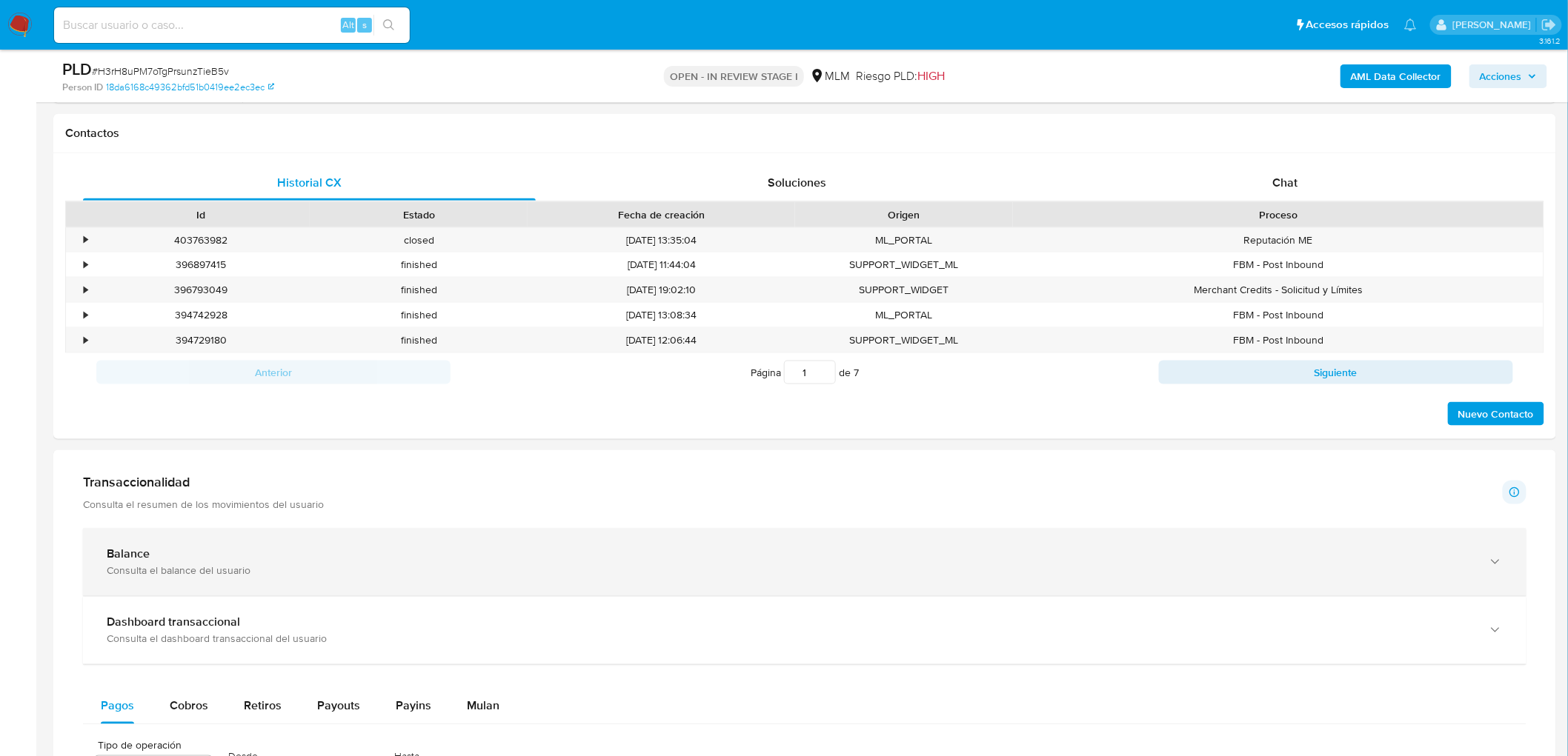
click at [201, 582] on div "Balance Consulta el balance del usuario" at bounding box center [805, 562] width 1444 height 67
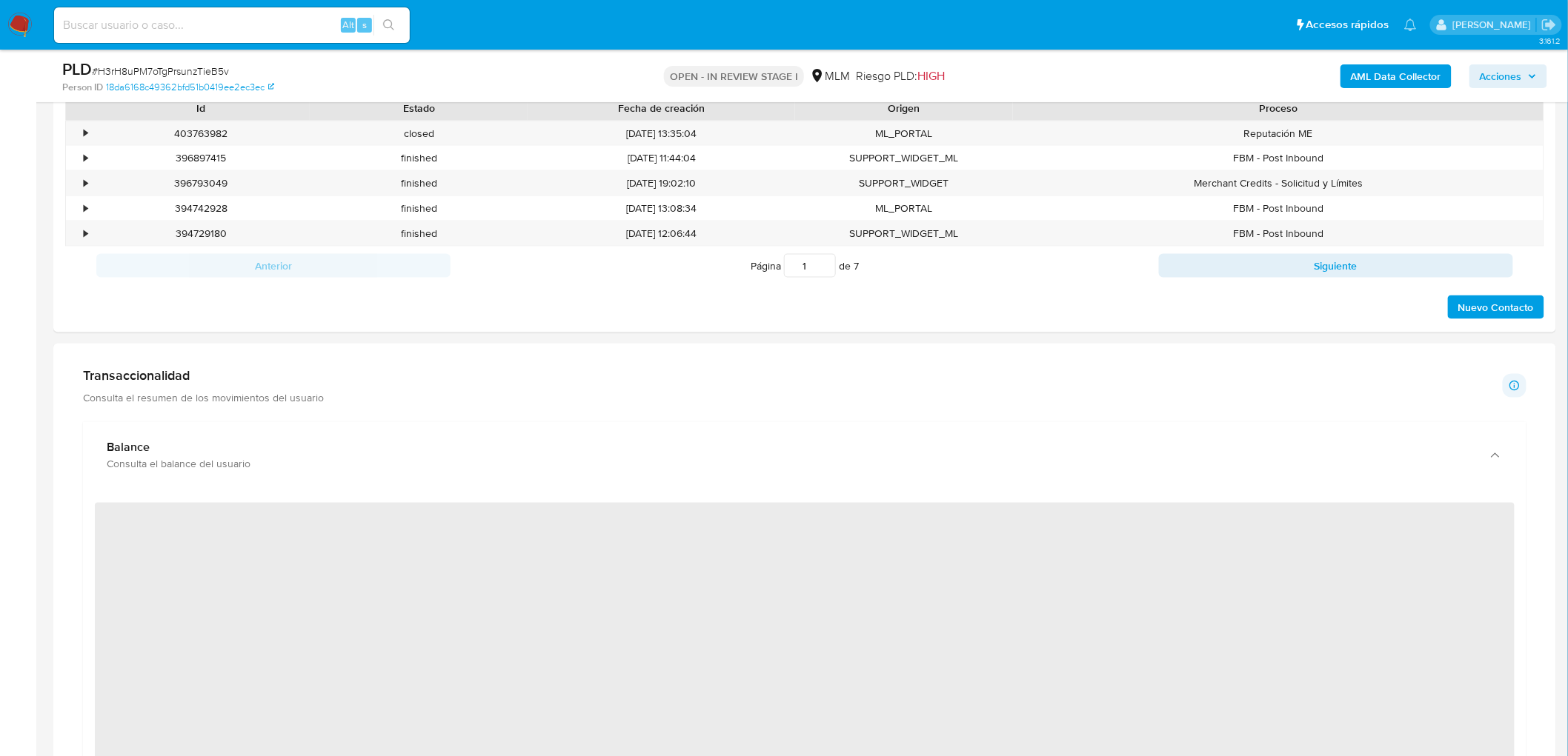
scroll to position [825, 0]
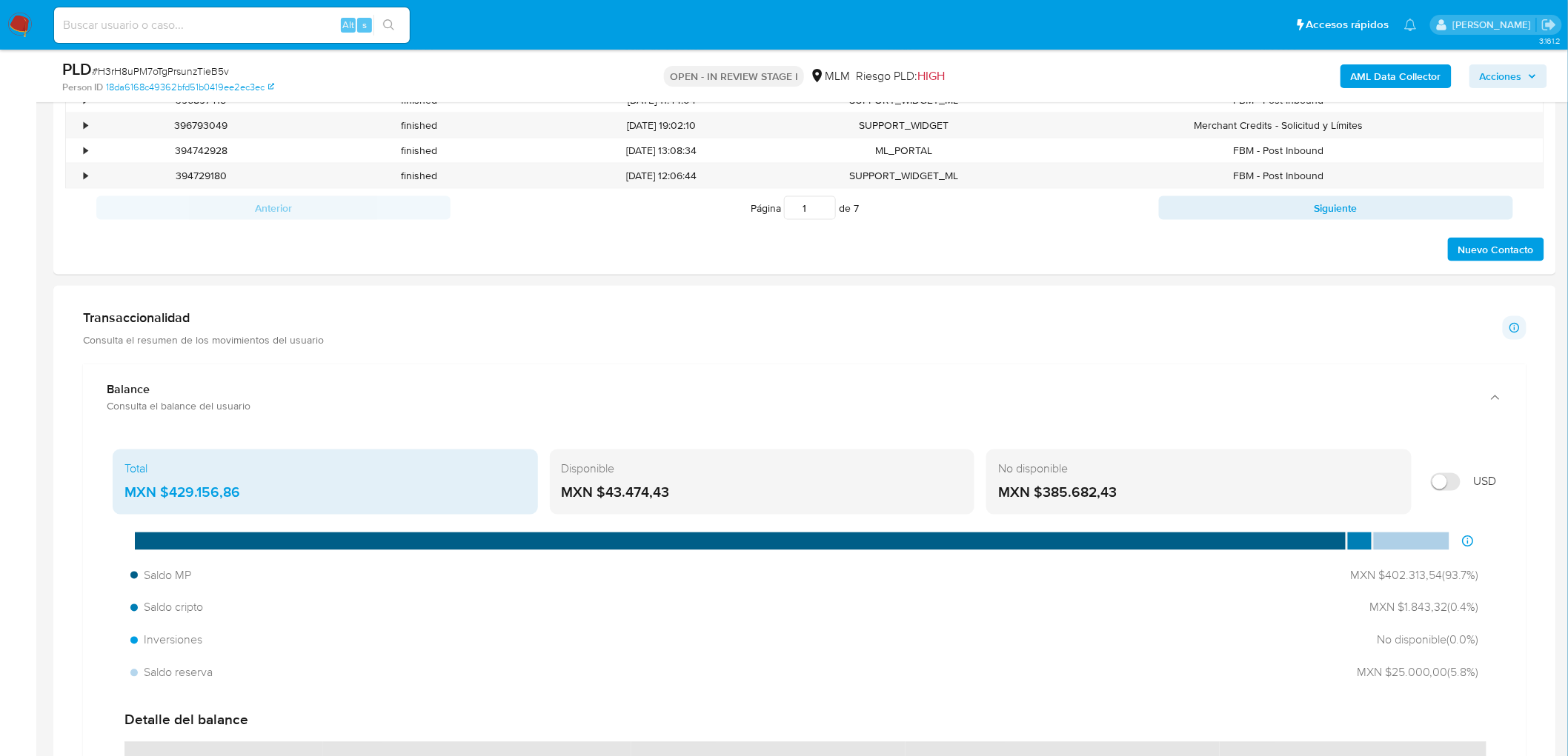
drag, startPoint x: 643, startPoint y: 497, endPoint x: 606, endPoint y: 494, distance: 37.1
click at [606, 494] on div "MXN $43.474,43" at bounding box center [762, 493] width 402 height 19
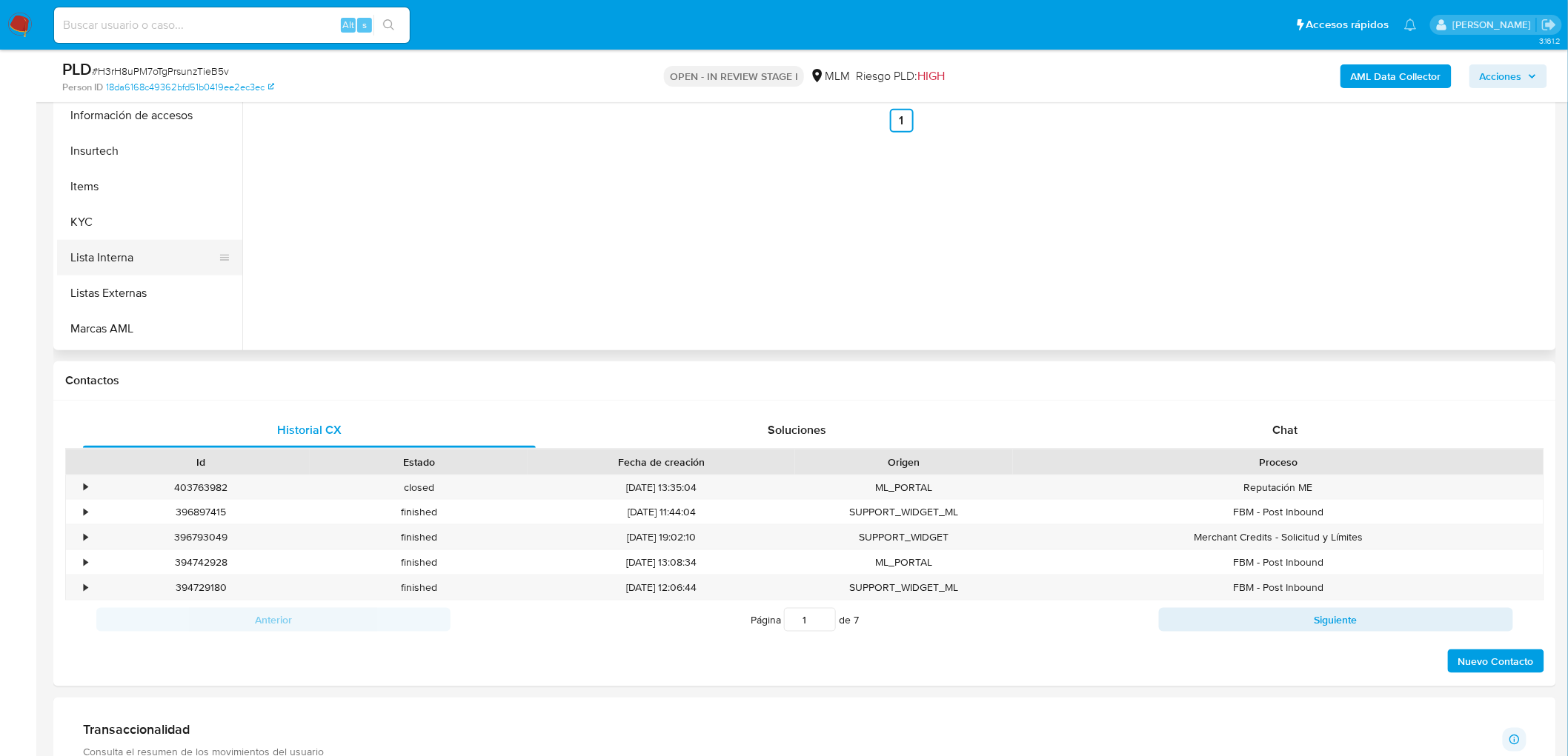
scroll to position [613, 0]
click at [116, 200] on button "KYC" at bounding box center [143, 201] width 173 height 35
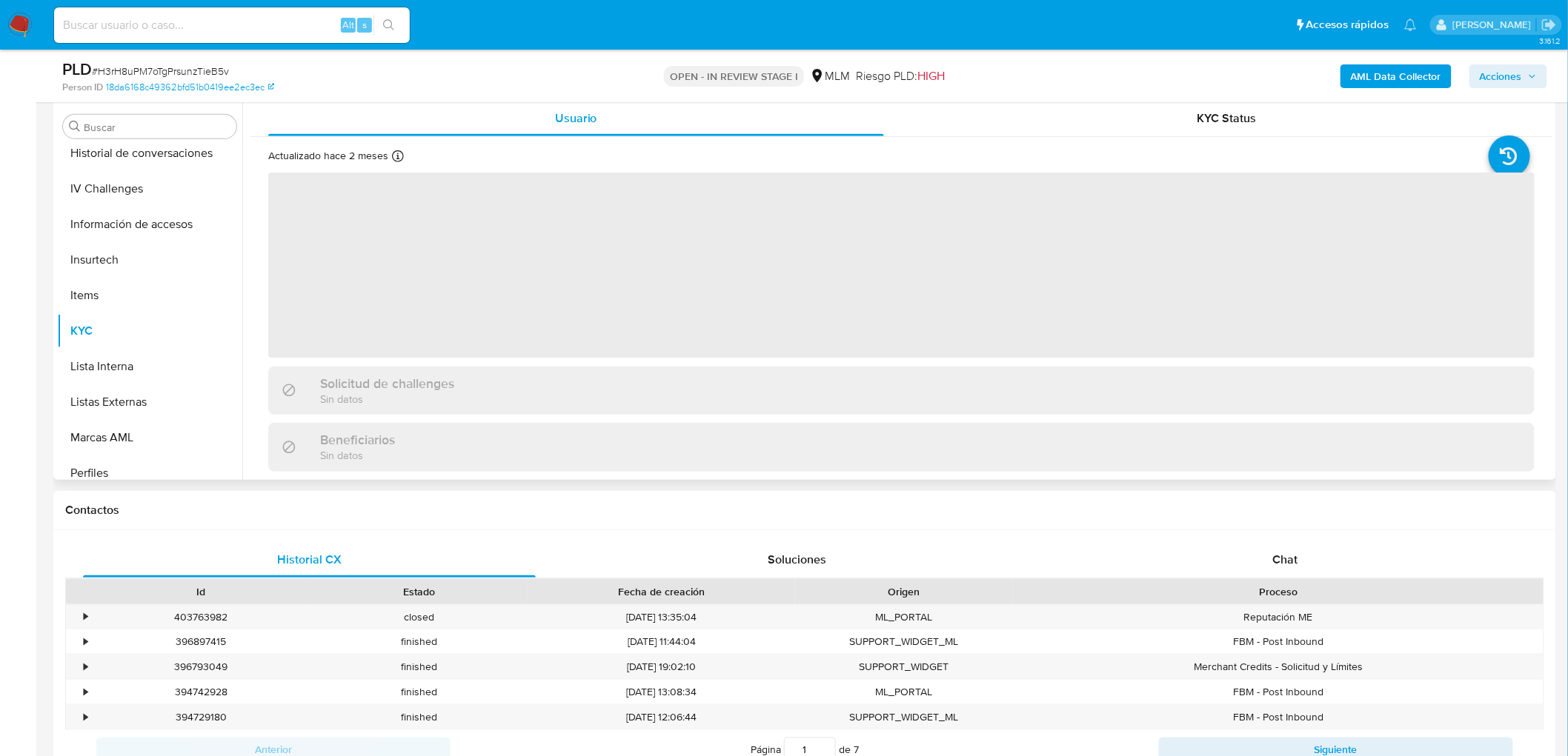
scroll to position [249, 0]
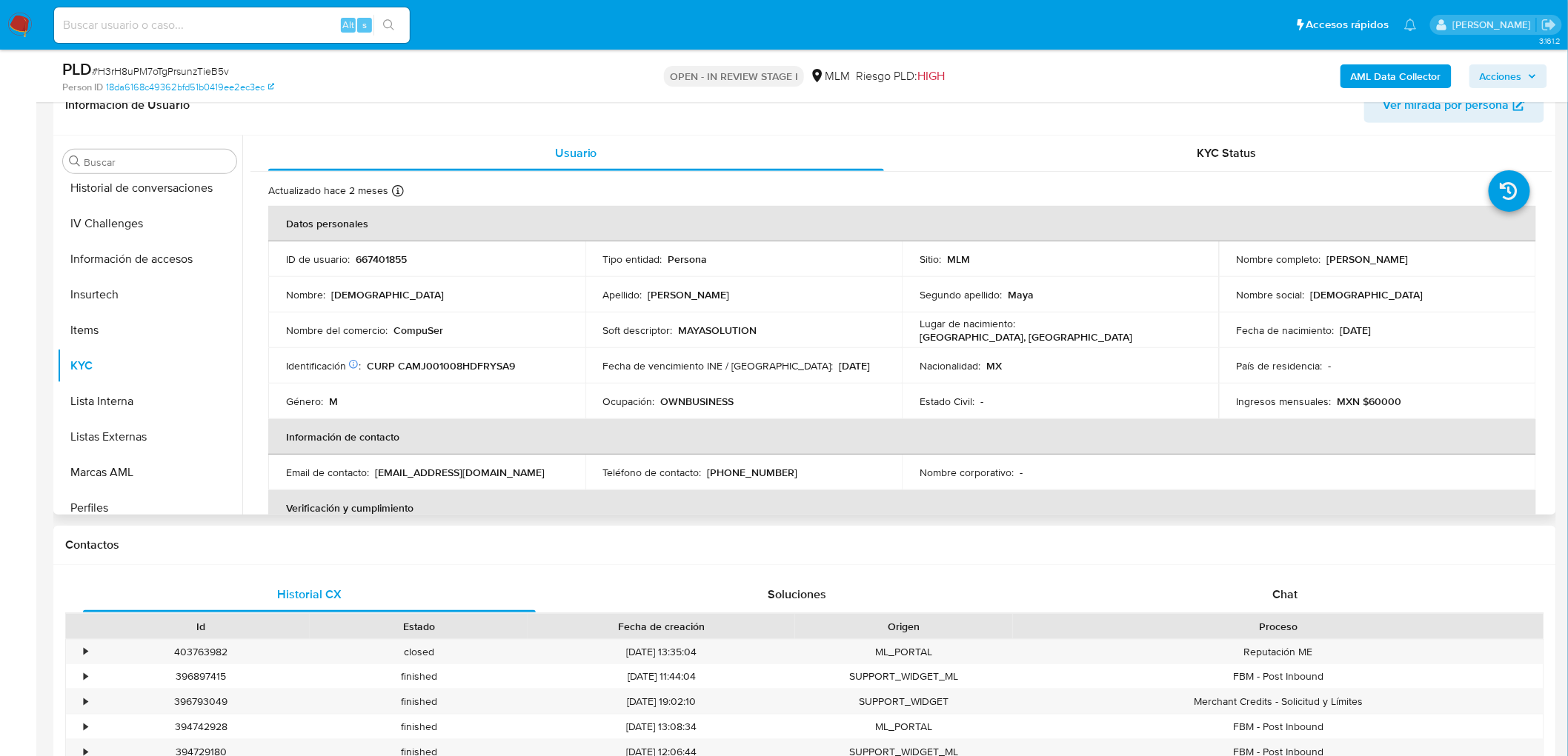
drag, startPoint x: 1423, startPoint y: 263, endPoint x: 1324, endPoint y: 260, distance: 99.0
click at [1324, 260] on div "Nombre completo : Jesus Carbajal Maya" at bounding box center [1377, 259] width 282 height 13
copy p "Jesus Carbajal Maya"
click at [863, 395] on div "Ocupación : OWNBUSINESS" at bounding box center [743, 401] width 282 height 13
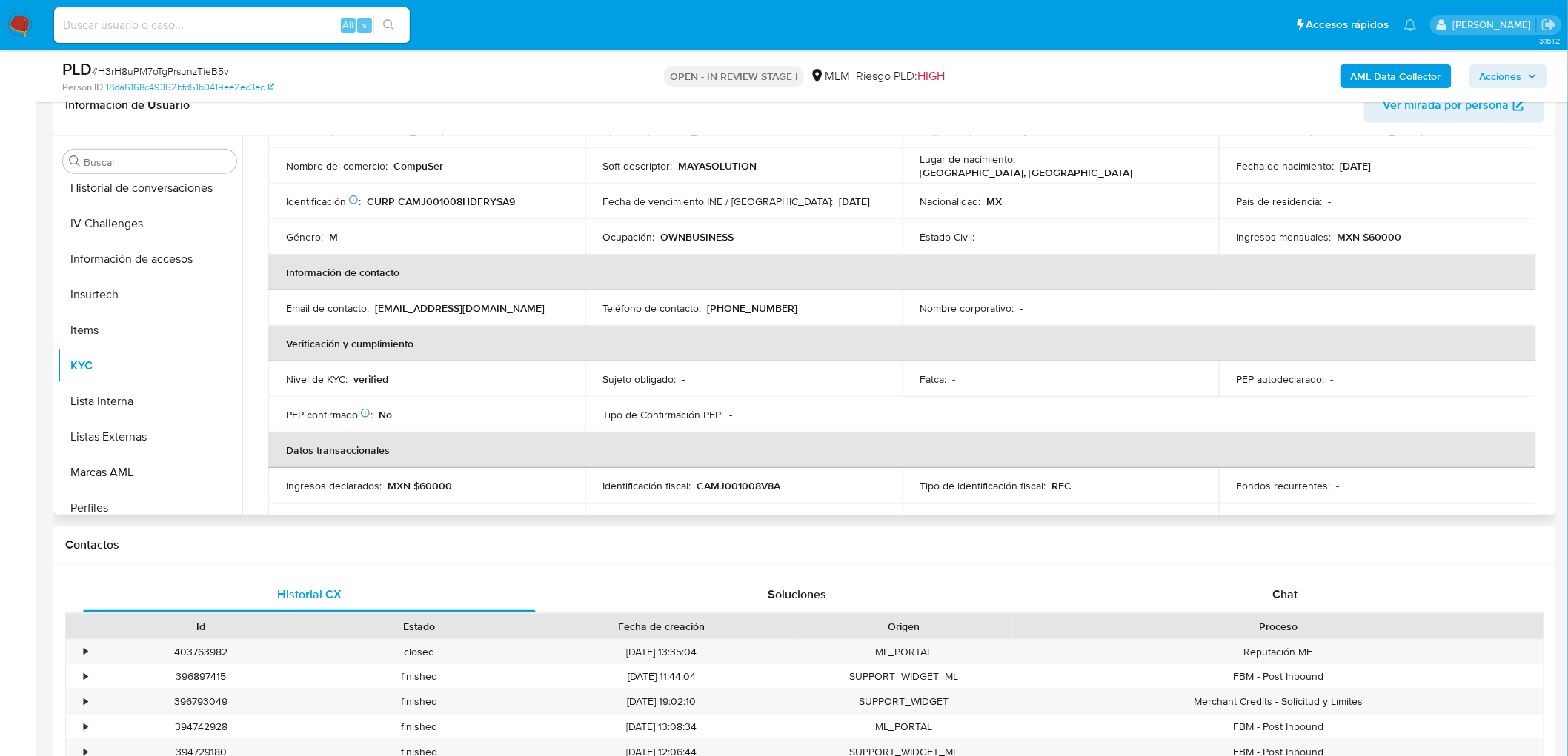
scroll to position [247, 0]
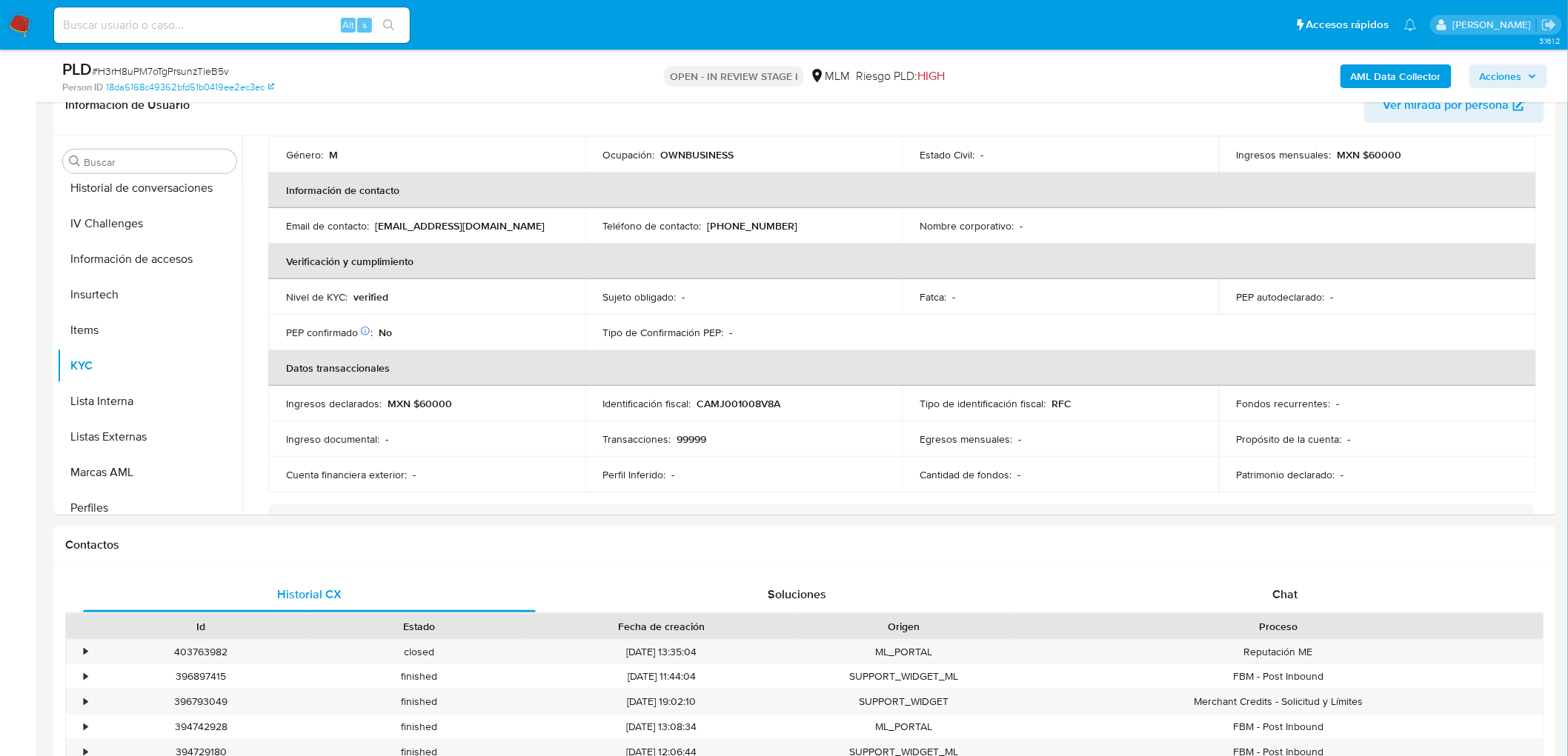
drag, startPoint x: 1546, startPoint y: 299, endPoint x: 1558, endPoint y: 375, distance: 76.9
click at [1556, 376] on div "Buscar Anticipos de dinero Aprobadores Aprobados Archivos adjuntos CBT Cruces y…" at bounding box center [805, 325] width 1503 height 379
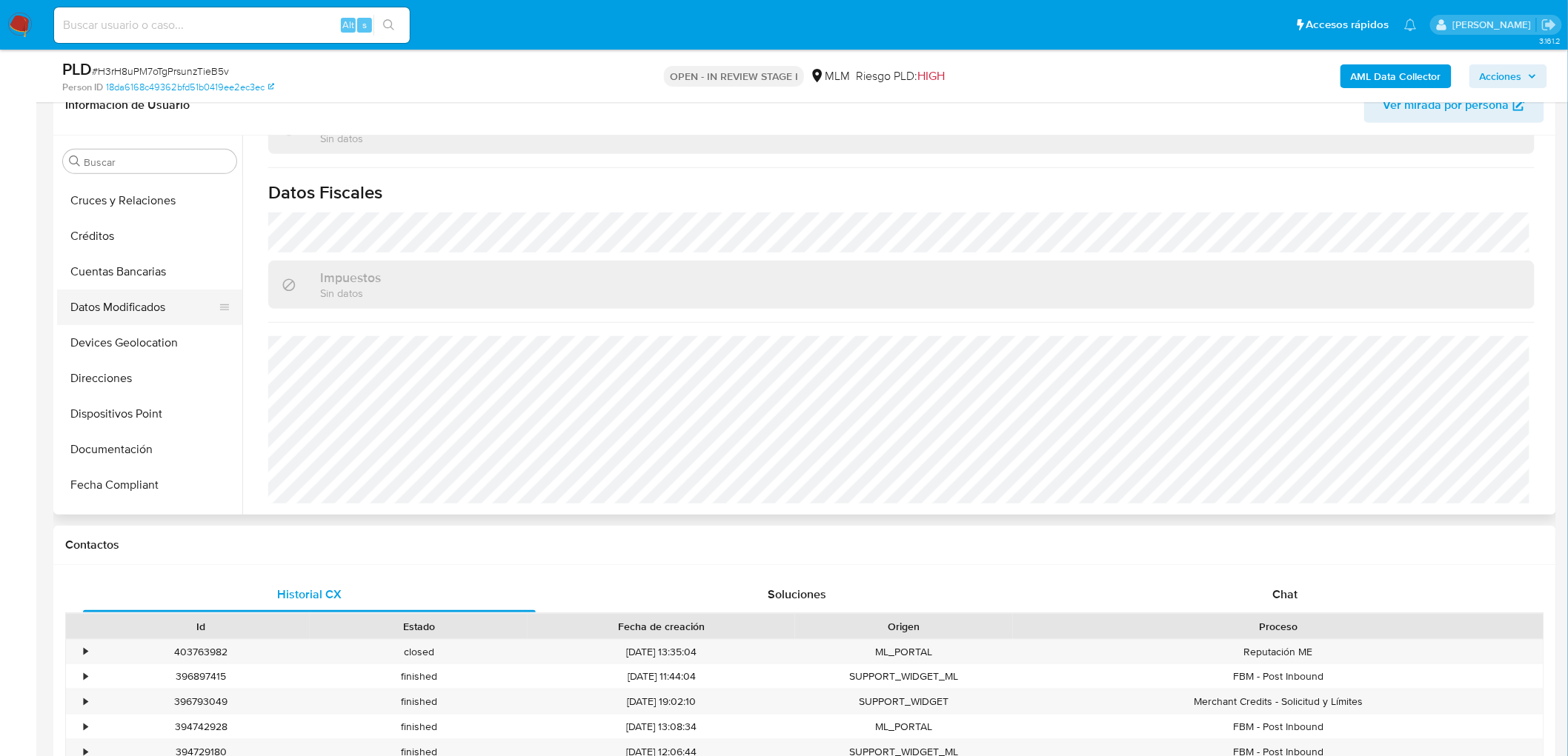
scroll to position [120, 0]
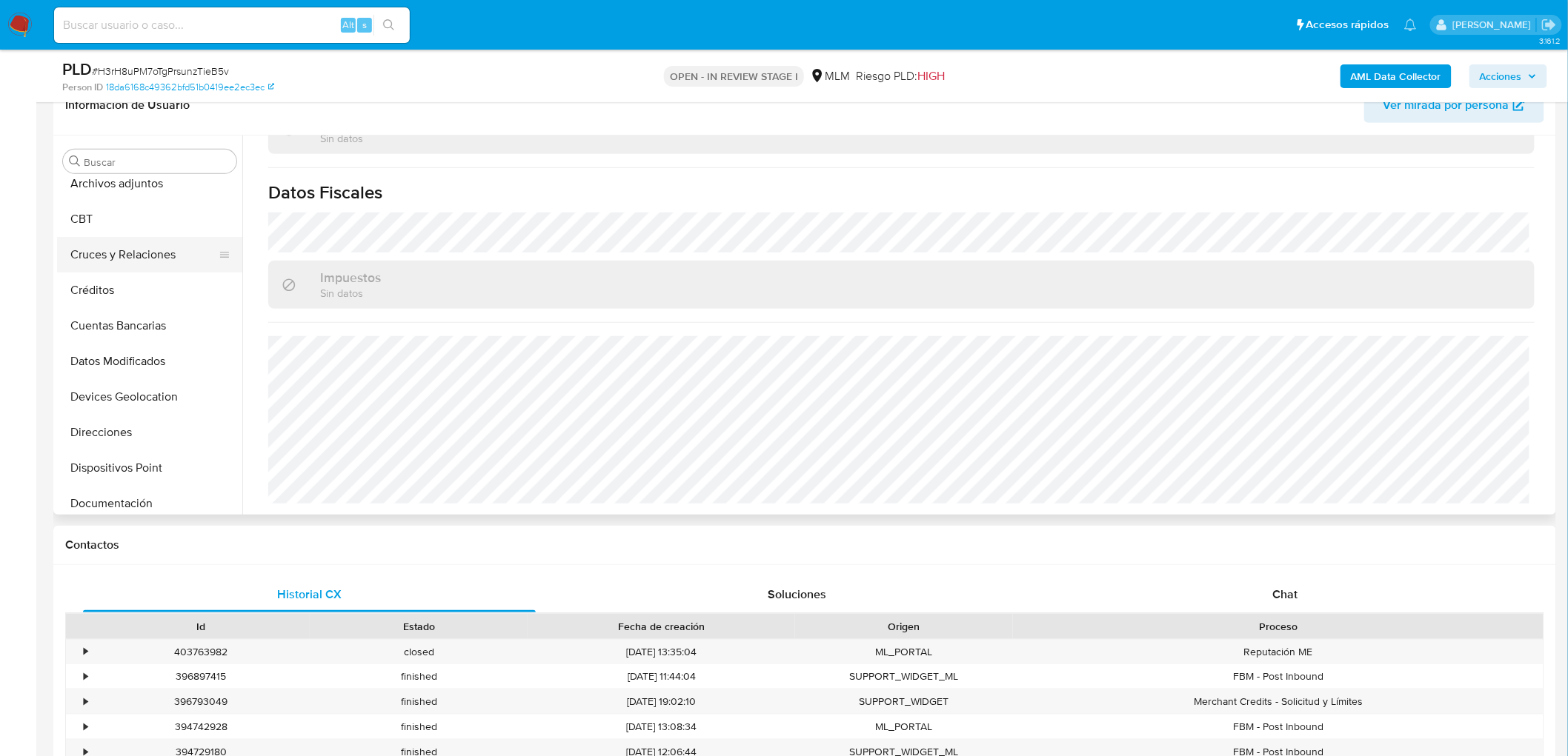
click at [161, 259] on button "Cruces y Relaciones" at bounding box center [143, 254] width 173 height 35
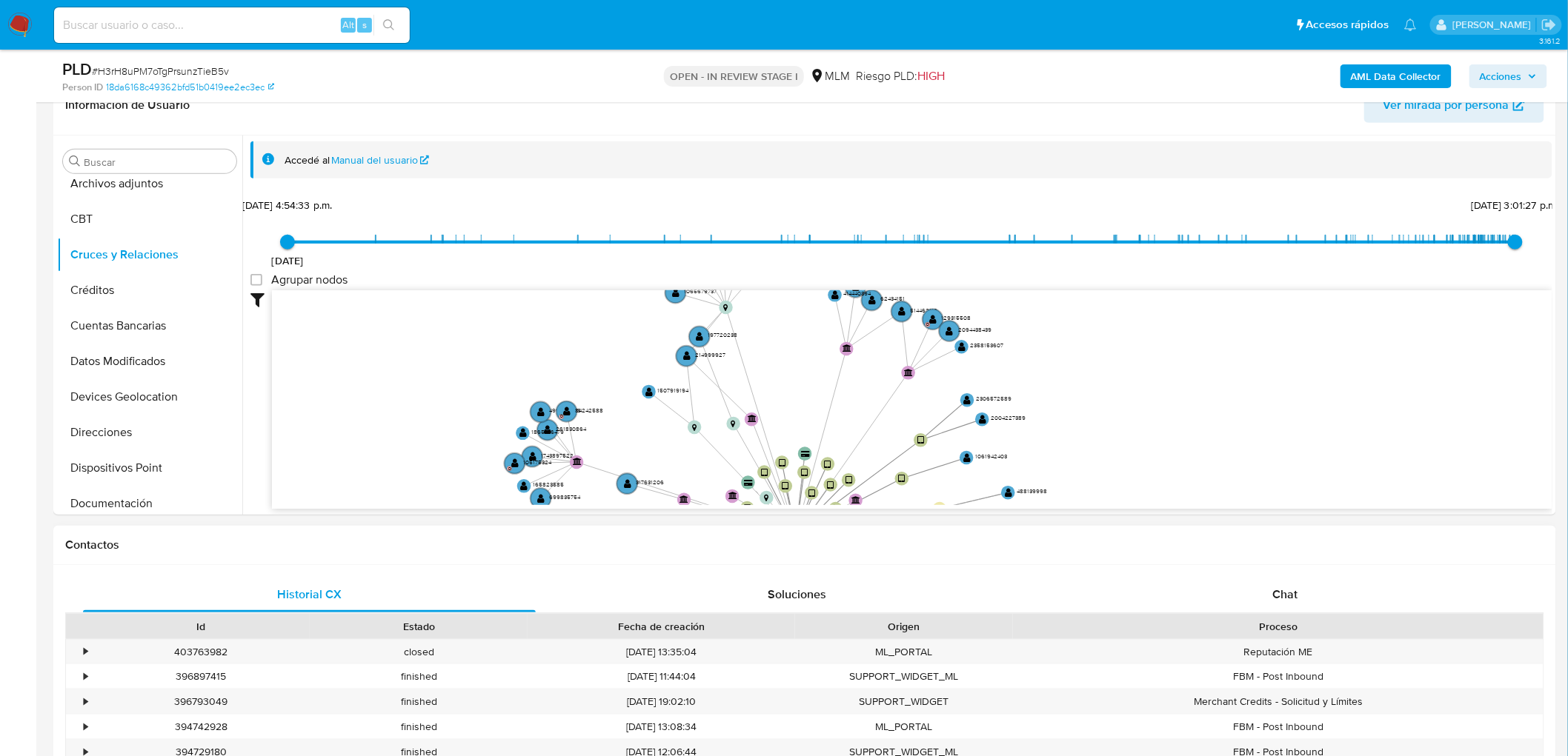
drag, startPoint x: 618, startPoint y: 365, endPoint x: 631, endPoint y: 634, distance: 269.3
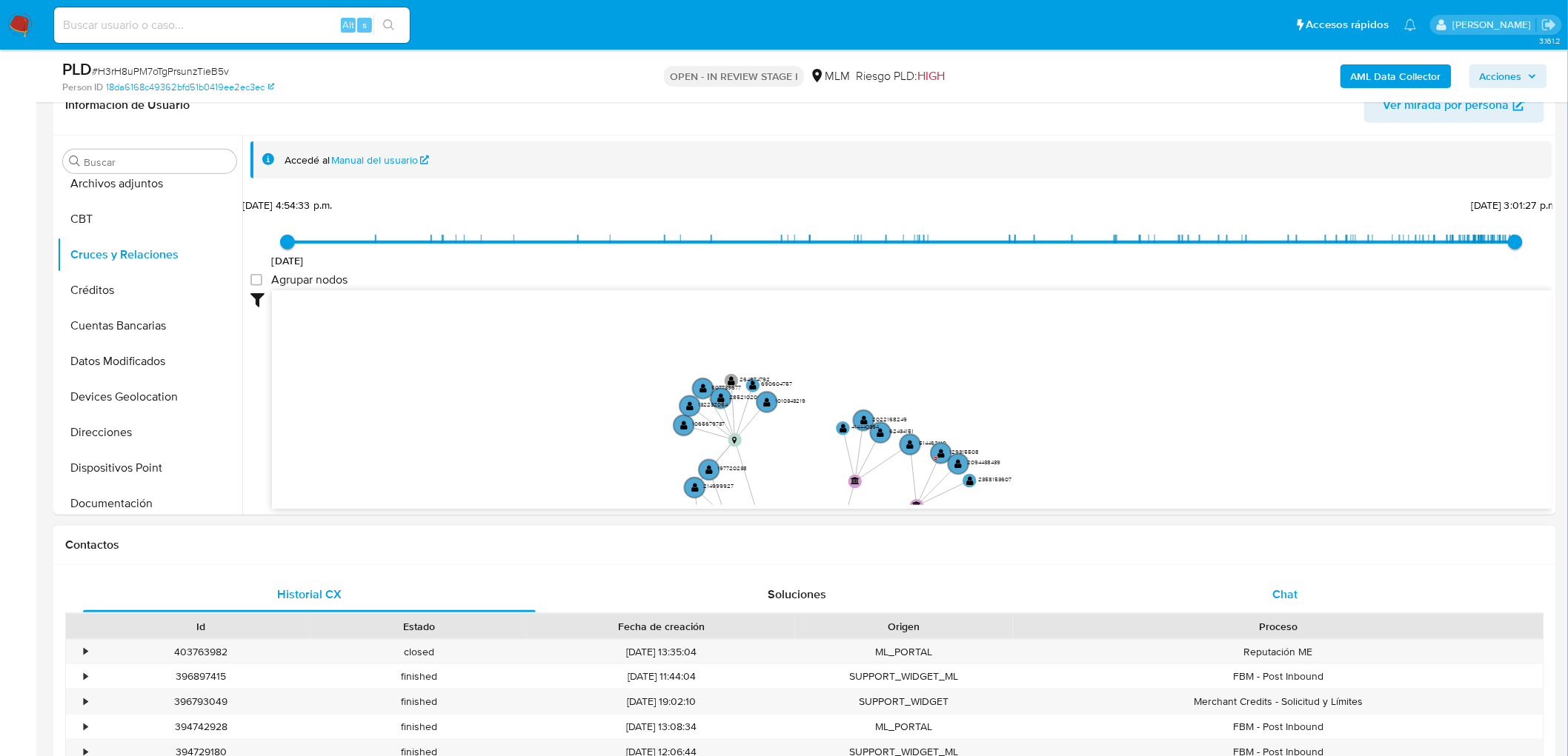
click at [1245, 578] on div "Chat" at bounding box center [1285, 594] width 453 height 35
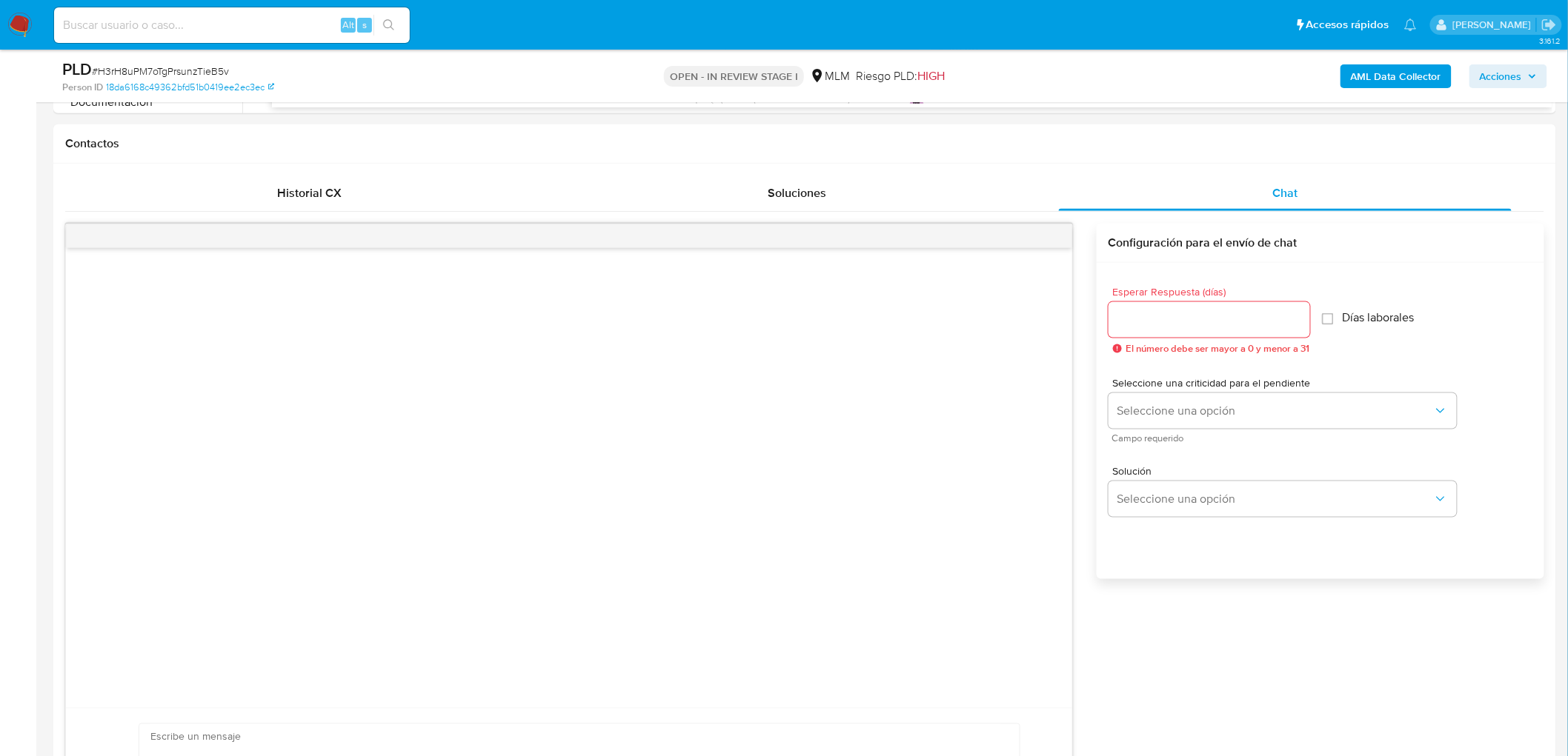
scroll to position [792, 0]
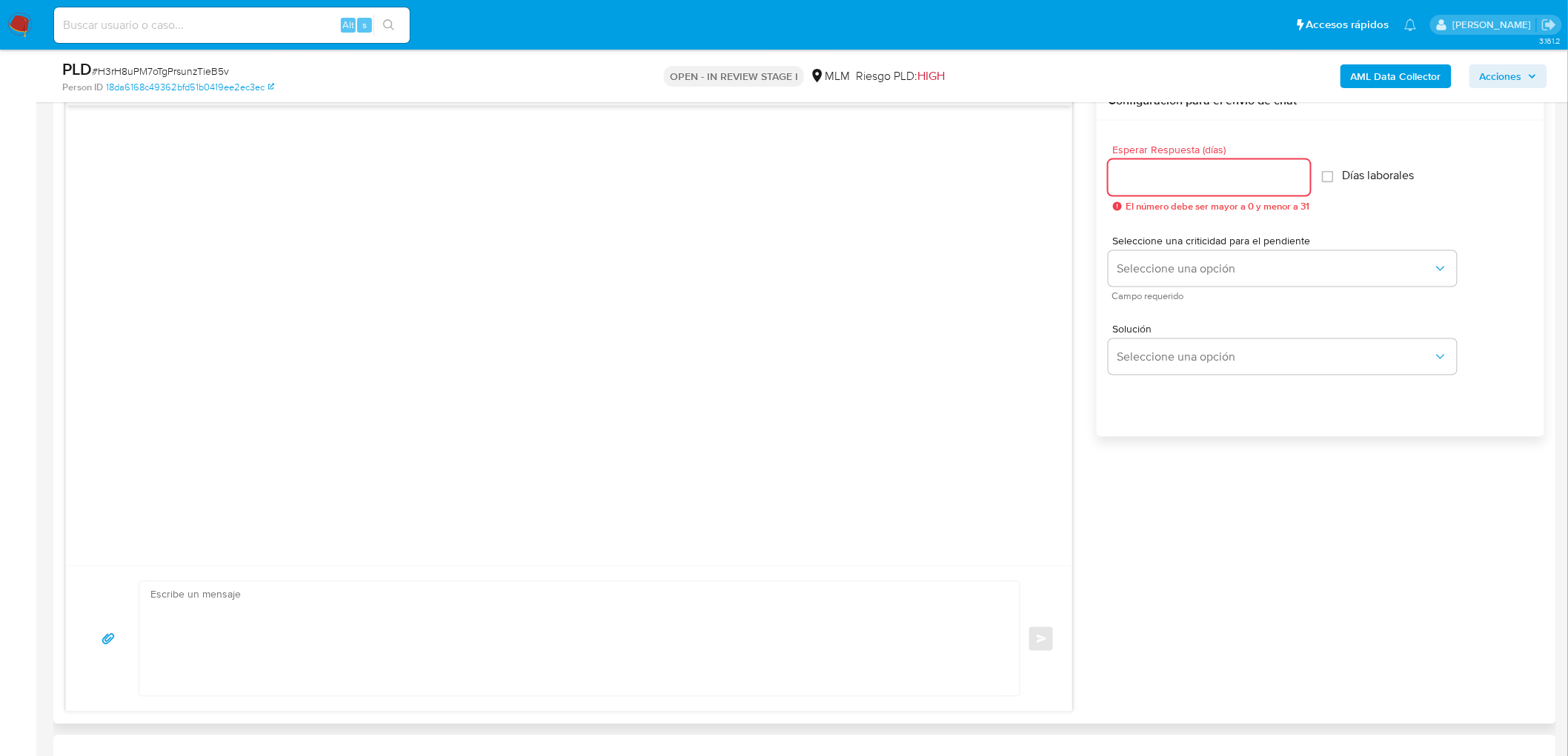
click at [1167, 171] on input "Esperar Respuesta (días)" at bounding box center [1209, 178] width 202 height 19
type input "5"
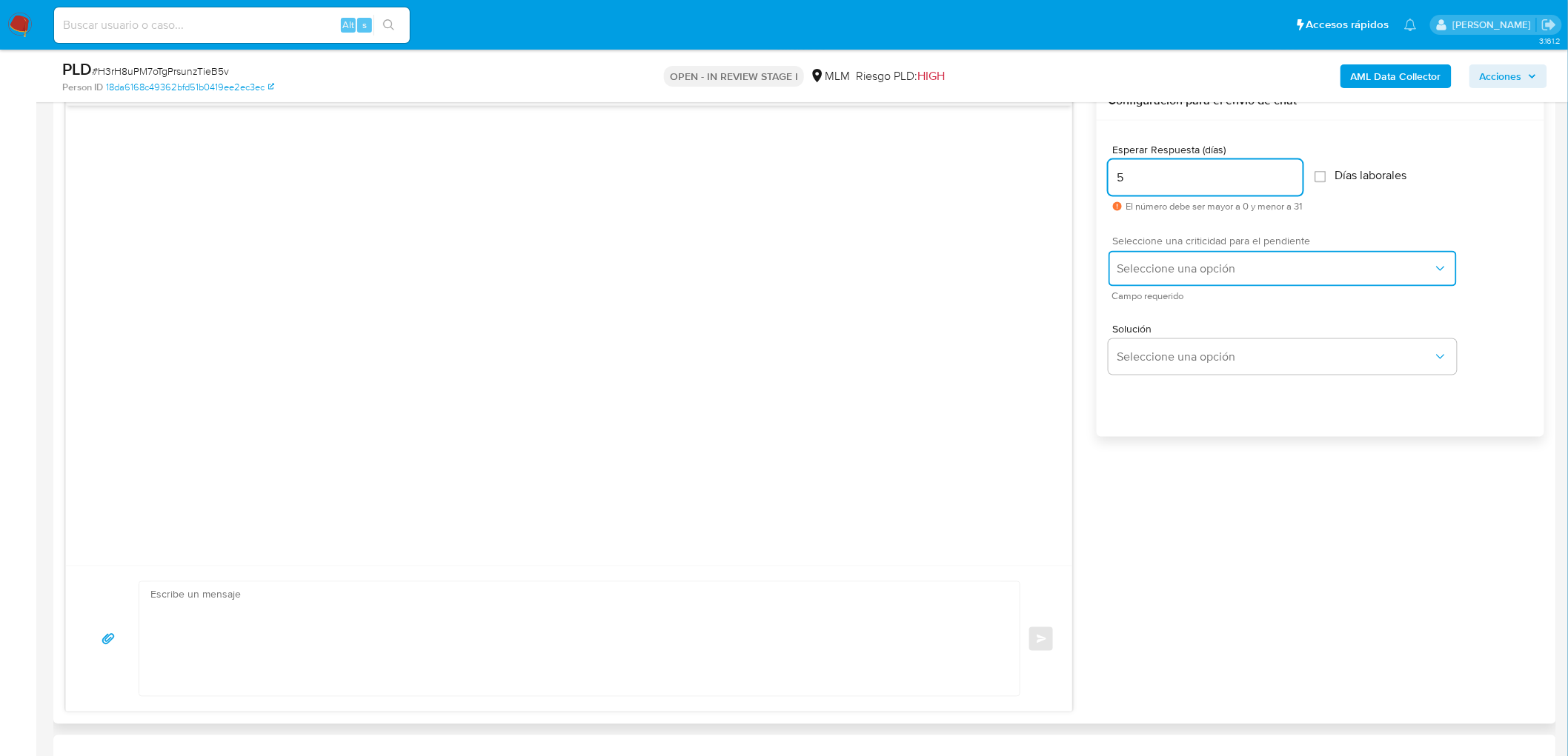
click at [1164, 260] on button "Seleccione una opción" at bounding box center [1283, 268] width 348 height 35
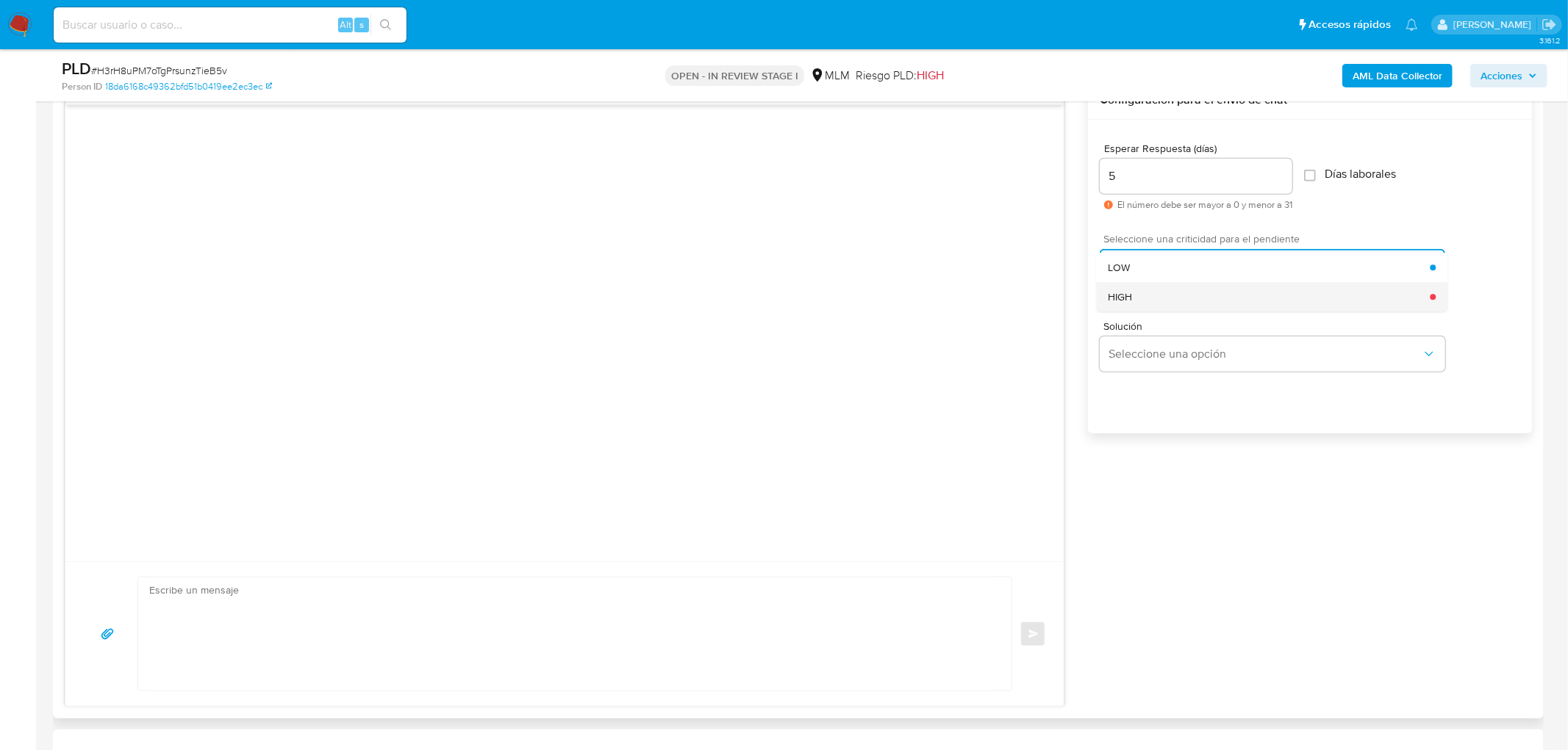
click at [1157, 292] on div "HIGH" at bounding box center [1269, 297] width 322 height 29
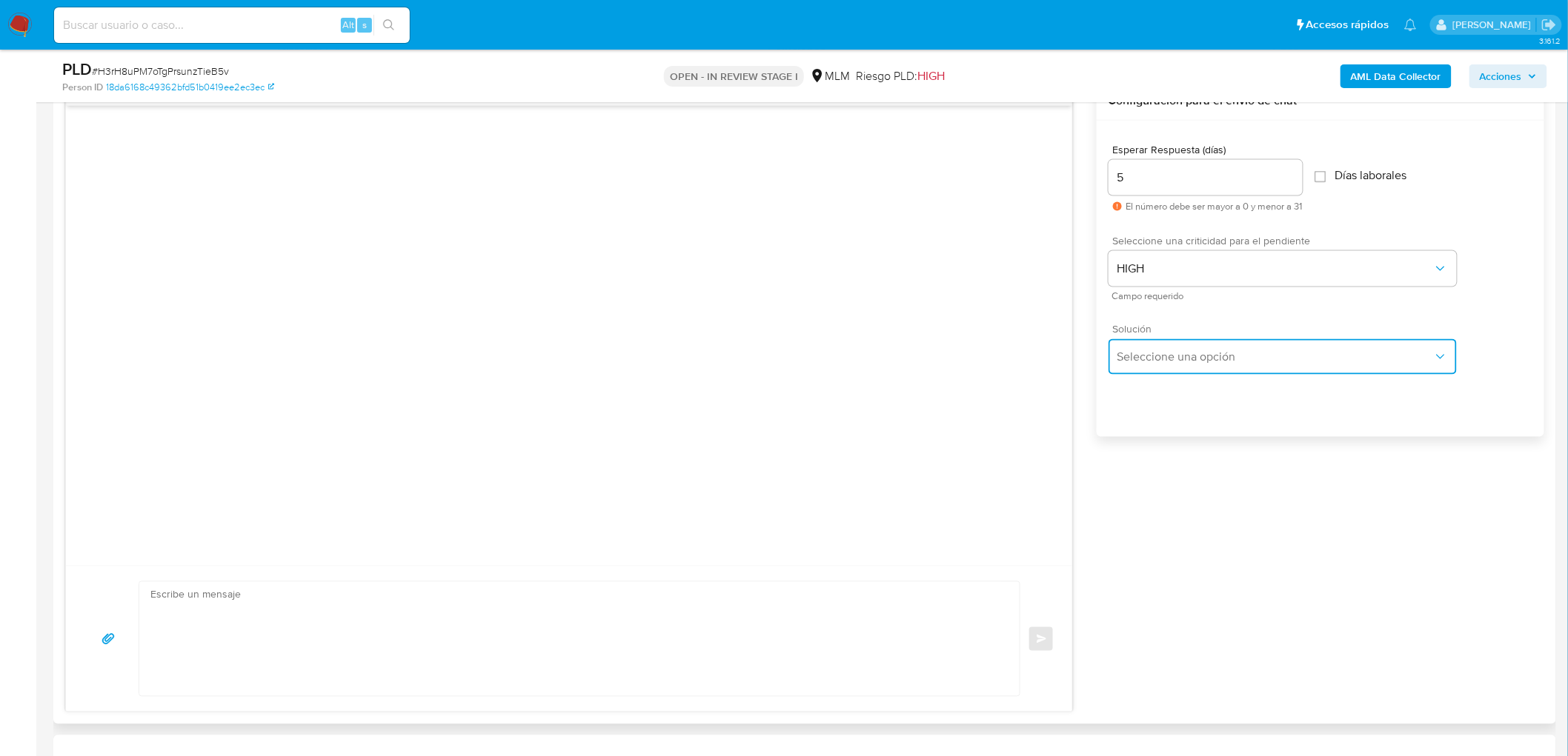
click at [1167, 351] on span "Seleccione una opción" at bounding box center [1276, 357] width 316 height 15
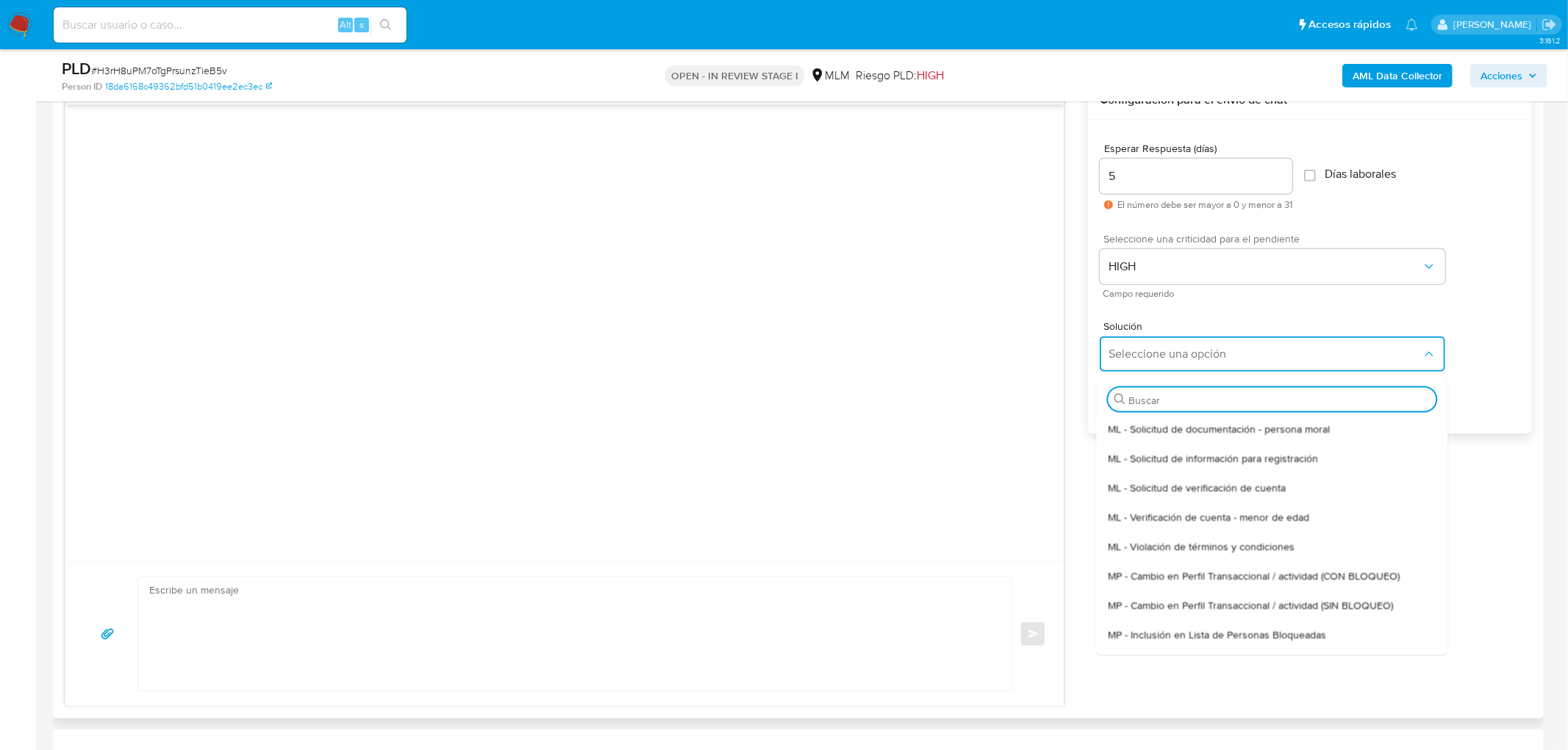
click at [1192, 486] on span "ML - Solicitud de verificación de cuenta" at bounding box center [1197, 487] width 178 height 13
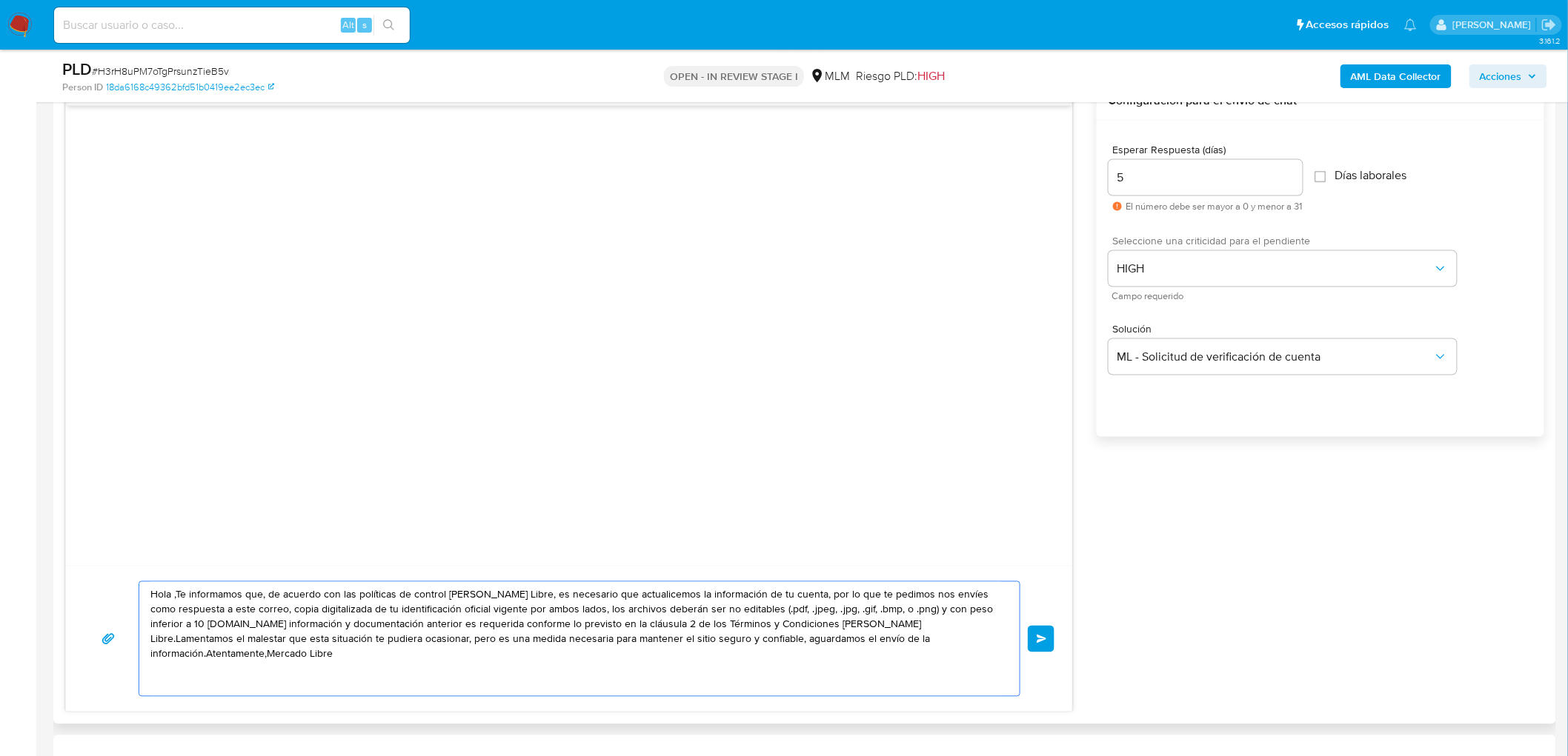
drag, startPoint x: 937, startPoint y: 656, endPoint x: 61, endPoint y: 550, distance: 882.4
click at [61, 549] on div "Historial CX Soluciones Chat Id Estado Fecha de creación Origen Proceso • 40376…" at bounding box center [805, 372] width 1503 height 703
paste textarea "Estimado Jesus Carbajal Maya. Te comunicamos que se ha identificado un cambio e…"
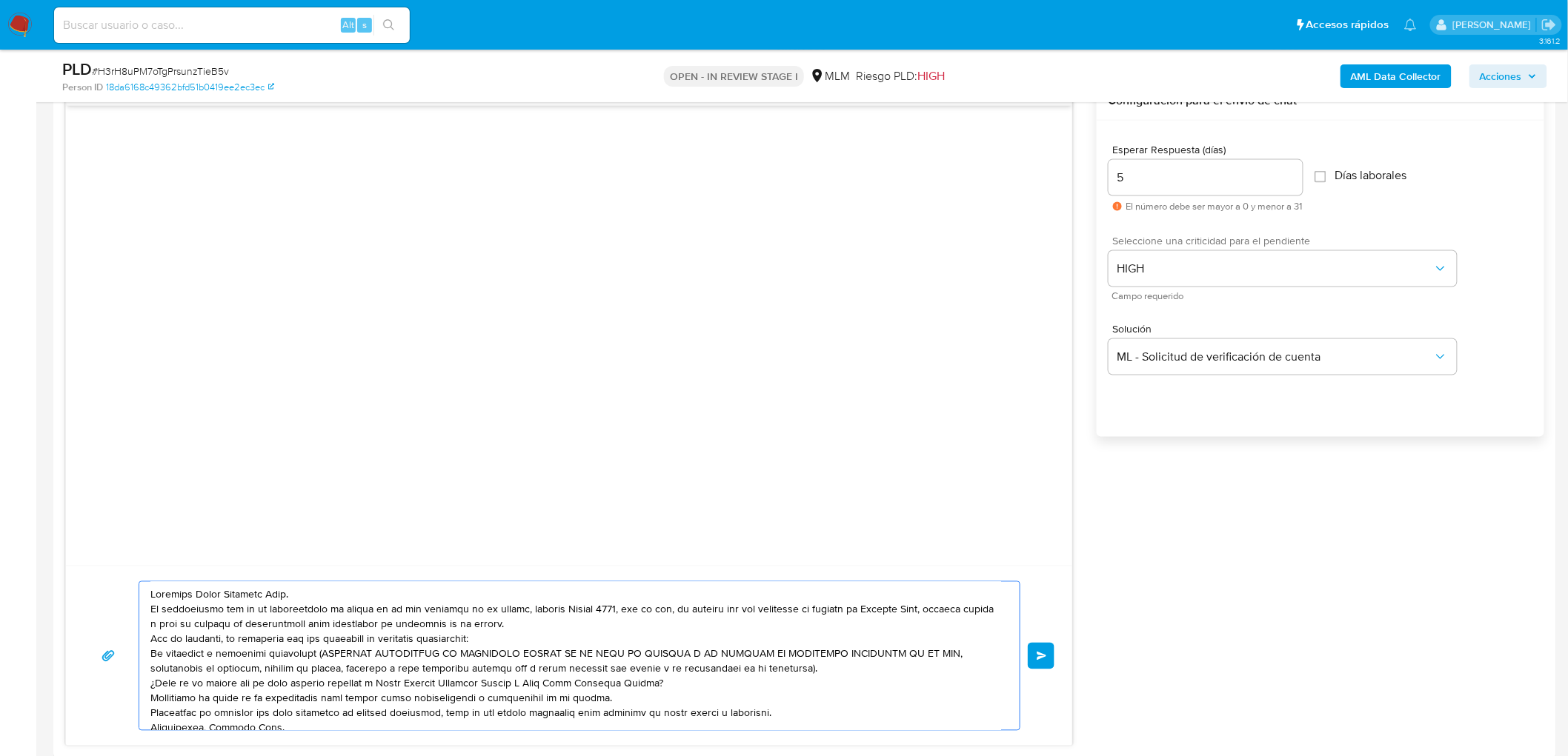
scroll to position [20, 0]
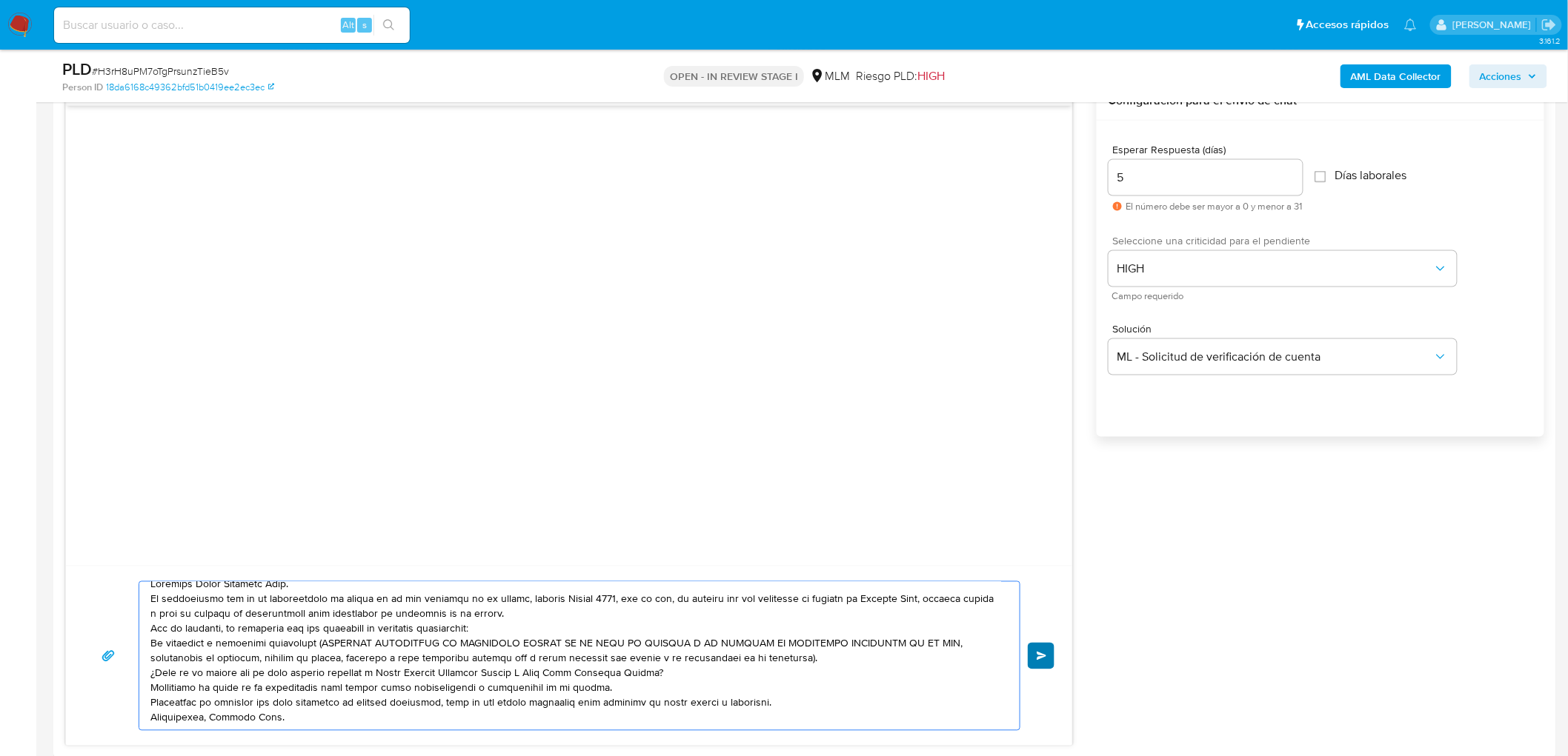
type textarea "Estimado Jesus Carbajal Maya. Te comunicamos que se ha identificado un cambio e…"
click at [1040, 649] on button "Enviar" at bounding box center [1041, 656] width 27 height 27
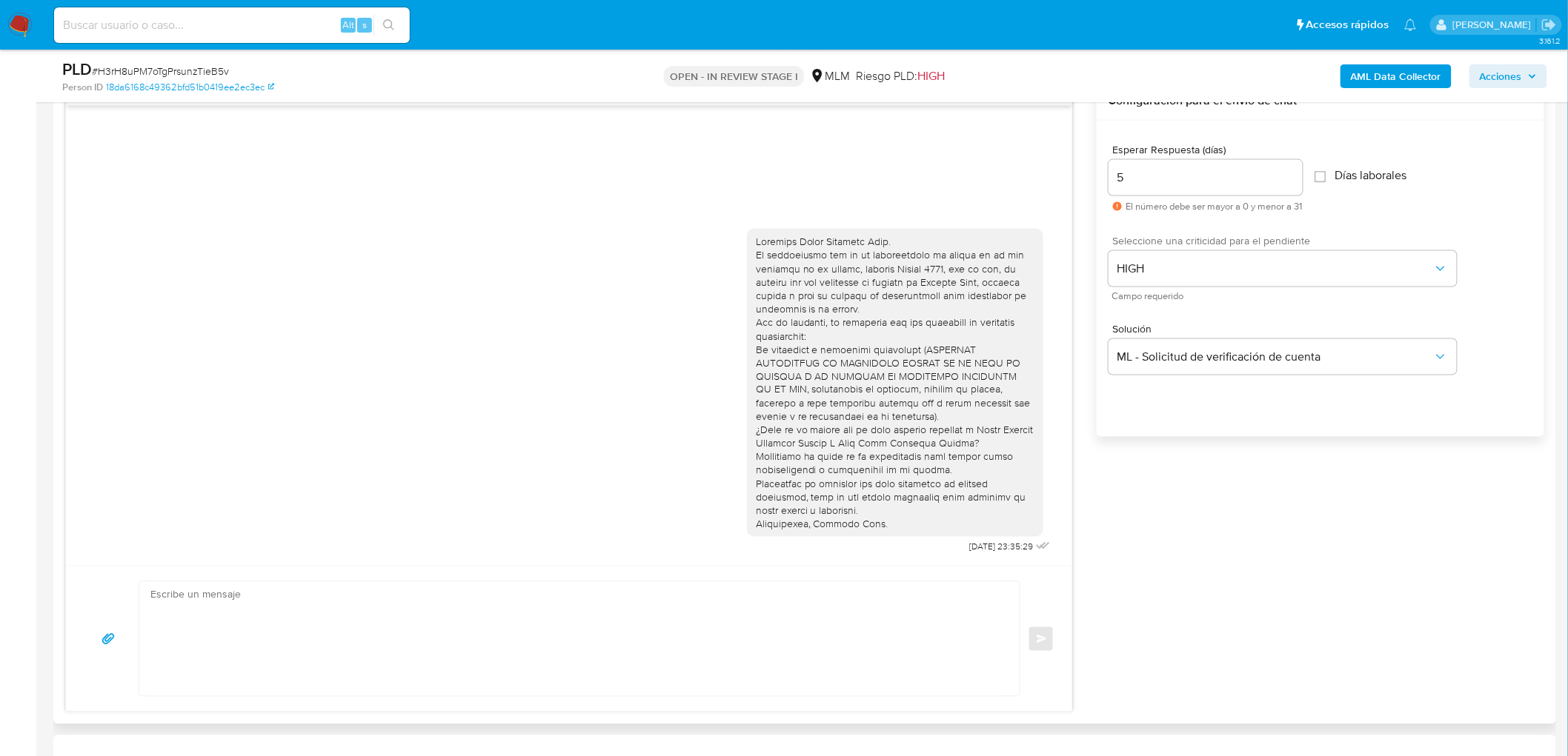
scroll to position [0, 0]
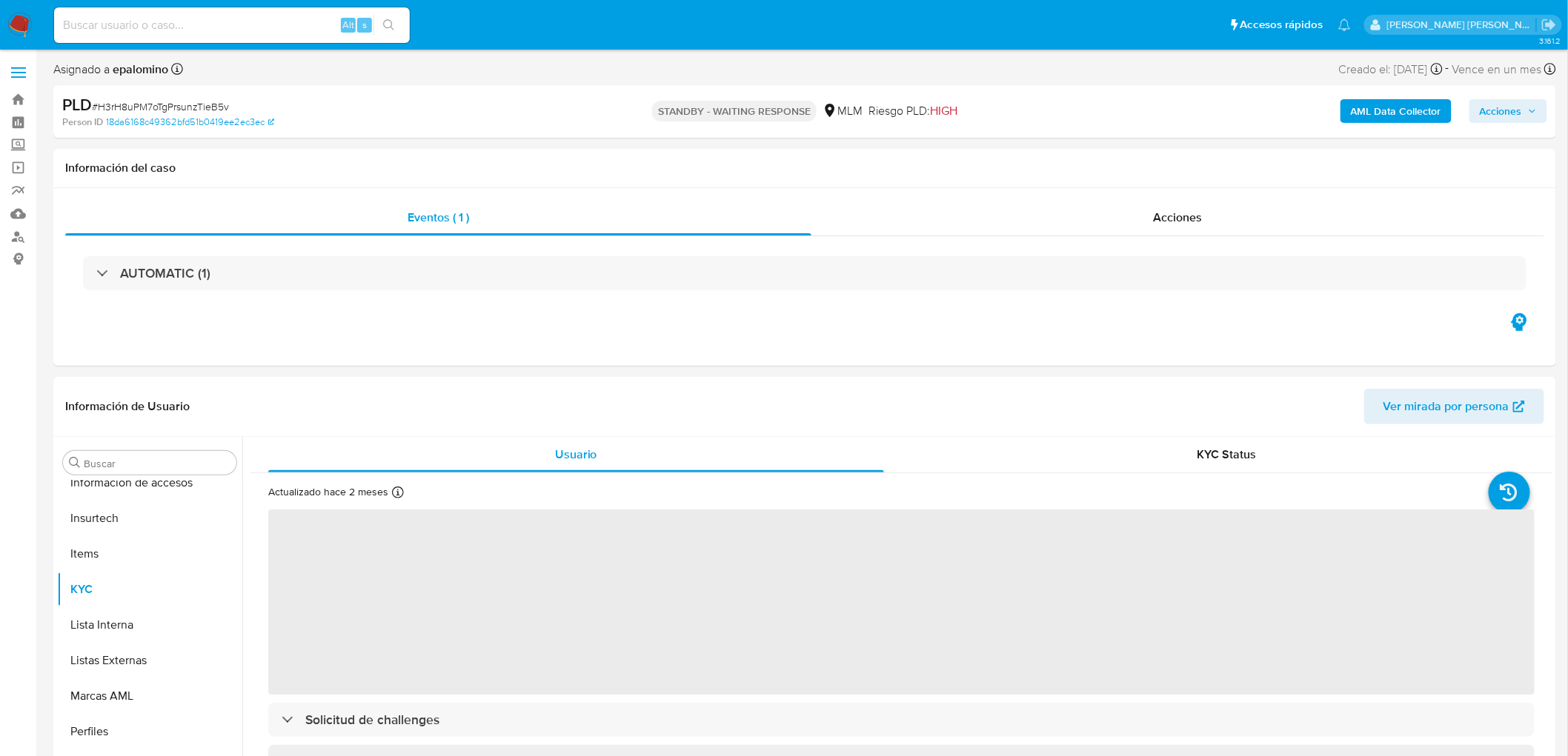
scroll to position [697, 0]
click at [172, 106] on span "# H3rH8uPM7oTgPrsunzTieB5v" at bounding box center [160, 106] width 137 height 15
copy span "H3rH8uPM7oTgPrsunzTieB5v"
select select "10"
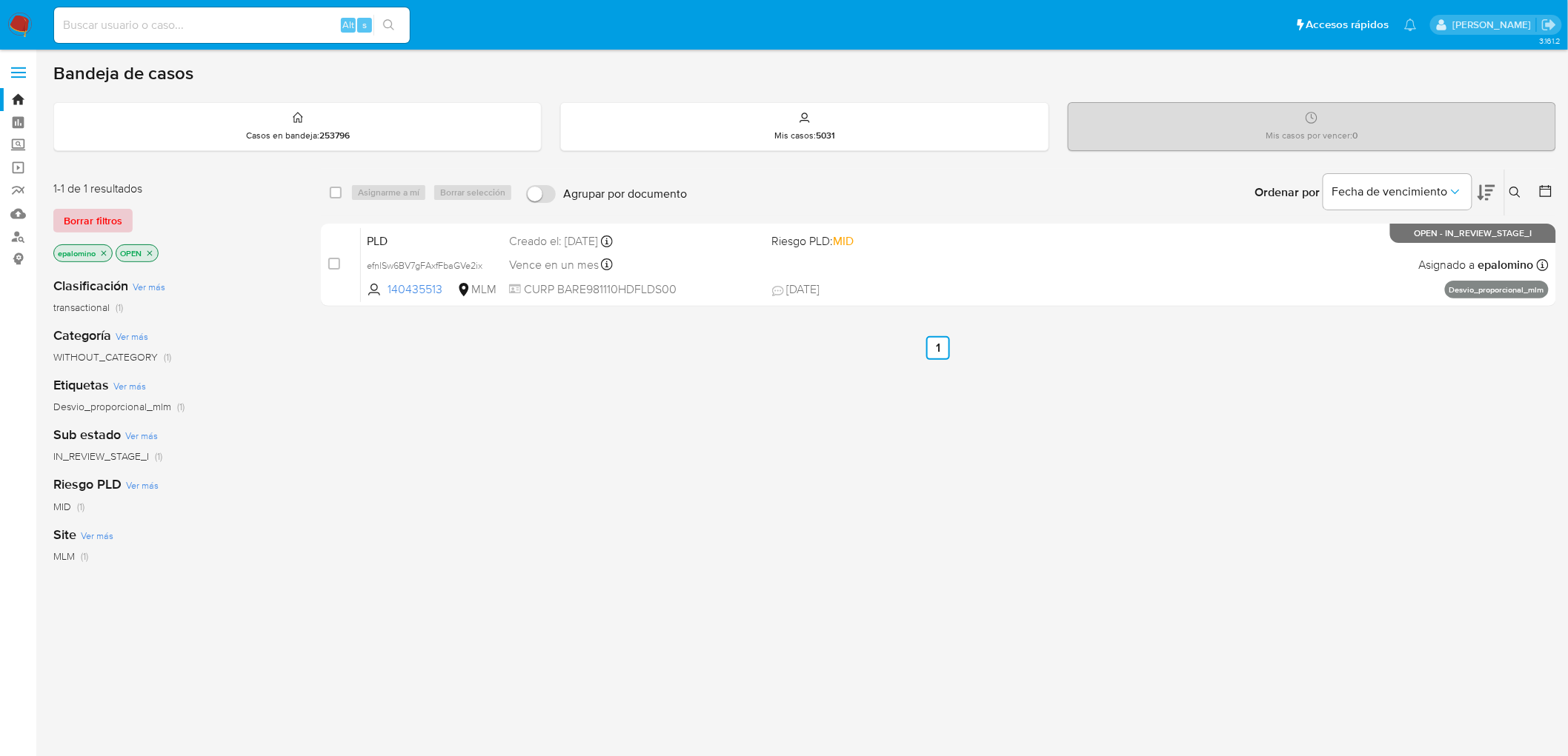
click at [106, 223] on span "Borrar filtros" at bounding box center [93, 221] width 59 height 21
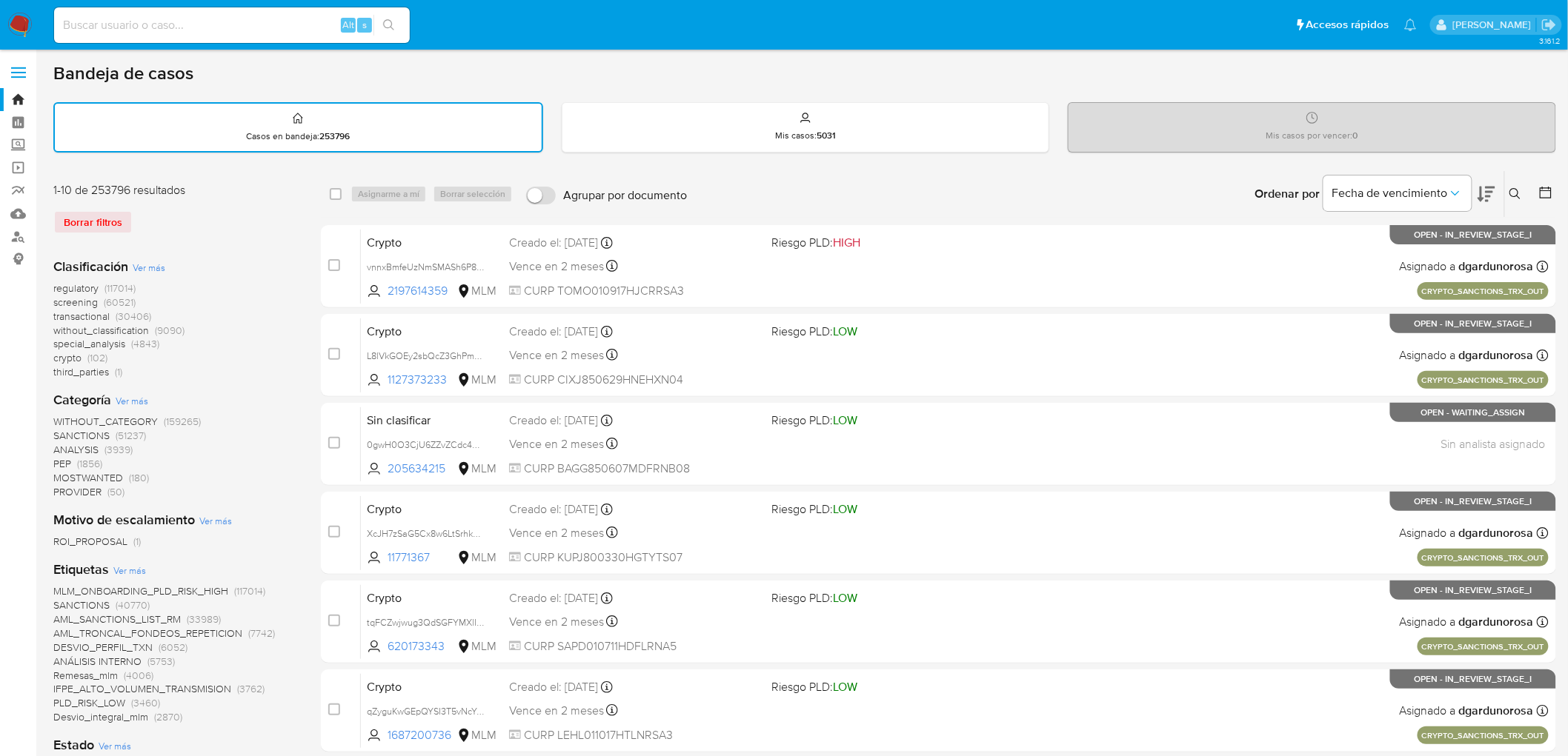
click at [1515, 185] on button at bounding box center [1517, 194] width 24 height 18
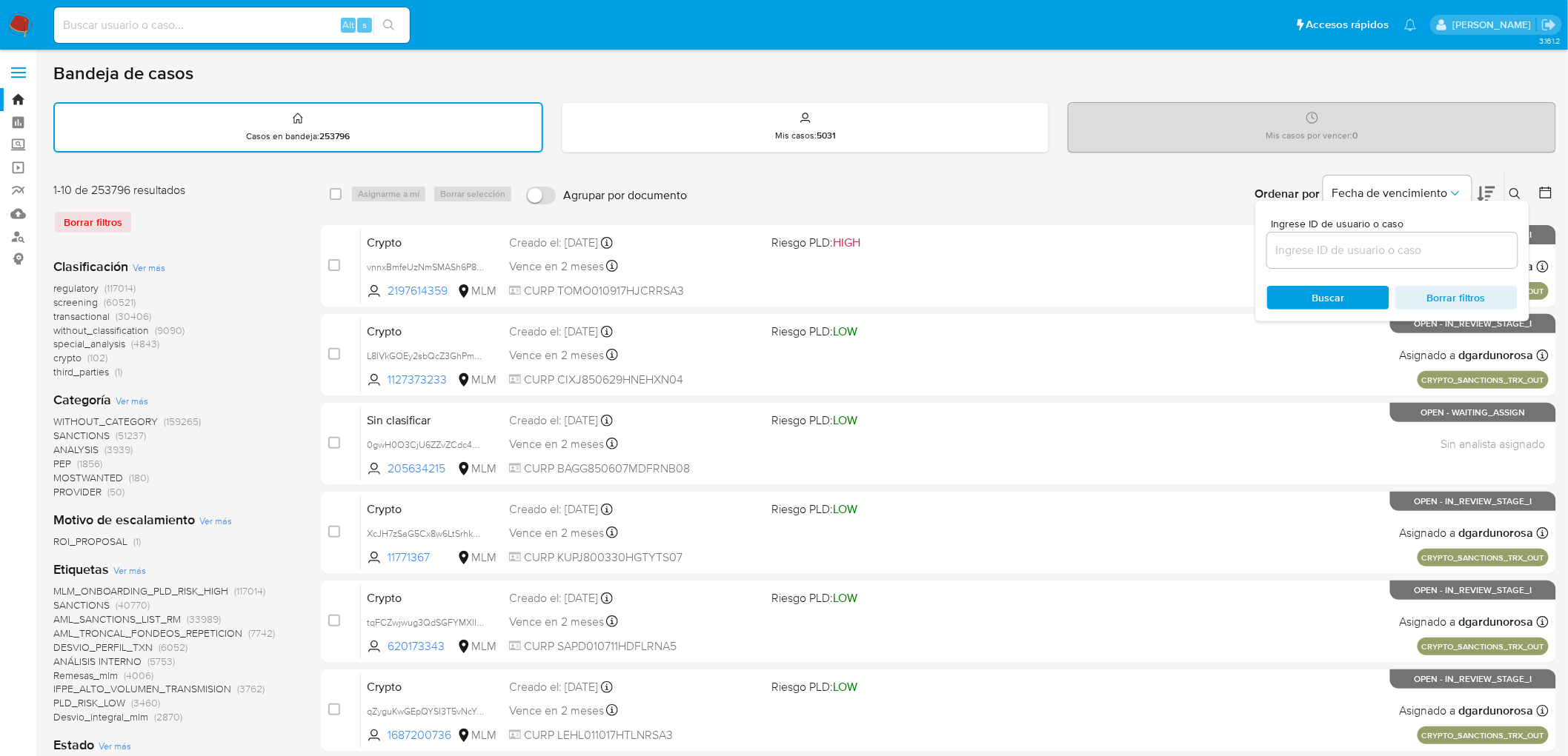
click at [1289, 254] on input at bounding box center [1392, 250] width 250 height 19
type input "667401855"
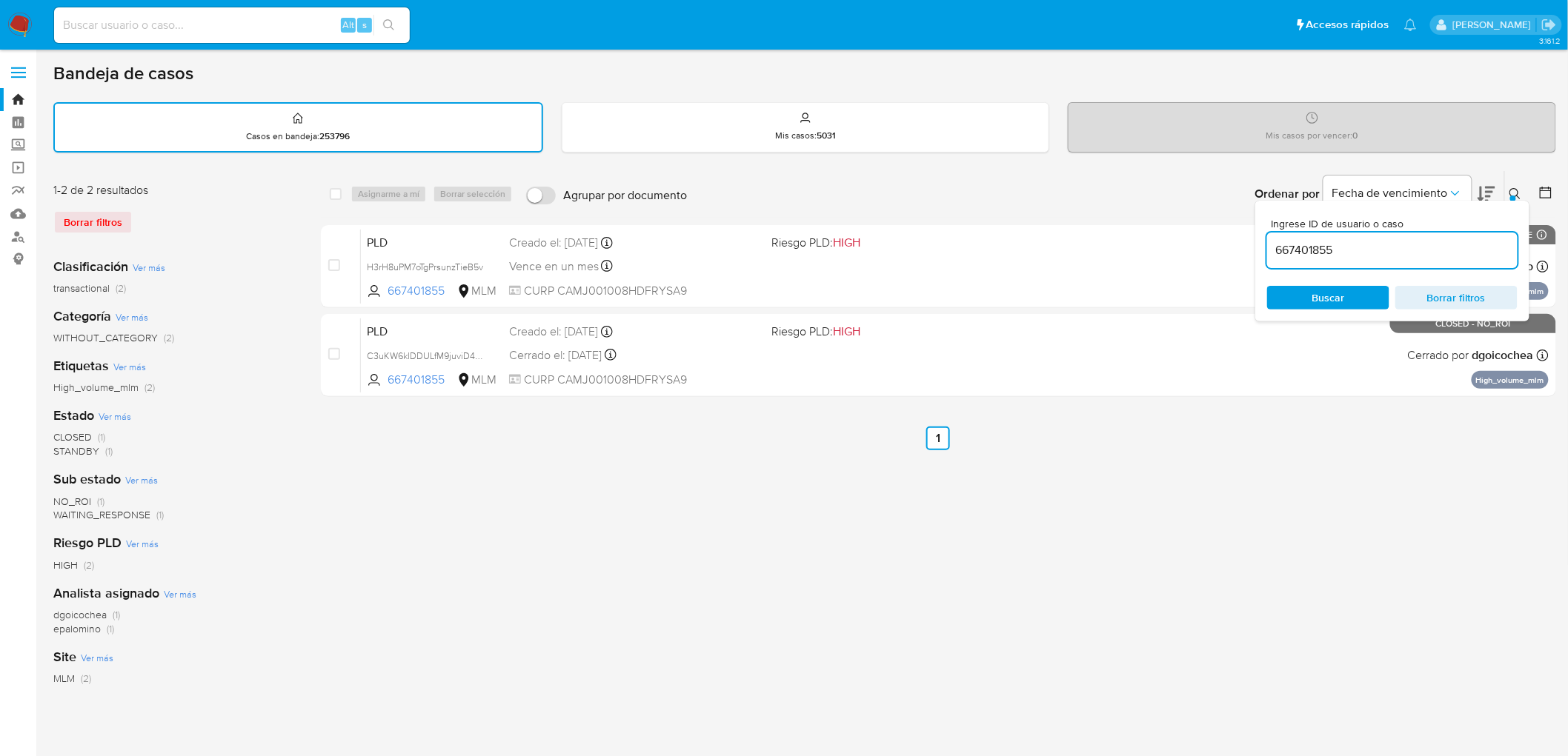
click at [1516, 190] on icon at bounding box center [1515, 194] width 12 height 12
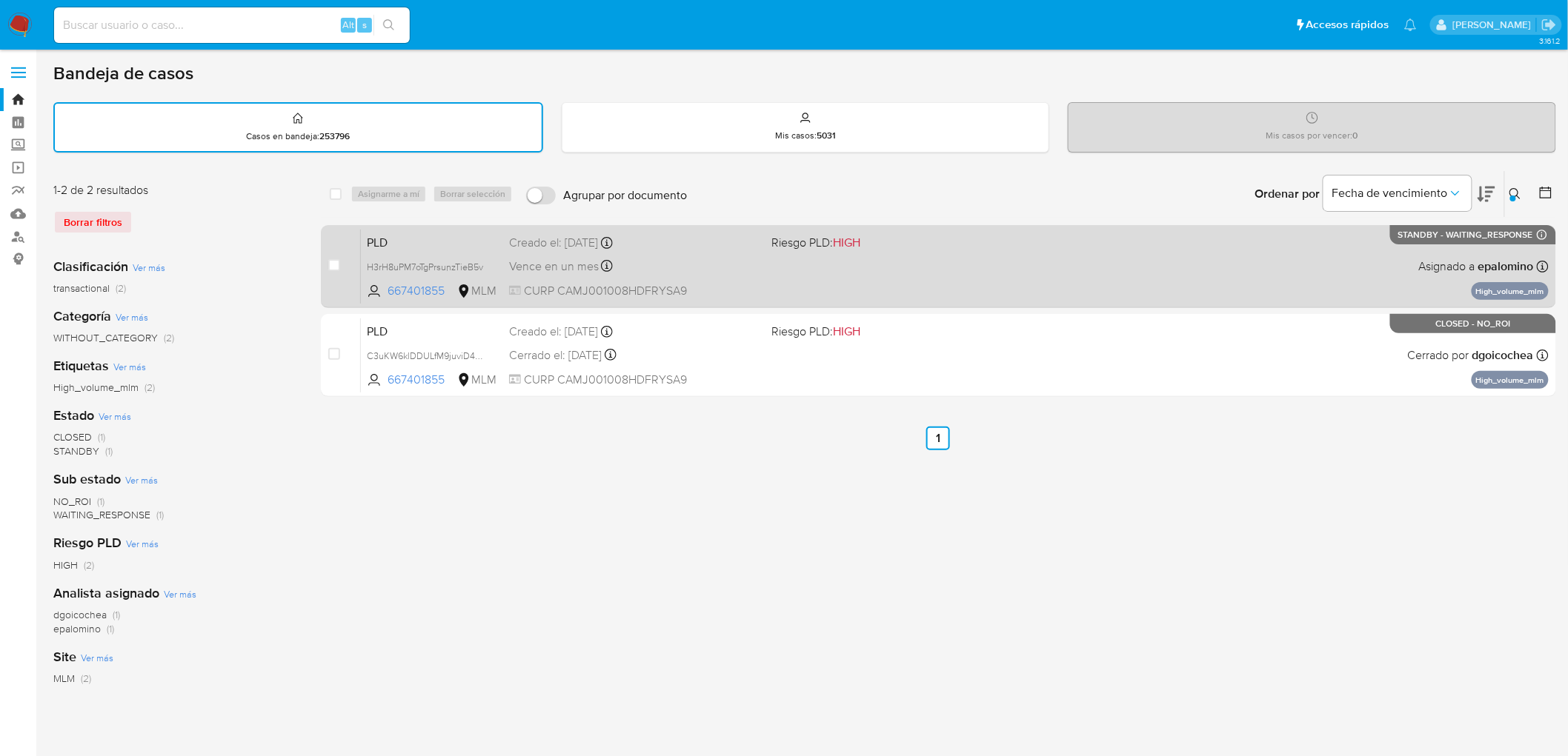
click at [376, 234] on span "PLD" at bounding box center [431, 241] width 130 height 19
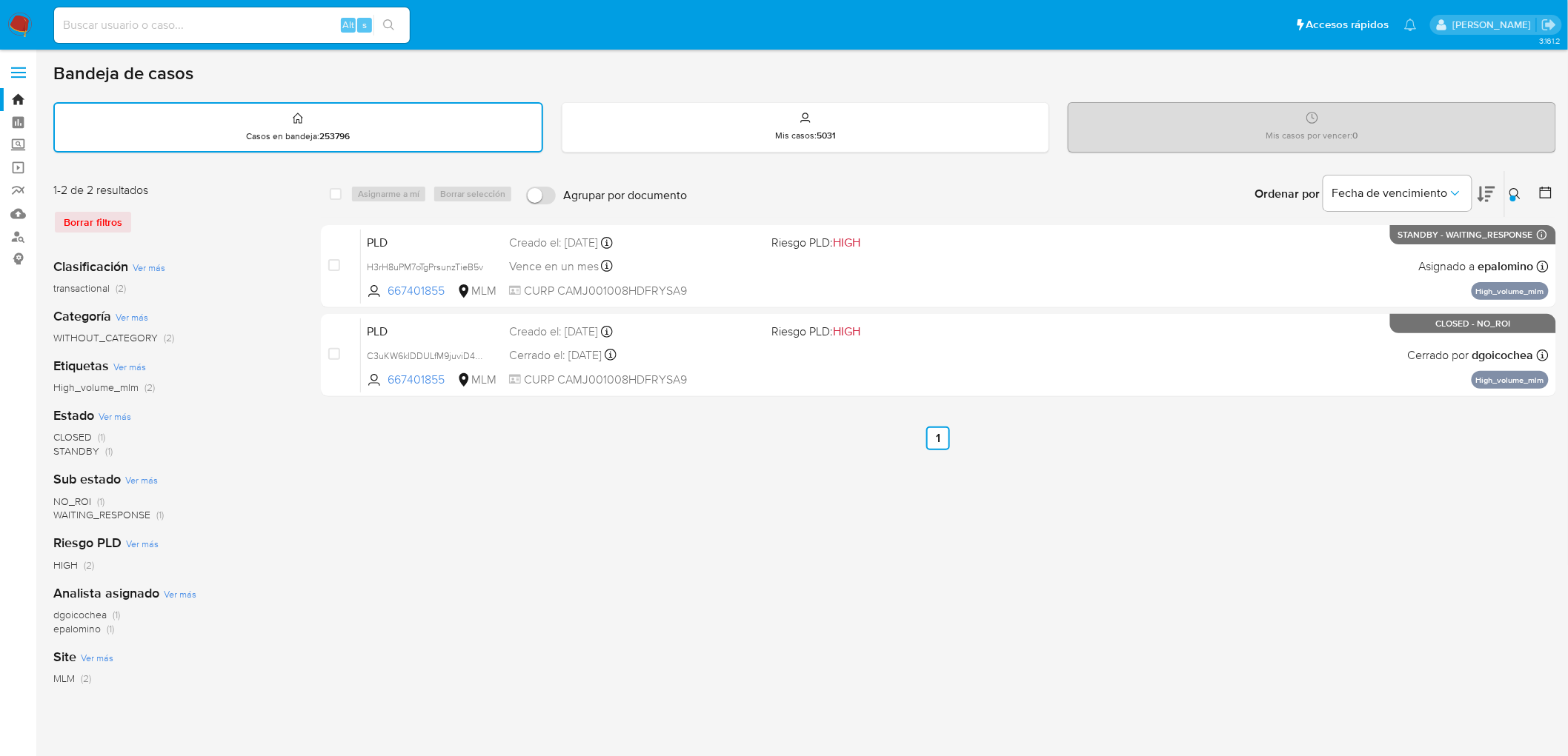
click at [32, 15] on nav "Pausado Ver notificaciones Alt s Accesos rápidos Presiona las siguientes teclas…" at bounding box center [784, 25] width 1568 height 50
click at [21, 19] on img at bounding box center [20, 25] width 25 height 25
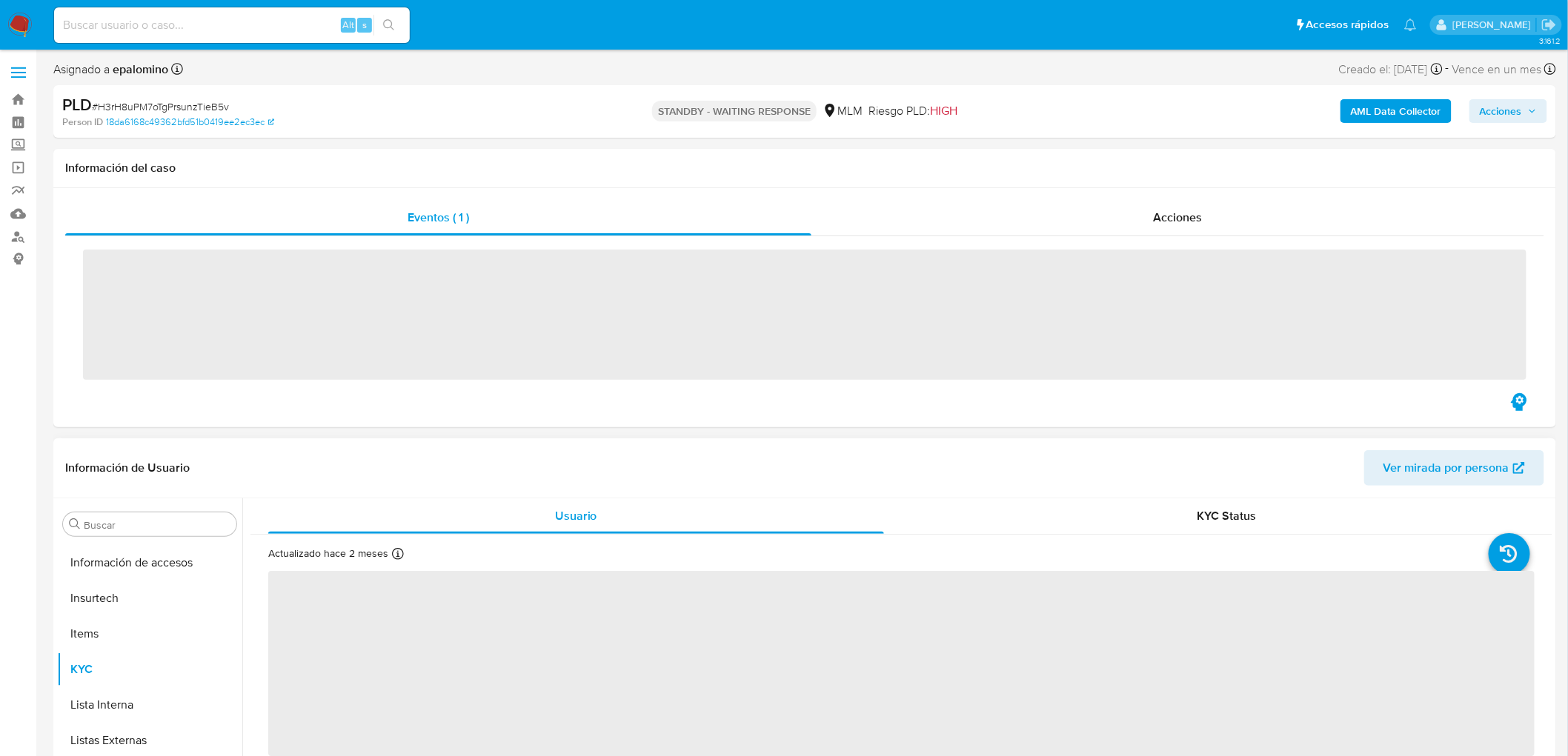
scroll to position [697, 0]
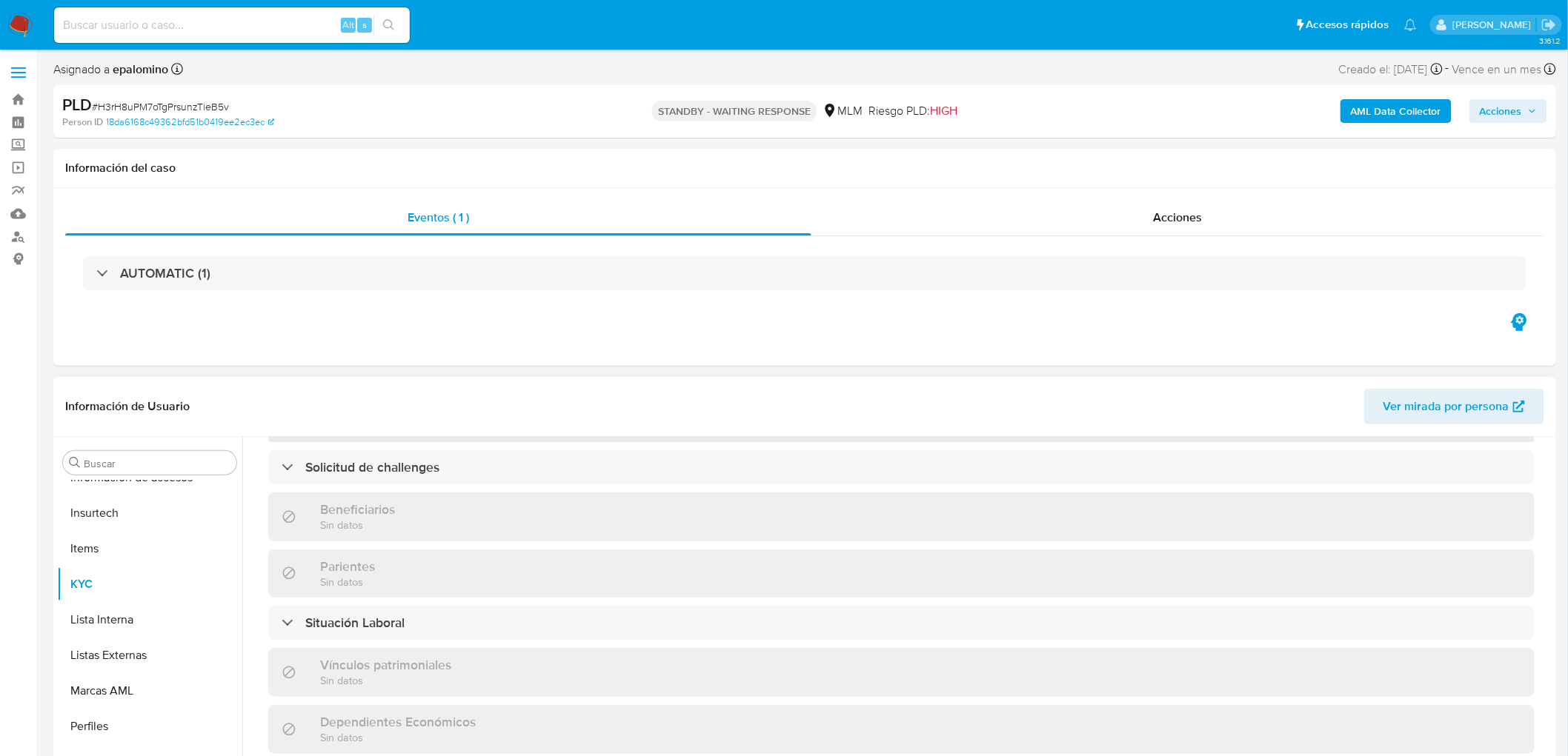
select select "10"
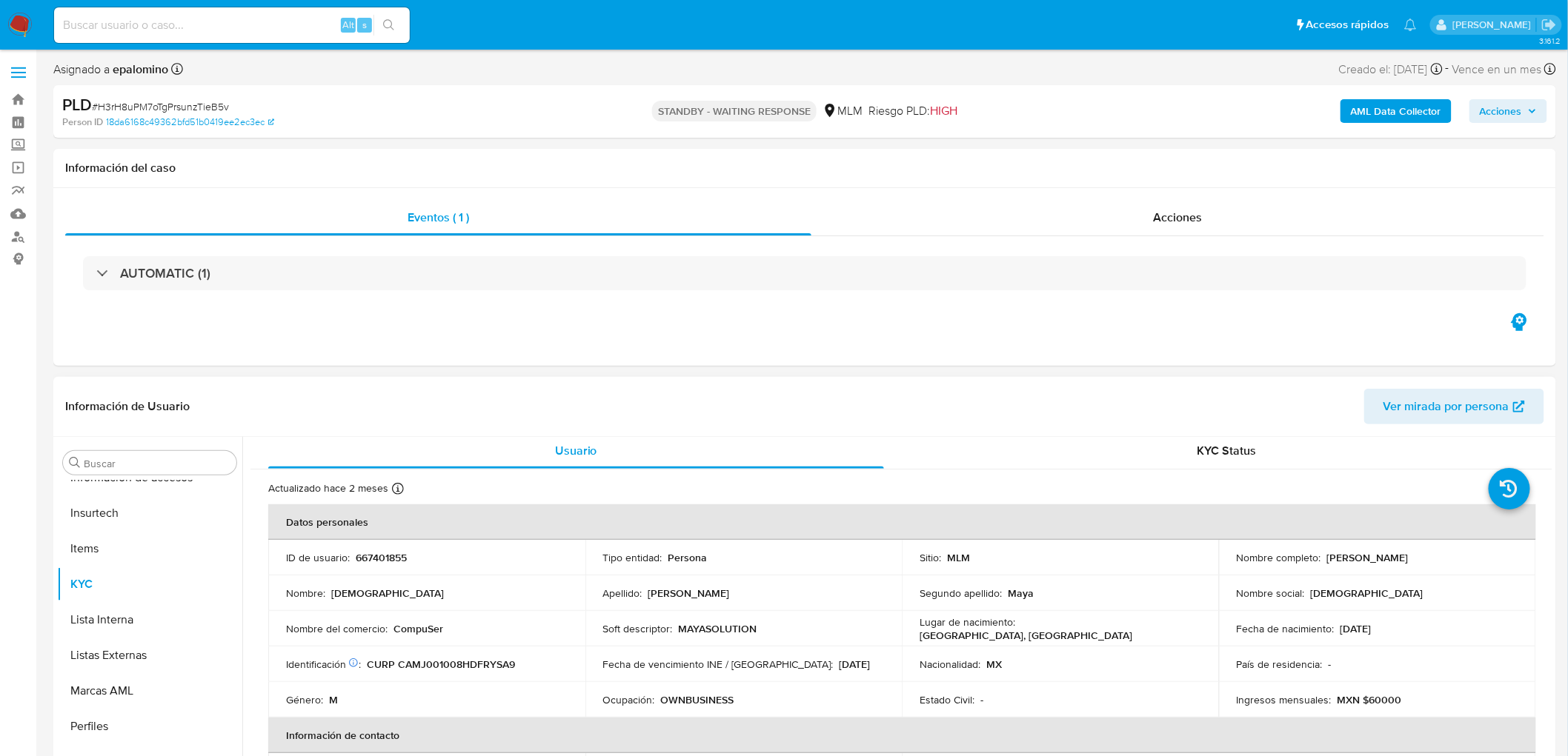
scroll to position [0, 0]
drag, startPoint x: 372, startPoint y: 632, endPoint x: 552, endPoint y: 182, distance: 484.7
click at [279, 633] on td "Nombre del comercio : CompuSer" at bounding box center [427, 632] width 317 height 35
copy div "Nombre del comercio : CompuSer"
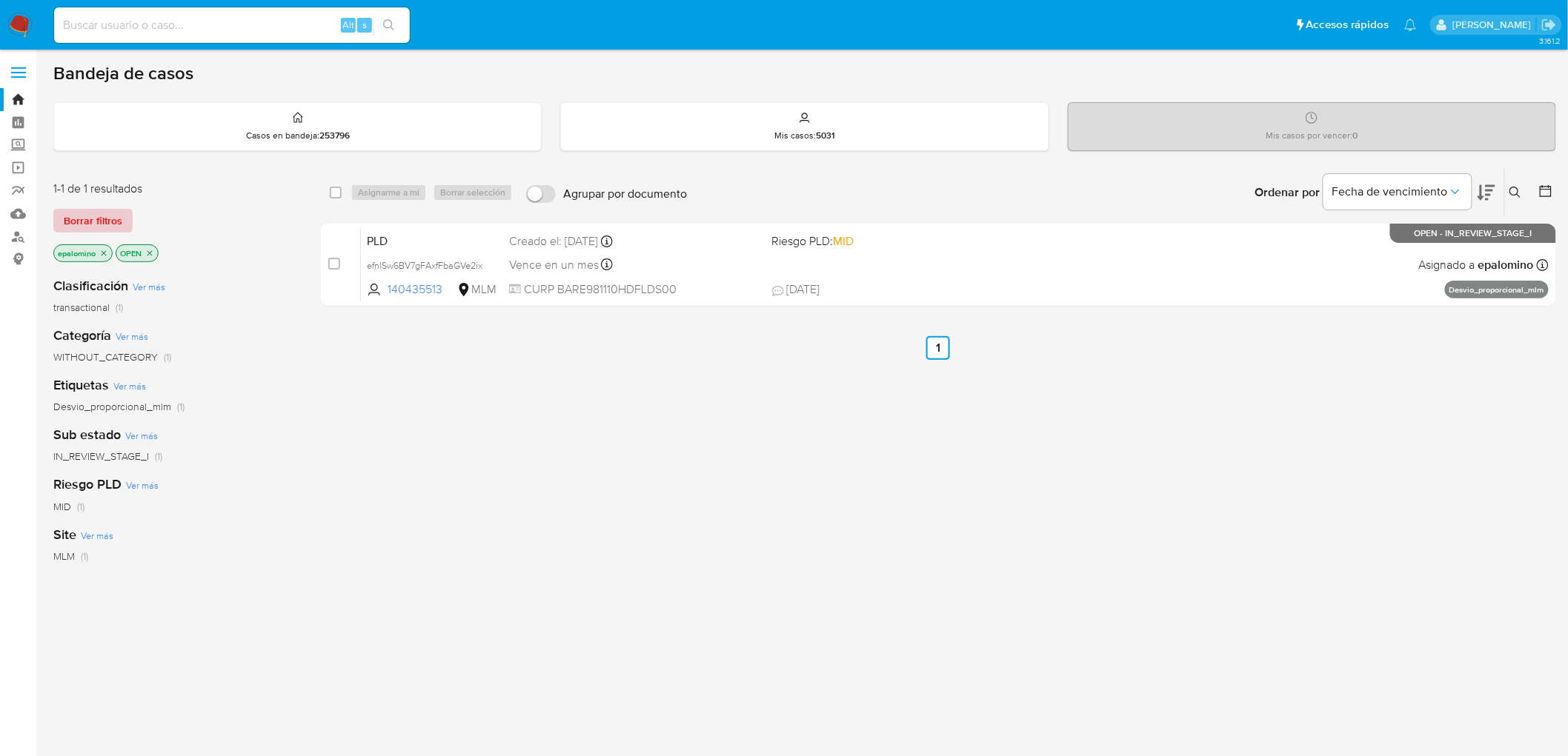
click at [100, 215] on span "Borrar filtros" at bounding box center [93, 221] width 59 height 21
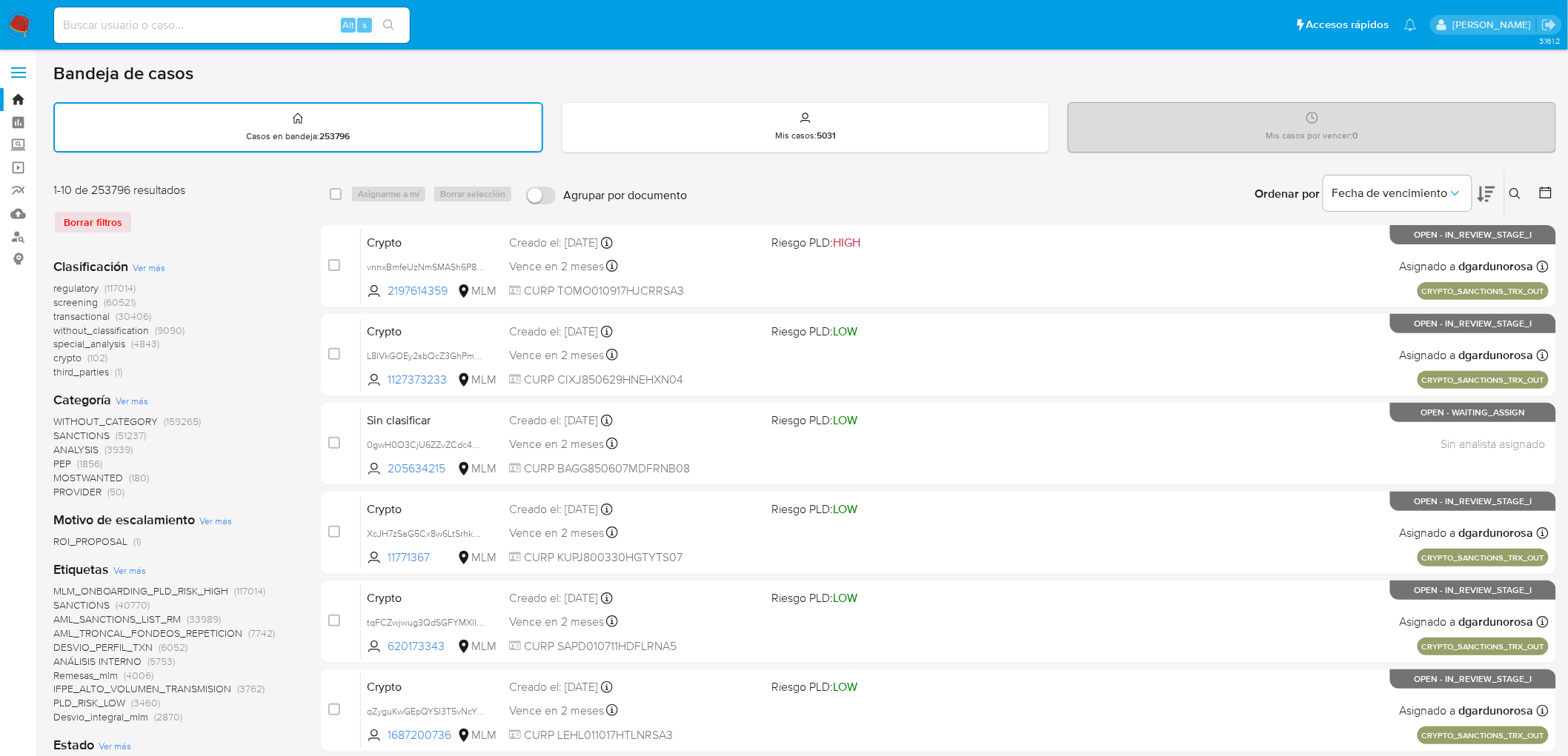
click at [16, 27] on img at bounding box center [20, 25] width 25 height 25
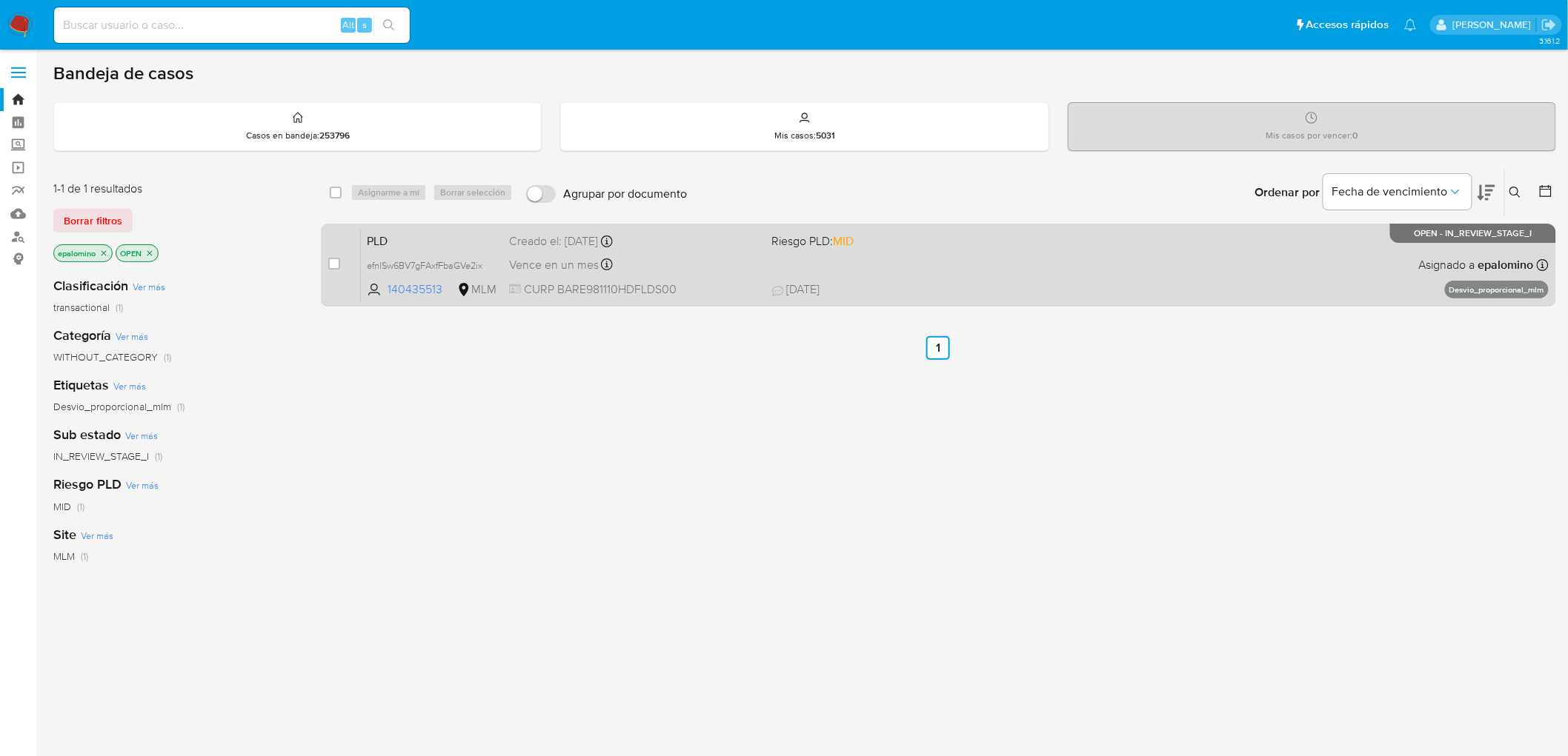
click at [405, 239] on span "PLD" at bounding box center [431, 240] width 130 height 19
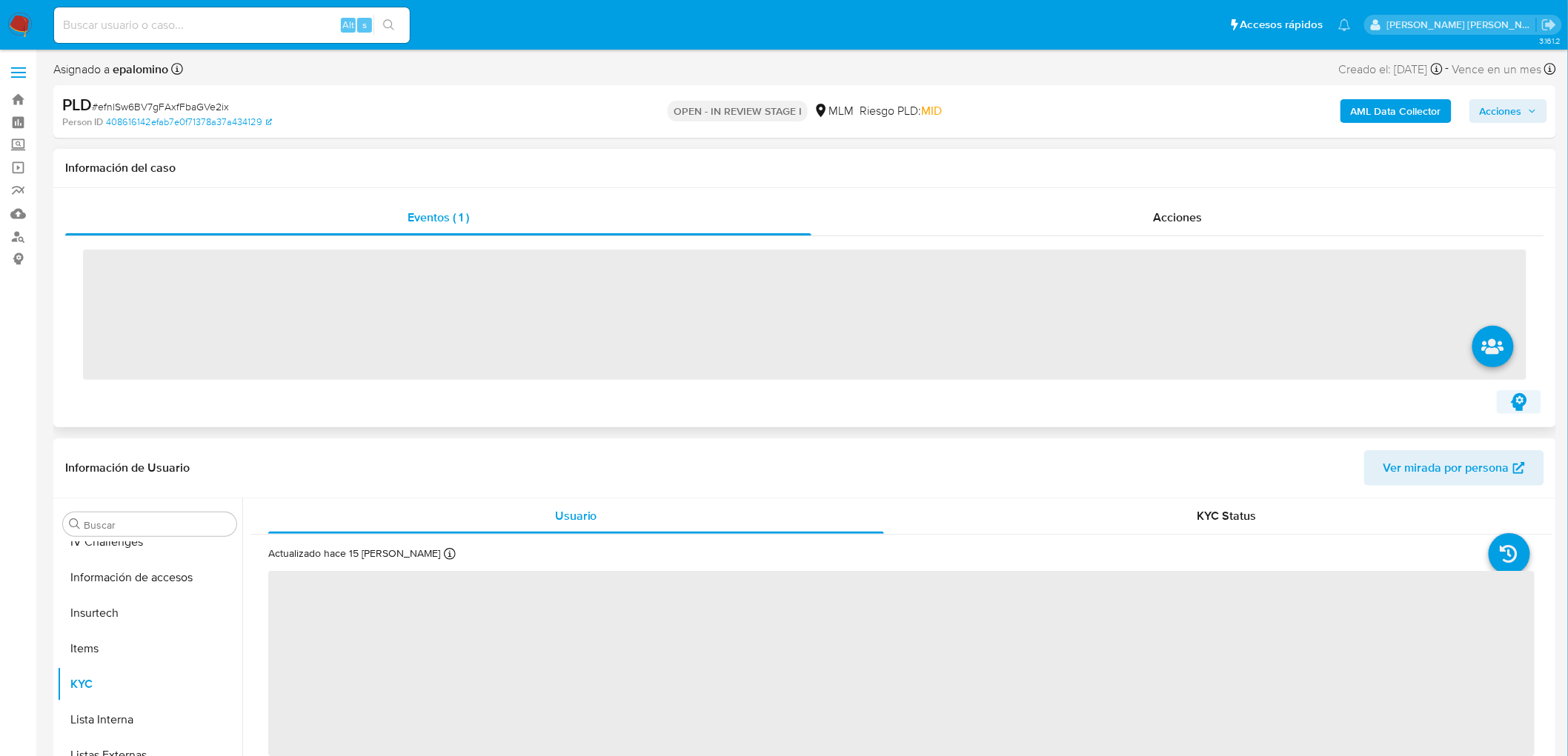
scroll to position [697, 0]
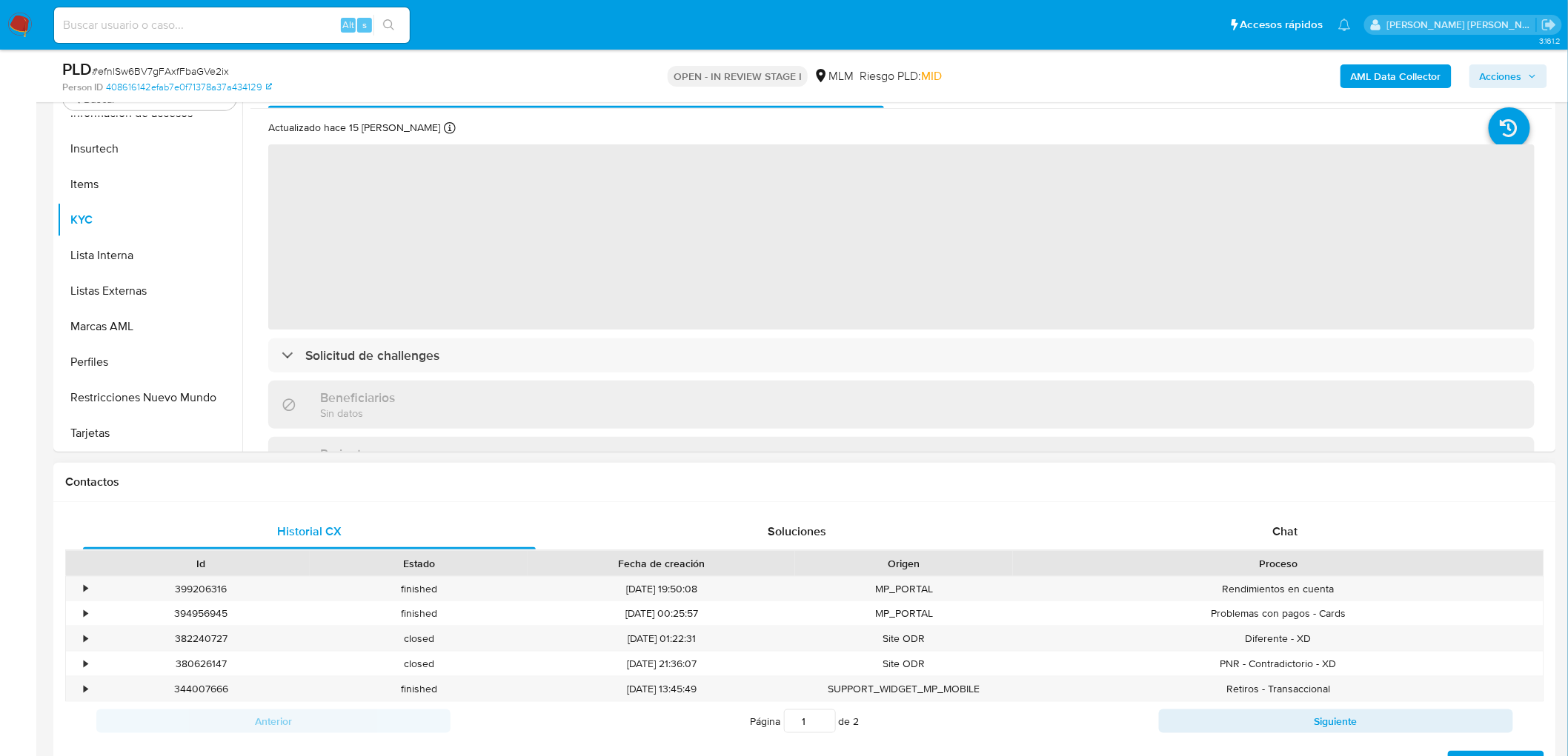
select select "10"
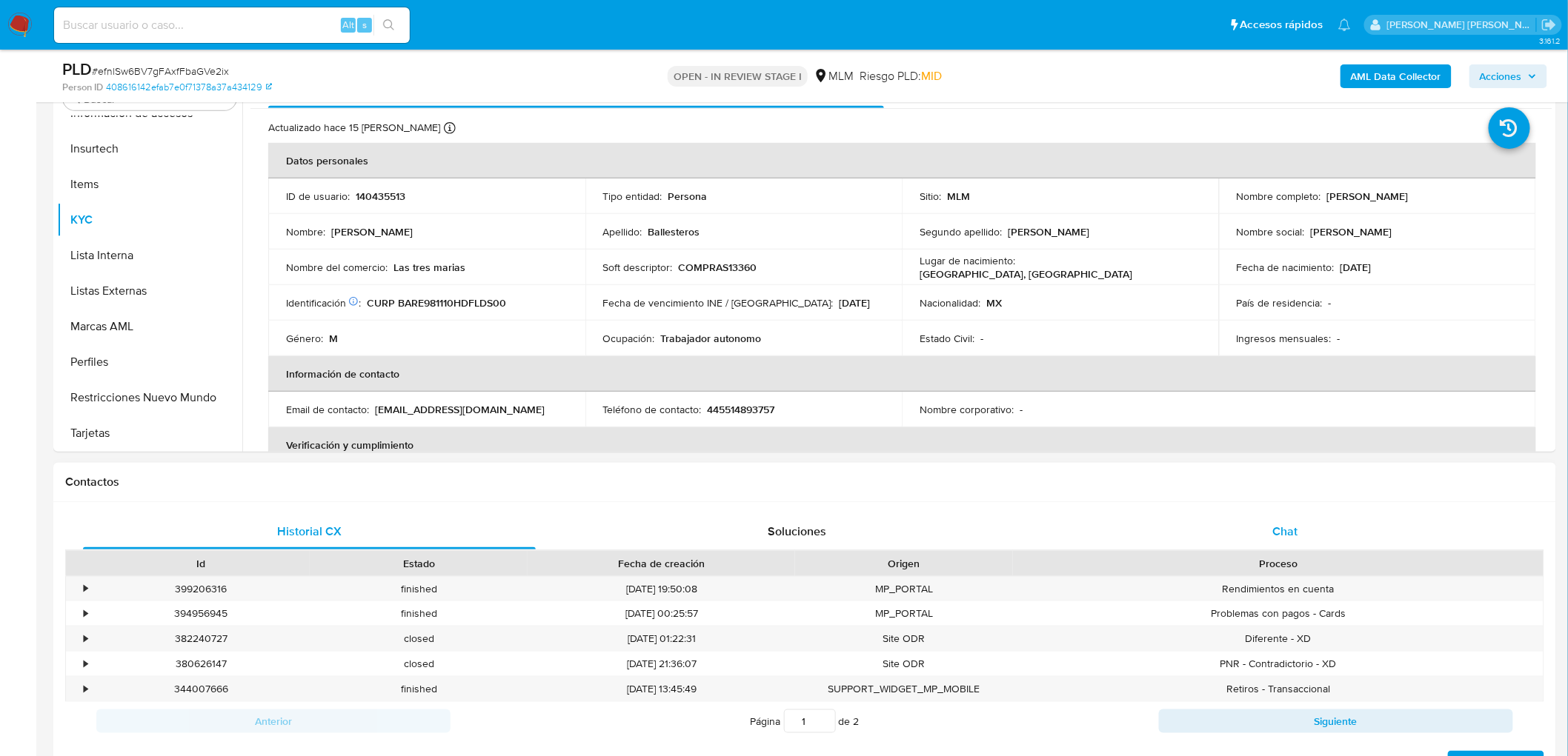
click at [1288, 519] on div "Chat" at bounding box center [1285, 531] width 453 height 35
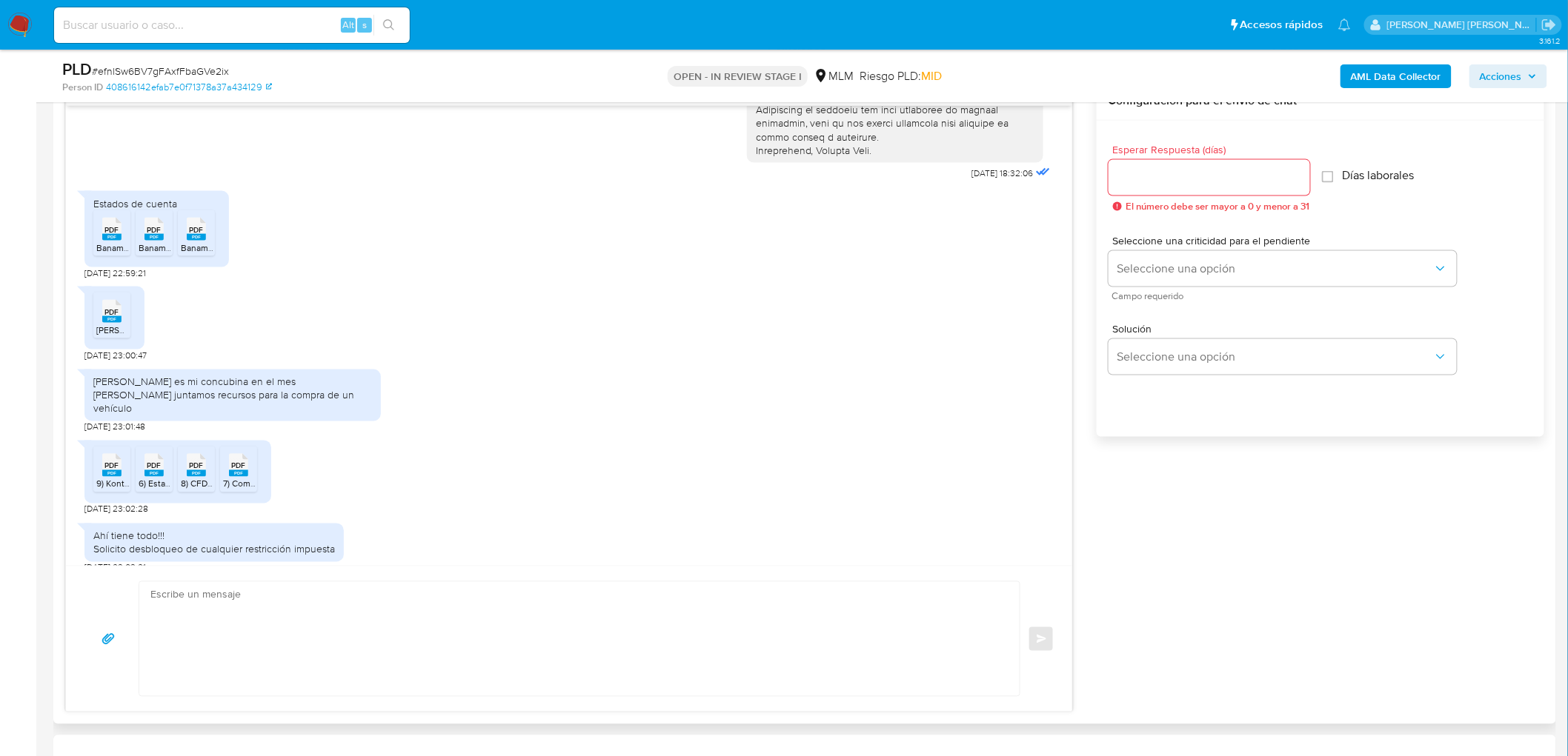
scroll to position [218, 0]
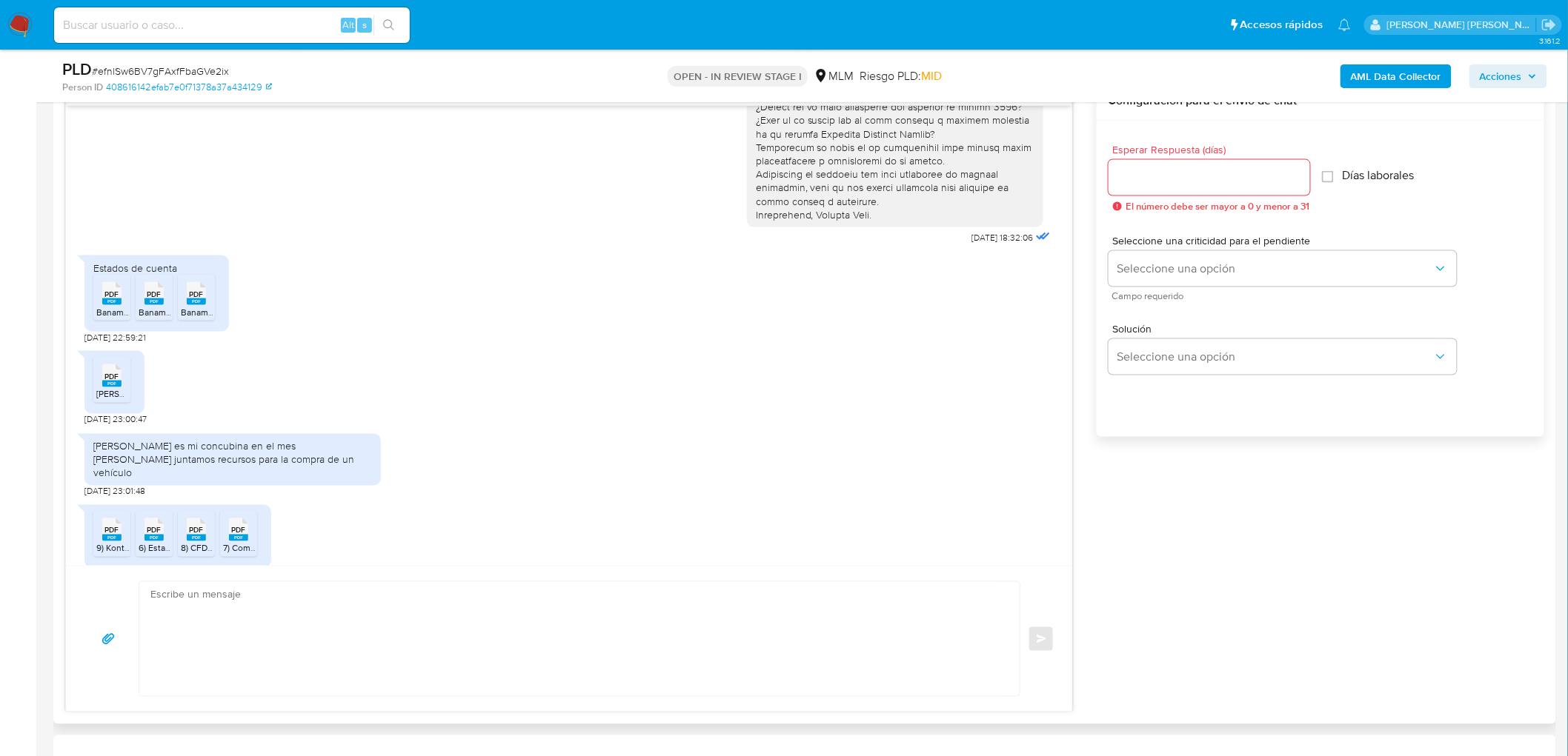
click at [112, 300] on rect at bounding box center [112, 302] width 19 height 7
click at [149, 300] on rect at bounding box center [154, 302] width 19 height 7
click at [191, 298] on rect at bounding box center [197, 302] width 19 height 7
click at [110, 378] on span "PDF" at bounding box center [112, 376] width 14 height 9
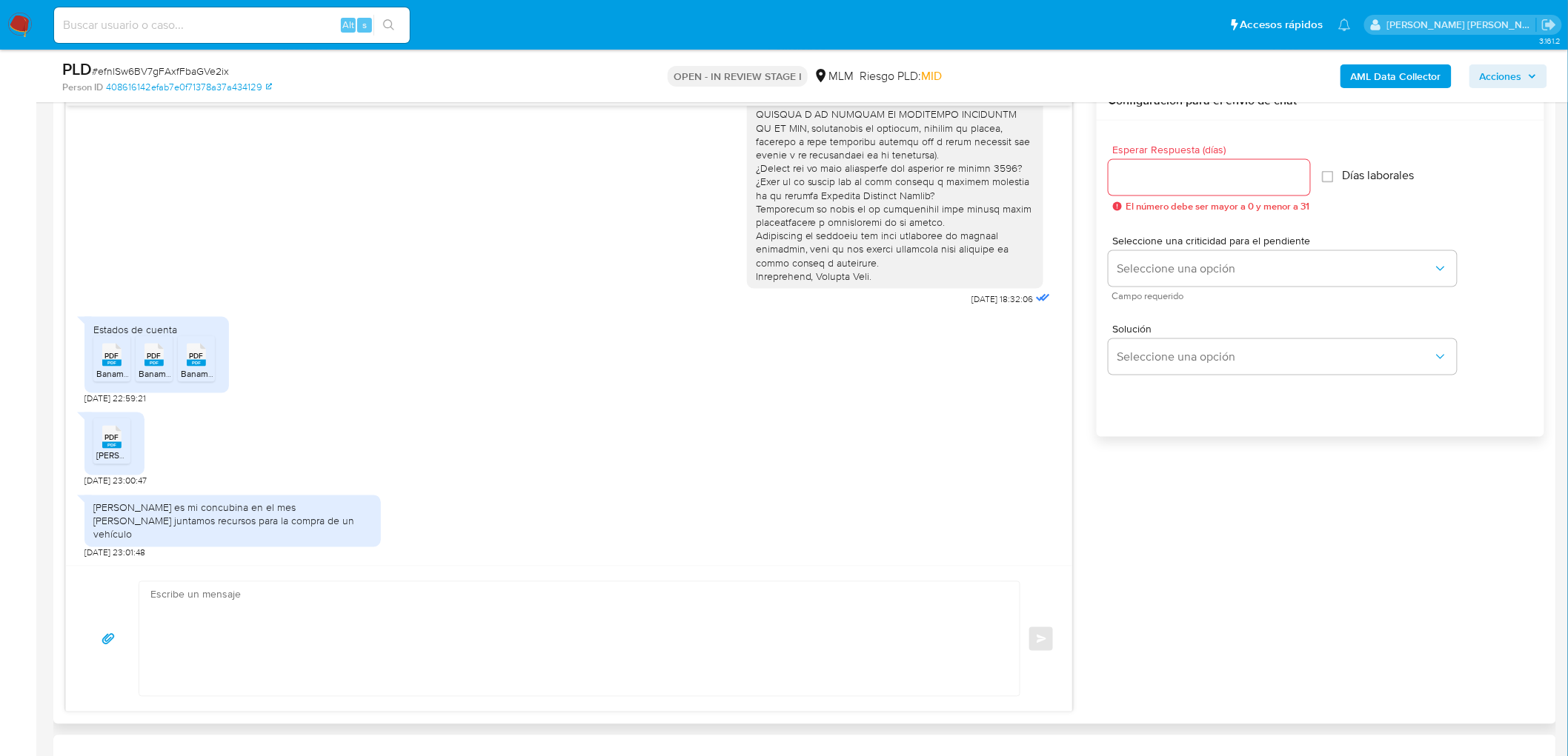
scroll to position [476, 0]
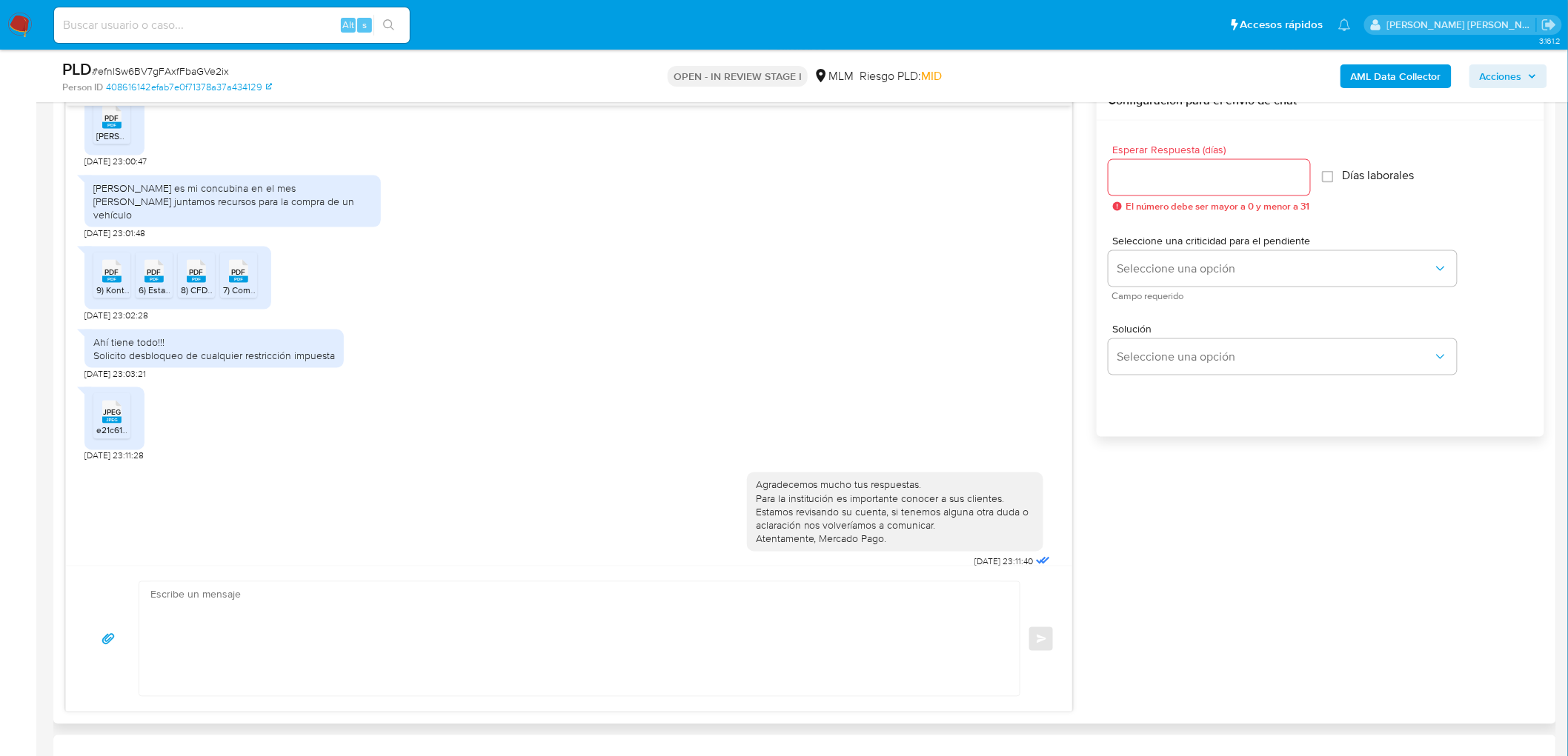
click at [119, 250] on rect at bounding box center [127, 256] width 23 height 19
click at [148, 267] on span "PDF" at bounding box center [154, 272] width 14 height 9
click at [200, 284] on span "8) CFDI enganche.pdf" at bounding box center [224, 290] width 86 height 13
click at [234, 276] on rect at bounding box center [239, 279] width 19 height 7
click at [120, 408] on span "JPEG" at bounding box center [111, 412] width 18 height 9
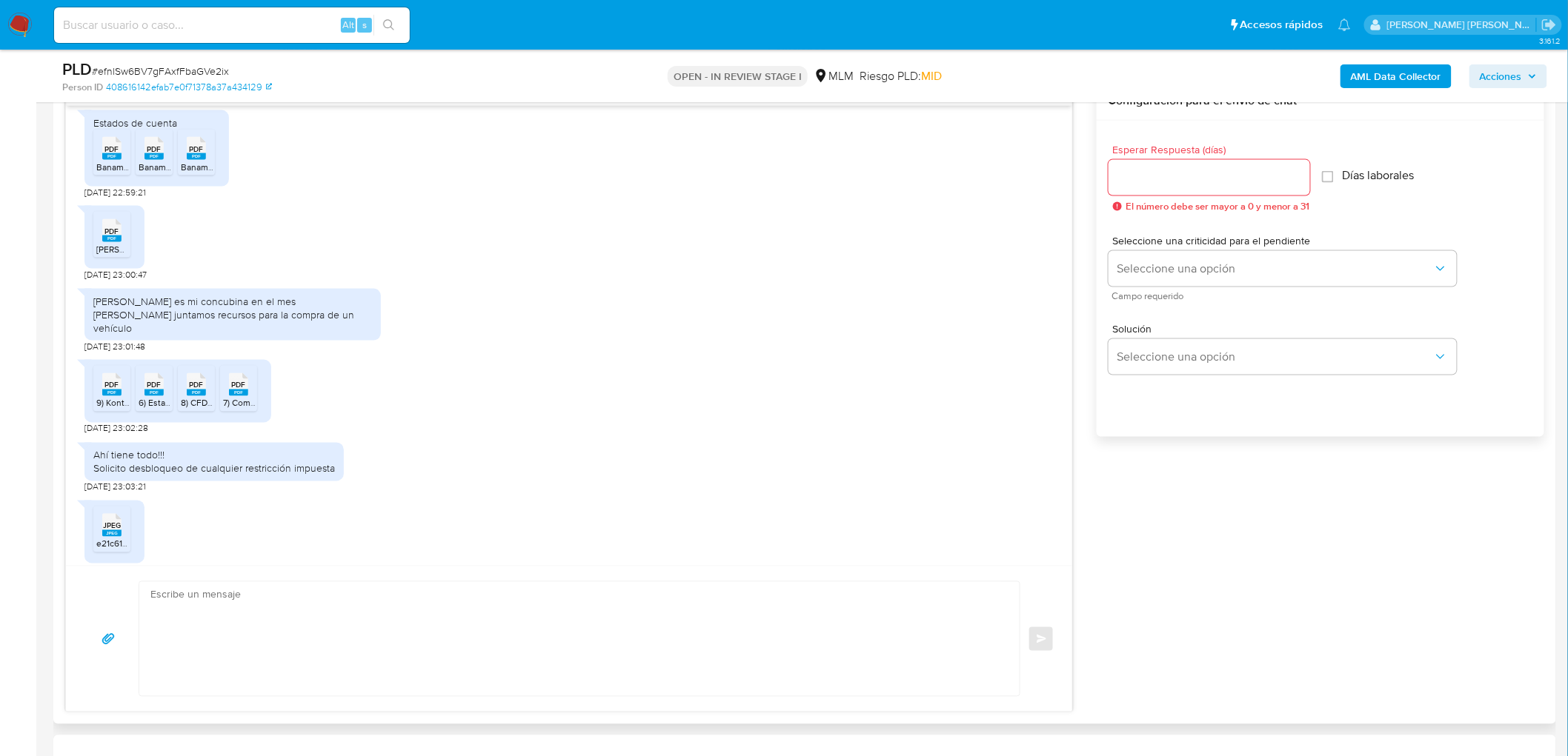
scroll to position [312, 0]
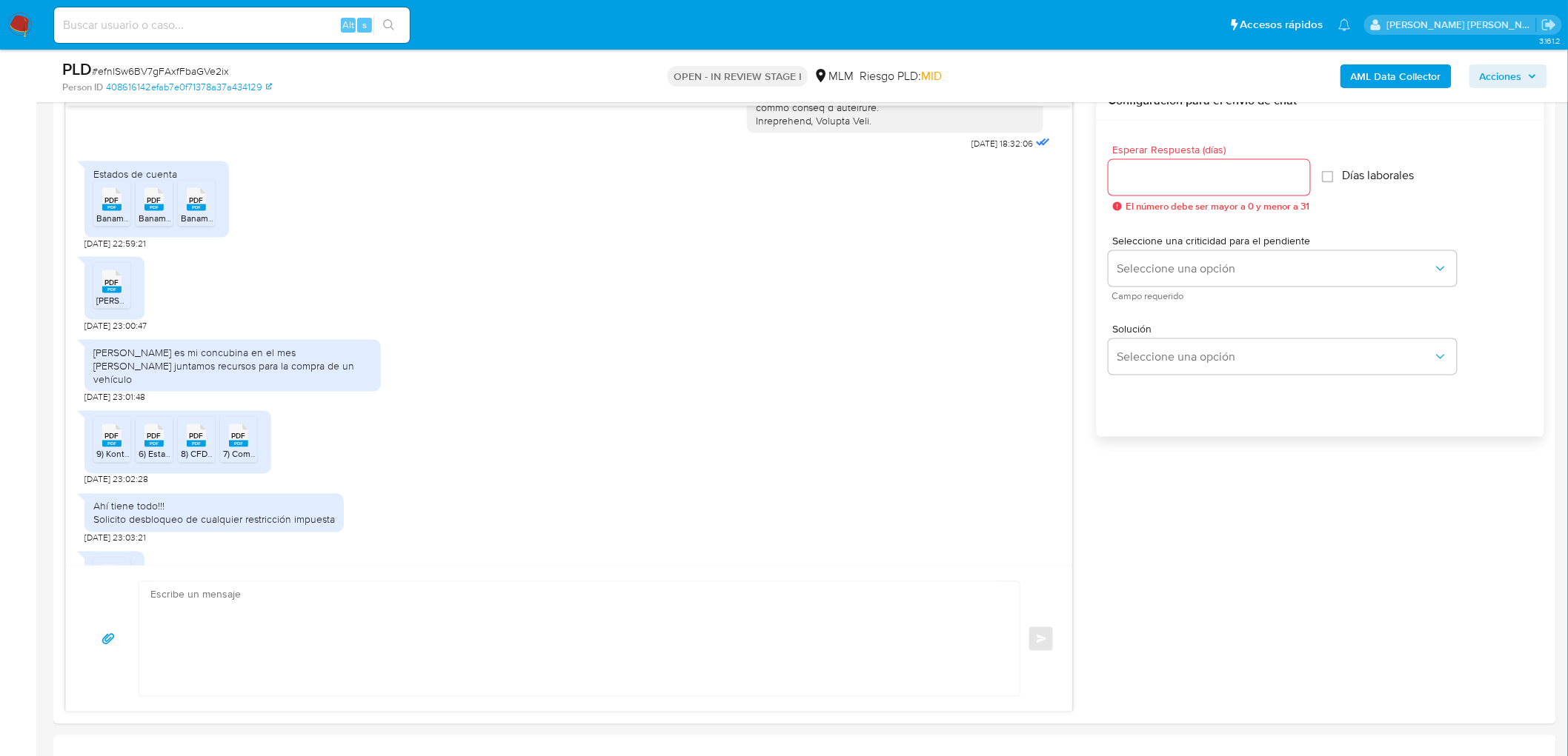
click at [1568, 246] on html "Pausado Ver notificaciones Alt s Accesos rápidos Presiona las siguientes teclas…" at bounding box center [784, 734] width 1568 height 3053
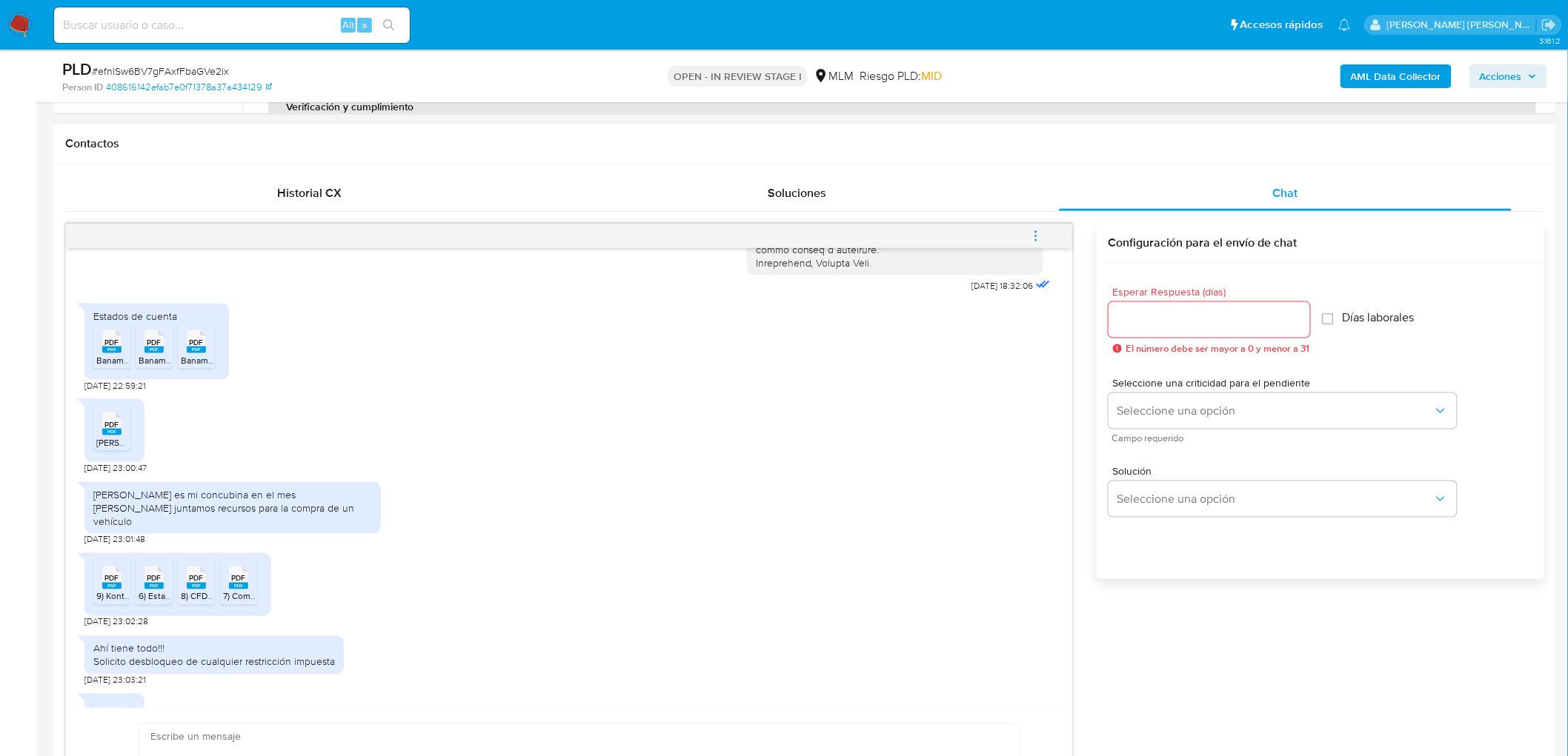
scroll to position [647, 0]
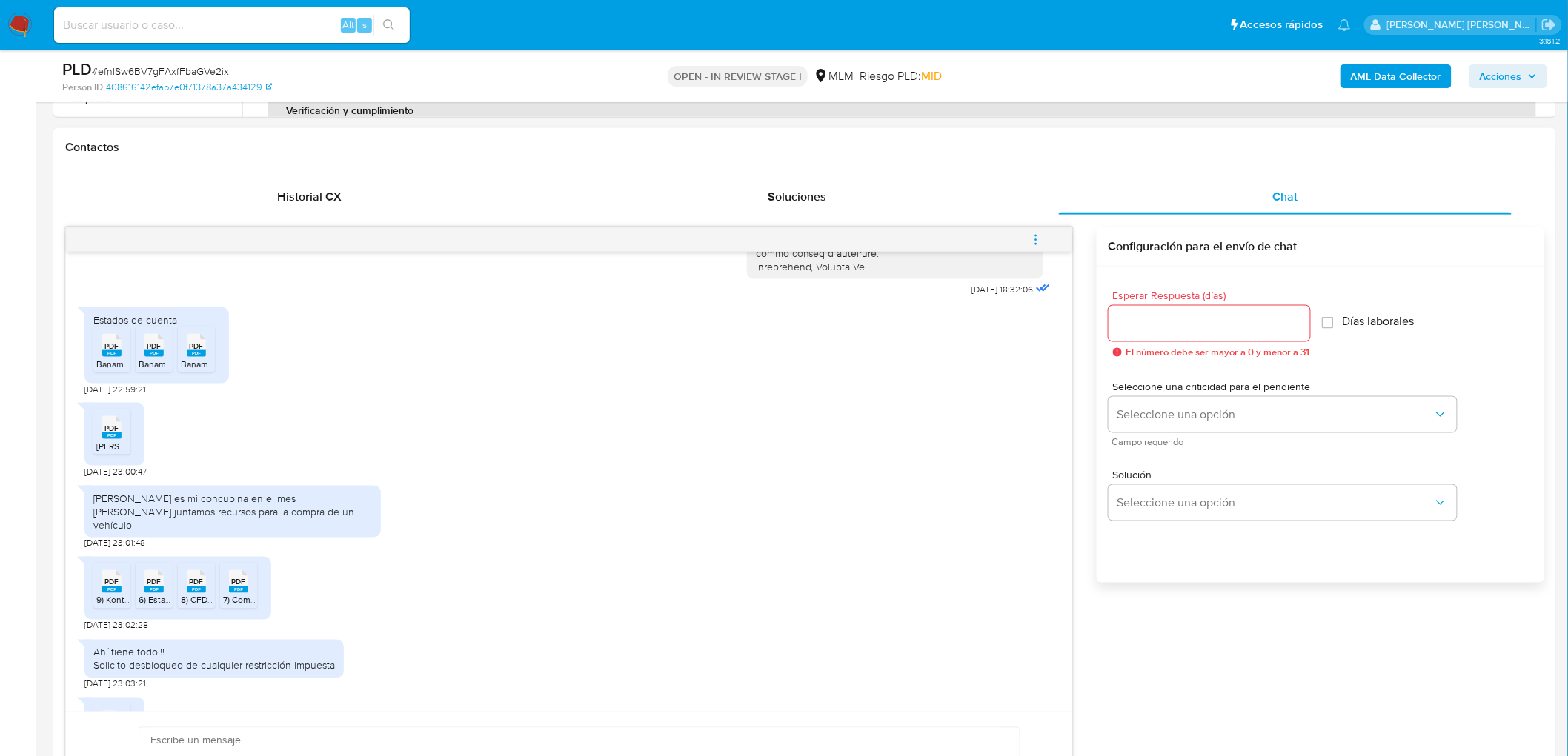
click at [1046, 239] on button "menu-action" at bounding box center [1036, 240] width 49 height 35
click at [964, 216] on li "Cerrar conversación" at bounding box center [936, 211] width 152 height 27
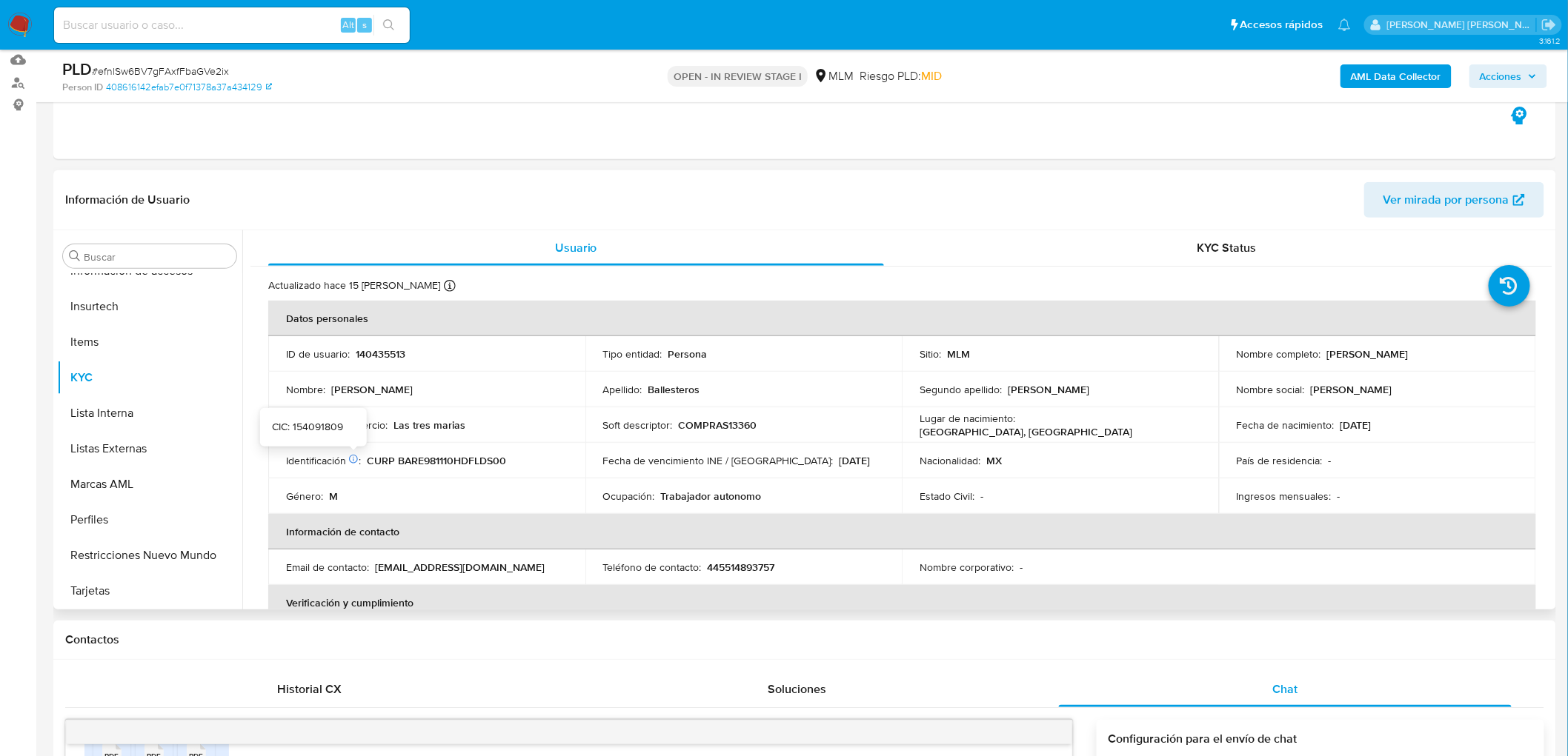
scroll to position [153, 0]
click at [382, 359] on p "140435513" at bounding box center [380, 355] width 50 height 13
copy p "140435513"
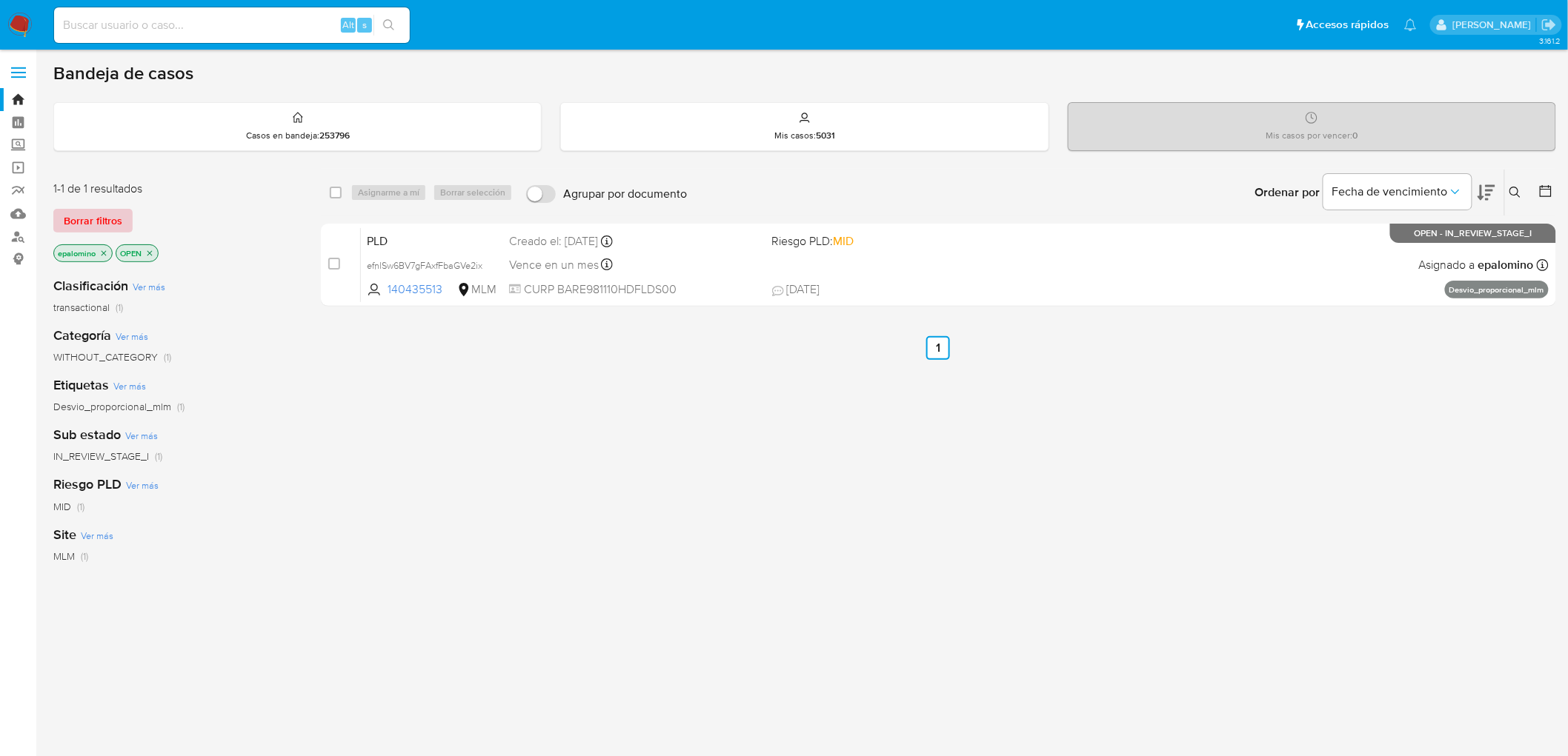
click at [120, 220] on span "Borrar filtros" at bounding box center [93, 221] width 59 height 21
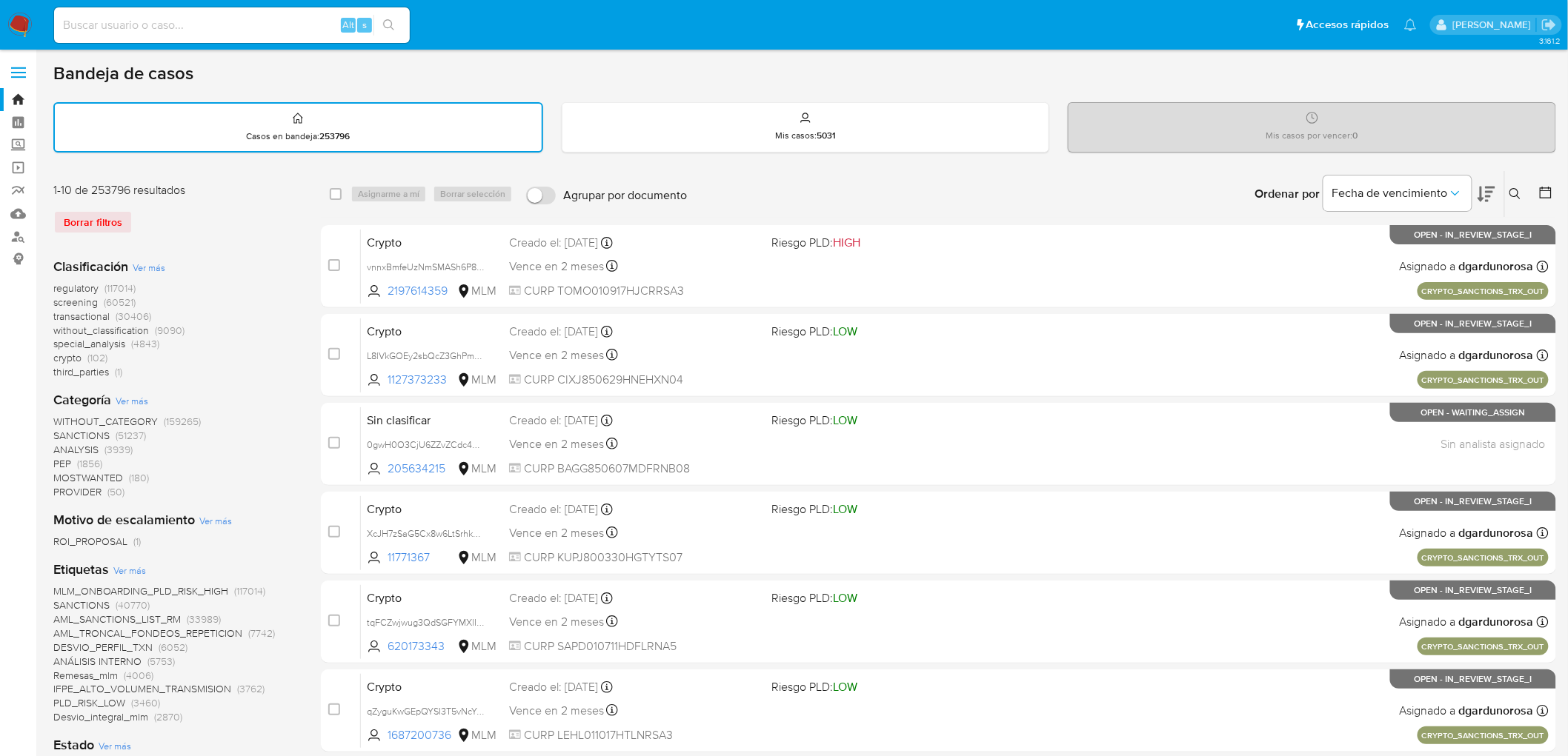
click at [1520, 191] on icon at bounding box center [1515, 194] width 12 height 12
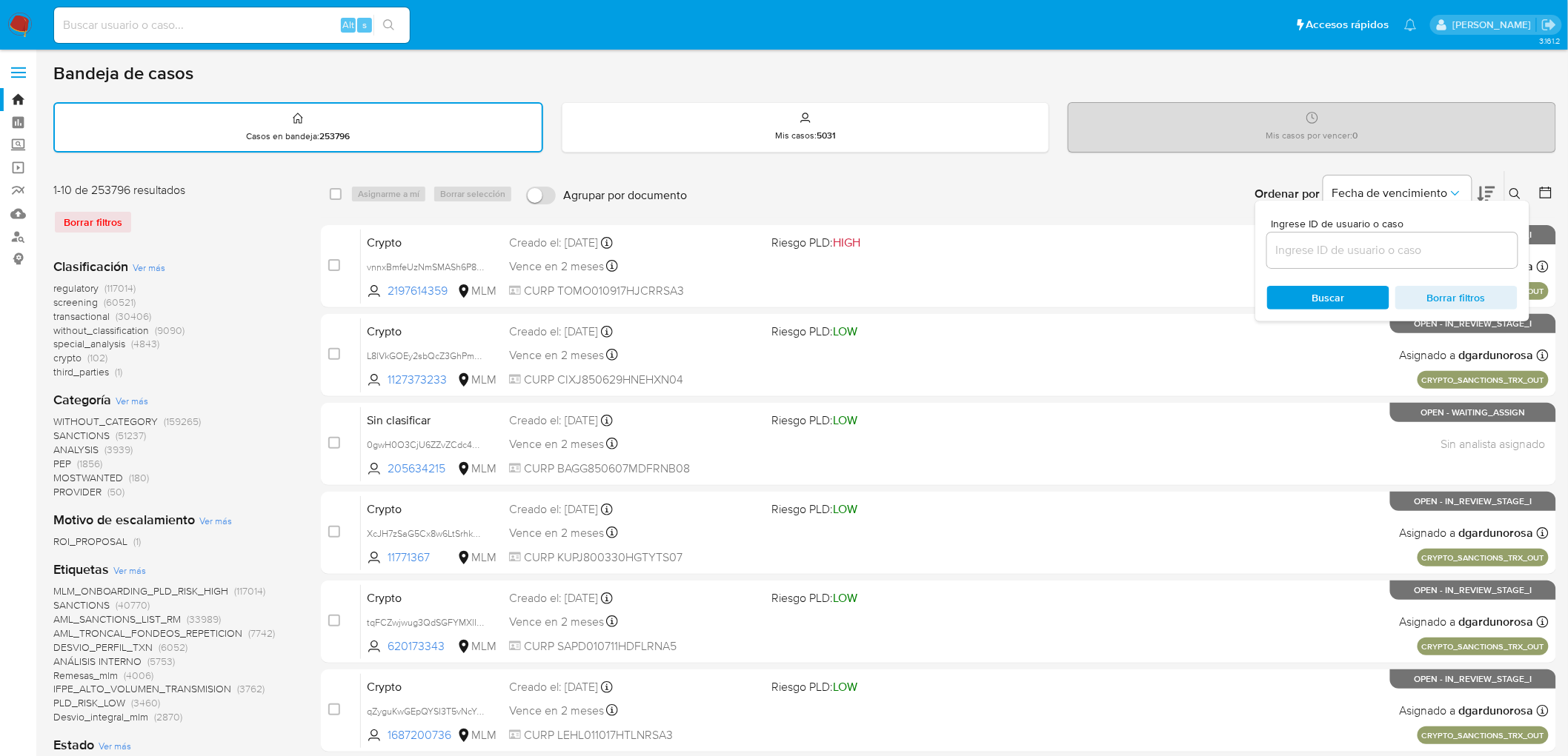
click at [1324, 269] on div "Ingrese ID de usuario o caso Buscar Borrar filtros" at bounding box center [1393, 261] width 274 height 121
click at [1319, 250] on input at bounding box center [1392, 250] width 250 height 19
paste input "140435513"
type input "140435513"
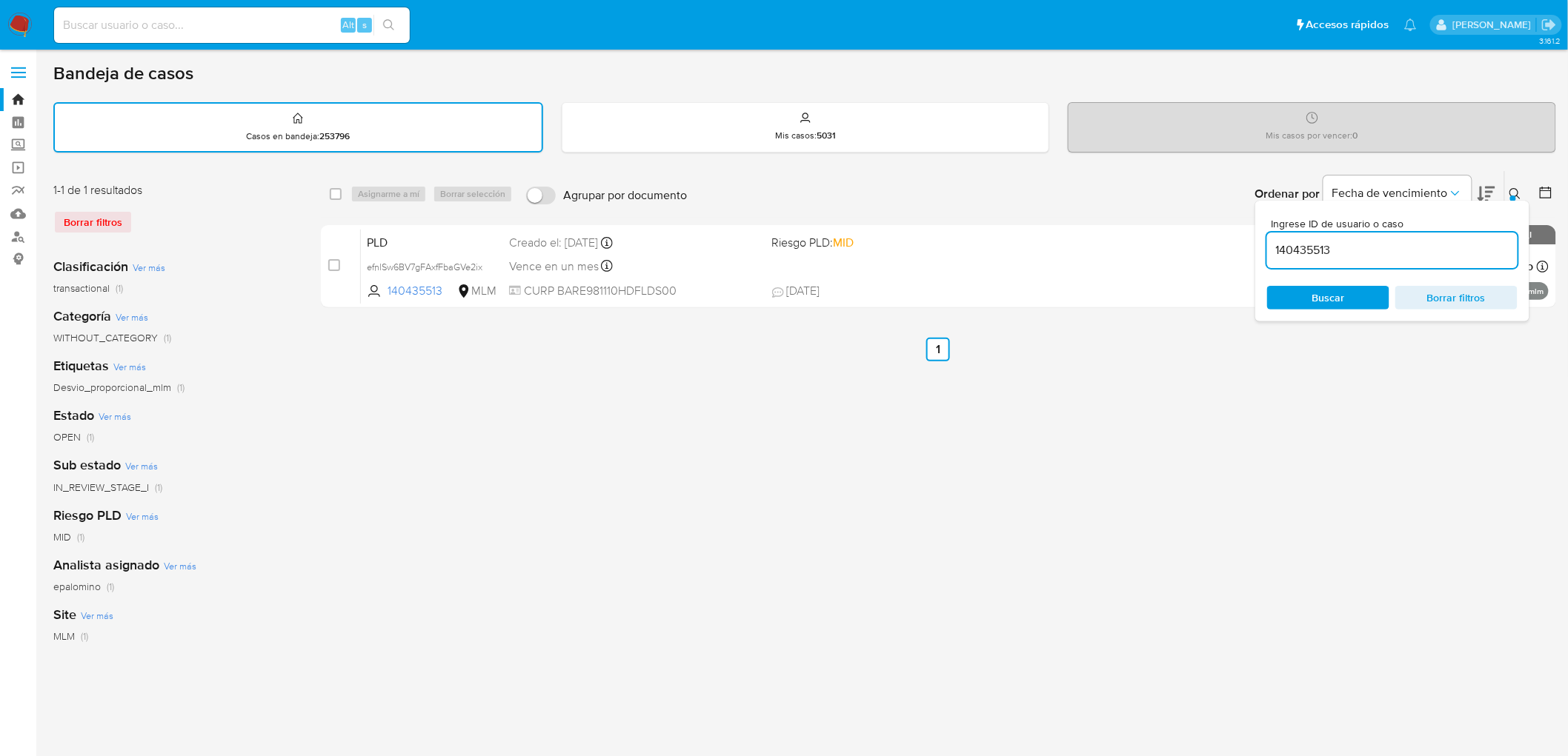
click at [1506, 185] on button at bounding box center [1517, 194] width 24 height 18
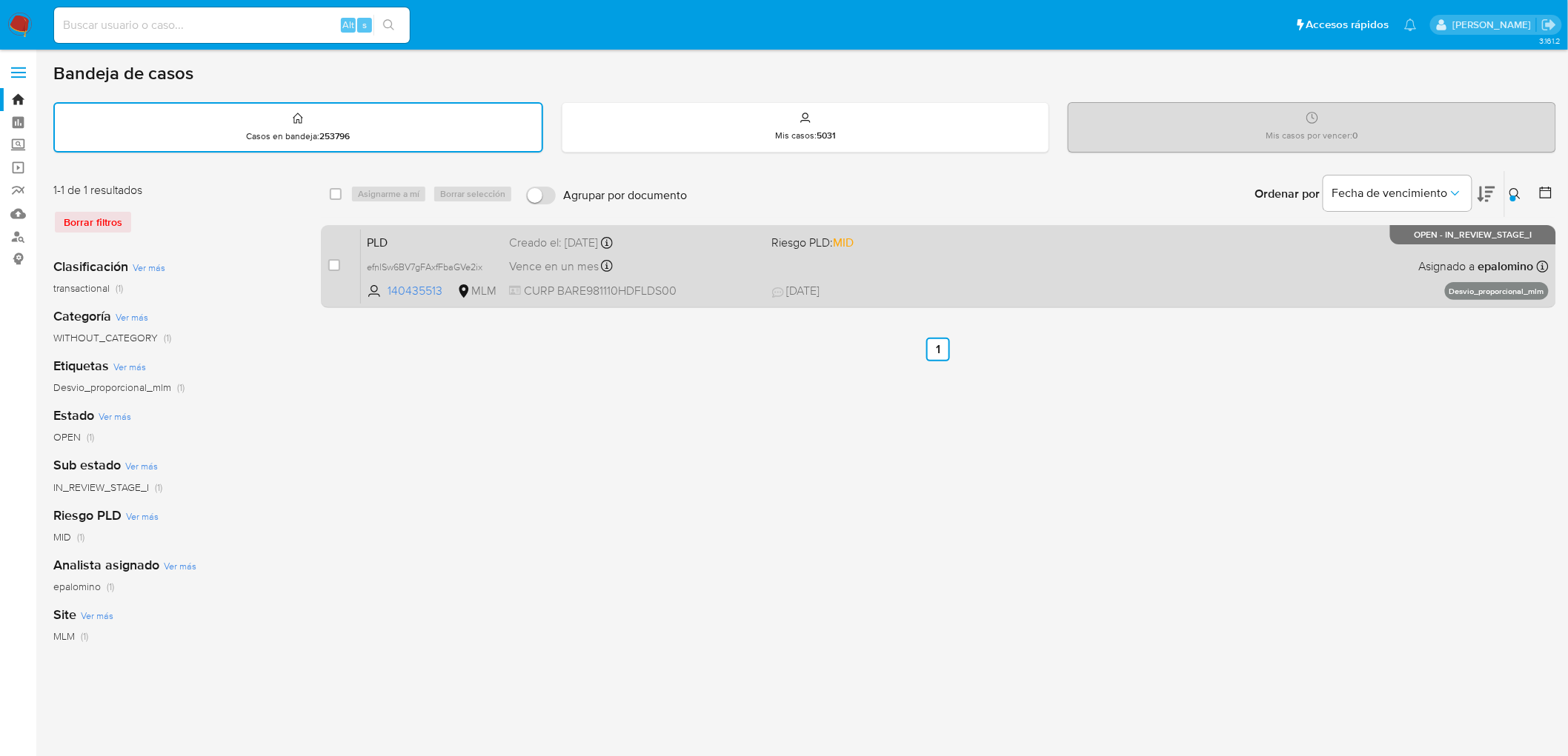
click at [376, 234] on span "PLD" at bounding box center [431, 241] width 130 height 19
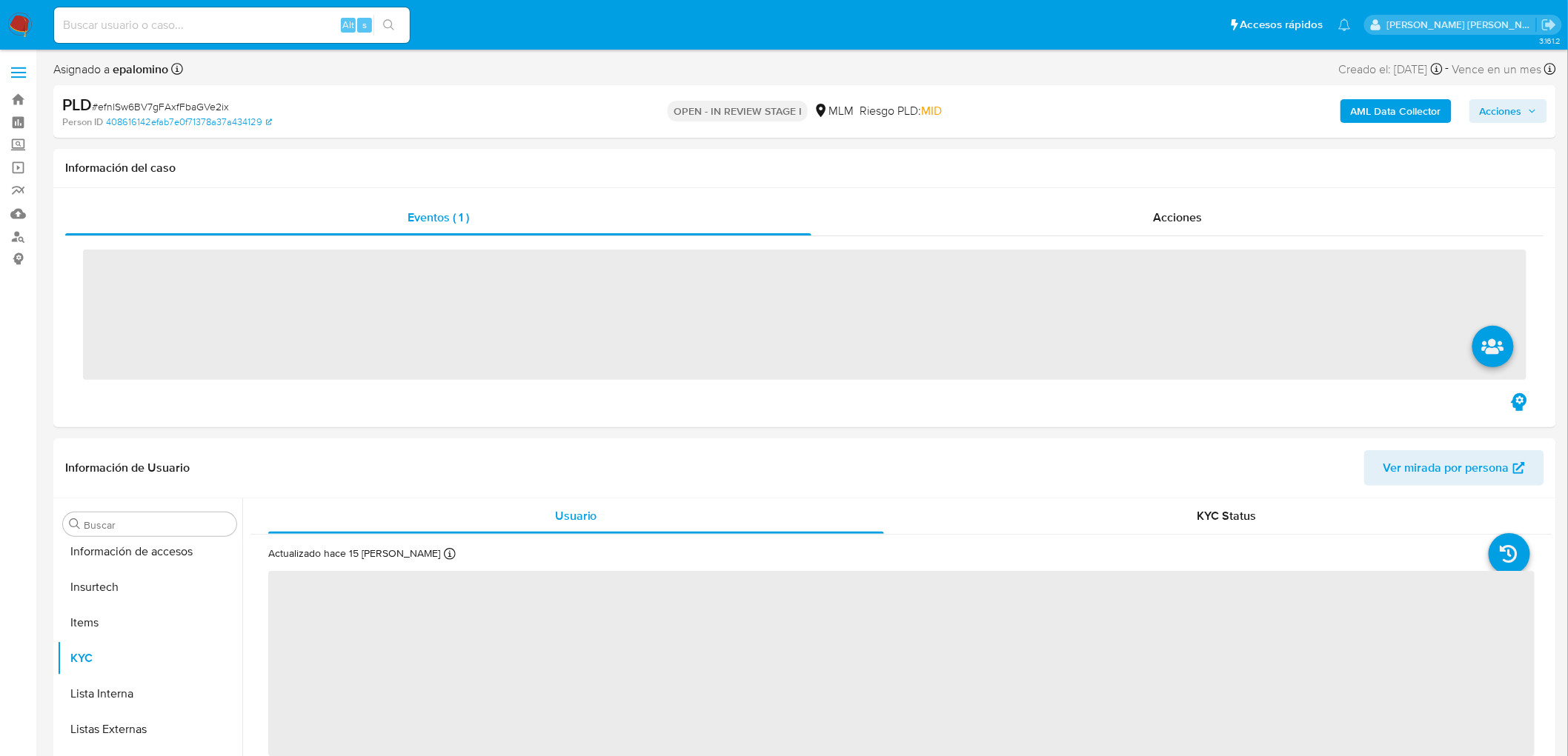
scroll to position [697, 0]
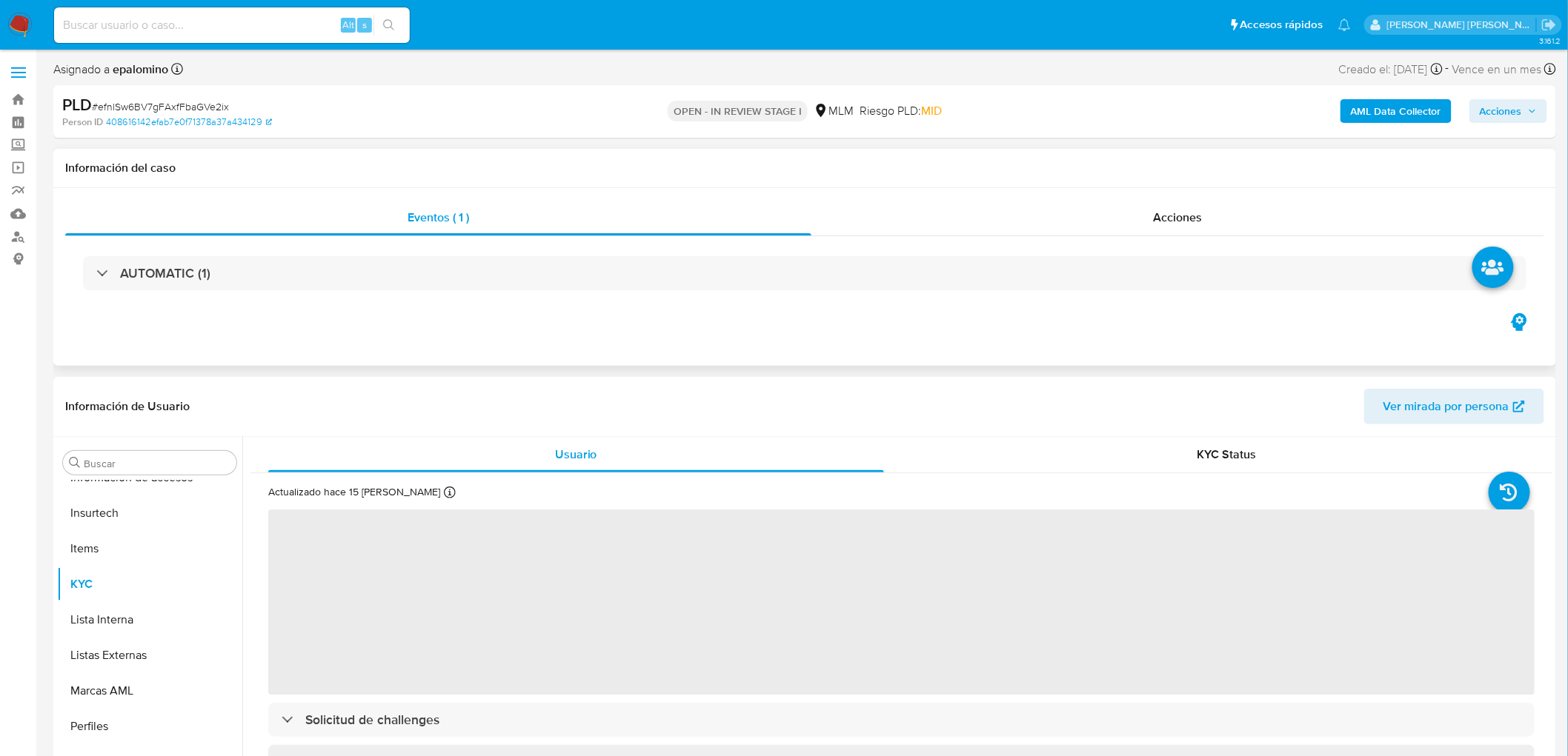
select select "10"
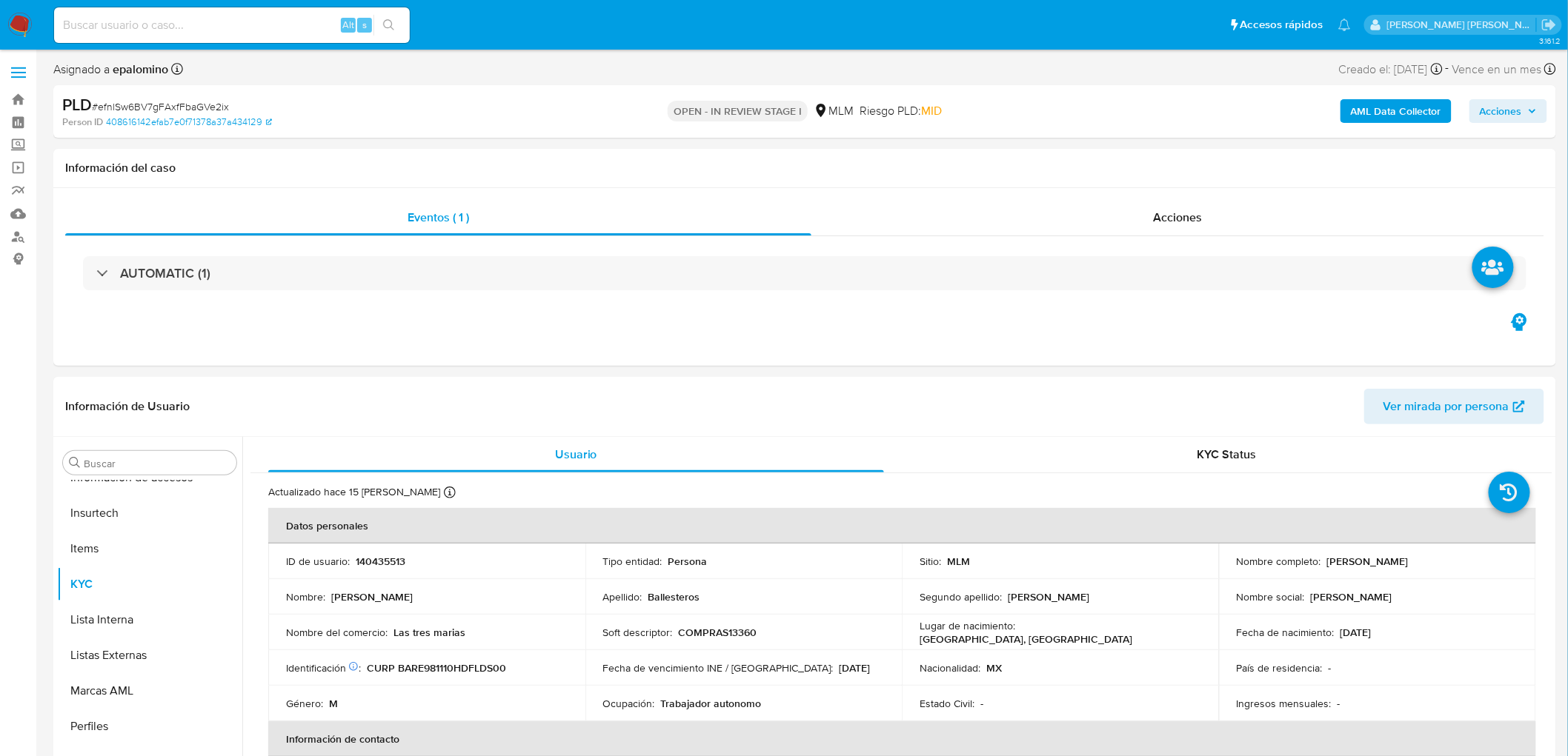
scroll to position [249, 0]
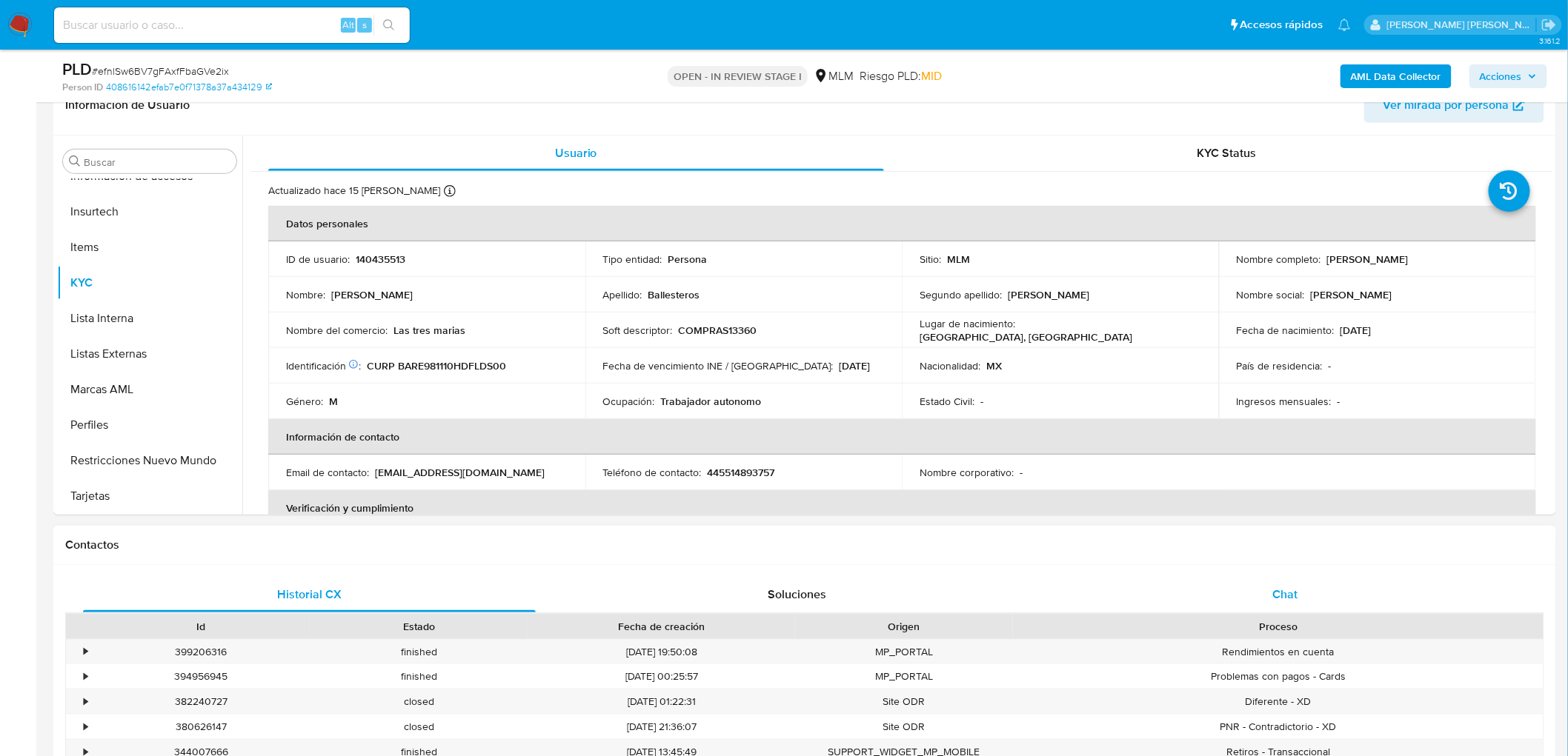
click at [1264, 606] on div "Chat" at bounding box center [1285, 594] width 453 height 35
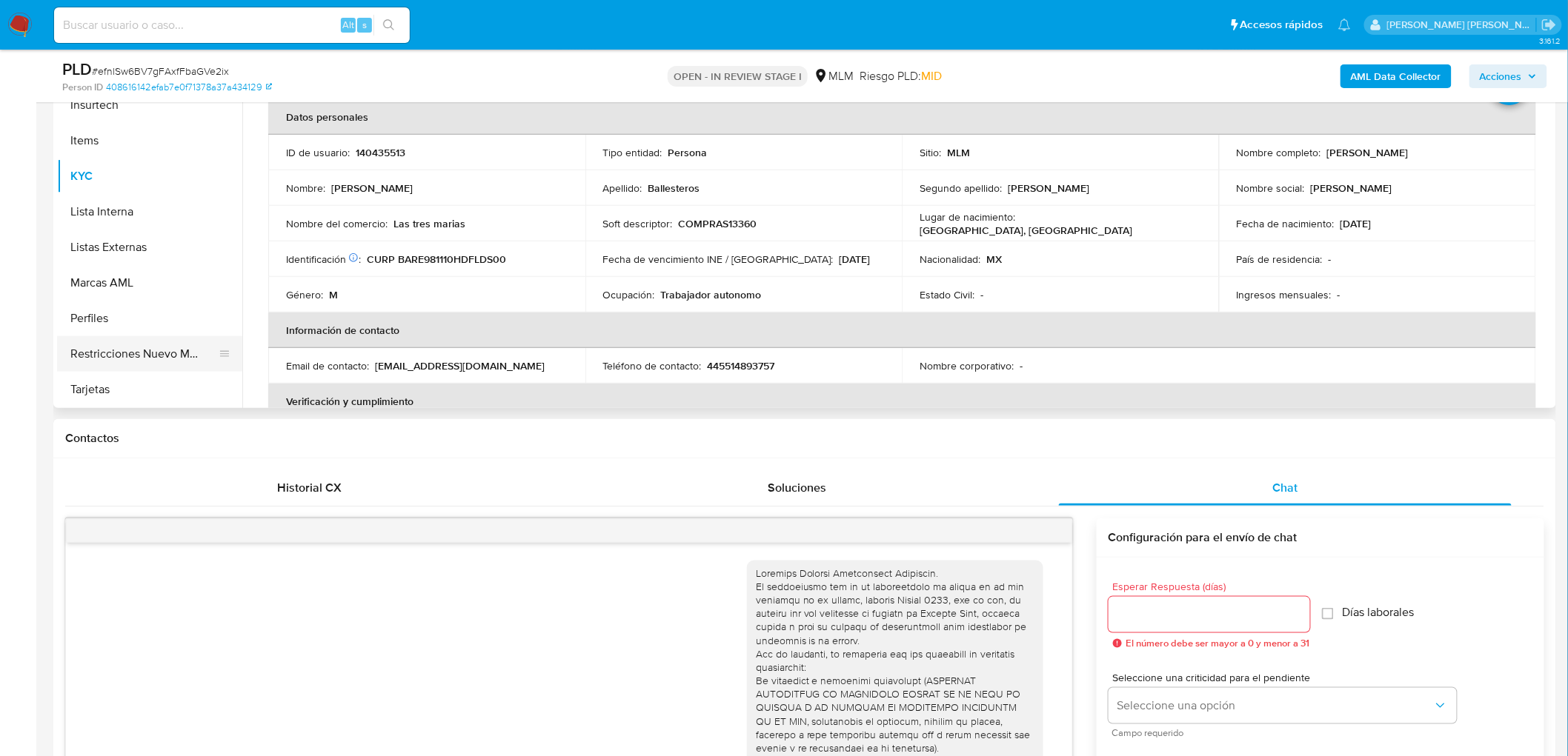
scroll to position [352, 0]
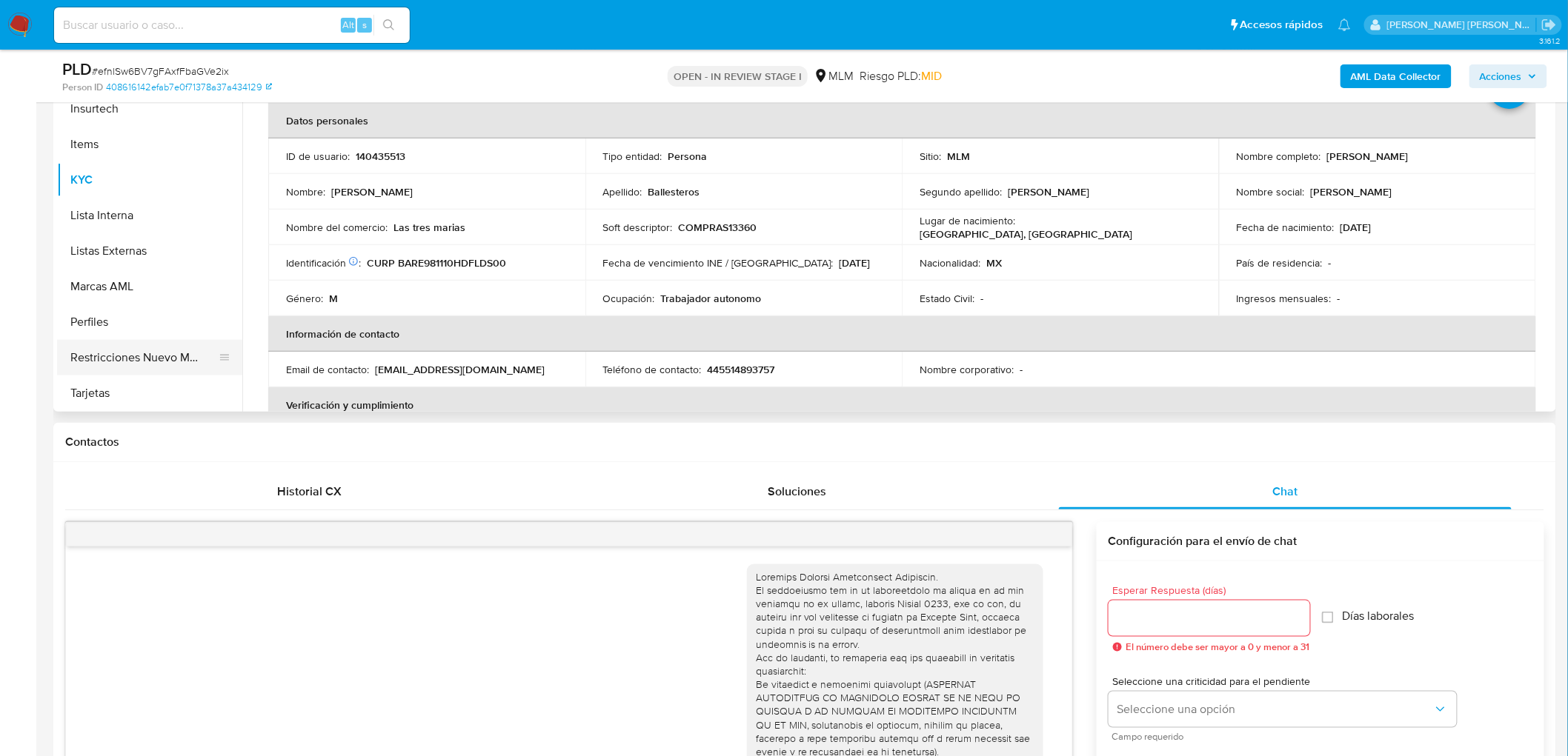
click at [141, 363] on button "Restricciones Nuevo Mundo" at bounding box center [143, 357] width 173 height 35
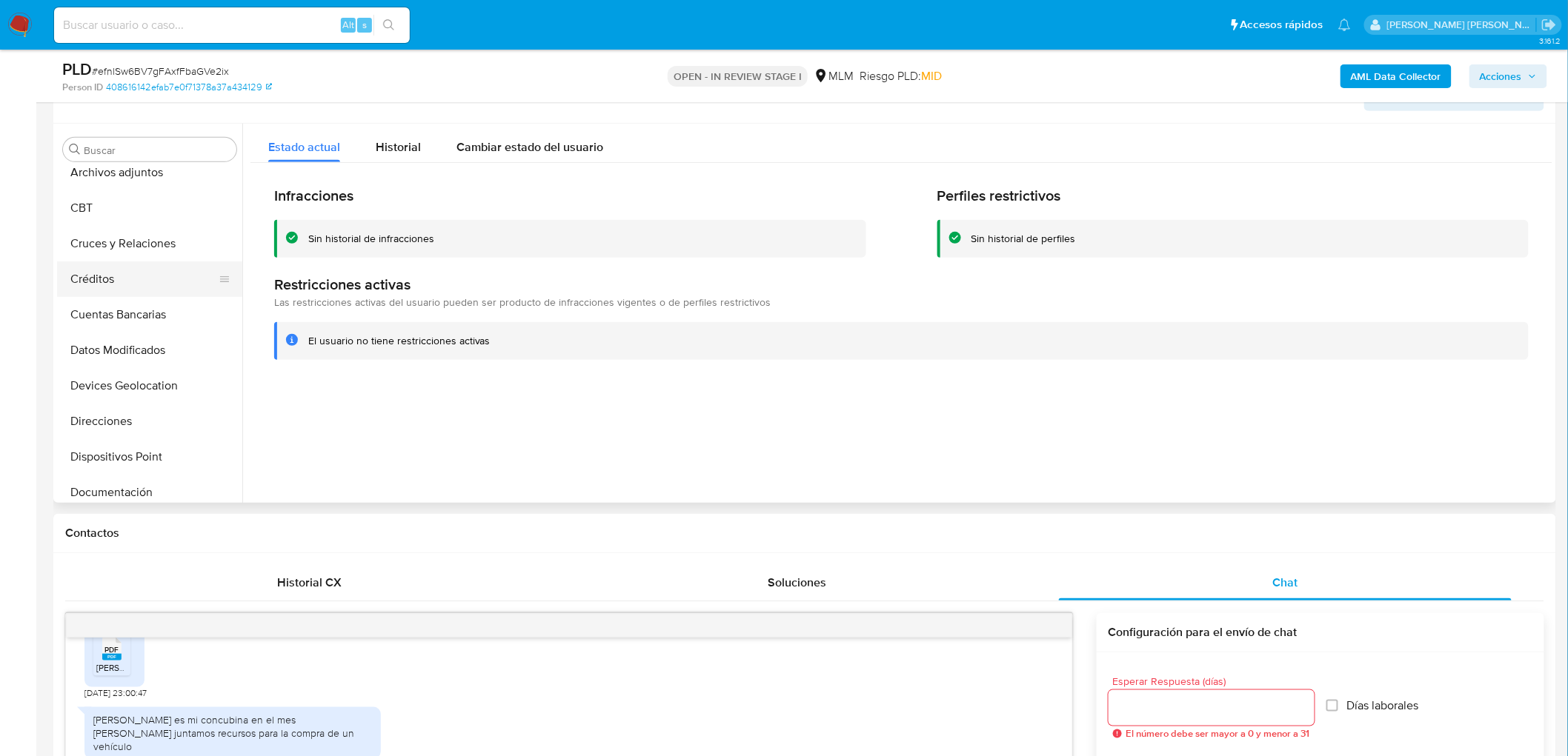
scroll to position [120, 0]
drag, startPoint x: 138, startPoint y: 176, endPoint x: 445, endPoint y: 178, distance: 307.0
click at [138, 176] on button "Archivos adjuntos" at bounding box center [149, 172] width 185 height 35
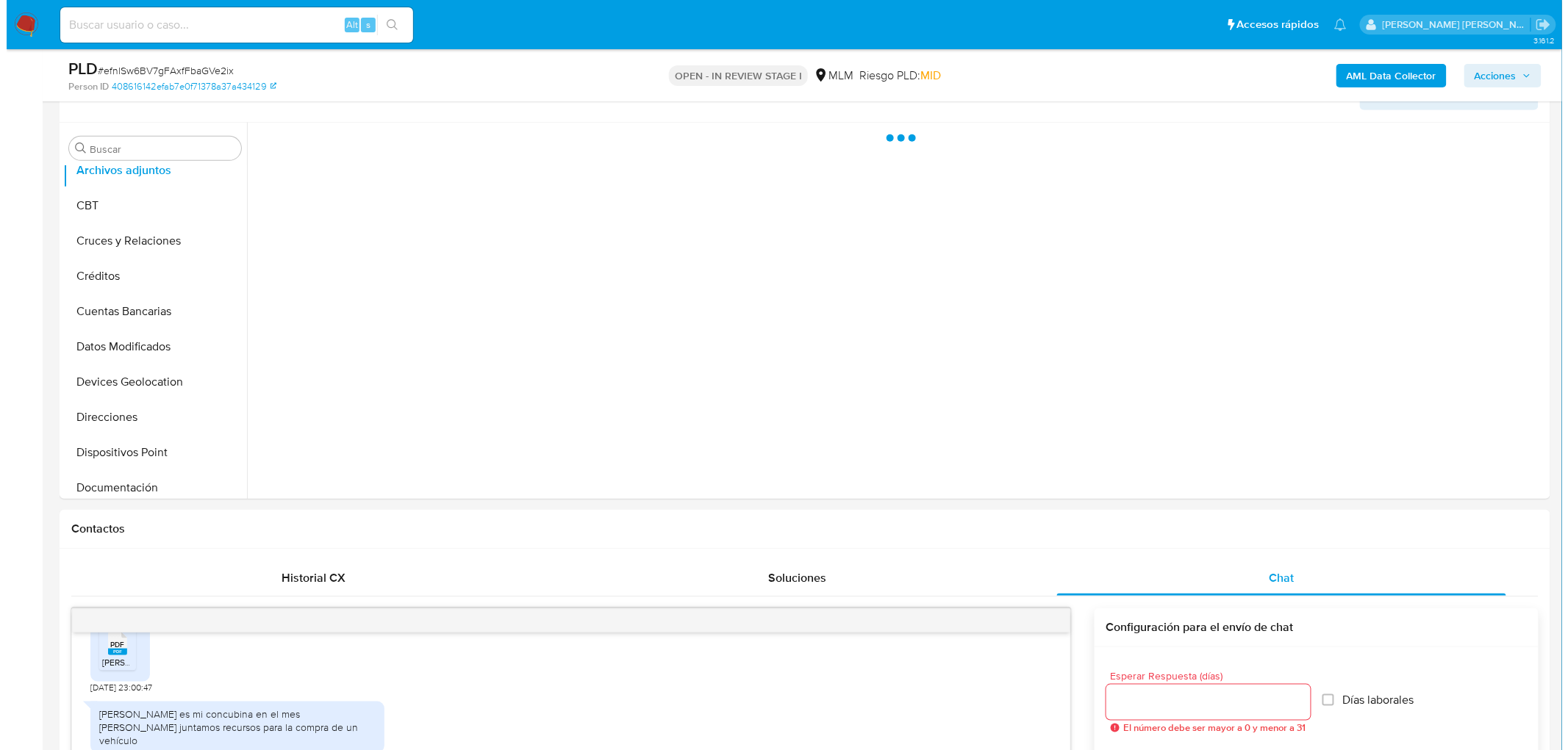
scroll to position [8, 0]
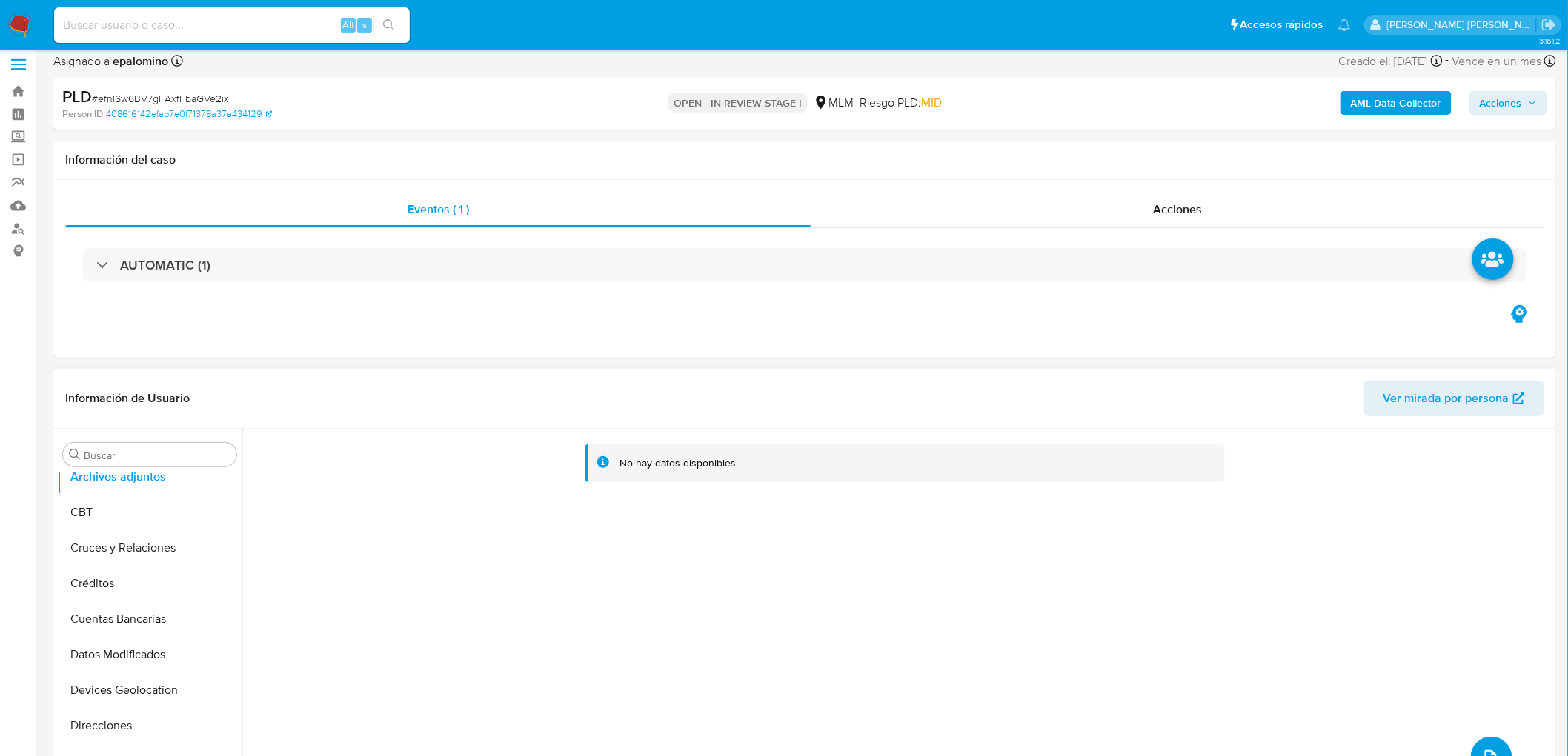
click at [1482, 752] on icon "upload-file" at bounding box center [1490, 758] width 18 height 18
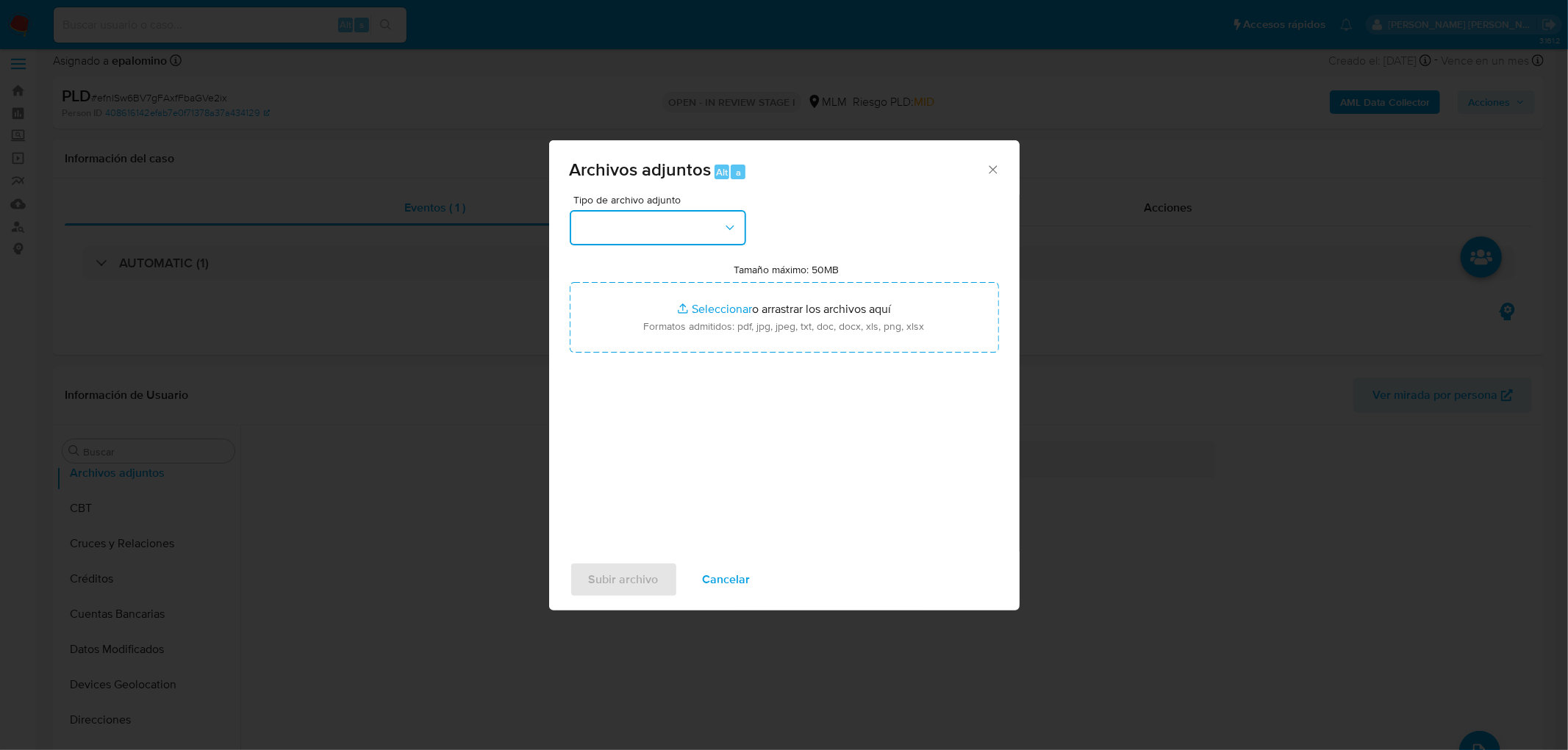
click at [722, 237] on button "button" at bounding box center [658, 227] width 176 height 35
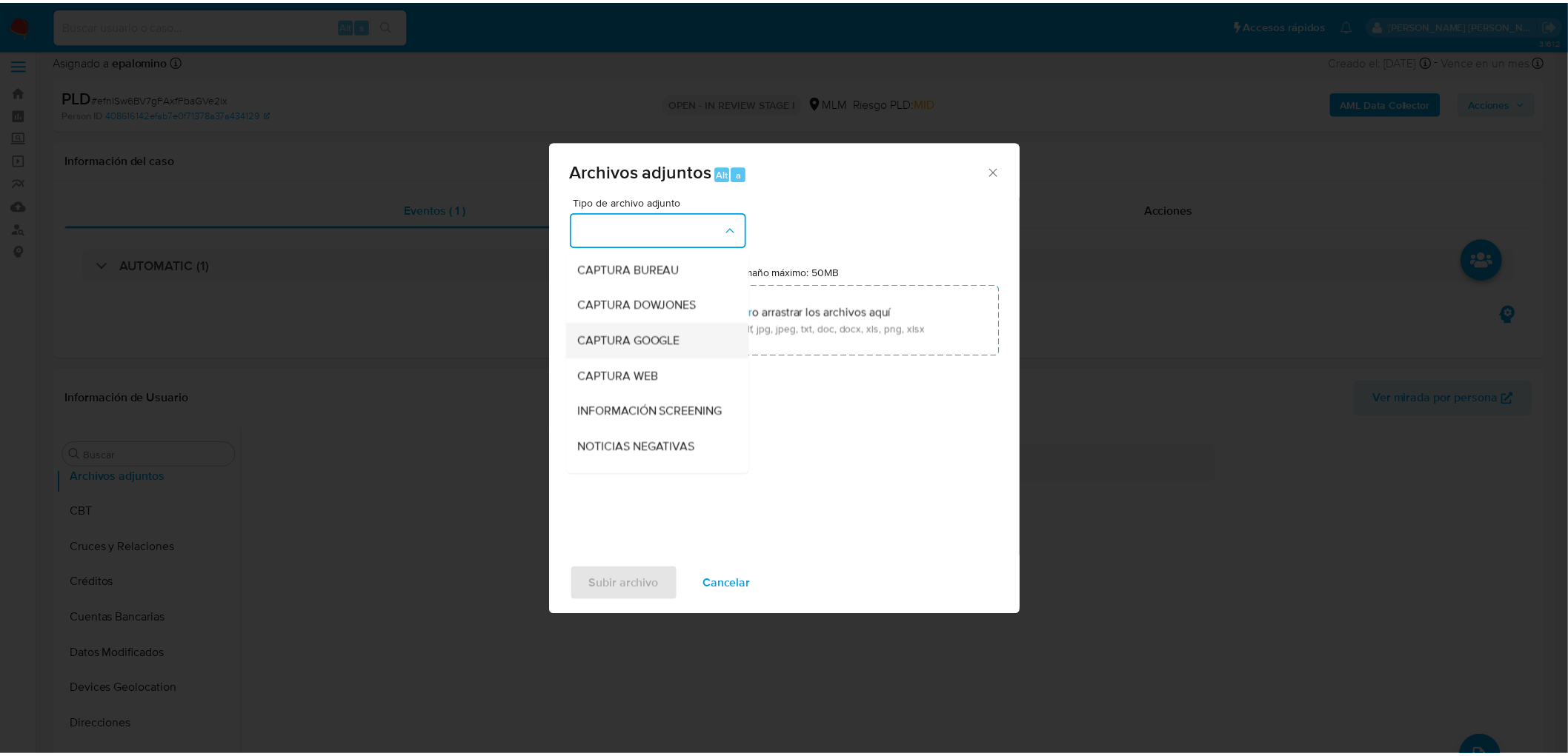
scroll to position [165, 0]
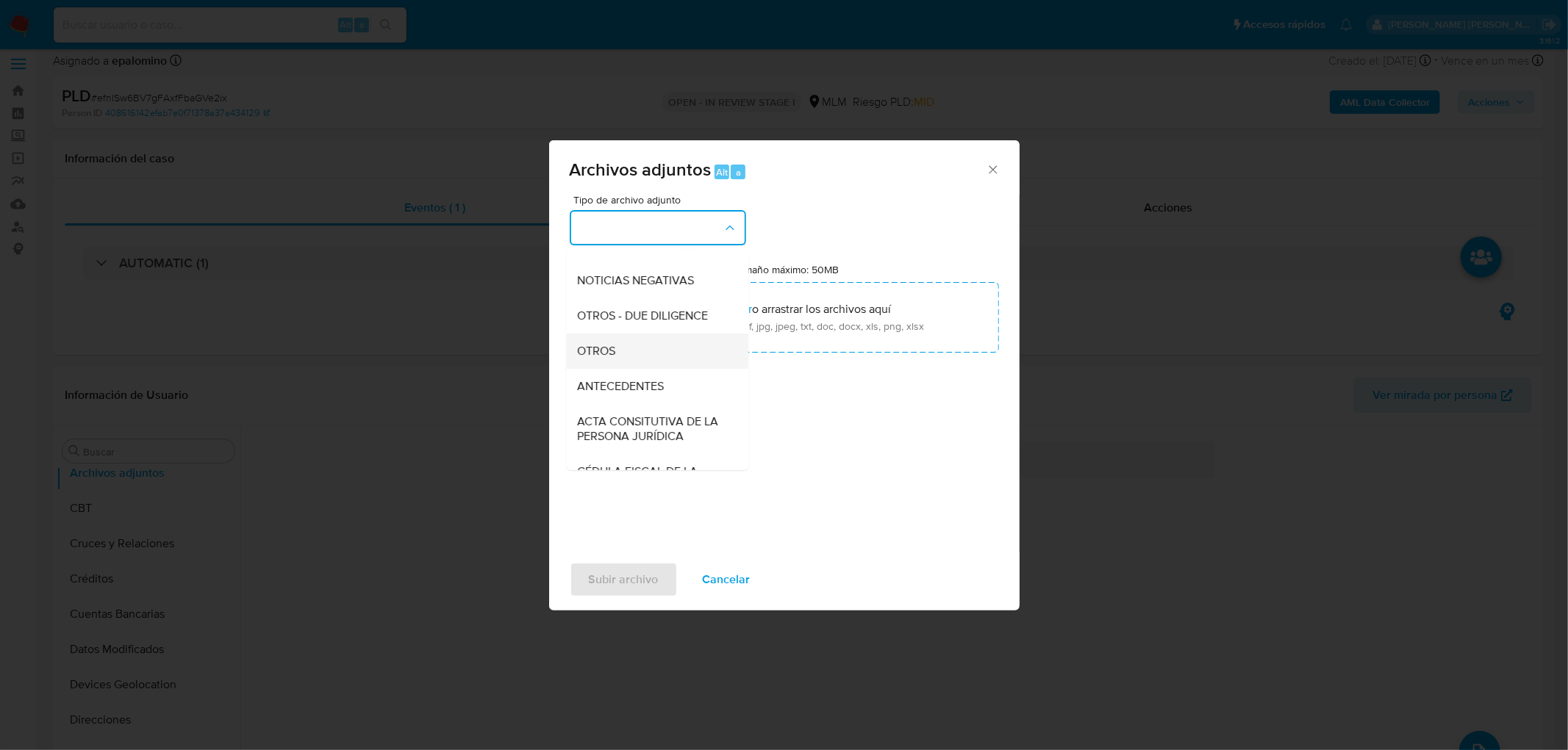
click at [656, 347] on div "OTROS" at bounding box center [652, 351] width 150 height 35
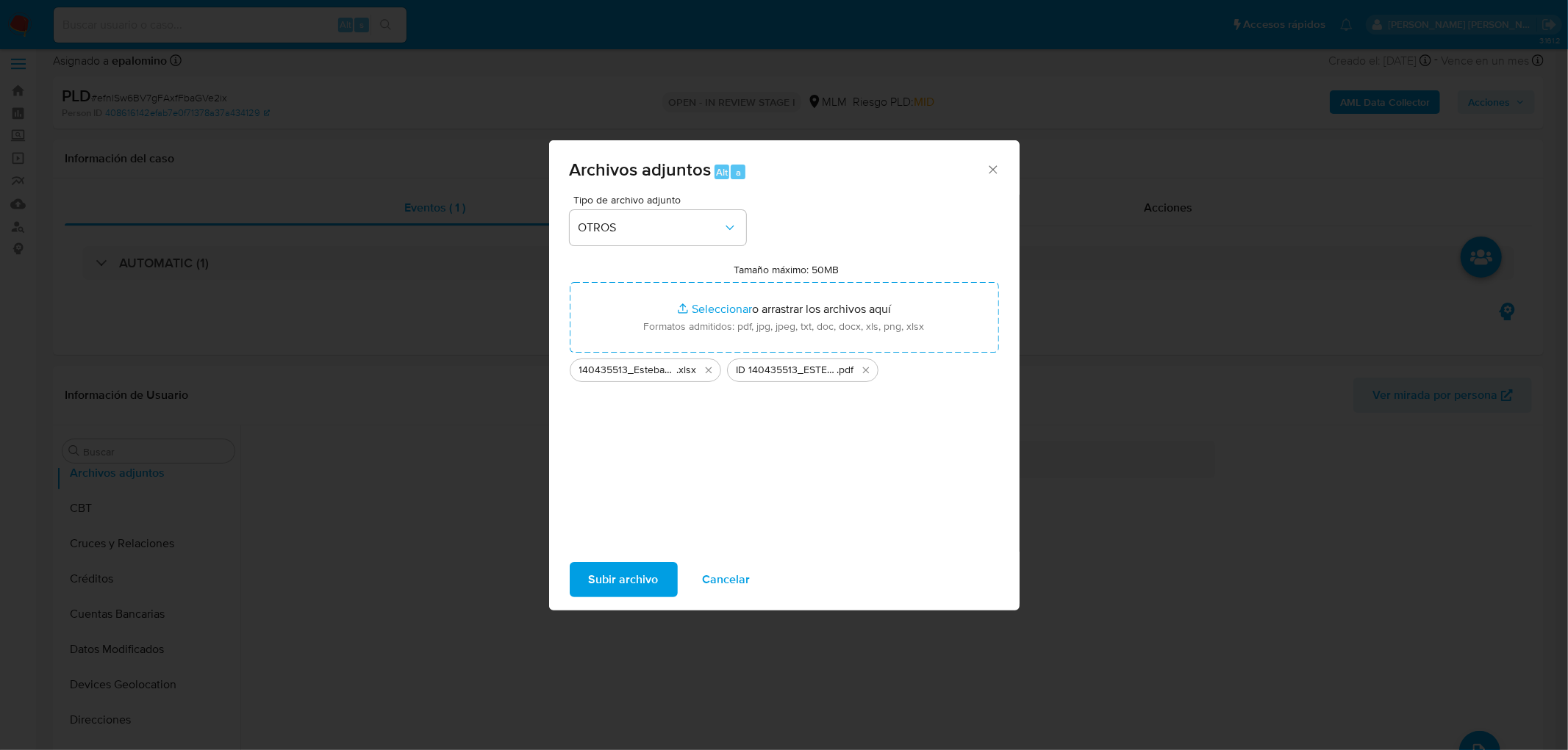
click at [636, 566] on span "Subir archivo" at bounding box center [624, 580] width 70 height 32
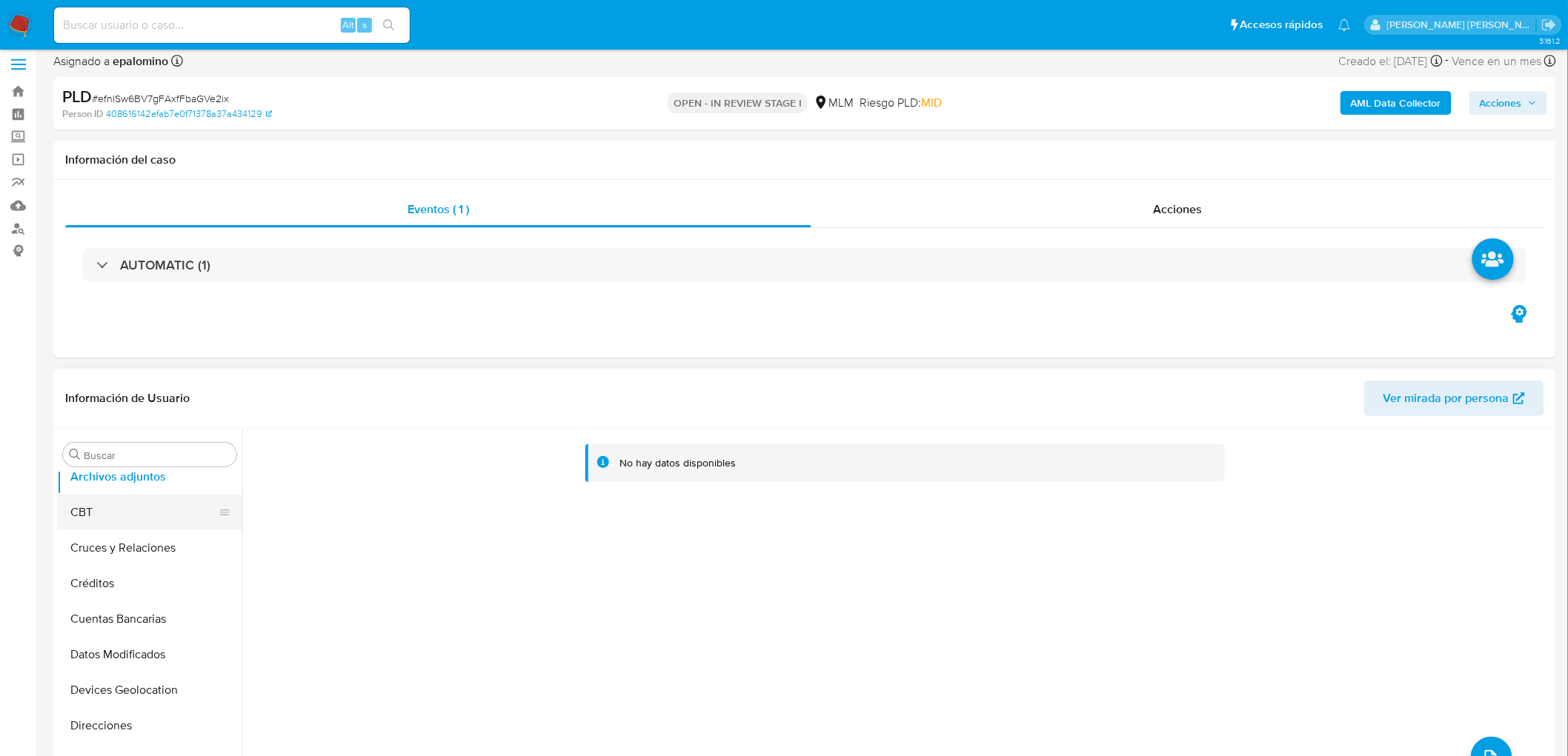
click at [160, 513] on button "CBT" at bounding box center [143, 512] width 173 height 35
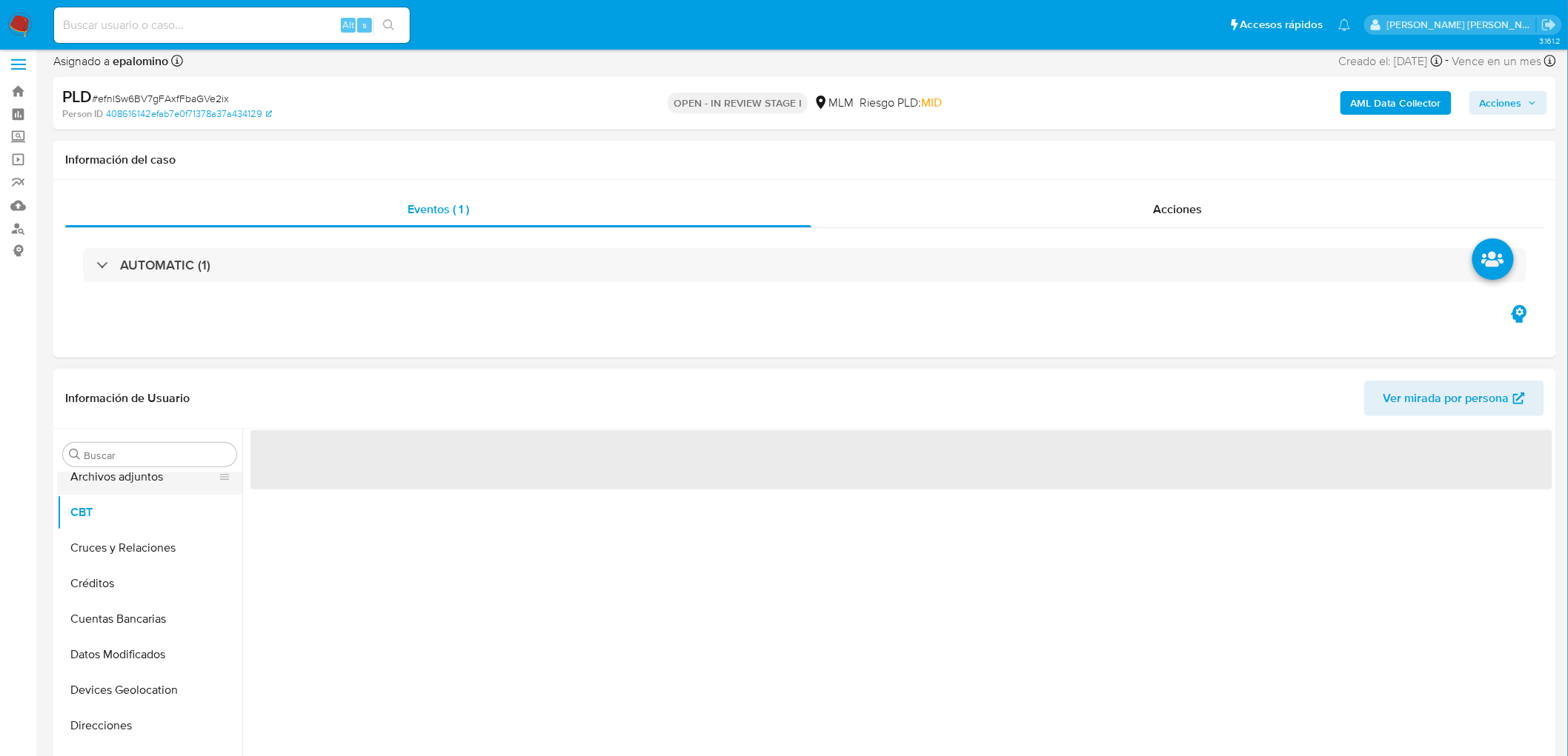
click at [160, 486] on button "Archivos adjuntos" at bounding box center [143, 477] width 173 height 35
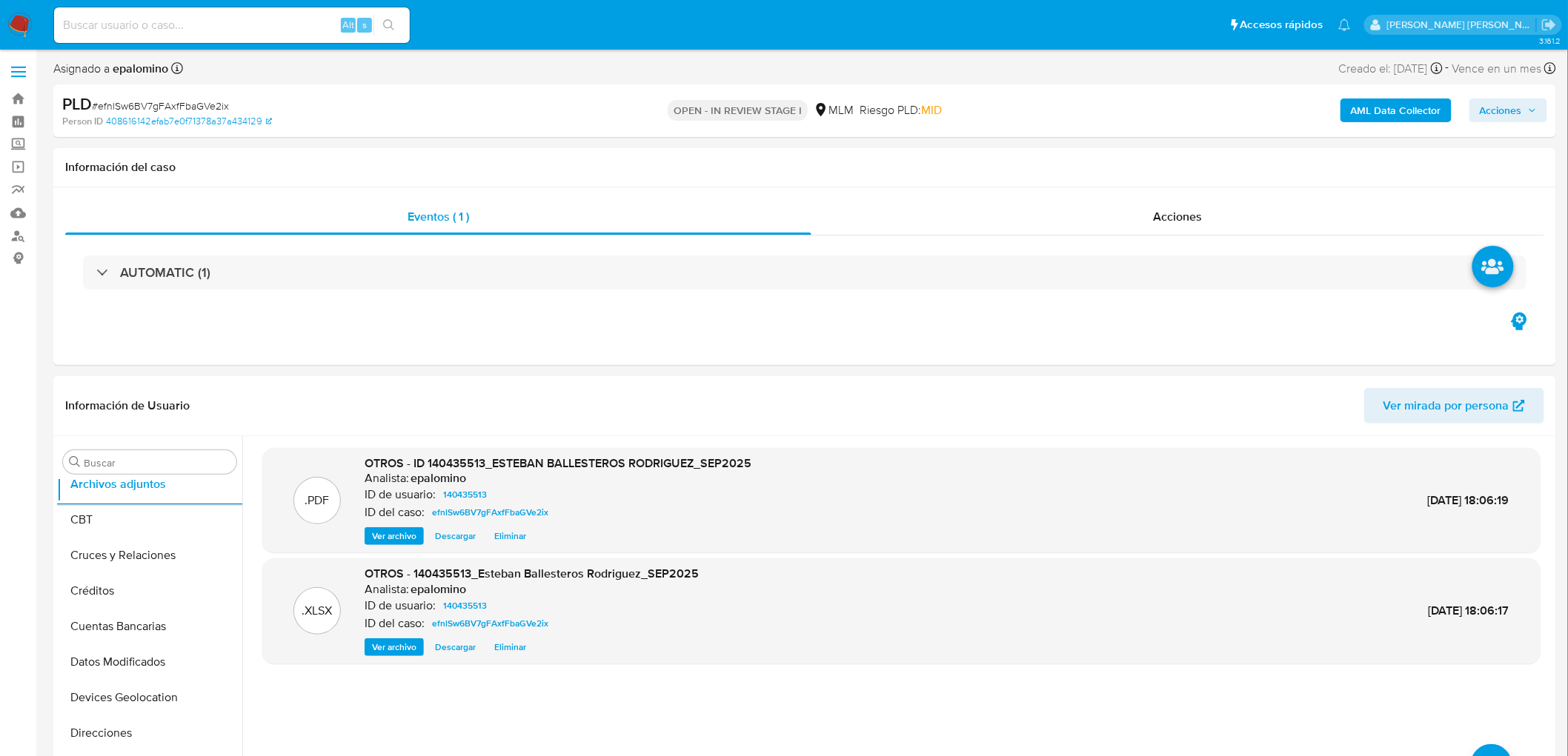
scroll to position [0, 0]
drag, startPoint x: 1500, startPoint y: 113, endPoint x: 1471, endPoint y: 121, distance: 30.1
click at [1498, 113] on span "Acciones" at bounding box center [1501, 110] width 42 height 23
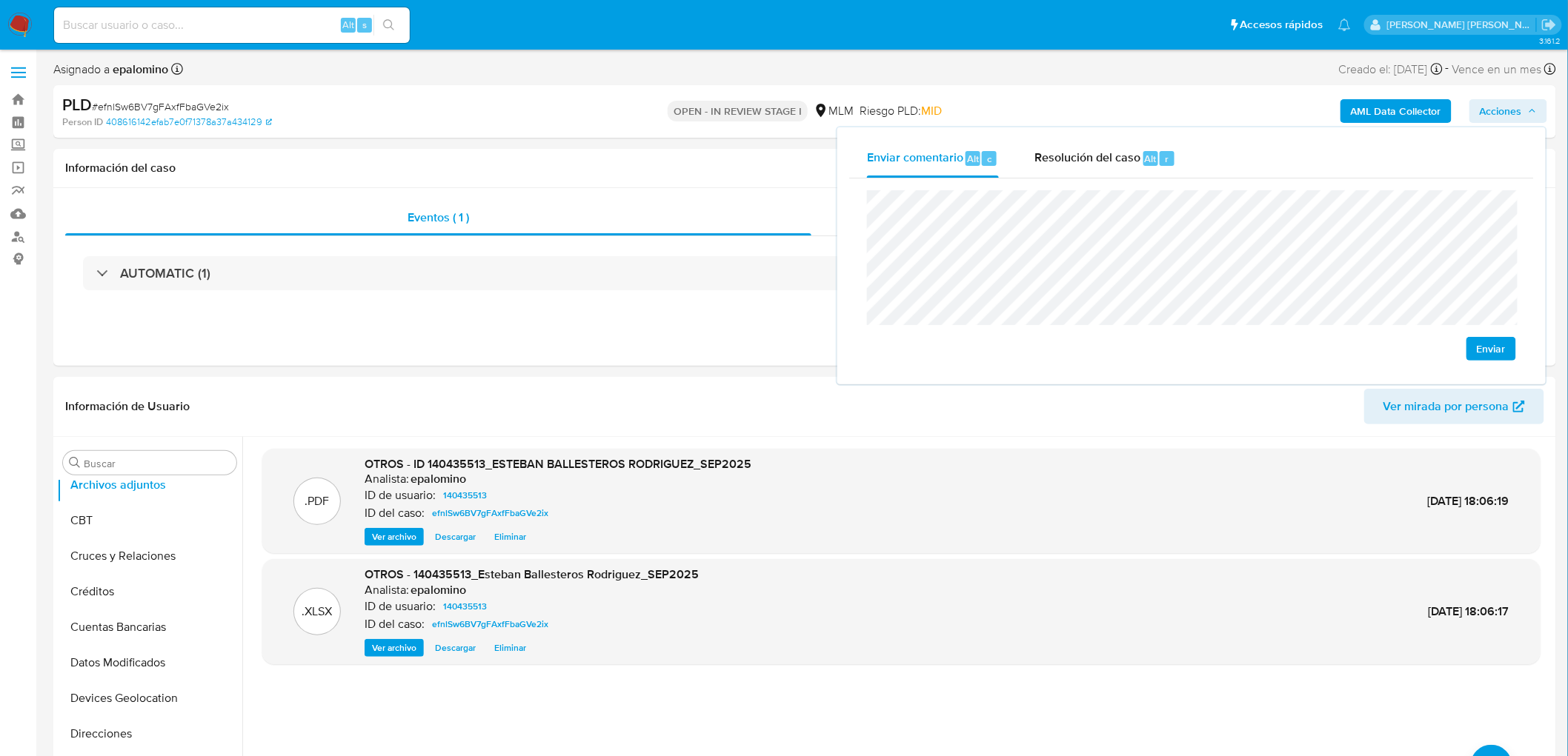
drag, startPoint x: 1485, startPoint y: 341, endPoint x: 1451, endPoint y: 330, distance: 35.7
click at [1483, 341] on span "Enviar" at bounding box center [1491, 349] width 29 height 21
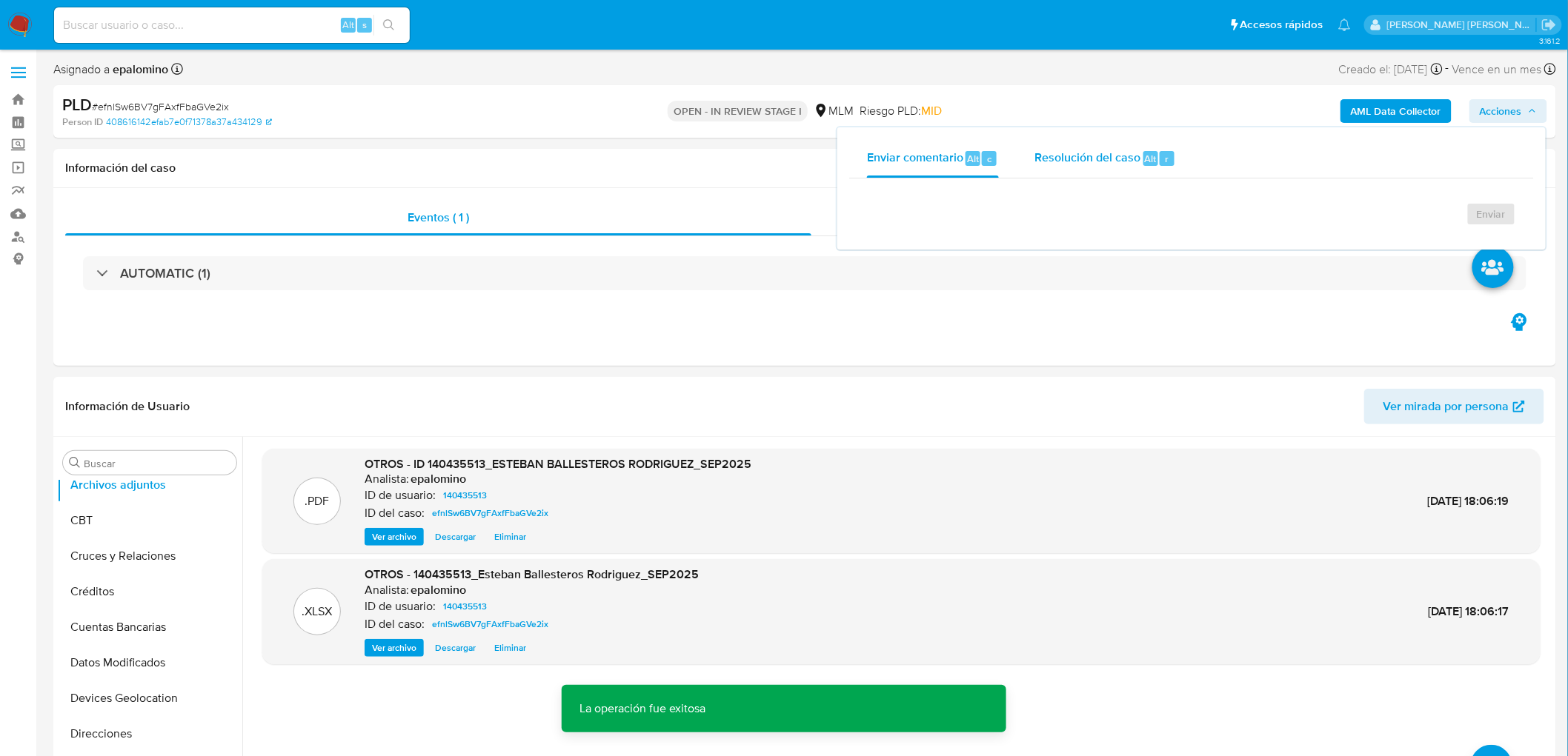
click at [1157, 166] on div "Resolución del caso Alt r" at bounding box center [1105, 159] width 141 height 39
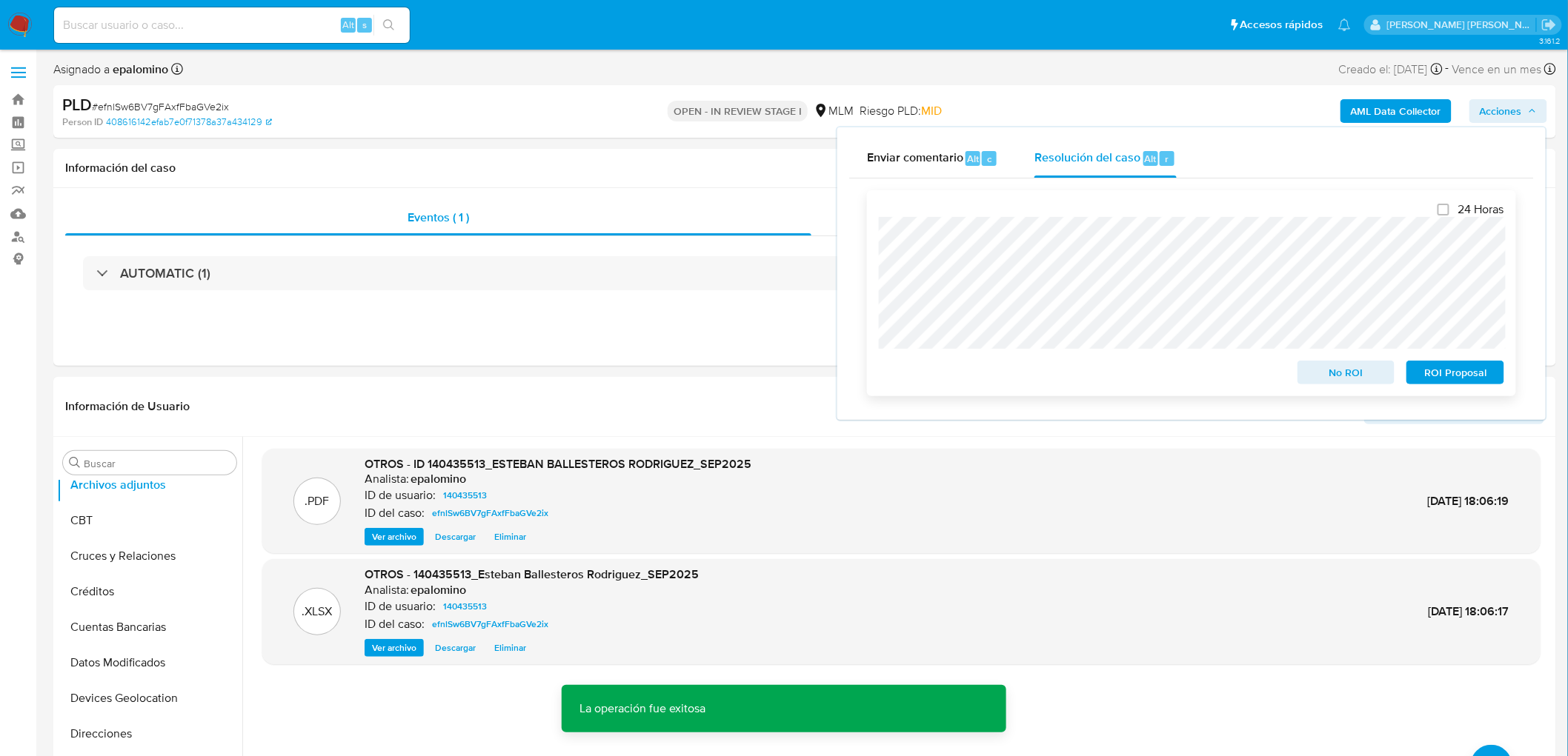
click at [1327, 373] on span "No ROI" at bounding box center [1346, 372] width 77 height 21
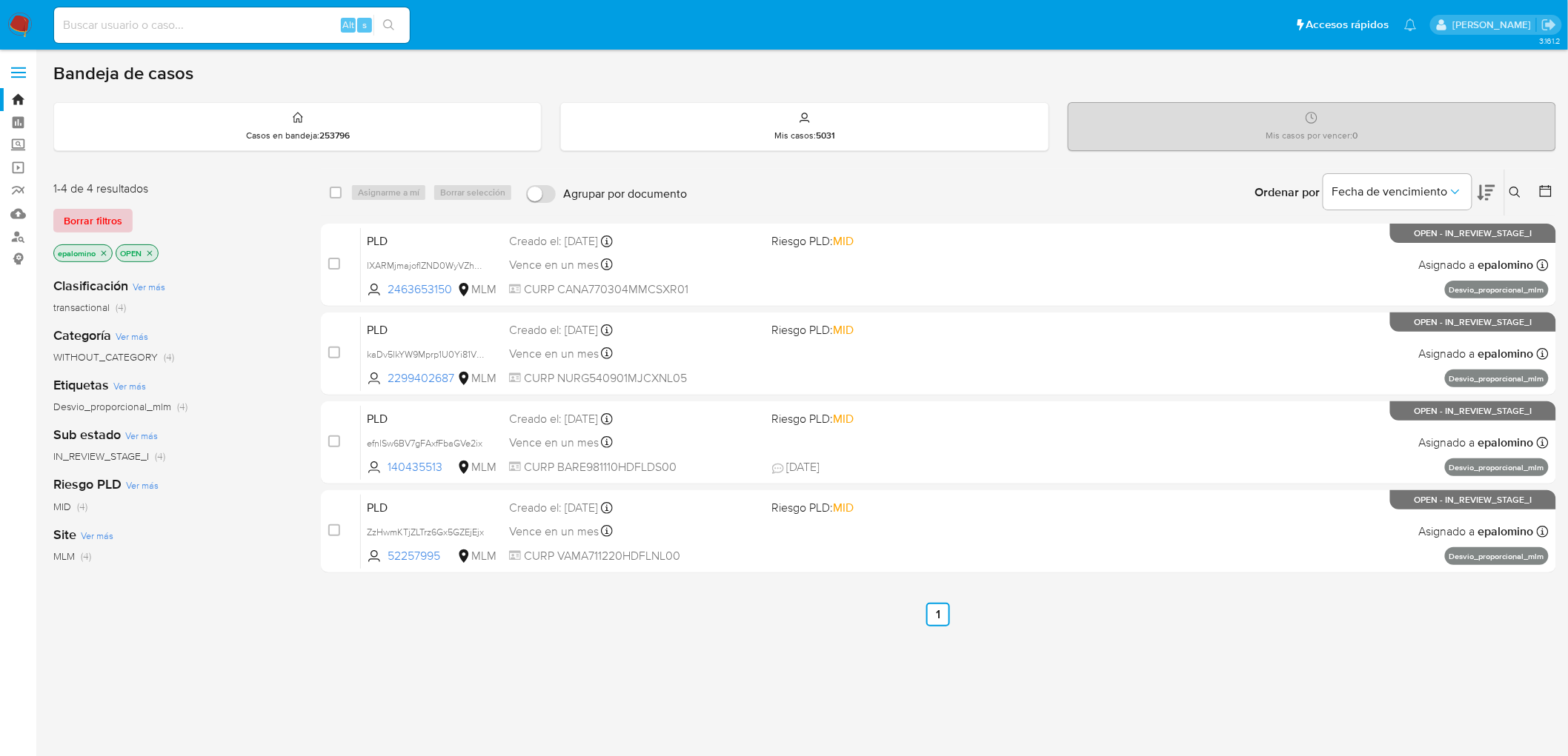
click at [99, 218] on span "Borrar filtros" at bounding box center [93, 221] width 59 height 21
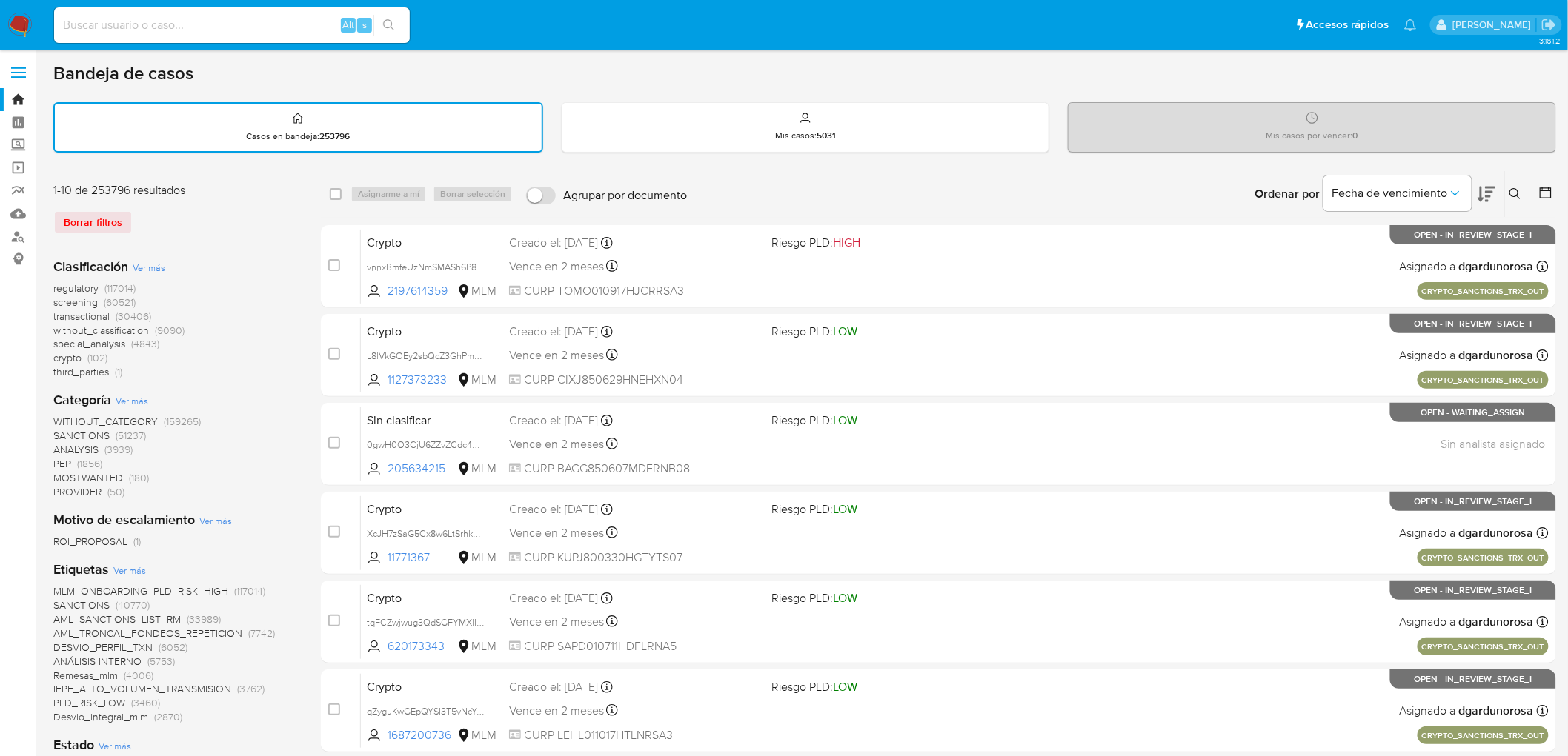
click at [1505, 189] on div "Ingrese ID de usuario o caso Buscar Borrar filtros" at bounding box center [1516, 193] width 25 height 46
click at [1509, 189] on icon at bounding box center [1515, 194] width 12 height 12
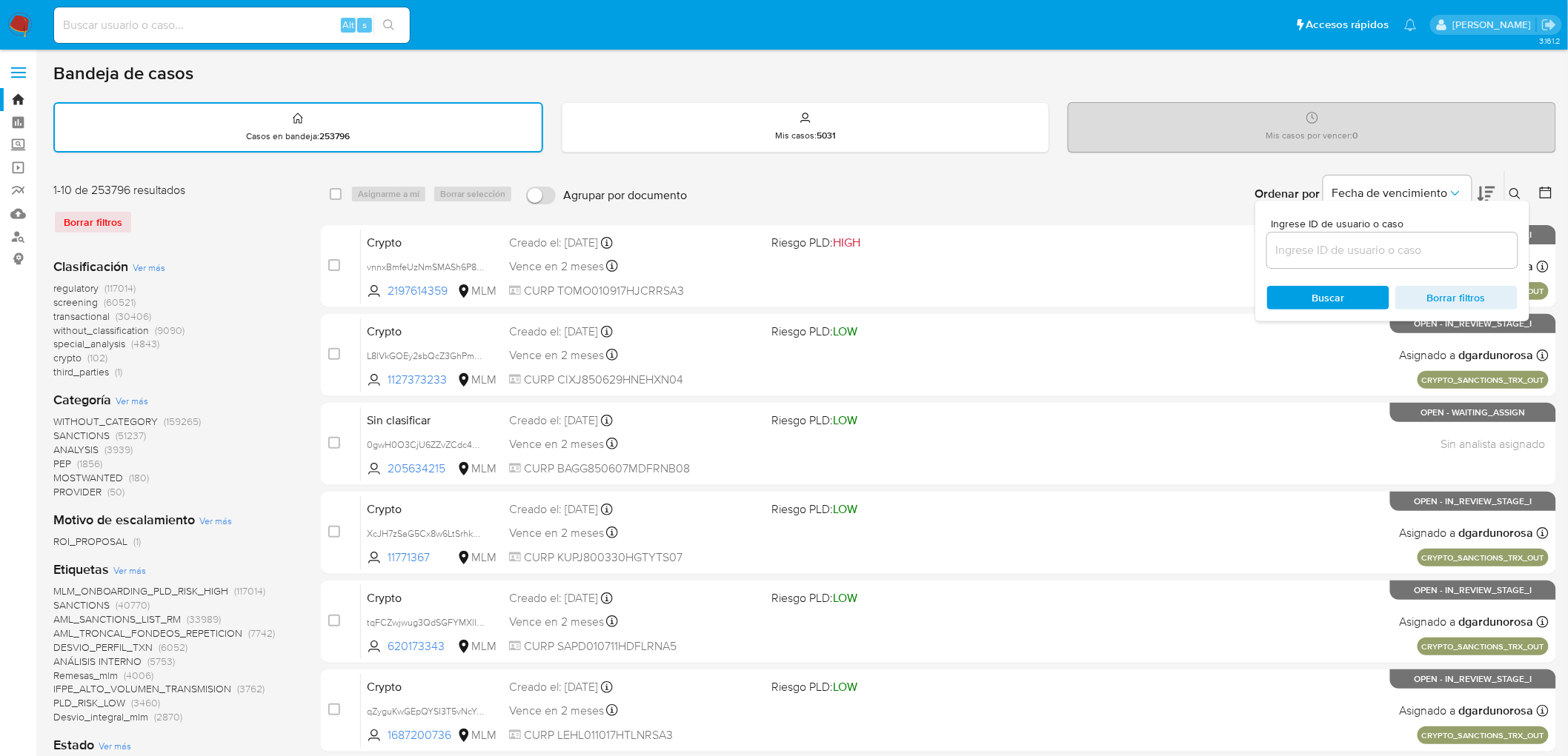
click at [1303, 256] on input at bounding box center [1392, 250] width 250 height 19
type input "140435513"
click at [1303, 287] on span "Buscar" at bounding box center [1328, 297] width 102 height 21
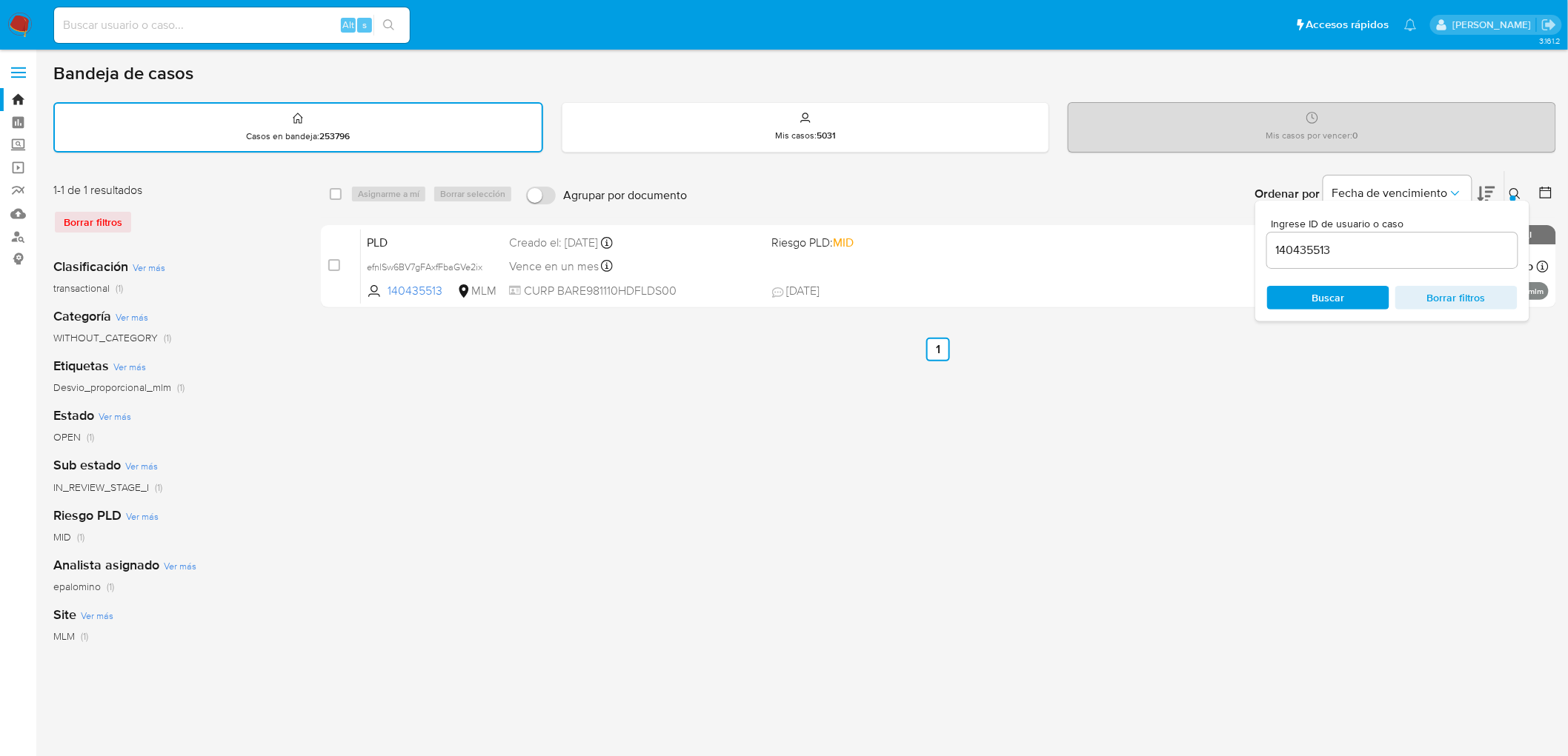
click at [1514, 196] on div at bounding box center [1513, 198] width 6 height 6
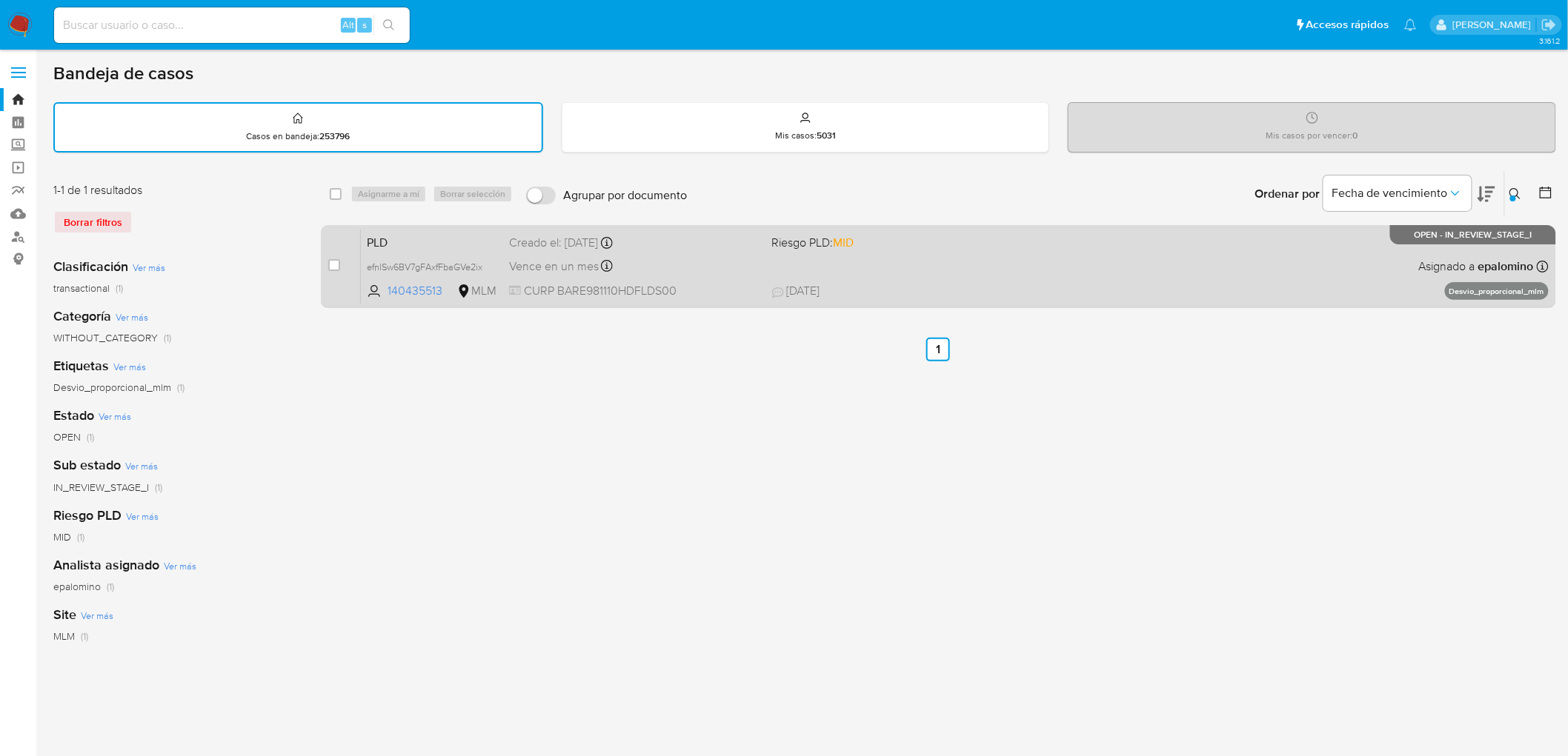
click at [402, 237] on span "PLD" at bounding box center [431, 241] width 130 height 19
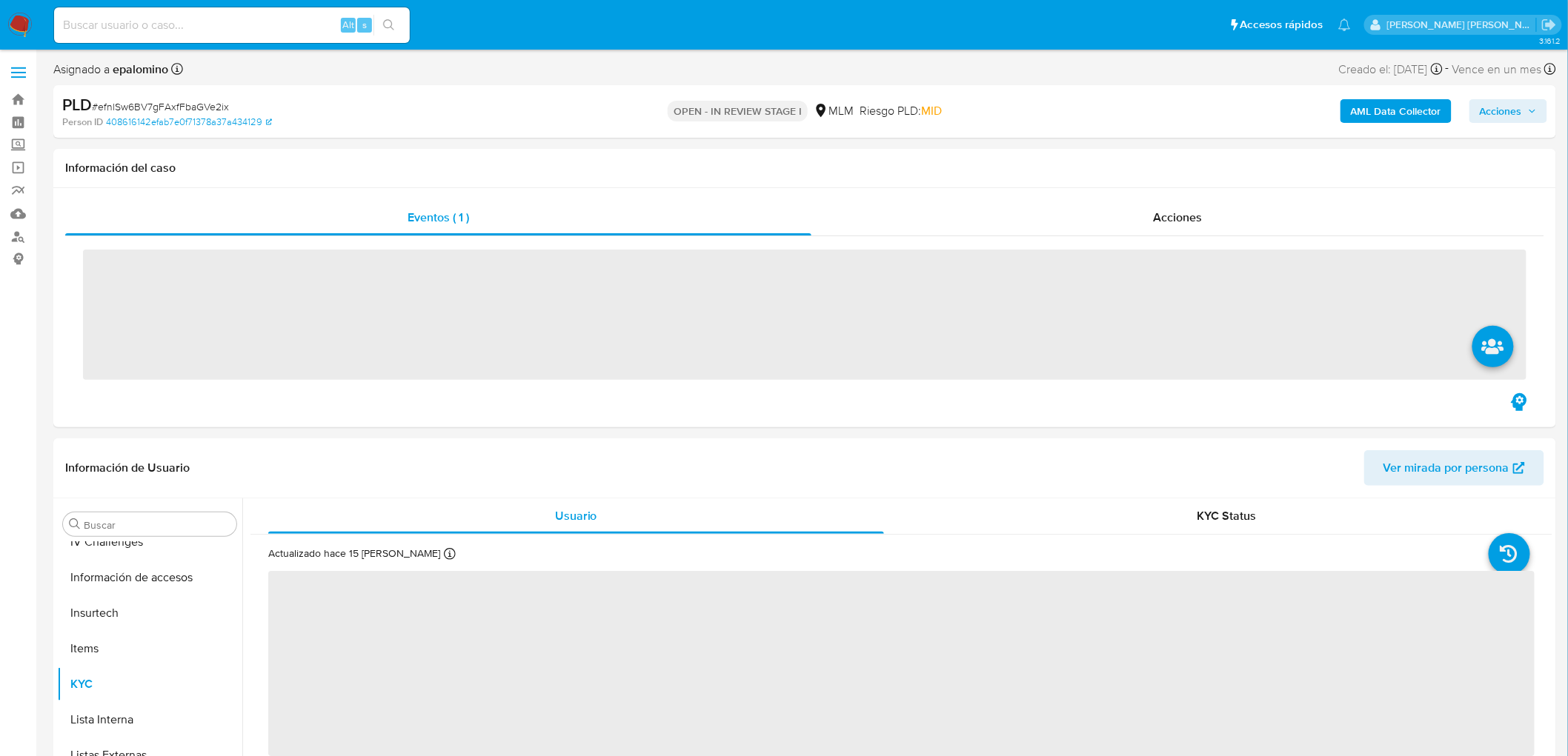
scroll to position [697, 0]
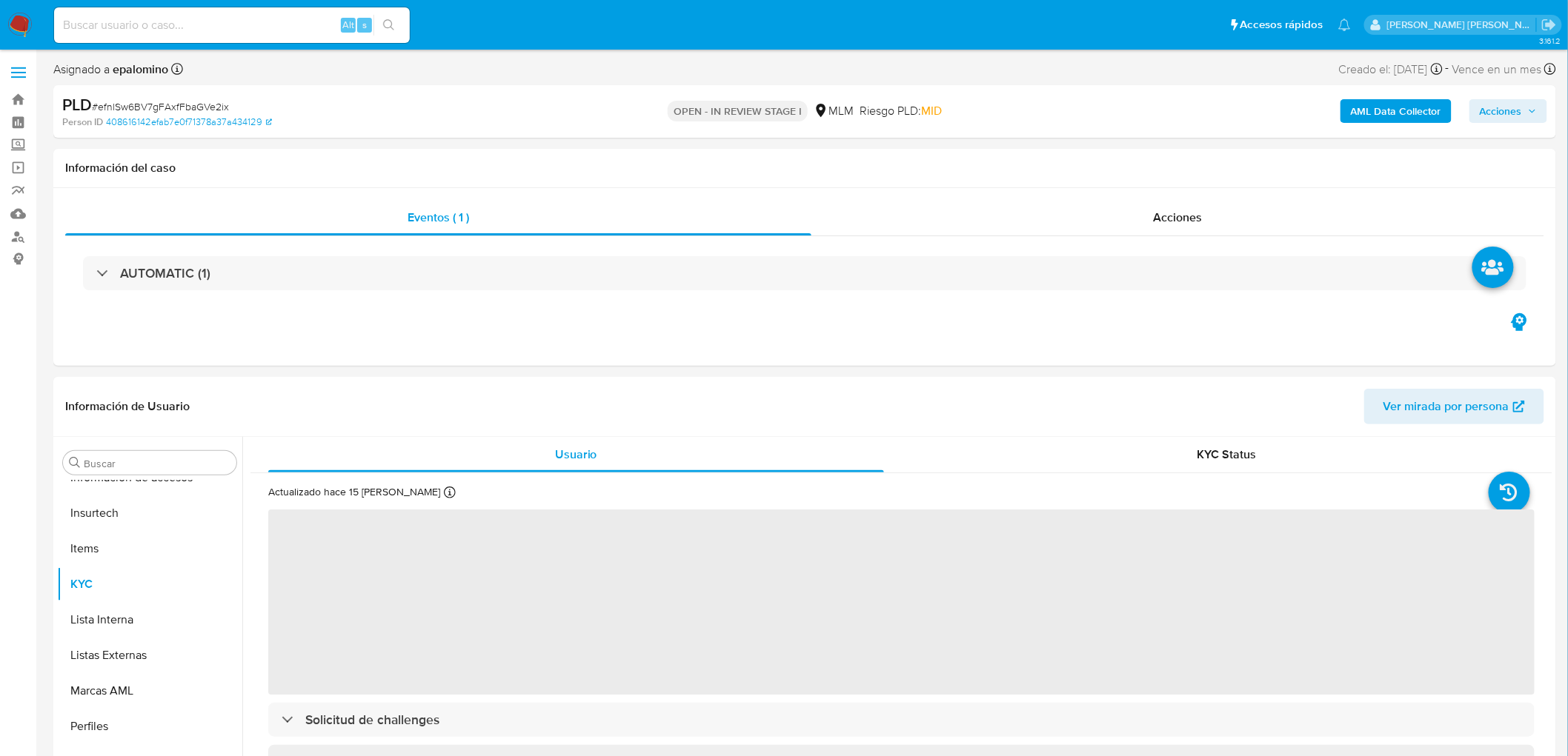
select select "10"
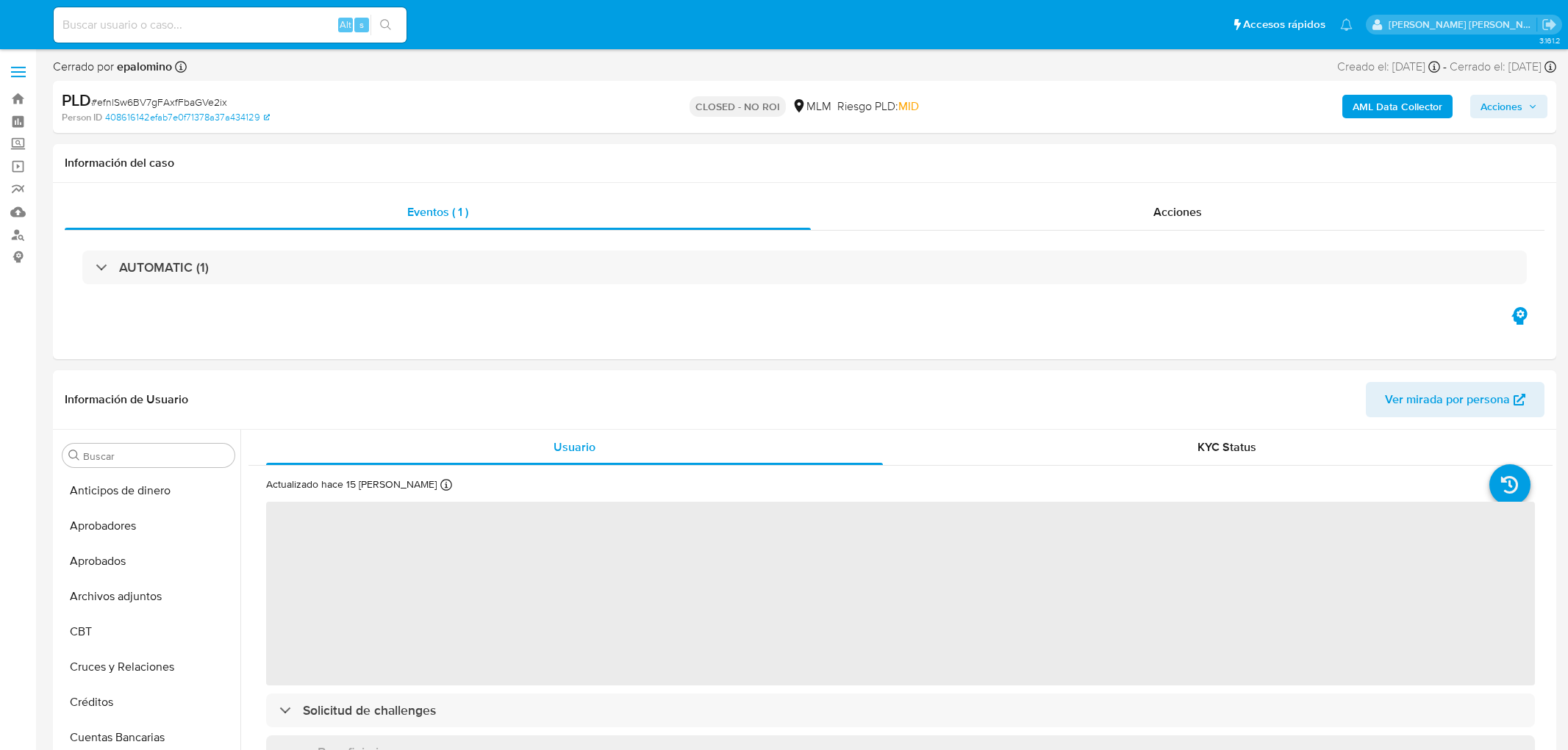
select select "10"
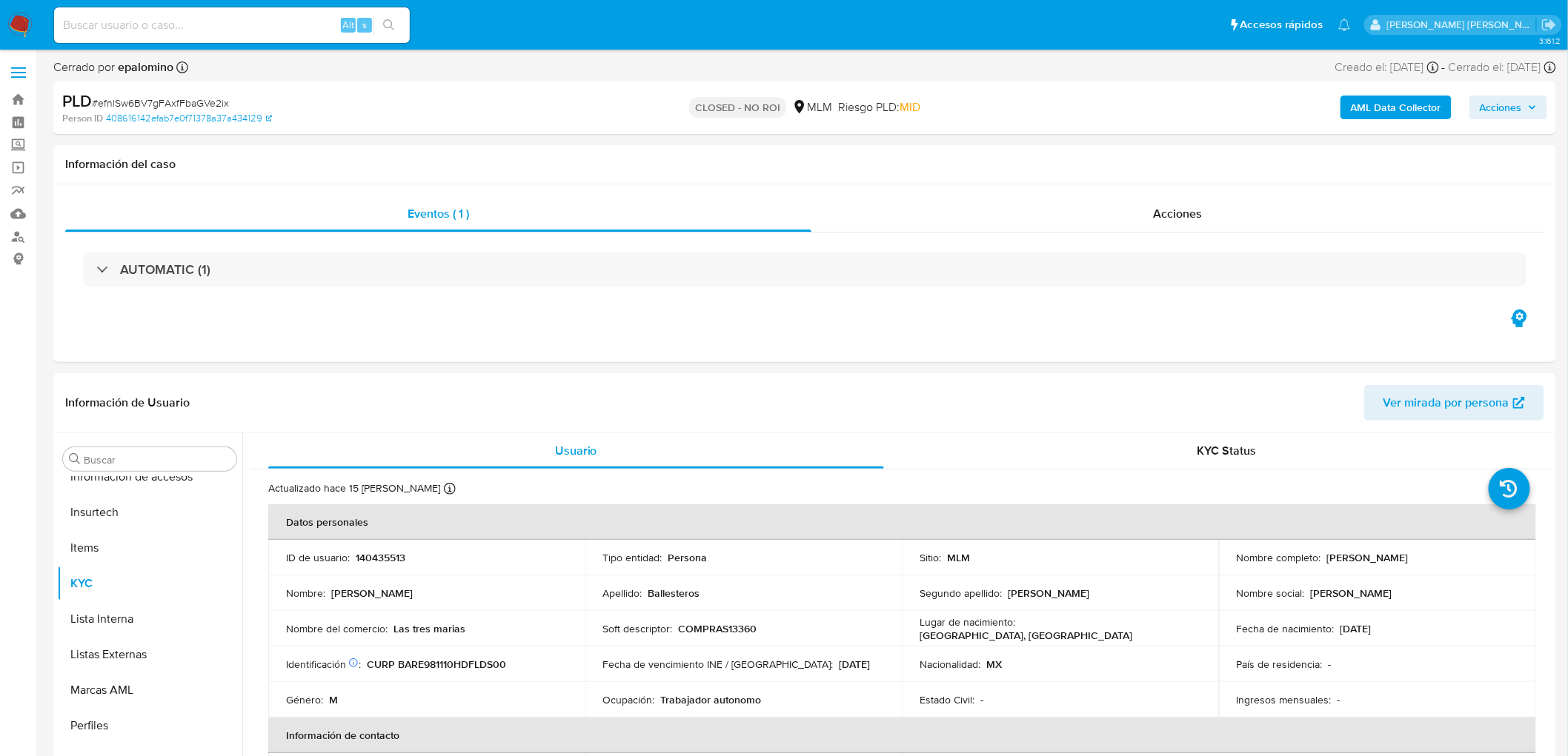
scroll to position [697, 0]
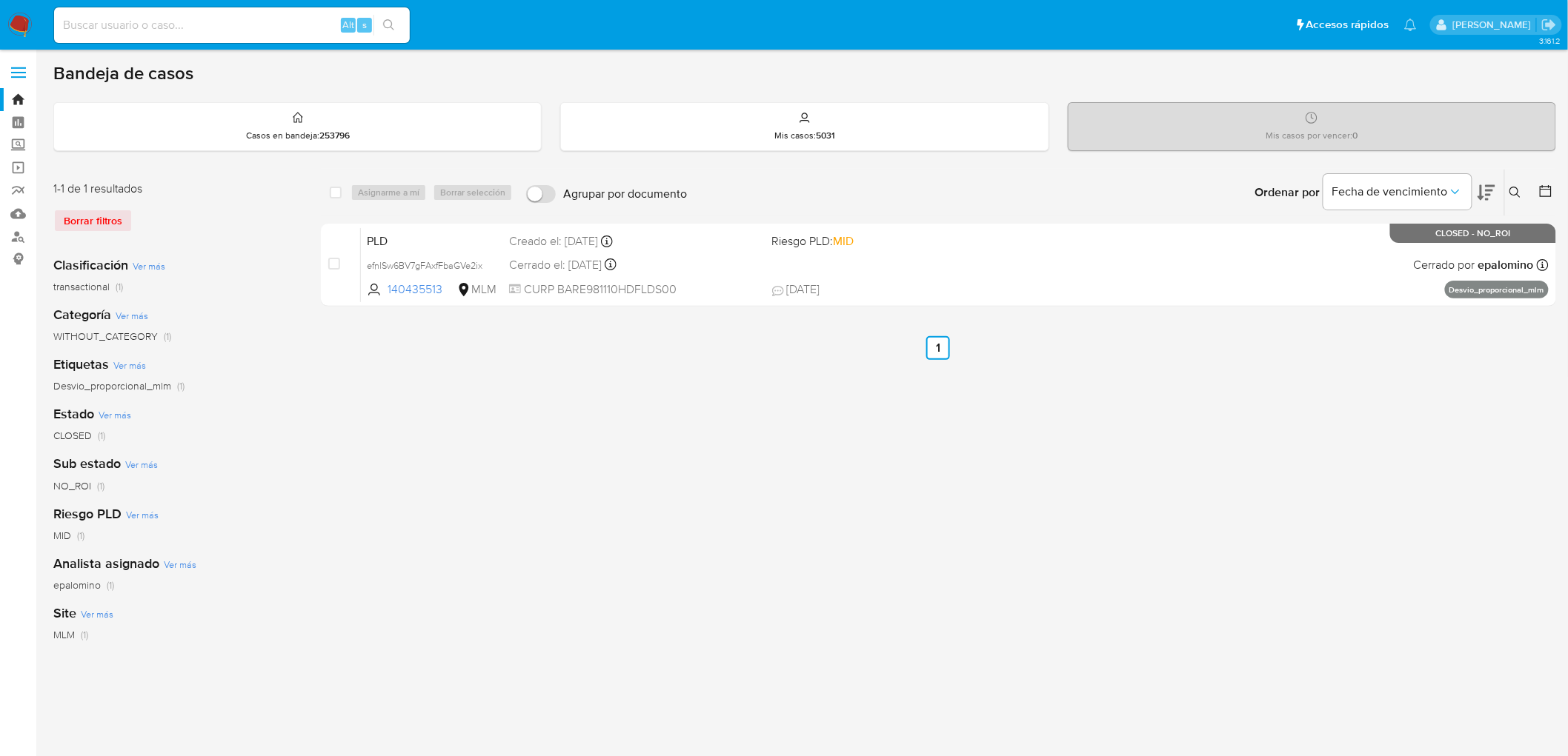
click at [9, 28] on img at bounding box center [20, 25] width 25 height 25
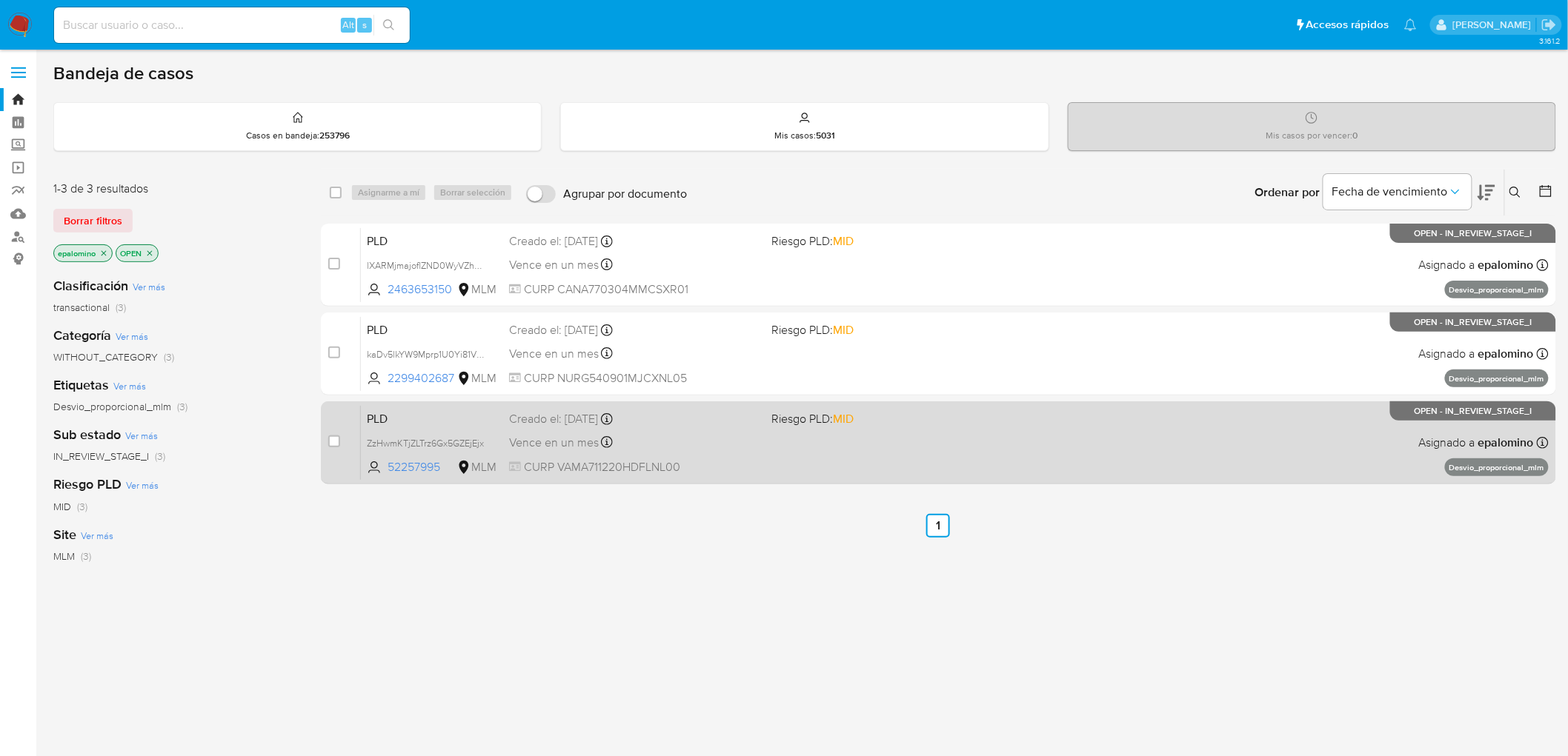
click at [394, 408] on span "PLD" at bounding box center [431, 417] width 130 height 19
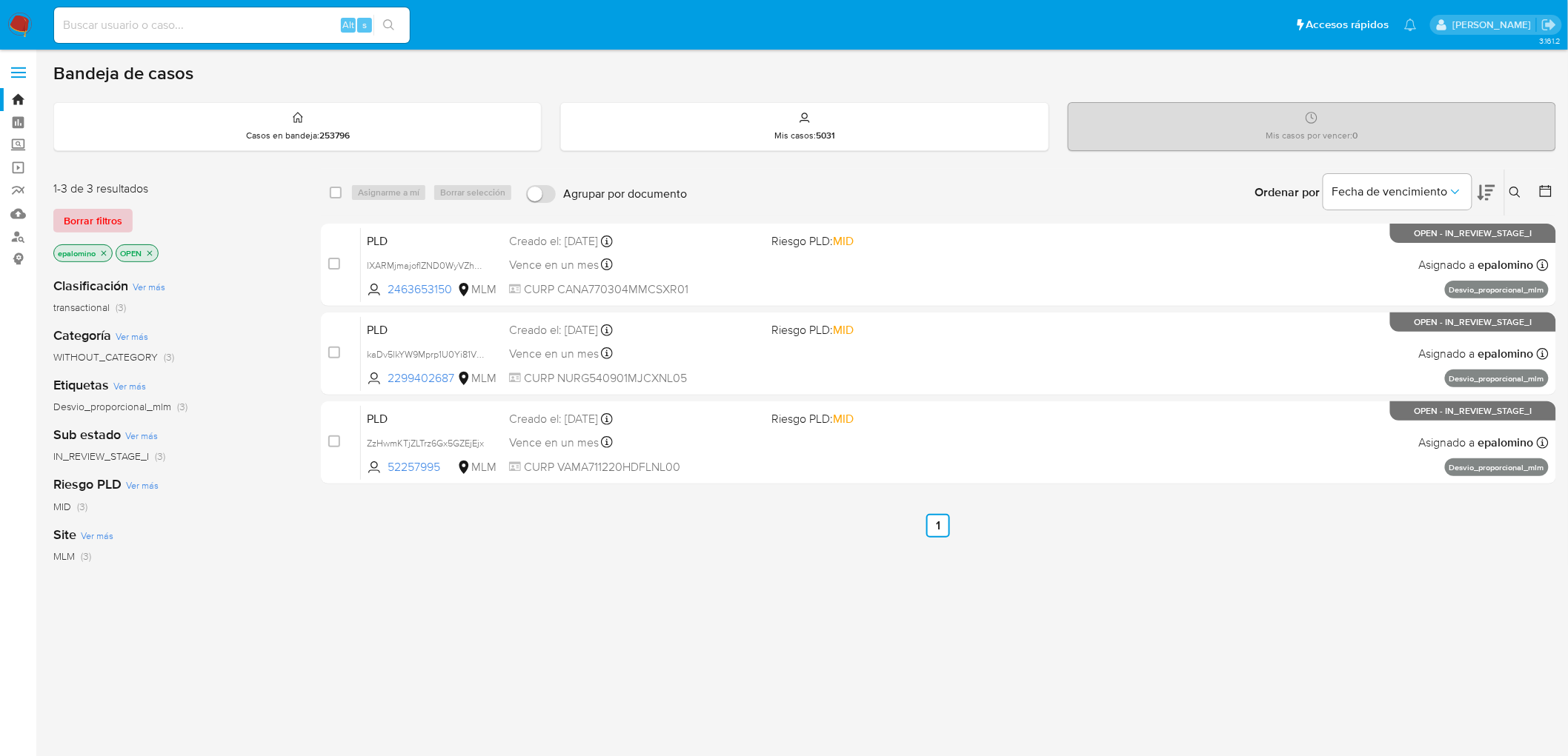
click at [108, 226] on span "Borrar filtros" at bounding box center [93, 221] width 59 height 21
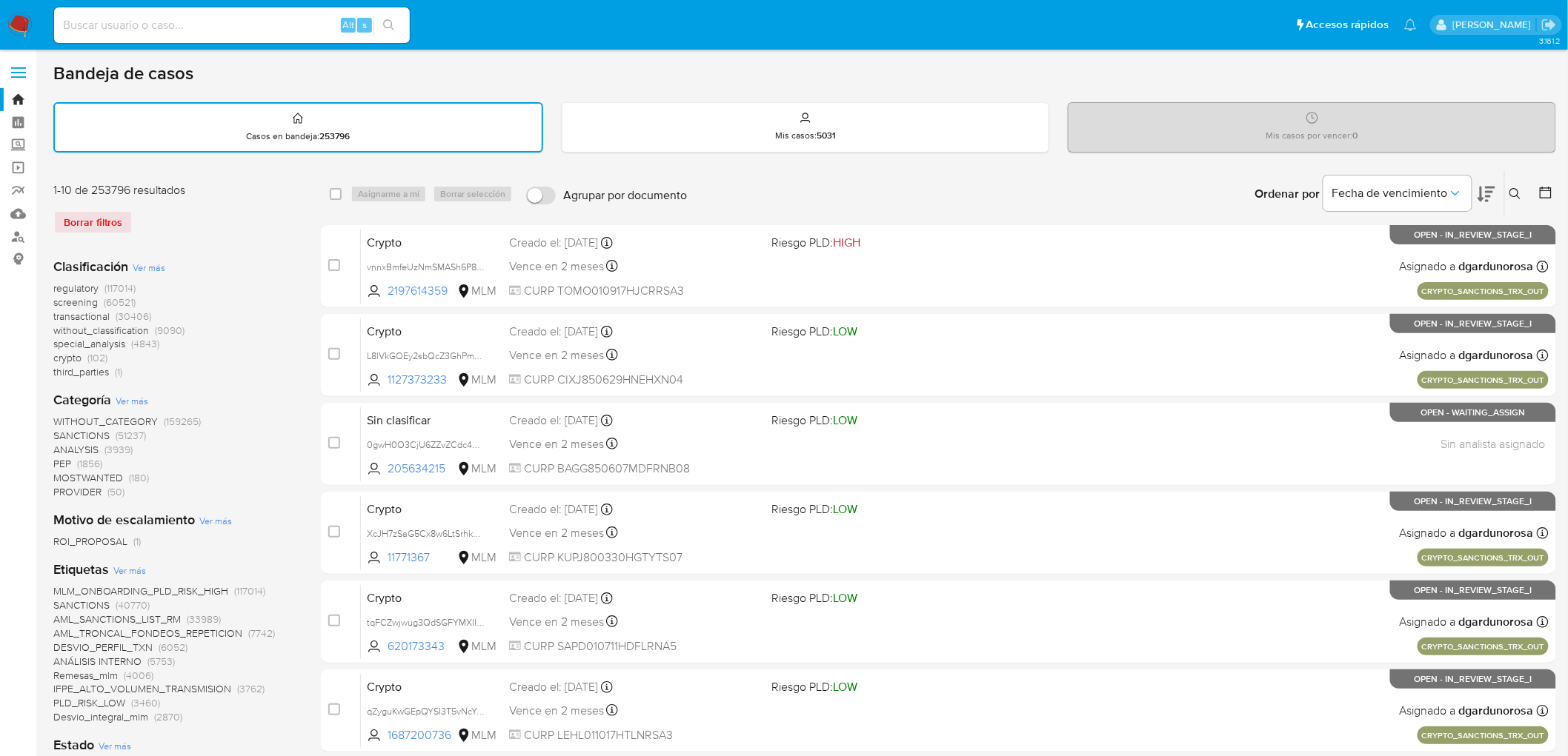
click at [1509, 188] on icon at bounding box center [1515, 194] width 12 height 12
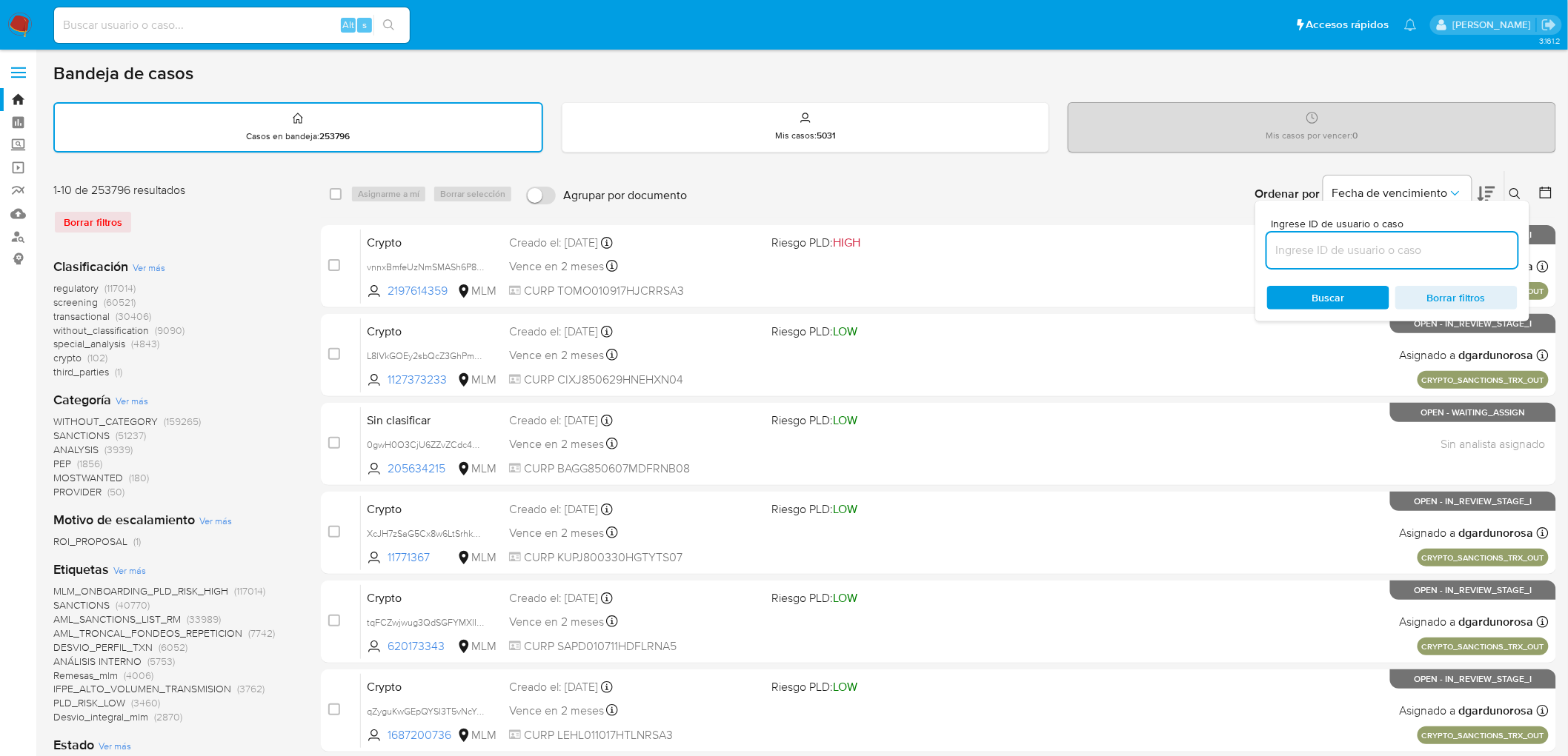
click at [1317, 253] on input at bounding box center [1392, 250] width 250 height 19
type input "52257995"
drag, startPoint x: 1315, startPoint y: 287, endPoint x: 1500, endPoint y: 212, distance: 199.6
click at [1314, 287] on span "Buscar" at bounding box center [1329, 297] width 33 height 23
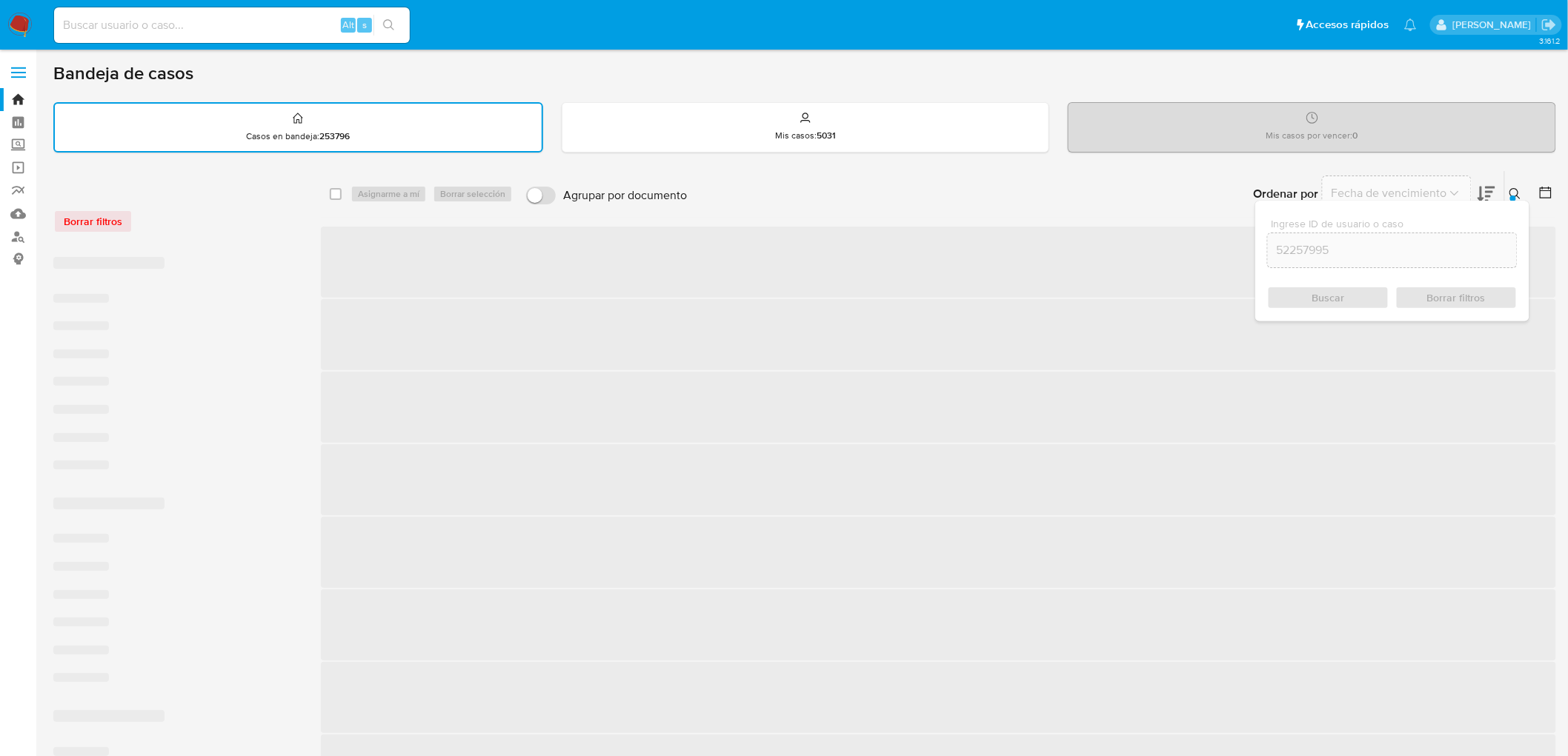
click at [1520, 188] on icon at bounding box center [1515, 194] width 12 height 12
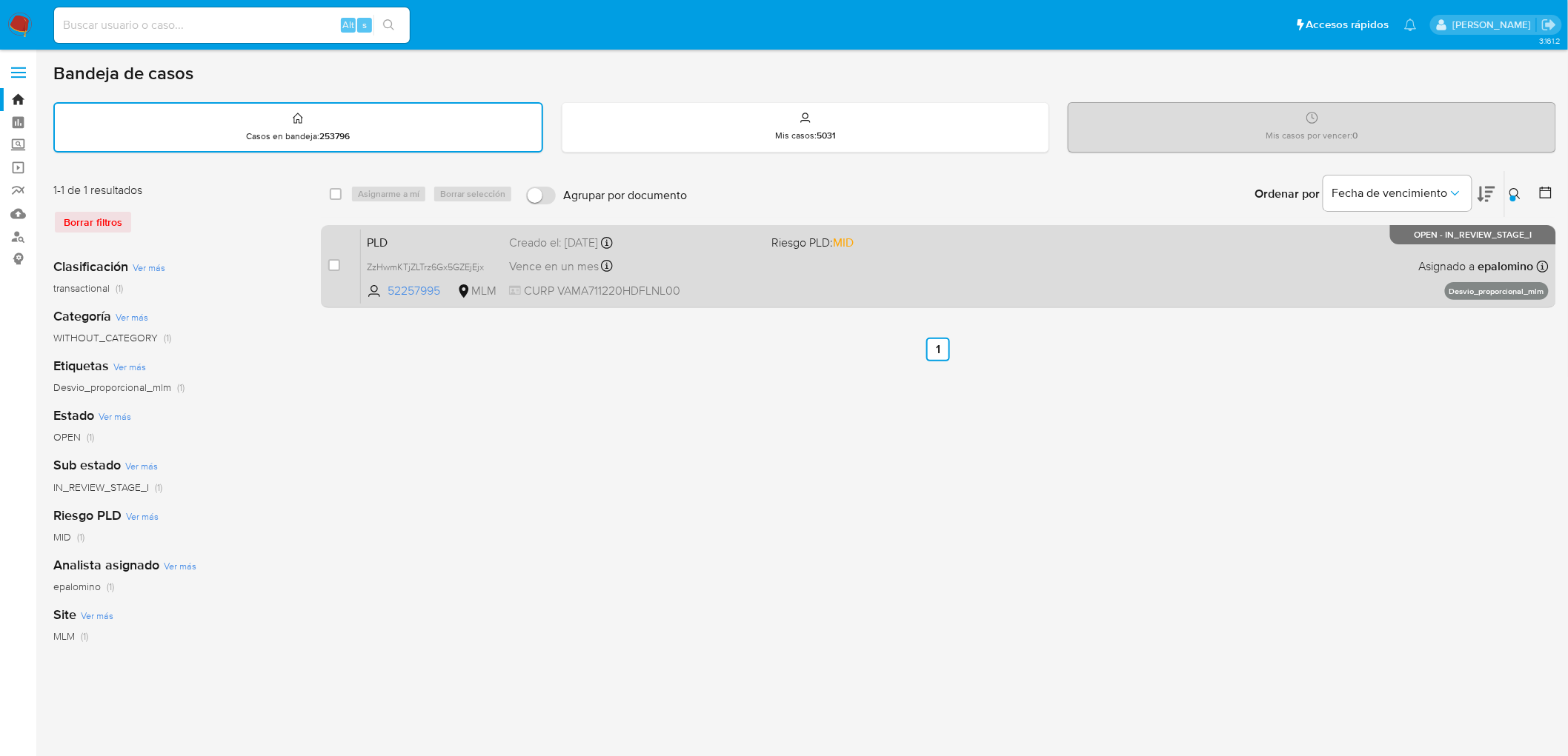
click at [398, 229] on div "PLD ZzHwmKTjZLTrz6Gx5GZEjEjx 52257995 MLM Riesgo PLD: MID Creado el: 12/09/2025…" at bounding box center [954, 266] width 1188 height 75
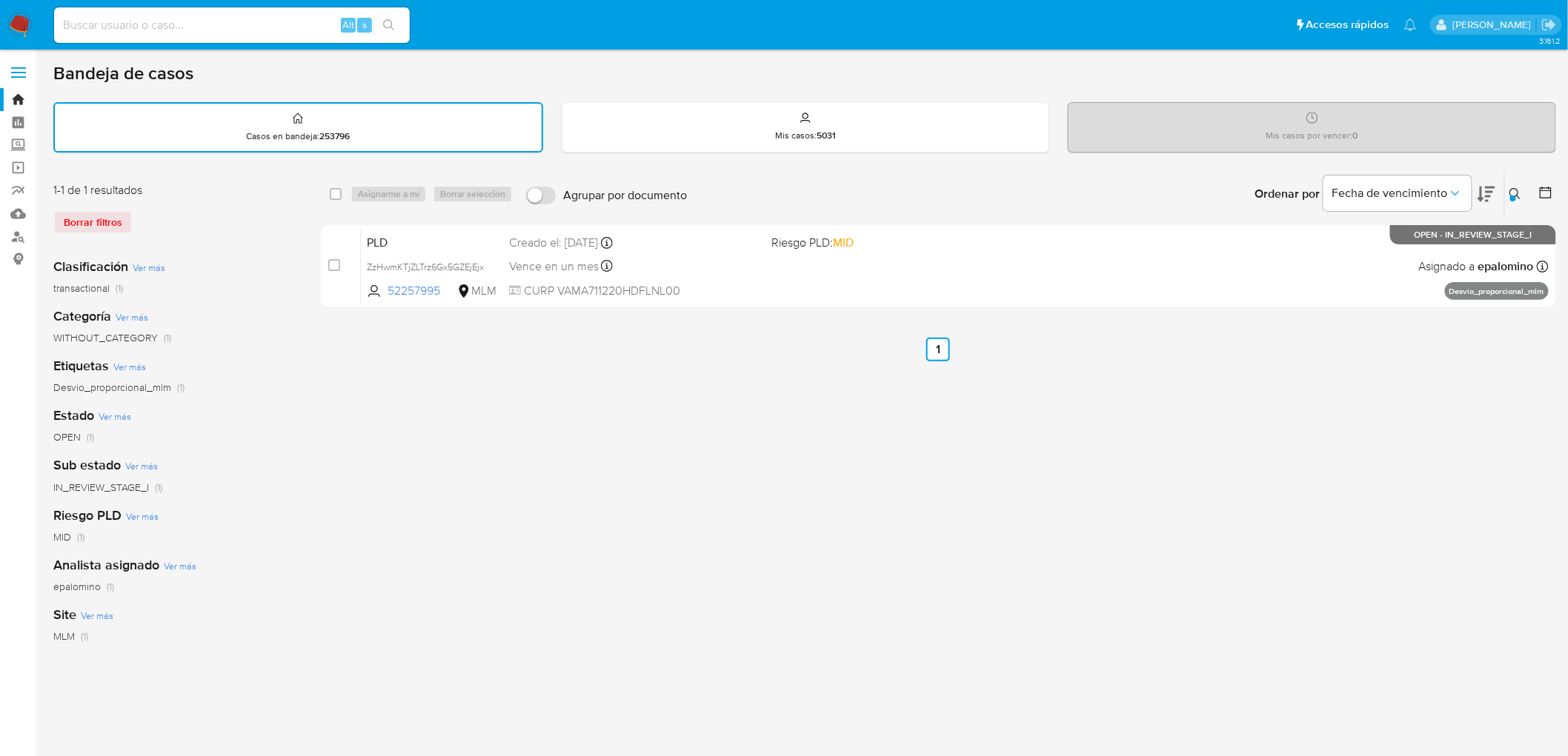
click at [23, 16] on img at bounding box center [20, 25] width 25 height 25
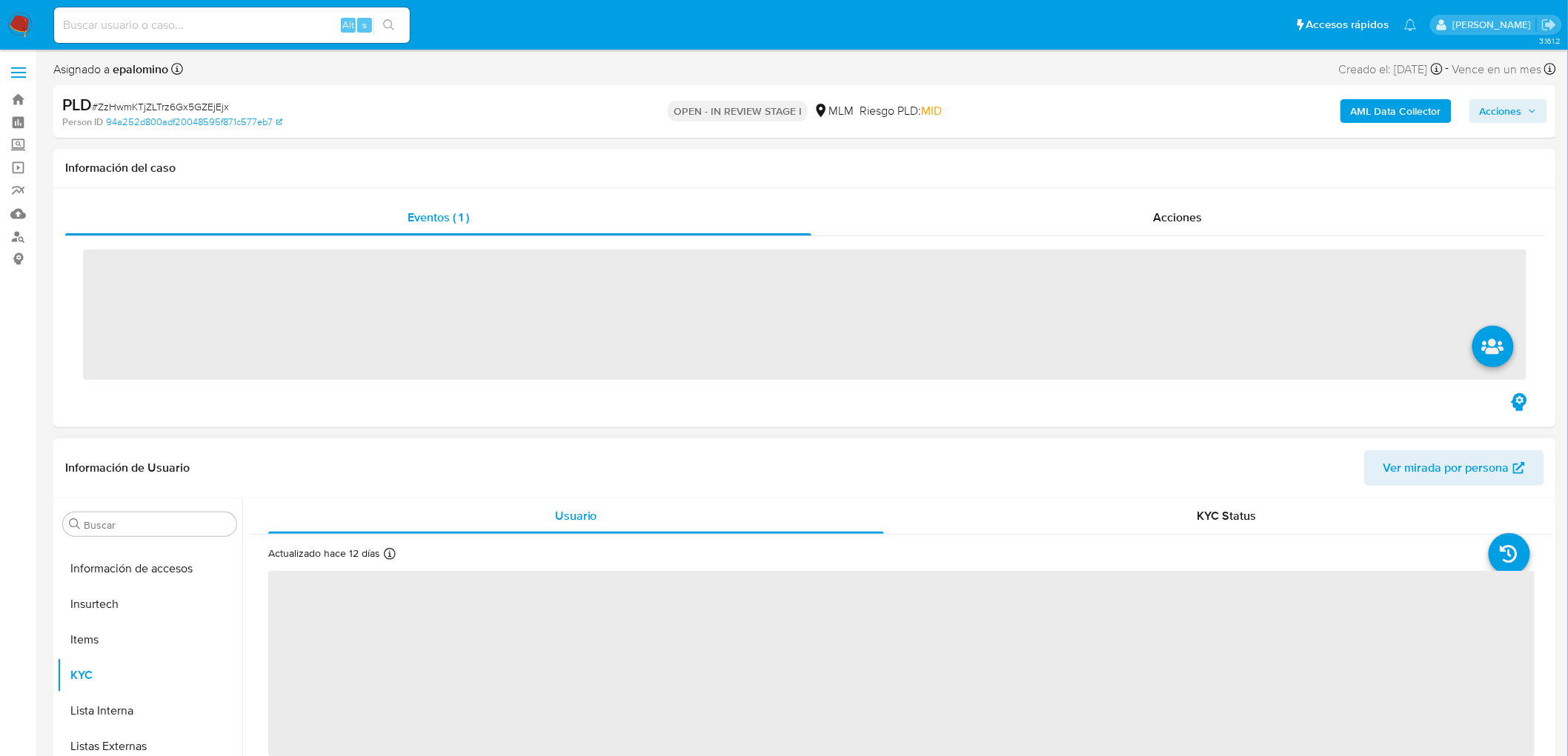
scroll to position [697, 0]
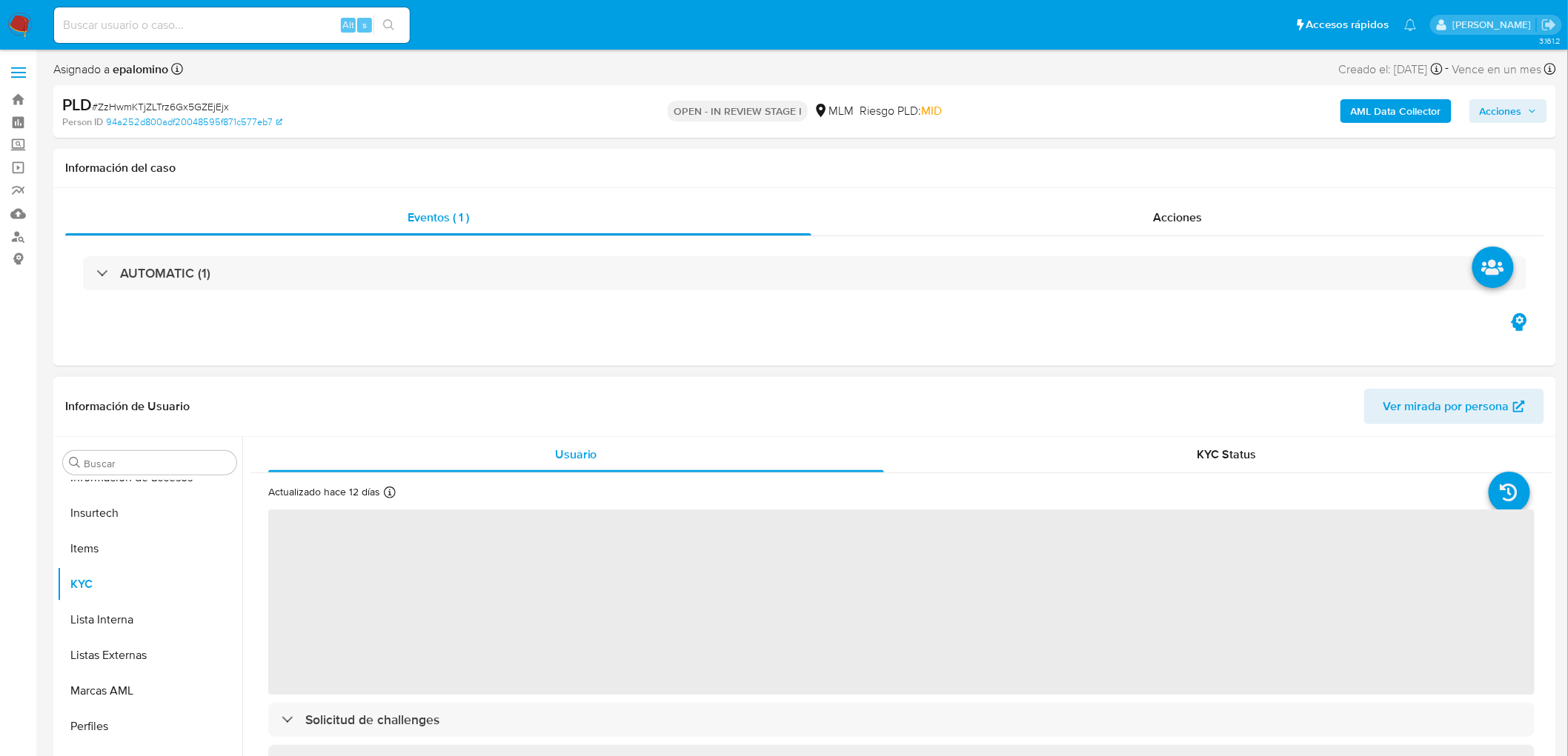
select select "10"
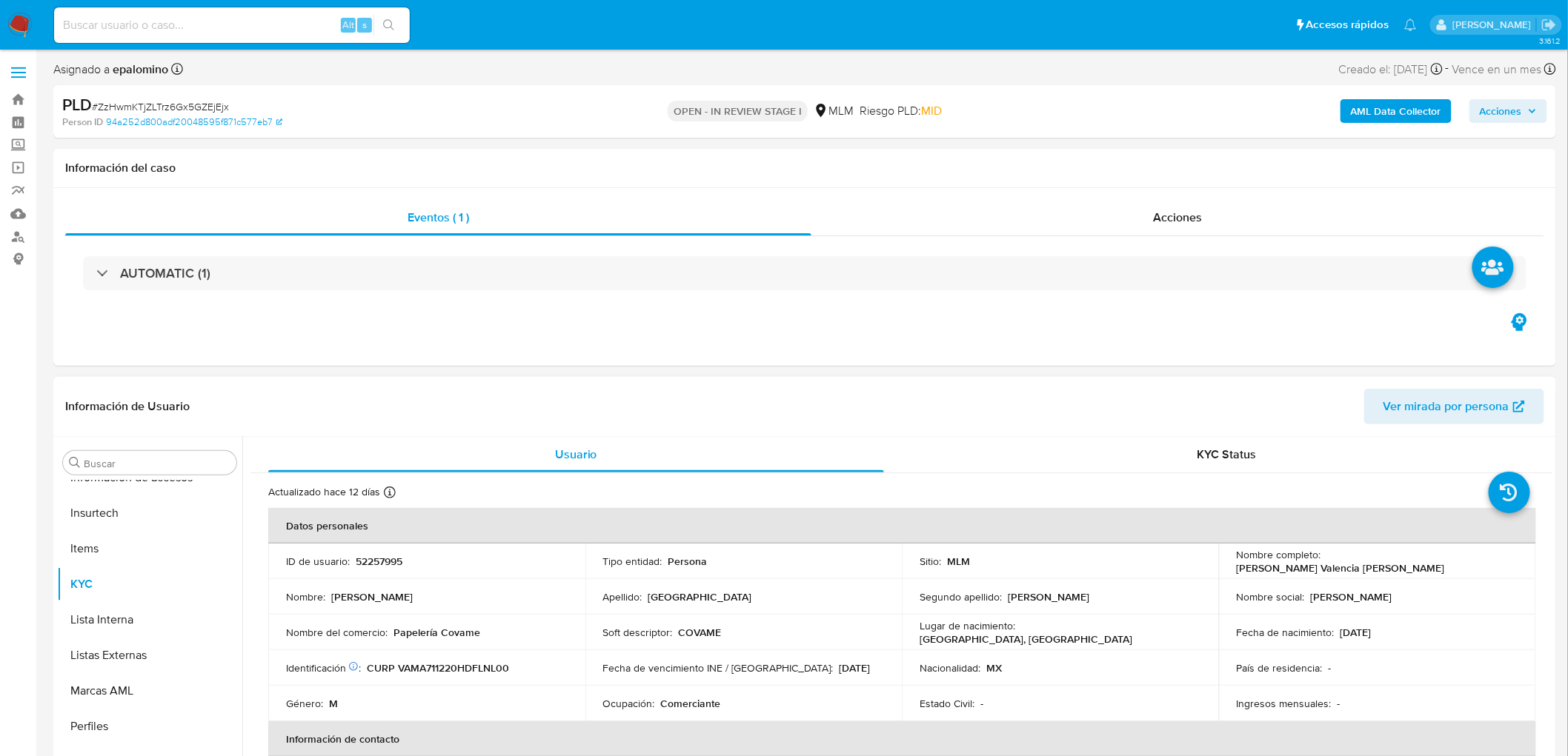
click at [382, 556] on p "52257995" at bounding box center [379, 561] width 47 height 13
click at [382, 557] on p "52257995" at bounding box center [379, 561] width 47 height 13
copy p "52257995"
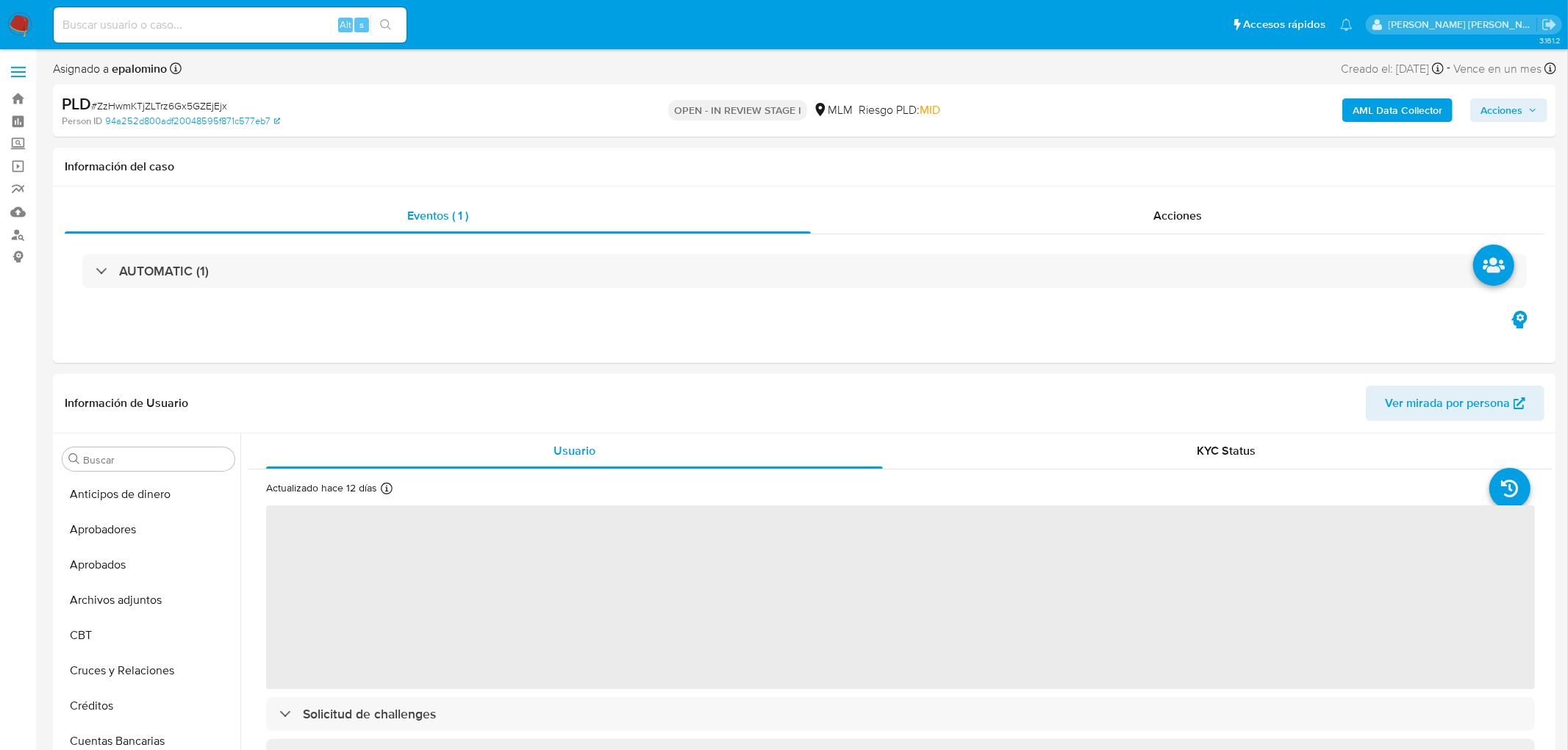
select select "10"
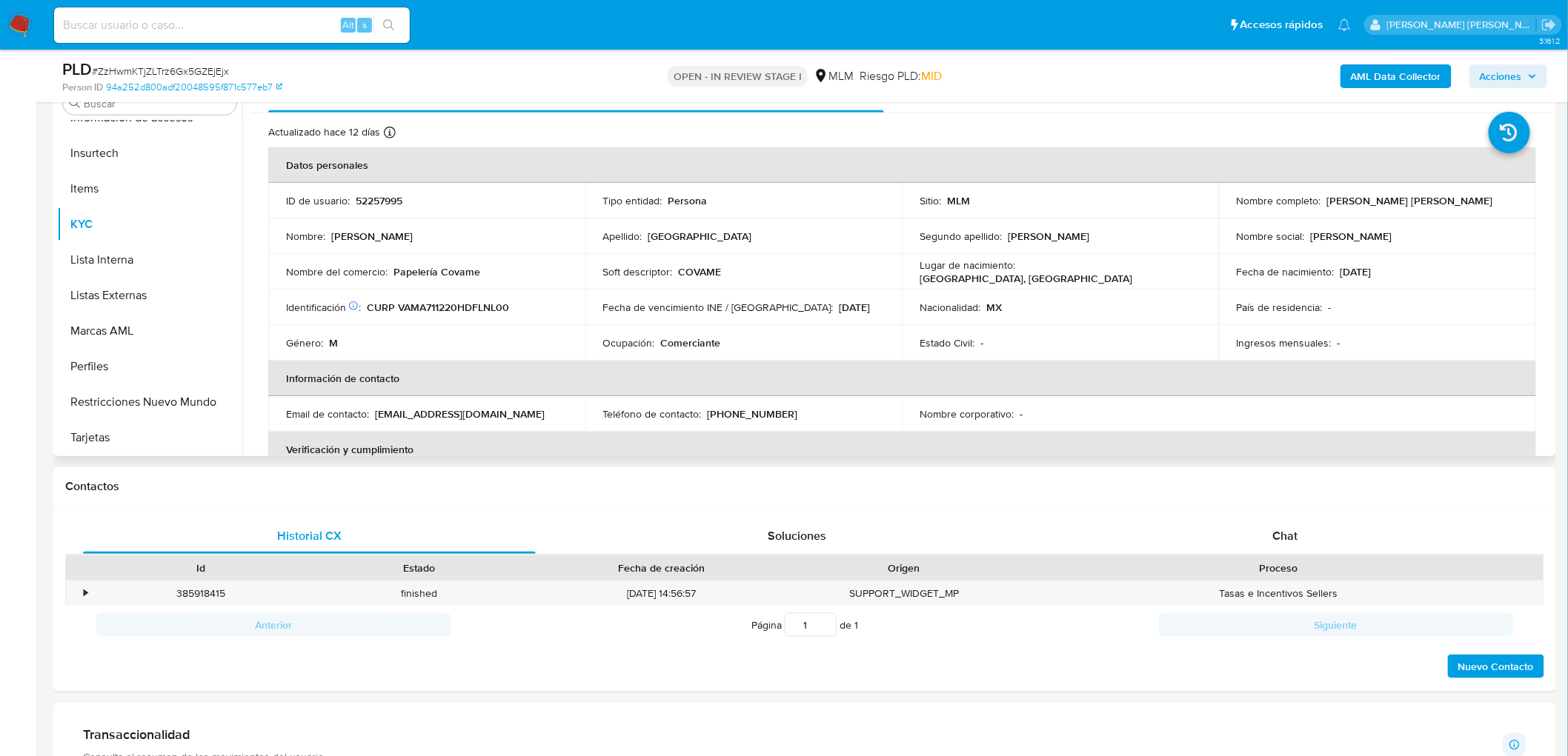
scroll to position [316, 0]
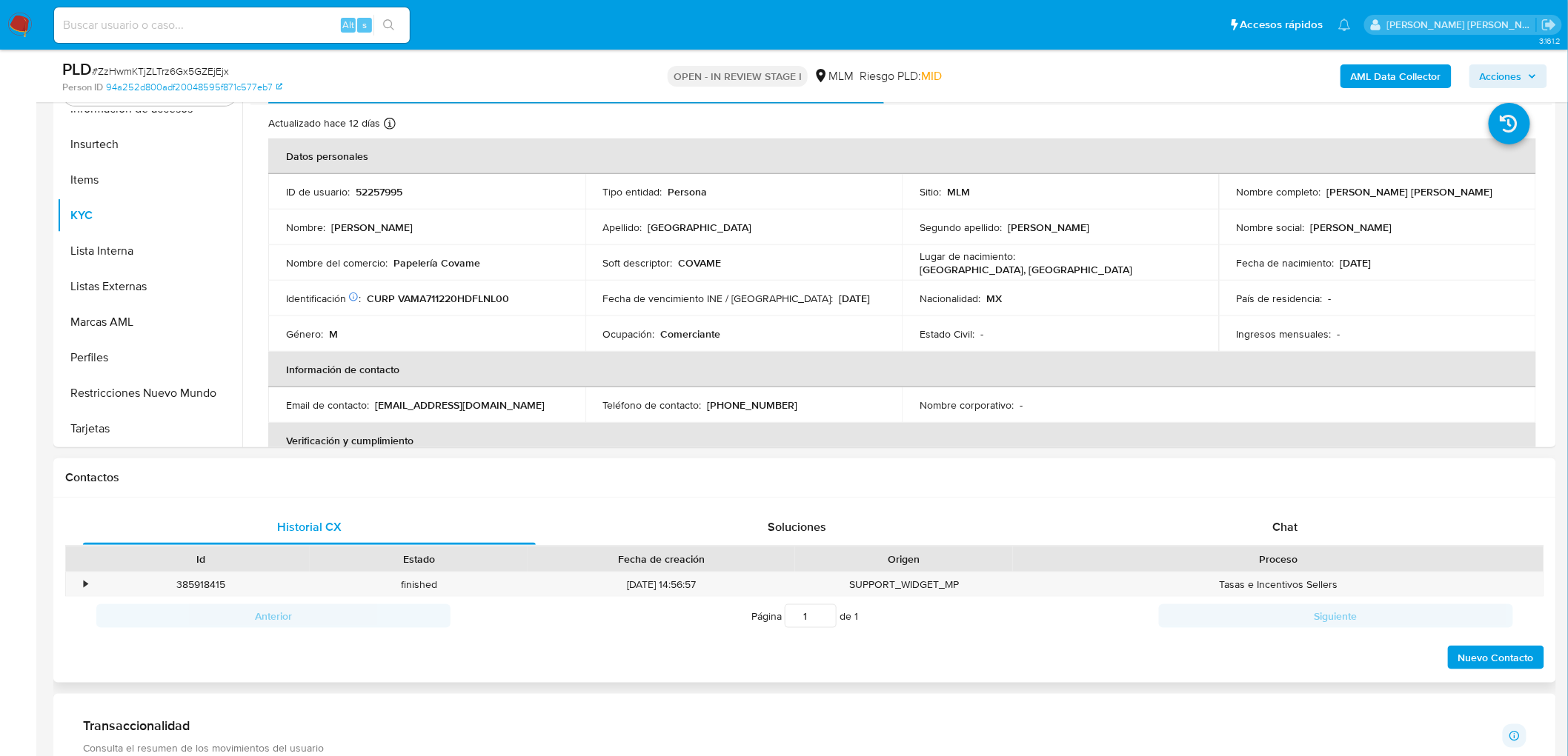
click at [1236, 508] on div "Historial CX Soluciones Chat Id Estado Fecha de creación Origen Proceso • 38591…" at bounding box center [805, 590] width 1503 height 186
click at [1241, 522] on div "Chat" at bounding box center [1285, 527] width 453 height 35
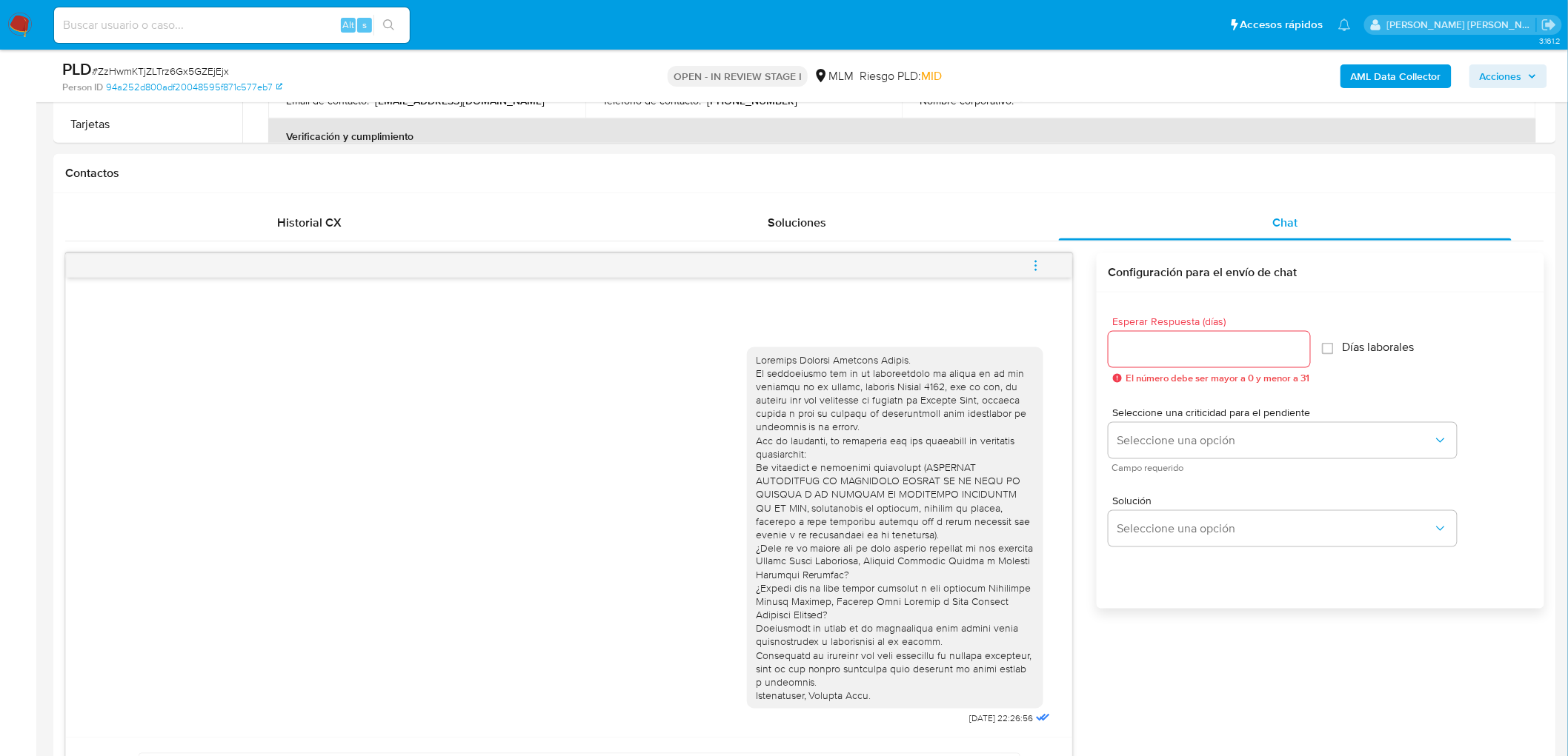
scroll to position [735, 0]
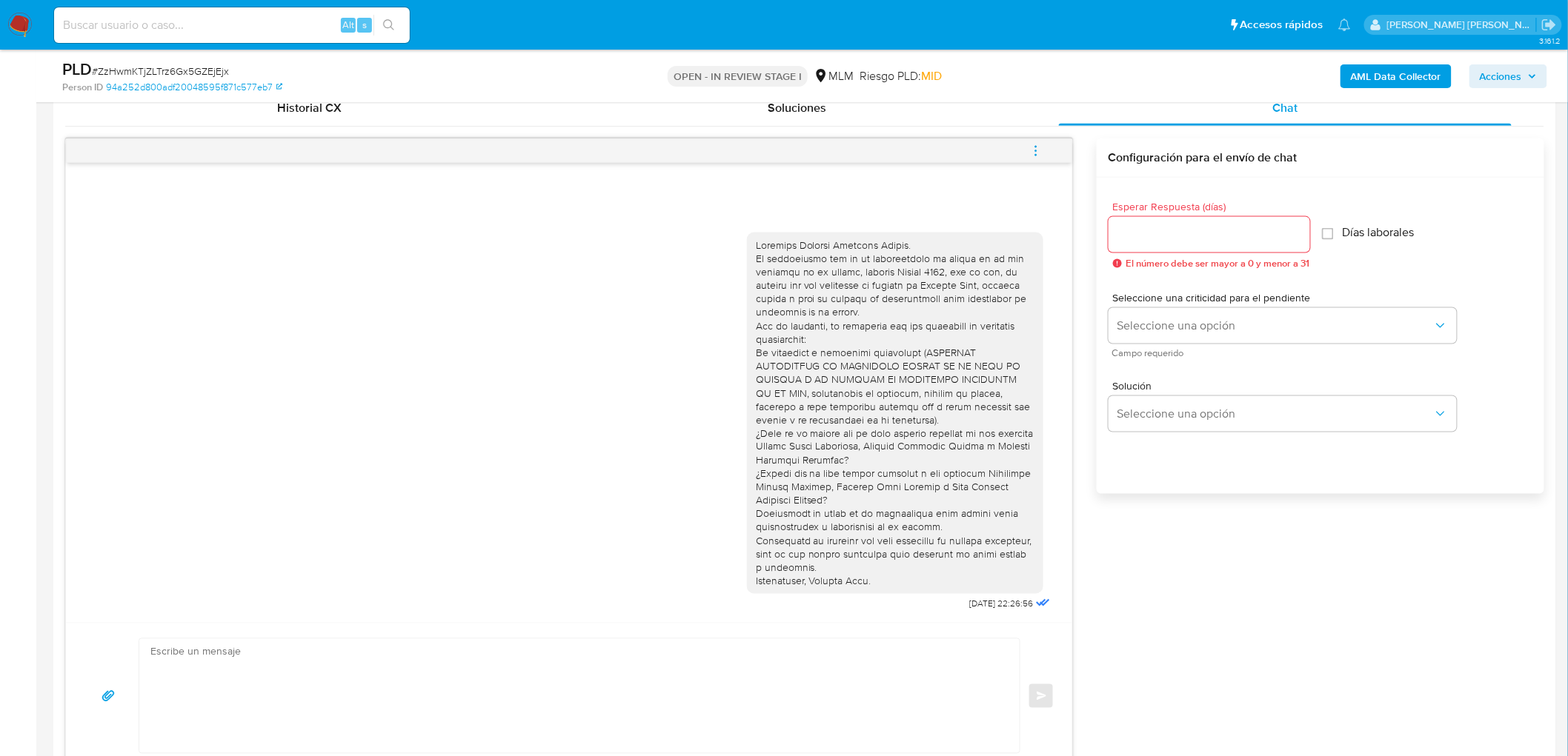
click at [1032, 149] on icon "menu-action" at bounding box center [1035, 151] width 13 height 13
click at [930, 120] on li "Cerrar conversación" at bounding box center [936, 122] width 152 height 27
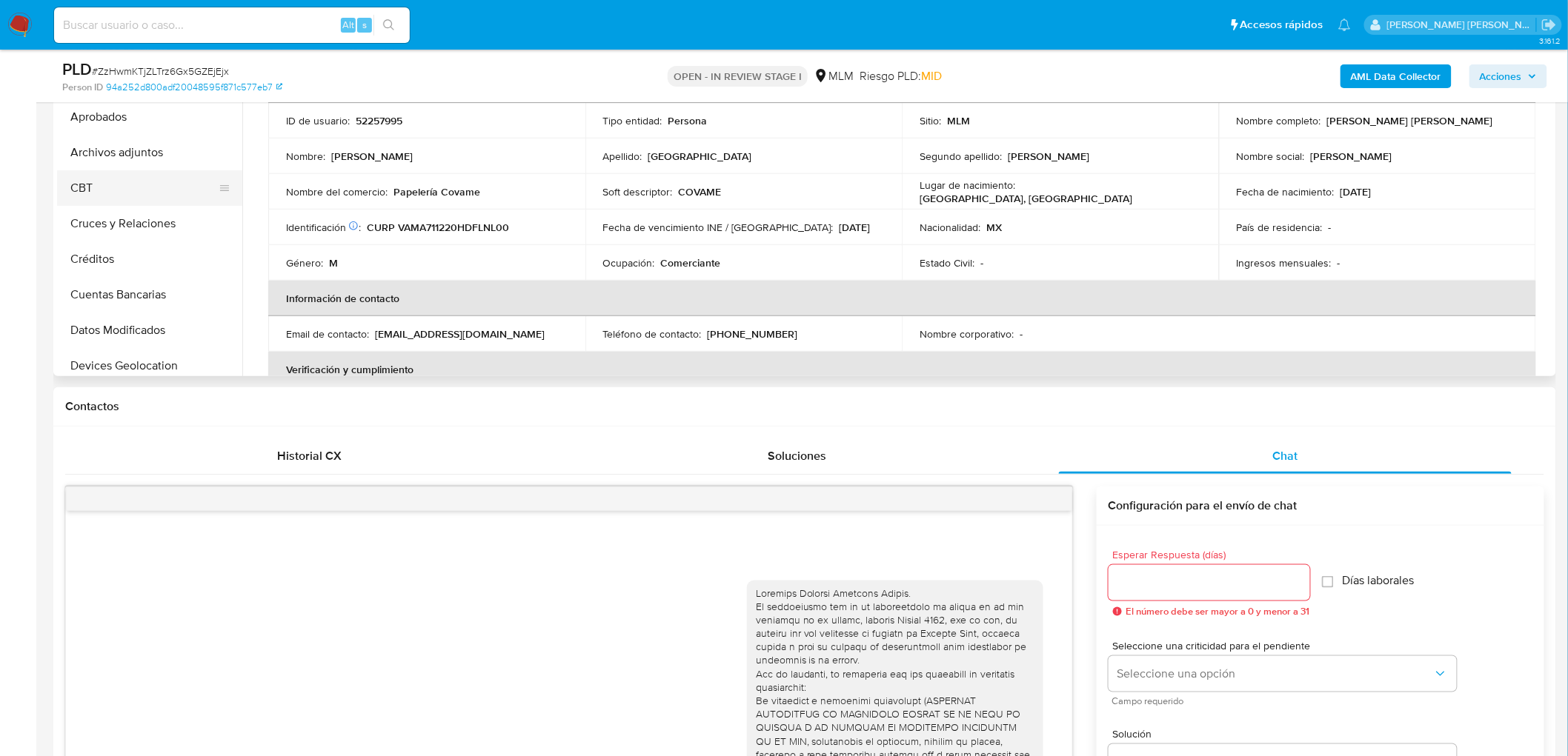
scroll to position [0, 0]
click at [148, 166] on button "Archivos adjuntos" at bounding box center [143, 165] width 173 height 35
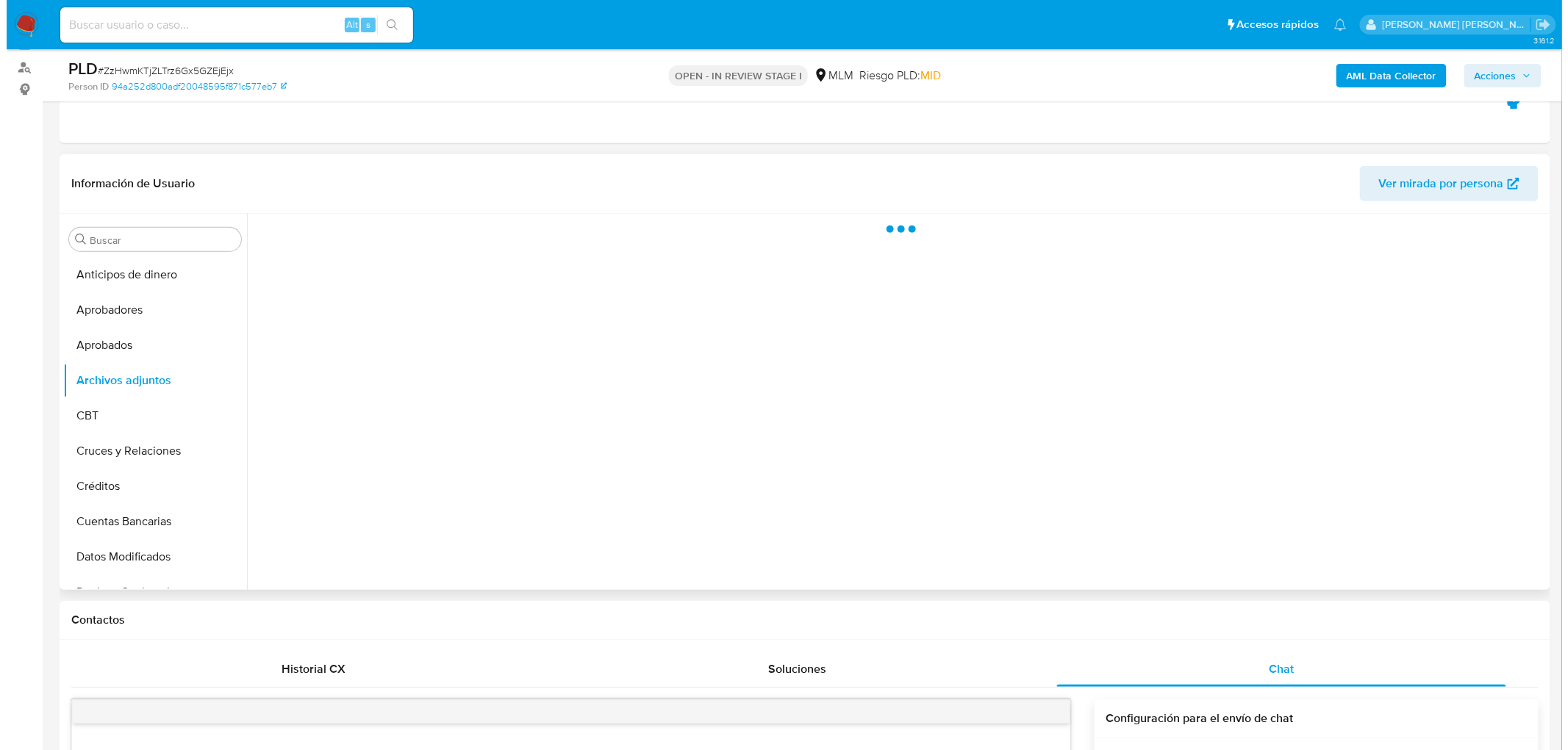
scroll to position [139, 0]
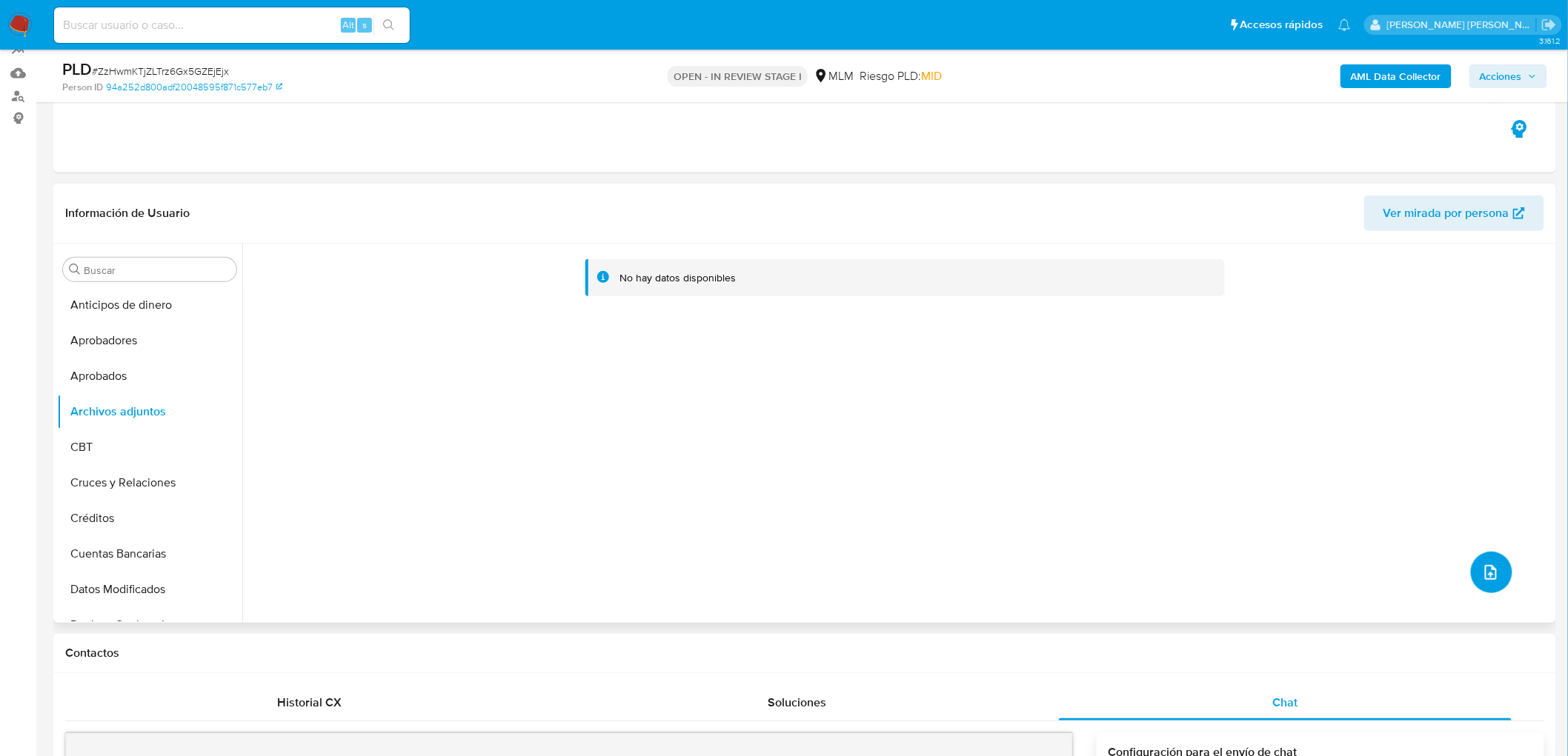
click at [1500, 571] on button "upload-file" at bounding box center [1492, 572] width 41 height 41
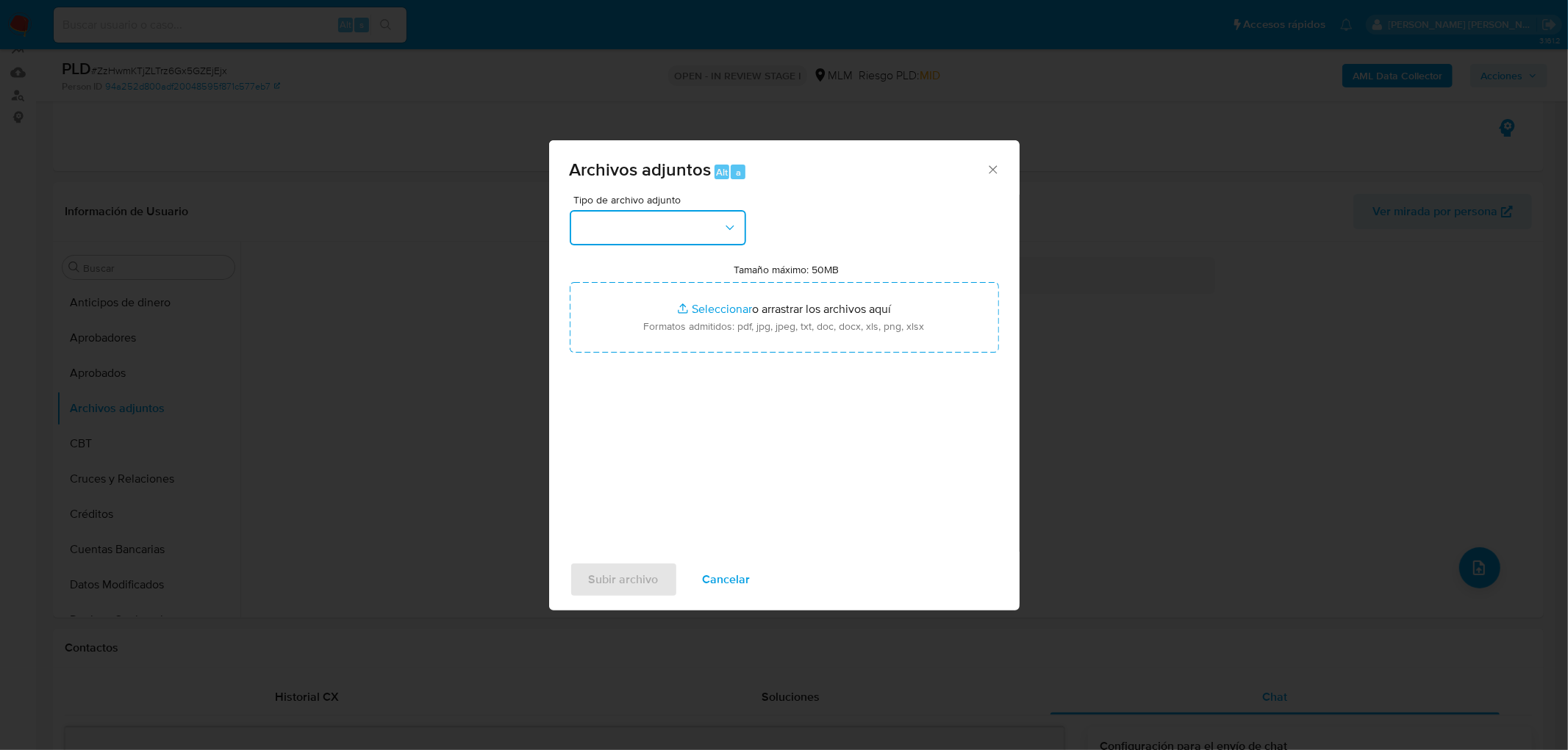
click at [696, 231] on button "button" at bounding box center [658, 227] width 176 height 35
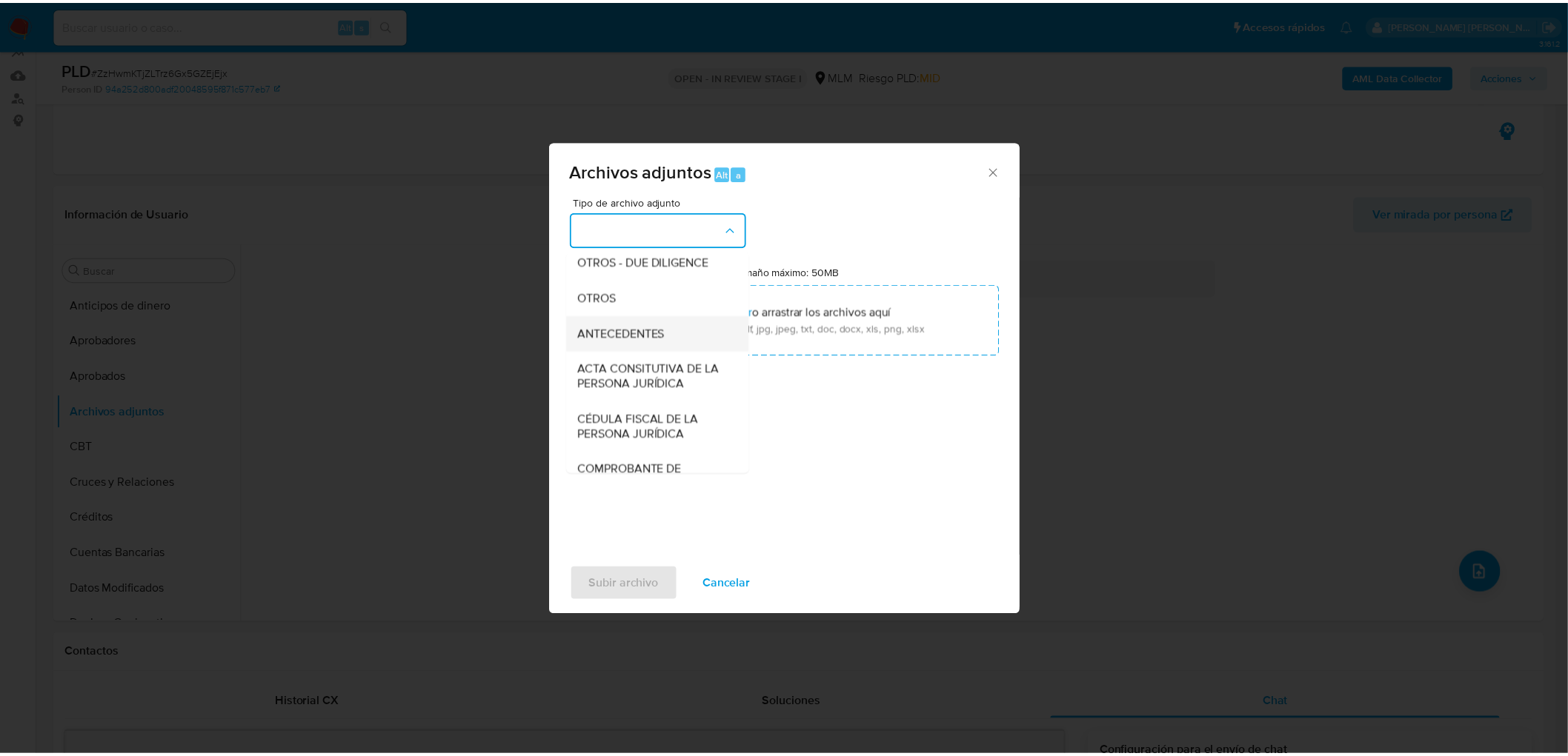
scroll to position [247, 0]
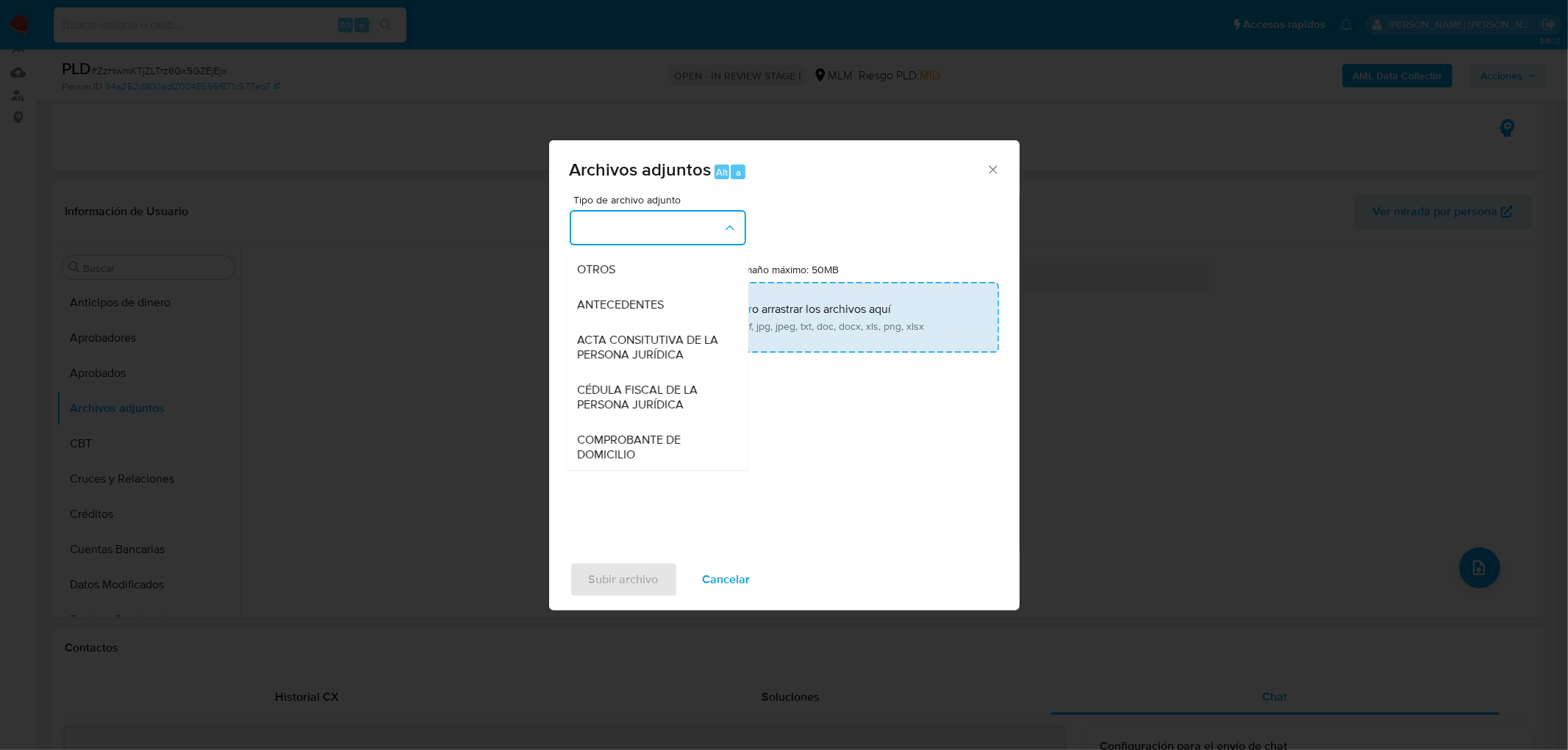
click at [650, 287] on div "OTROS" at bounding box center [652, 269] width 150 height 35
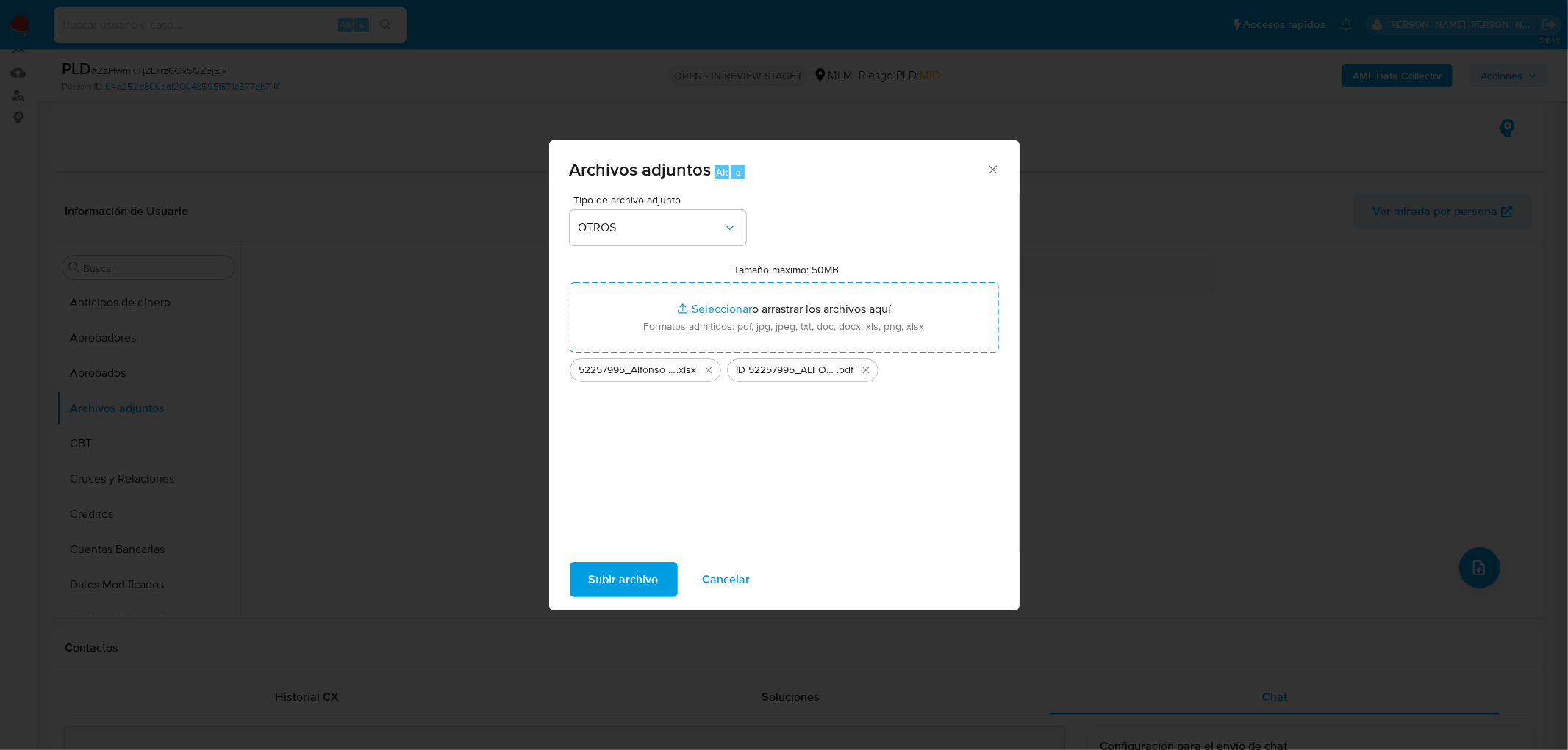
click at [612, 576] on span "Subir archivo" at bounding box center [624, 580] width 70 height 32
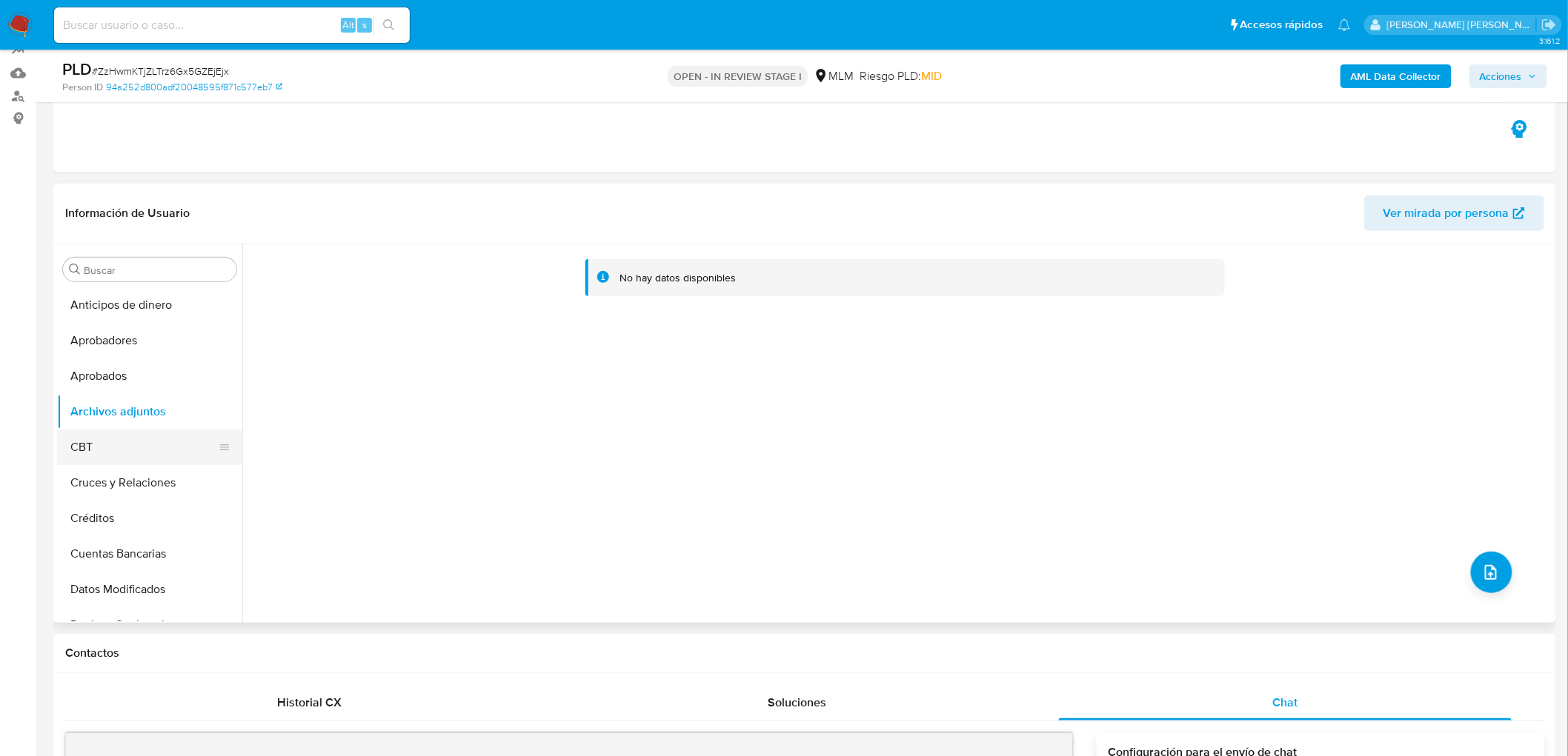
click at [103, 442] on button "CBT" at bounding box center [143, 447] width 173 height 35
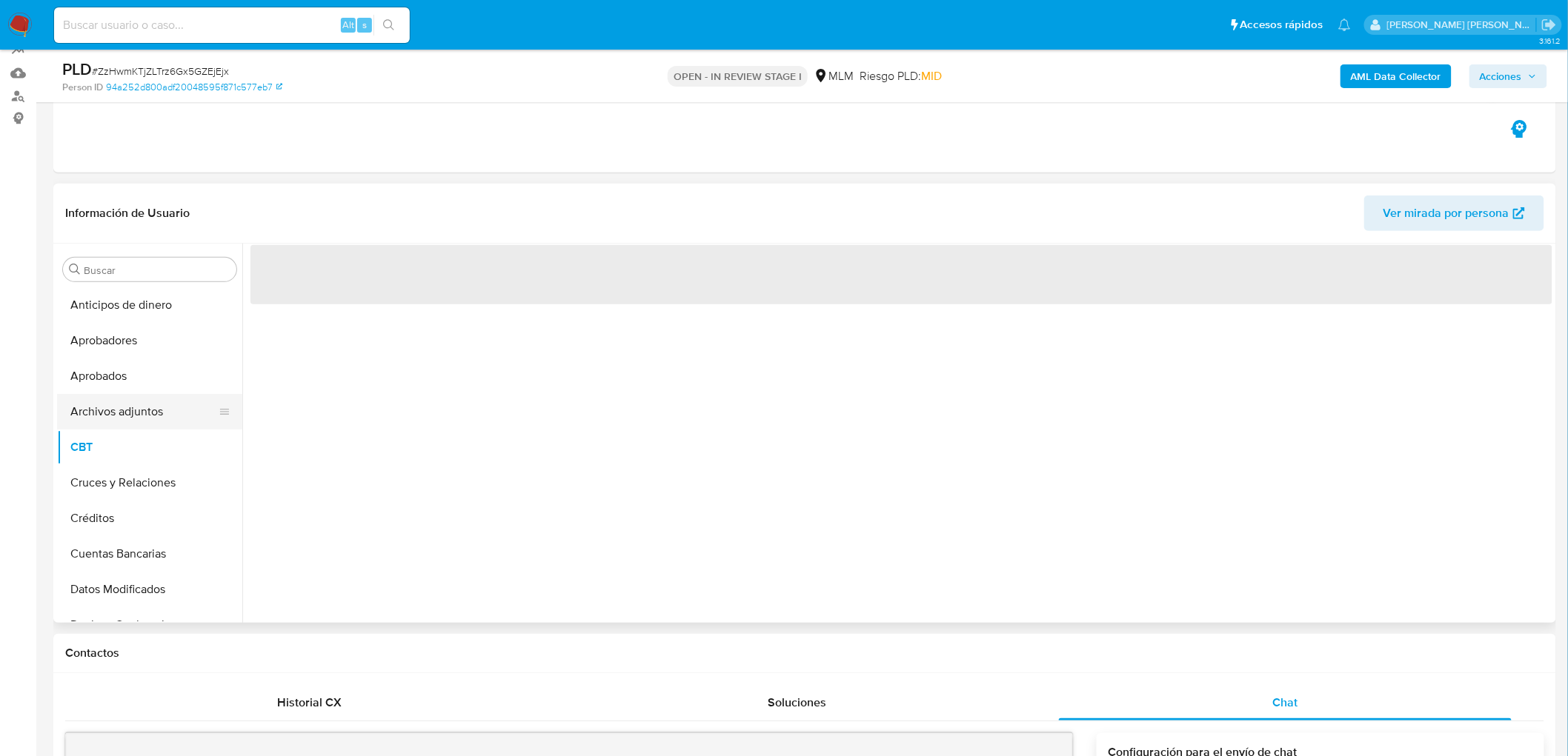
click at [150, 403] on button "Archivos adjuntos" at bounding box center [143, 411] width 173 height 35
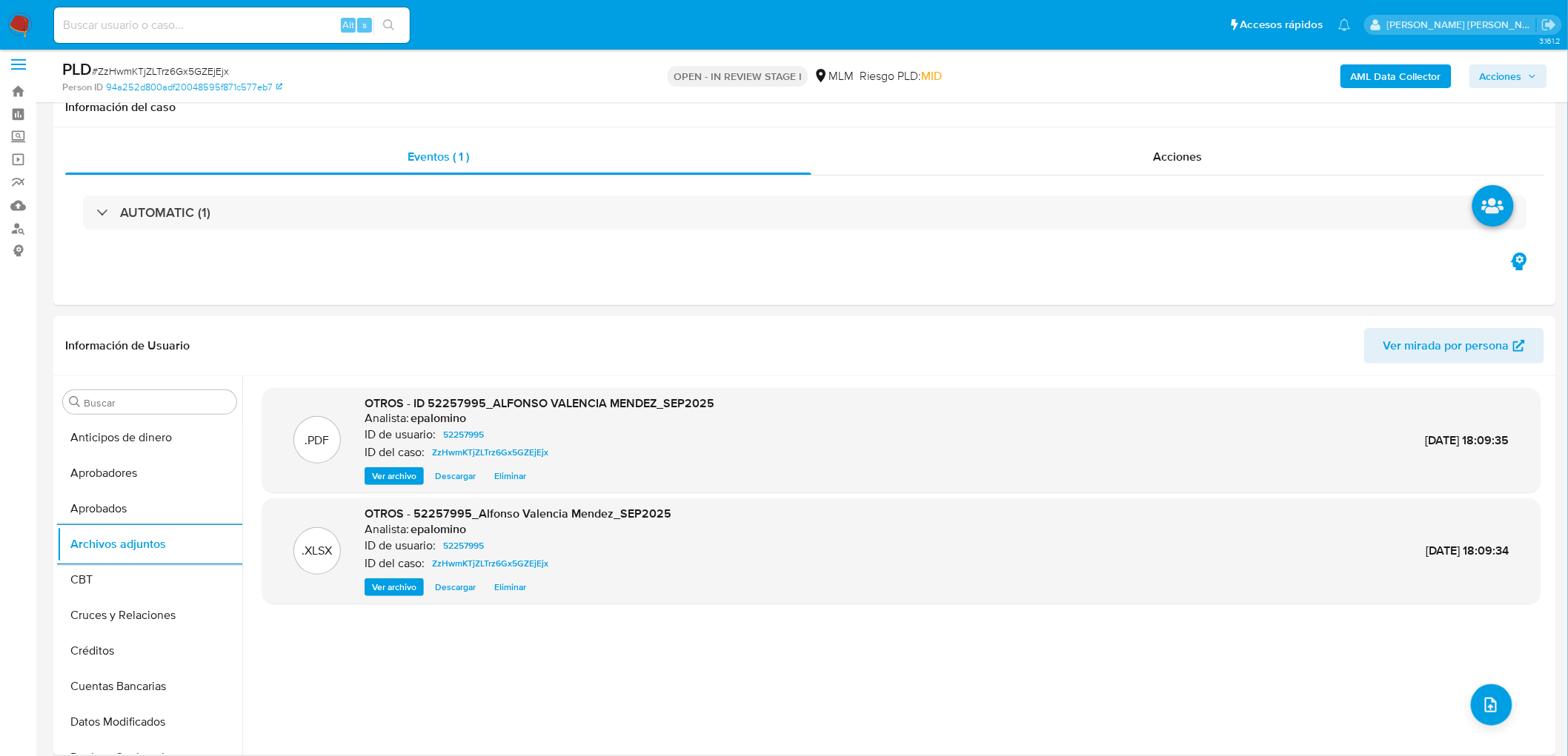
scroll to position [0, 0]
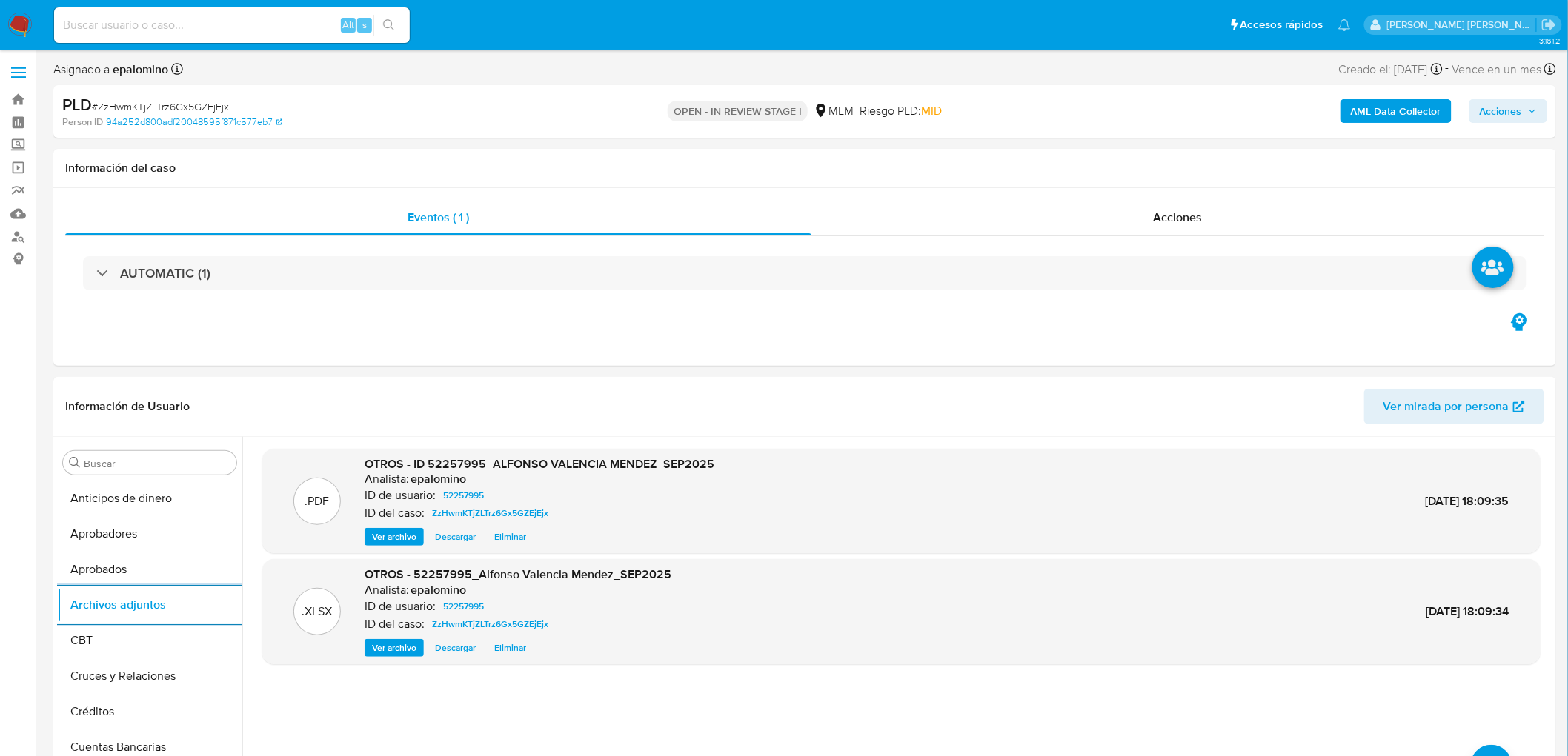
drag, startPoint x: 1514, startPoint y: 104, endPoint x: 1502, endPoint y: 109, distance: 13.0
click at [1514, 103] on span "Acciones" at bounding box center [1501, 110] width 42 height 23
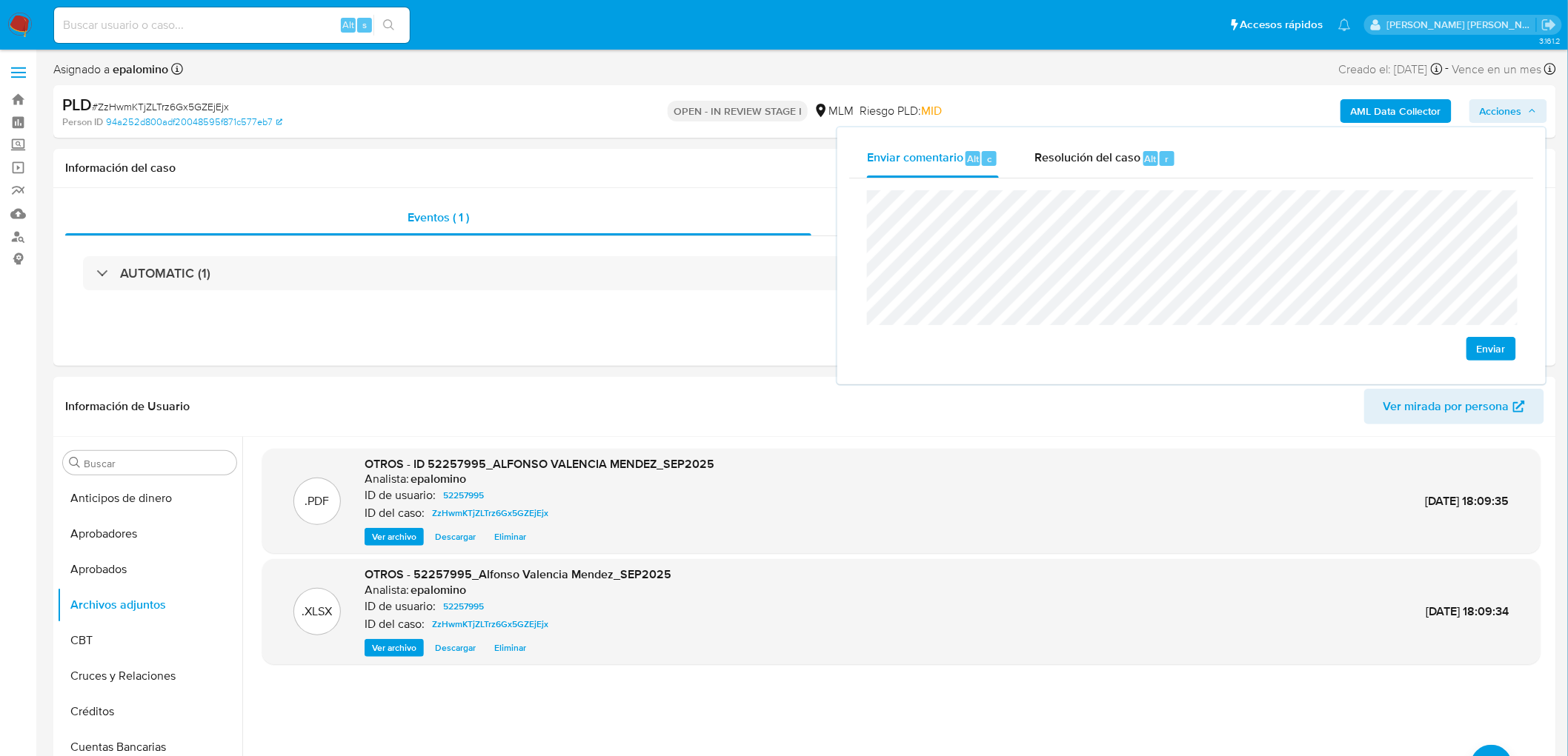
click at [1514, 354] on button "Enviar" at bounding box center [1491, 348] width 50 height 23
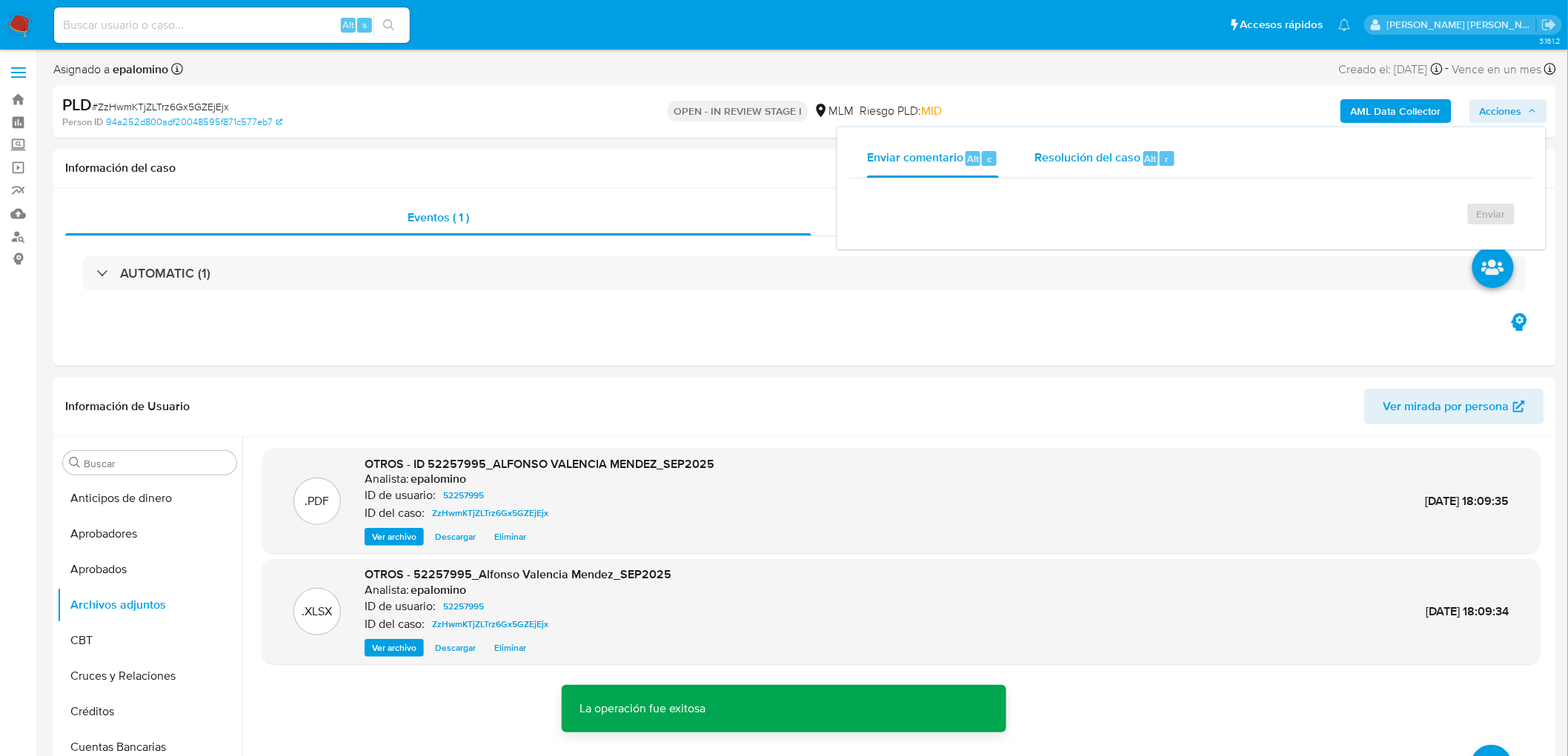
click at [1146, 157] on span "Alt" at bounding box center [1151, 159] width 12 height 14
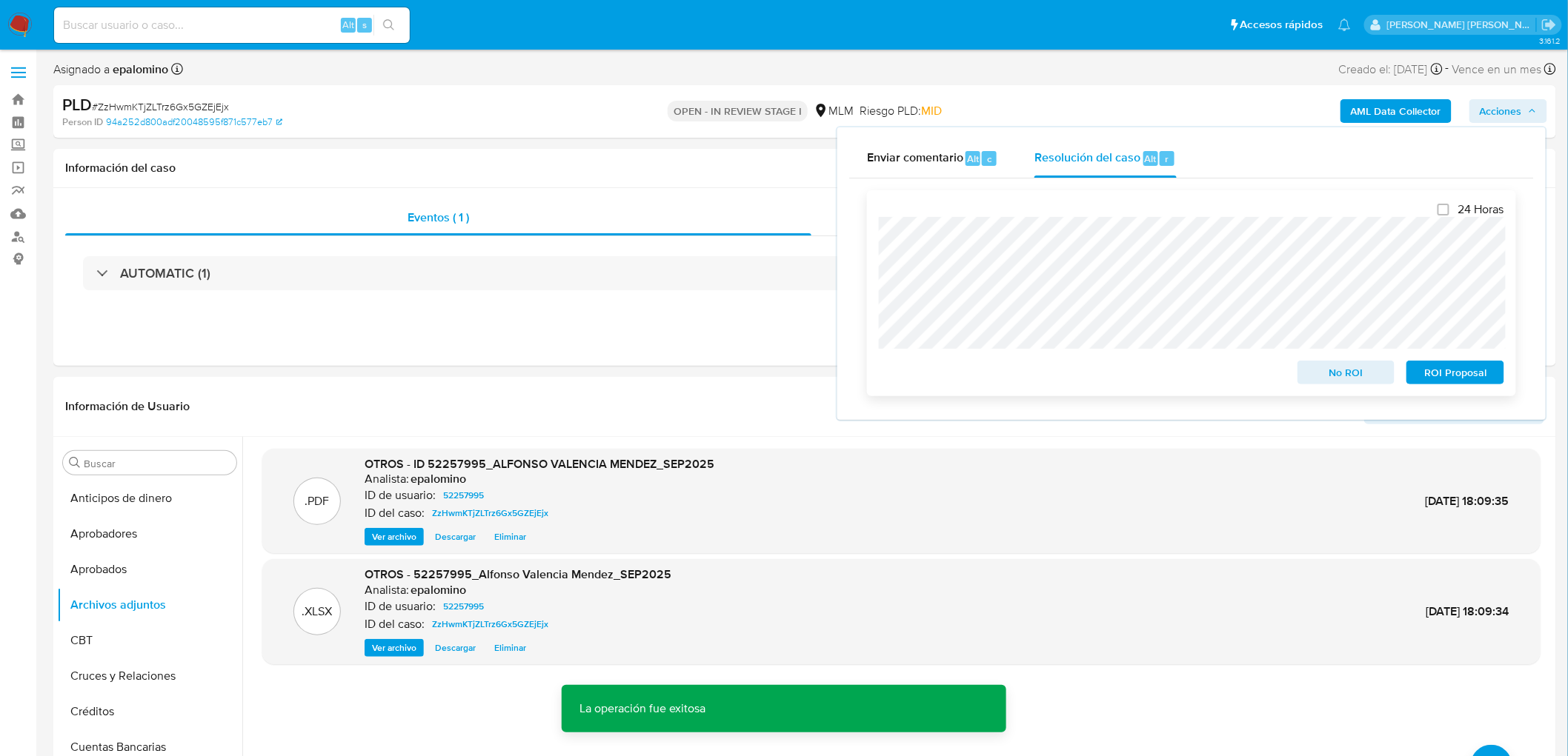
click at [1324, 382] on span "No ROI" at bounding box center [1346, 372] width 77 height 21
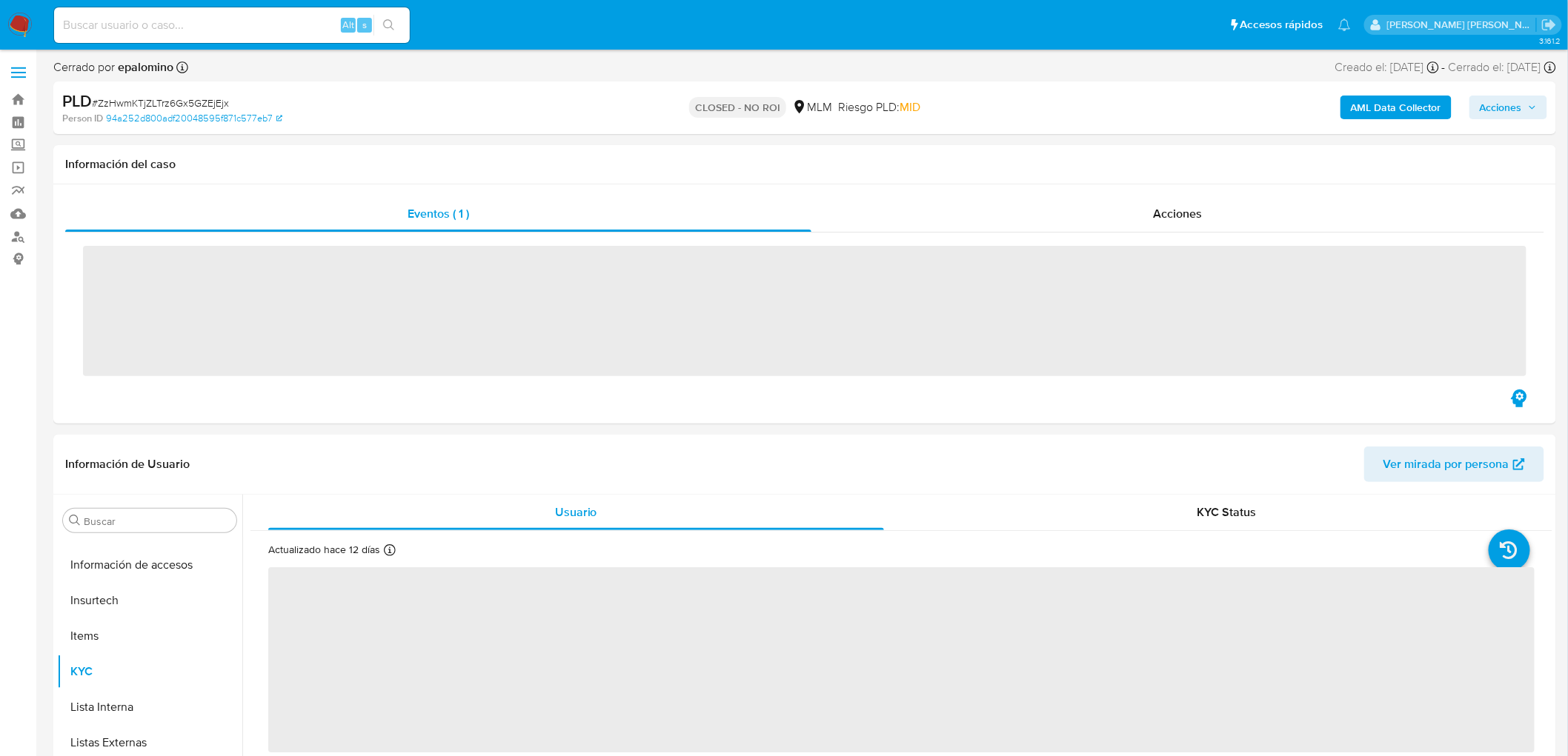
scroll to position [694, 0]
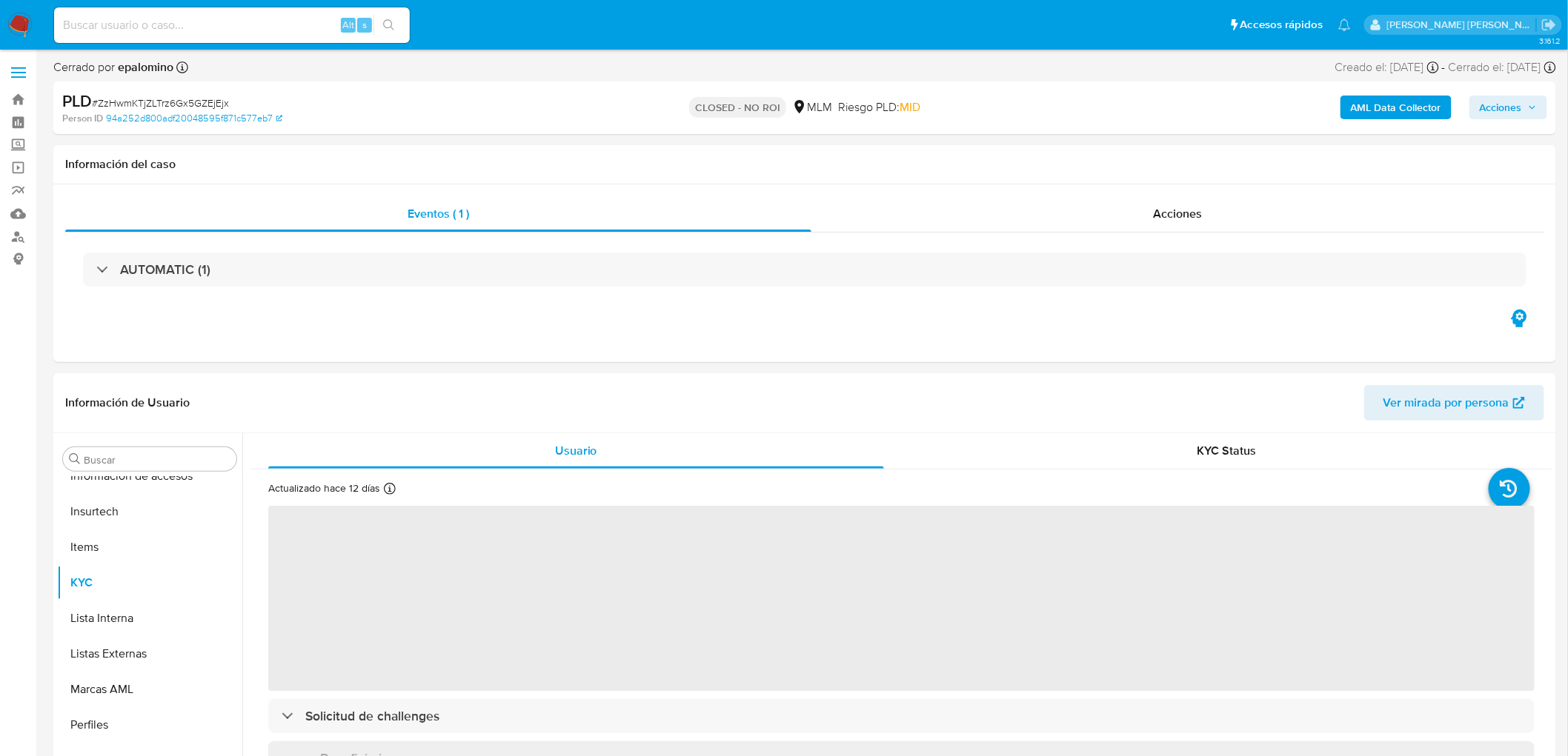
select select "10"
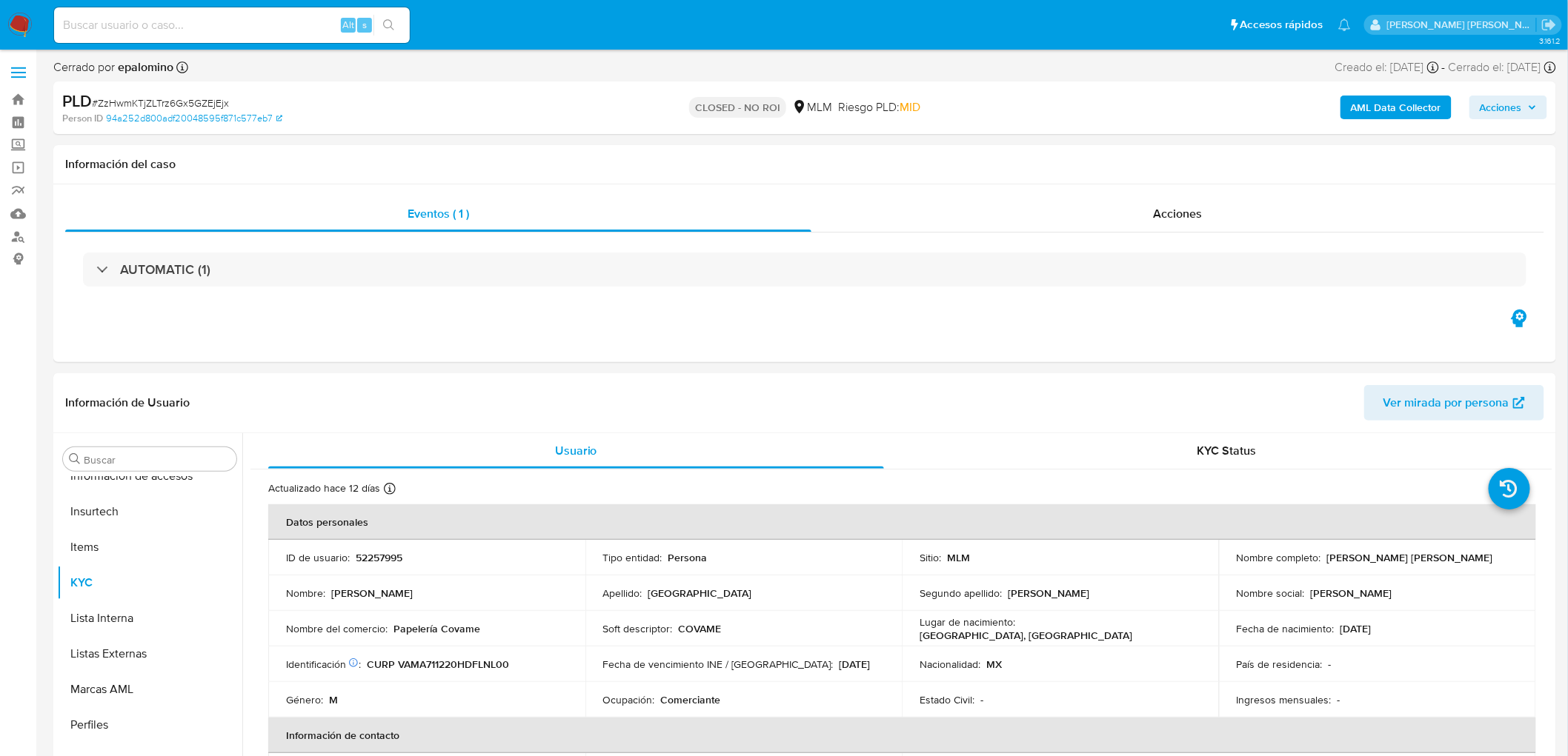
scroll to position [697, 0]
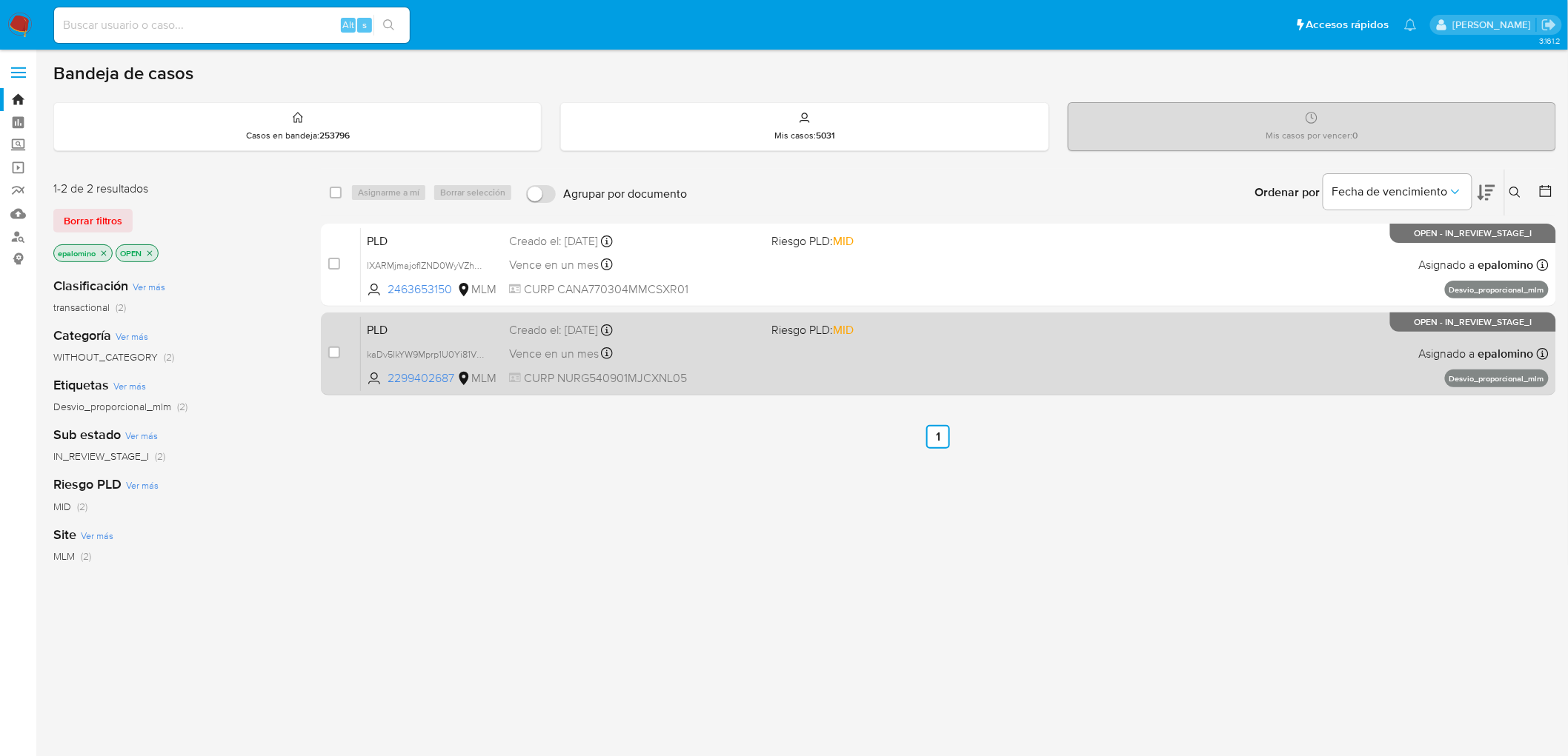
click at [401, 328] on span "PLD" at bounding box center [431, 328] width 130 height 19
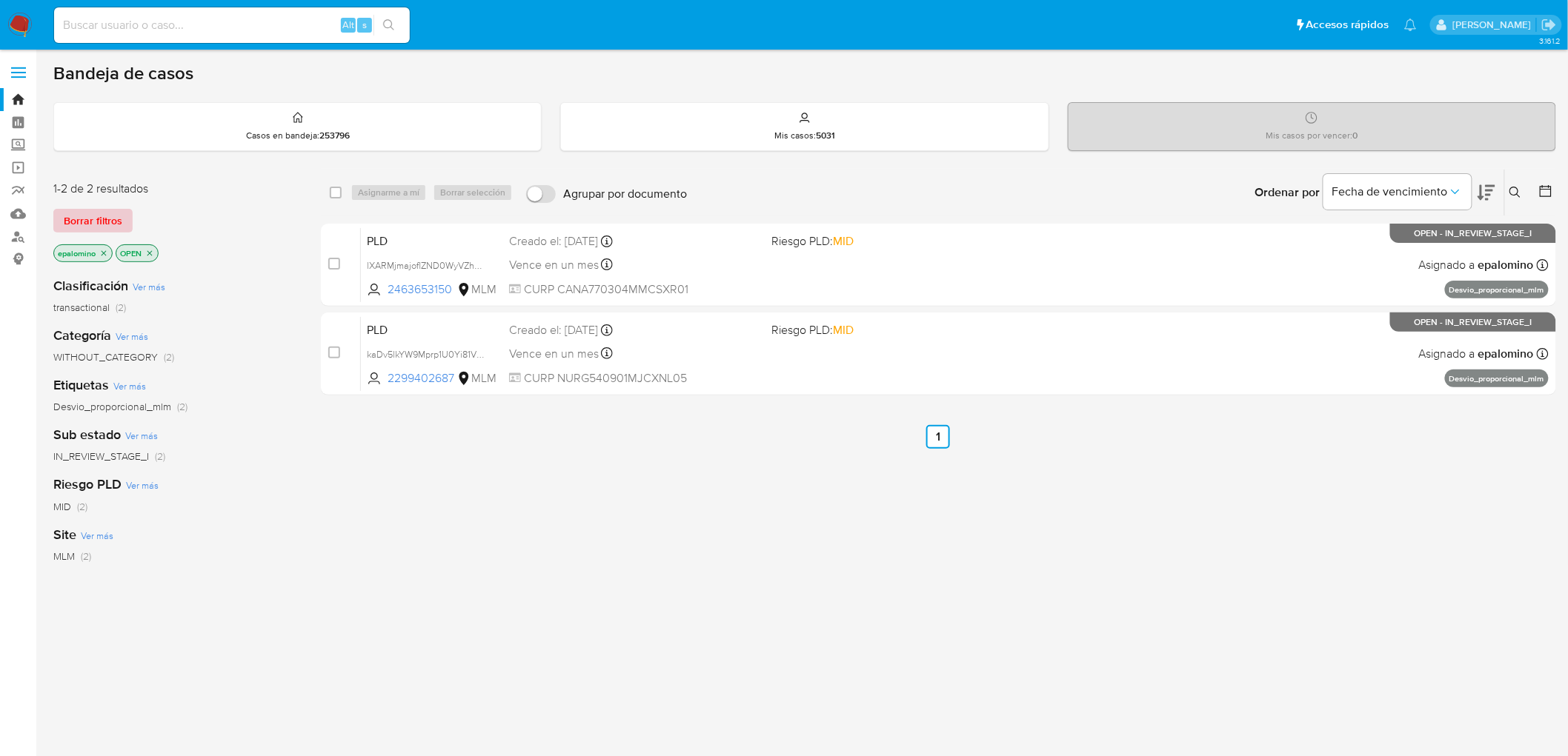
click at [102, 217] on span "Borrar filtros" at bounding box center [93, 221] width 59 height 21
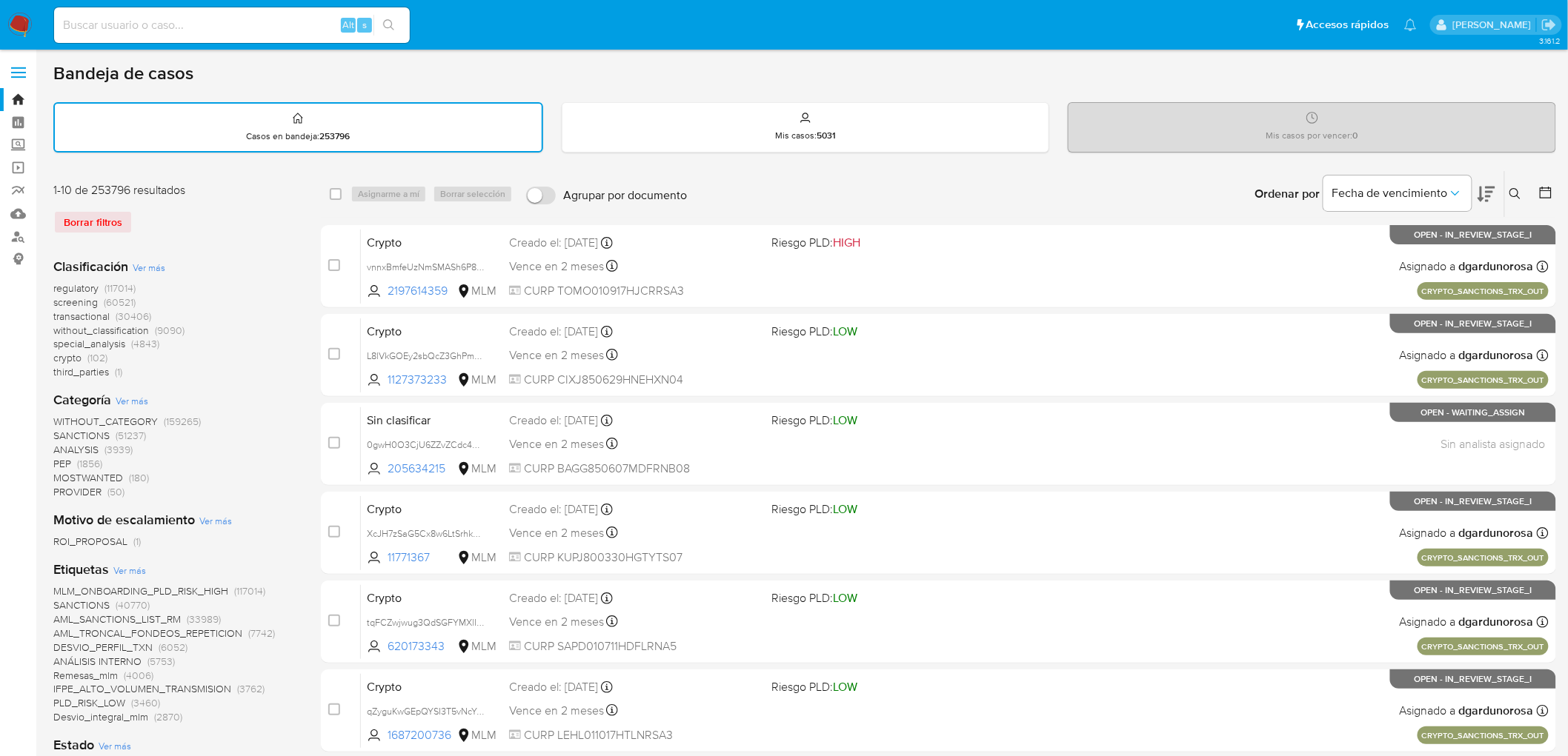
click at [1515, 185] on button at bounding box center [1517, 194] width 24 height 18
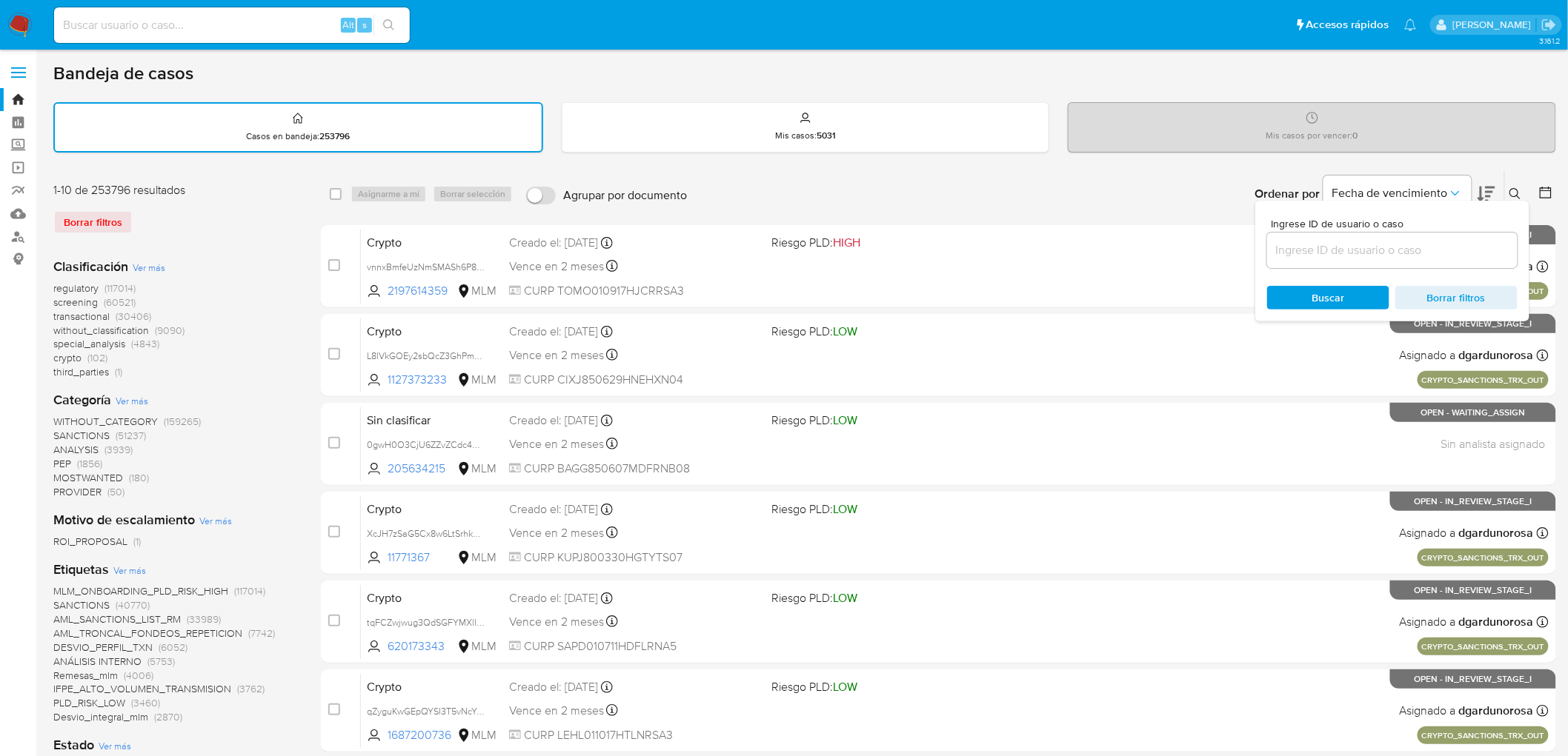
drag, startPoint x: 1277, startPoint y: 278, endPoint x: 1289, endPoint y: 263, distance: 19.2
click at [1276, 276] on div "Ingrese ID de usuario o caso Buscar Borrar filtros" at bounding box center [1393, 261] width 274 height 121
click at [1307, 247] on input at bounding box center [1392, 250] width 250 height 19
paste input "2299402687"
type input "2299402687"
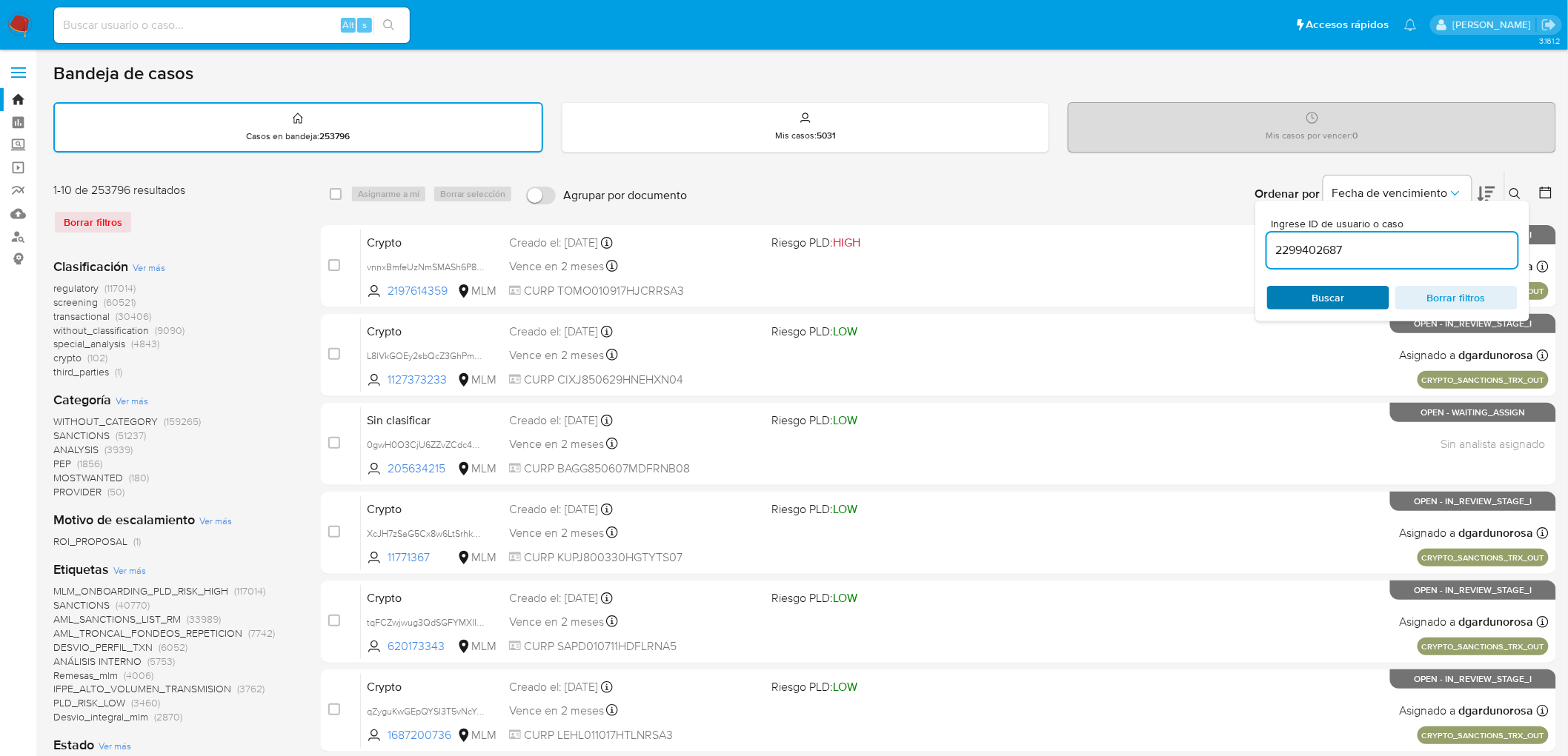
click at [1303, 297] on span "Buscar" at bounding box center [1328, 297] width 102 height 21
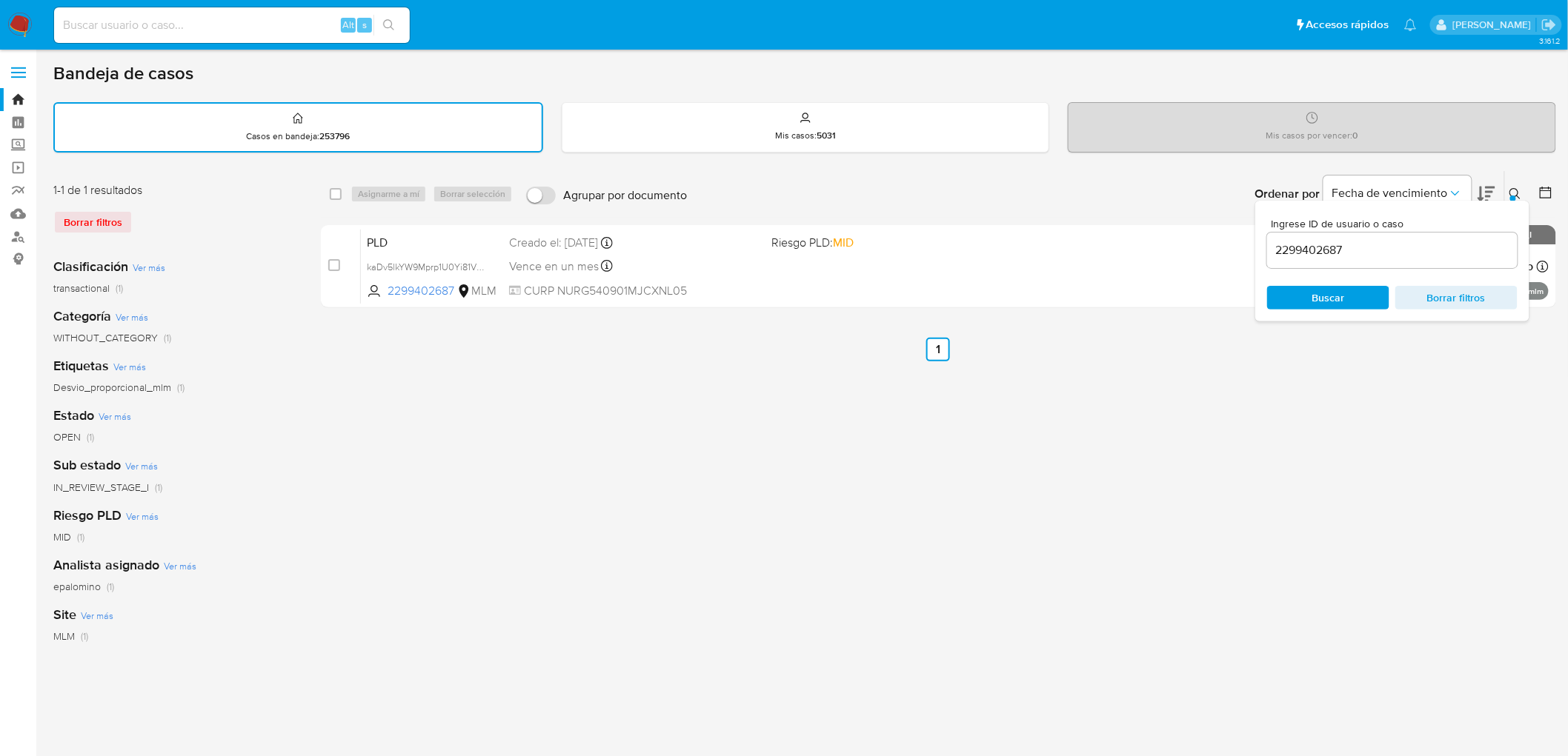
click at [1516, 188] on icon at bounding box center [1515, 193] width 11 height 11
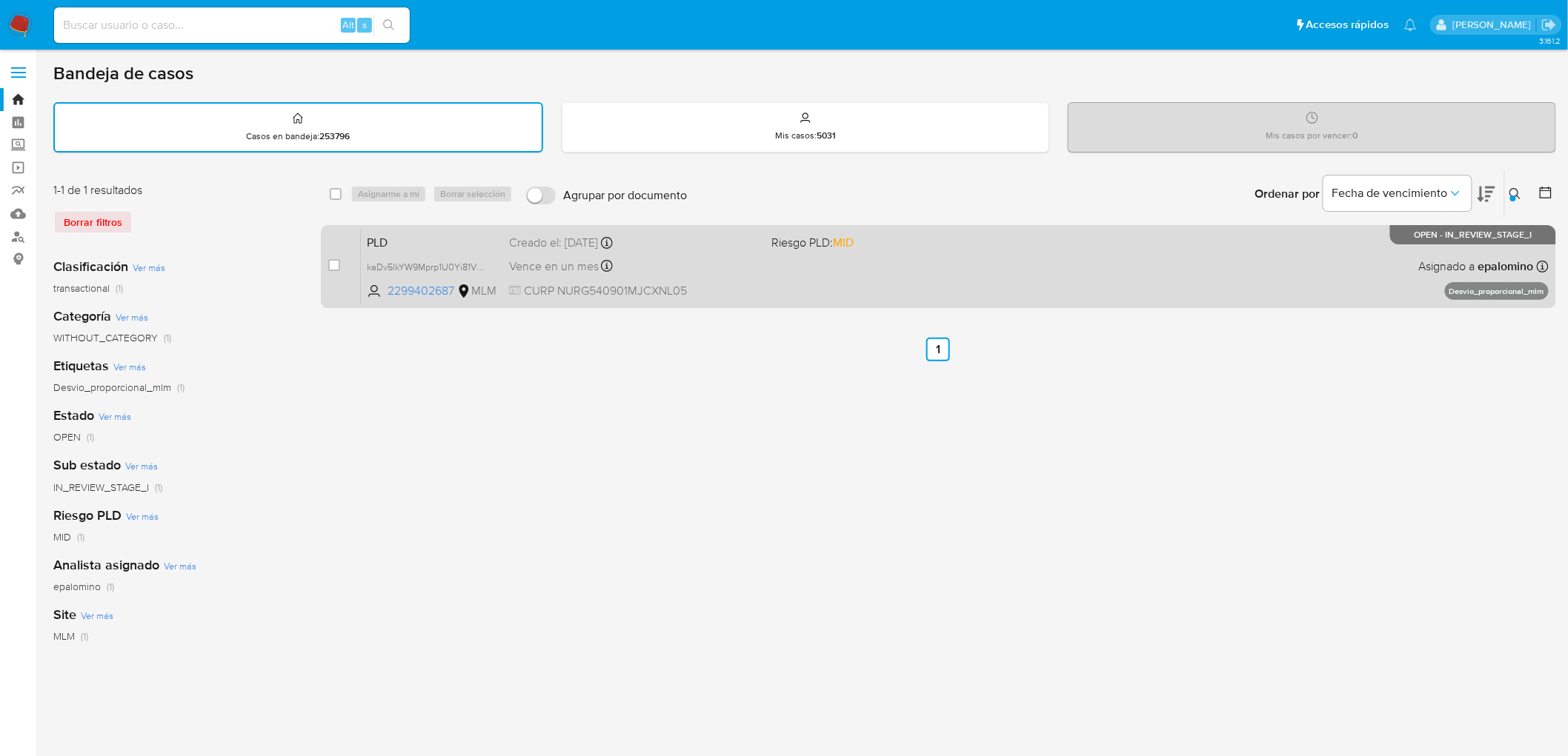
click at [397, 242] on span "PLD" at bounding box center [431, 241] width 130 height 19
click at [397, 229] on div "PLD kaDv5lkYW9Mprp1U0Yi81V0c 2299402687 MLM Riesgo PLD: MID Creado el: 12/09/20…" at bounding box center [954, 266] width 1188 height 75
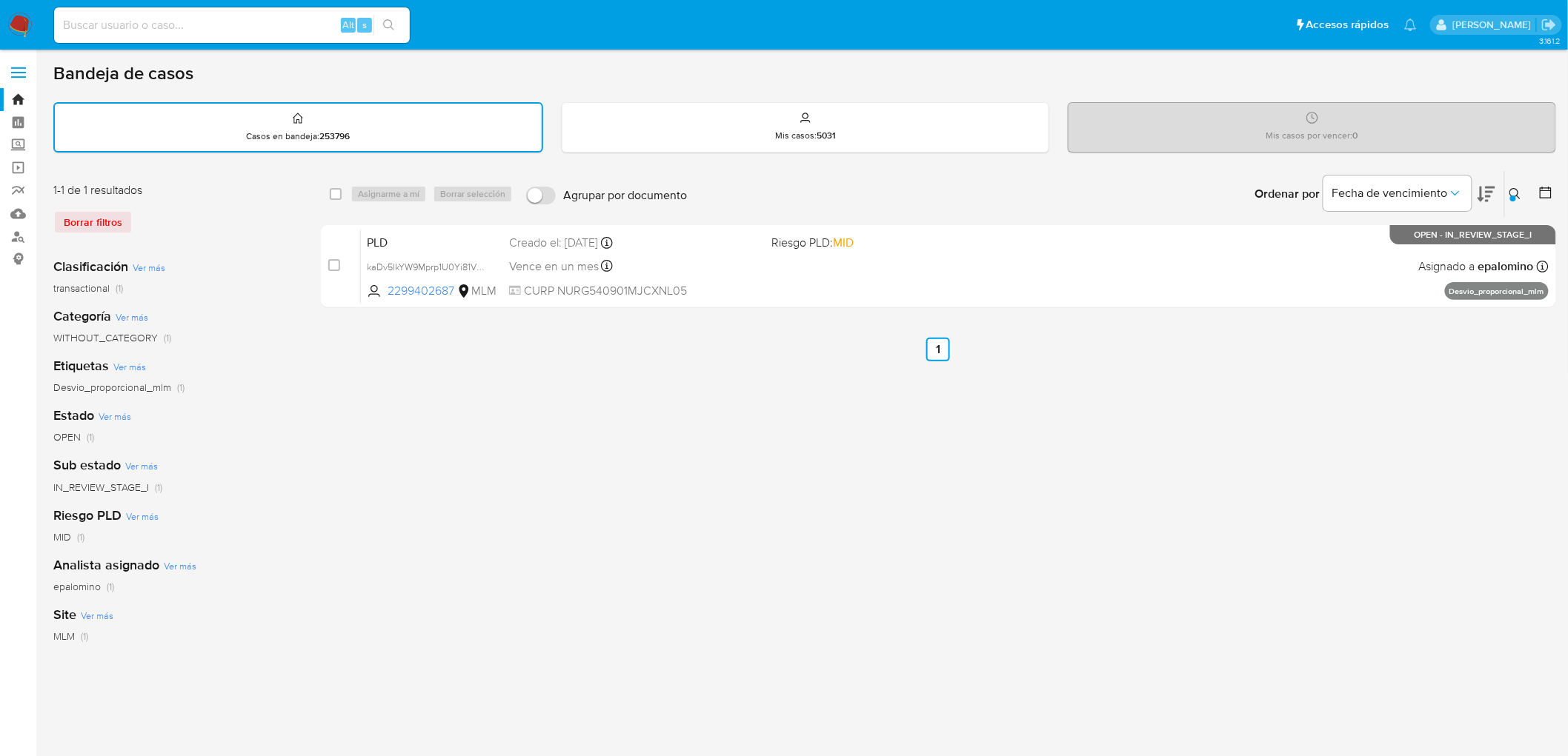
click at [25, 19] on img at bounding box center [20, 25] width 25 height 25
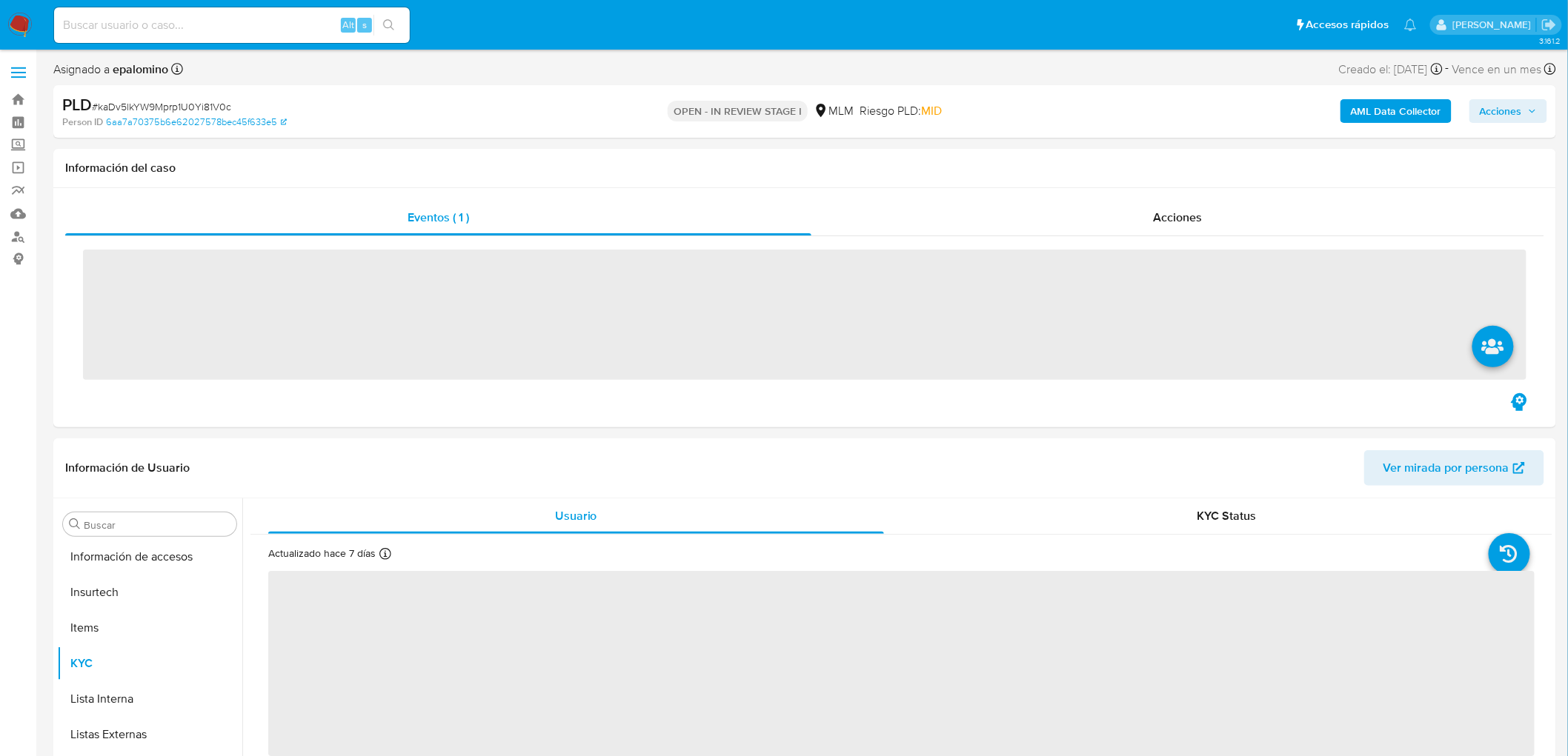
scroll to position [697, 0]
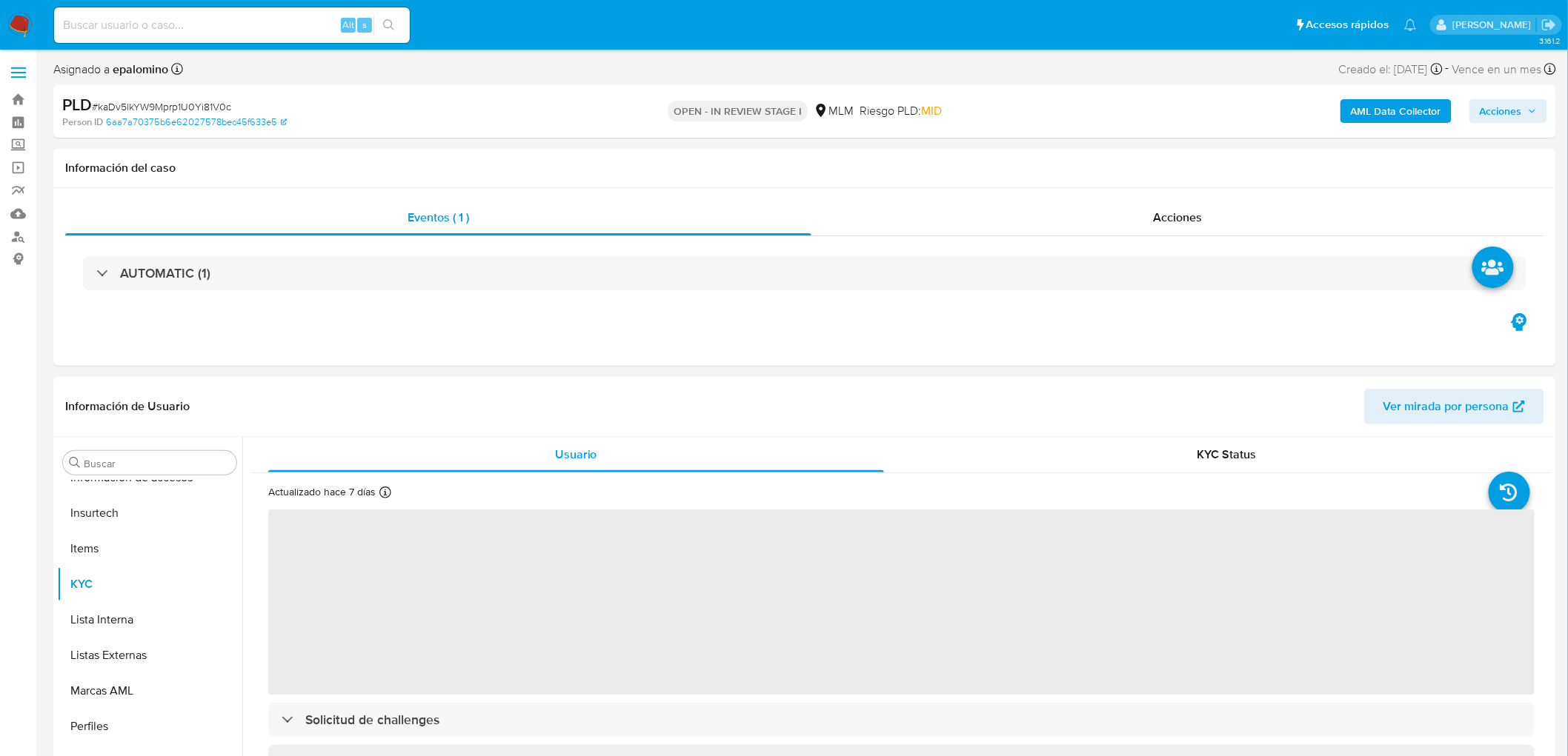
select select "10"
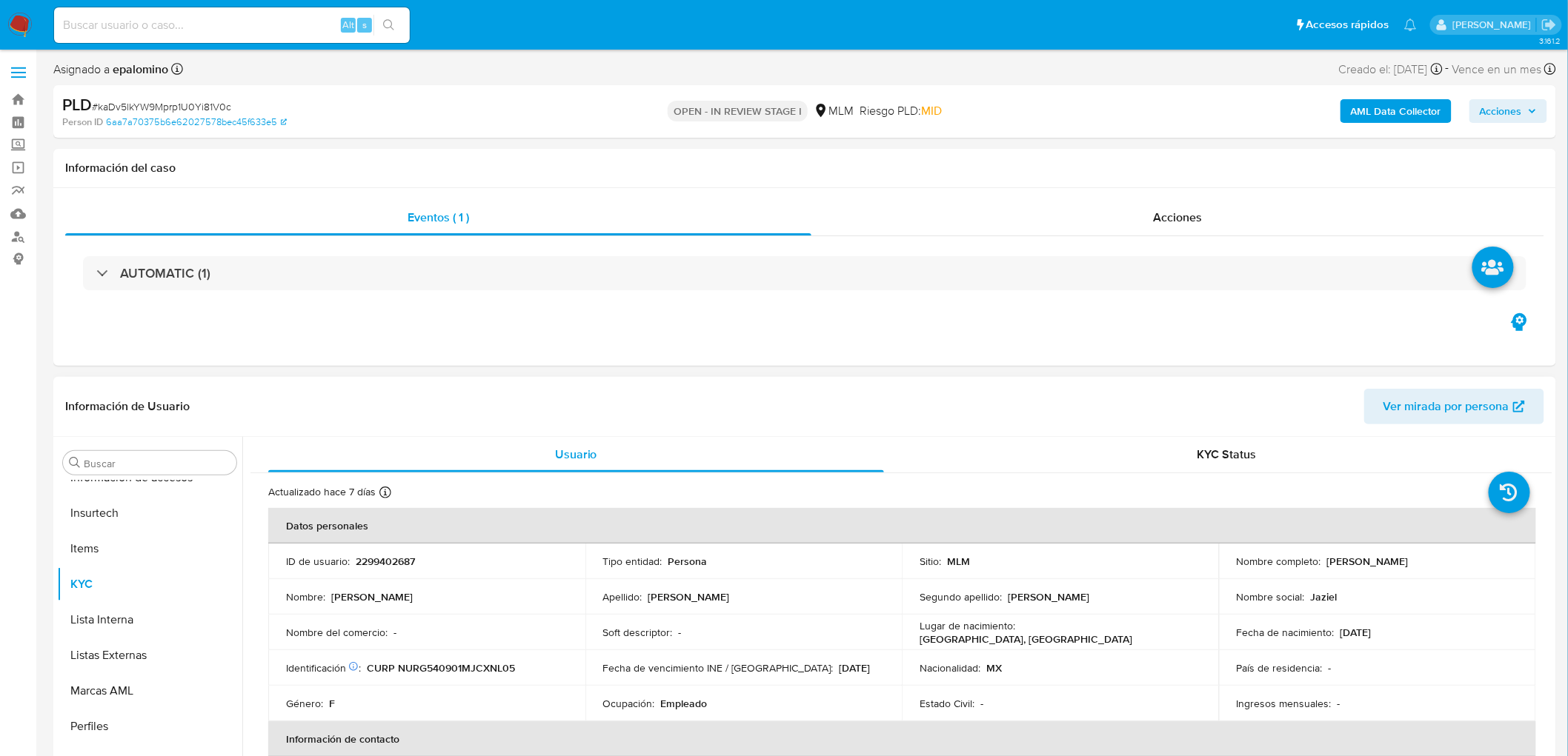
click at [373, 564] on p "2299402687" at bounding box center [385, 561] width 60 height 13
copy p "2299402687"
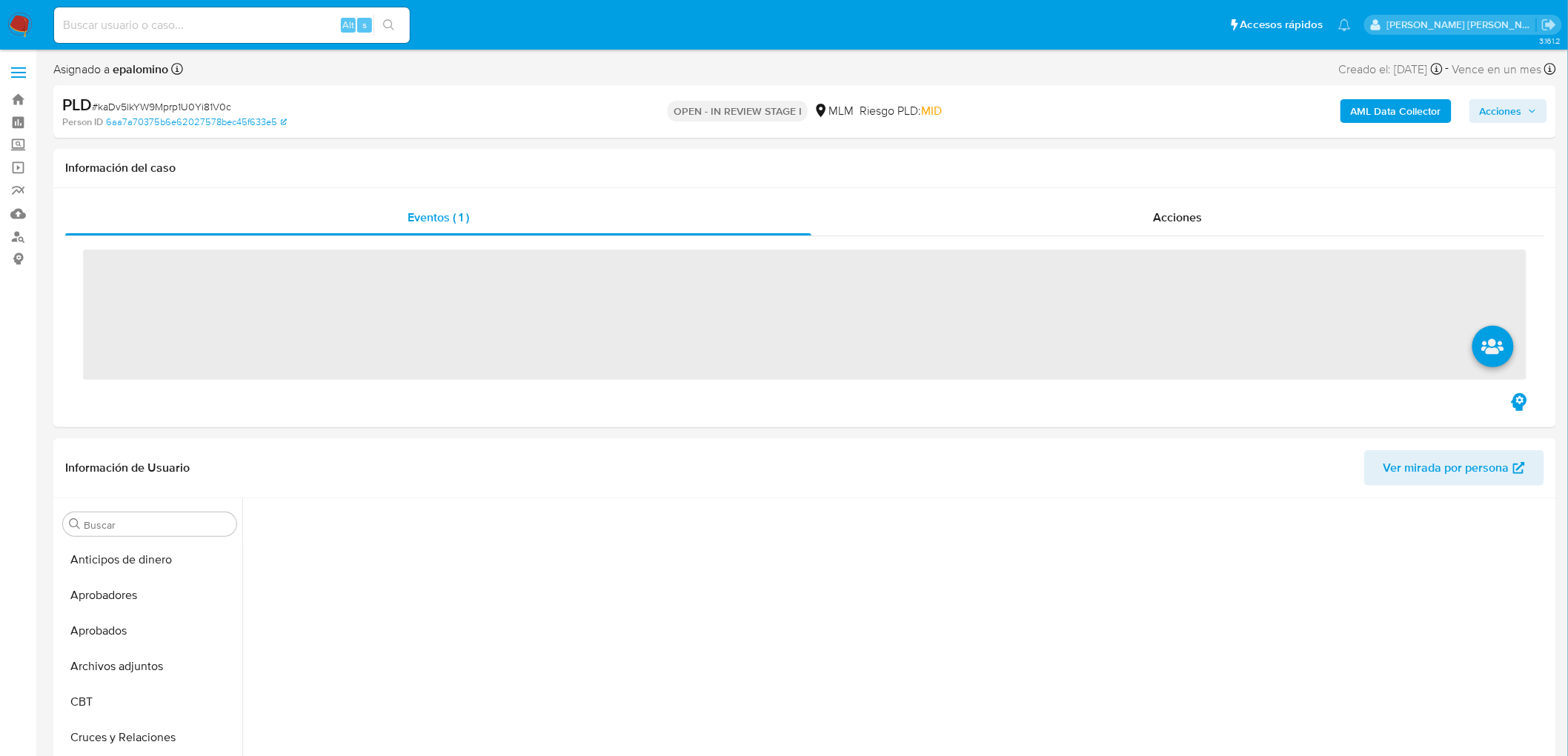
scroll to position [256, 0]
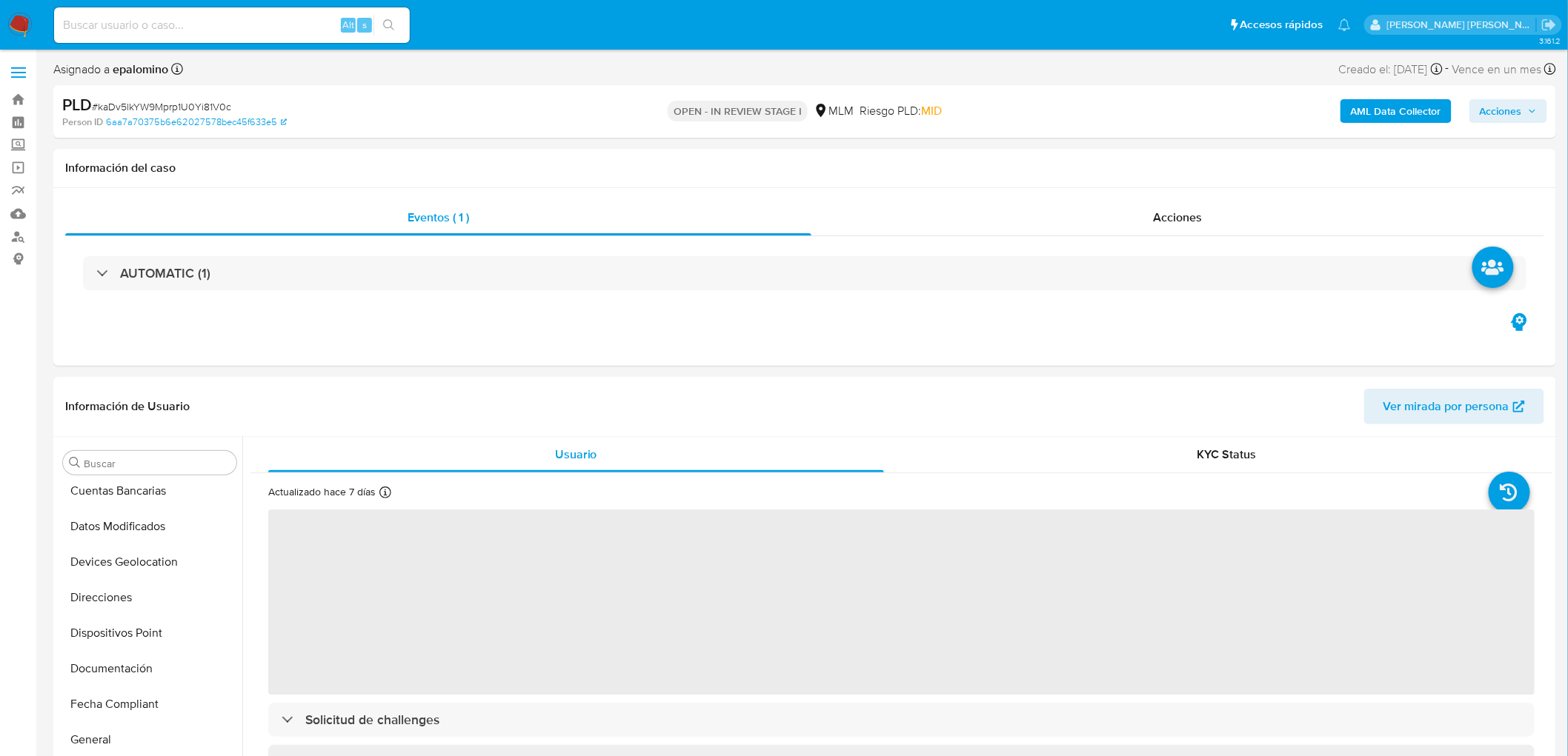
select select "10"
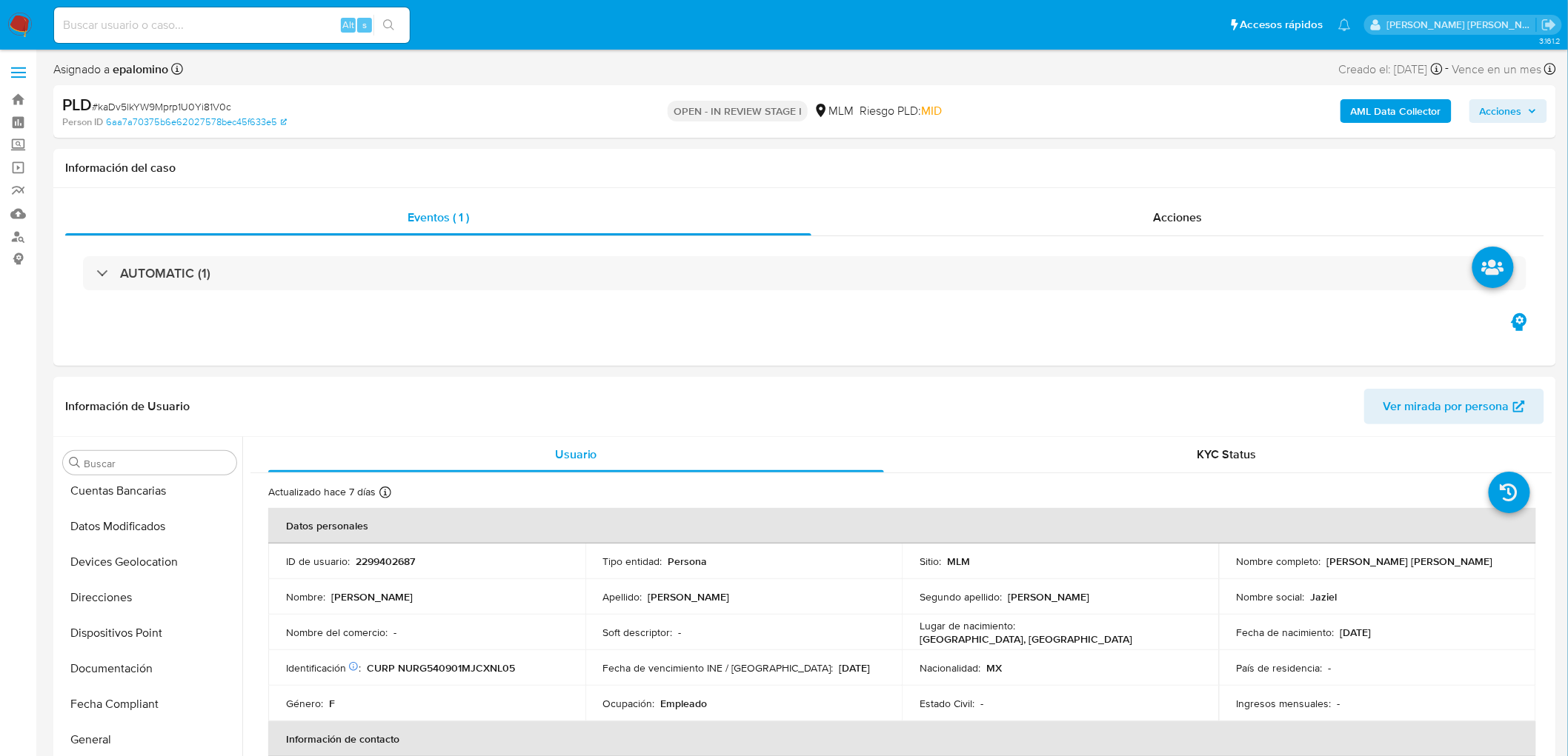
scroll to position [697, 0]
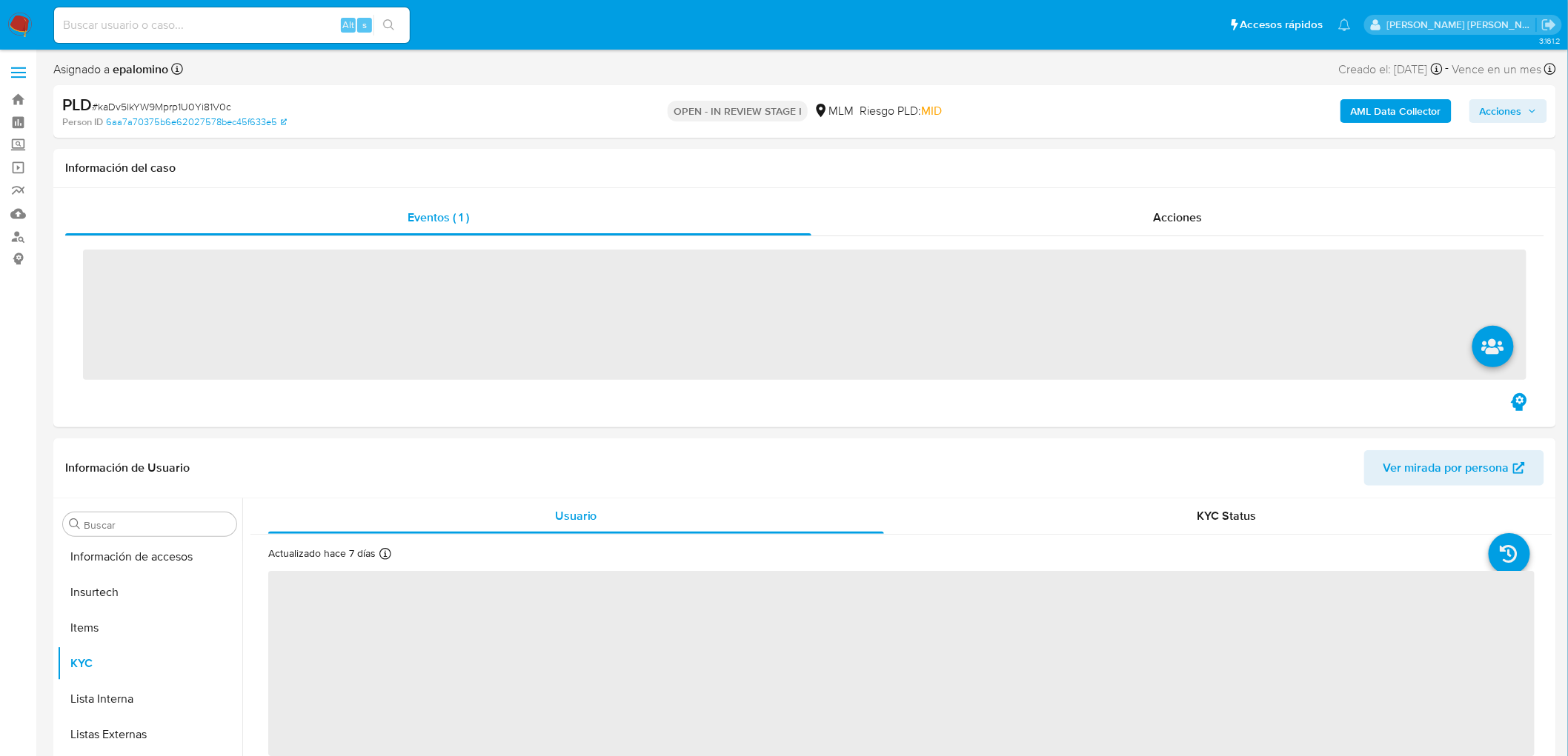
scroll to position [697, 0]
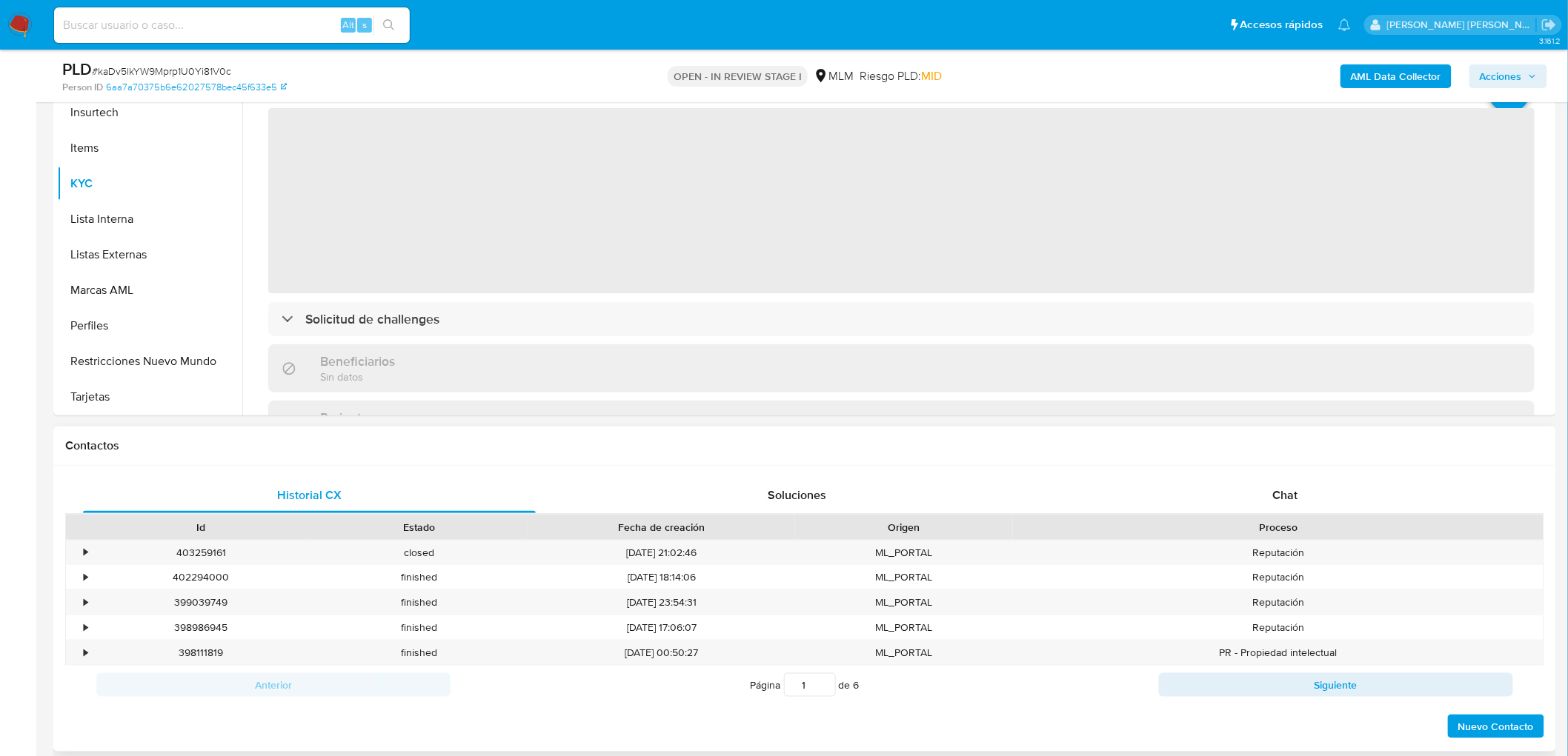
select select "10"
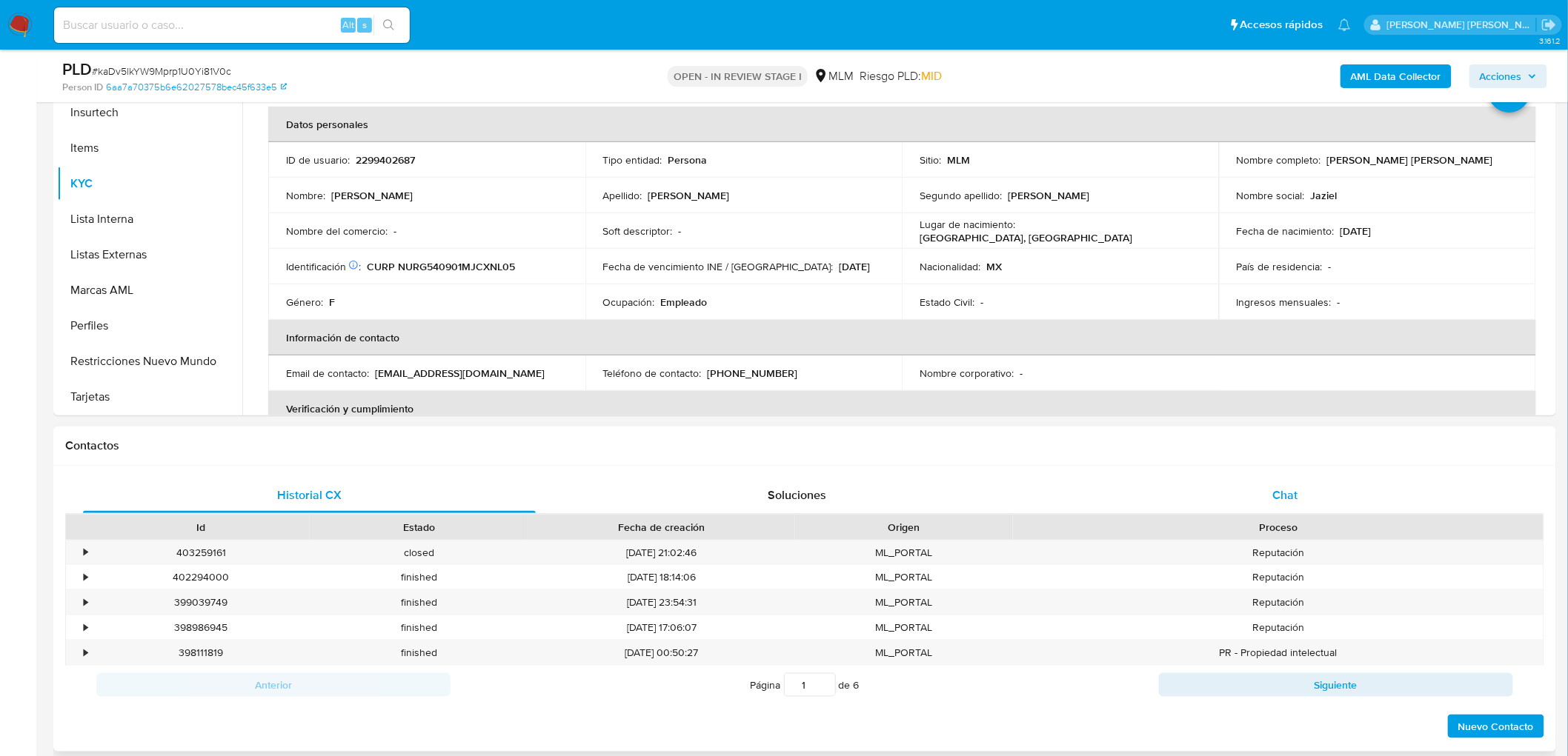
click at [1285, 493] on span "Chat" at bounding box center [1285, 496] width 25 height 17
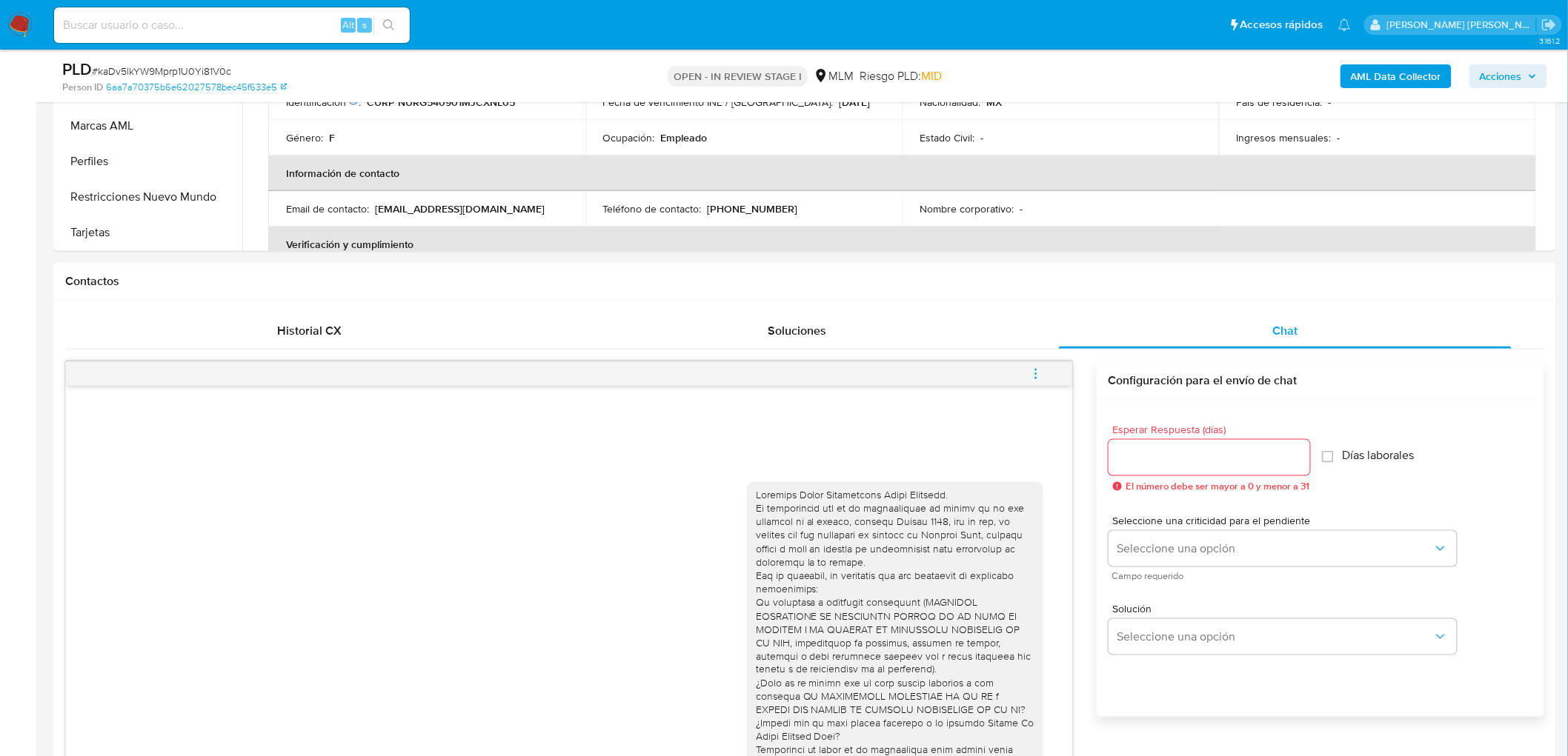
scroll to position [667, 0]
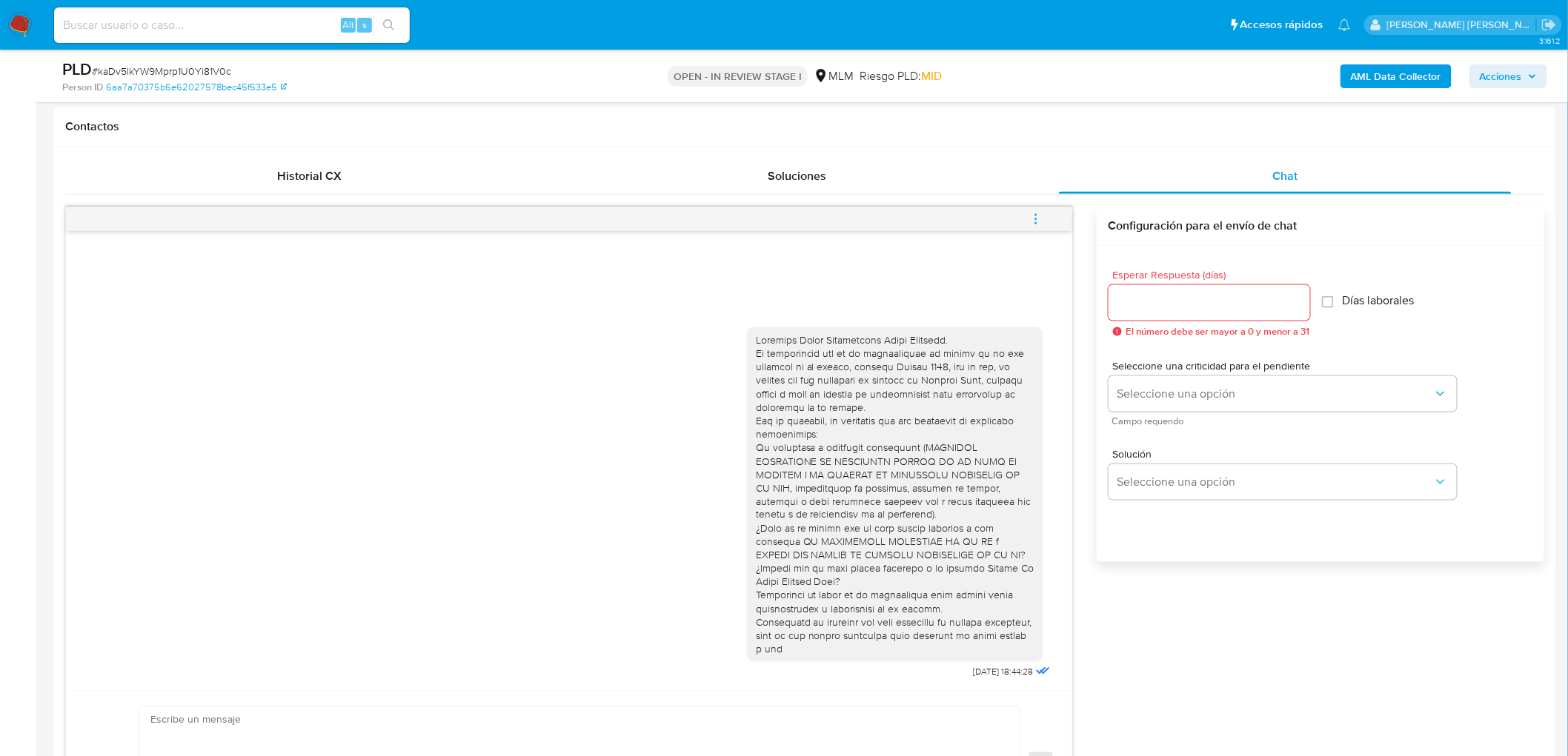
click at [1025, 213] on button "menu-action" at bounding box center [1036, 219] width 49 height 35
click at [962, 202] on li "Cerrar conversación" at bounding box center [936, 191] width 152 height 27
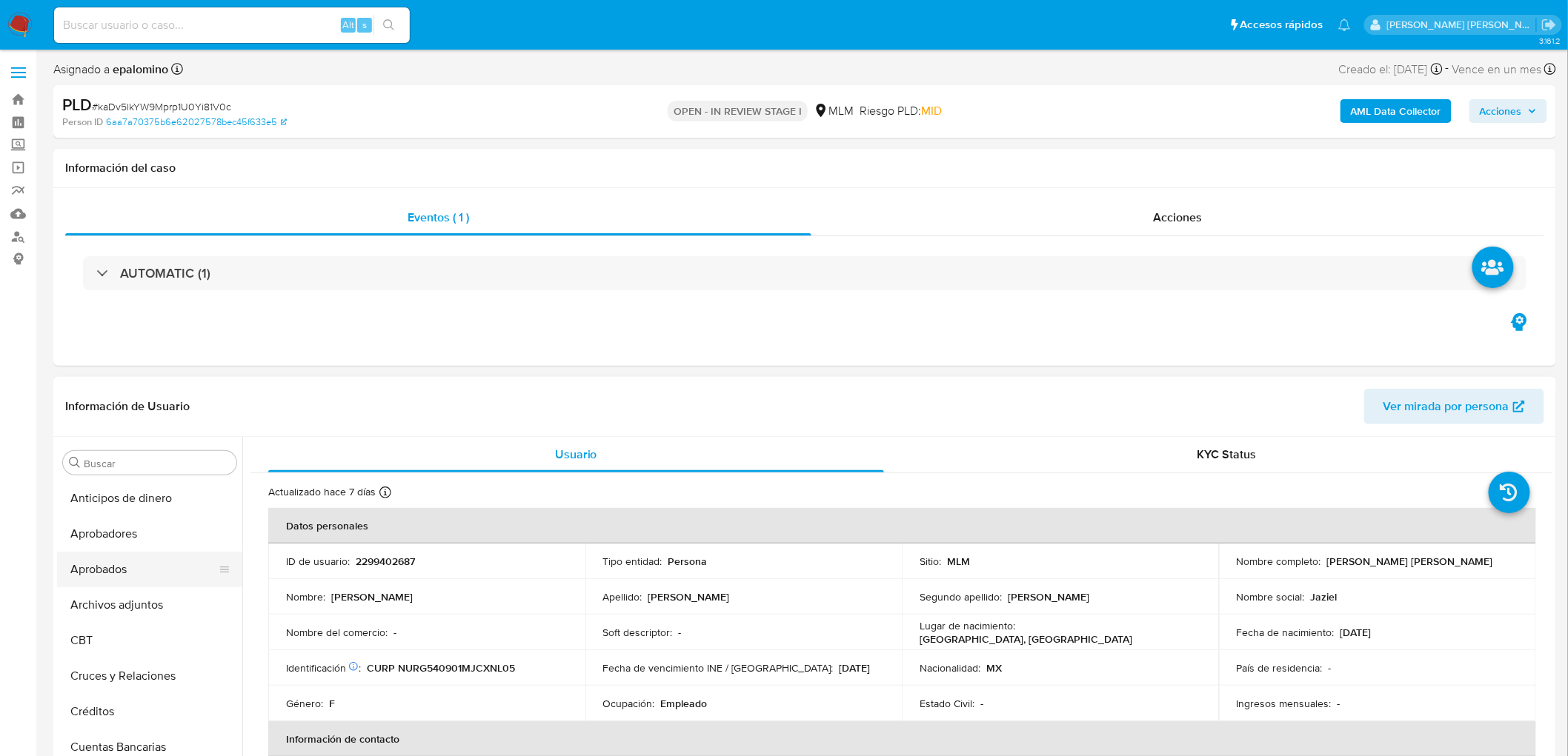
scroll to position [82, 0]
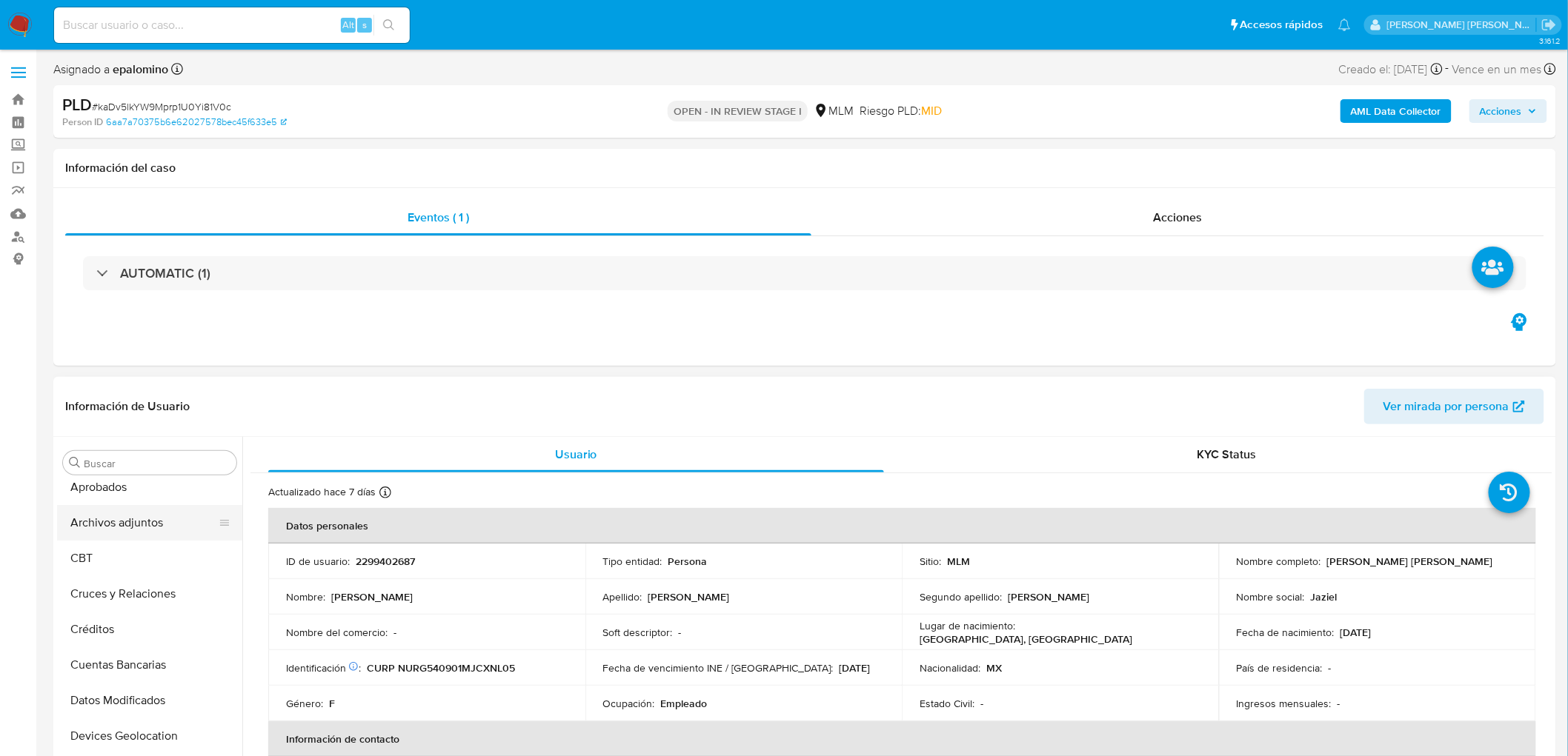
click at [126, 528] on button "Archivos adjuntos" at bounding box center [143, 522] width 173 height 35
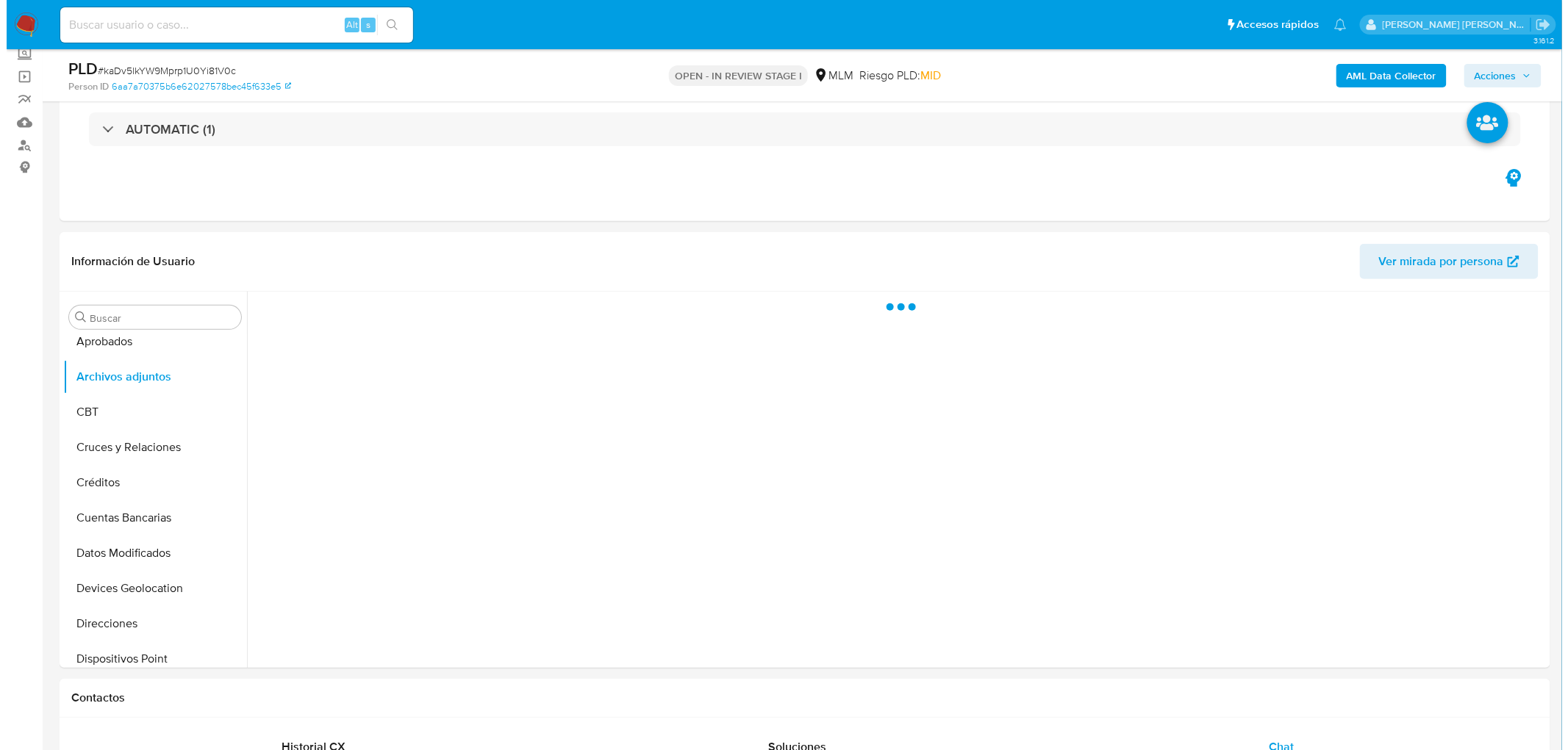
scroll to position [148, 0]
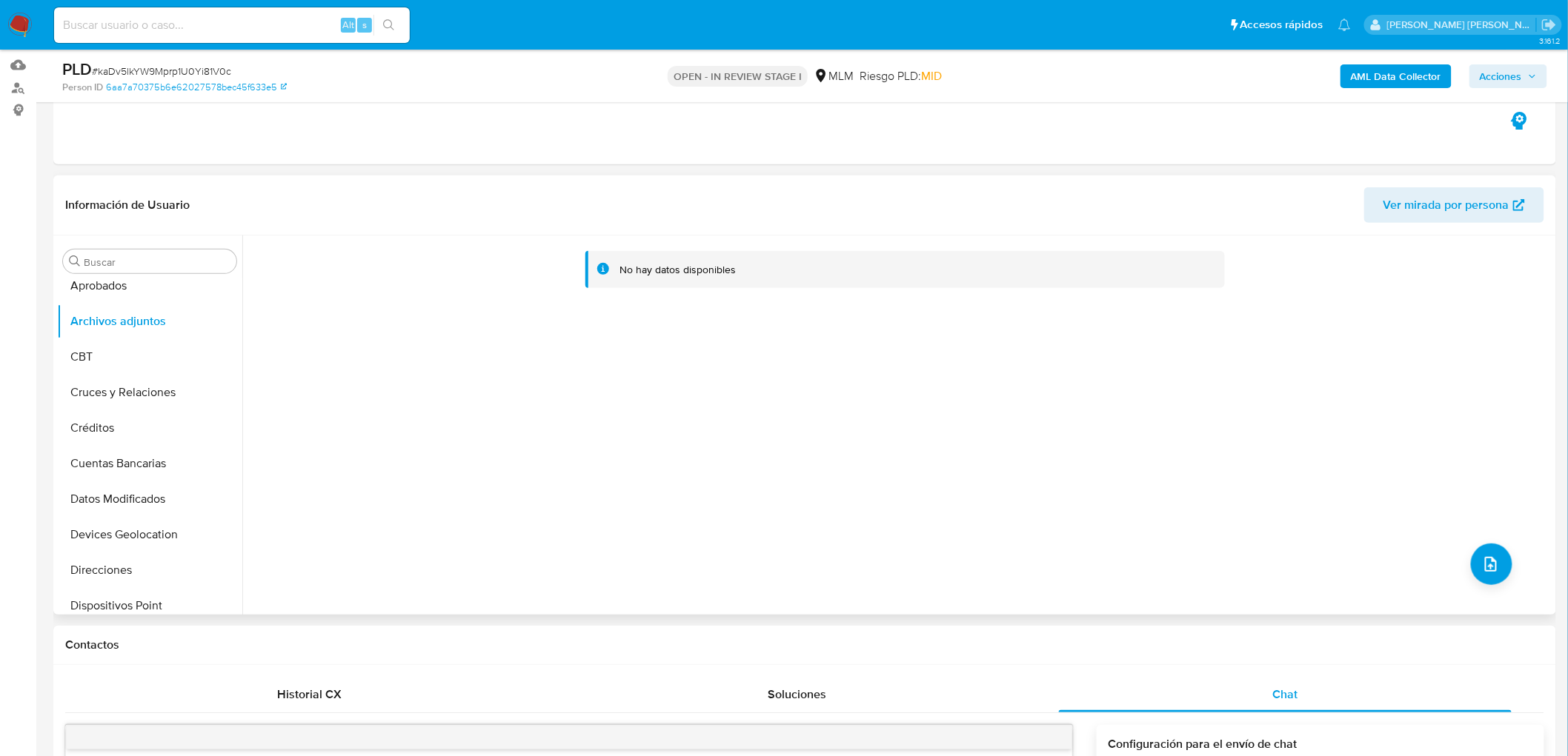
click at [1514, 567] on div "No hay datos disponibles" at bounding box center [897, 425] width 1310 height 379
click at [1490, 560] on icon "upload-file" at bounding box center [1491, 564] width 12 height 15
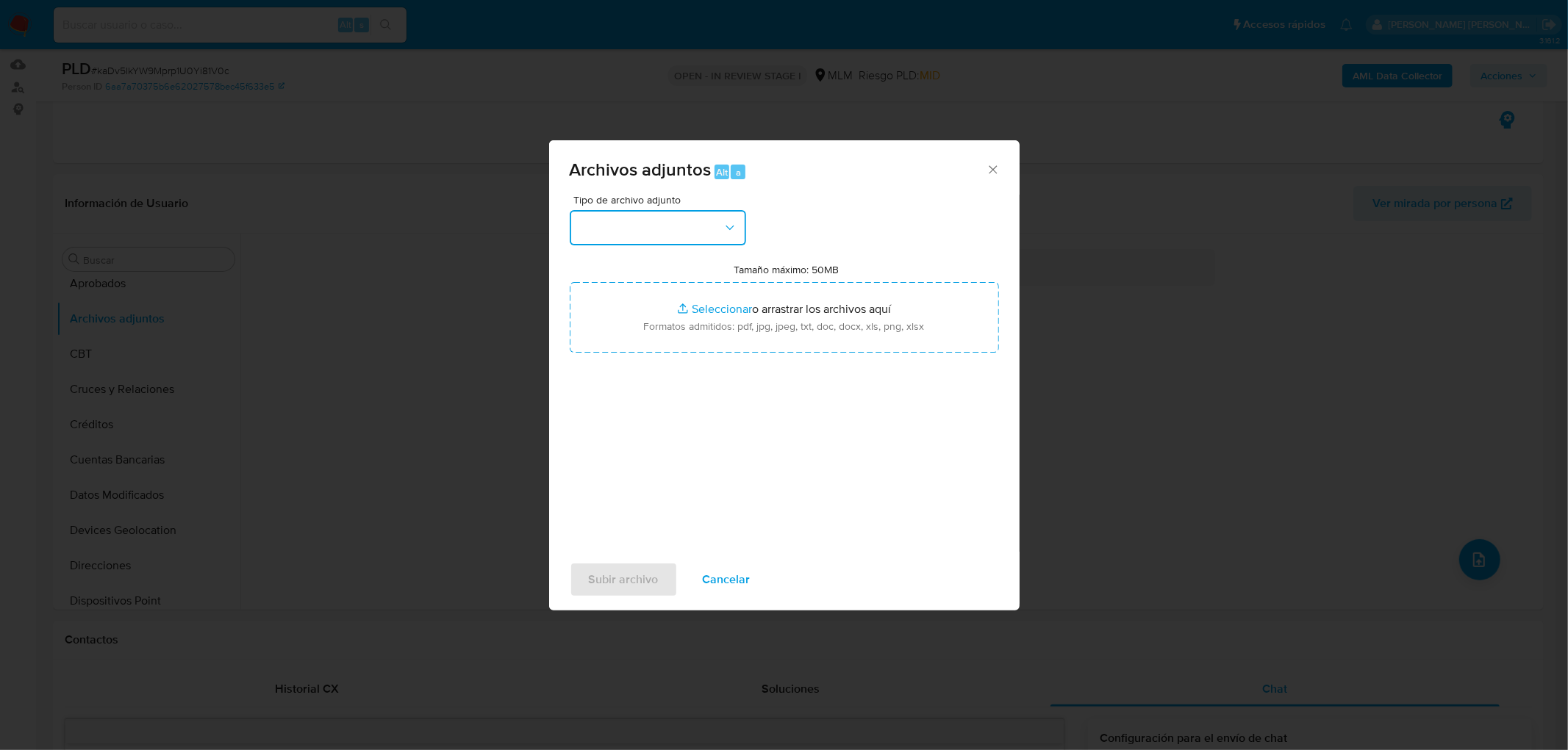
click at [721, 216] on button "button" at bounding box center [658, 227] width 176 height 35
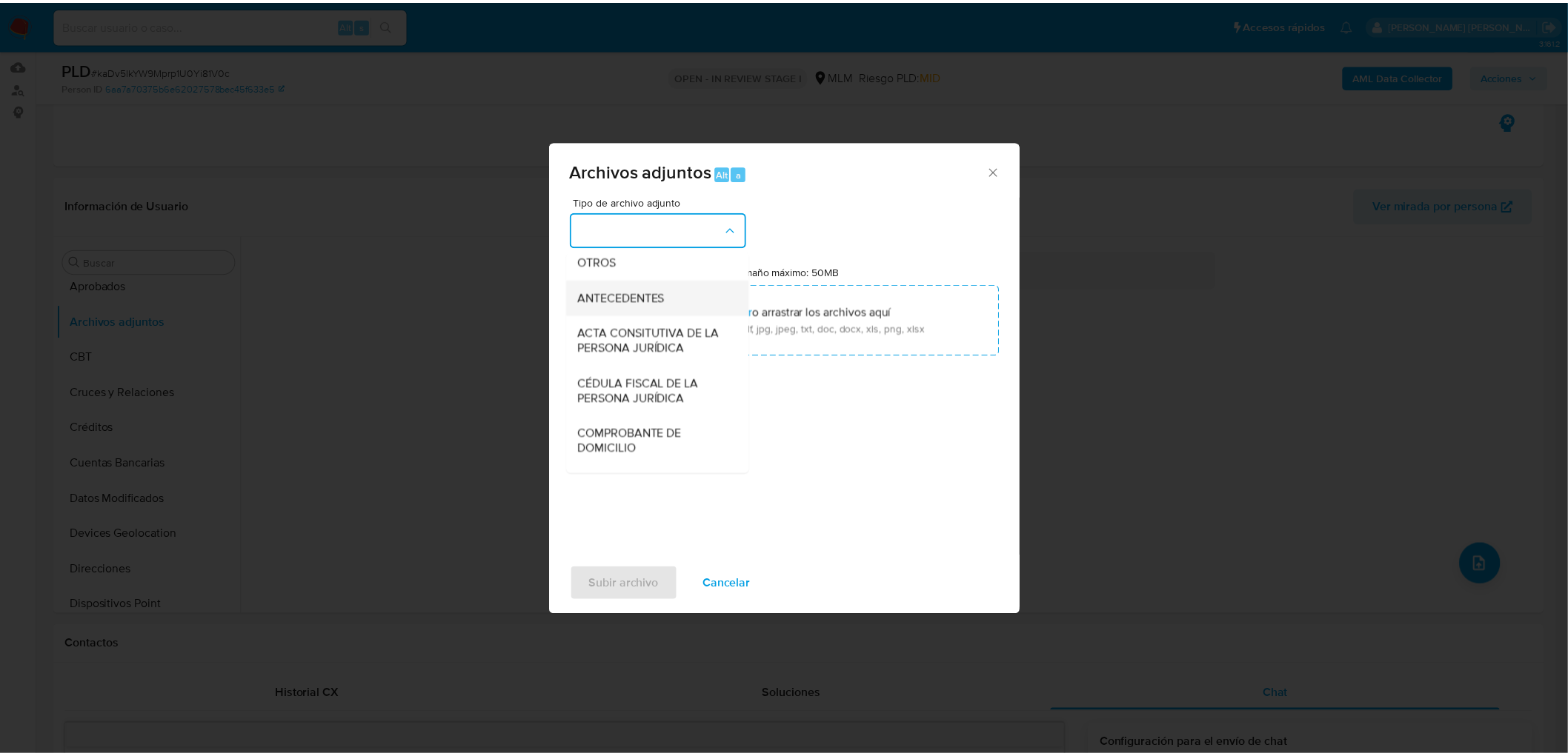
scroll to position [247, 0]
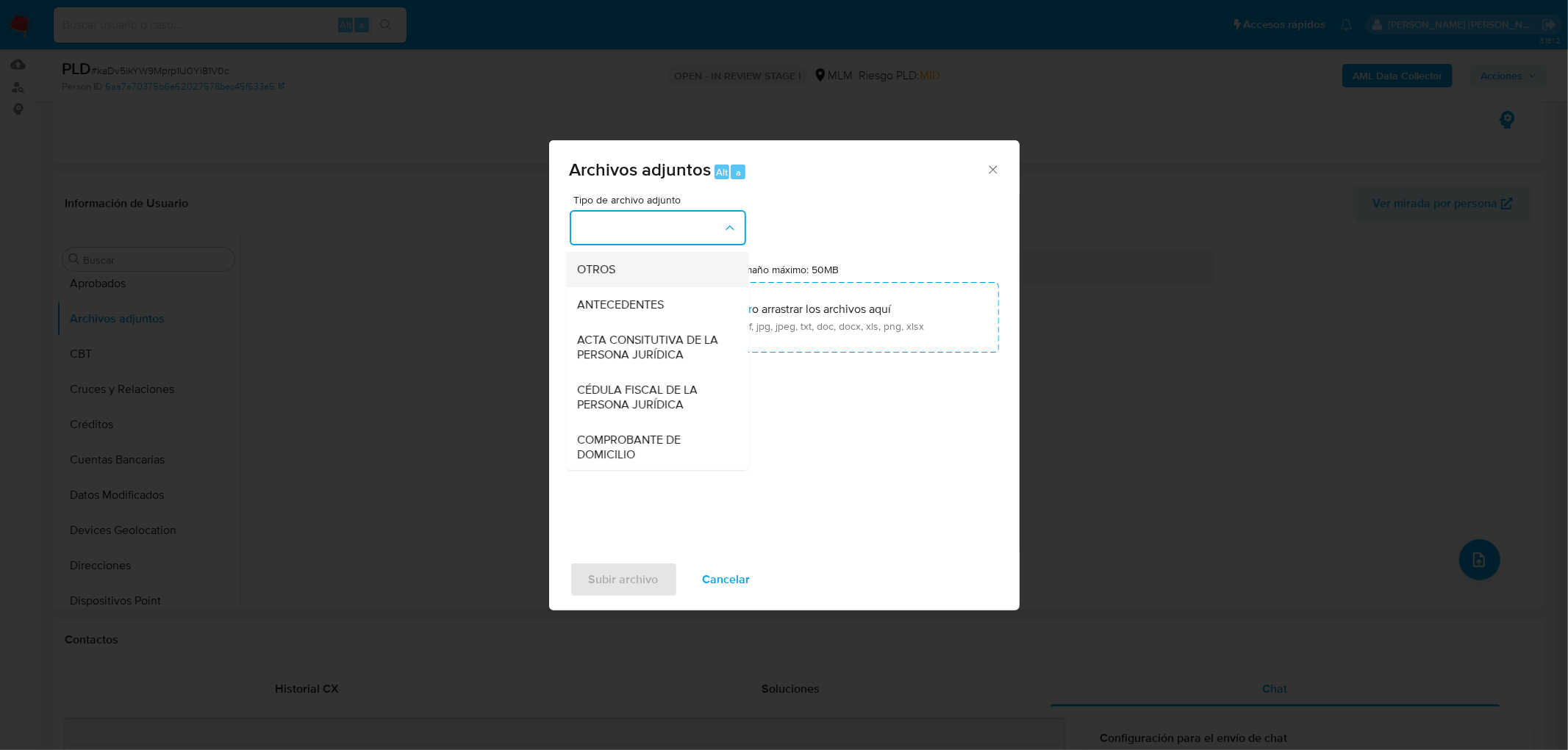
click at [601, 277] on span "OTROS" at bounding box center [596, 269] width 38 height 15
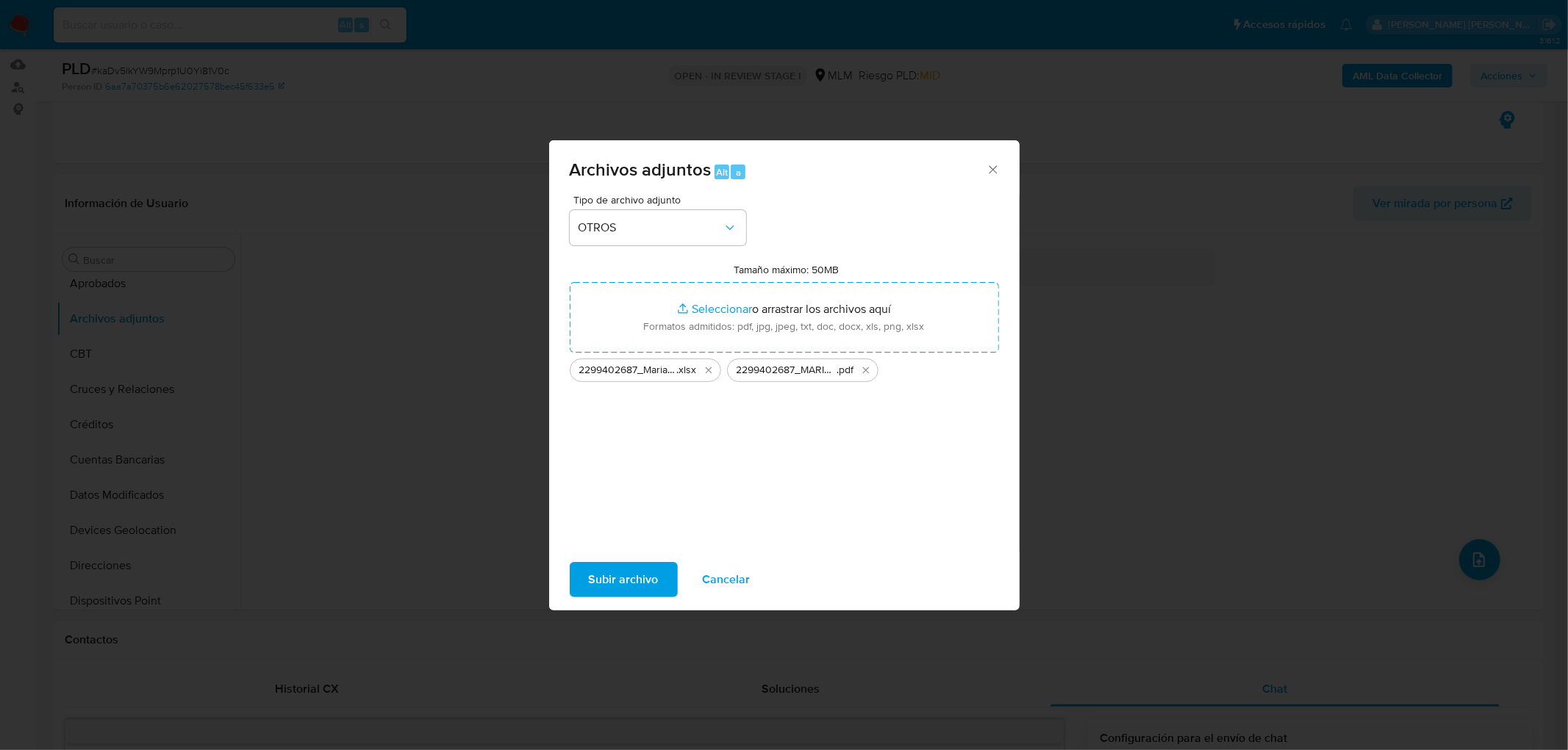
click at [652, 578] on span "Subir archivo" at bounding box center [624, 580] width 70 height 32
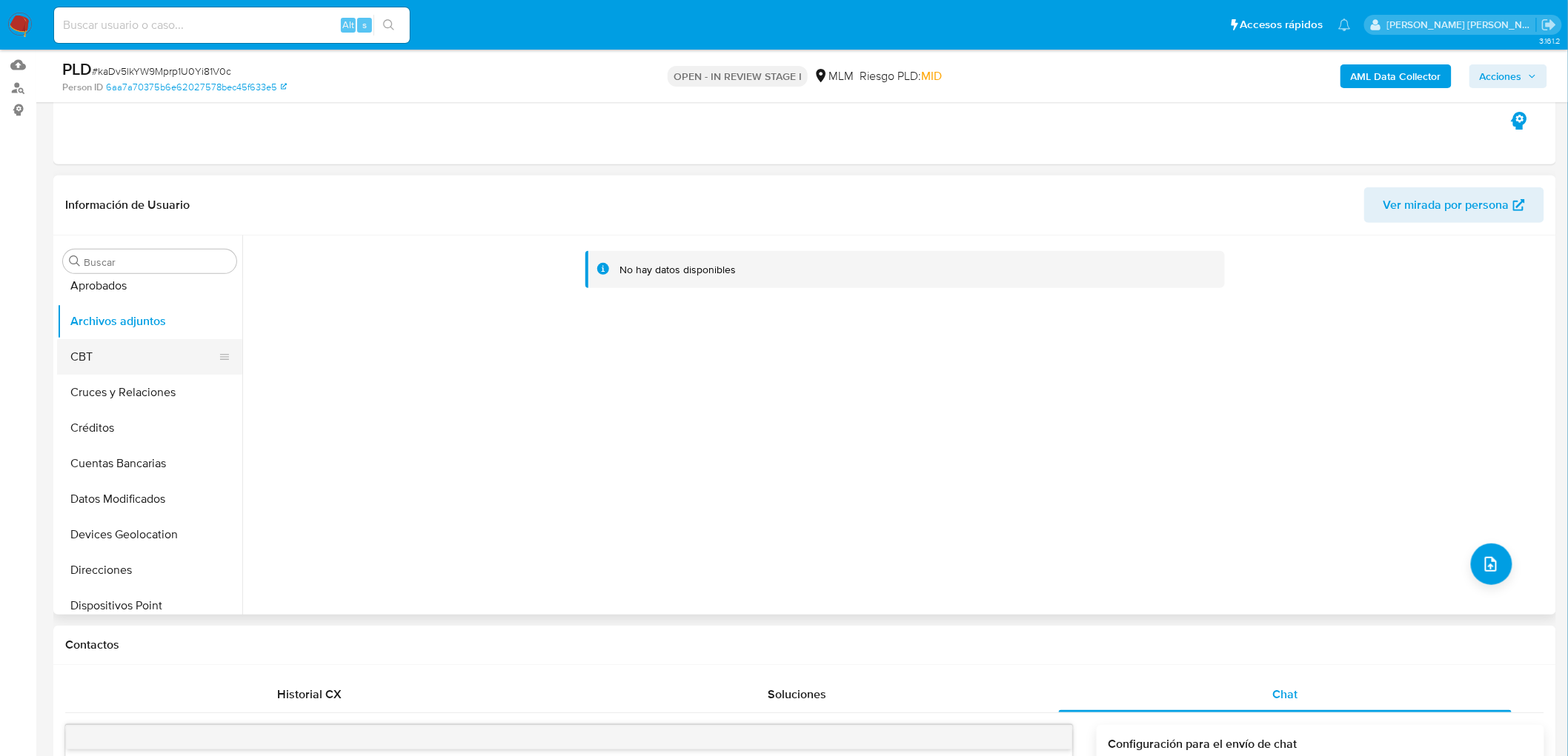
click at [139, 354] on button "CBT" at bounding box center [143, 357] width 173 height 35
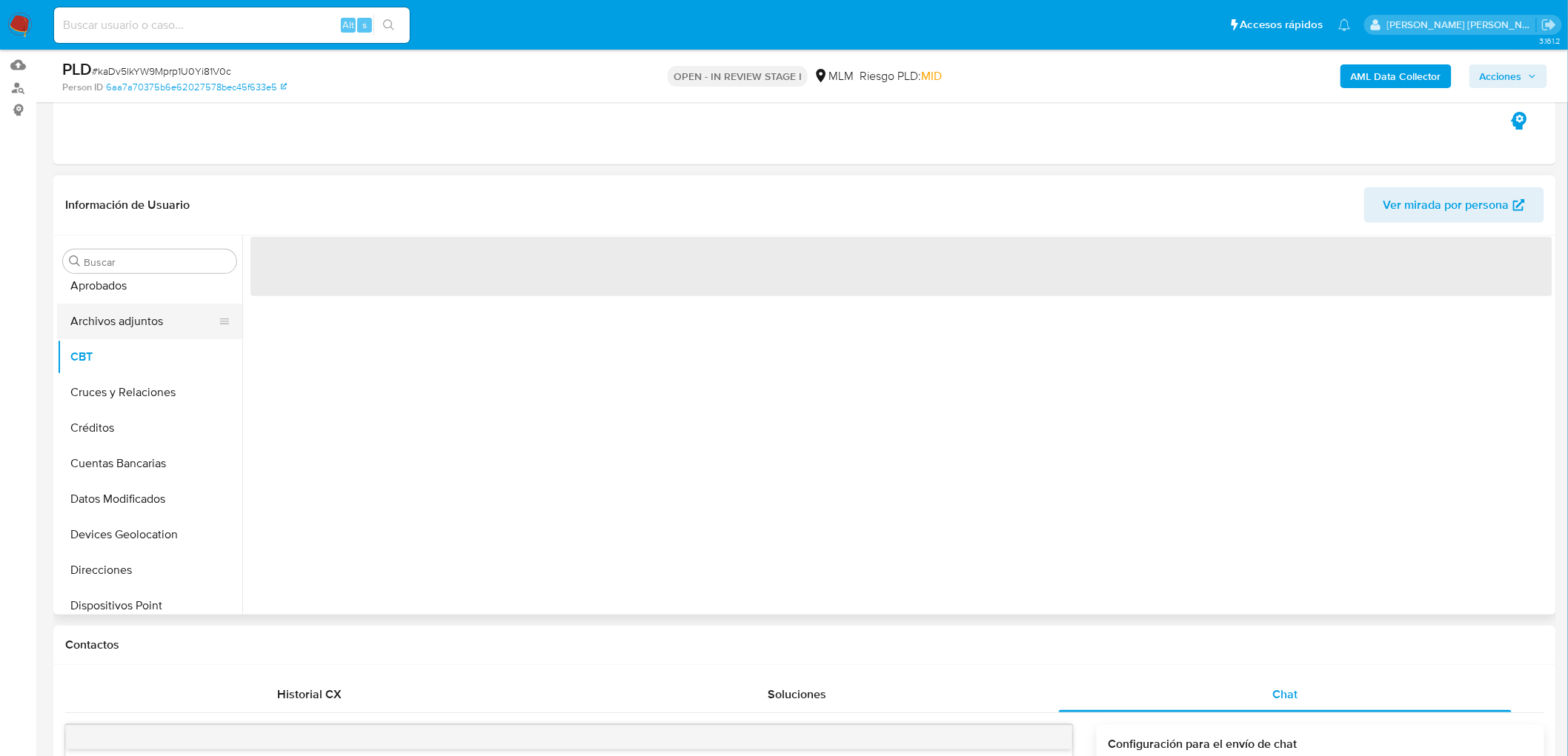
click at [147, 327] on button "Archivos adjuntos" at bounding box center [143, 321] width 173 height 35
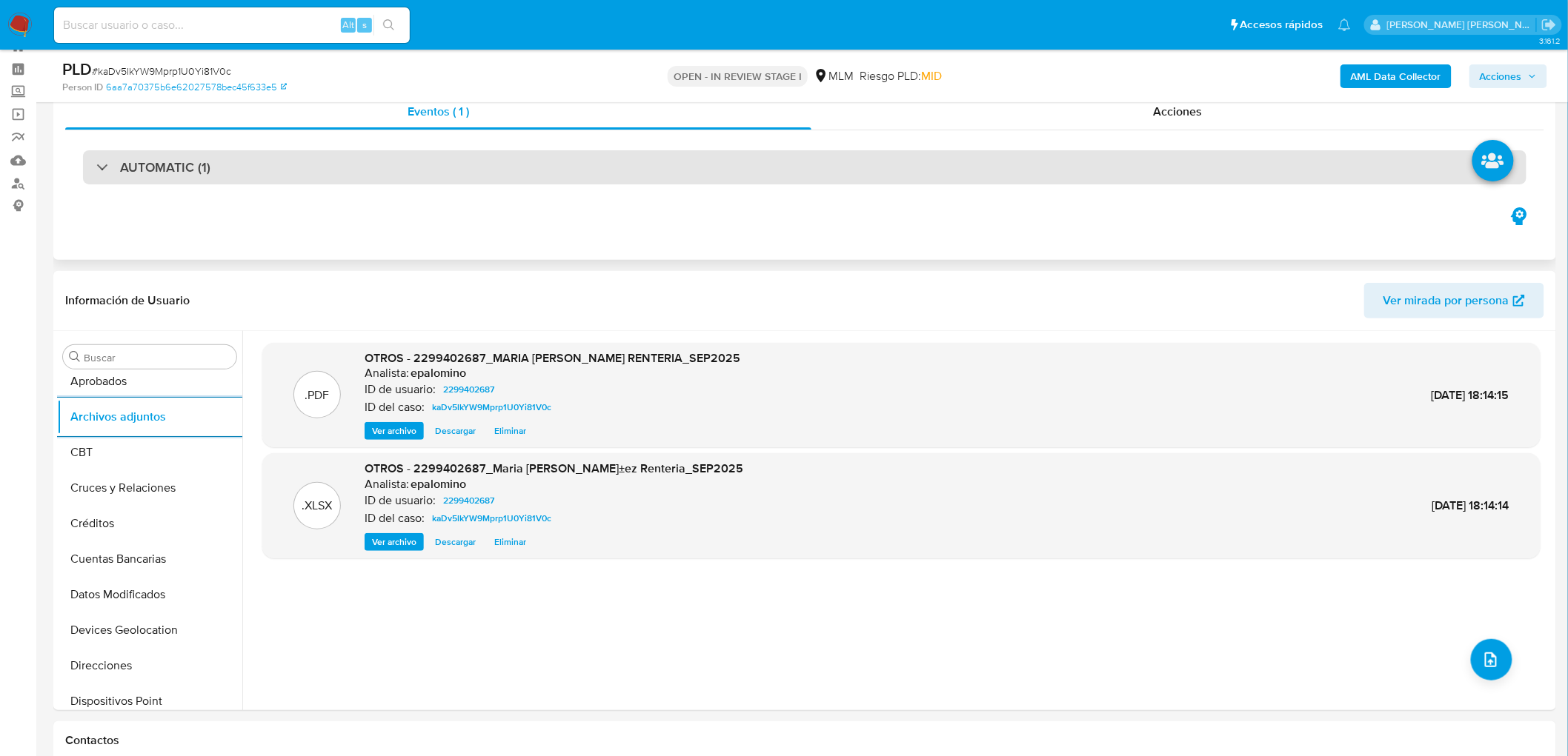
scroll to position [0, 0]
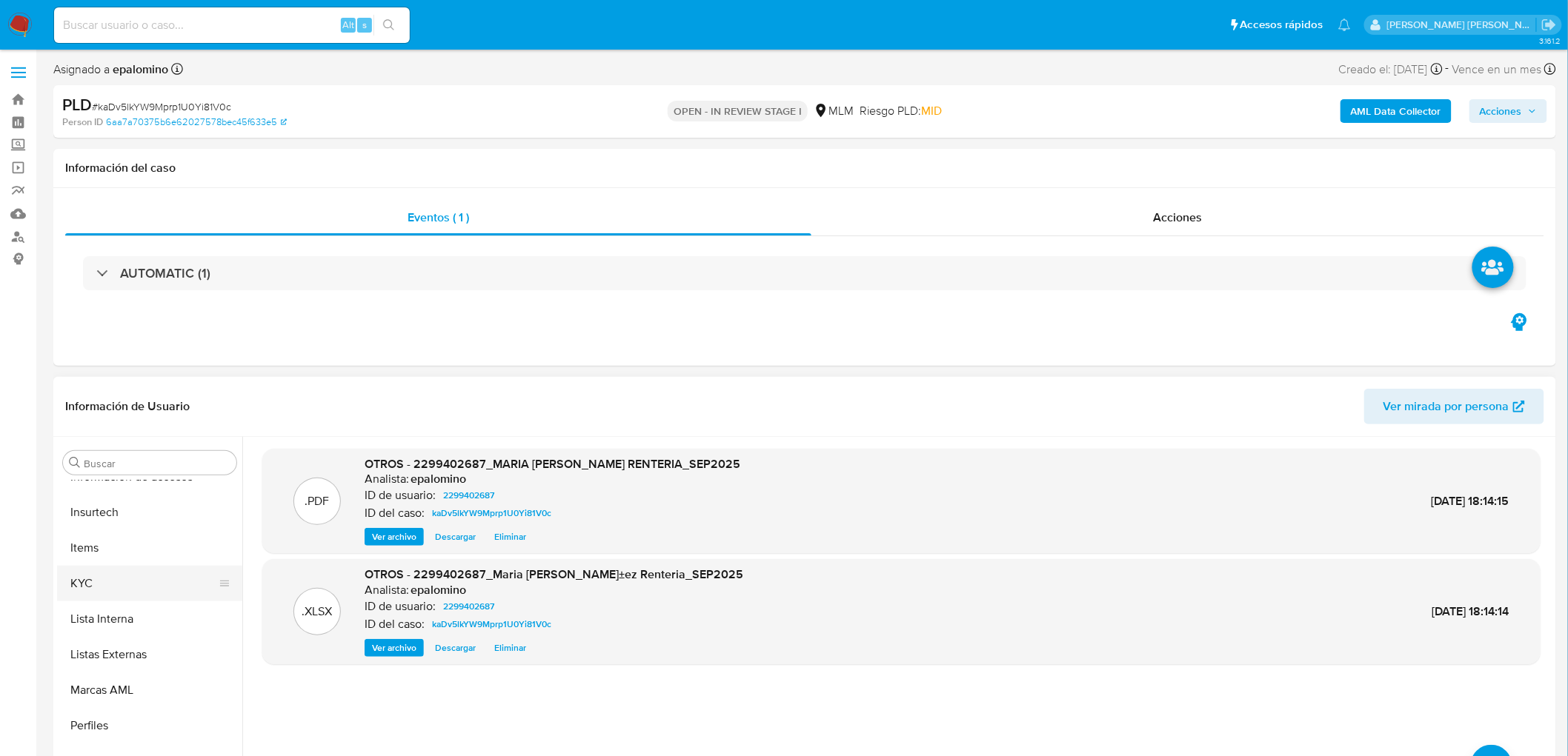
click at [108, 587] on button "KYC" at bounding box center [143, 583] width 173 height 35
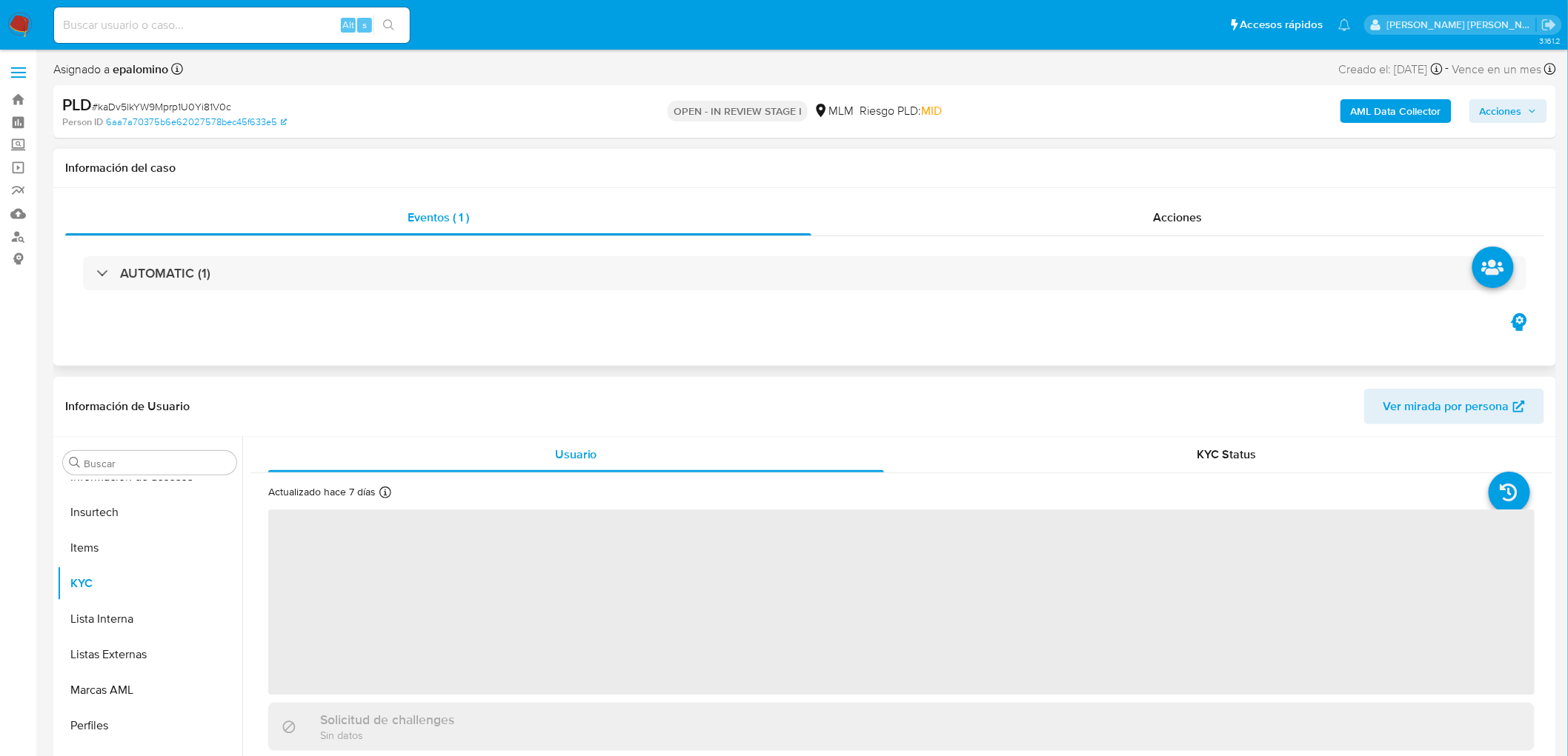
scroll to position [697, 0]
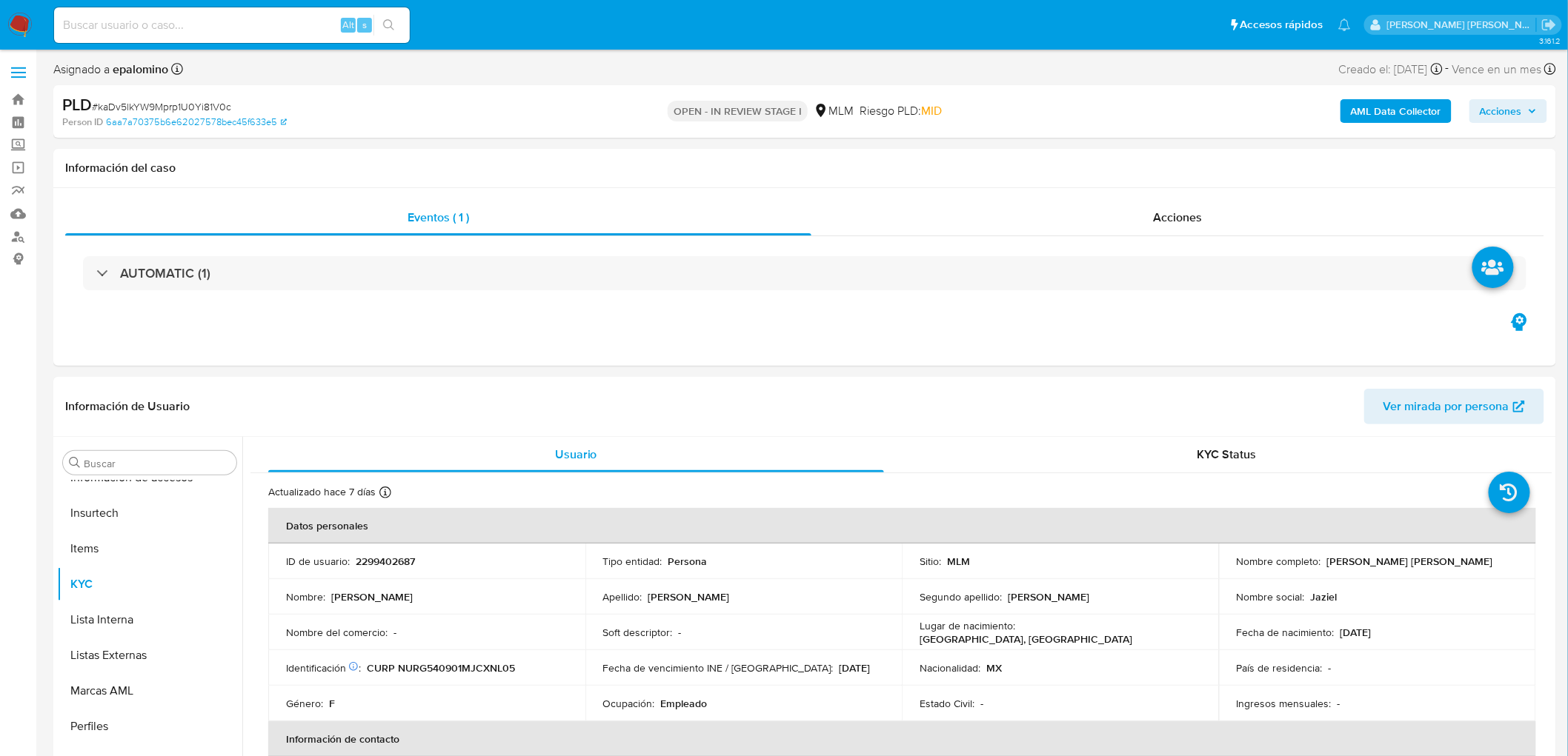
click at [1512, 103] on span "Acciones" at bounding box center [1501, 110] width 42 height 23
click at [1481, 350] on span "Enviar" at bounding box center [1491, 352] width 29 height 21
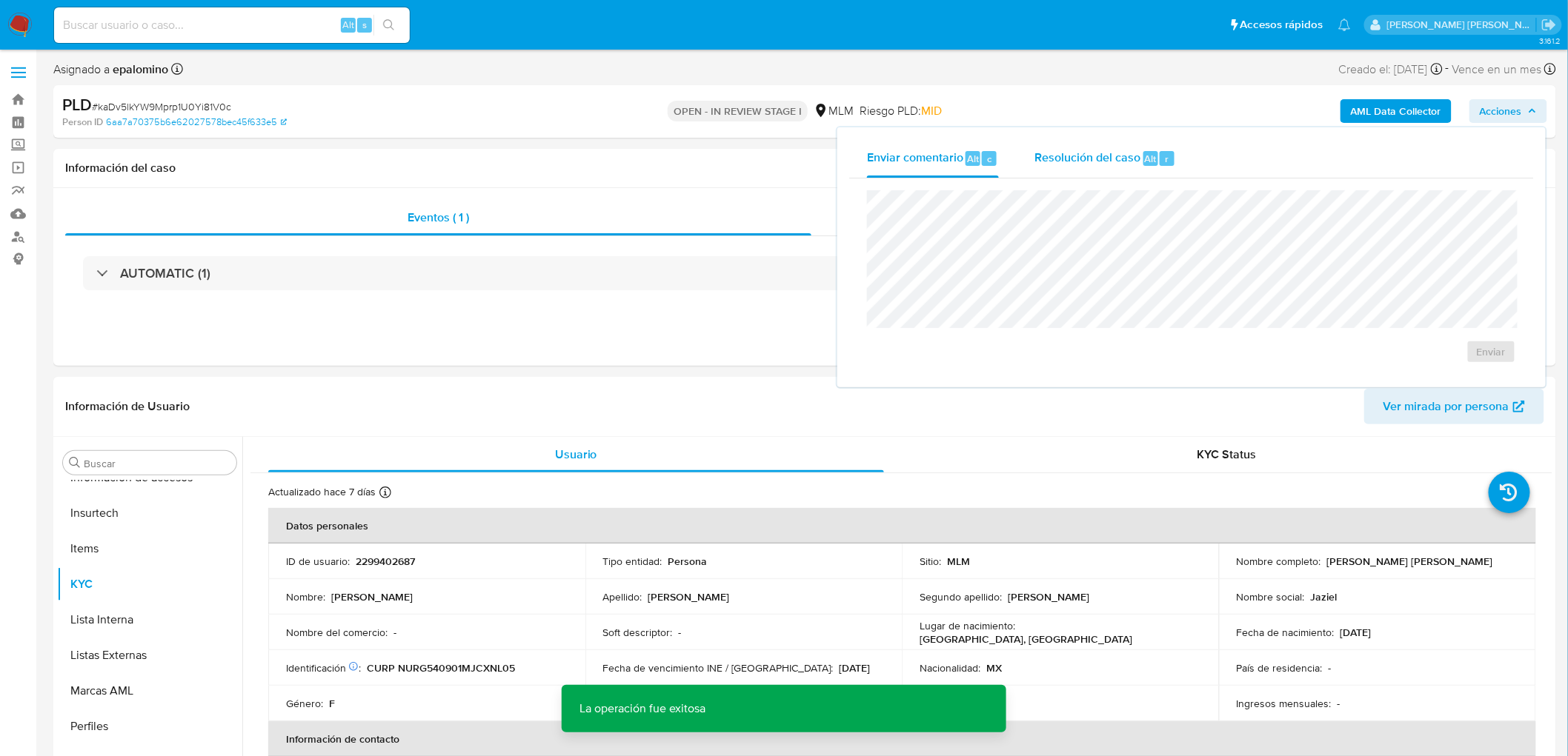
click at [1091, 164] on span "Resolución del caso" at bounding box center [1087, 159] width 106 height 17
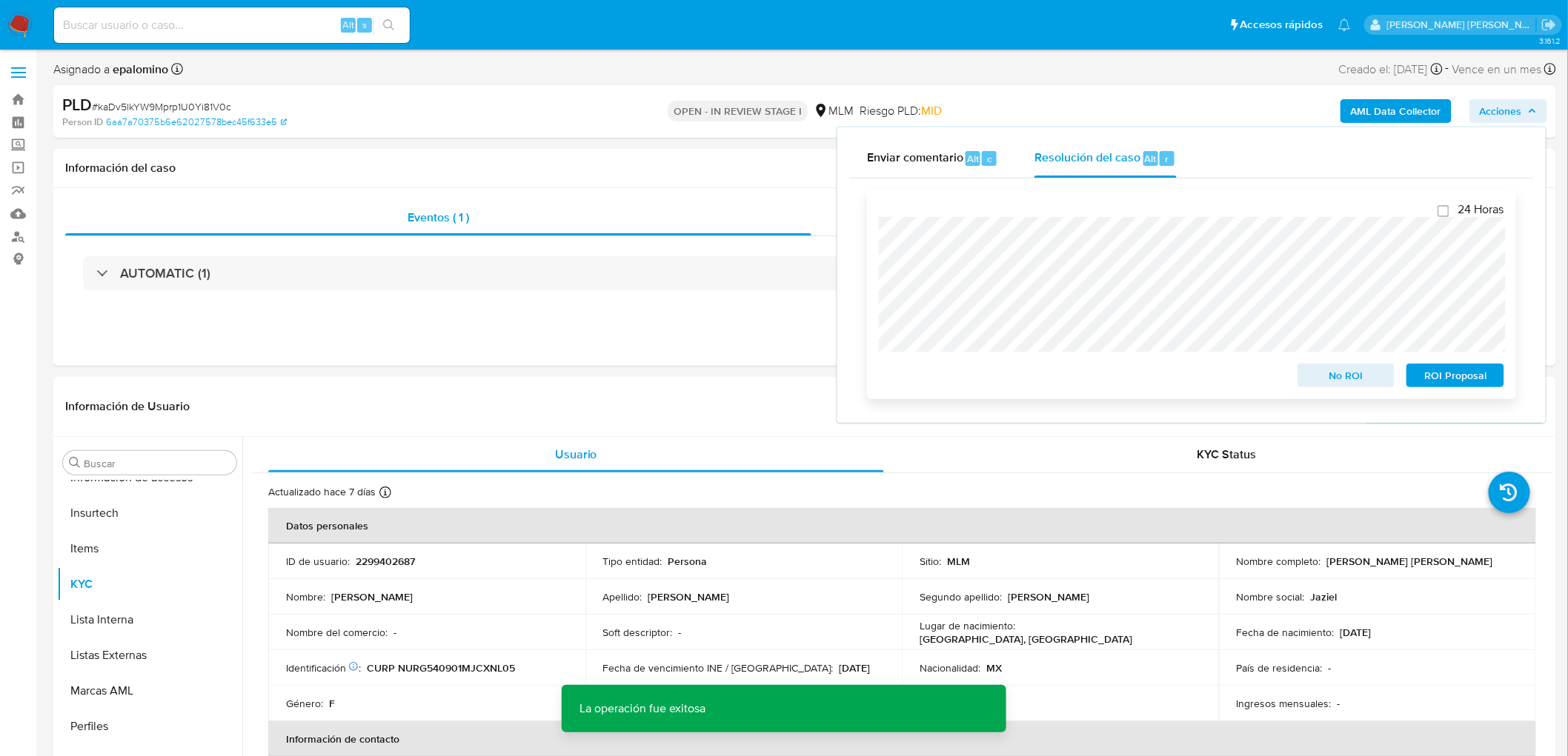
click at [1461, 372] on span "ROI Proposal" at bounding box center [1455, 376] width 77 height 21
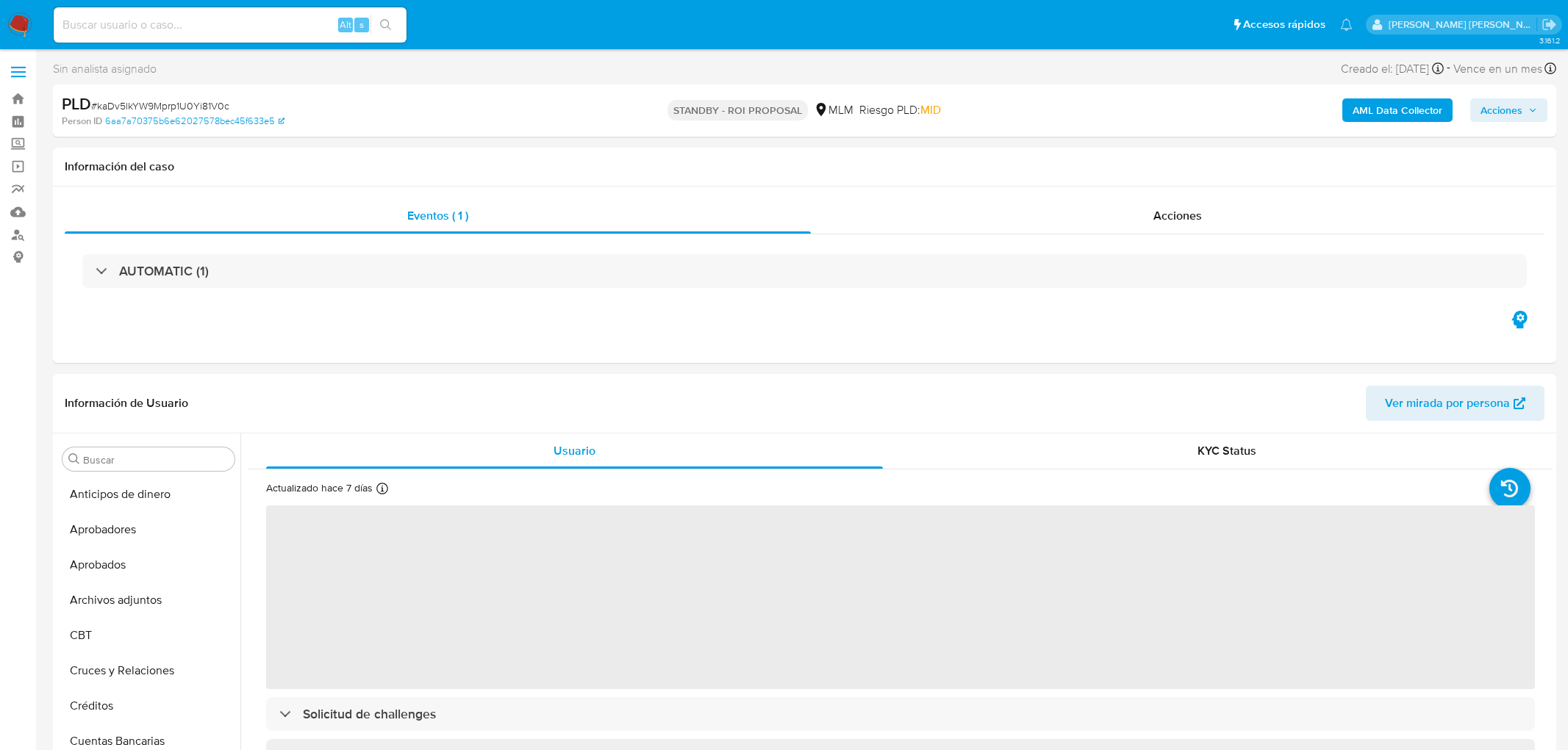
select select "10"
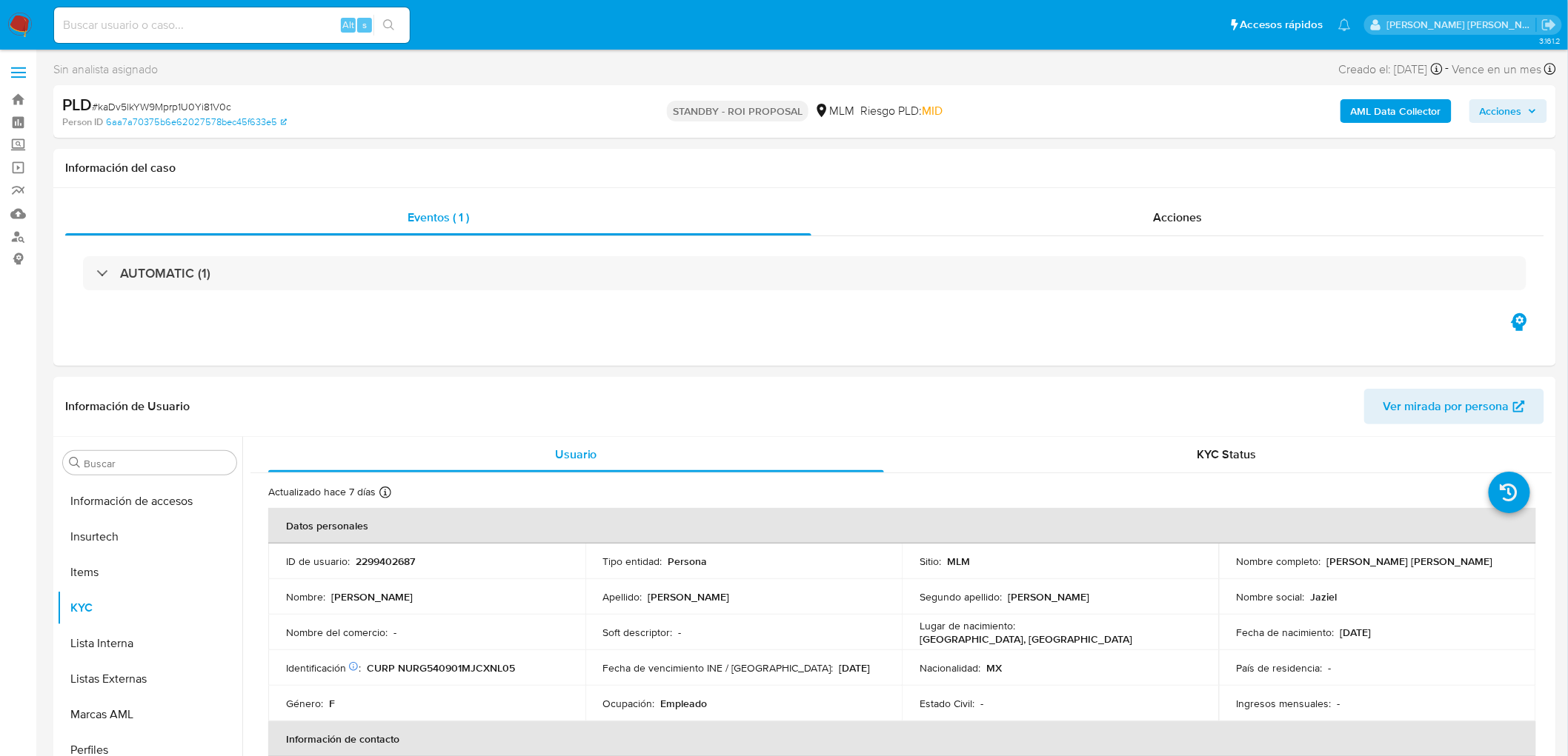
scroll to position [697, 0]
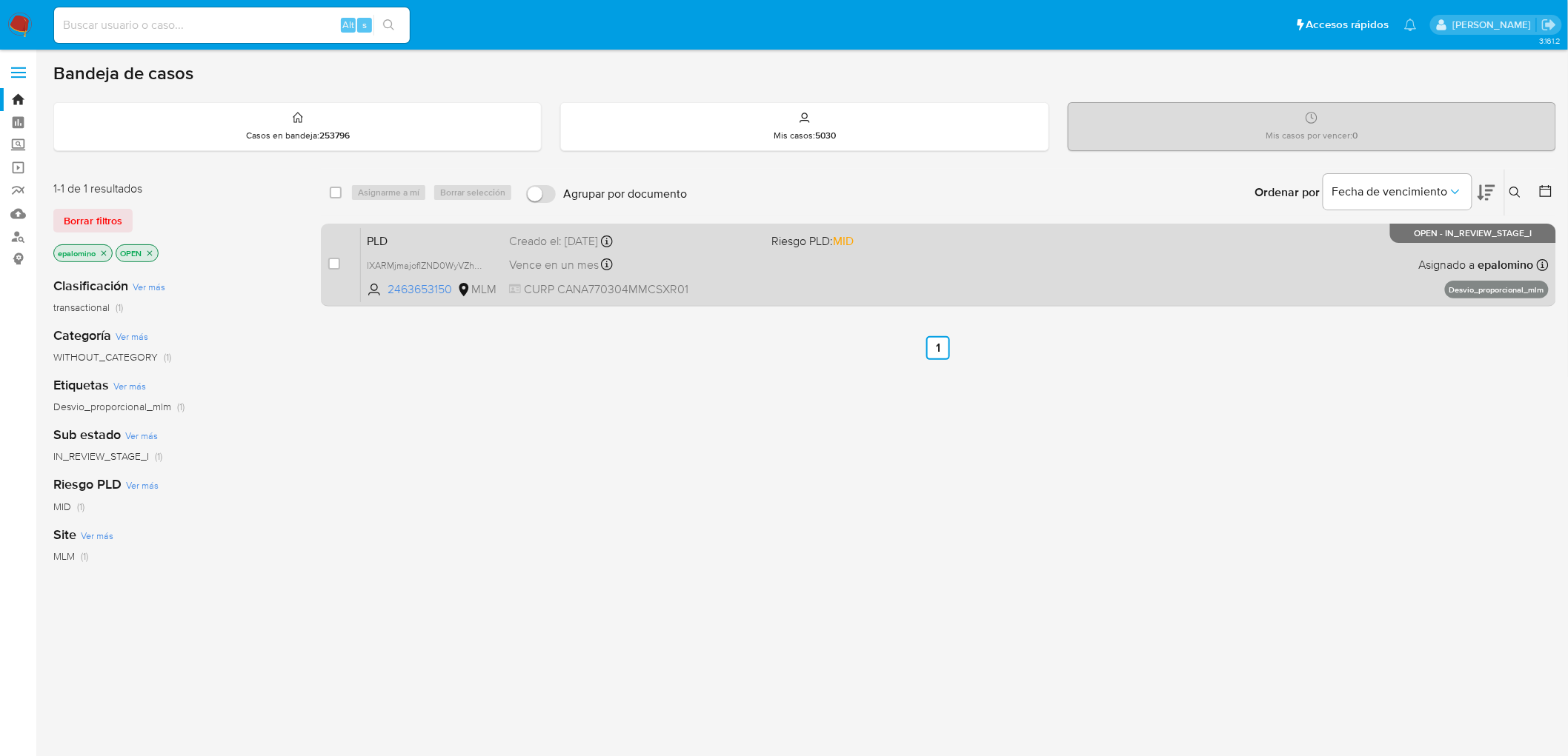
click at [415, 245] on span "PLD" at bounding box center [431, 240] width 130 height 19
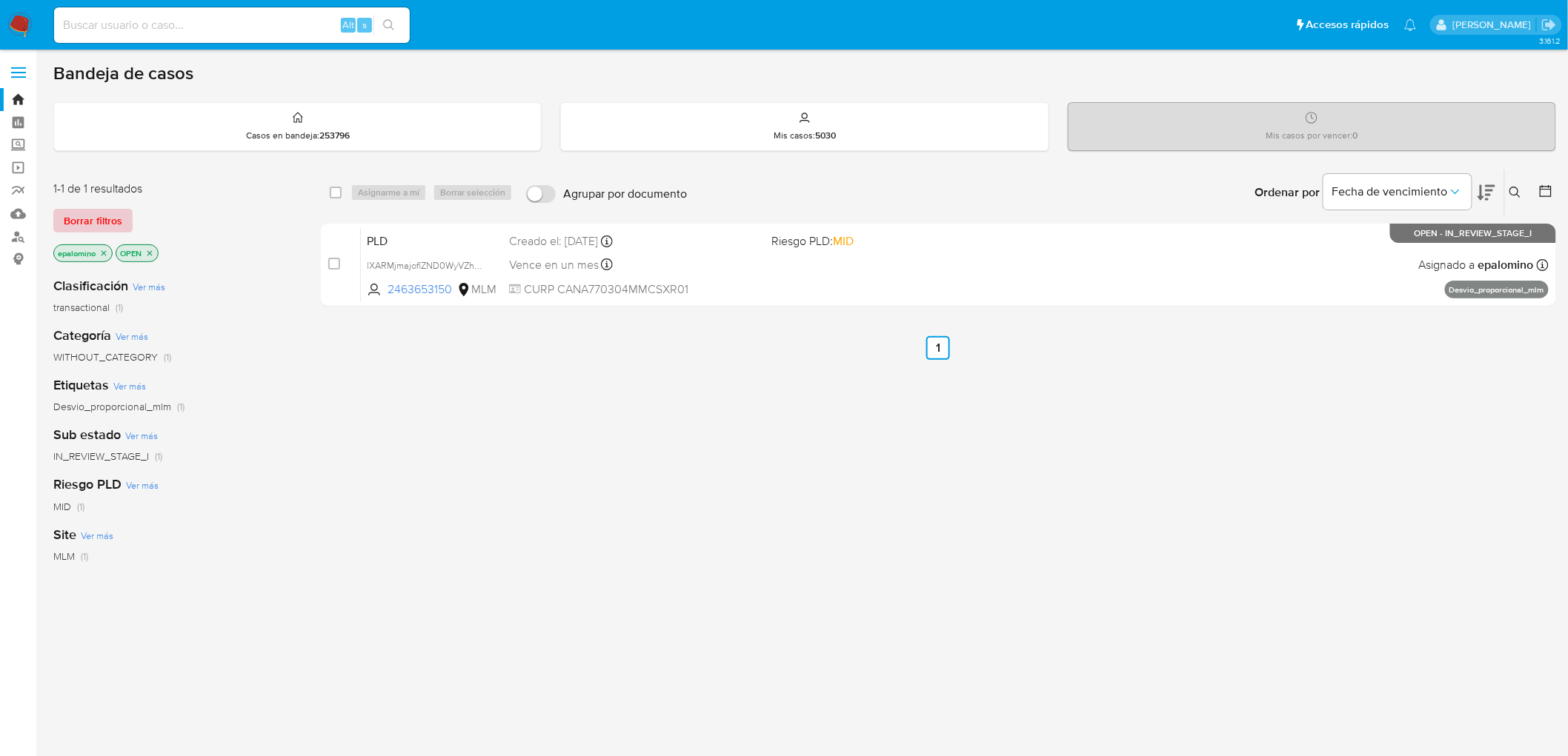
click at [83, 216] on span "Borrar filtros" at bounding box center [93, 221] width 59 height 21
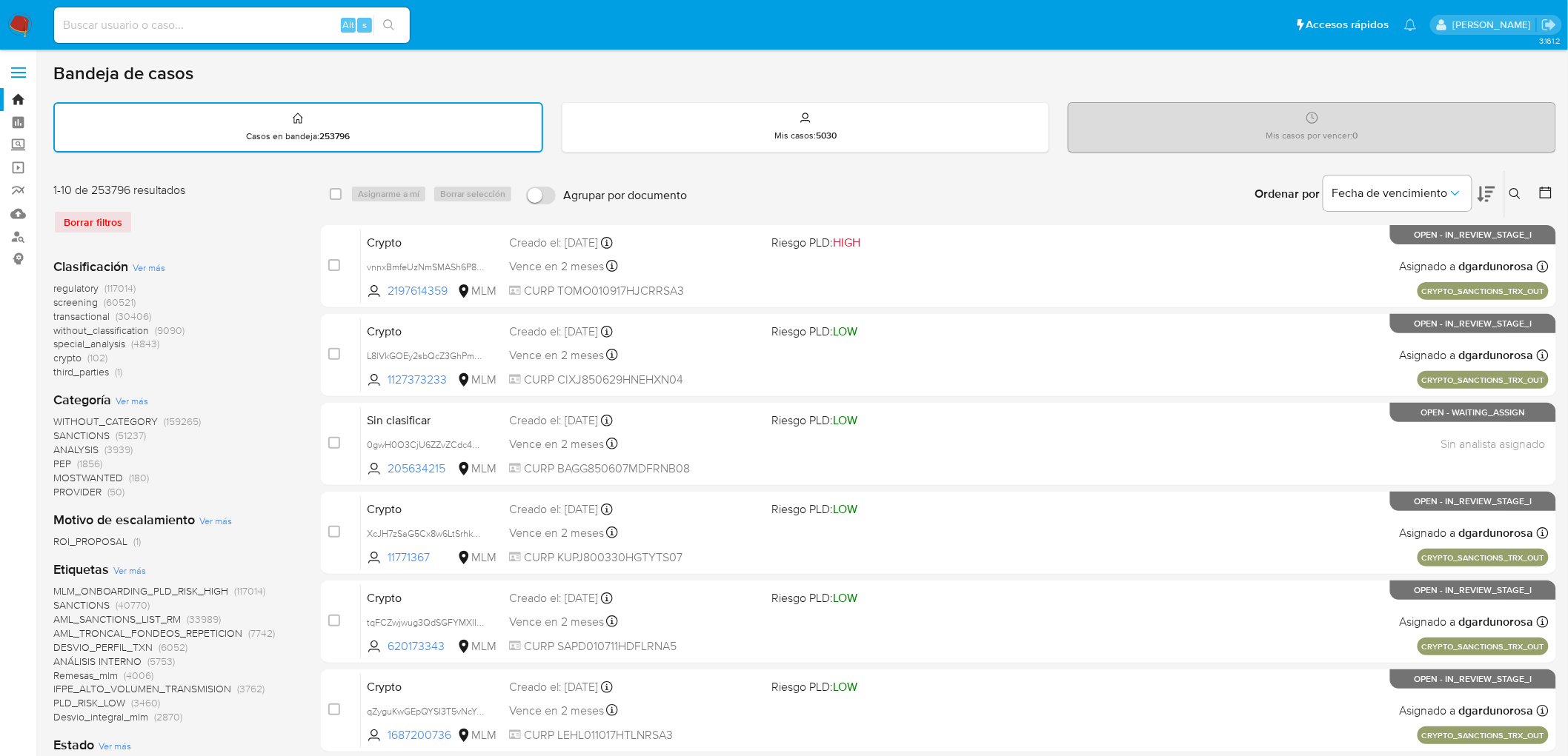
click at [1515, 189] on icon at bounding box center [1515, 194] width 12 height 12
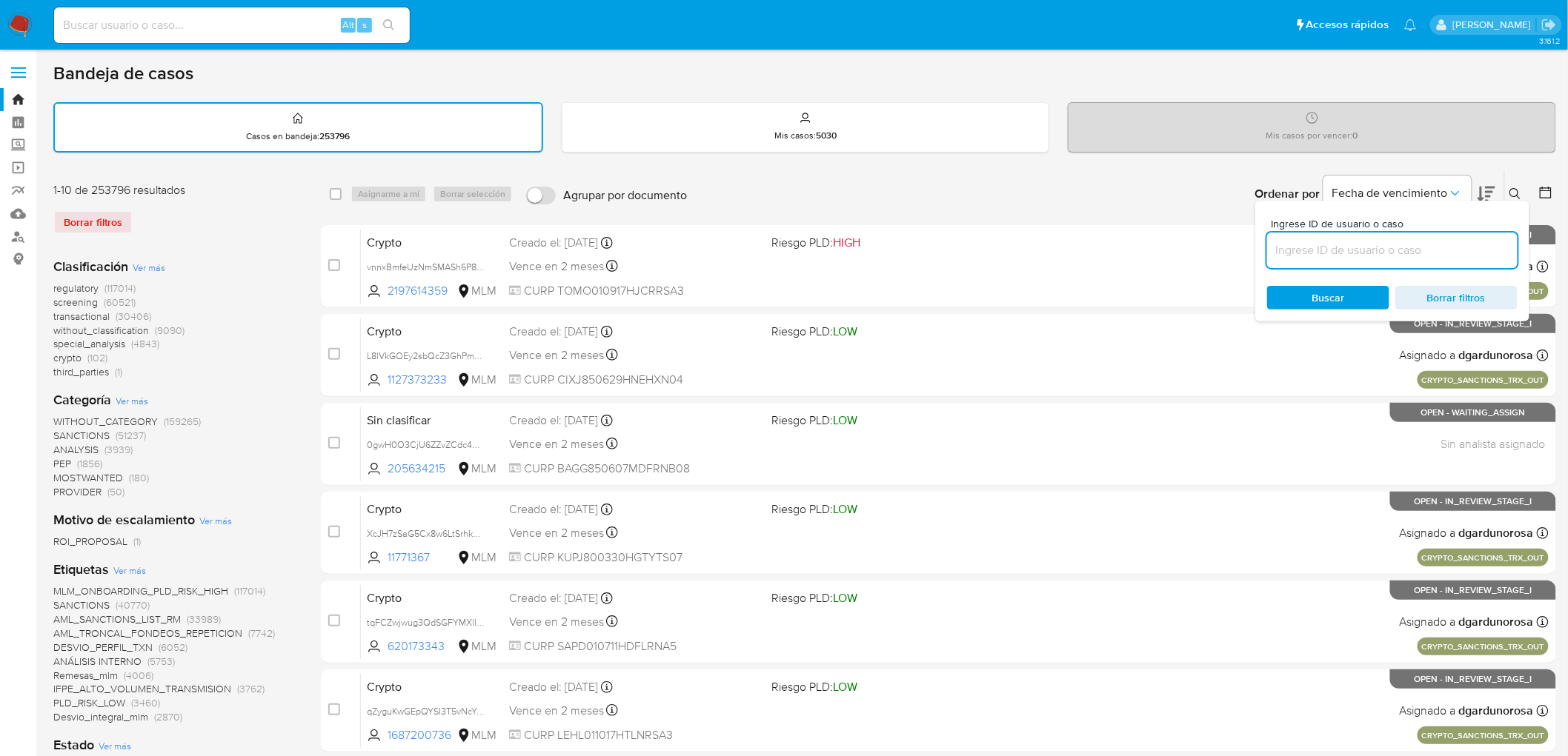
click at [1382, 250] on input at bounding box center [1392, 250] width 250 height 19
type input "2463653150"
click at [1314, 293] on span "Buscar" at bounding box center [1329, 297] width 33 height 23
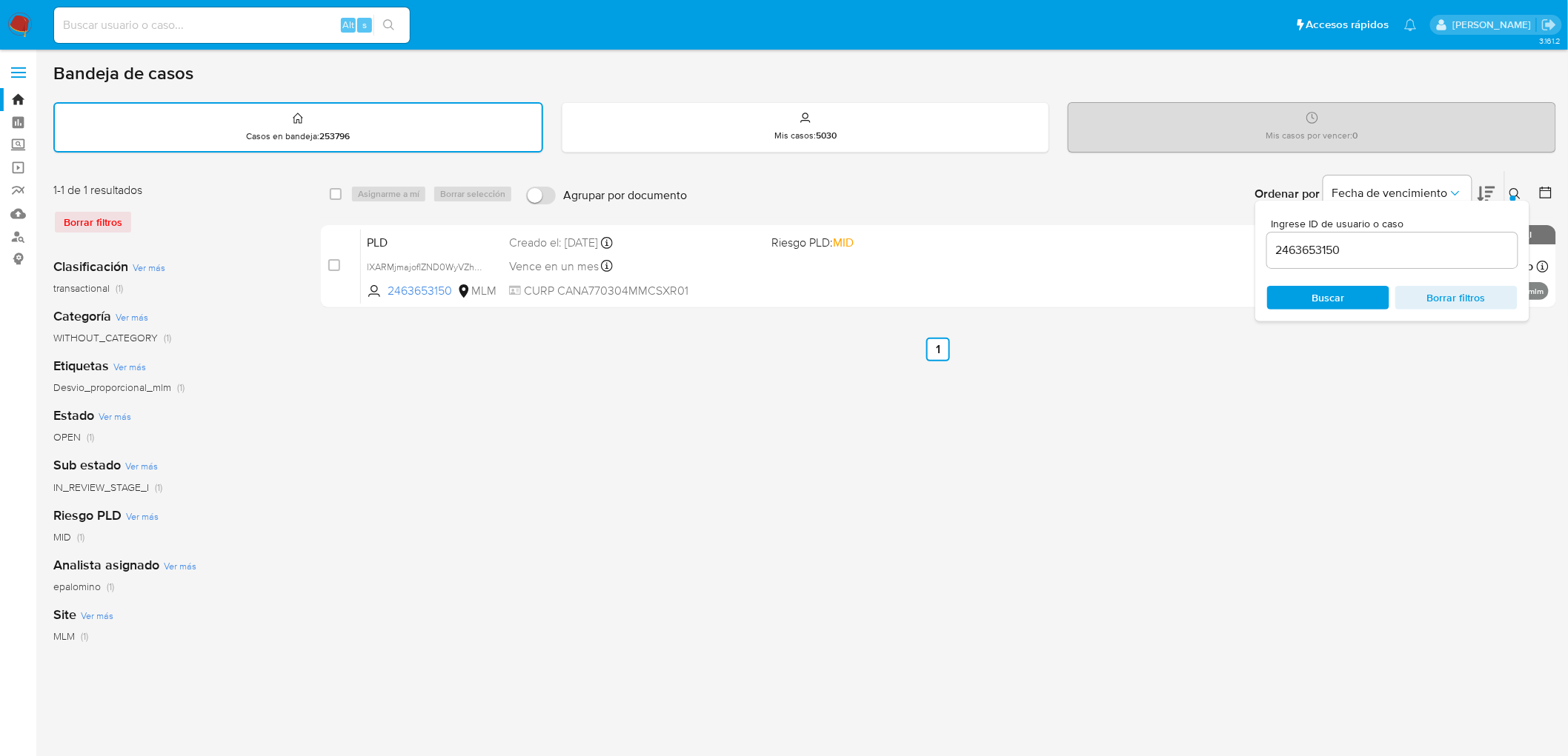
click at [1513, 190] on icon at bounding box center [1515, 194] width 12 height 12
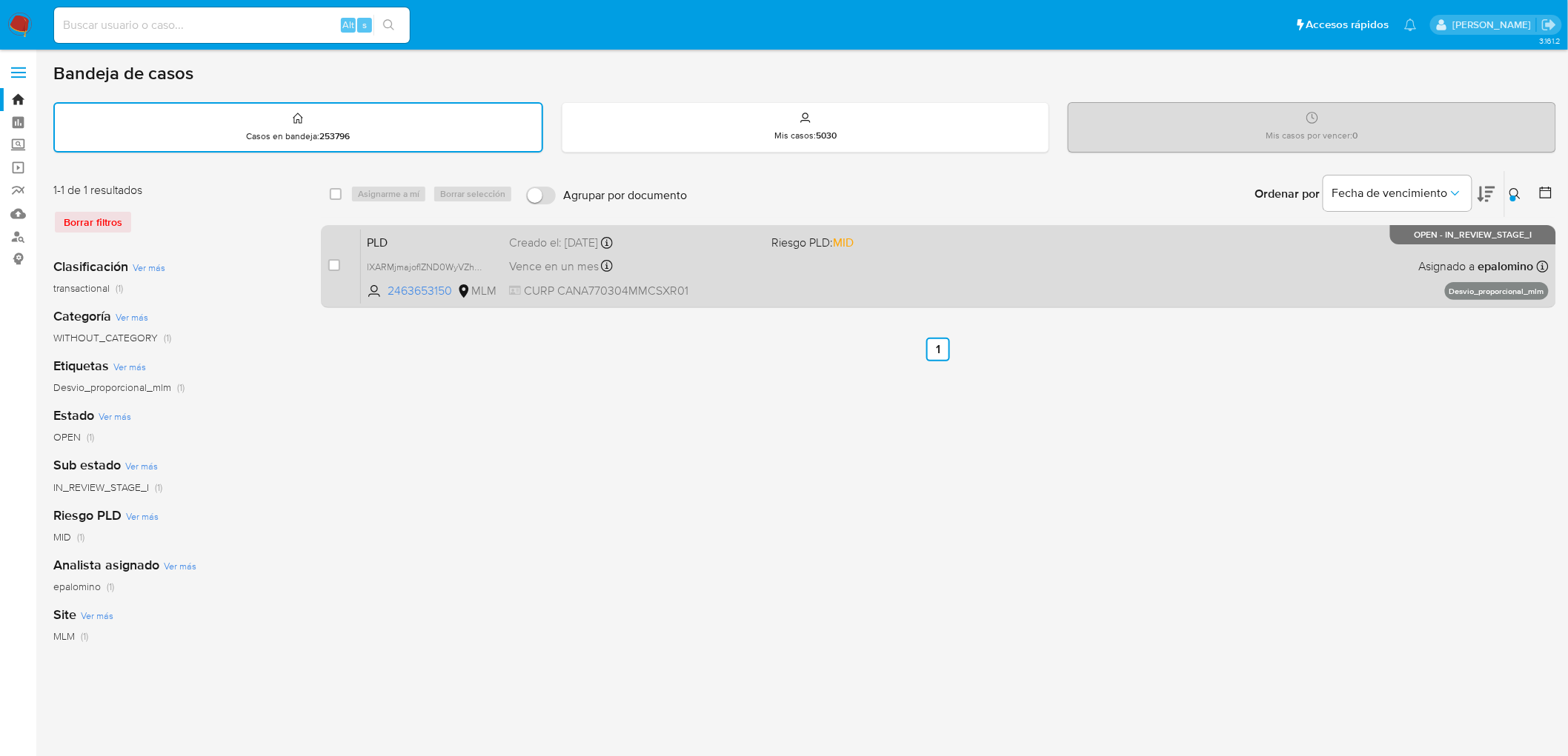
click at [393, 242] on span "PLD" at bounding box center [431, 241] width 130 height 19
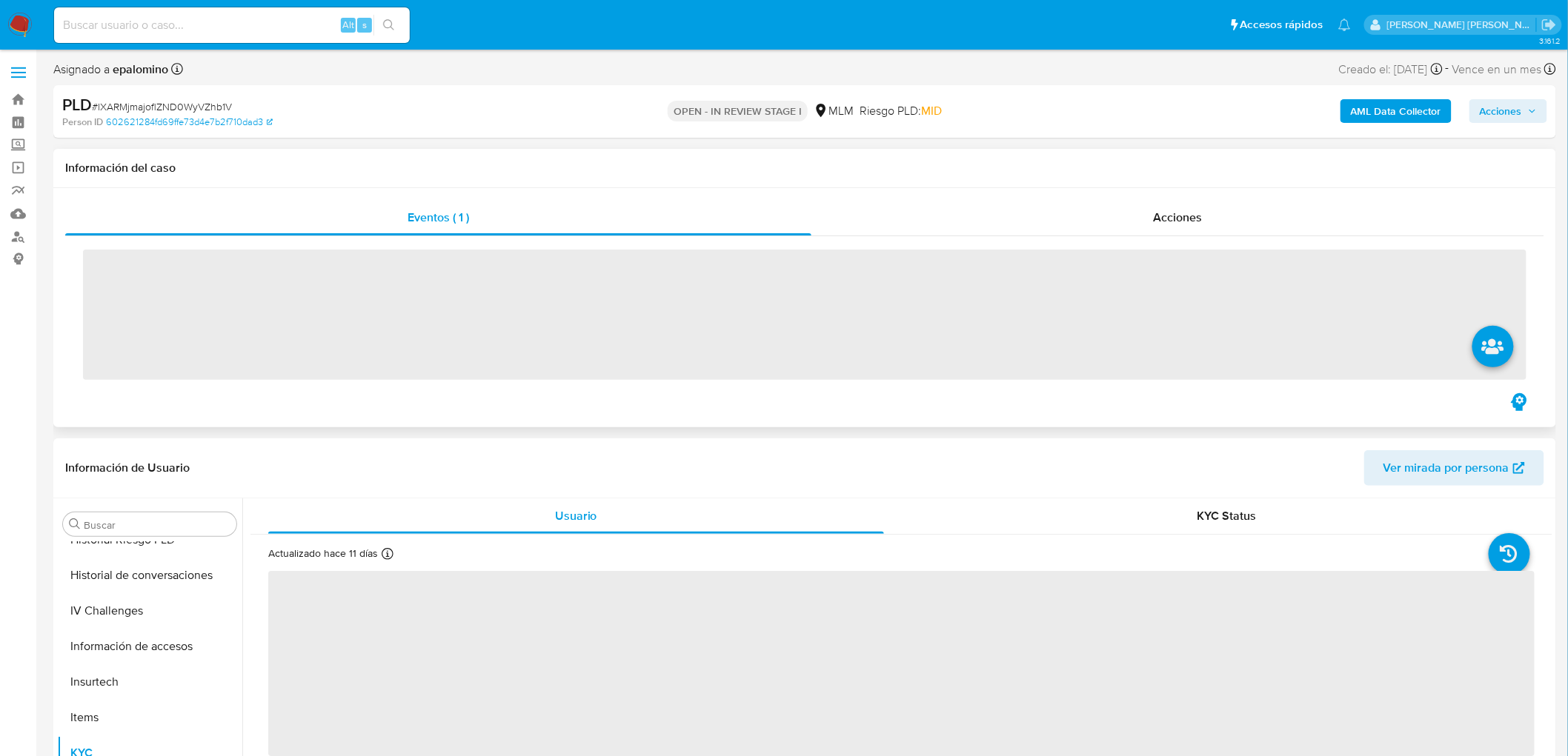
scroll to position [697, 0]
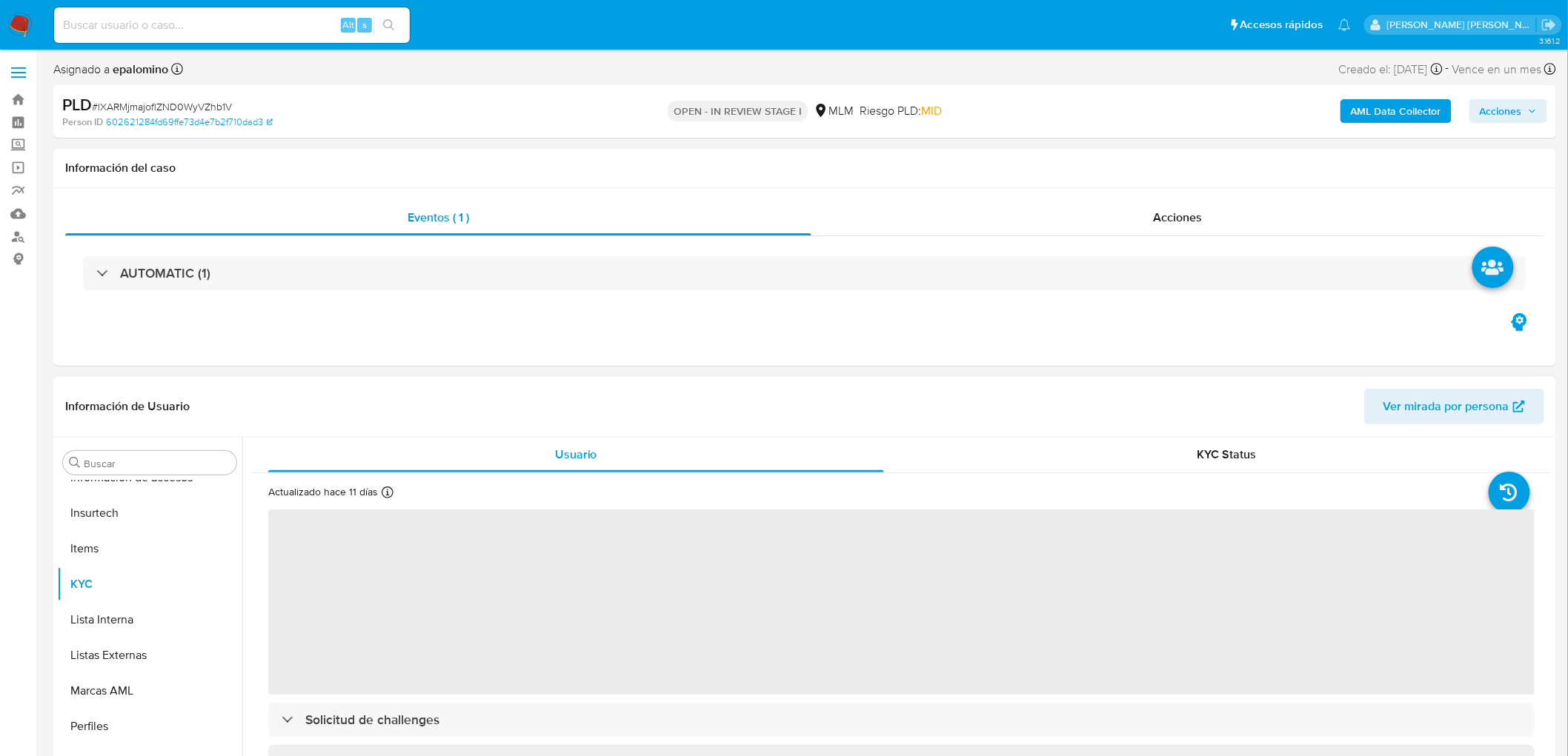
select select "10"
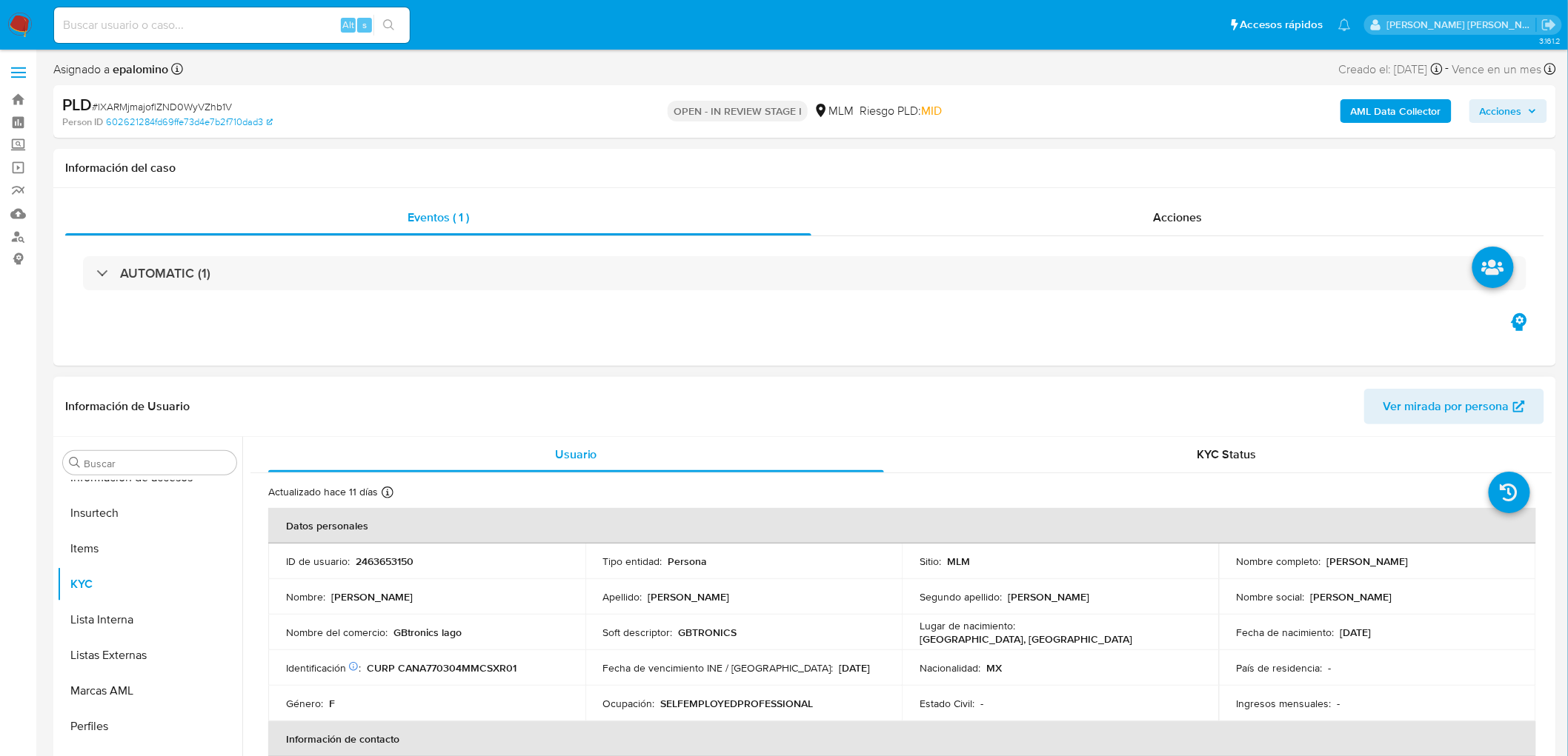
click at [411, 550] on td "ID de usuario : 2463653150" at bounding box center [427, 561] width 317 height 35
click at [393, 560] on p "2463653150" at bounding box center [384, 561] width 58 height 13
copy p "2463653150"
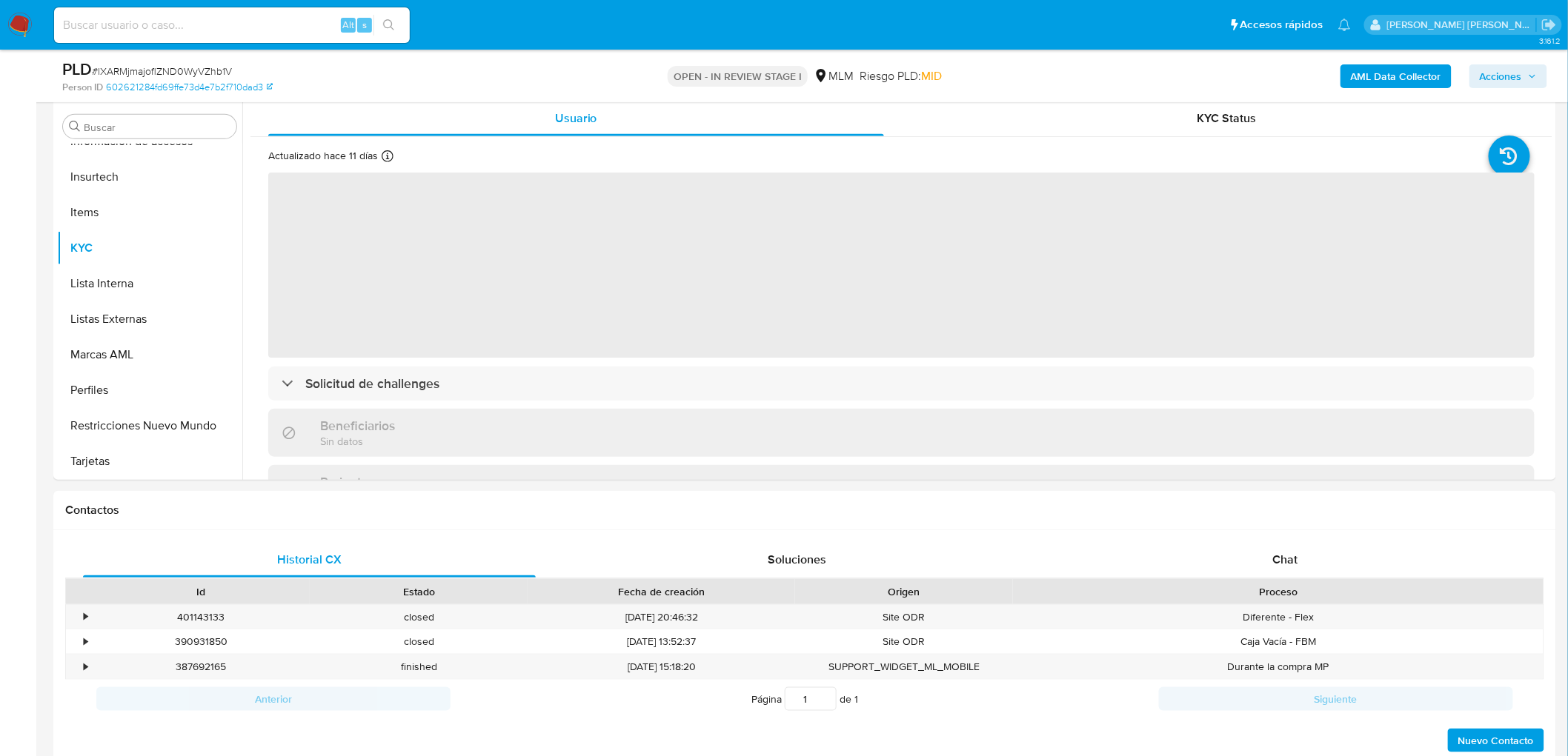
scroll to position [341, 0]
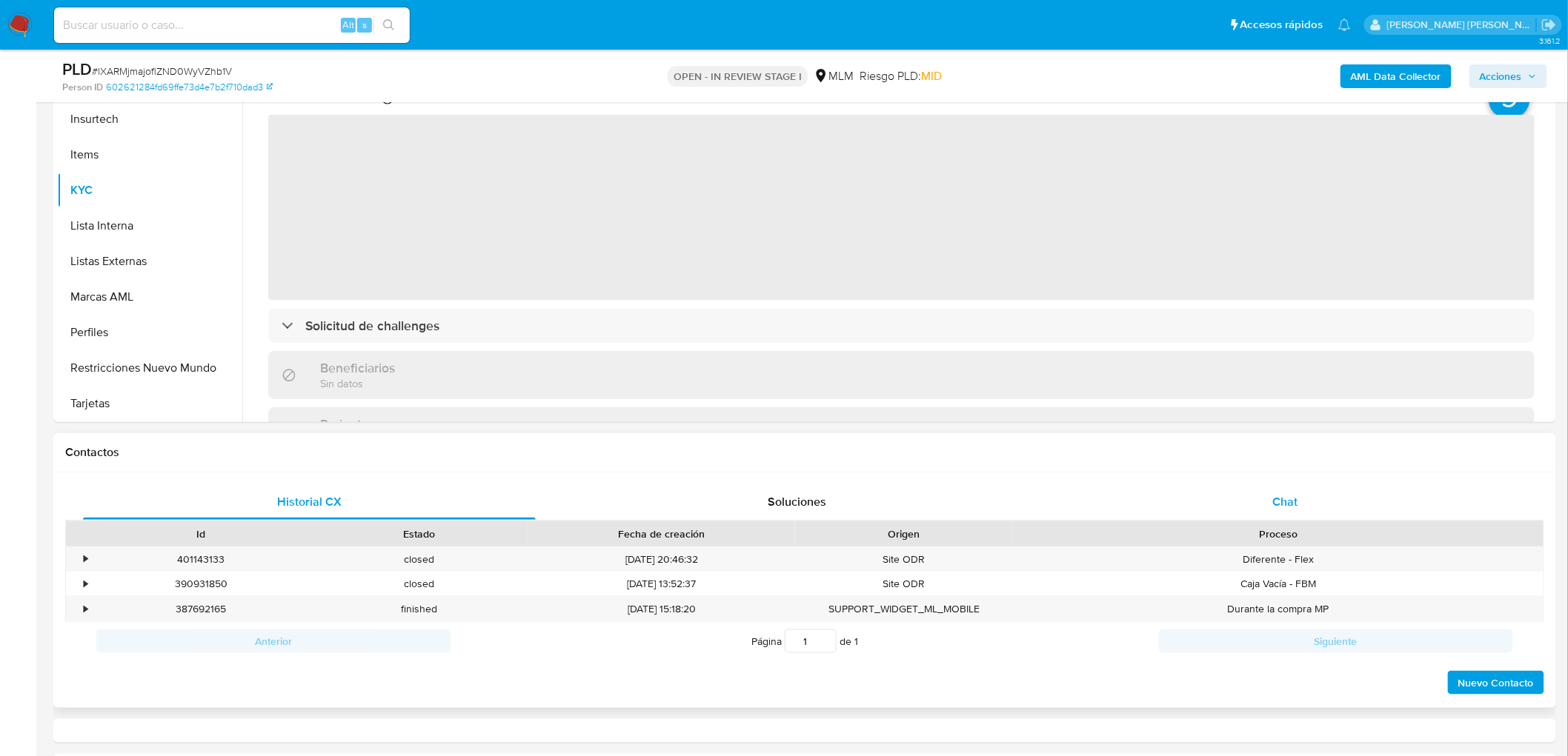
click at [1268, 507] on div "Chat" at bounding box center [1285, 502] width 453 height 35
select select "10"
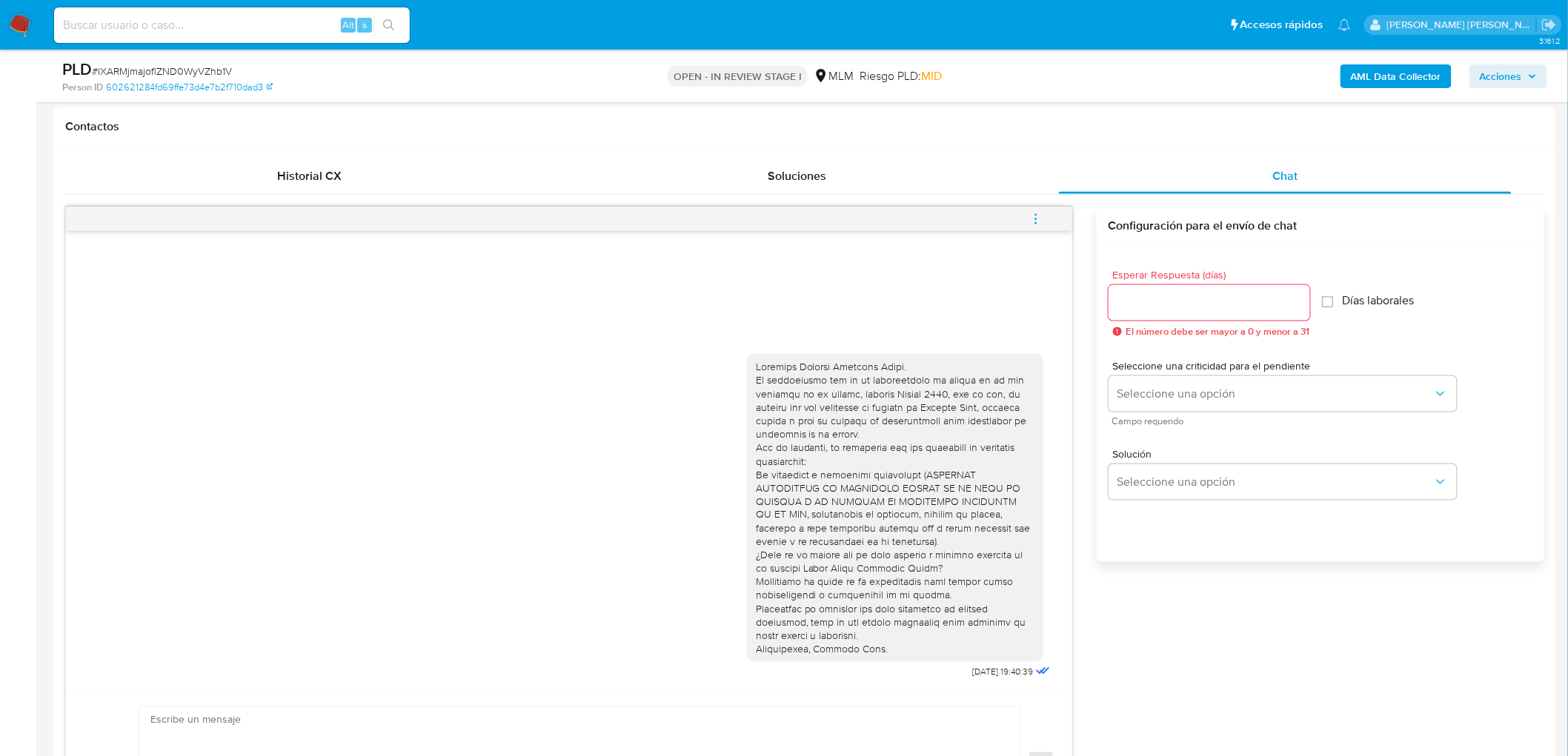
scroll to position [735, 0]
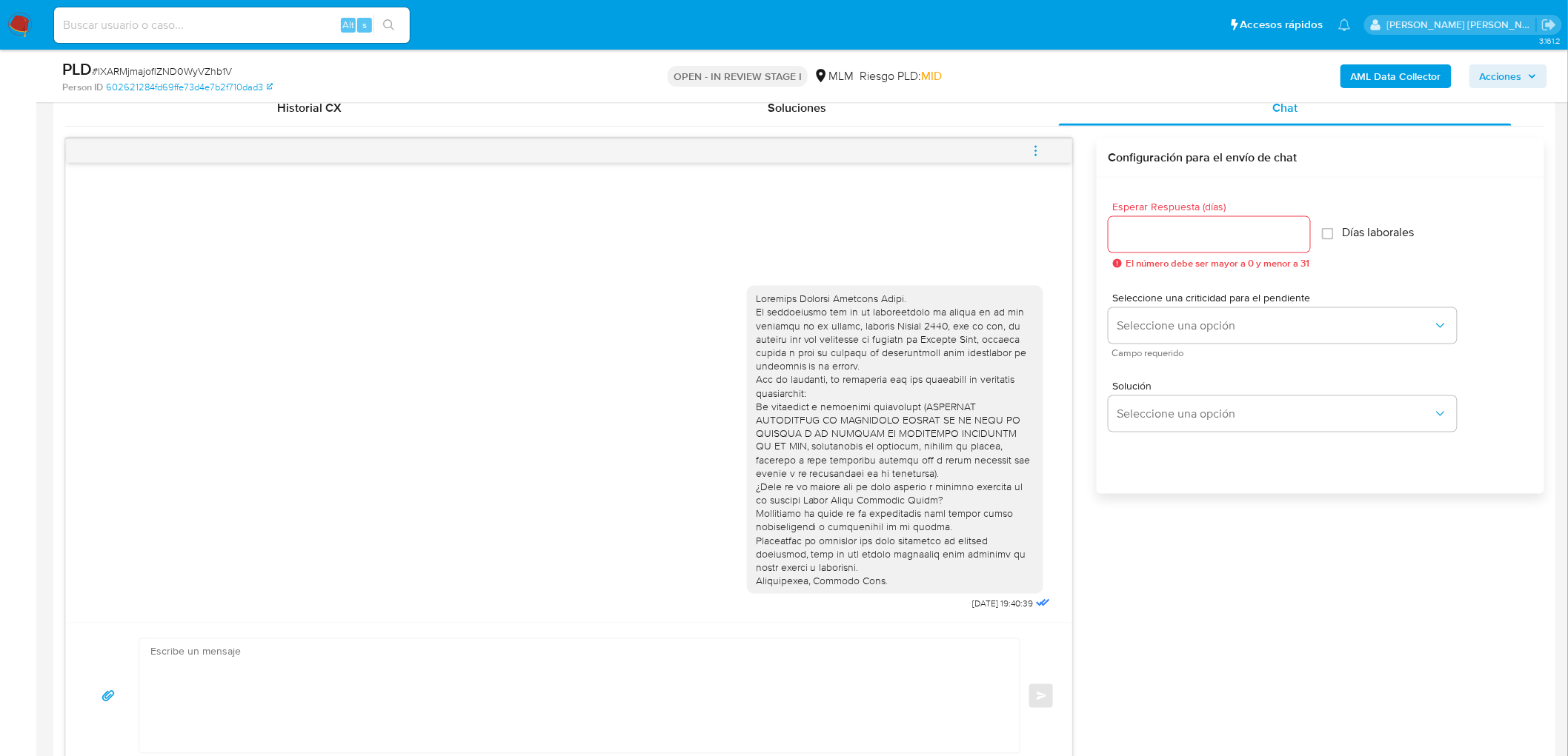
click at [1038, 154] on icon "menu-action" at bounding box center [1035, 151] width 13 height 13
click at [931, 131] on li "Cerrar conversación" at bounding box center [936, 122] width 152 height 27
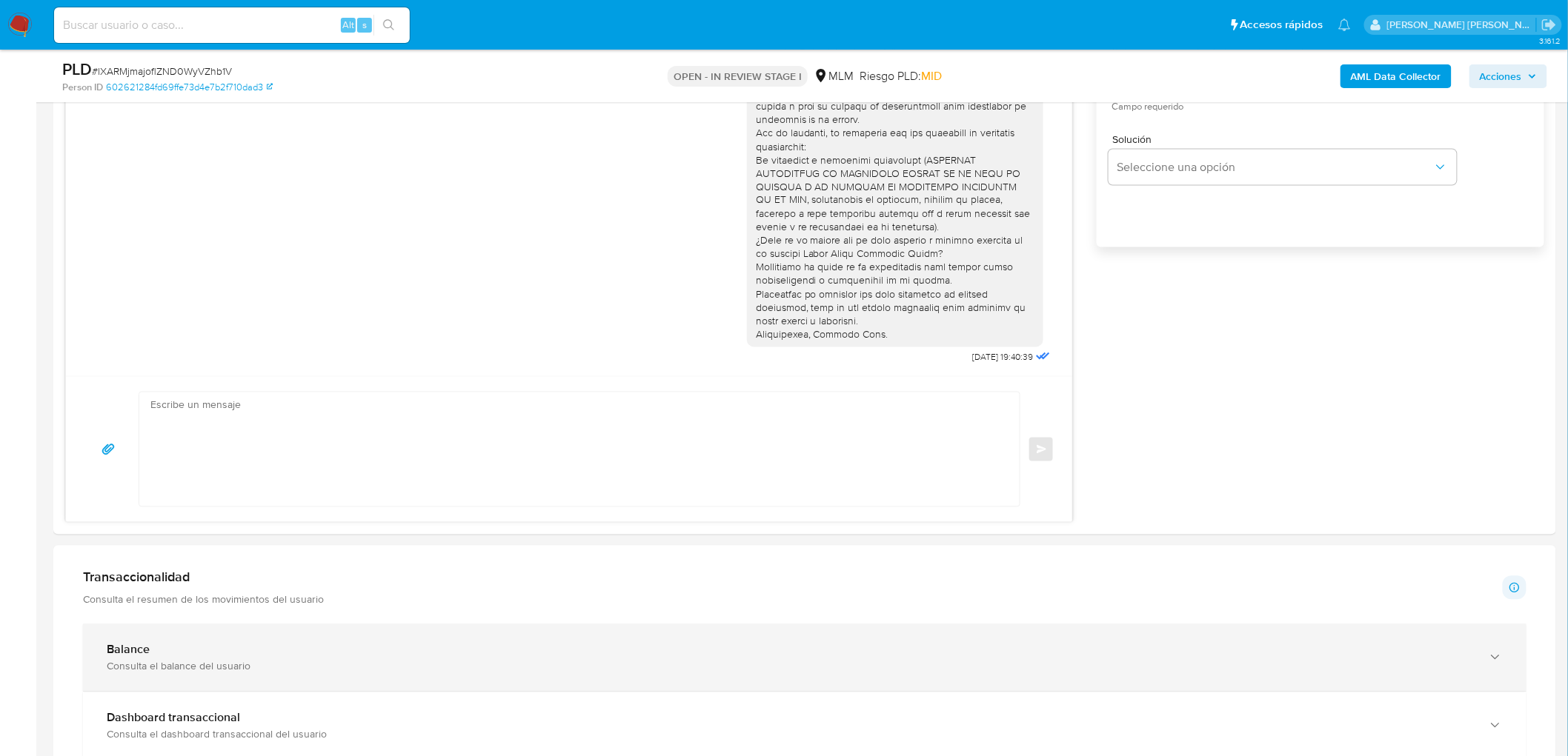
click at [157, 647] on div "Balance" at bounding box center [790, 650] width 1366 height 15
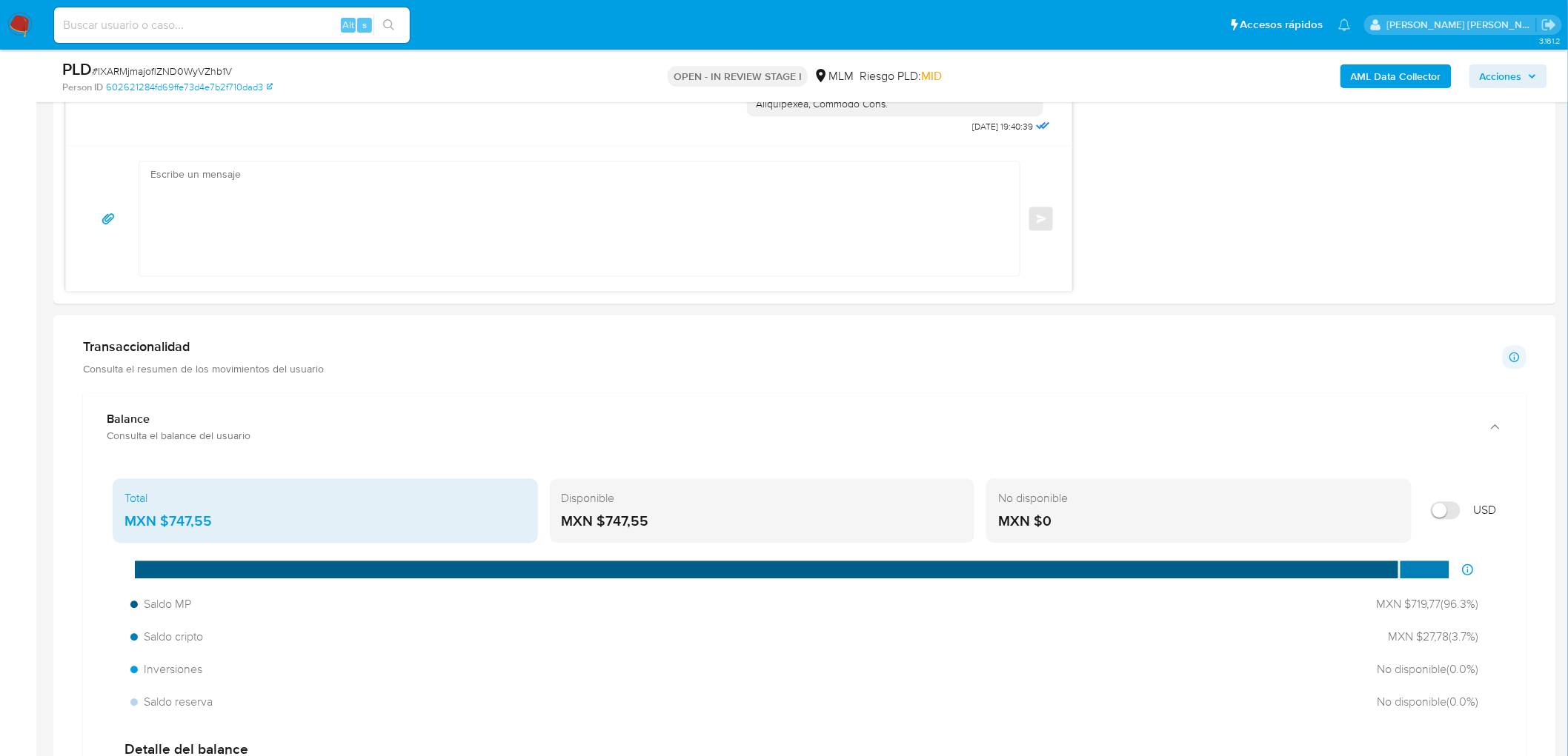
scroll to position [1229, 0]
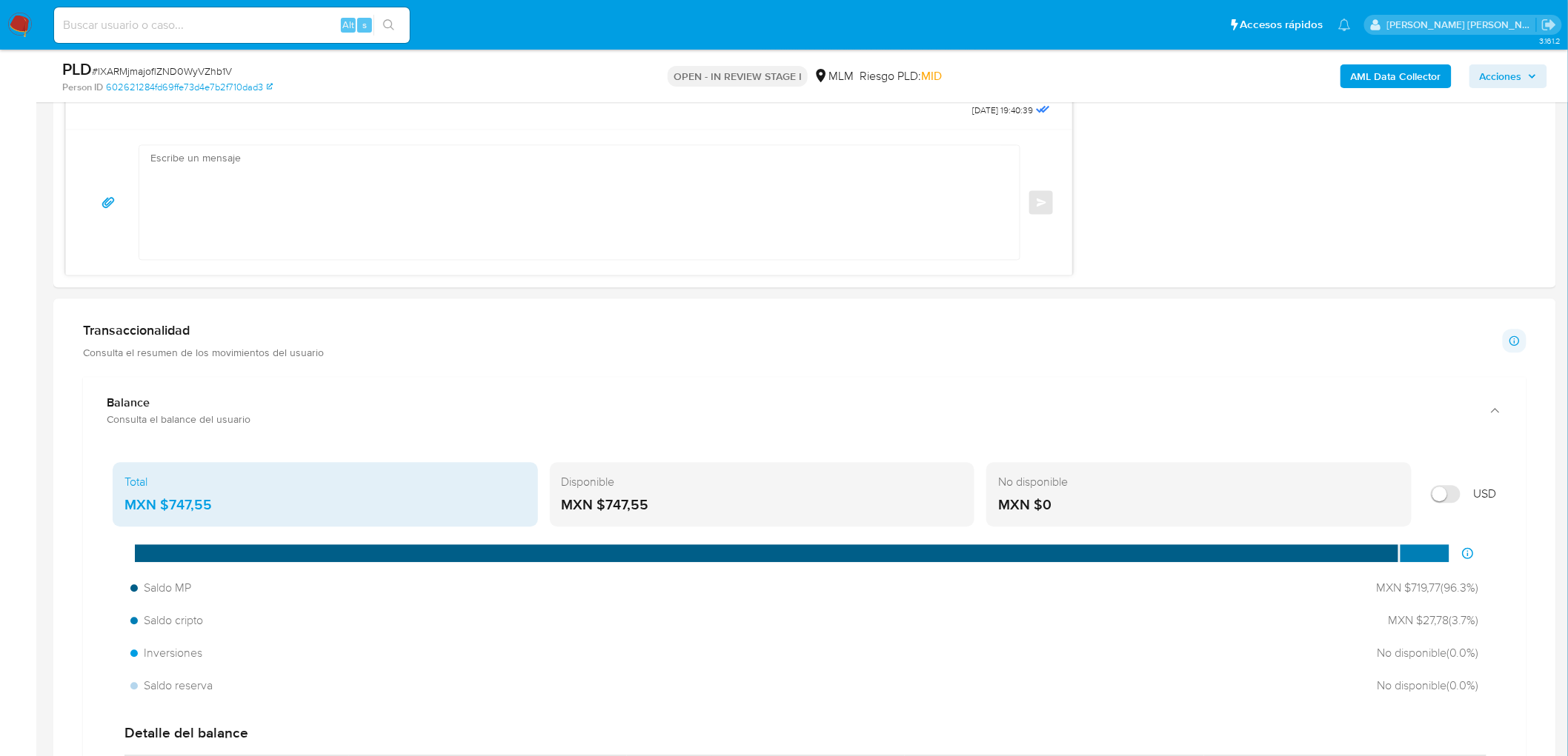
drag, startPoint x: 681, startPoint y: 498, endPoint x: 605, endPoint y: 509, distance: 76.8
click at [603, 508] on div "MXN $747,55" at bounding box center [762, 505] width 402 height 19
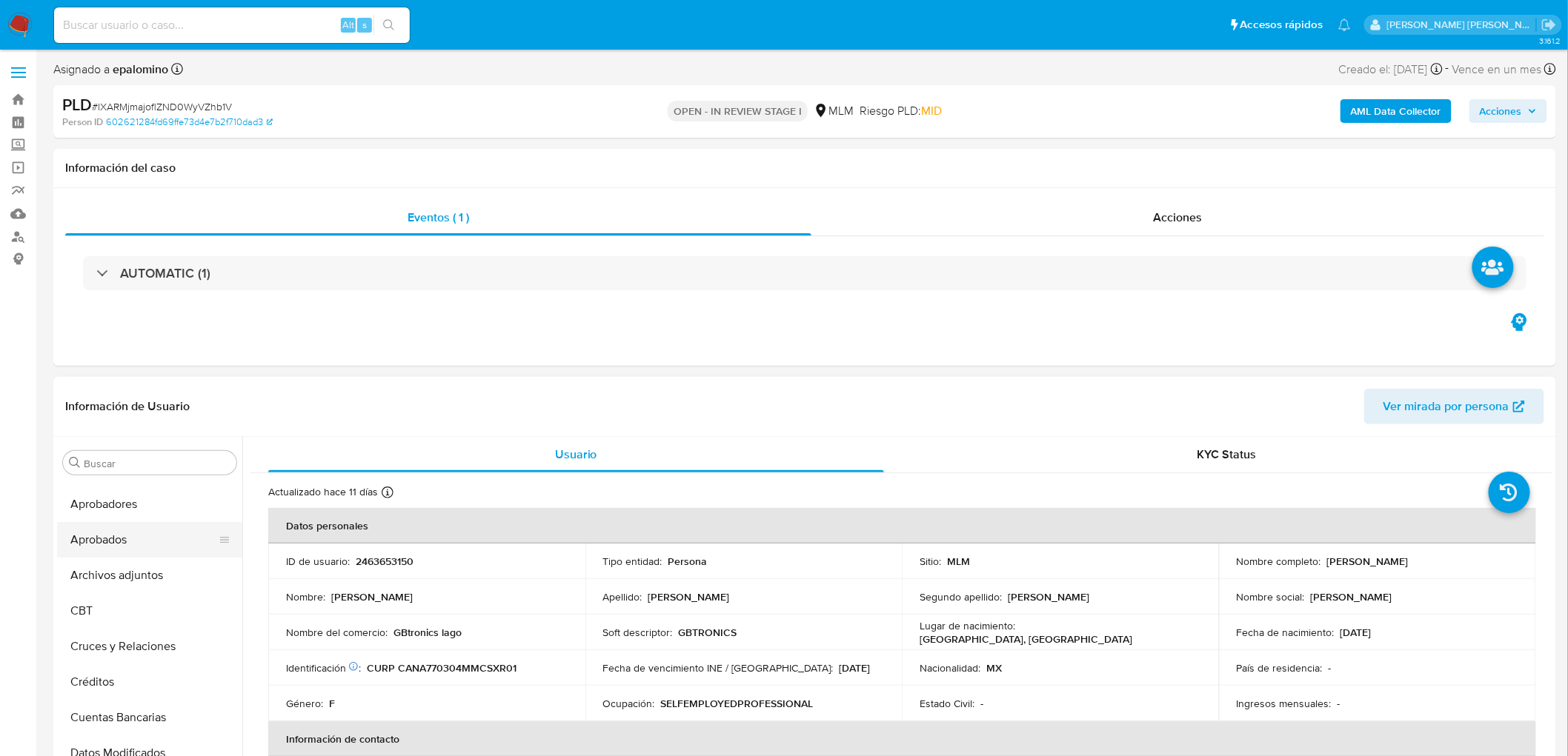
scroll to position [0, 0]
drag, startPoint x: 140, startPoint y: 601, endPoint x: 230, endPoint y: 574, distance: 94.0
click at [140, 600] on button "Archivos adjuntos" at bounding box center [149, 604] width 185 height 35
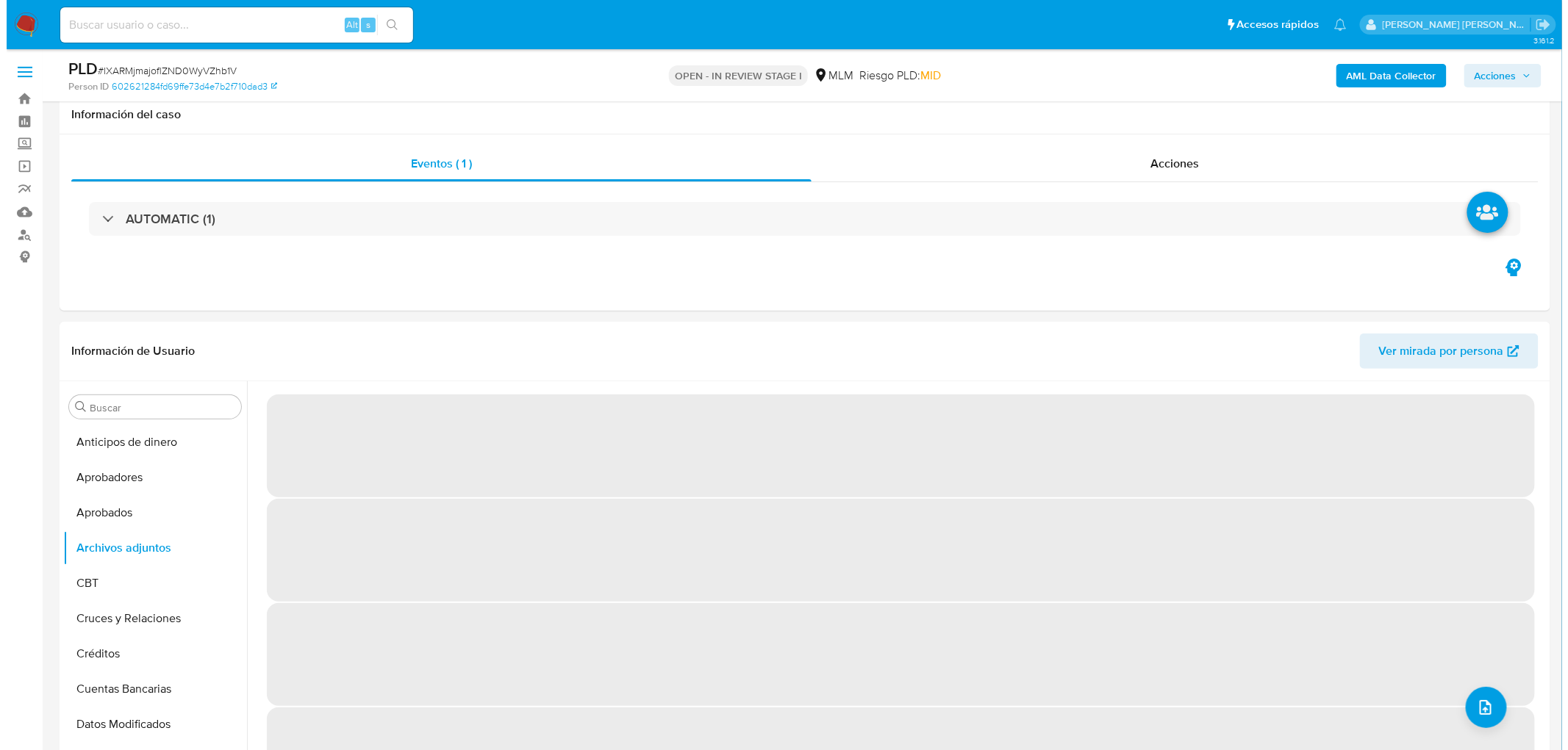
scroll to position [158, 0]
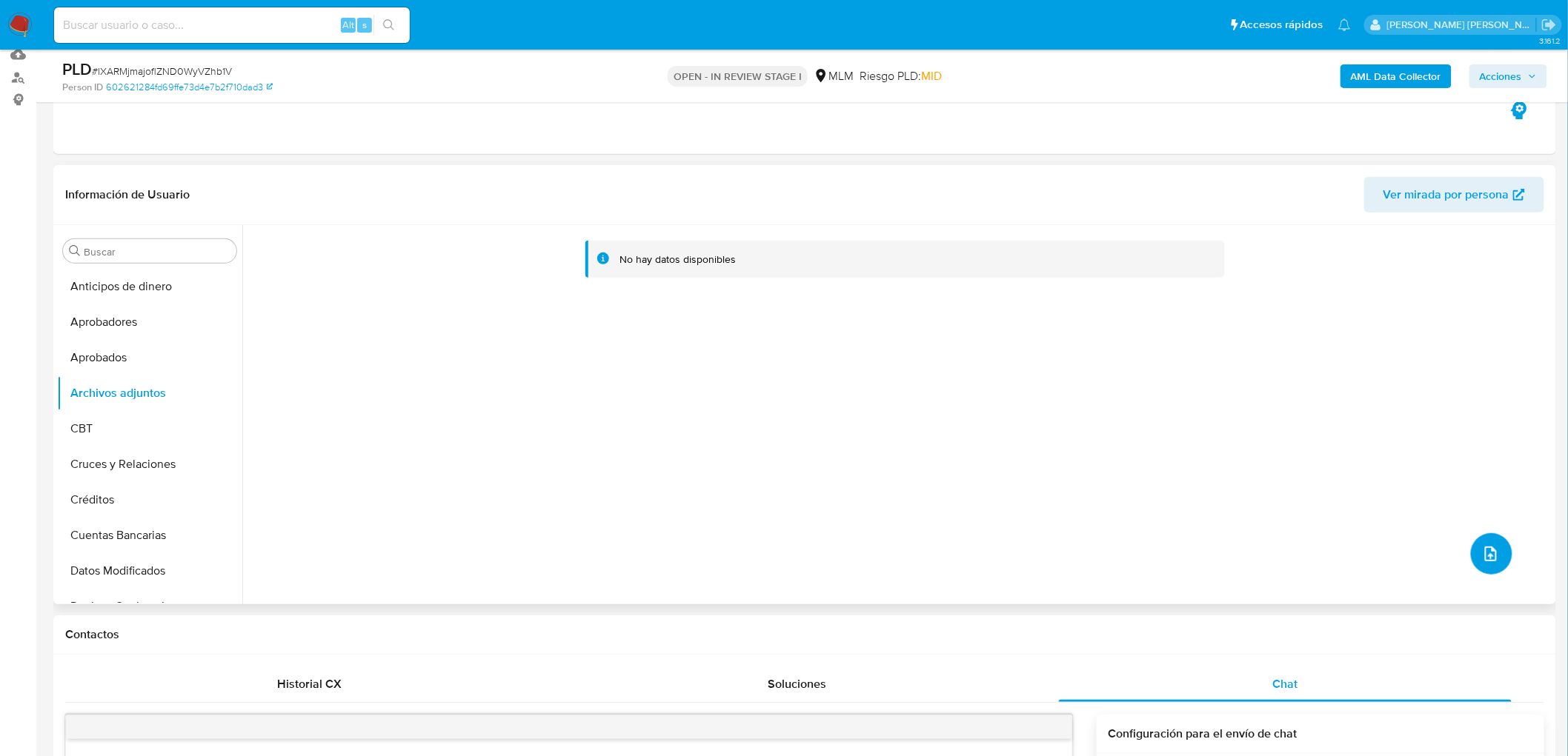
click at [1492, 551] on icon "upload-file" at bounding box center [1490, 553] width 18 height 18
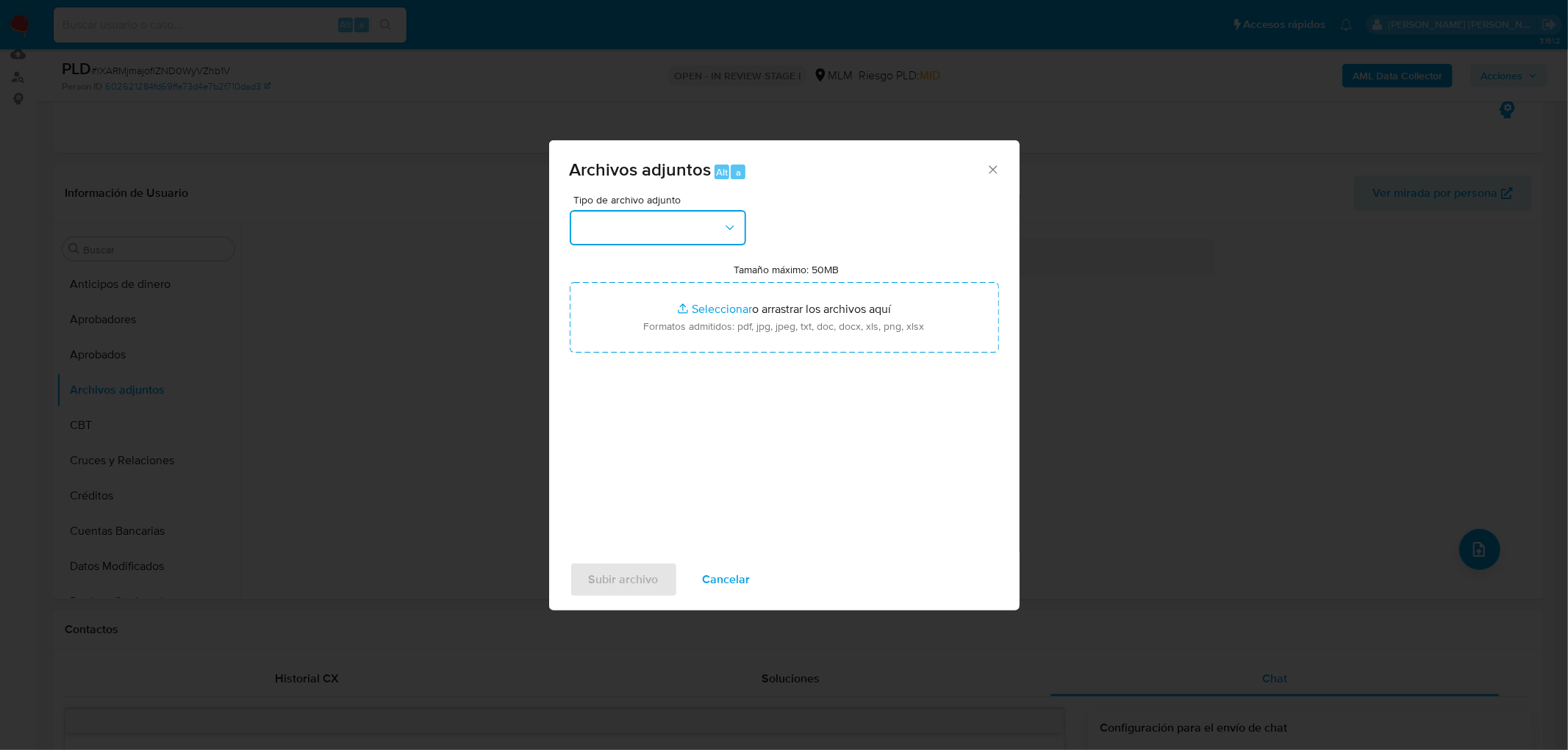
click at [718, 237] on button "button" at bounding box center [658, 227] width 176 height 35
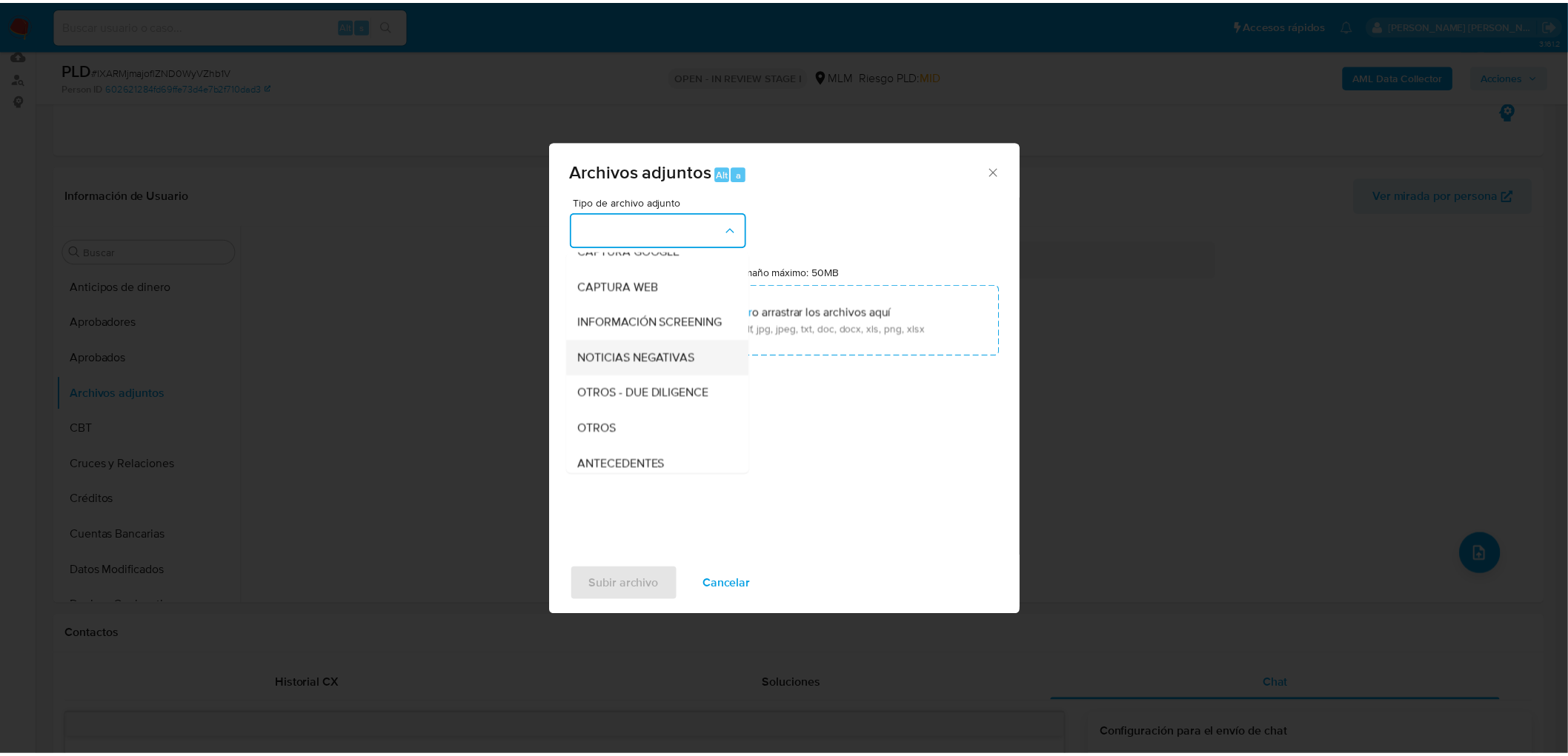
scroll to position [165, 0]
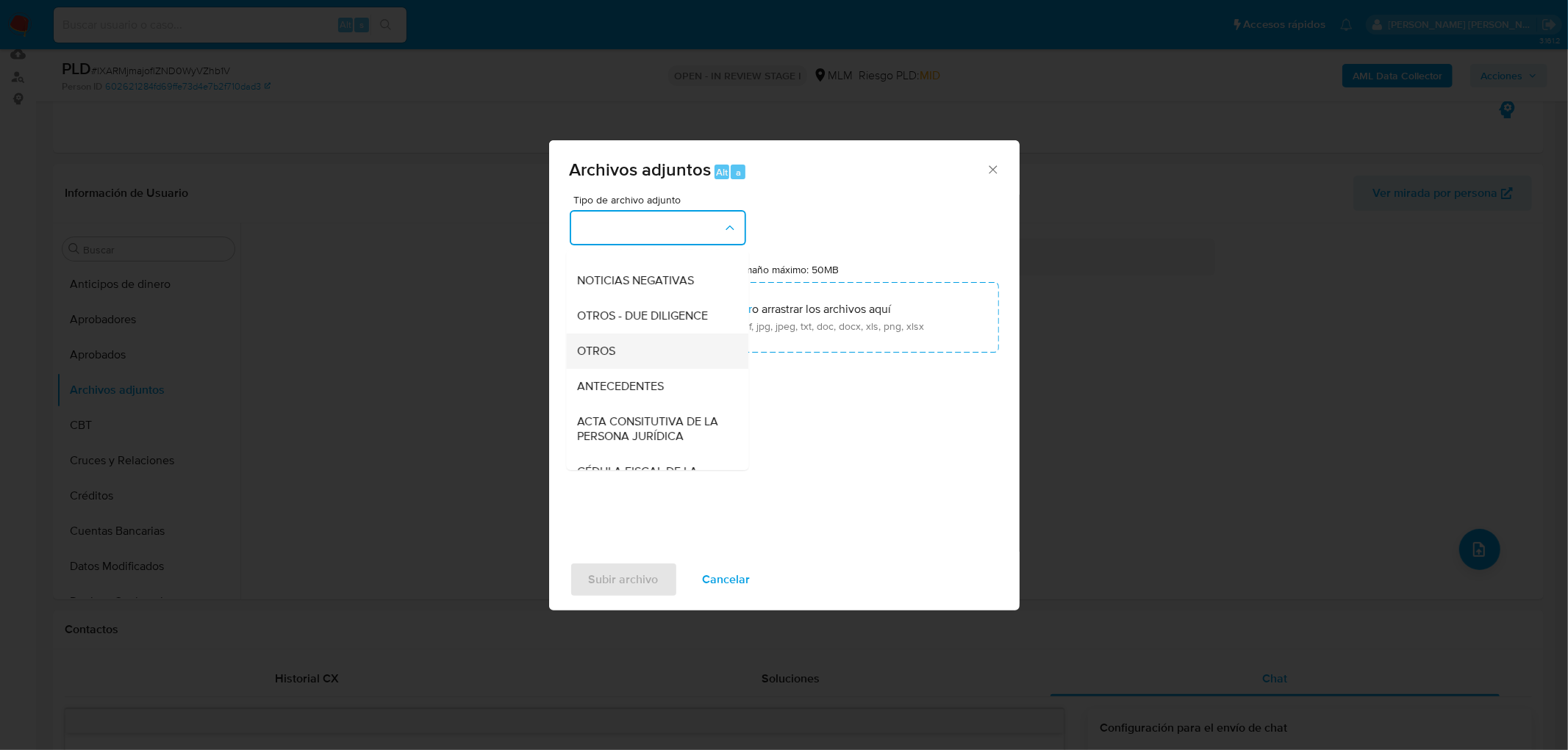
click at [642, 351] on div "OTROS" at bounding box center [652, 351] width 150 height 35
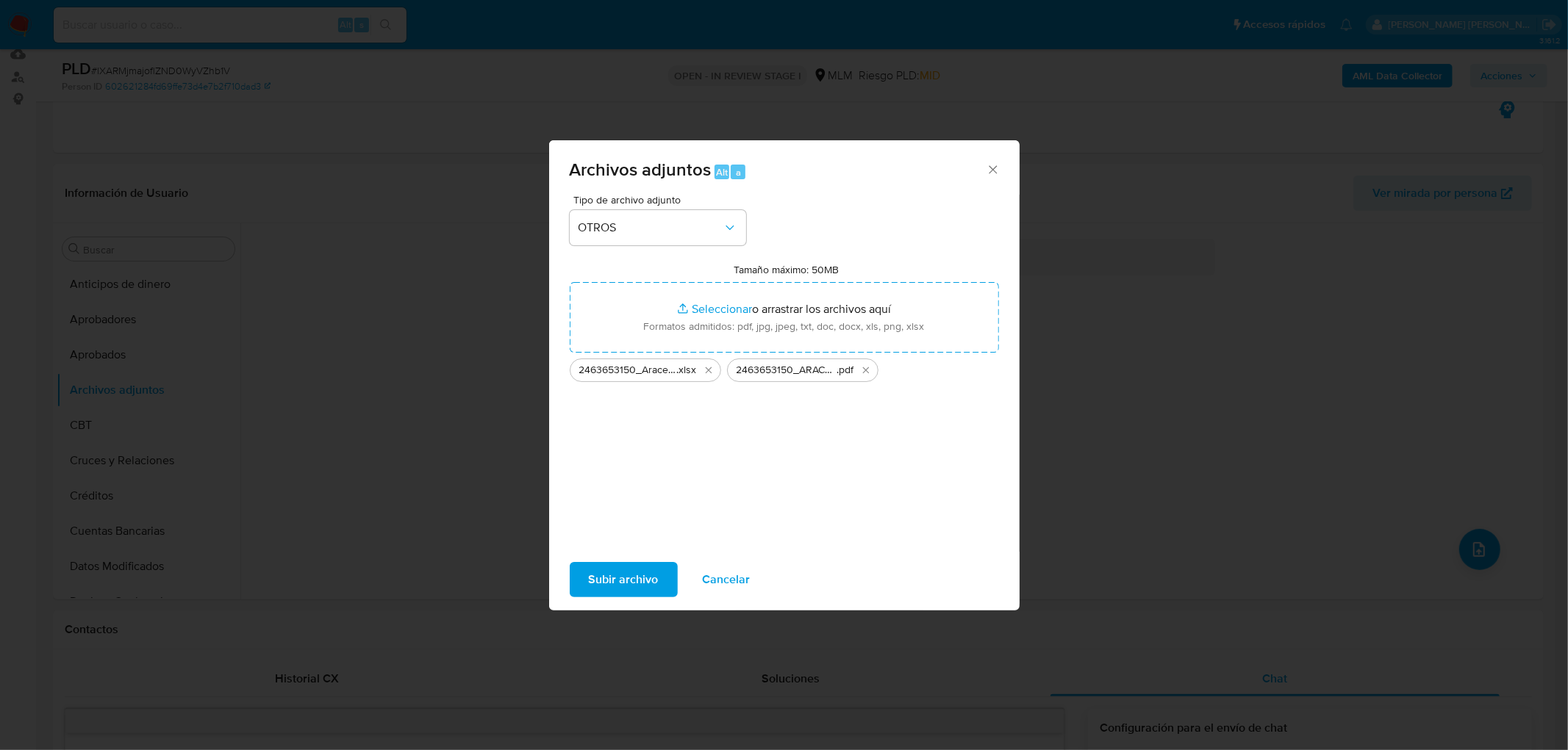
click at [623, 579] on span "Subir archivo" at bounding box center [624, 580] width 70 height 32
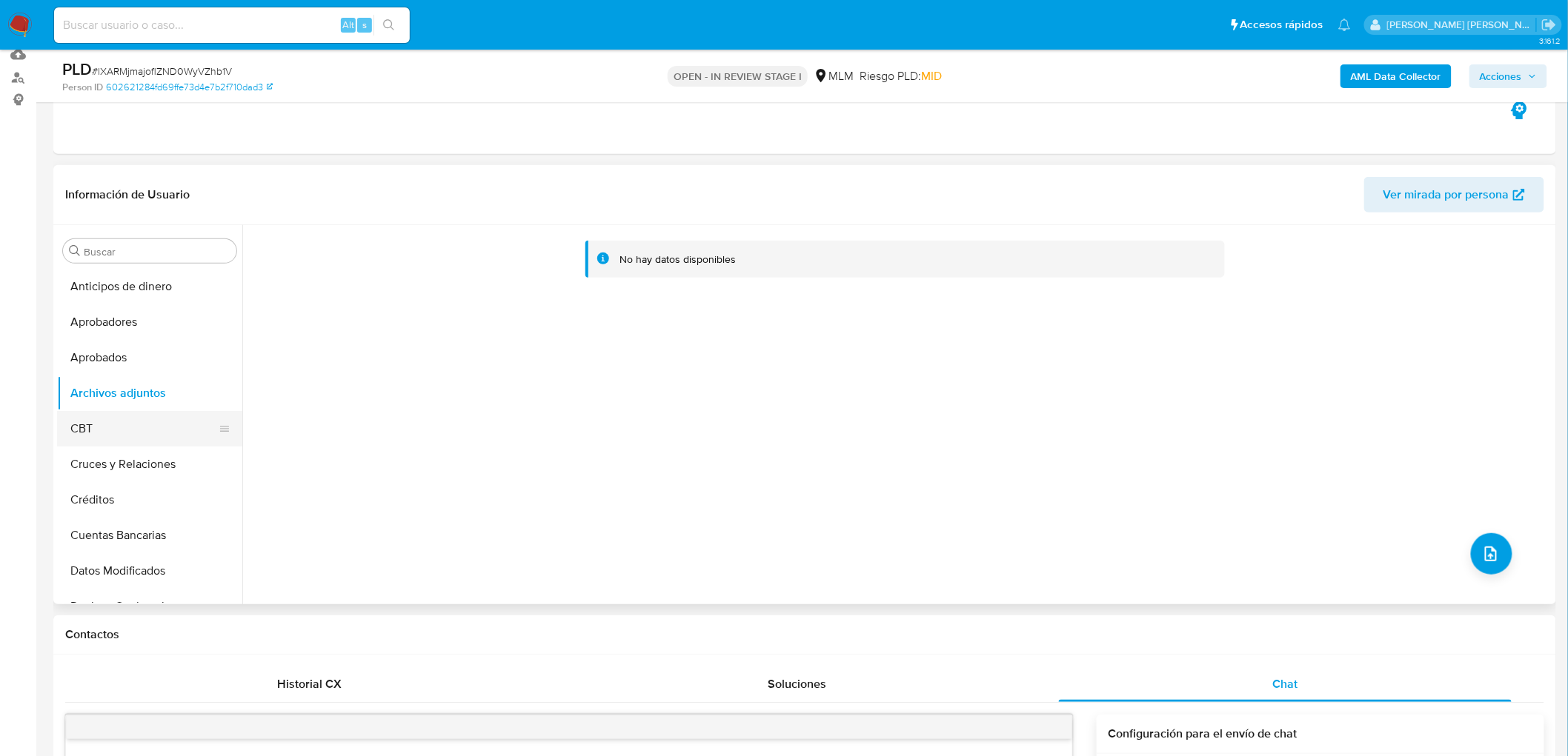
click at [117, 432] on button "CBT" at bounding box center [143, 428] width 173 height 35
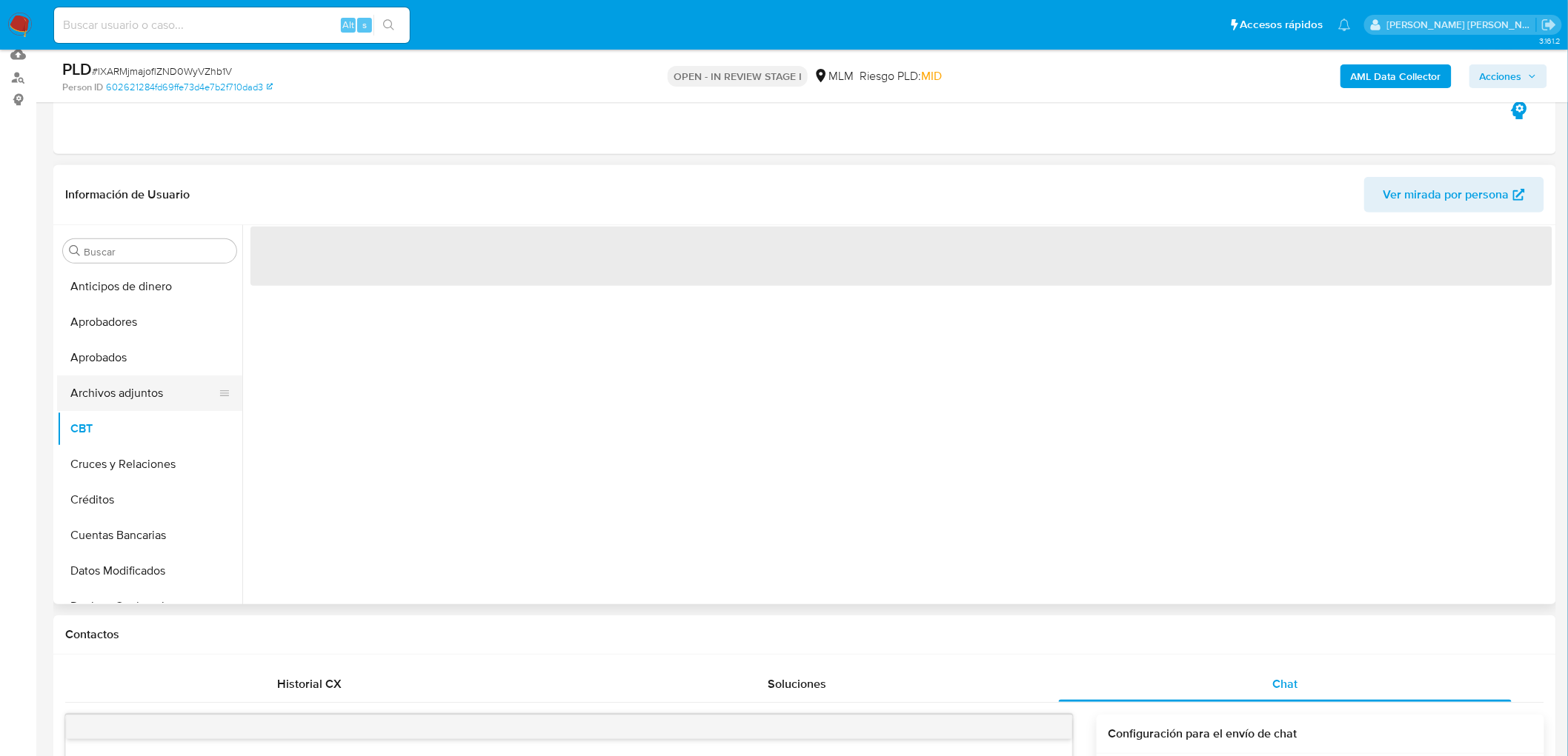
click at [146, 390] on button "Archivos adjuntos" at bounding box center [143, 393] width 173 height 35
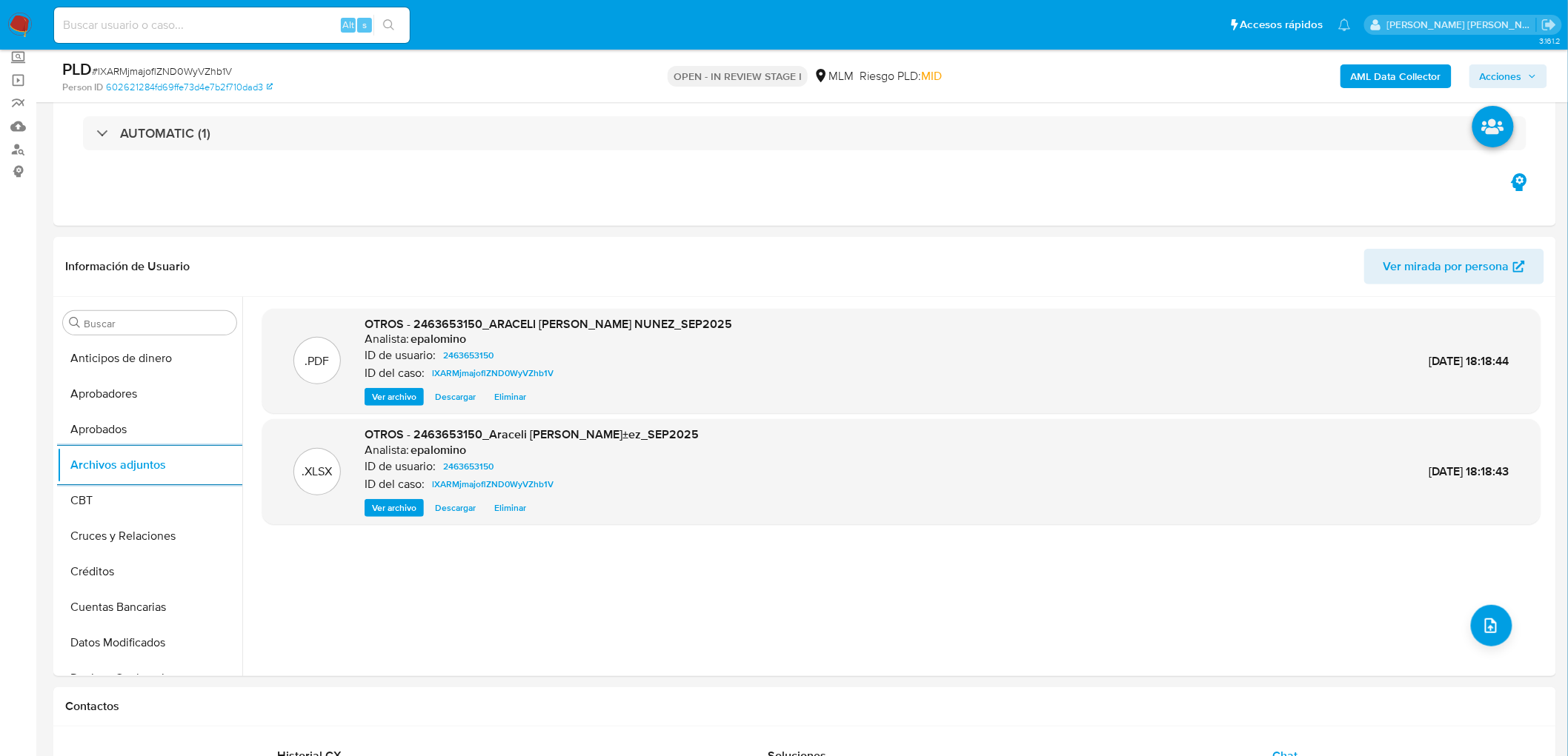
scroll to position [0, 0]
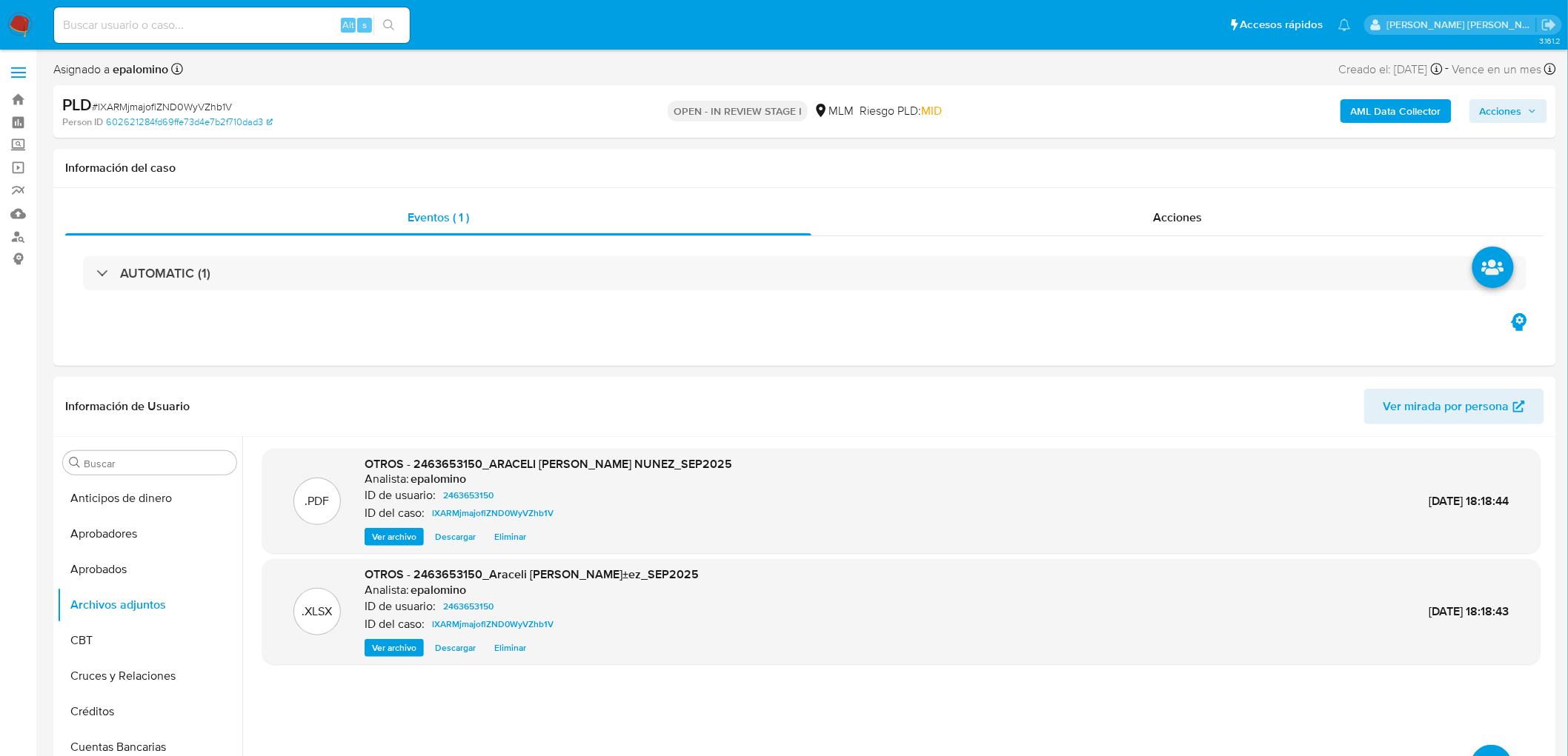
click at [1502, 103] on span "Acciones" at bounding box center [1501, 110] width 42 height 23
click at [1481, 356] on span "Enviar" at bounding box center [1491, 349] width 29 height 21
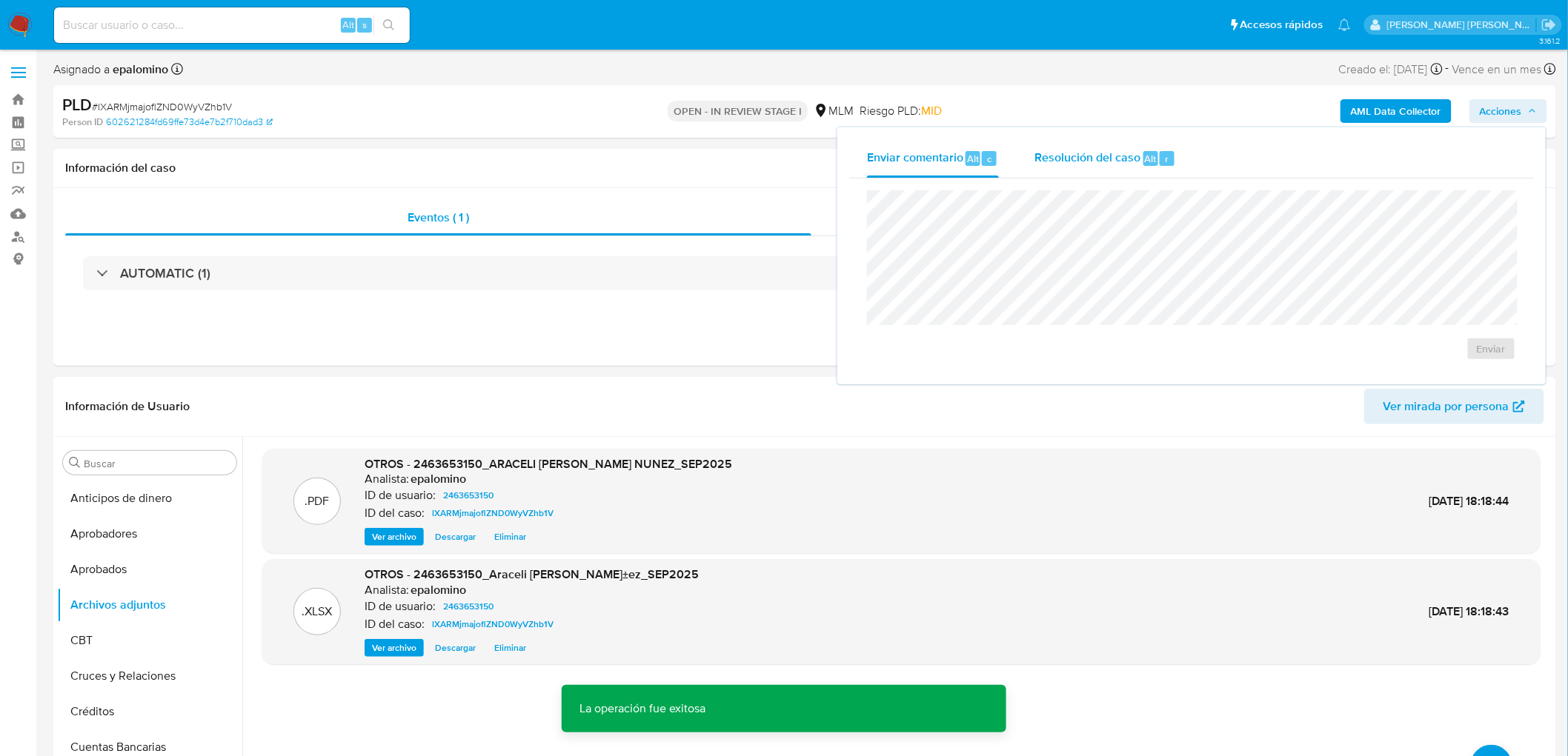
click at [1134, 150] on span "Resolución del caso" at bounding box center [1087, 159] width 106 height 17
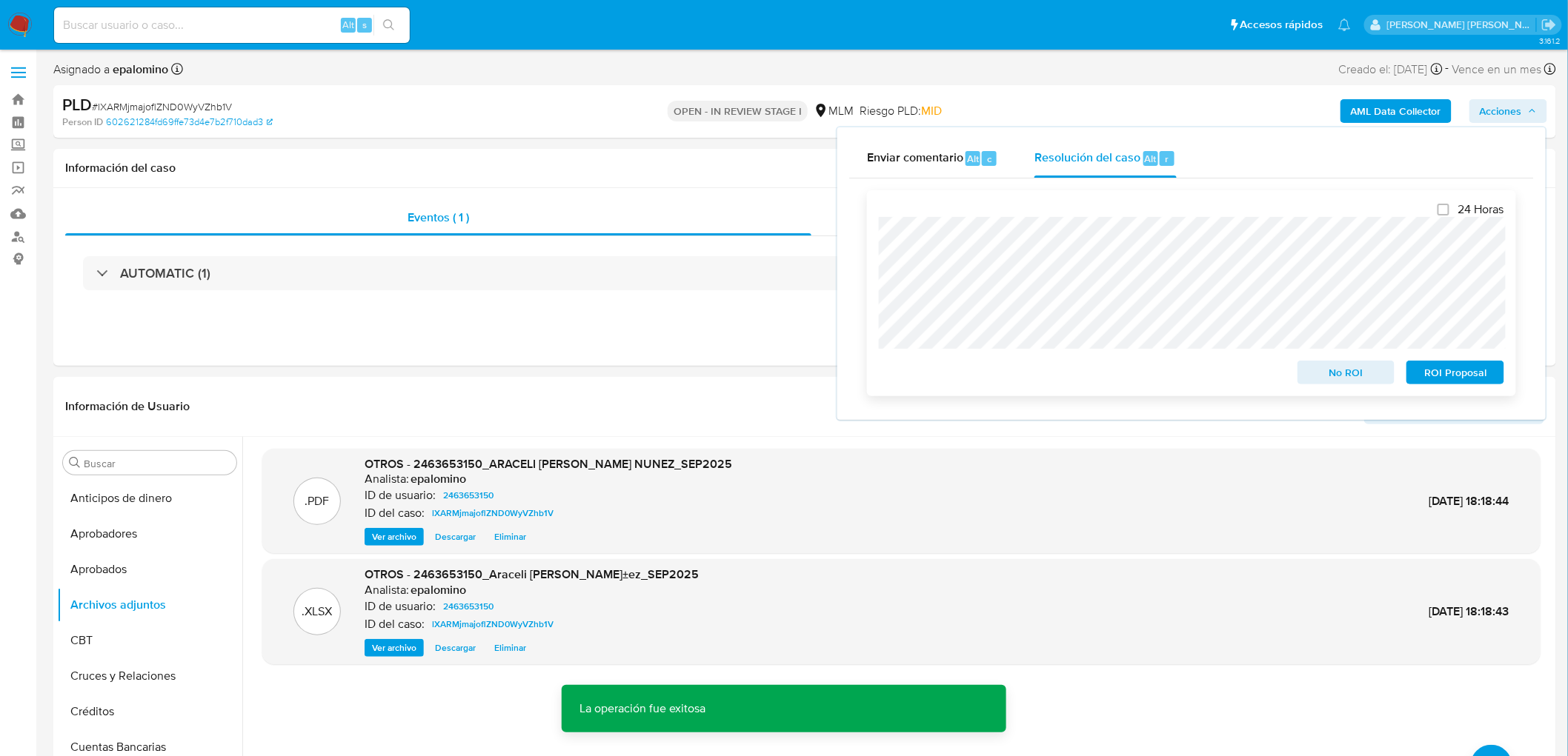
click at [1320, 372] on span "No ROI" at bounding box center [1346, 372] width 77 height 21
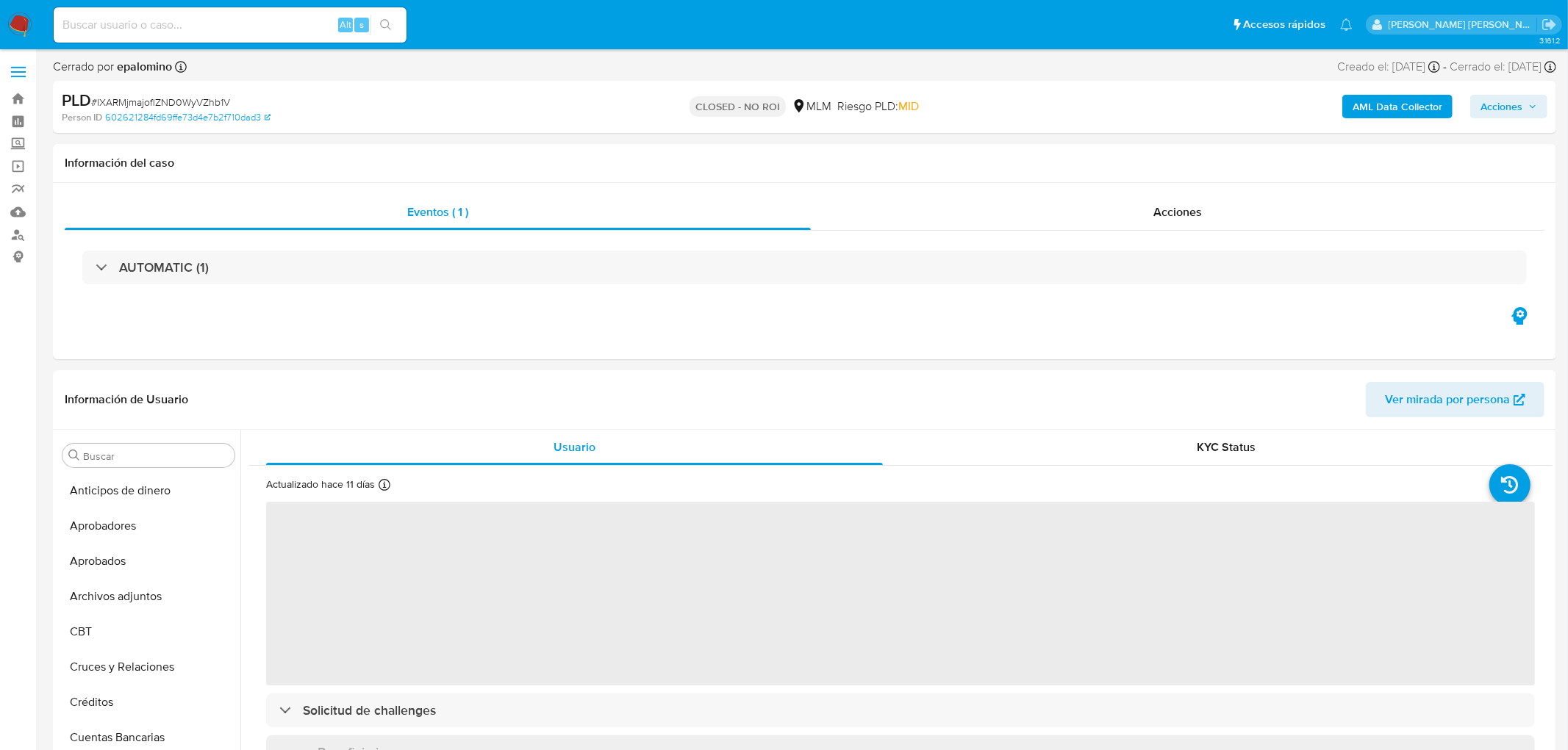
select select "10"
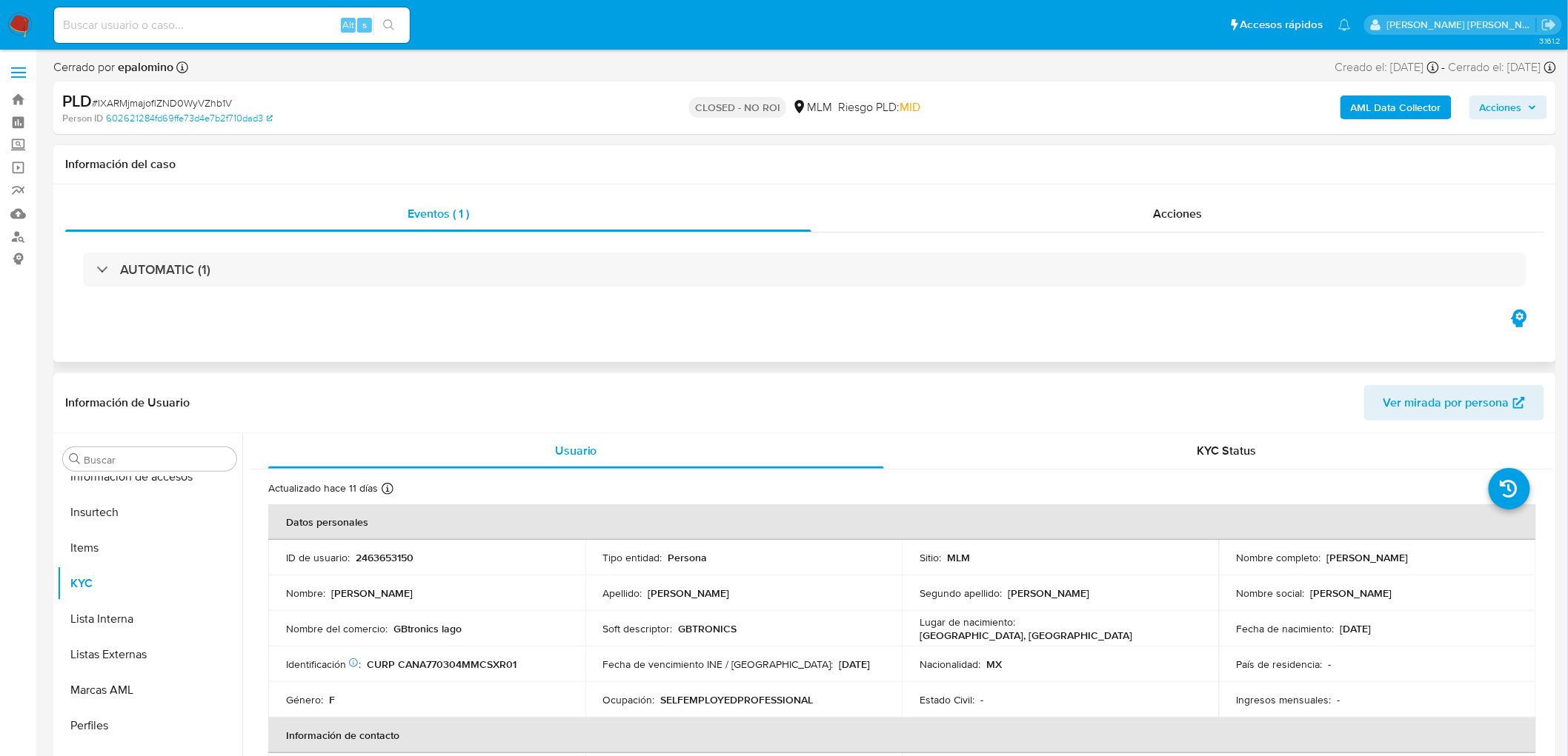
scroll to position [697, 0]
